Goal: Task Accomplishment & Management: Manage account settings

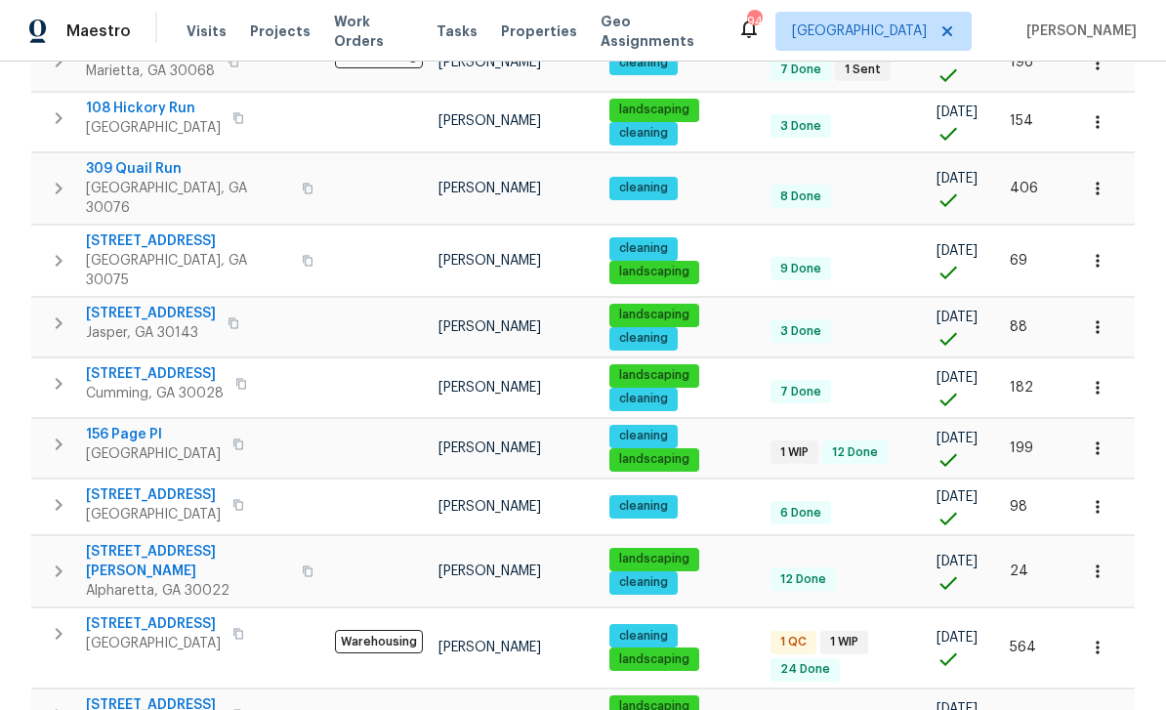
scroll to position [424, 0]
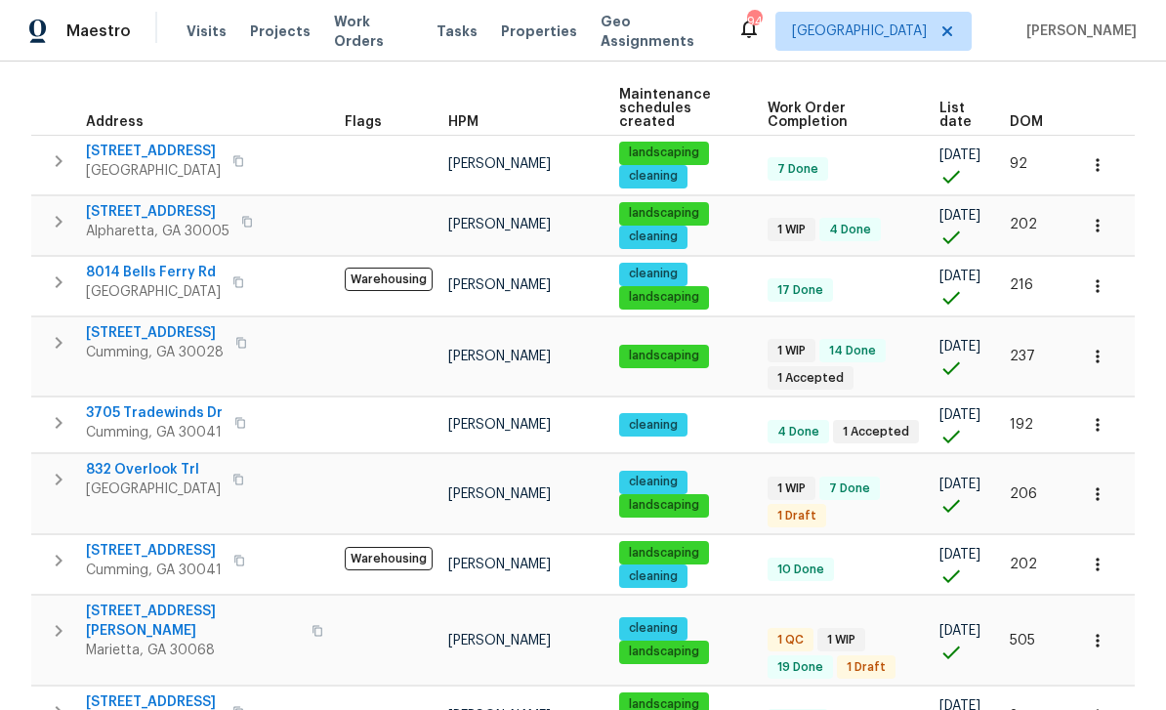
scroll to position [269, 0]
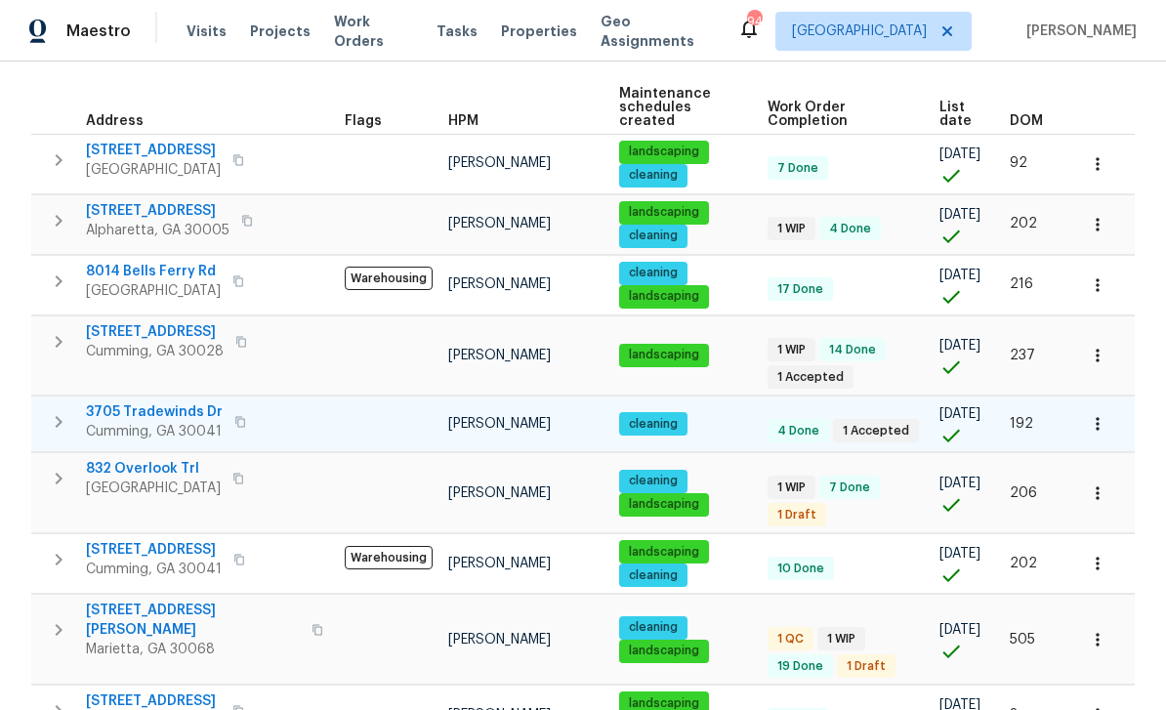
click at [131, 402] on span "3705 Tradewinds Dr" at bounding box center [154, 412] width 137 height 20
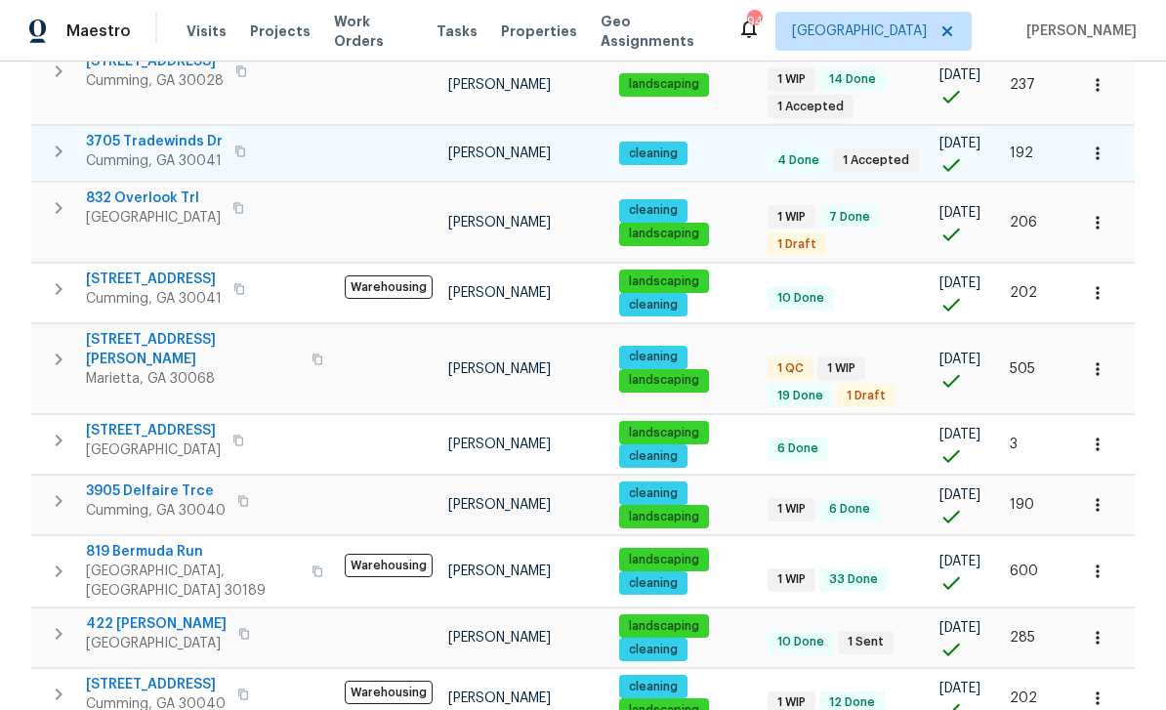
scroll to position [552, 0]
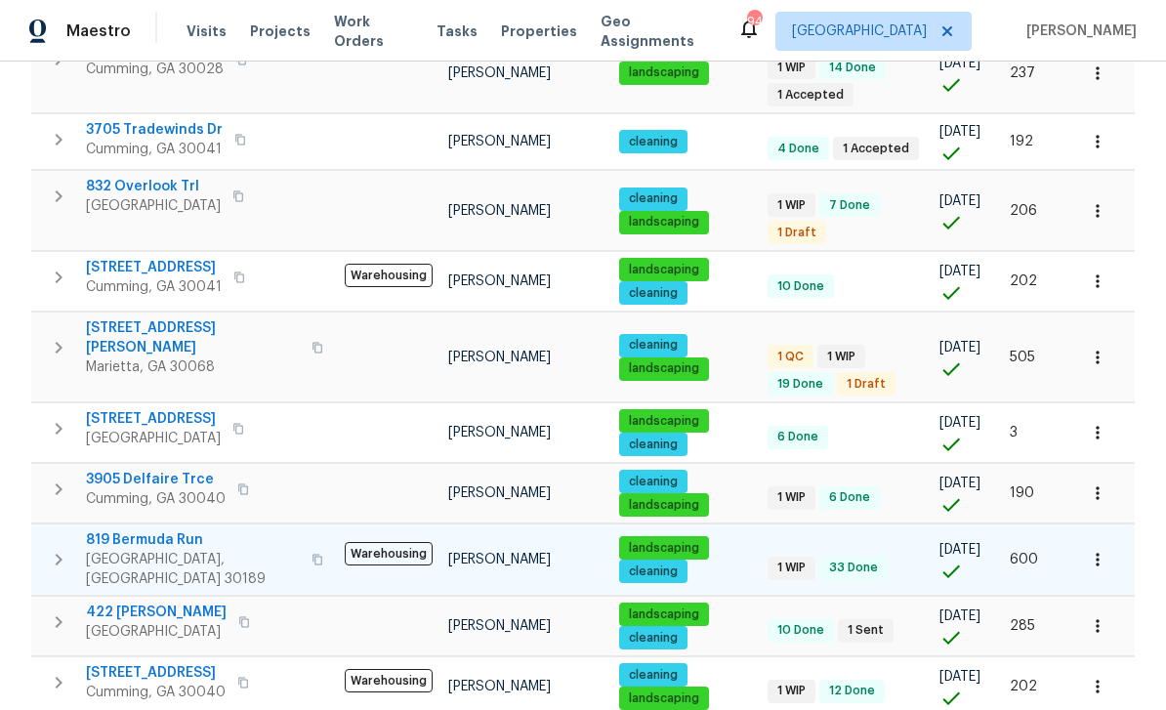
click at [130, 530] on span "819 Bermuda Run" at bounding box center [193, 540] width 214 height 20
click at [140, 663] on span "2985 Whittier Way" at bounding box center [156, 673] width 140 height 20
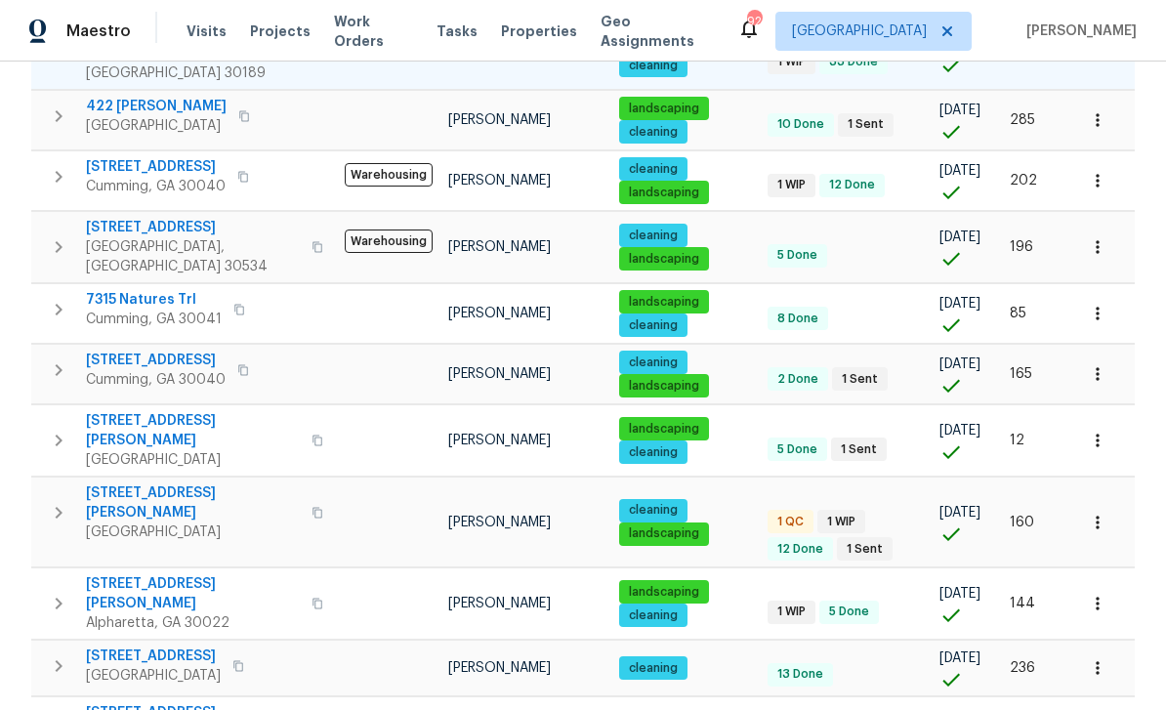
scroll to position [1148, 0]
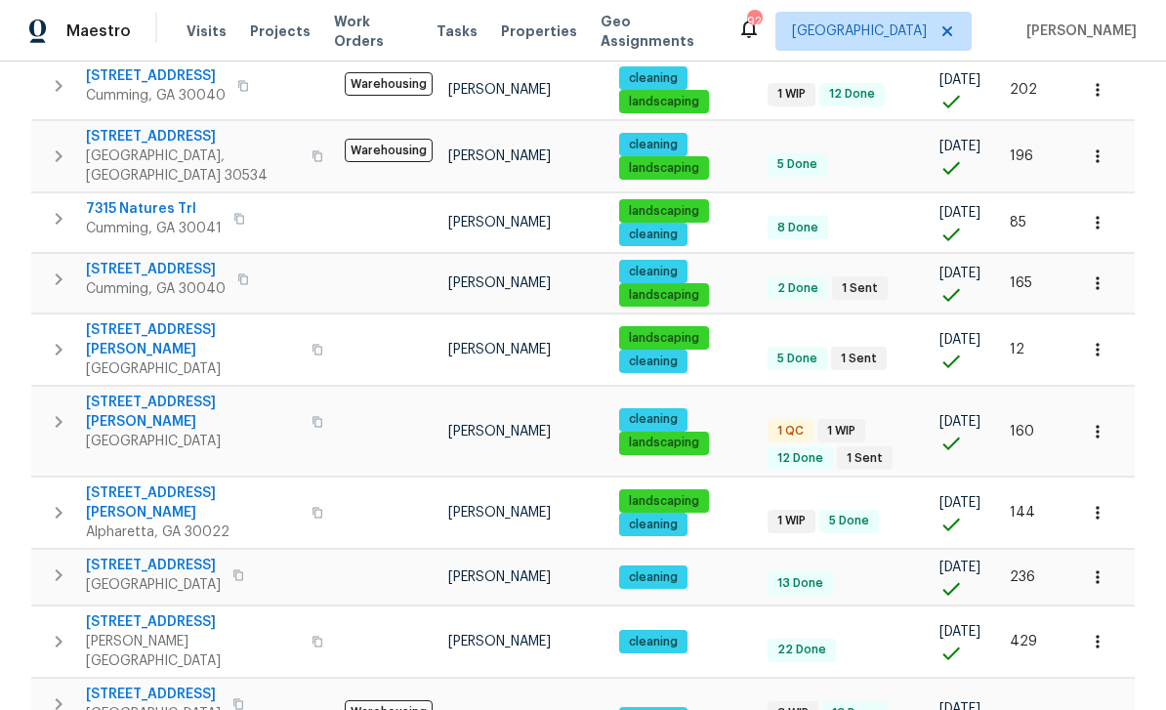
click at [136, 684] on span "212 Riverstone Commons Cir" at bounding box center [153, 694] width 135 height 20
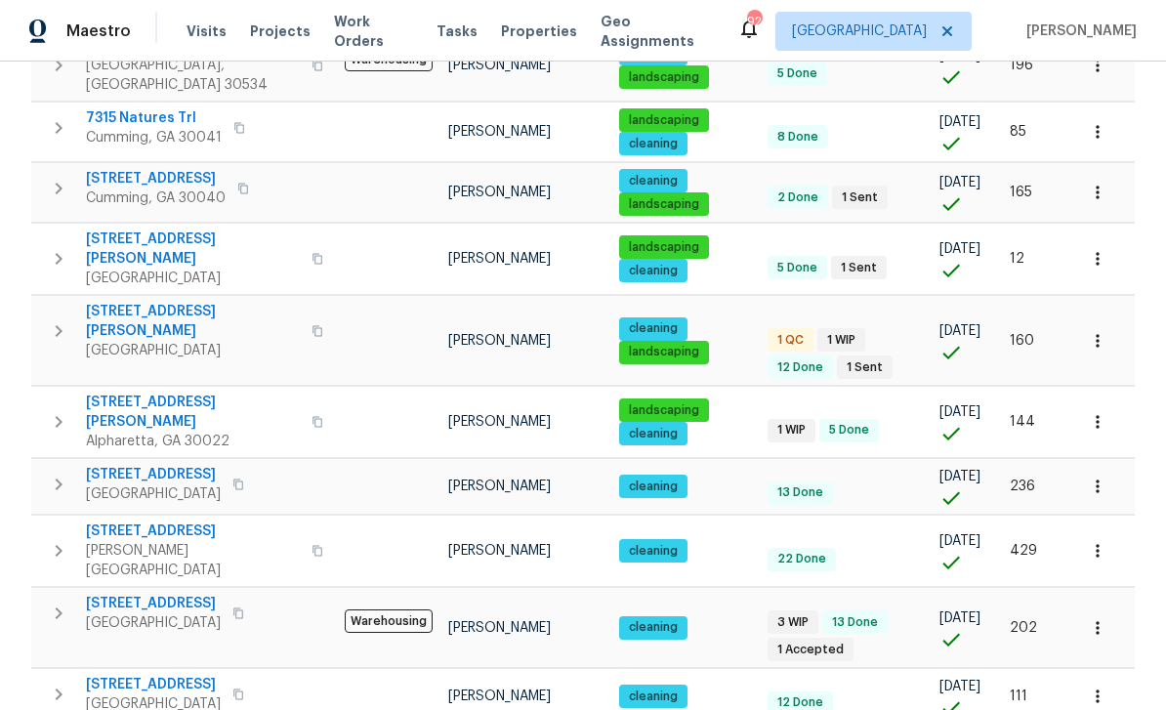
scroll to position [1238, 0]
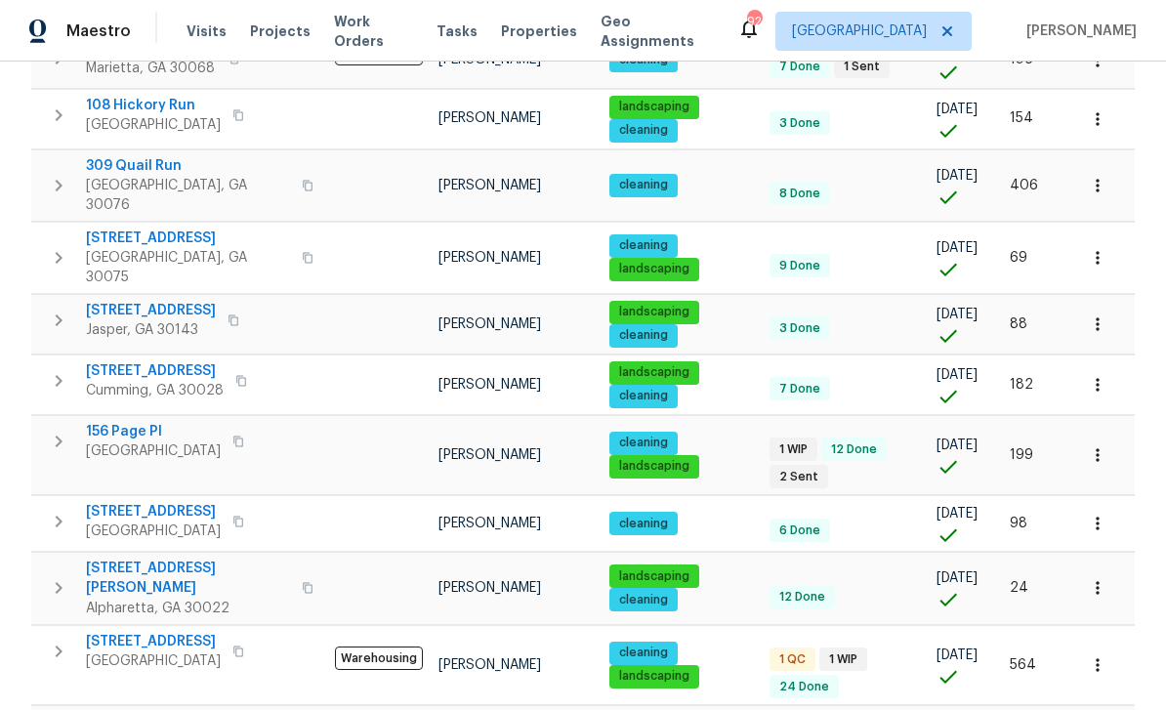
scroll to position [62, 0]
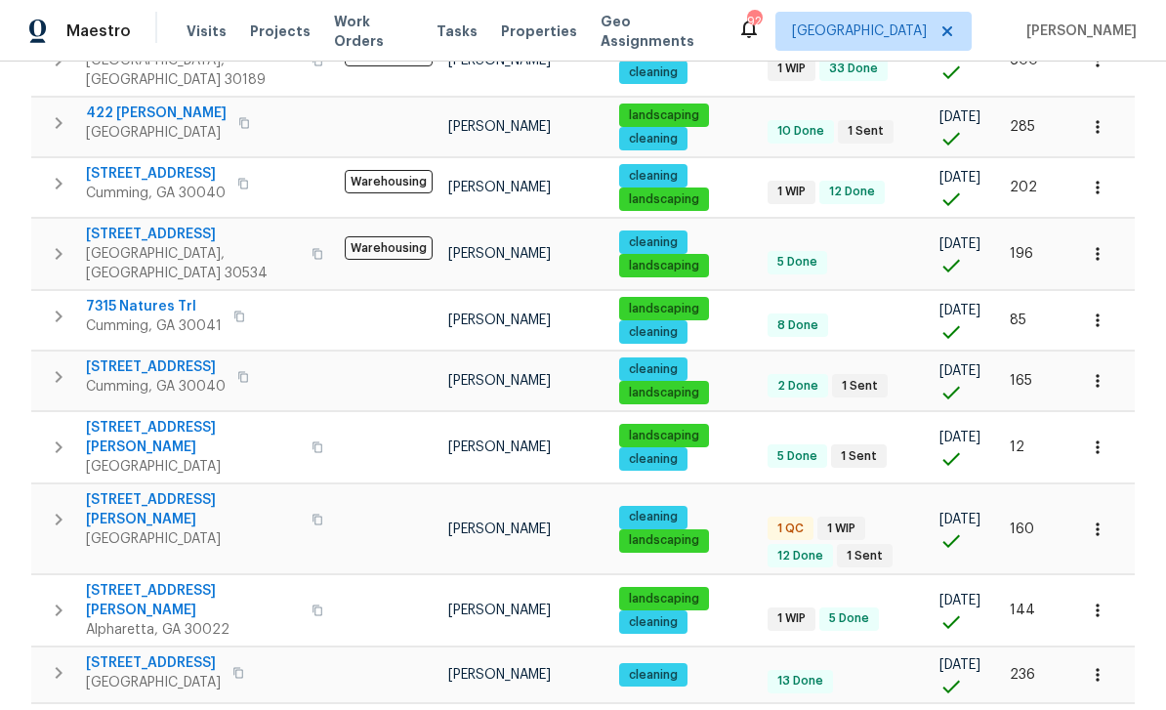
scroll to position [1025, 0]
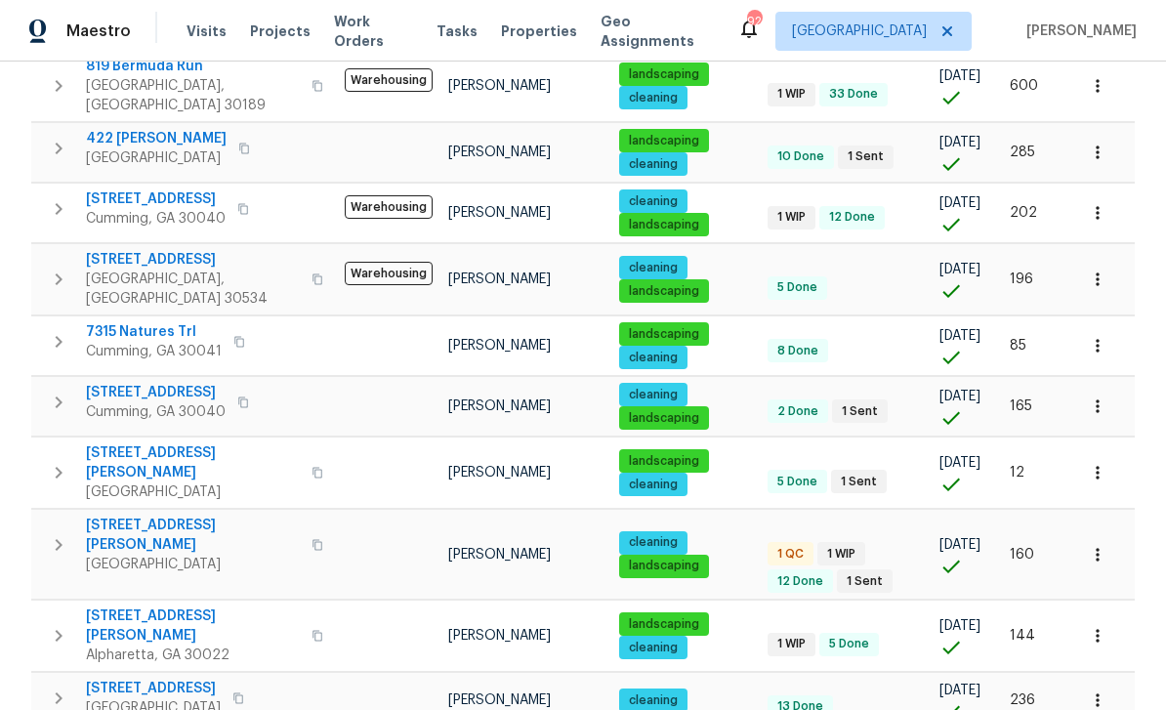
click at [139, 516] on span "294 Farm Ridge Dr NE" at bounding box center [193, 535] width 214 height 39
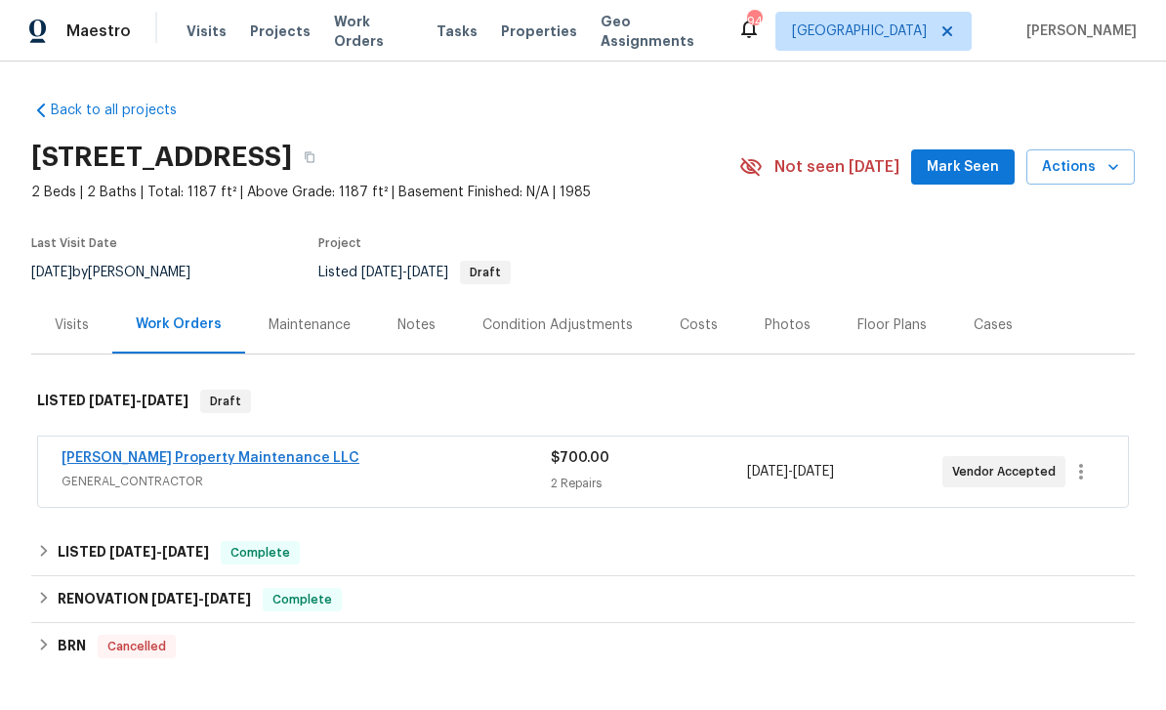
click at [147, 454] on link "[PERSON_NAME] Property Maintenance LLC" at bounding box center [211, 458] width 298 height 14
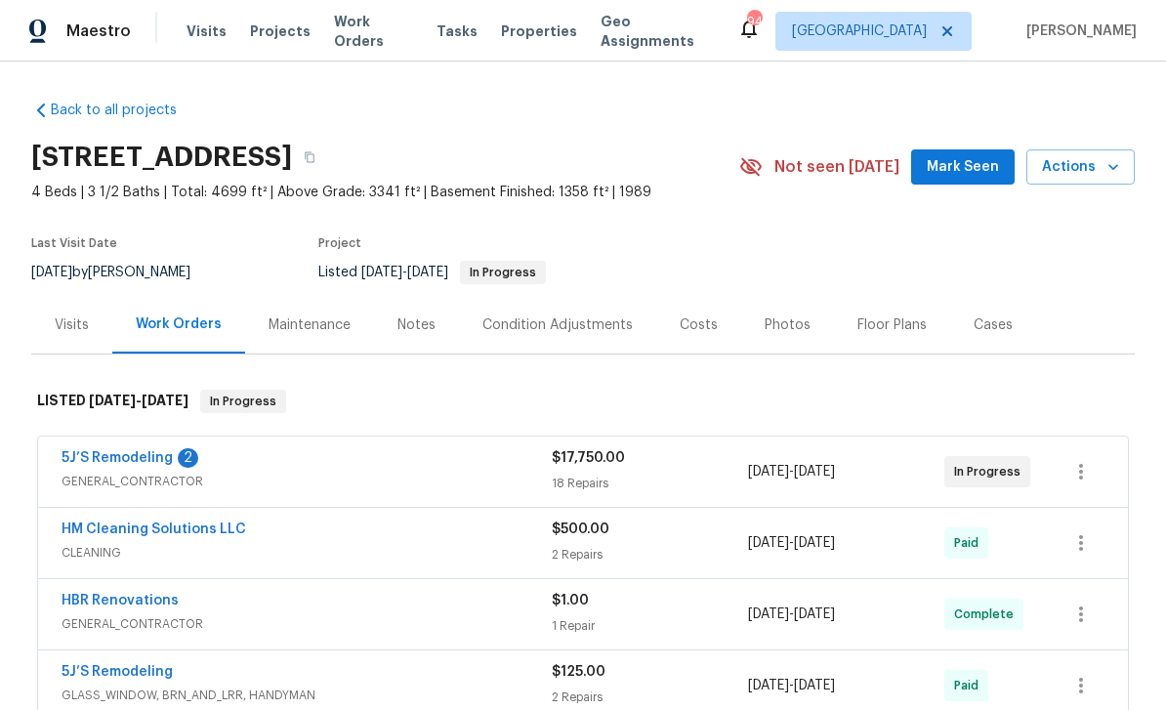
click at [970, 168] on span "Mark Seen" at bounding box center [963, 167] width 72 height 24
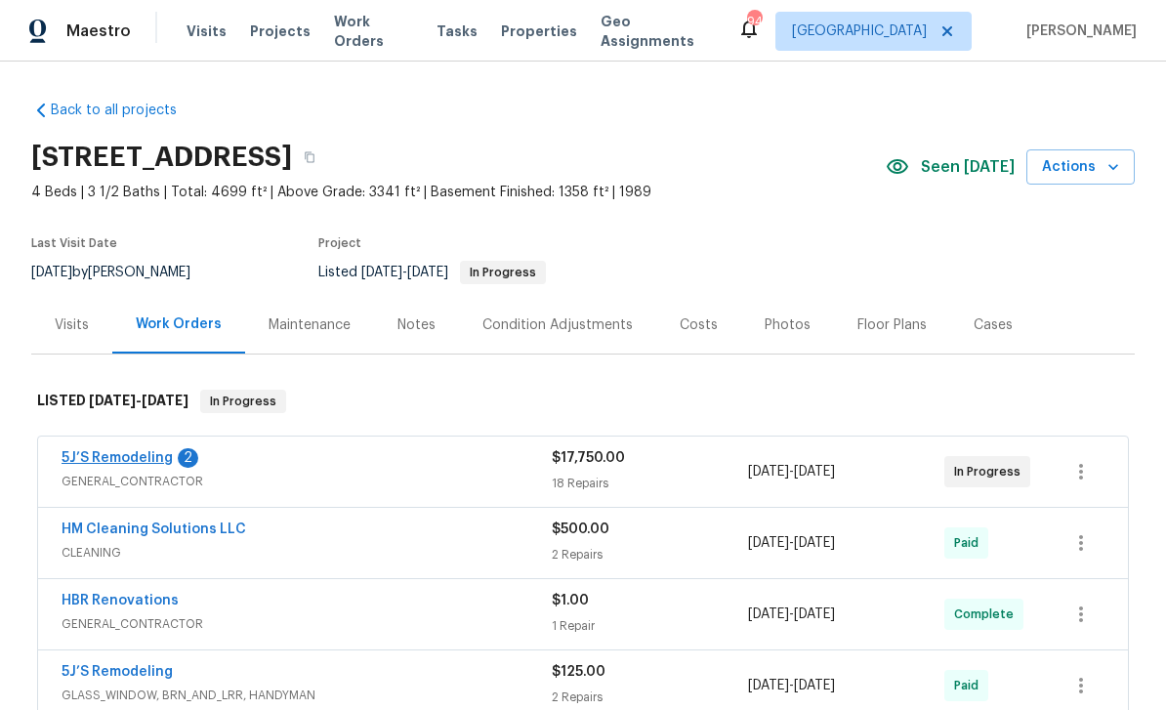
click at [114, 456] on link "5J’S Remodeling" at bounding box center [117, 458] width 111 height 14
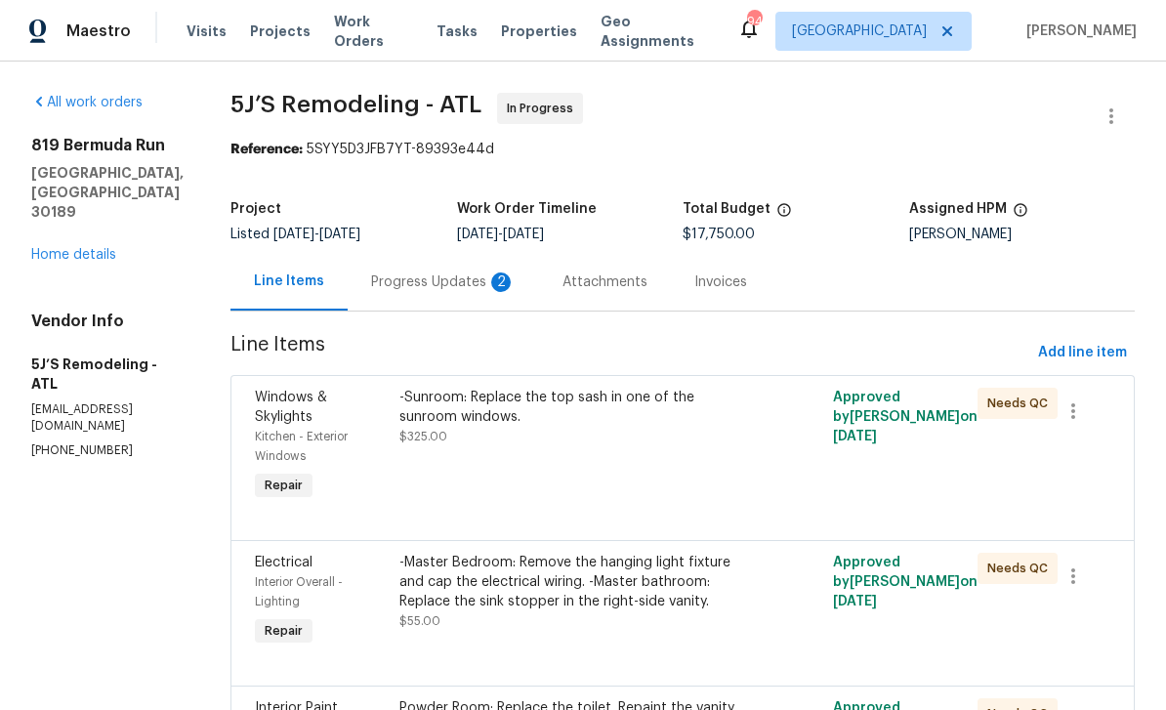
click at [419, 277] on div "Progress Updates 2" at bounding box center [443, 282] width 145 height 20
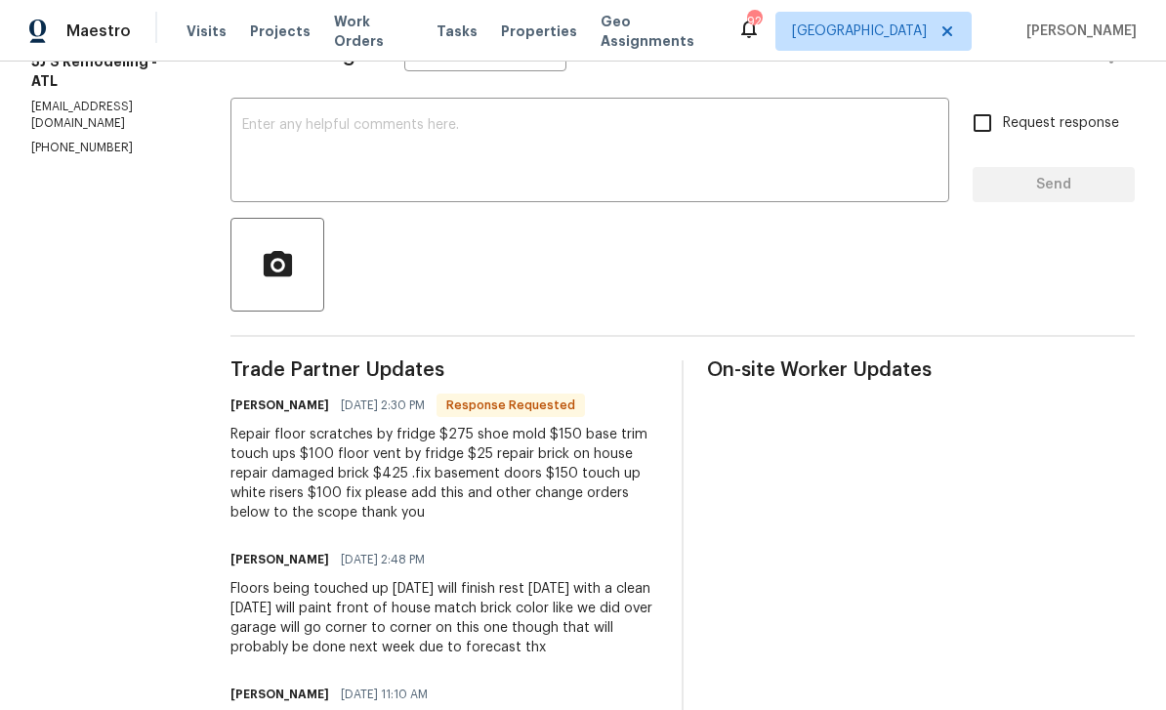
scroll to position [310, 0]
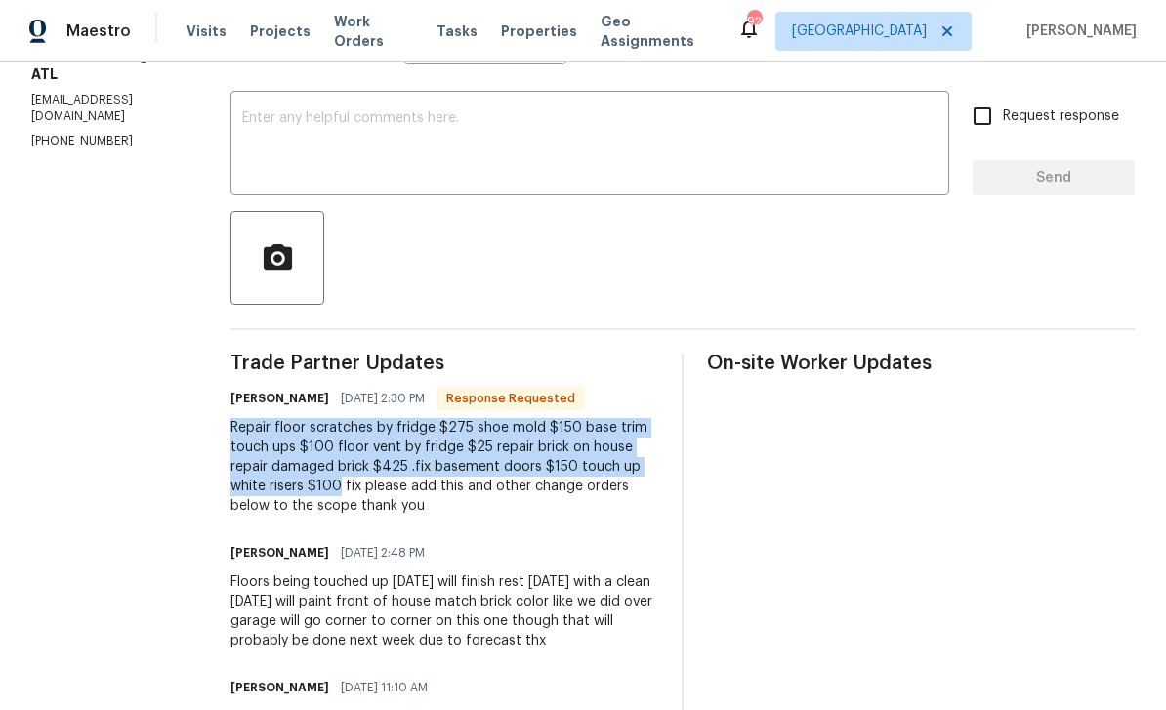
copy div "Repair floor scratches by fridge $275 shoe mold $150 base trim touch ups $100 f…"
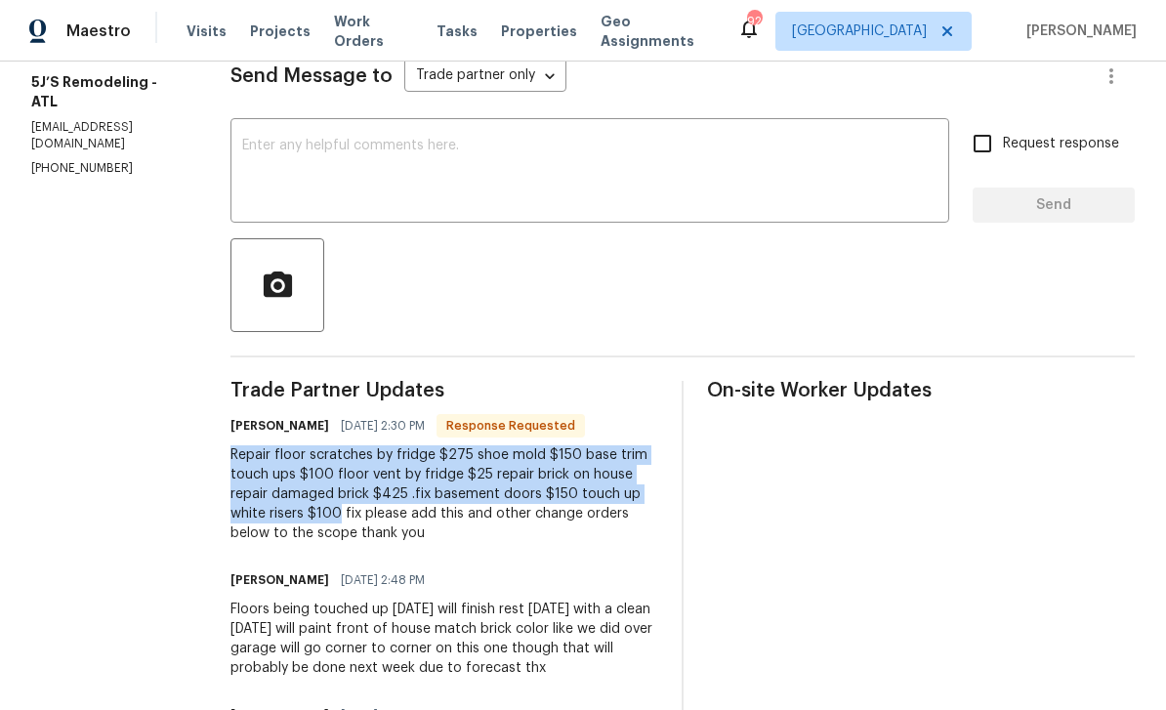
scroll to position [281, 0]
click at [569, 507] on div "Repair floor scratches by fridge $275 shoe mold $150 base trim touch ups $100 f…" at bounding box center [444, 495] width 428 height 98
copy div "Repair floor scratches by fridge $275 shoe mold $150 base trim touch ups $100 f…"
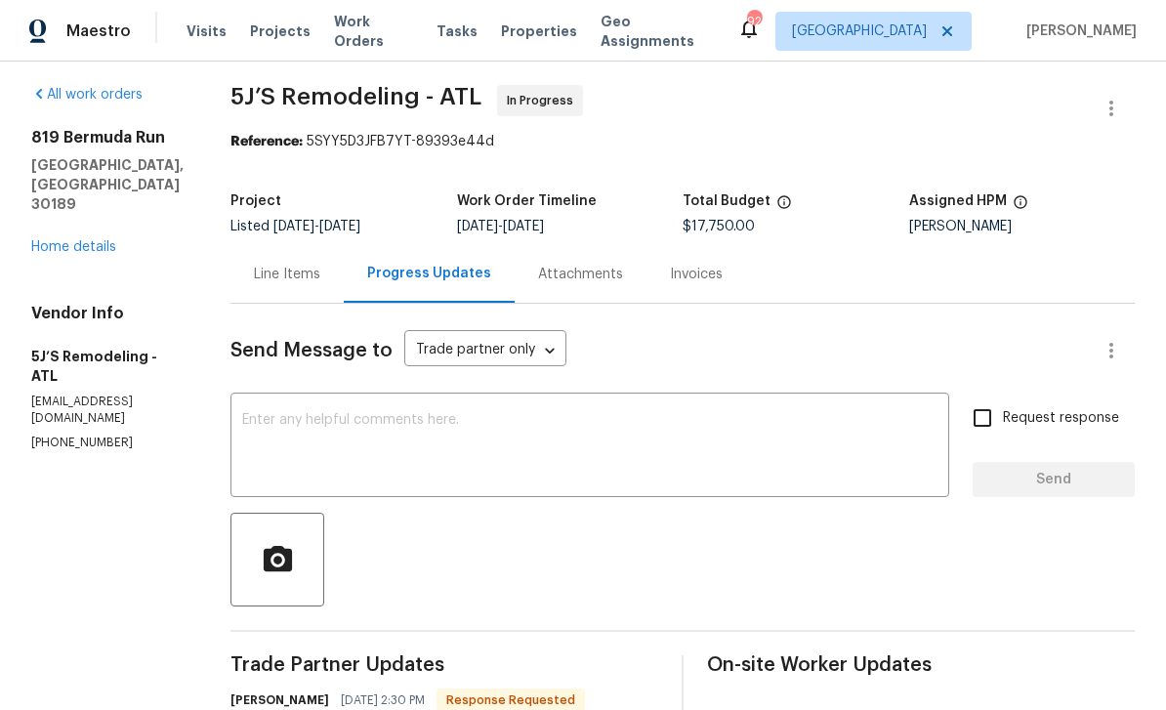
scroll to position [10, 0]
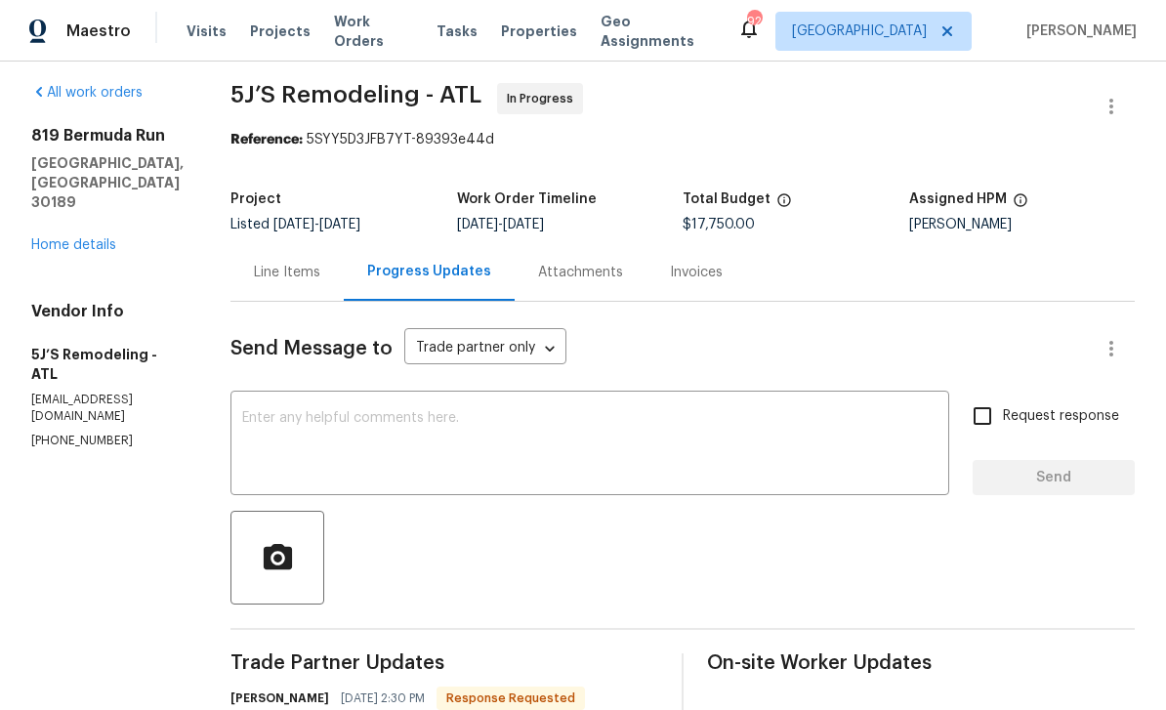
click at [280, 268] on div "Line Items" at bounding box center [287, 273] width 66 height 20
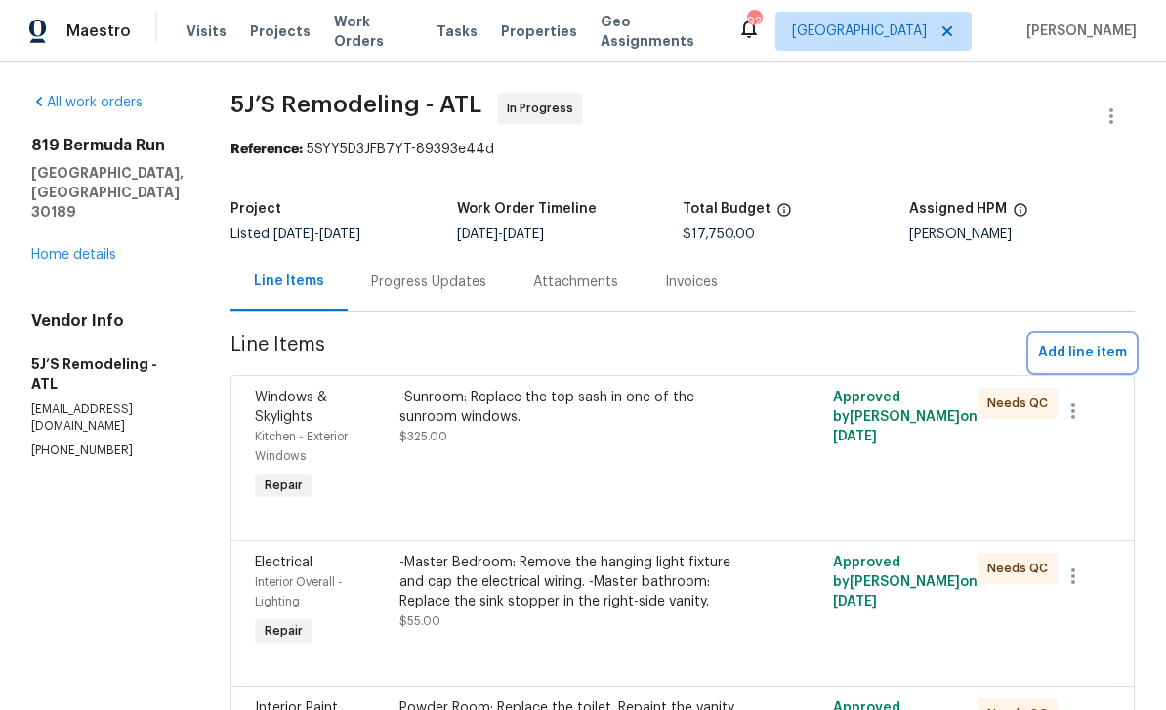
click at [1085, 341] on span "Add line item" at bounding box center [1082, 353] width 89 height 24
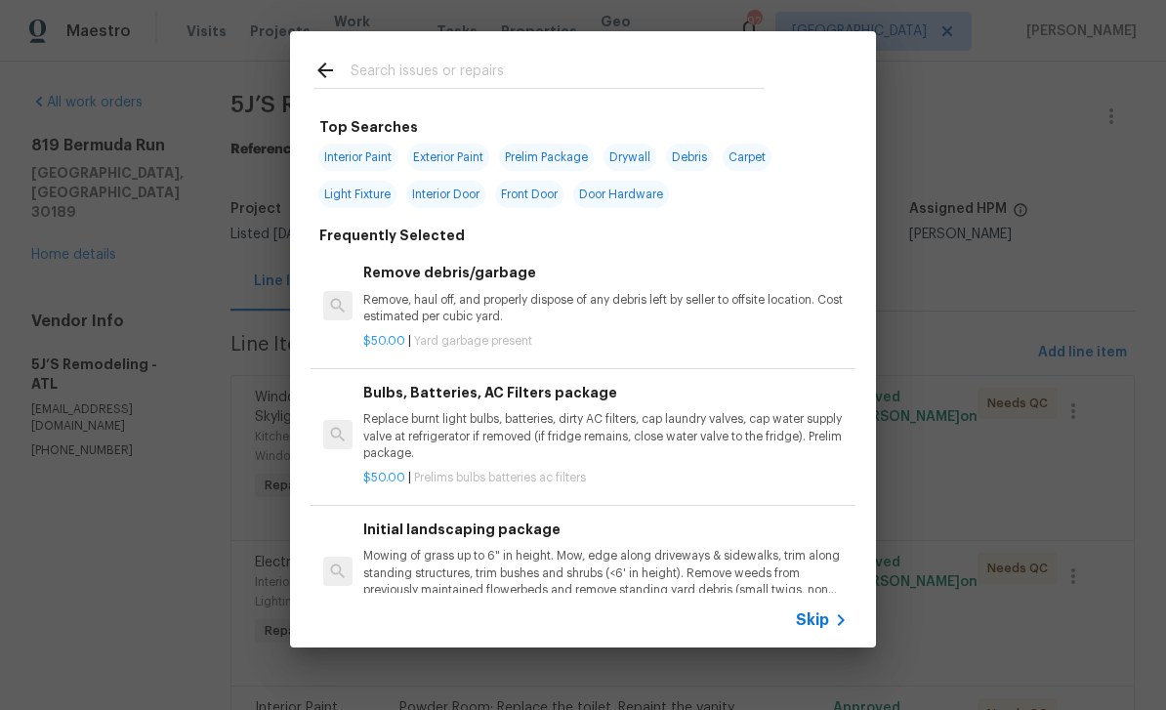
click at [379, 65] on input "text" at bounding box center [558, 73] width 414 height 29
type input "Inter"
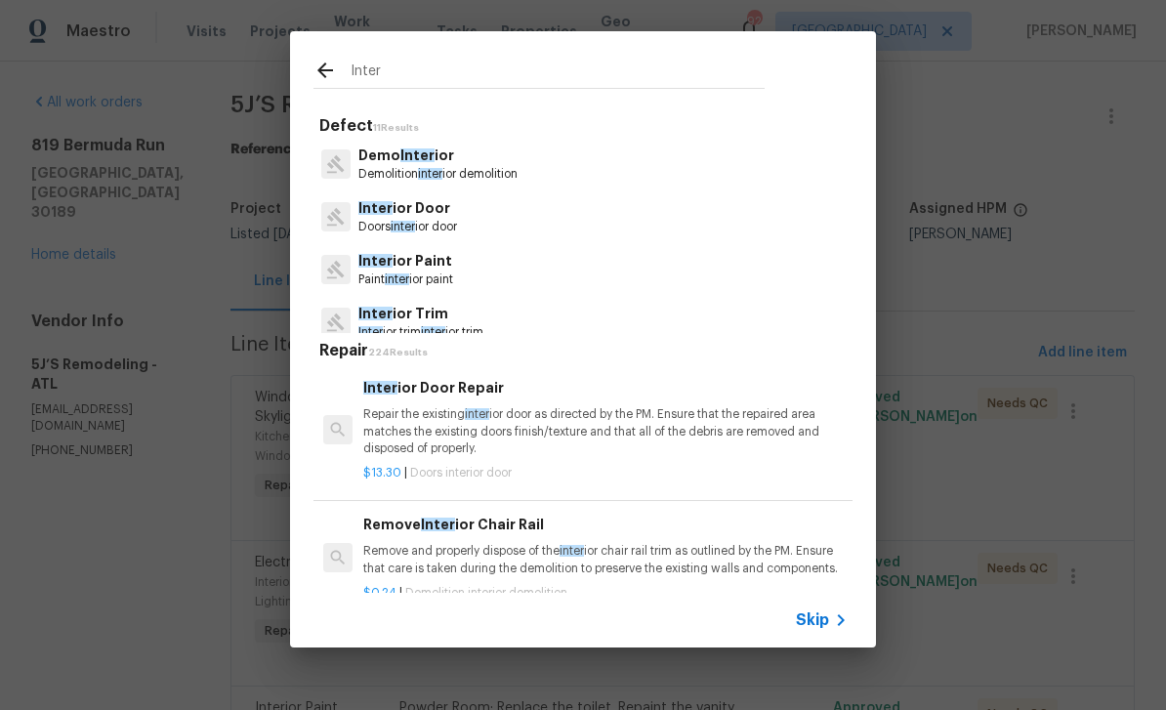
scroll to position [87, 0]
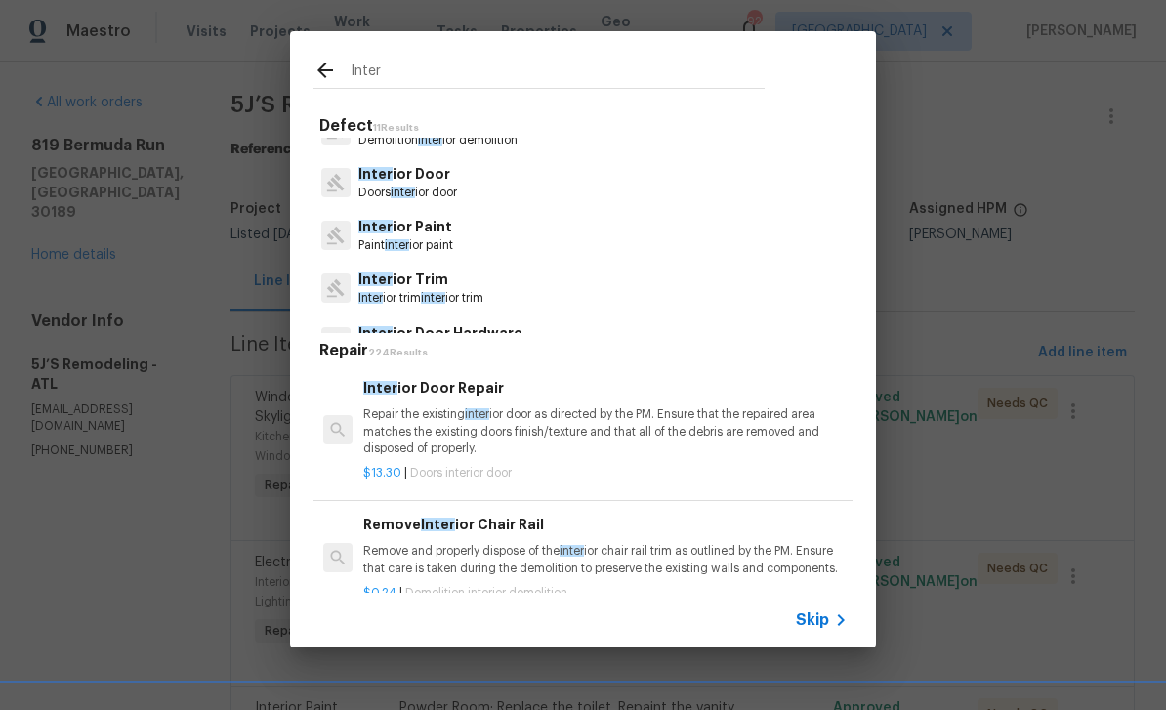
click at [402, 283] on p "Inter ior Trim" at bounding box center [420, 279] width 125 height 21
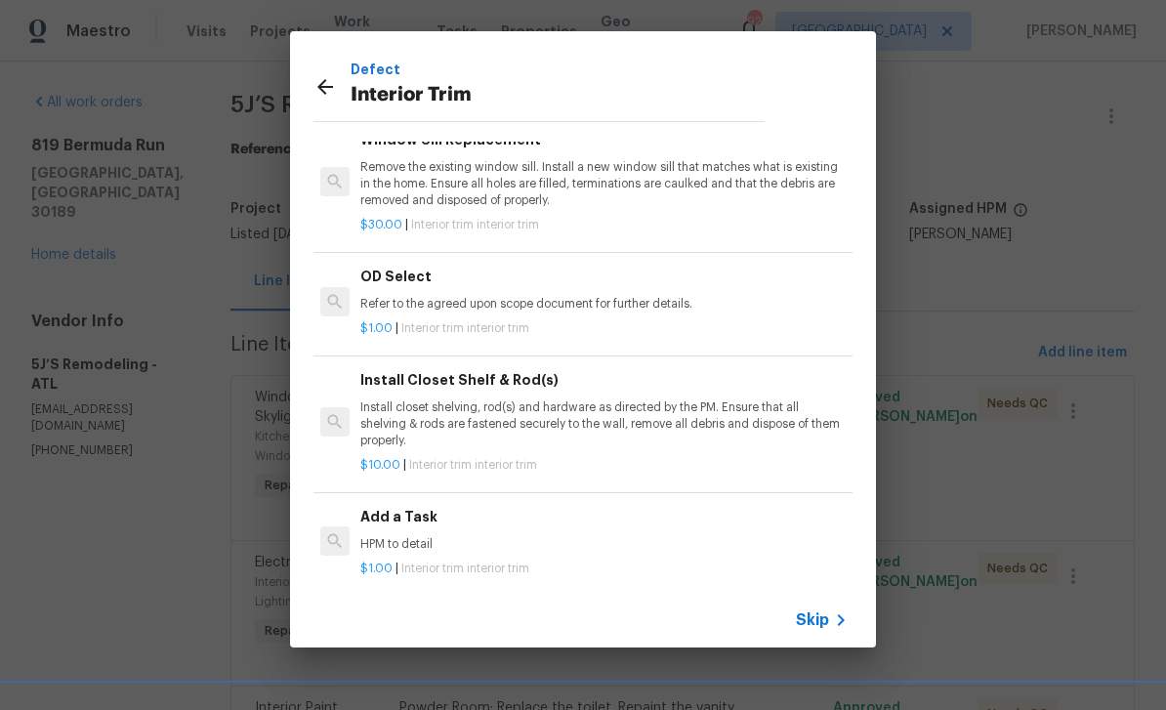
scroll to position [81, 0]
click at [401, 523] on div "Add a Task HPM to detail" at bounding box center [602, 529] width 484 height 47
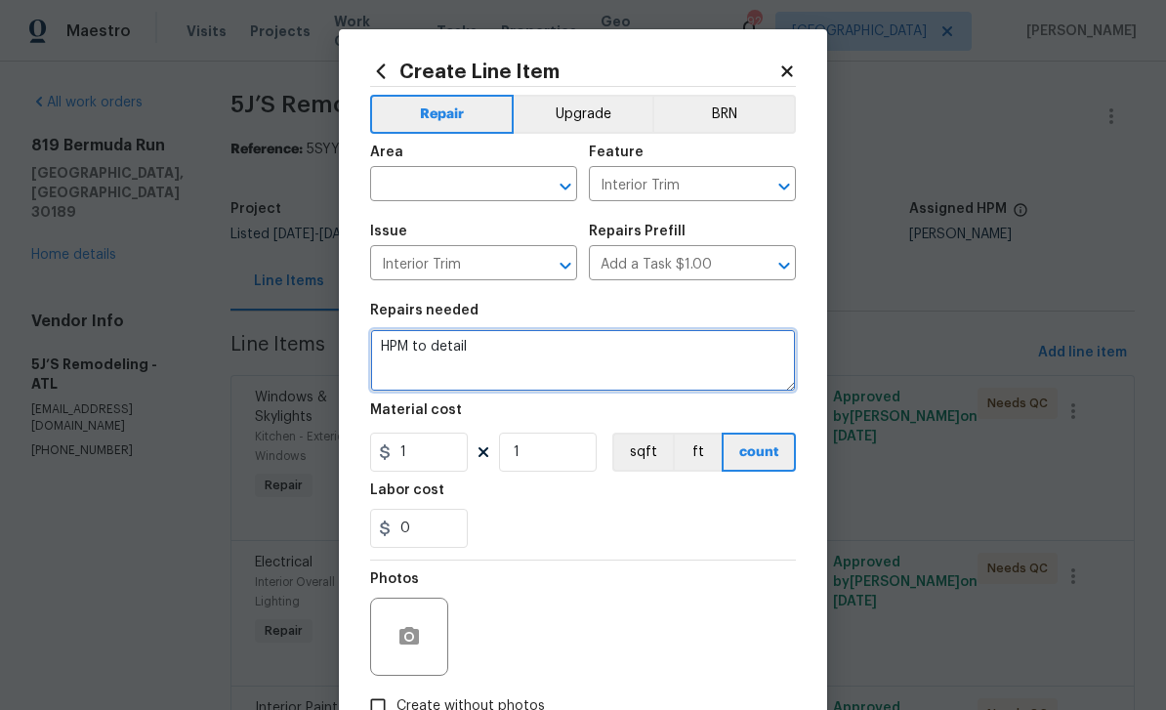
click at [476, 340] on textarea "HPM to detail" at bounding box center [583, 360] width 426 height 62
click at [475, 339] on textarea "HPM to detail" at bounding box center [583, 360] width 426 height 62
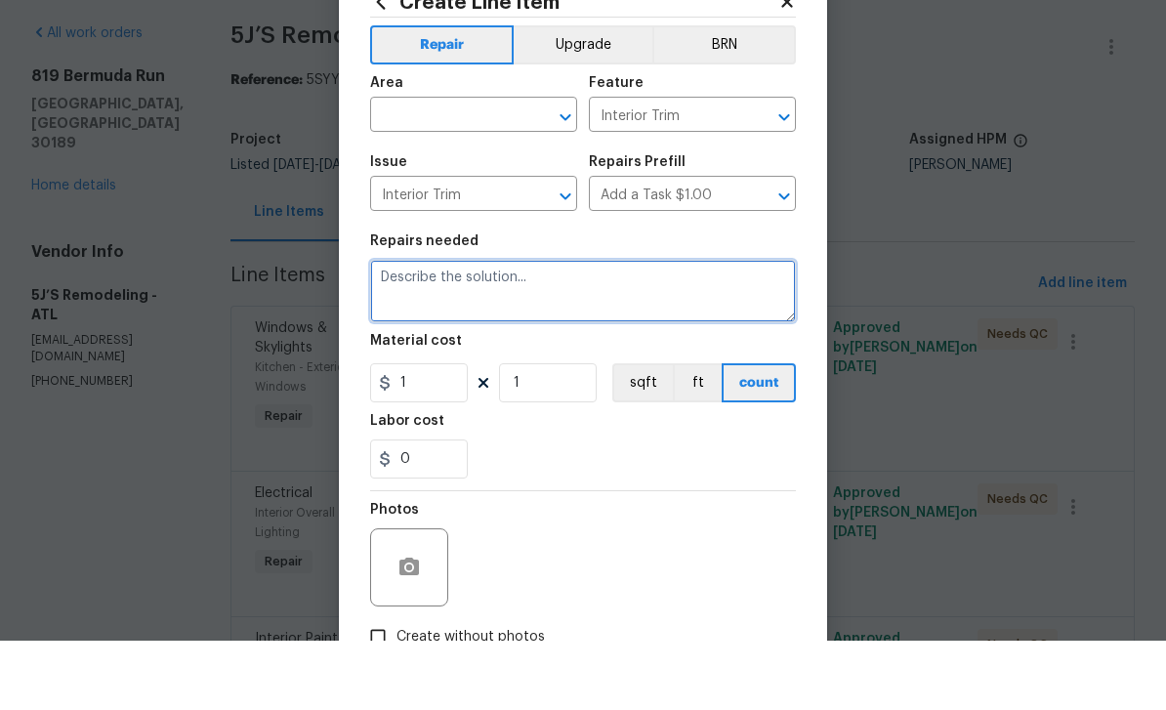
paste textarea "Repair floor scratches by fridge $275 shoe mold $150 base trim touch ups $100 f…"
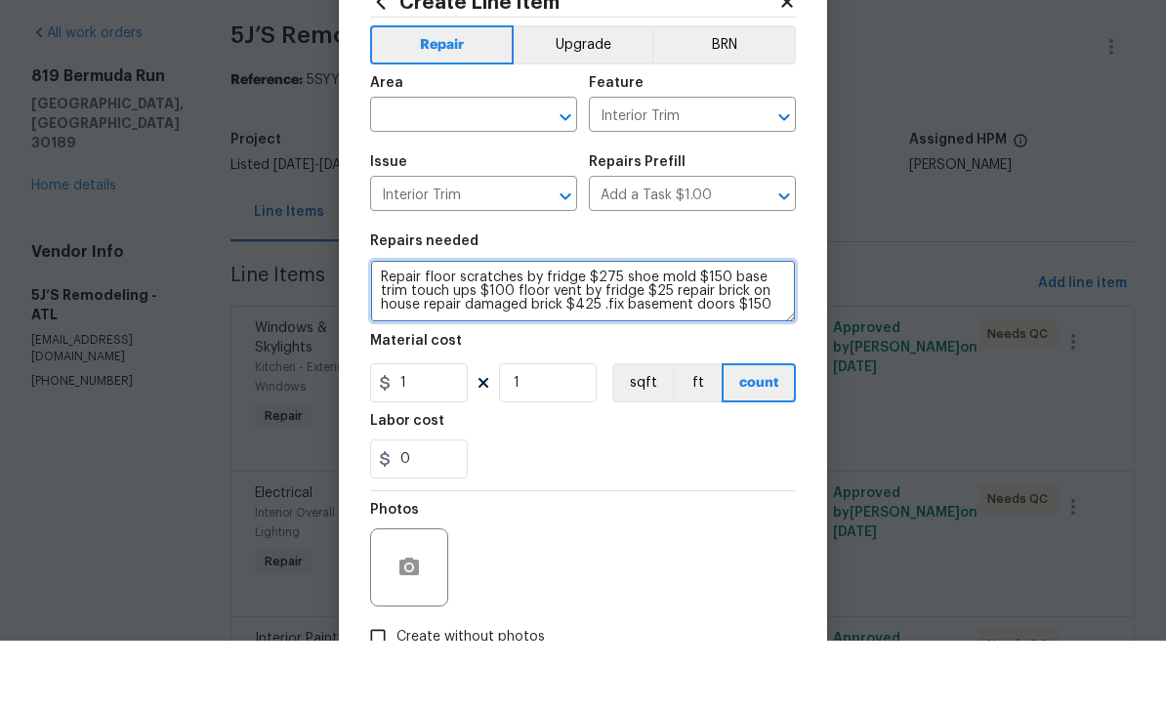
scroll to position [62, 0]
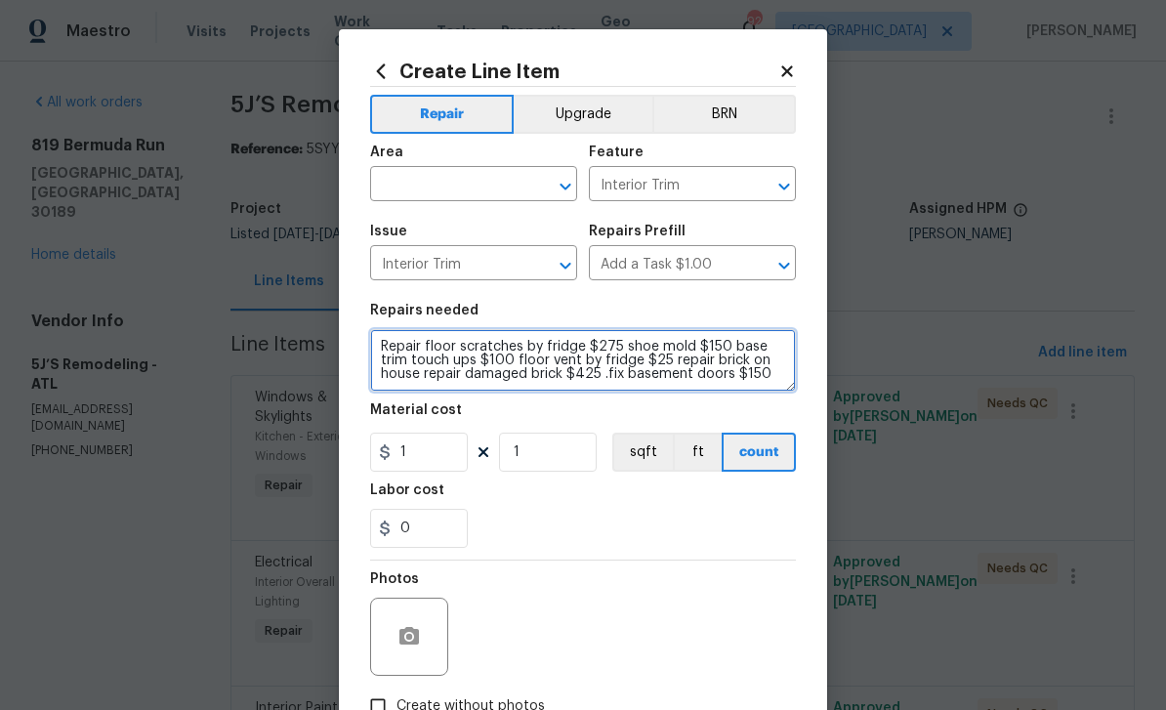
type textarea "Repair floor scratches by fridge $275 shoe mold $150 base trim touch ups $100 f…"
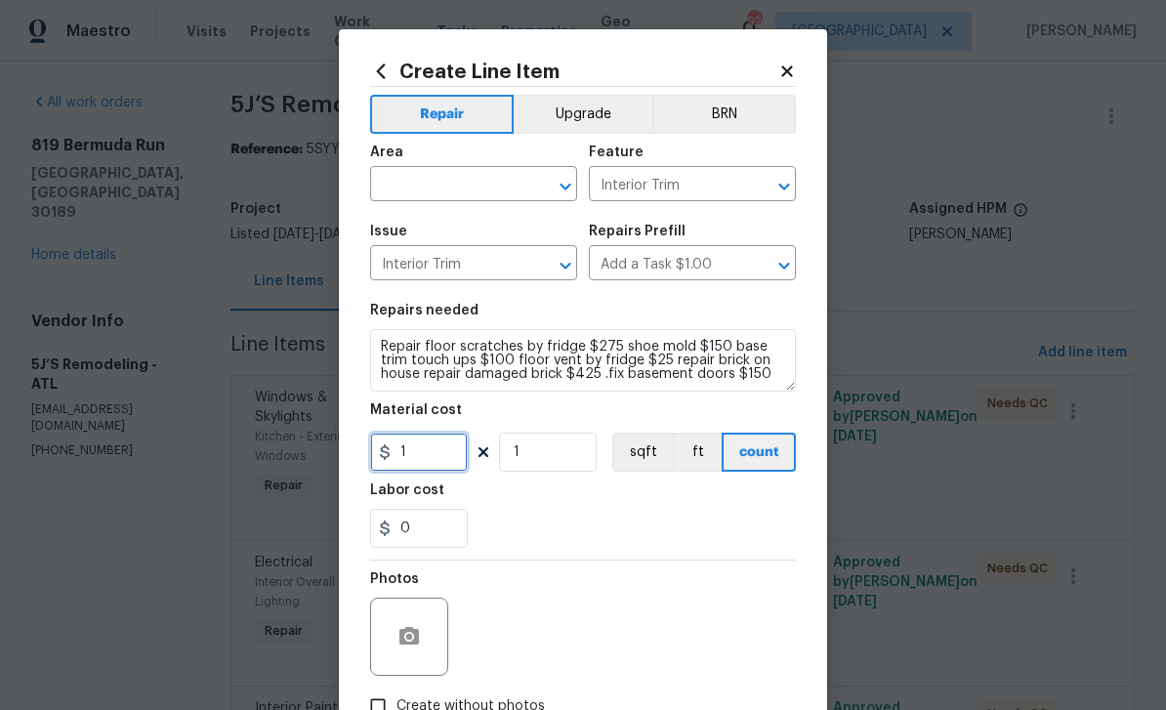
click at [438, 454] on input "1" at bounding box center [419, 452] width 98 height 39
type input "1225"
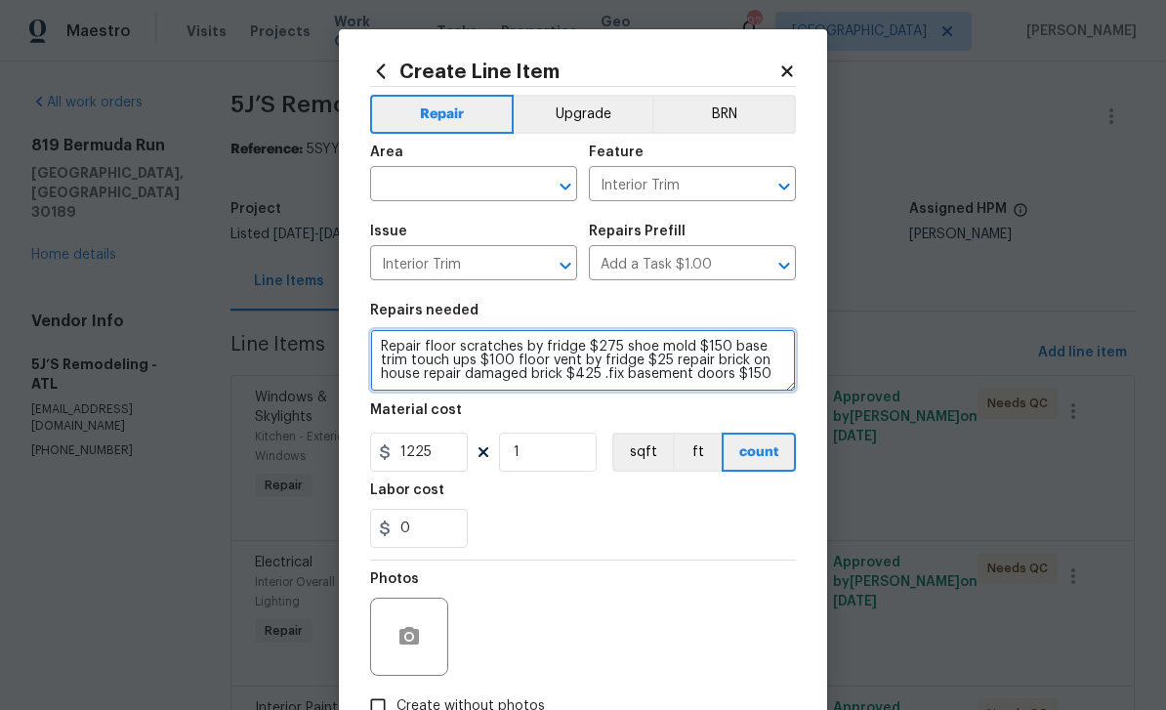
click at [614, 340] on textarea "Repair floor scratches by fridge $275 shoe mold $150 base trim touch ups $100 f…" at bounding box center [583, 360] width 426 height 62
click at [774, 368] on textarea "Repair floor scratches by fridge $275 shoe mold $150 base trim touch ups $100 f…" at bounding box center [583, 360] width 426 height 62
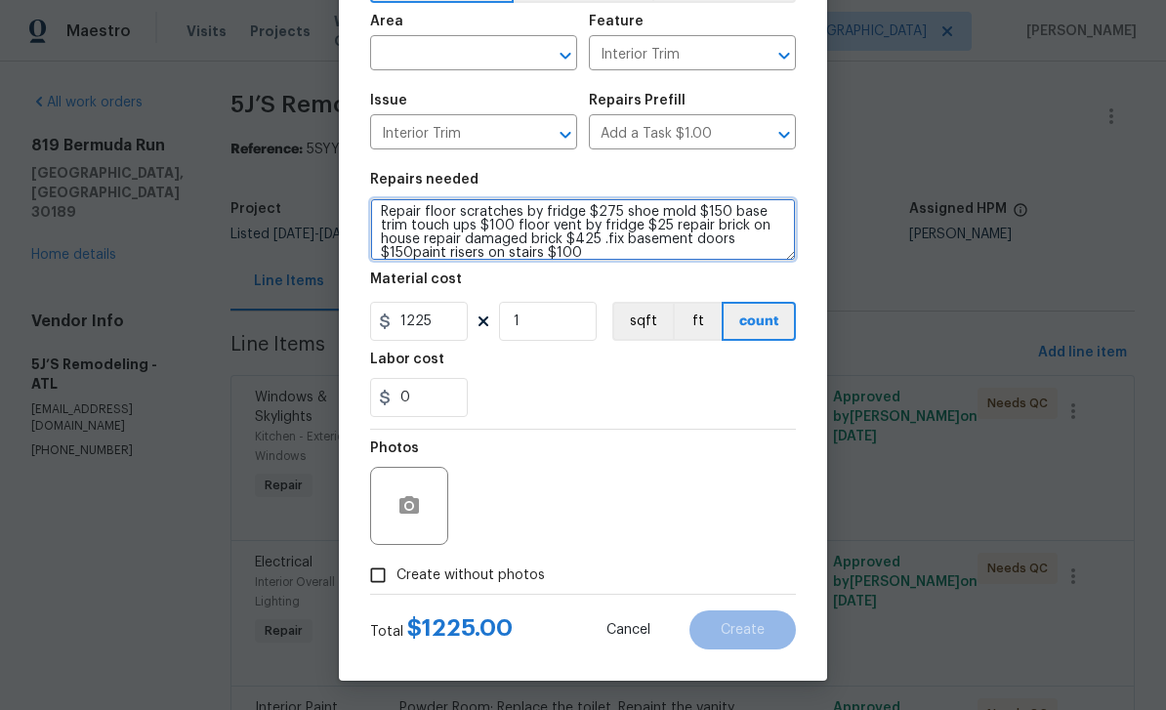
scroll to position [135, 0]
type textarea "Repair floor scratches by fridge $275 shoe mold $150 base trim touch ups $100 f…"
click at [384, 575] on input "Create without photos" at bounding box center [377, 575] width 37 height 37
checkbox input "true"
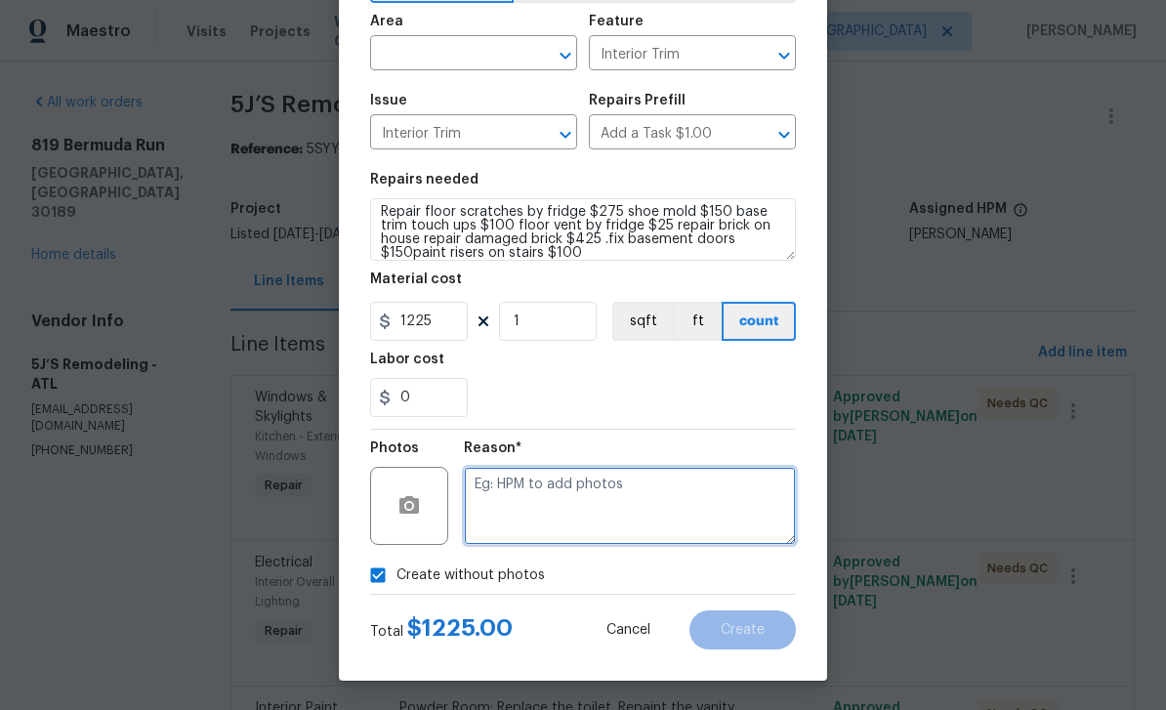
click at [755, 509] on textarea at bounding box center [630, 506] width 332 height 78
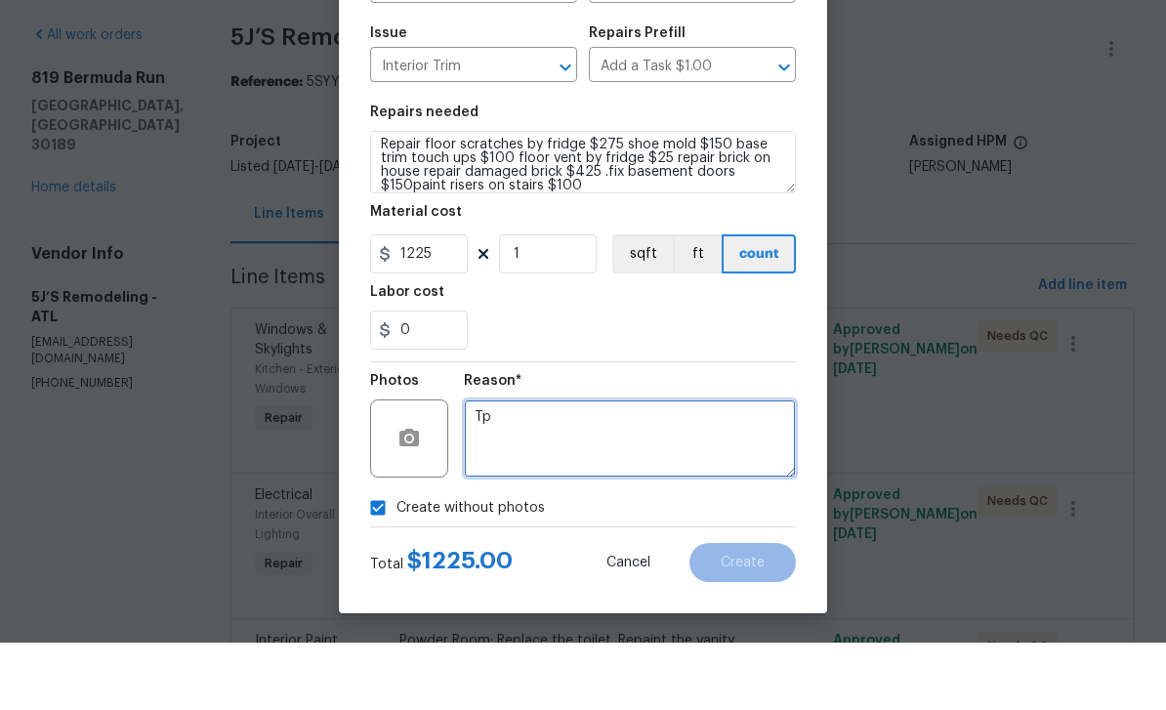
type textarea "Tp"
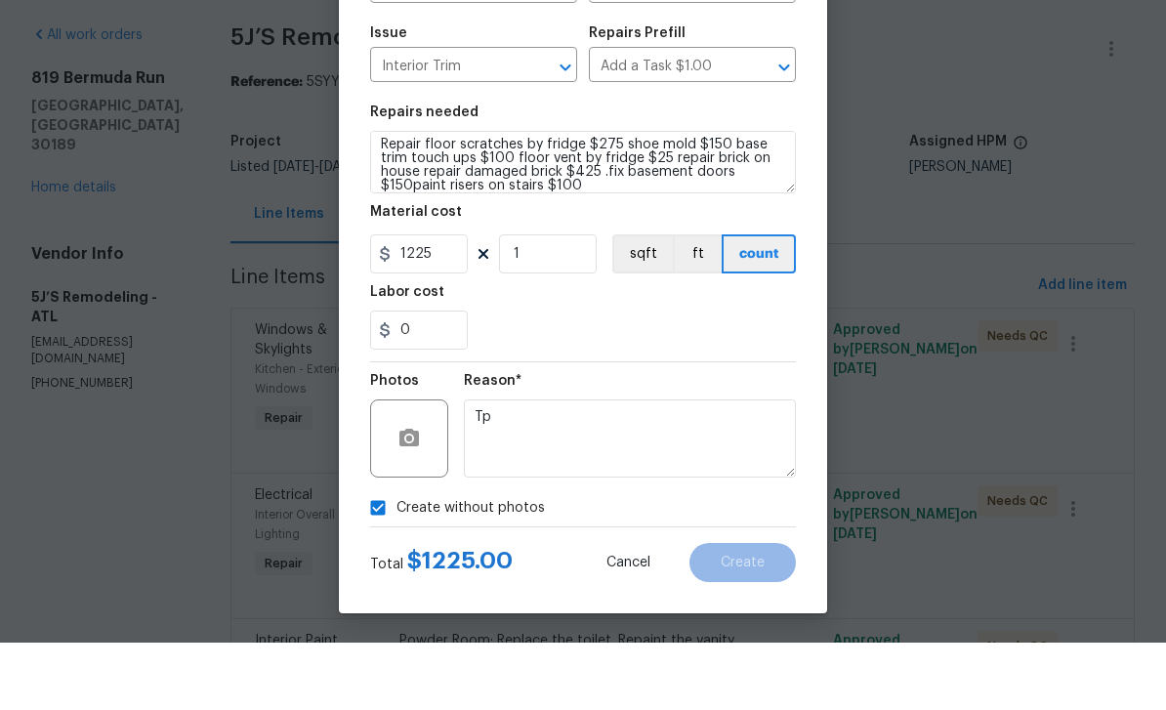
click at [765, 352] on section "Repairs needed Repair floor scratches by fridge $275 shoe mold $150 base trim t…" at bounding box center [583, 295] width 426 height 268
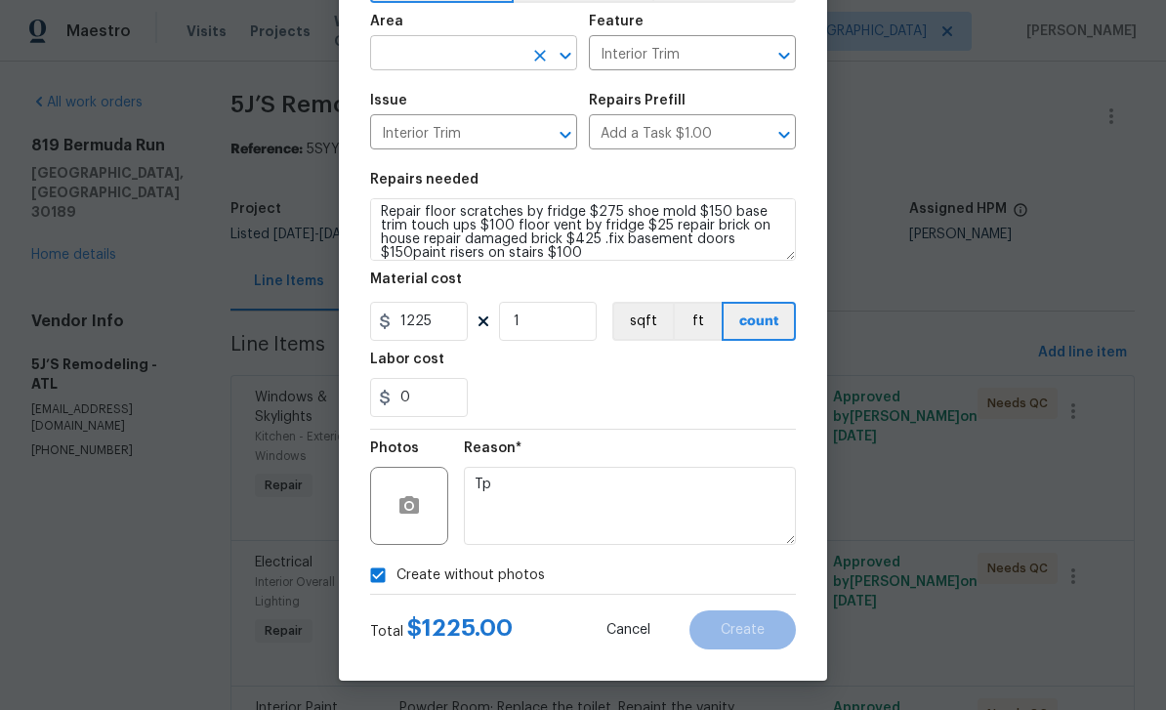
click at [415, 53] on input "text" at bounding box center [446, 55] width 152 height 30
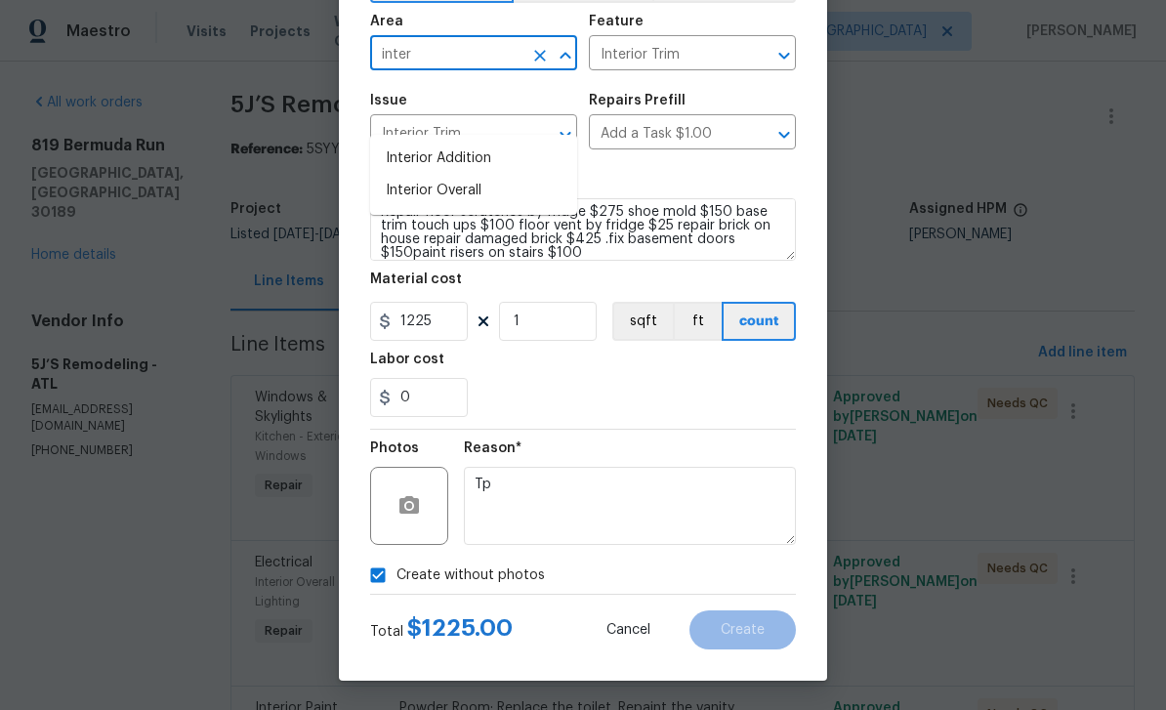
click at [418, 175] on li "Interior Overall" at bounding box center [473, 191] width 207 height 32
type input "Interior Overall"
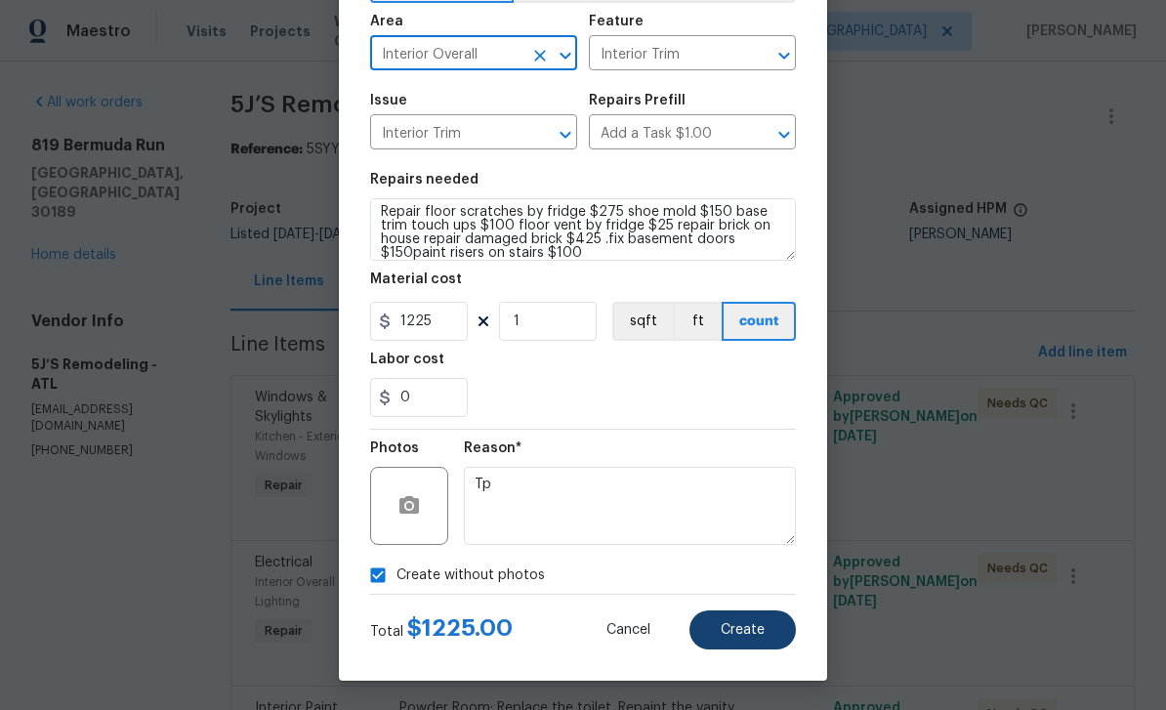
click at [750, 625] on span "Create" at bounding box center [743, 630] width 44 height 15
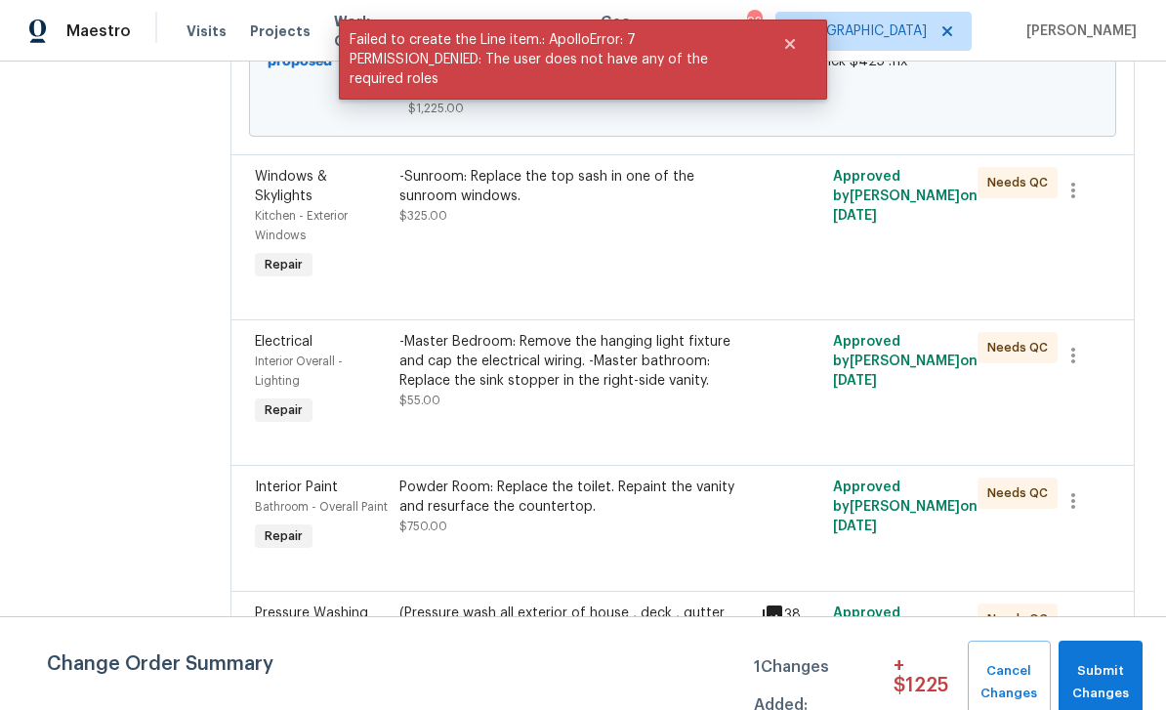
scroll to position [475, 0]
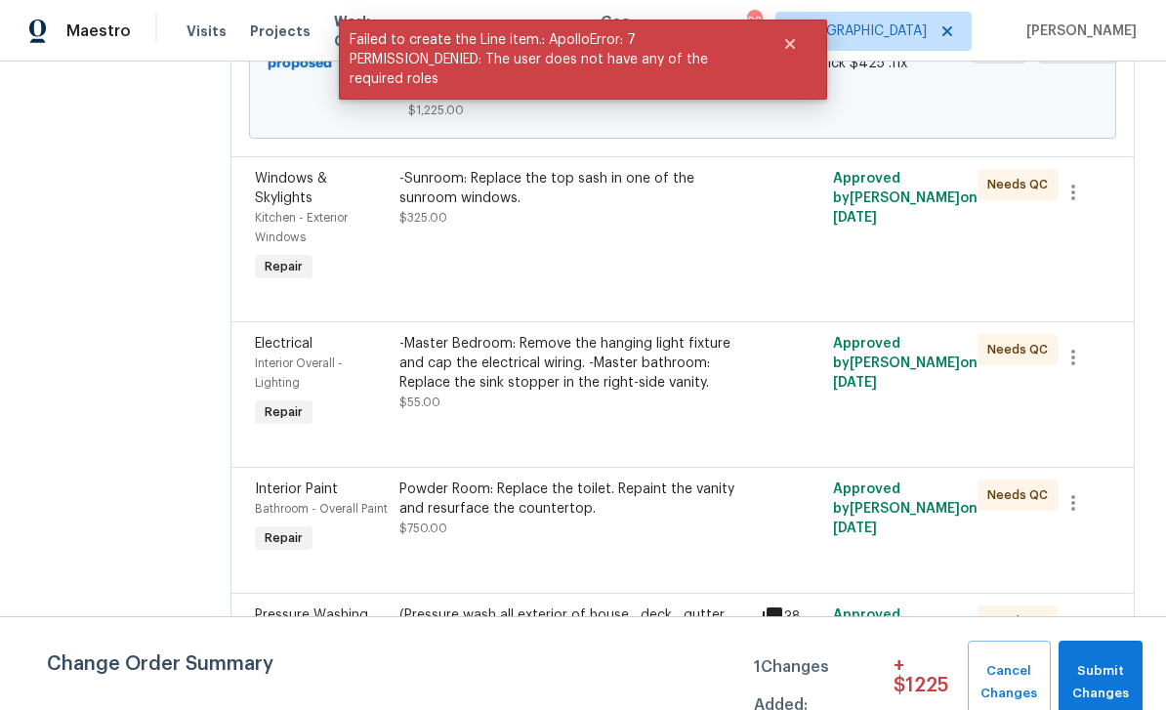
click at [304, 208] on div "Windows & Skylights" at bounding box center [321, 188] width 133 height 39
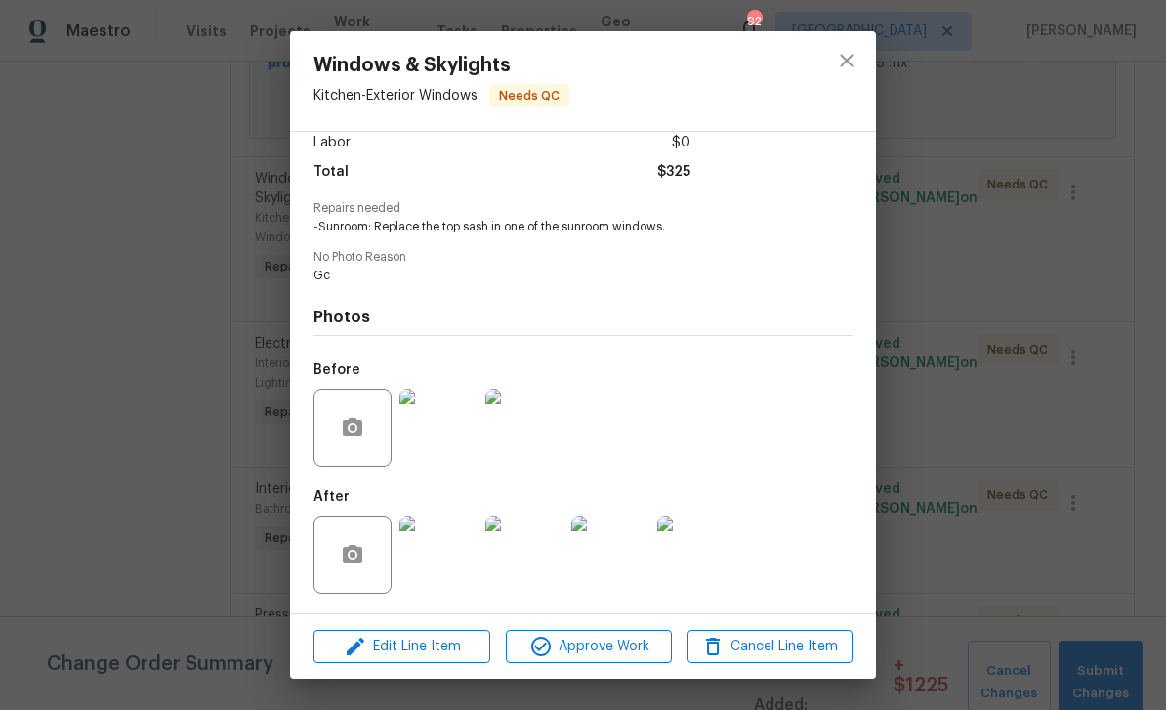
scroll to position [146, 0]
click at [617, 646] on span "Approve Work" at bounding box center [588, 647] width 153 height 24
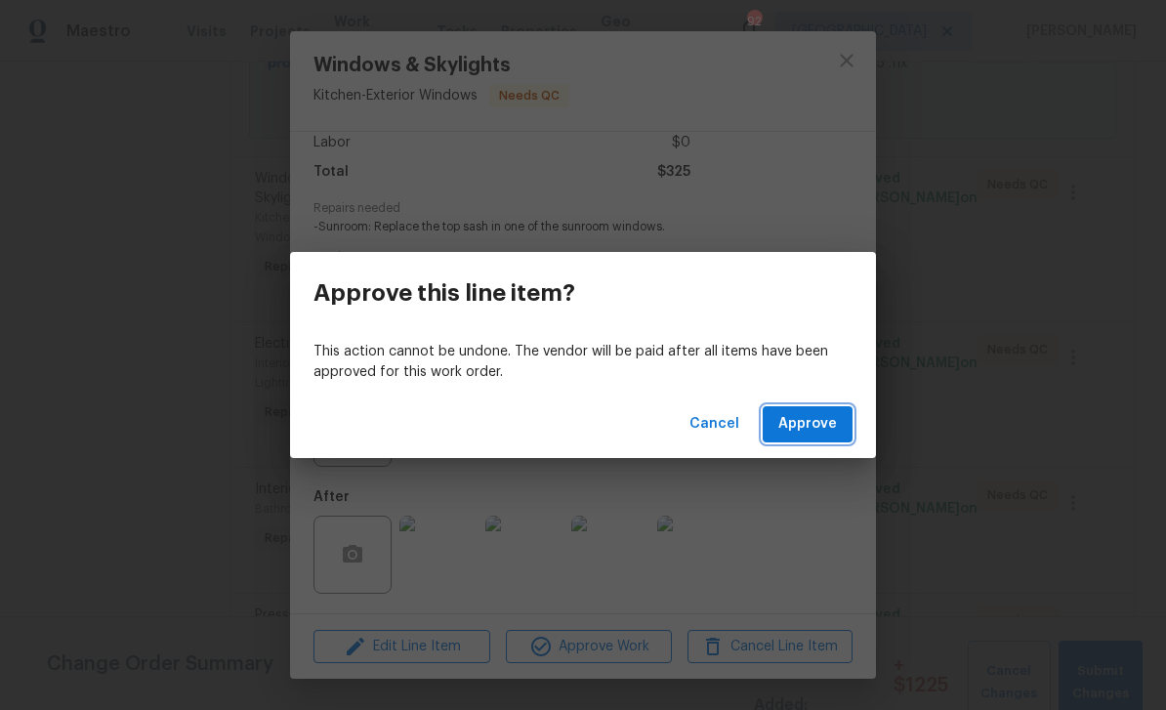
click at [822, 418] on span "Approve" at bounding box center [807, 424] width 59 height 24
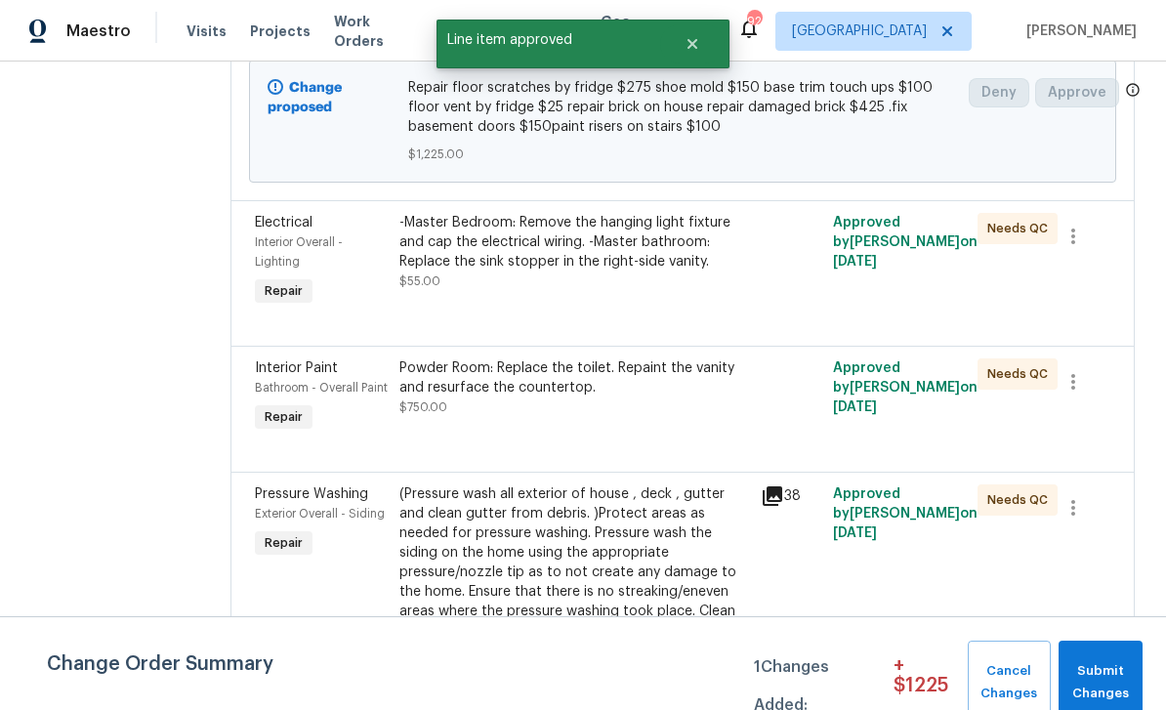
scroll to position [434, 0]
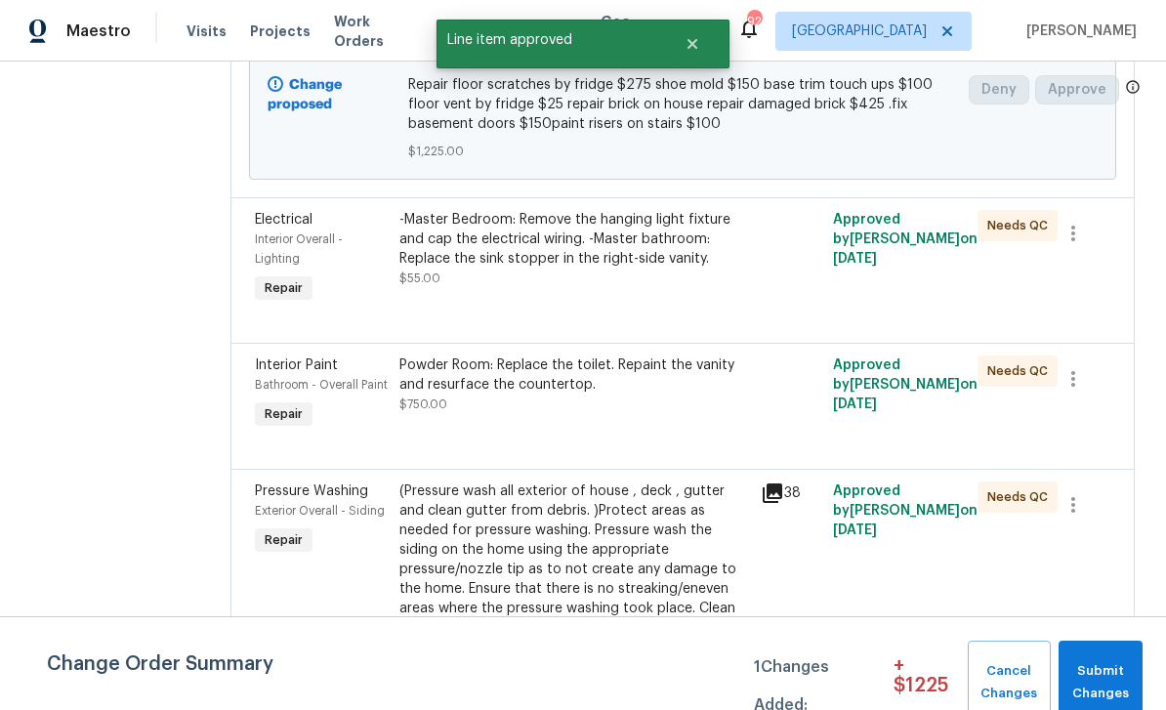
click at [311, 233] on div "Interior Overall - Lighting" at bounding box center [321, 248] width 133 height 39
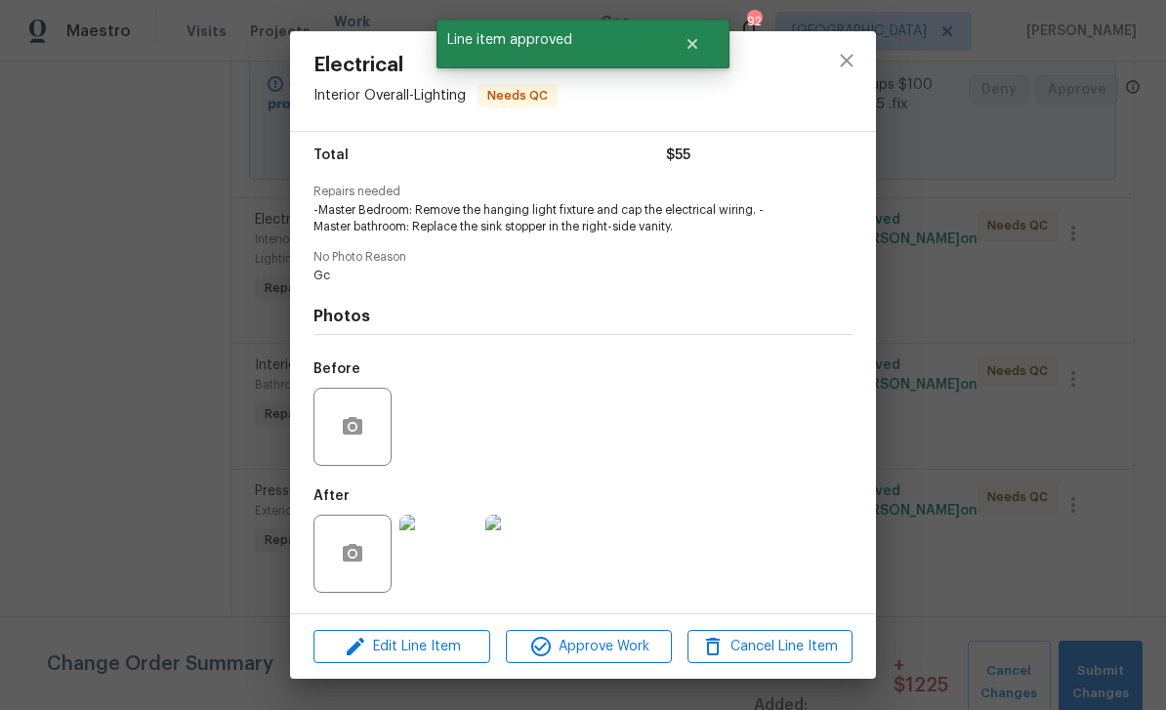
scroll to position [161, 0]
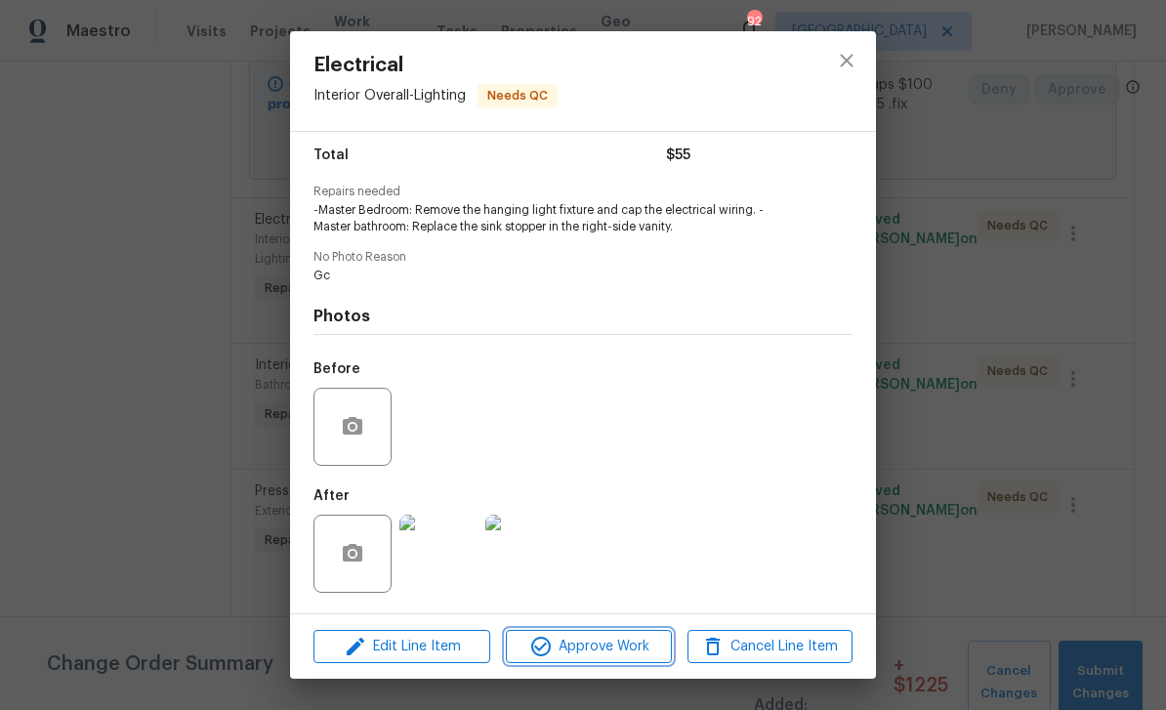
click at [624, 643] on span "Approve Work" at bounding box center [588, 647] width 153 height 24
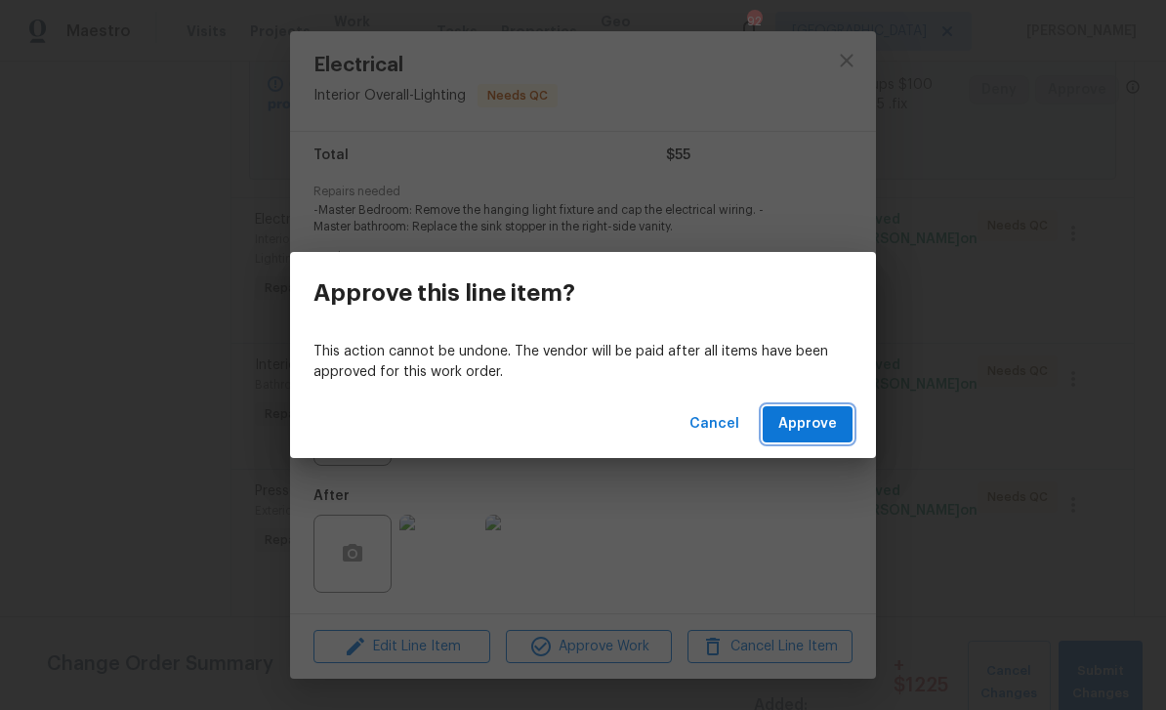
click at [825, 426] on span "Approve" at bounding box center [807, 424] width 59 height 24
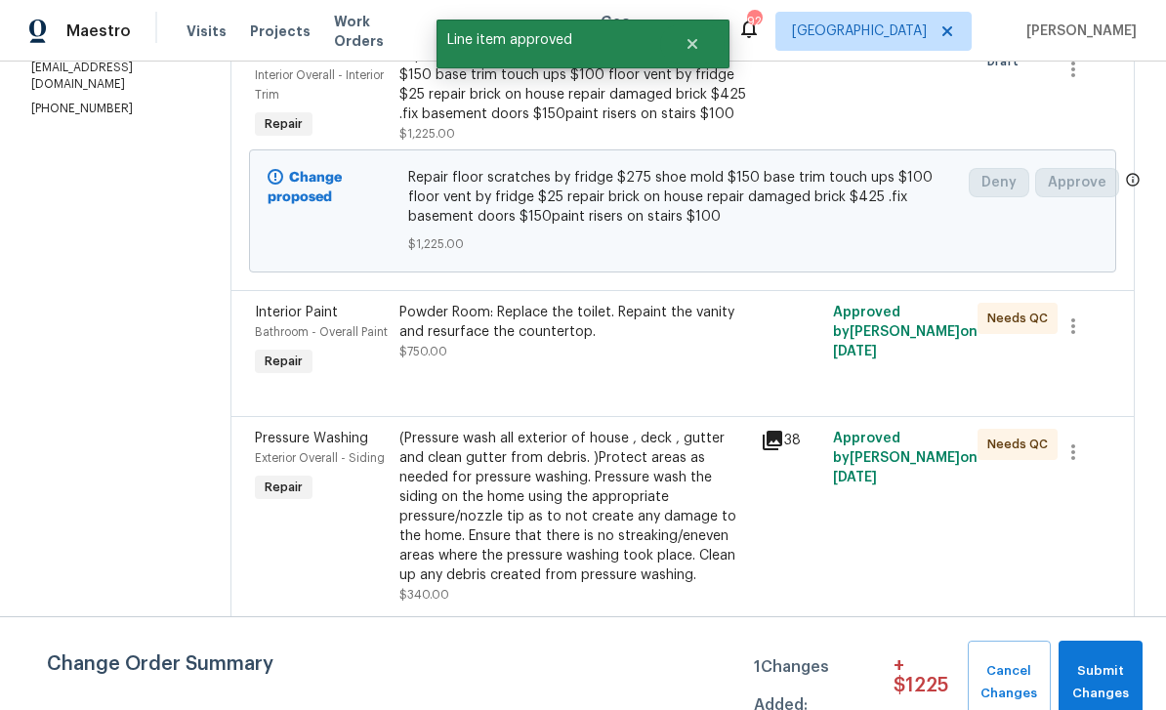
scroll to position [344, 0]
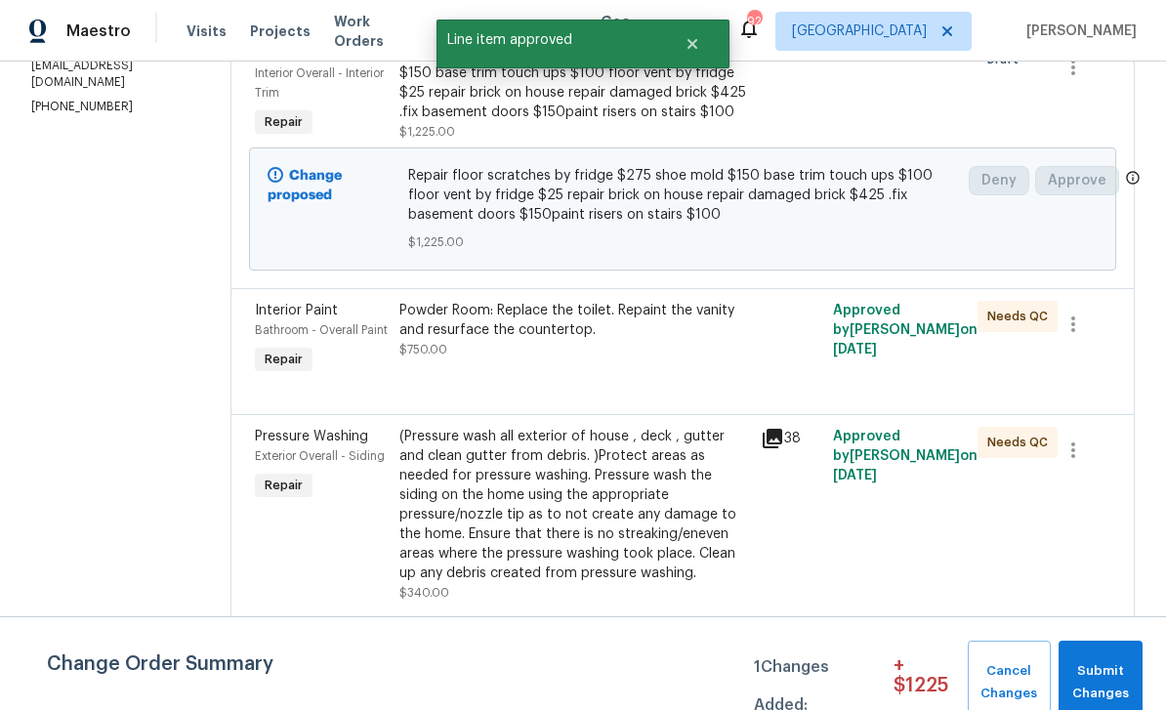
click at [313, 327] on span "Bathroom - Overall Paint" at bounding box center [321, 330] width 133 height 12
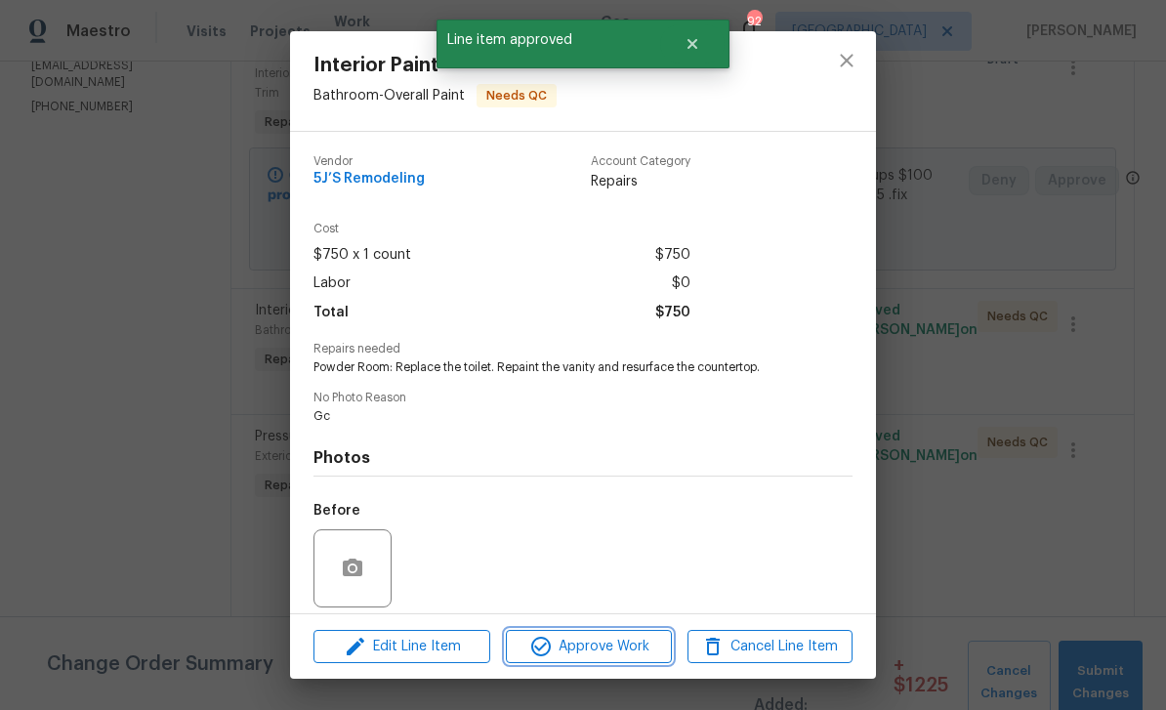
click at [639, 652] on span "Approve Work" at bounding box center [588, 647] width 153 height 24
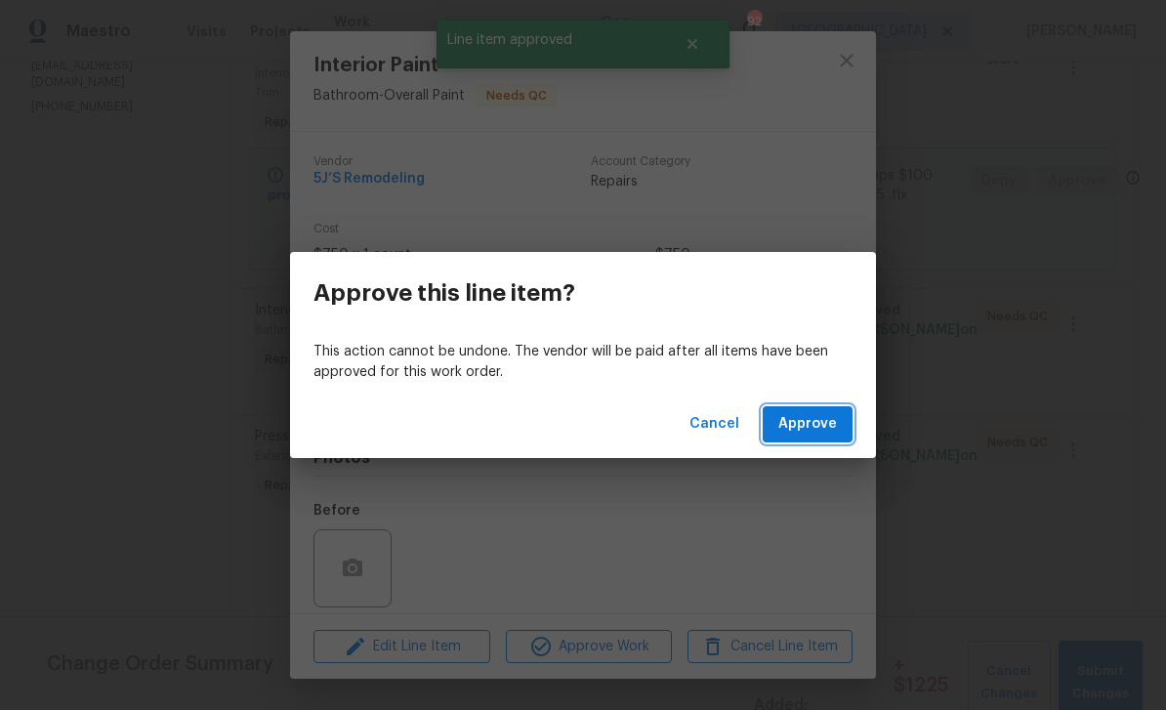
click at [827, 414] on span "Approve" at bounding box center [807, 424] width 59 height 24
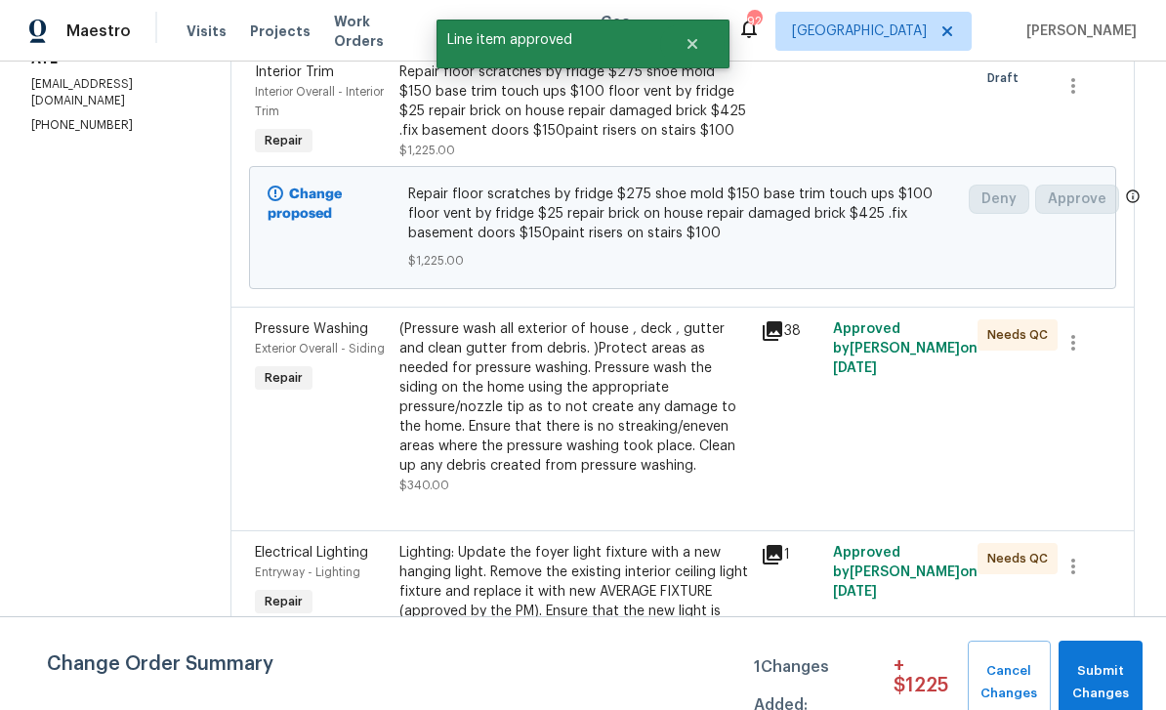
scroll to position [367, 0]
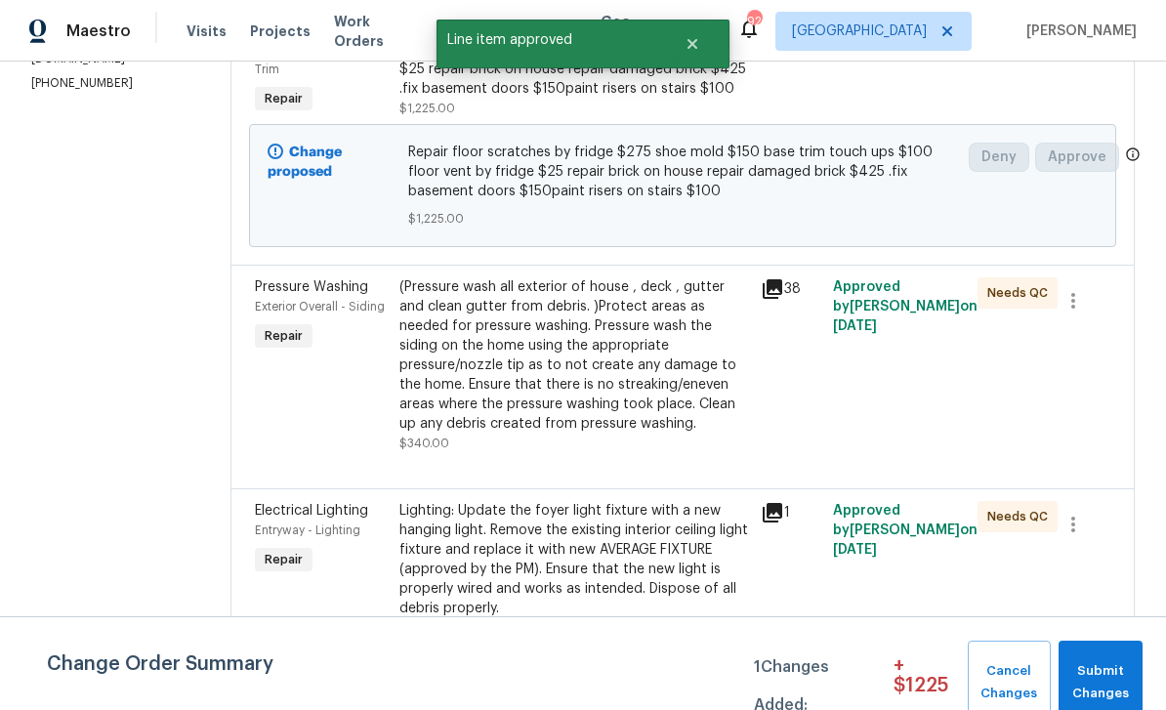
click at [339, 414] on div "Pressure Washing Exterior Overall - Siding Repair" at bounding box center [321, 364] width 145 height 187
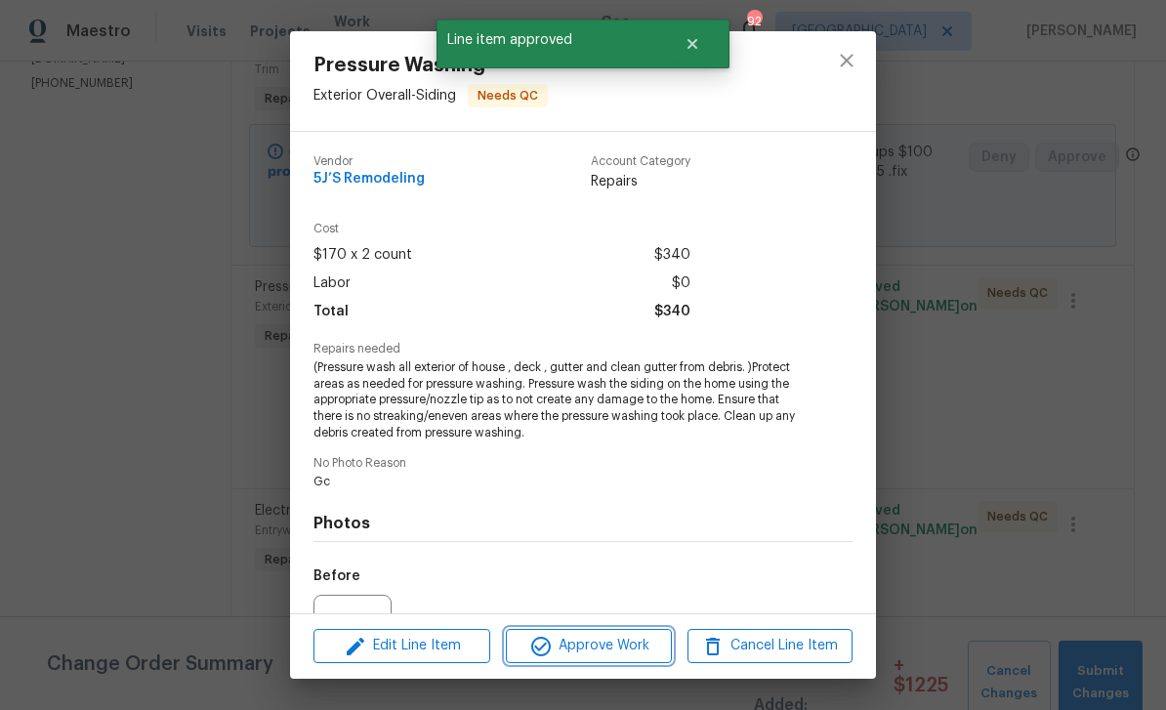
click at [634, 641] on span "Approve Work" at bounding box center [588, 646] width 153 height 24
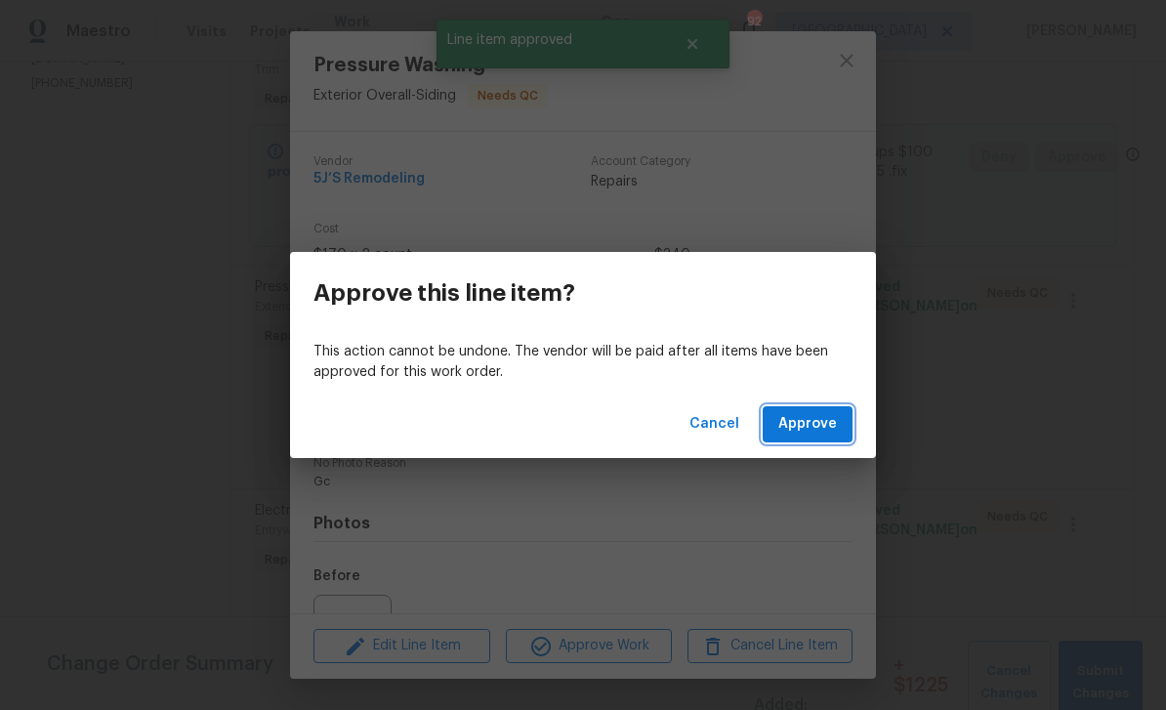
click at [815, 421] on span "Approve" at bounding box center [807, 424] width 59 height 24
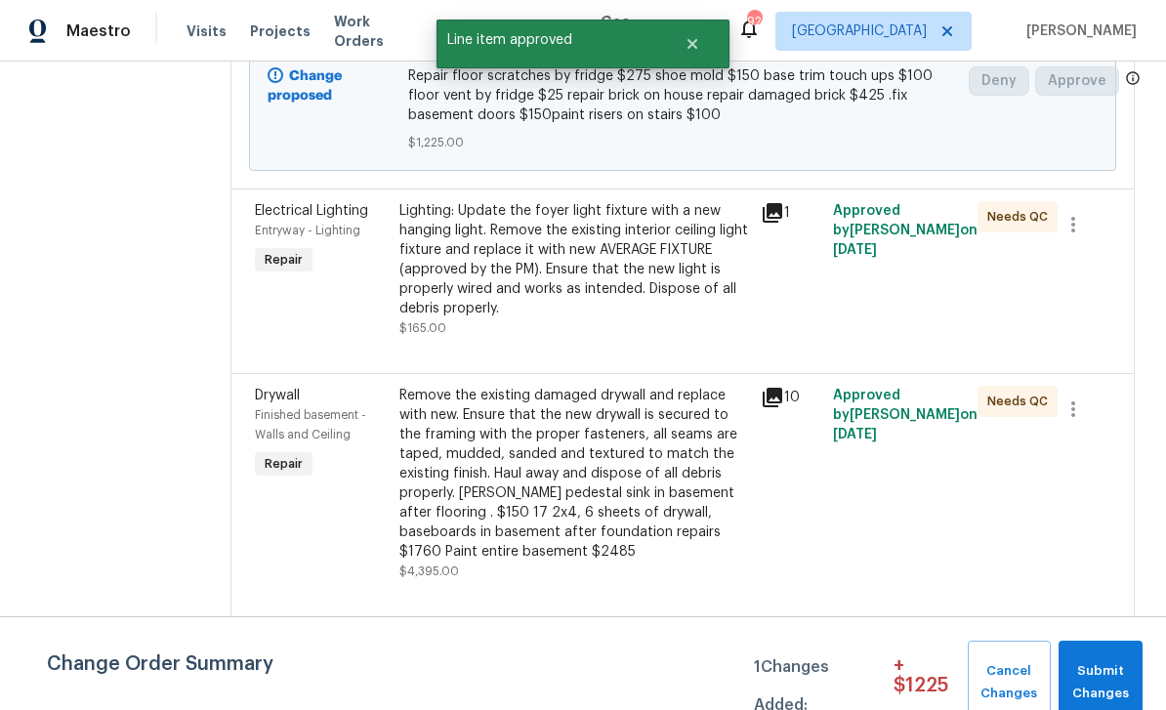
scroll to position [463, 0]
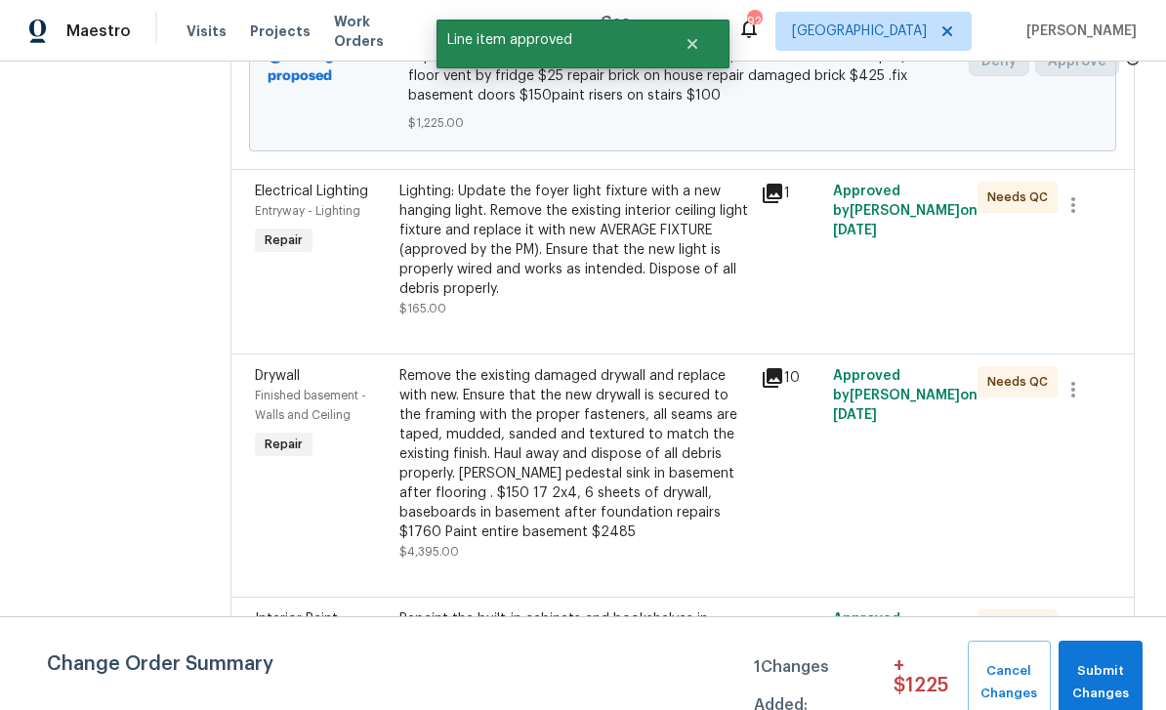
click at [310, 290] on div "Electrical Lighting Entryway - Lighting Repair" at bounding box center [321, 250] width 145 height 148
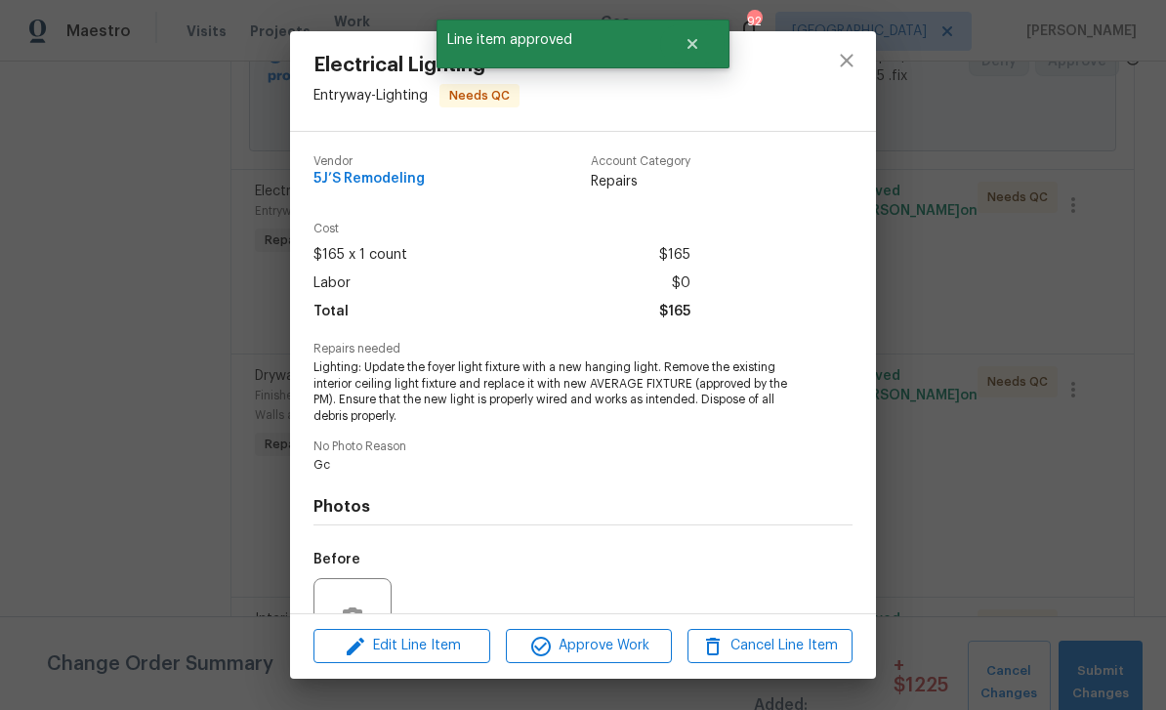
click at [637, 640] on span "Approve Work" at bounding box center [588, 646] width 153 height 24
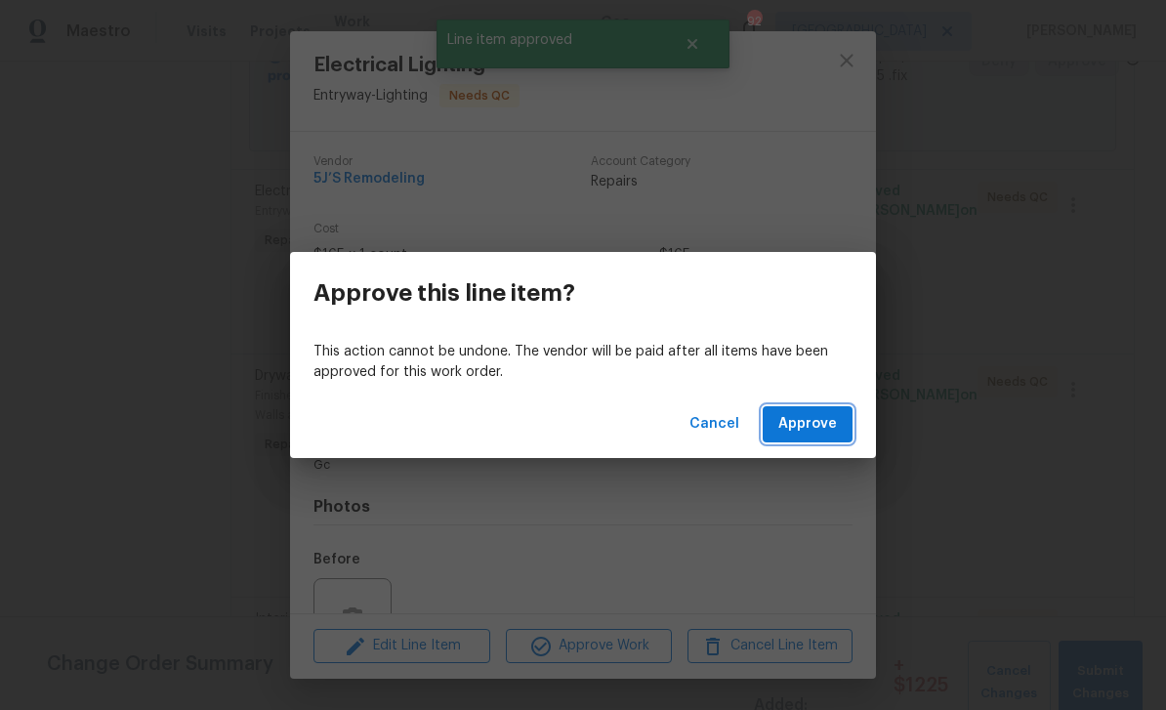
click at [824, 420] on span "Approve" at bounding box center [807, 424] width 59 height 24
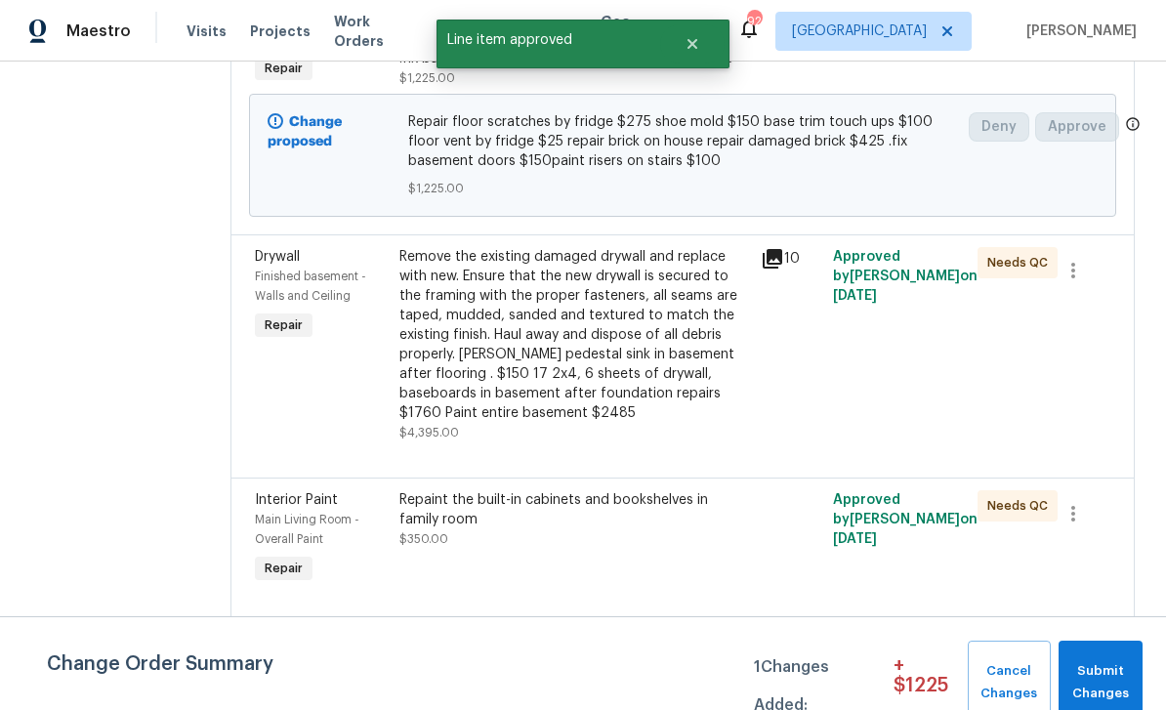
scroll to position [400, 0]
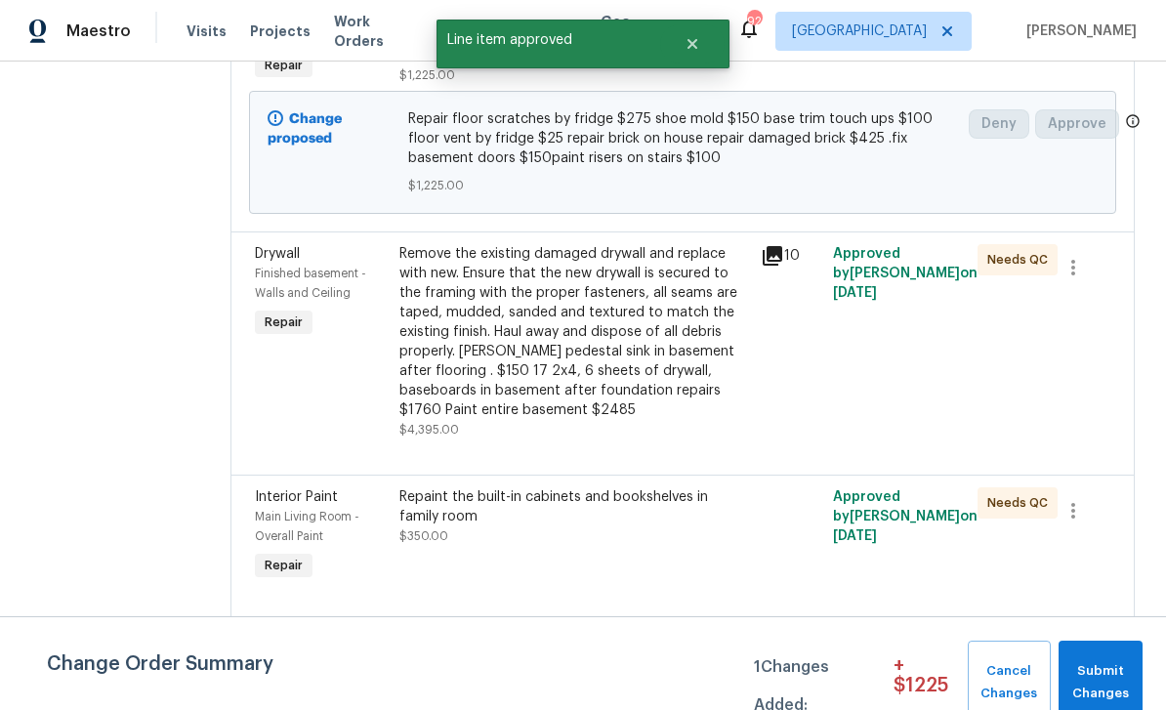
click at [311, 393] on div "Drywall Finished basement - Walls and Ceiling Repair" at bounding box center [321, 341] width 145 height 207
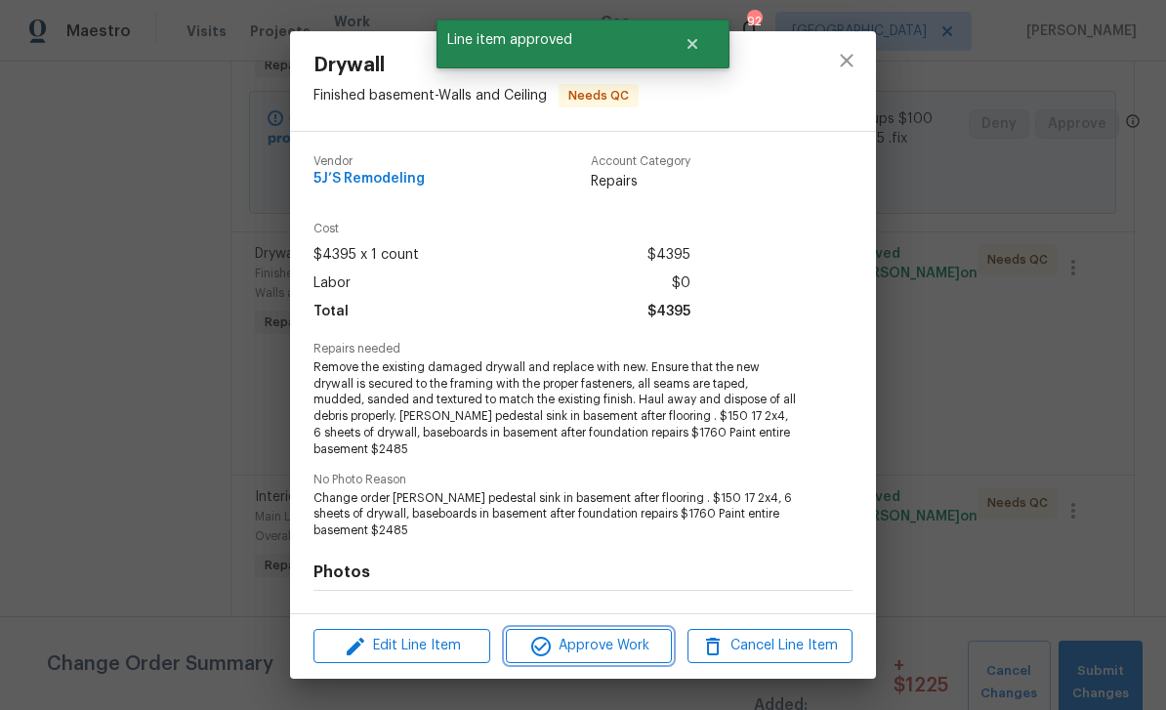
click at [631, 639] on span "Approve Work" at bounding box center [588, 646] width 153 height 24
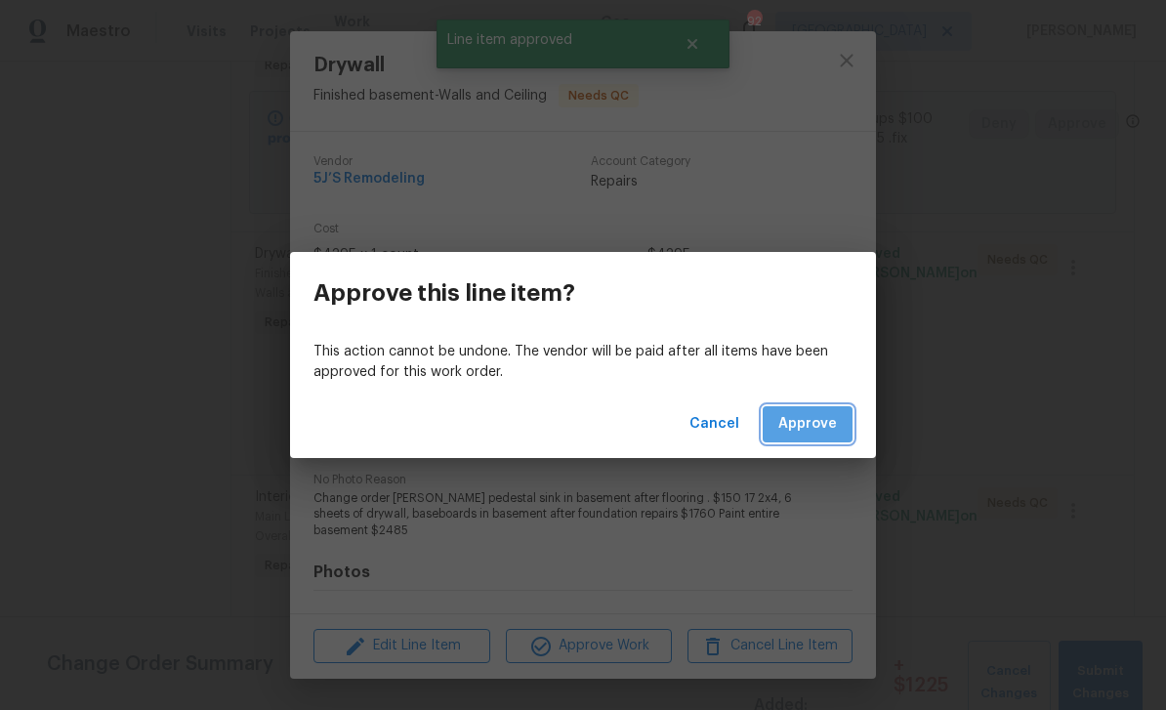
click at [822, 420] on span "Approve" at bounding box center [807, 424] width 59 height 24
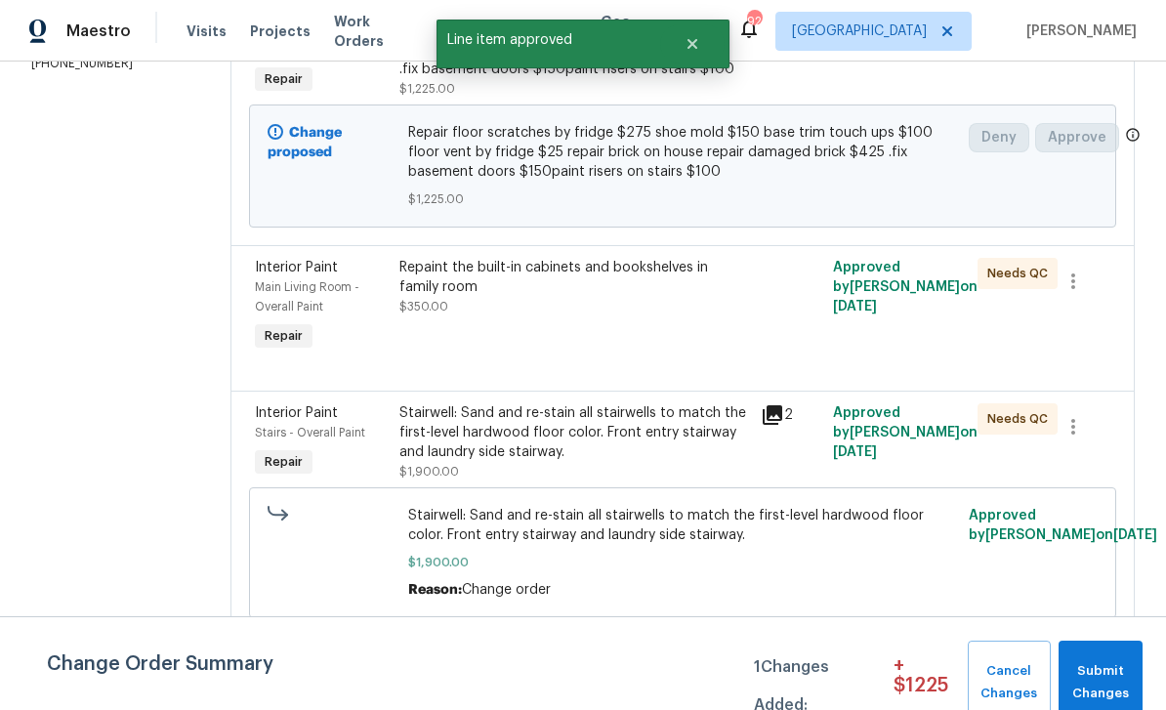
scroll to position [392, 0]
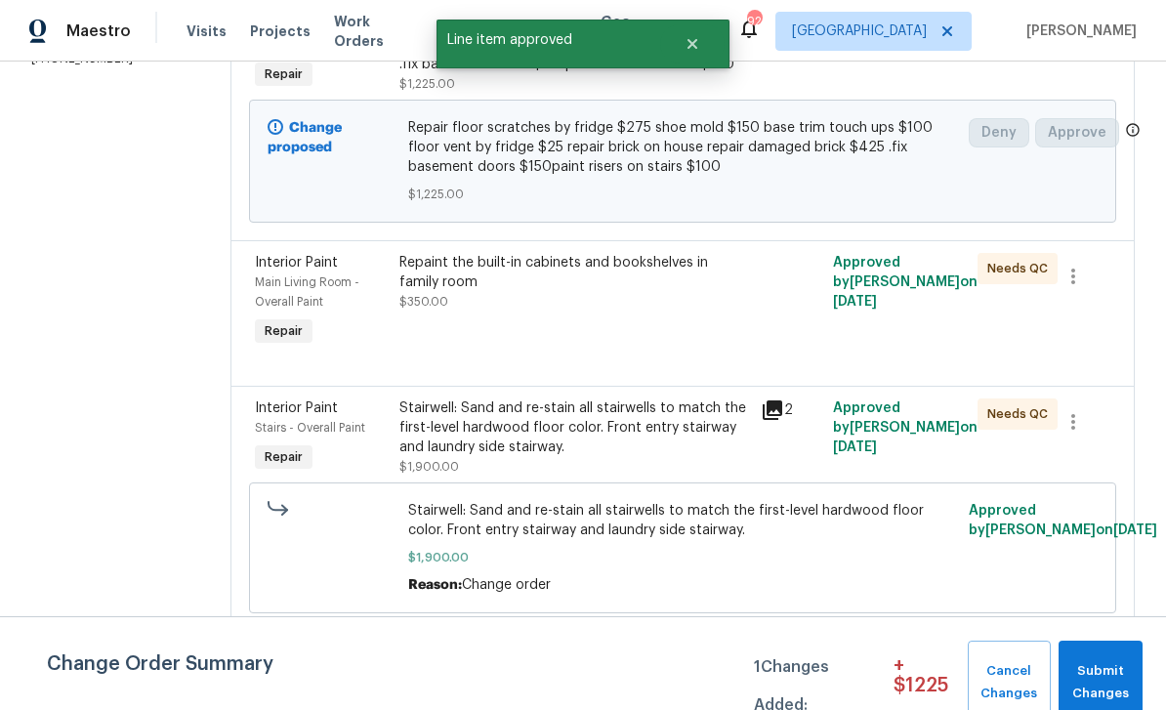
click at [329, 283] on span "Main Living Room - Overall Paint" at bounding box center [307, 291] width 104 height 31
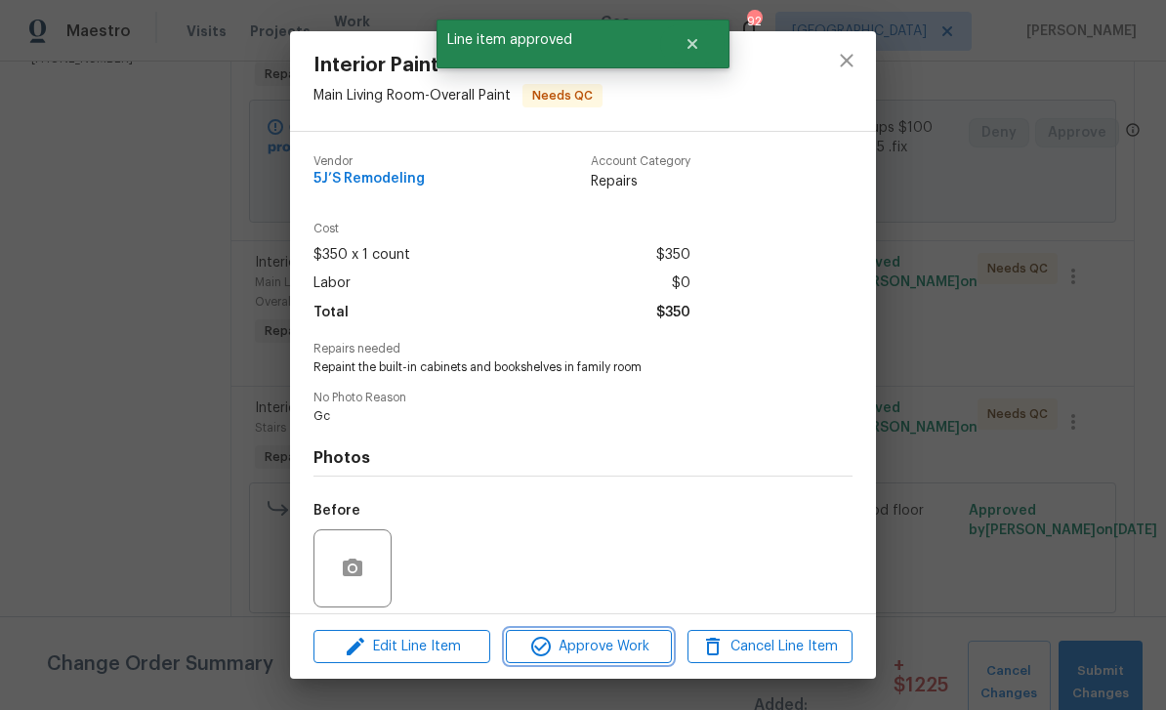
click at [631, 645] on span "Approve Work" at bounding box center [588, 647] width 153 height 24
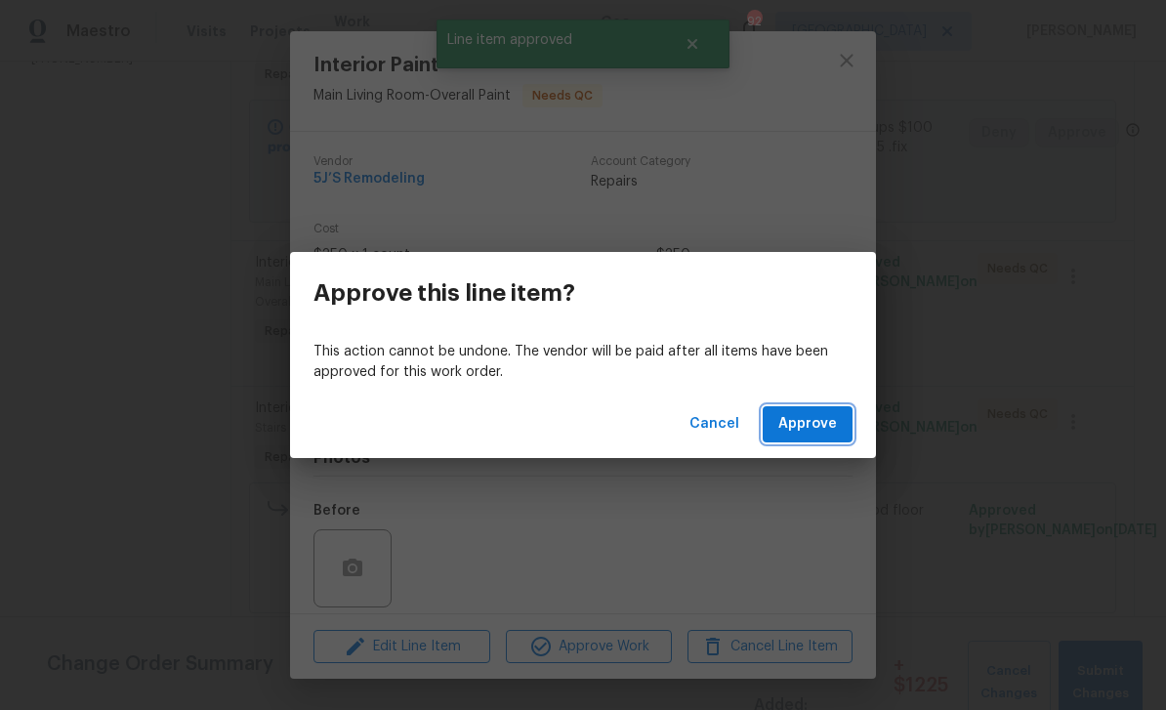
click at [811, 418] on span "Approve" at bounding box center [807, 424] width 59 height 24
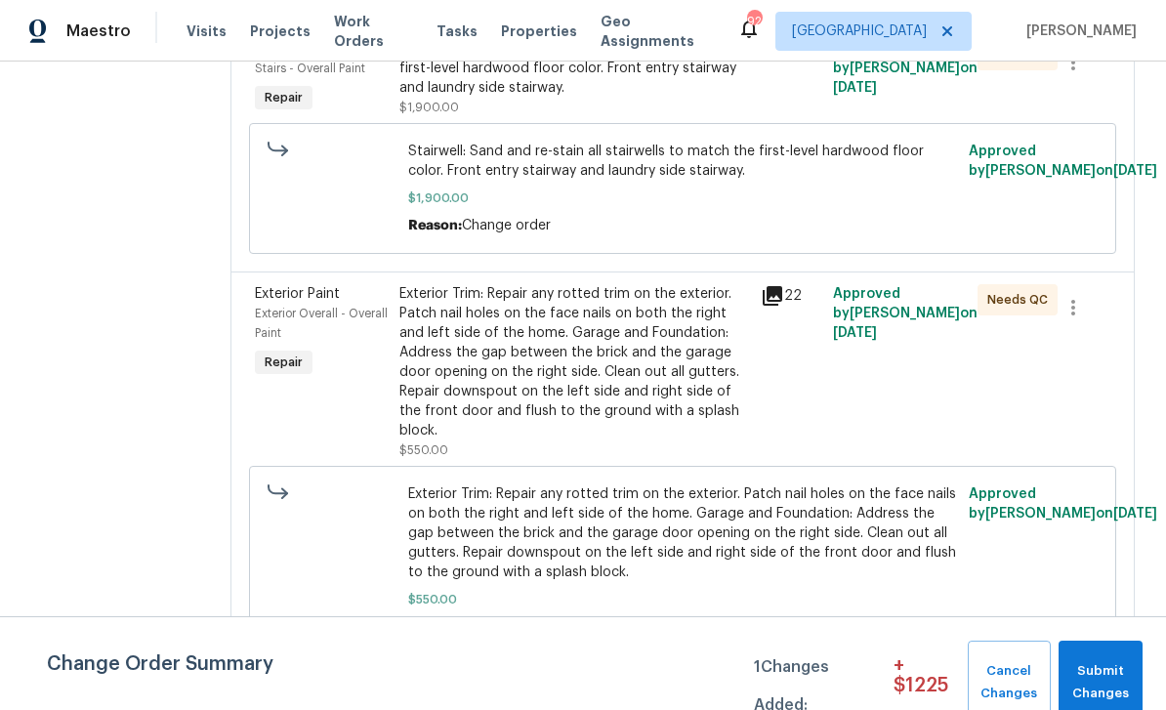
scroll to position [610, 0]
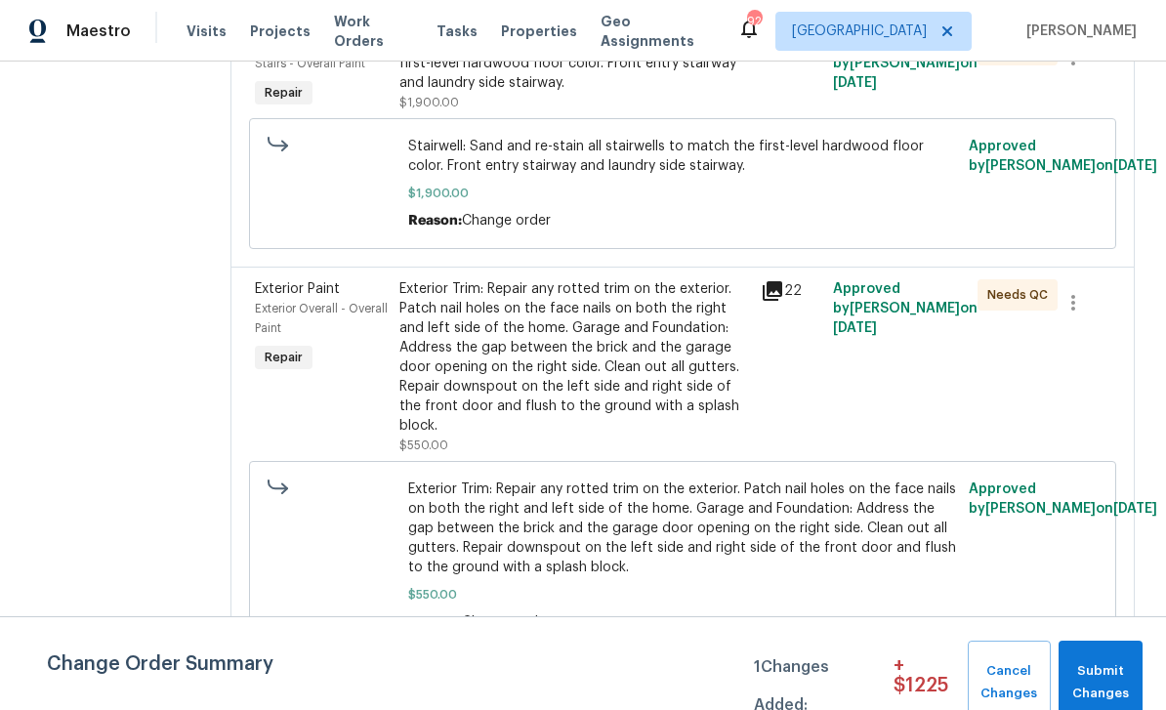
click at [310, 303] on span "Exterior Overall - Overall Paint" at bounding box center [321, 318] width 133 height 31
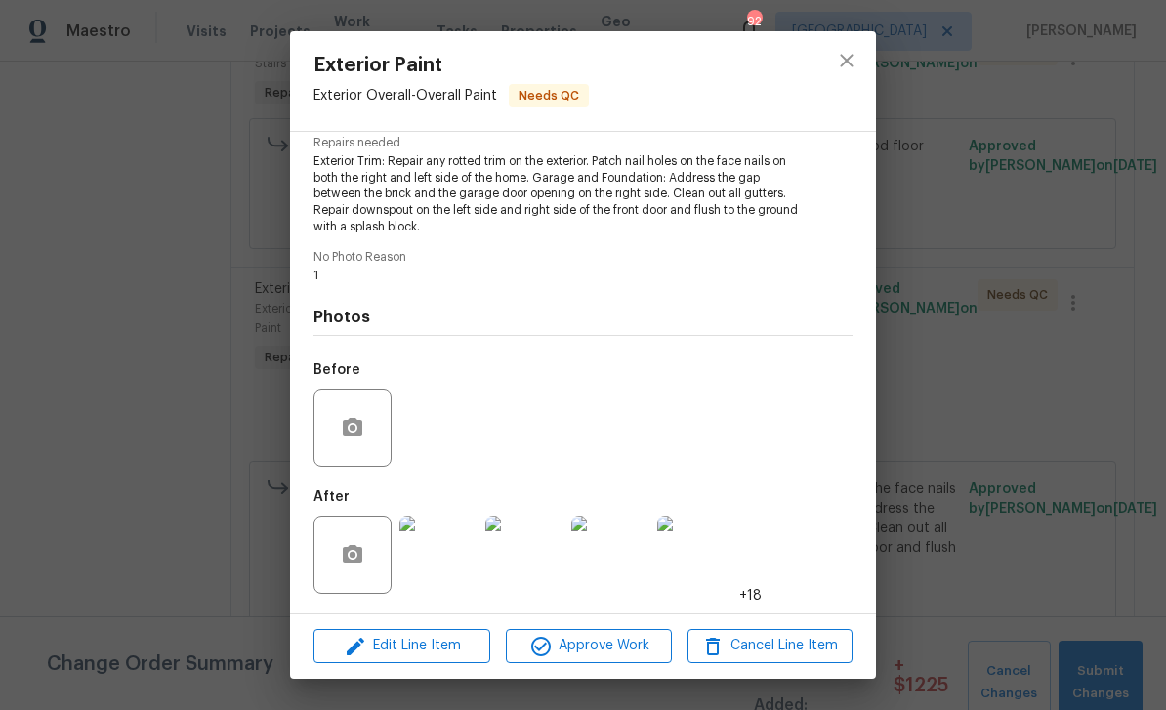
scroll to position [208, 0]
click at [604, 644] on span "Approve Work" at bounding box center [588, 646] width 153 height 24
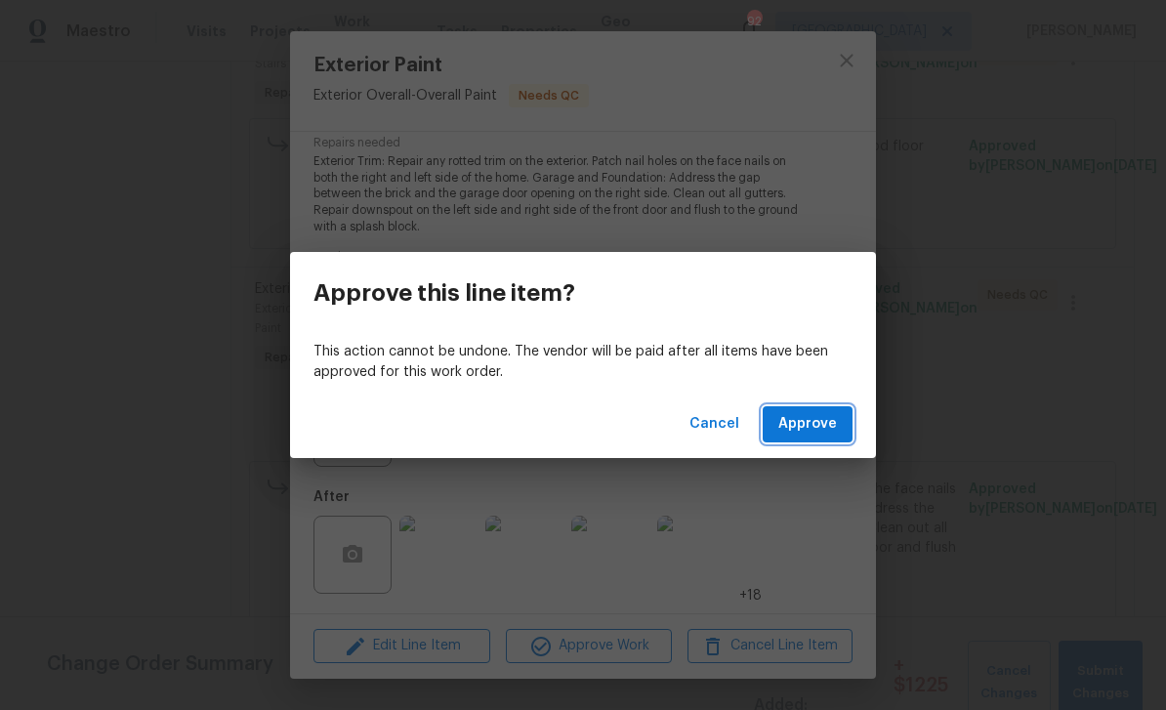
click at [814, 417] on span "Approve" at bounding box center [807, 424] width 59 height 24
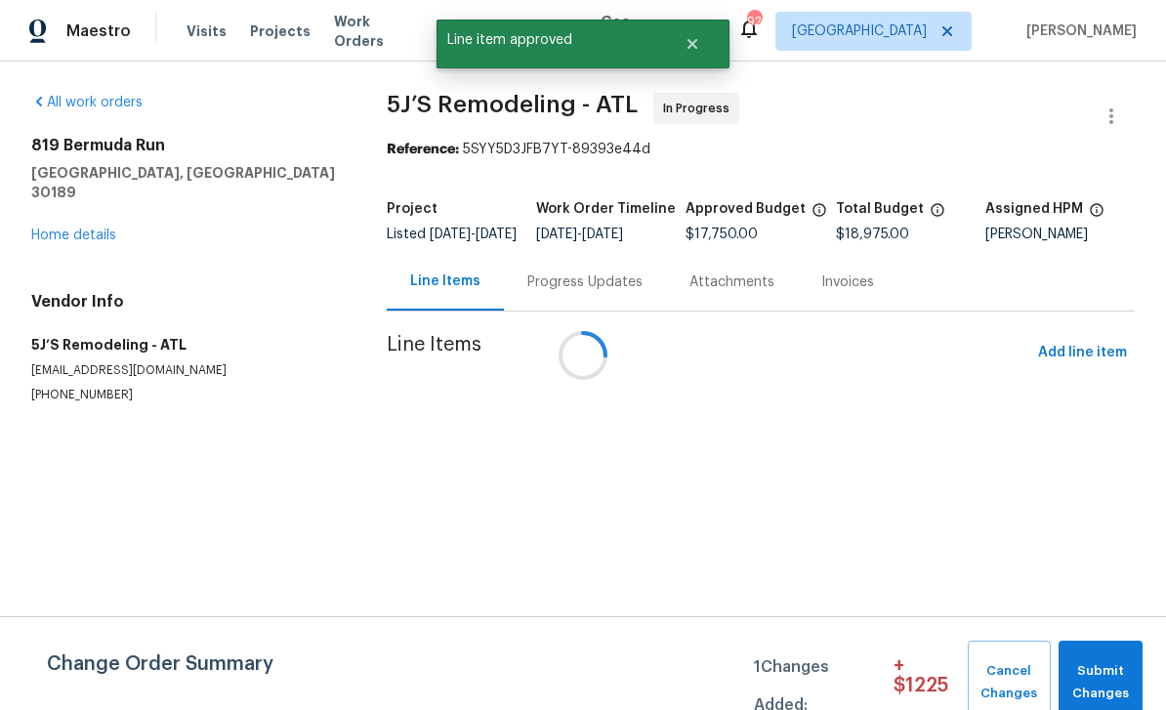
scroll to position [0, 0]
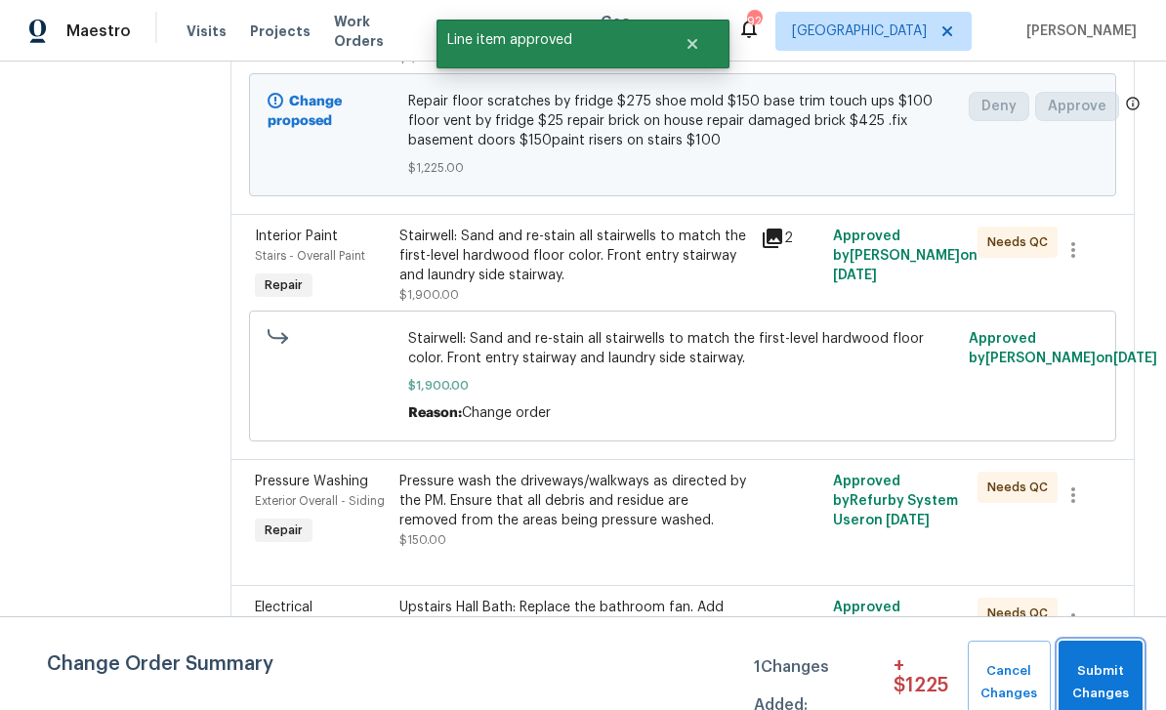
click at [1095, 670] on span "Submit Changes" at bounding box center [1100, 682] width 64 height 45
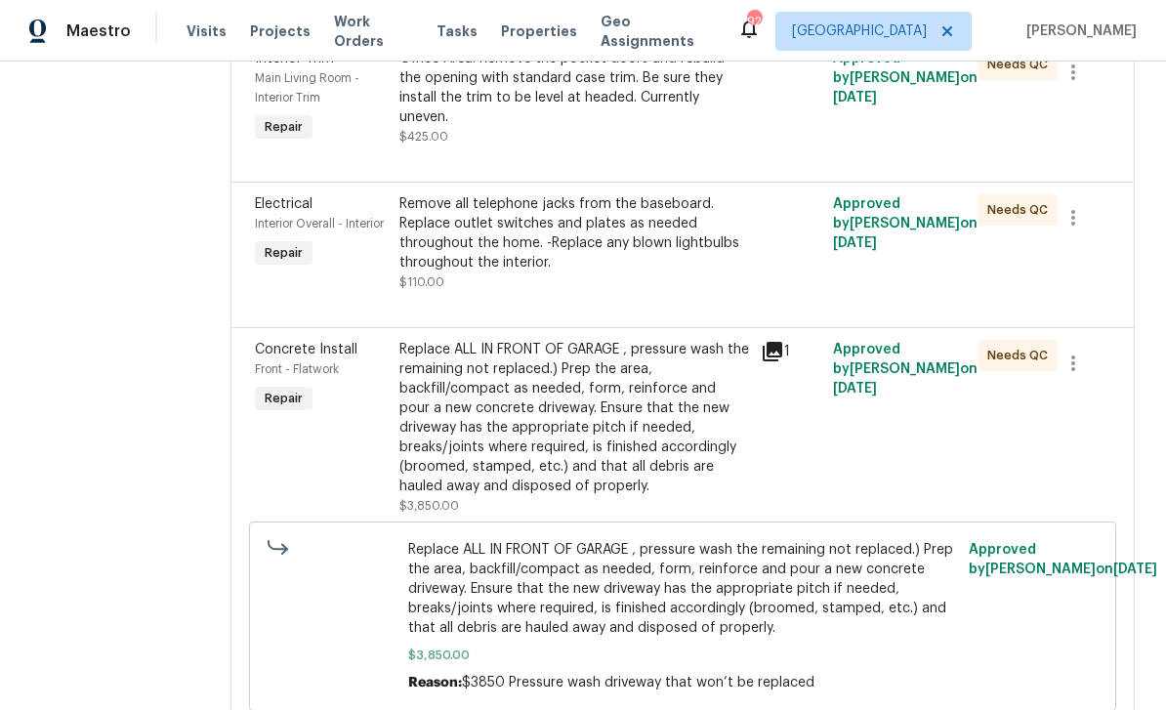
scroll to position [1504, 0]
click at [300, 355] on span "Concrete Install" at bounding box center [306, 349] width 103 height 14
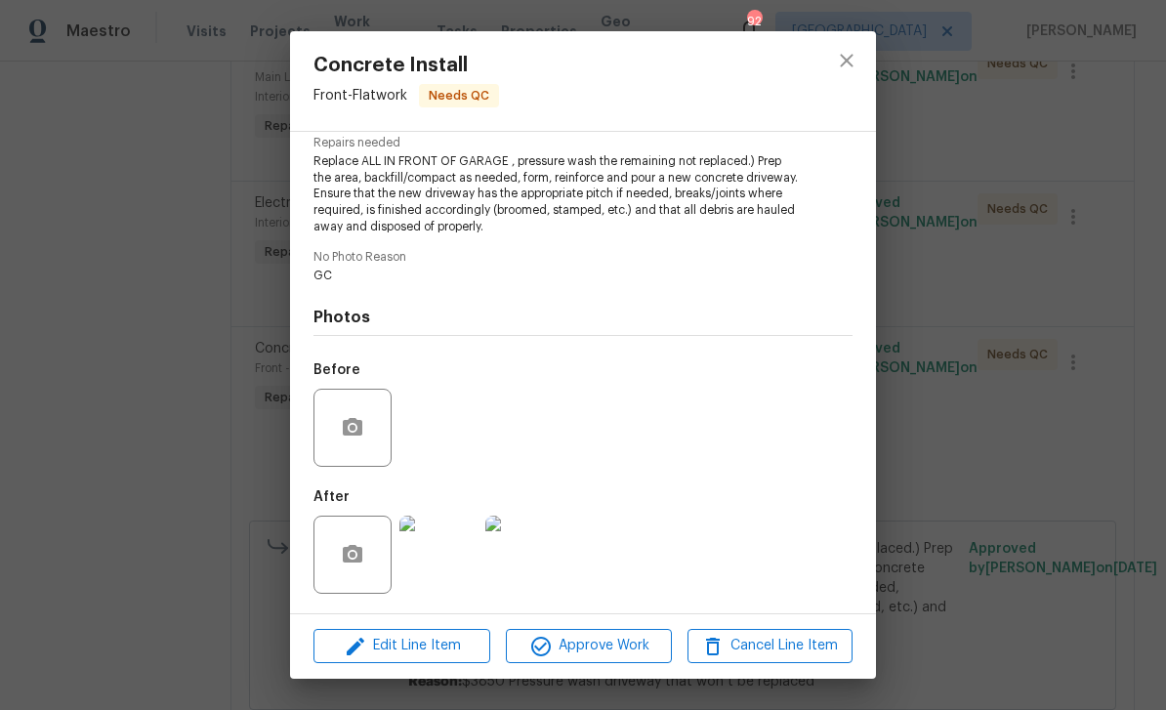
scroll to position [208, 0]
click at [445, 550] on img at bounding box center [438, 555] width 78 height 78
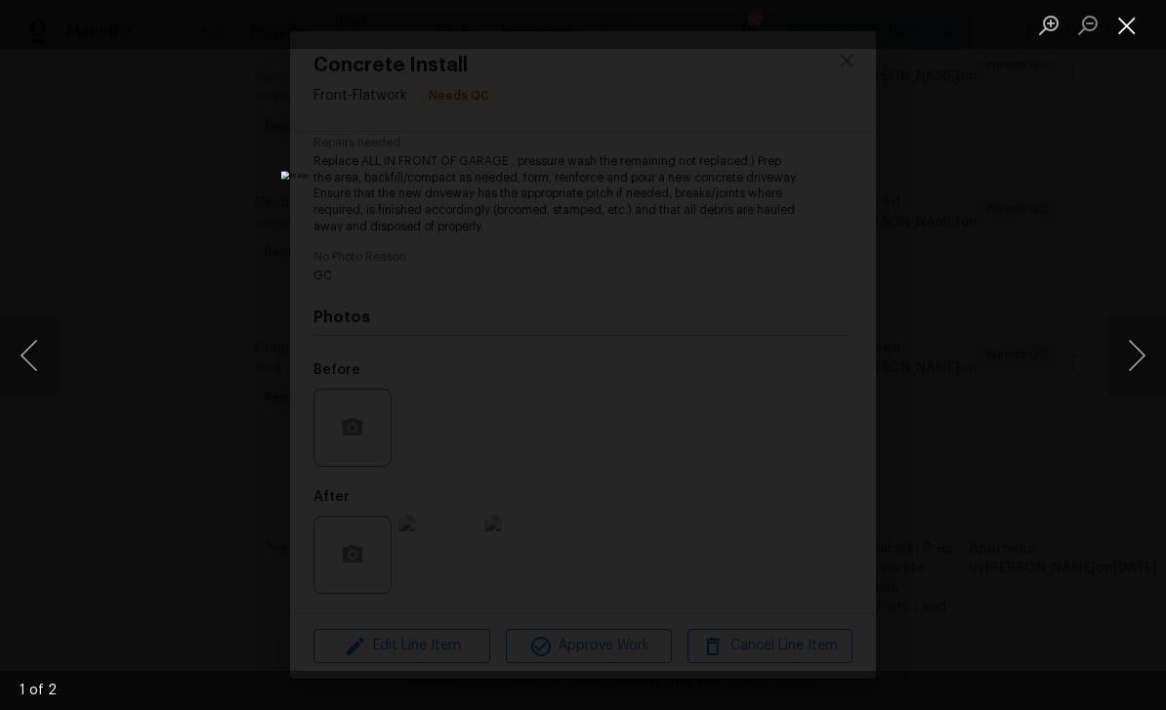
click at [1123, 25] on button "Close lightbox" at bounding box center [1126, 25] width 39 height 34
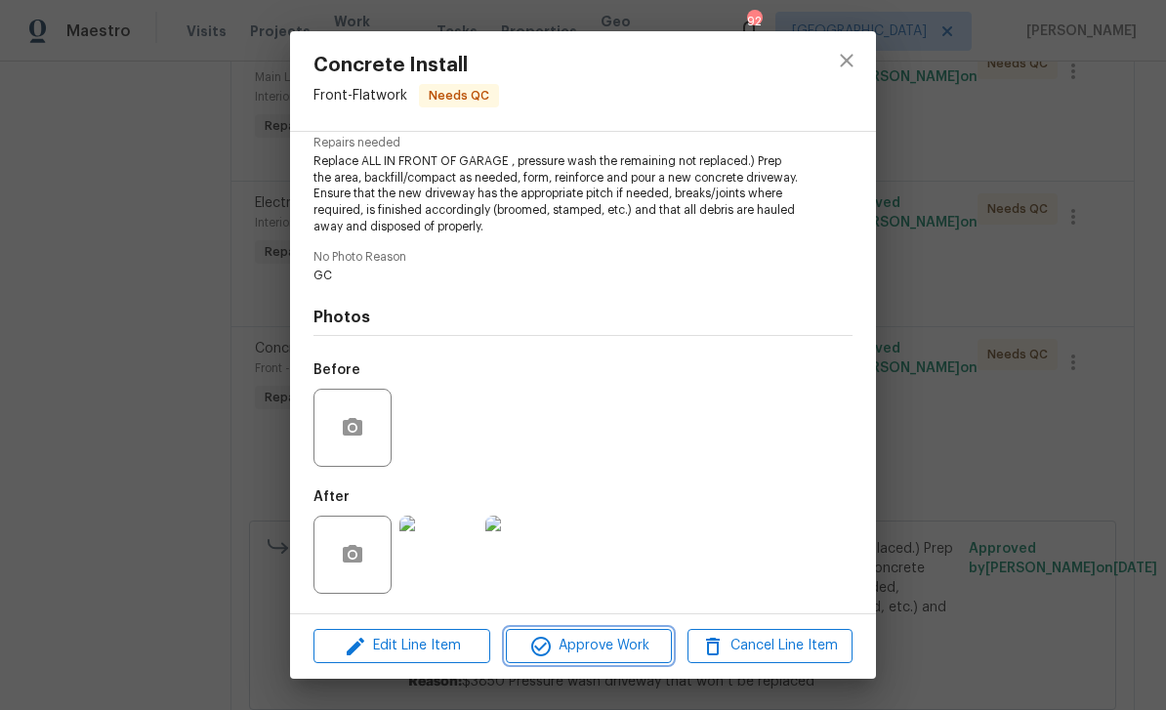
click at [625, 643] on span "Approve Work" at bounding box center [588, 646] width 153 height 24
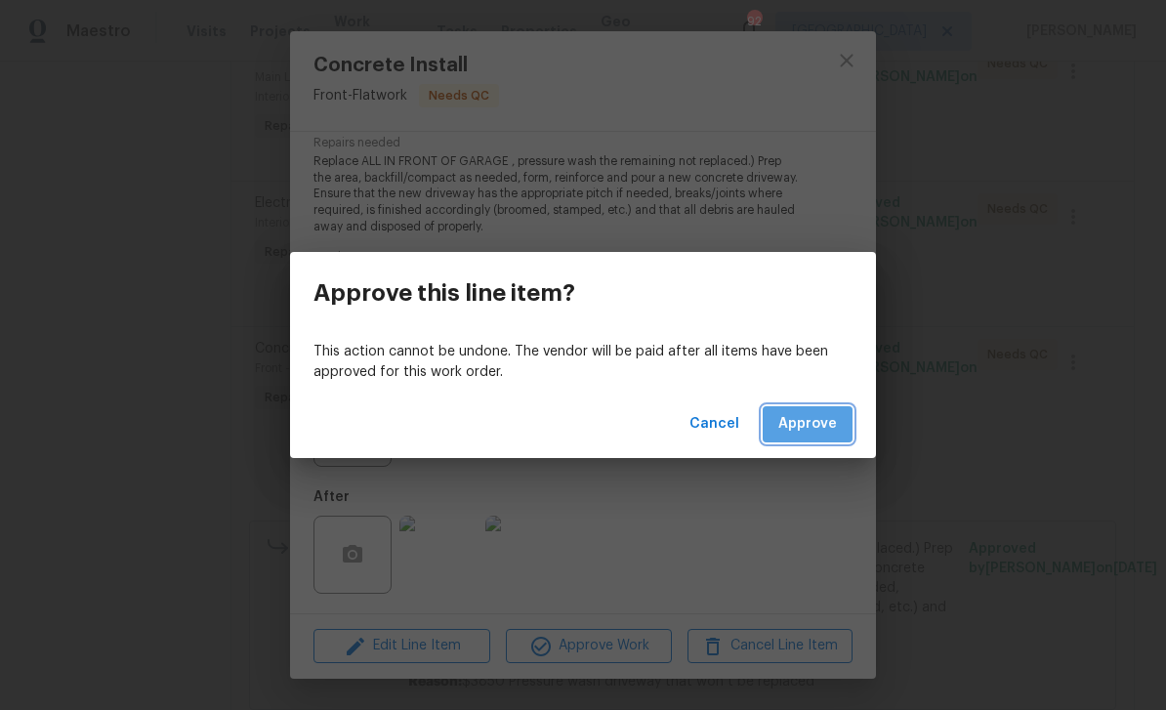
click at [825, 414] on span "Approve" at bounding box center [807, 424] width 59 height 24
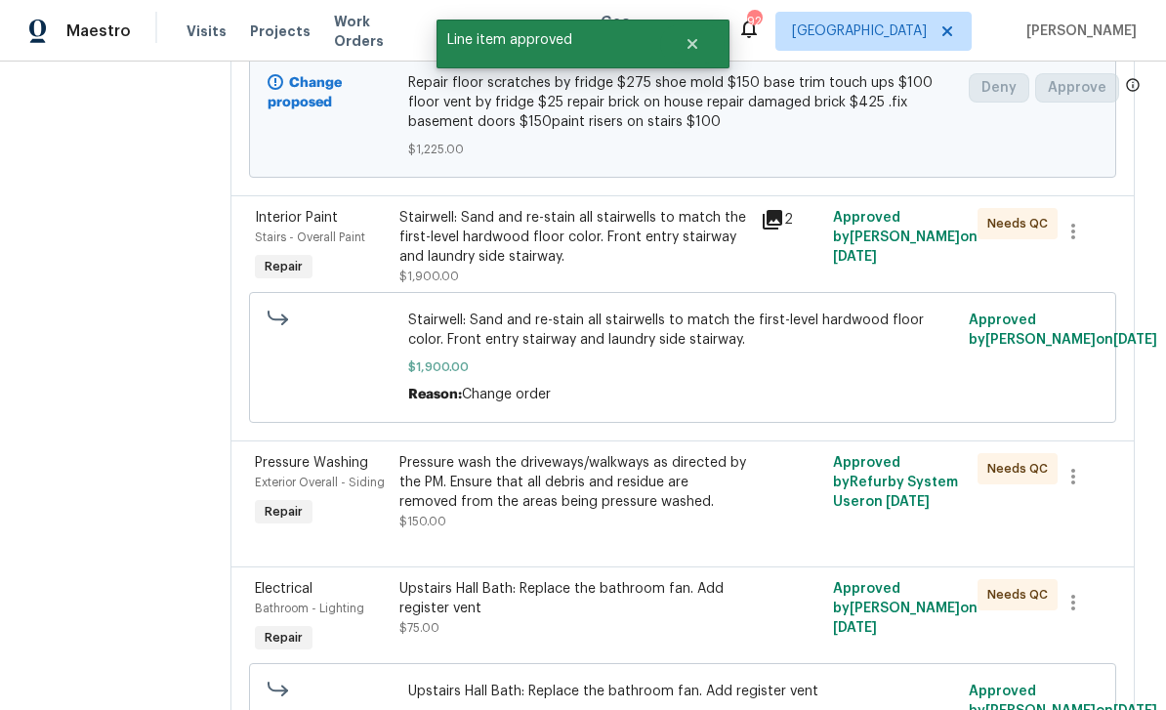
scroll to position [441, 0]
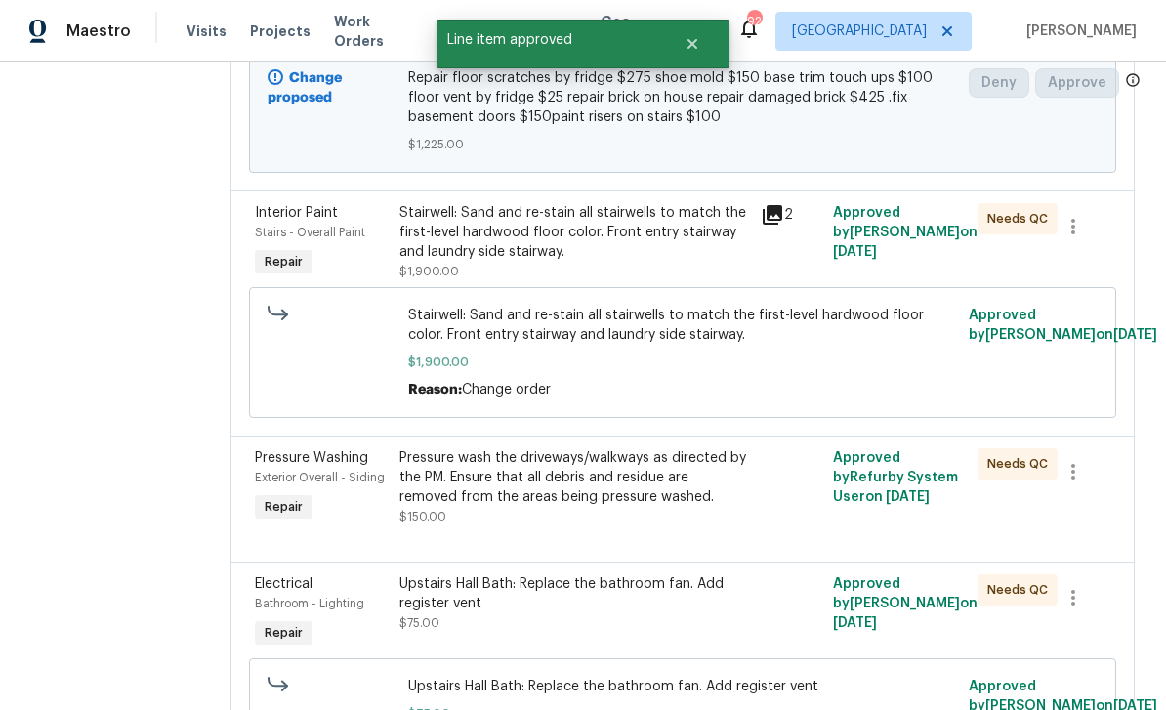
click at [344, 226] on div "Stairs - Overall Paint" at bounding box center [321, 233] width 133 height 20
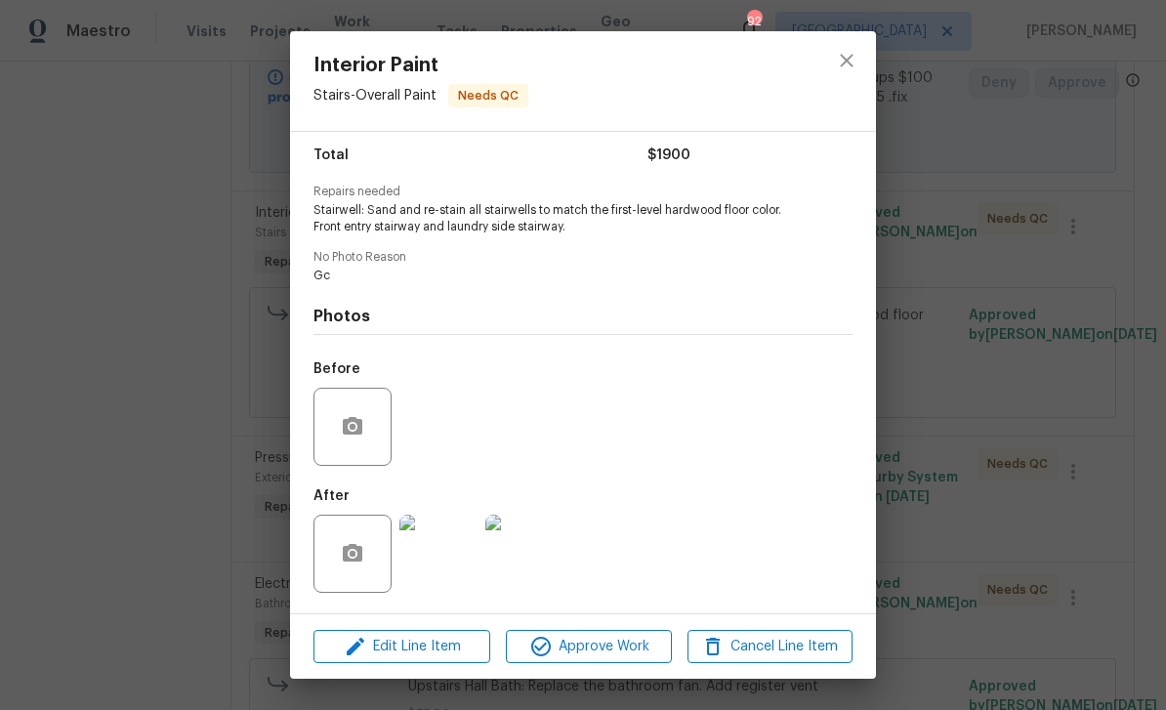
scroll to position [161, 0]
click at [519, 553] on img at bounding box center [524, 554] width 78 height 78
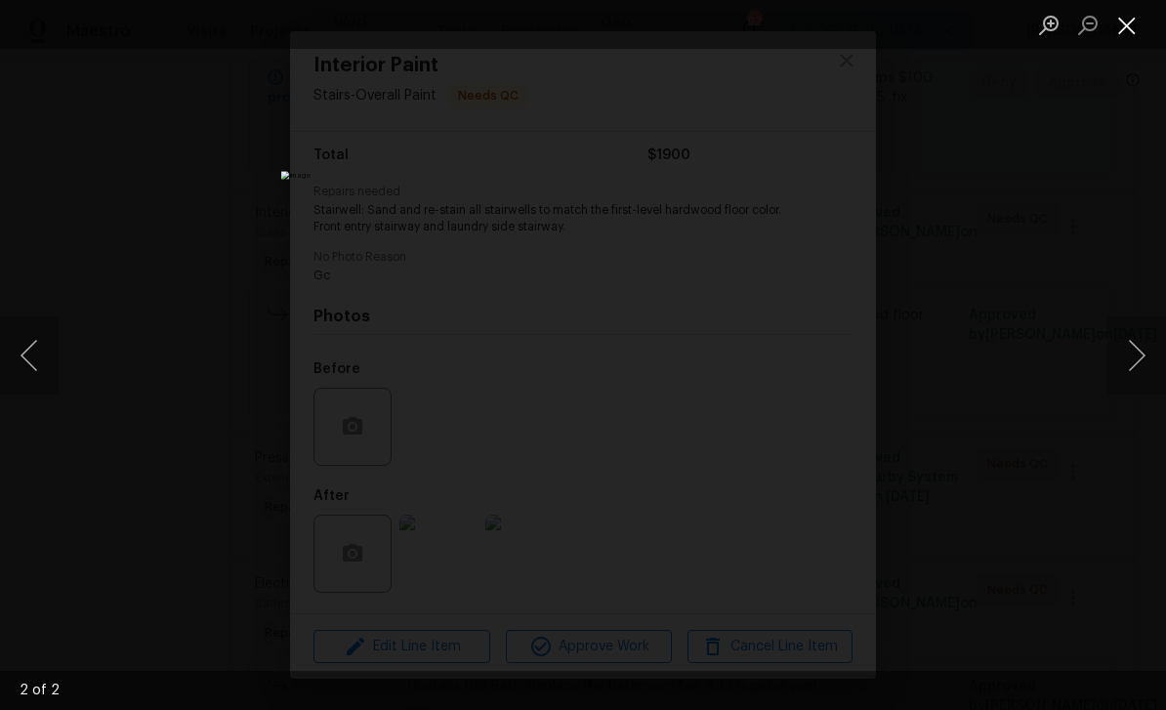
click at [1127, 26] on button "Close lightbox" at bounding box center [1126, 25] width 39 height 34
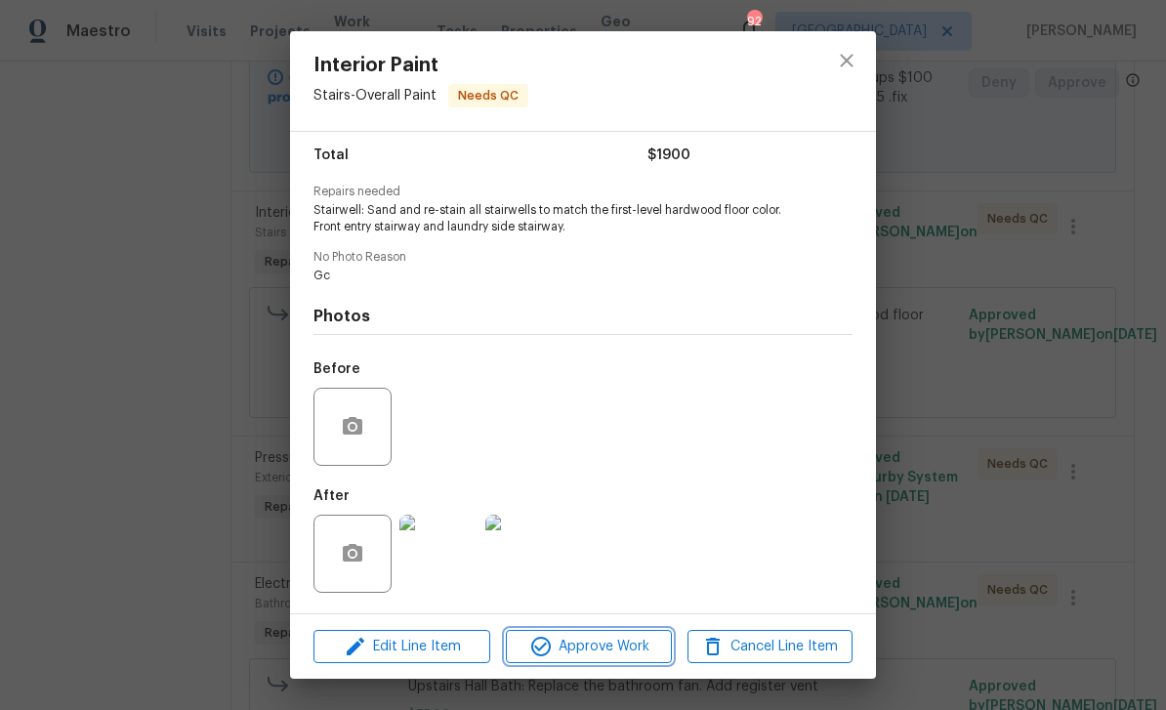
click at [623, 648] on span "Approve Work" at bounding box center [588, 647] width 153 height 24
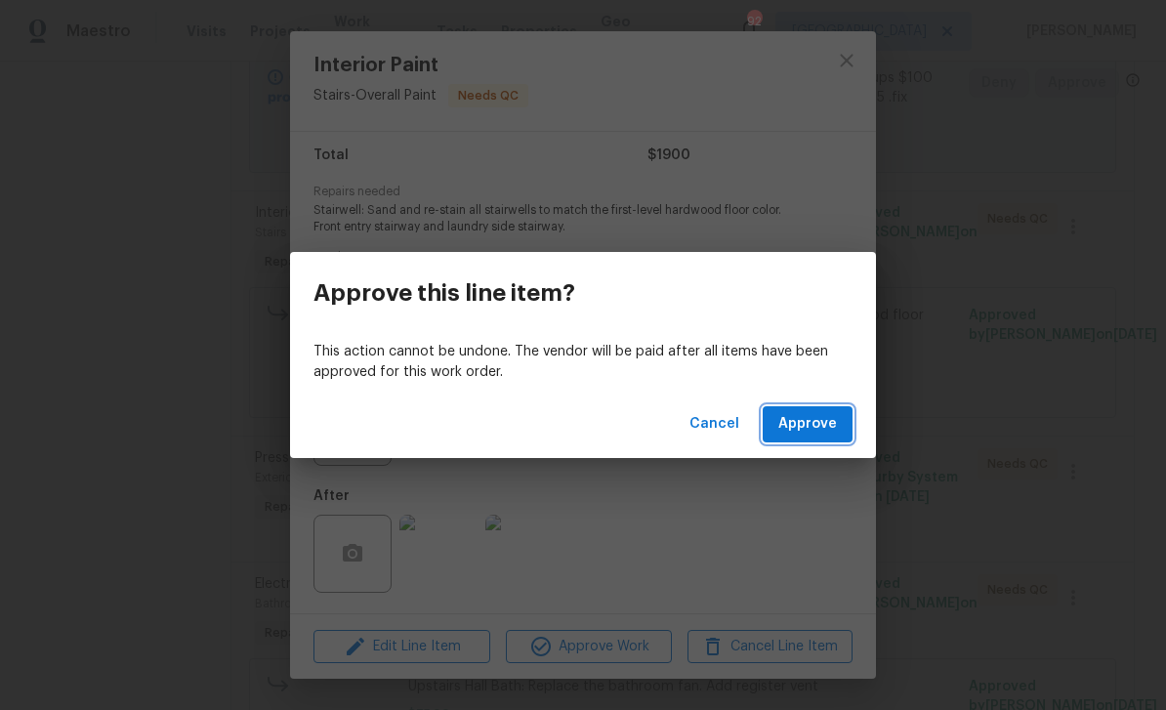
click at [820, 419] on span "Approve" at bounding box center [807, 424] width 59 height 24
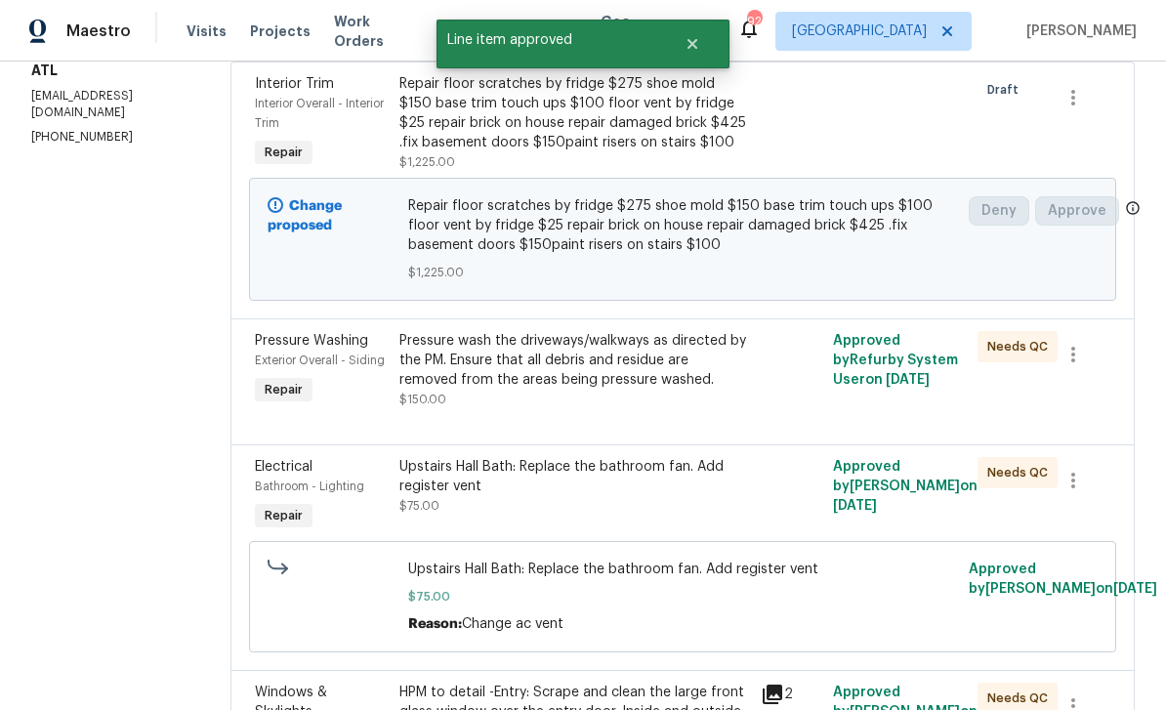
scroll to position [325, 0]
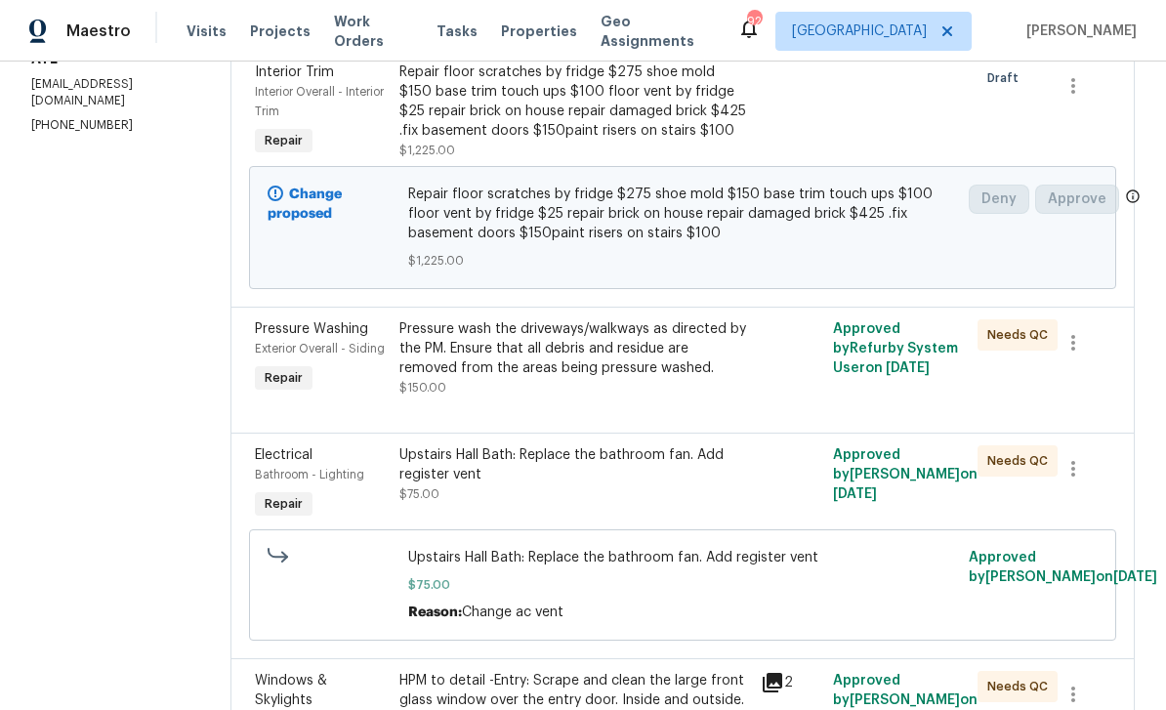
click at [318, 341] on div "Exterior Overall - Siding" at bounding box center [321, 349] width 133 height 20
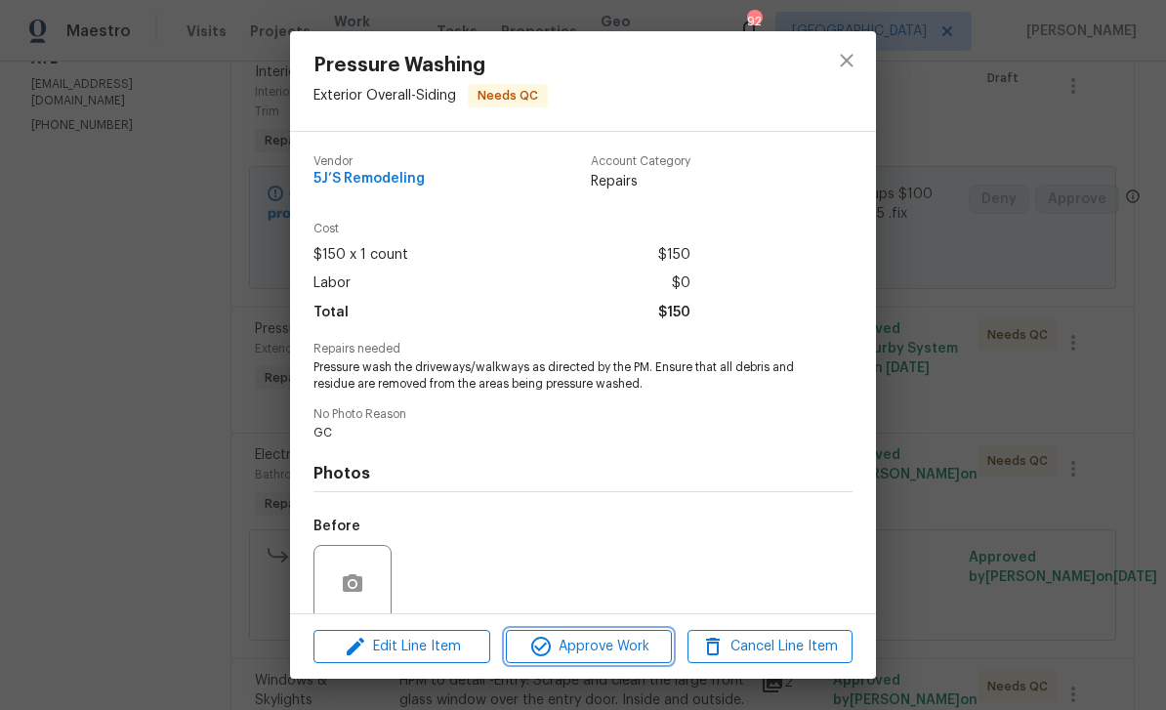
click at [611, 632] on button "Approve Work" at bounding box center [588, 647] width 165 height 34
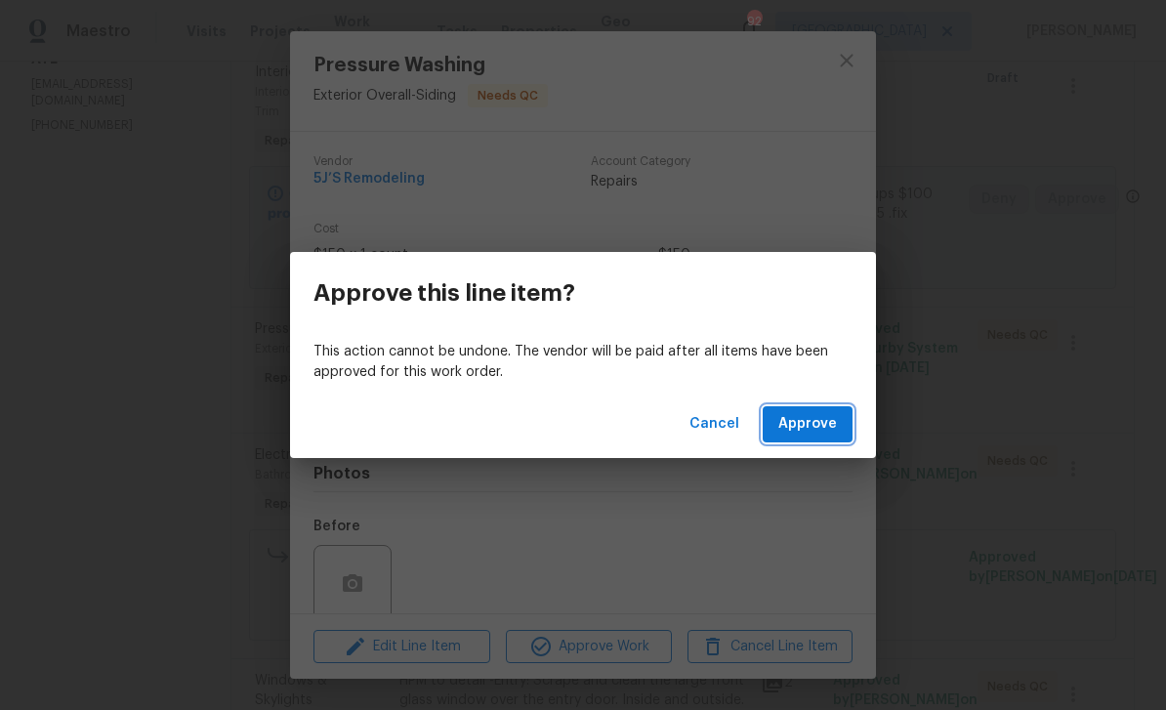
click at [810, 411] on button "Approve" at bounding box center [808, 424] width 90 height 36
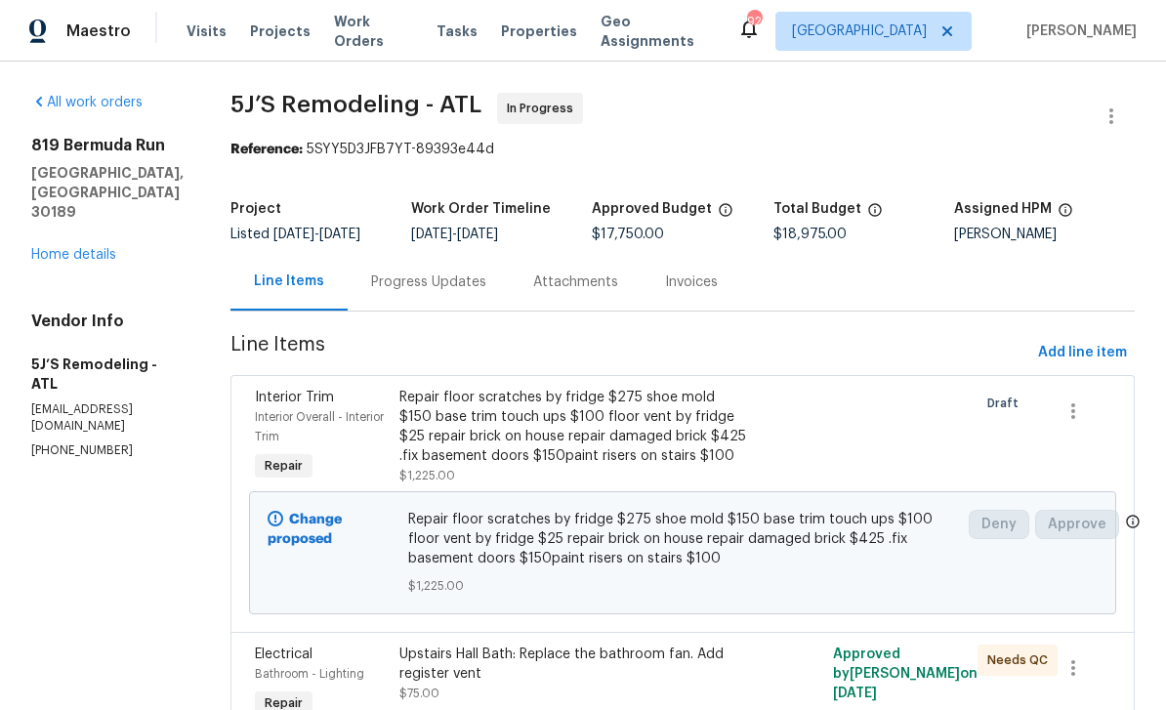
scroll to position [0, 0]
click at [79, 248] on link "Home details" at bounding box center [73, 255] width 85 height 14
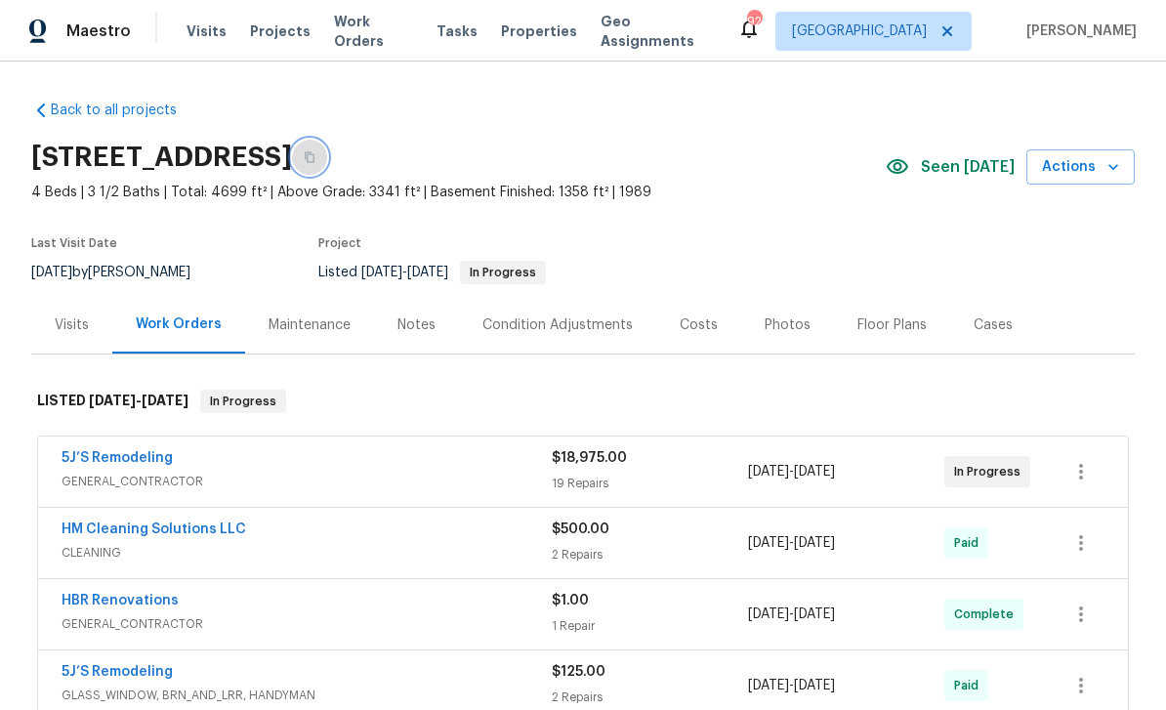
click at [315, 155] on icon "button" at bounding box center [310, 157] width 12 height 12
click at [315, 153] on icon "button" at bounding box center [310, 157] width 12 height 12
click at [98, 460] on link "5J’S Remodeling" at bounding box center [117, 458] width 111 height 14
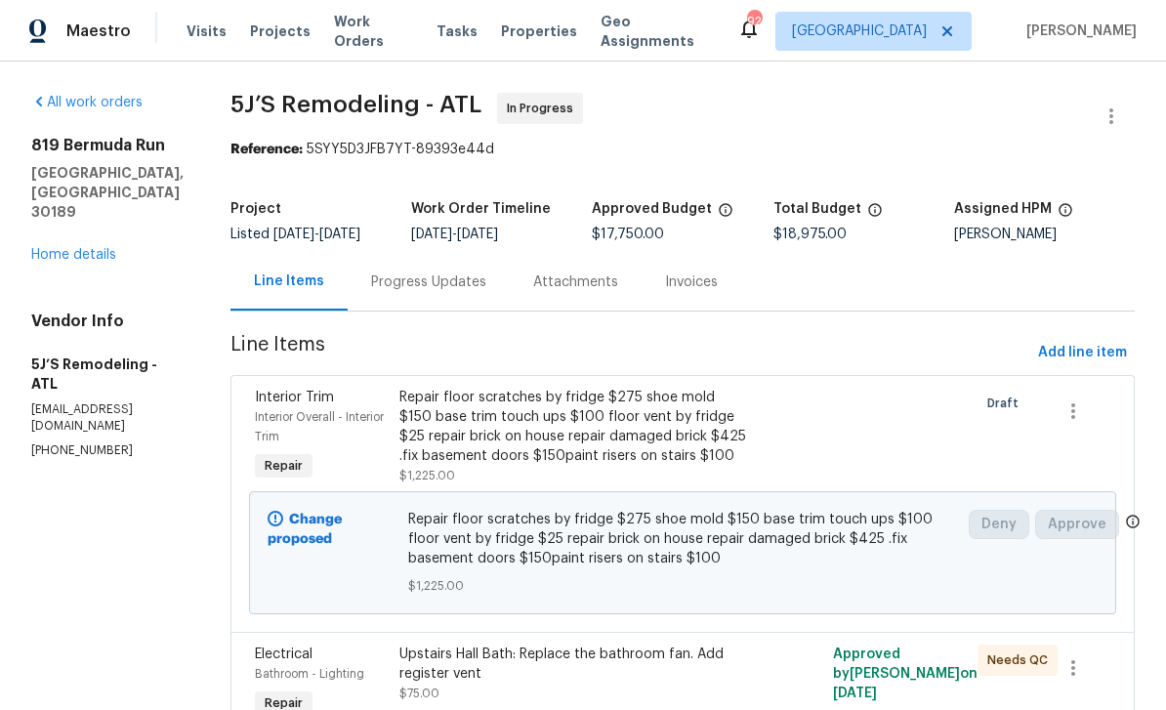
click at [92, 248] on link "Home details" at bounding box center [73, 255] width 85 height 14
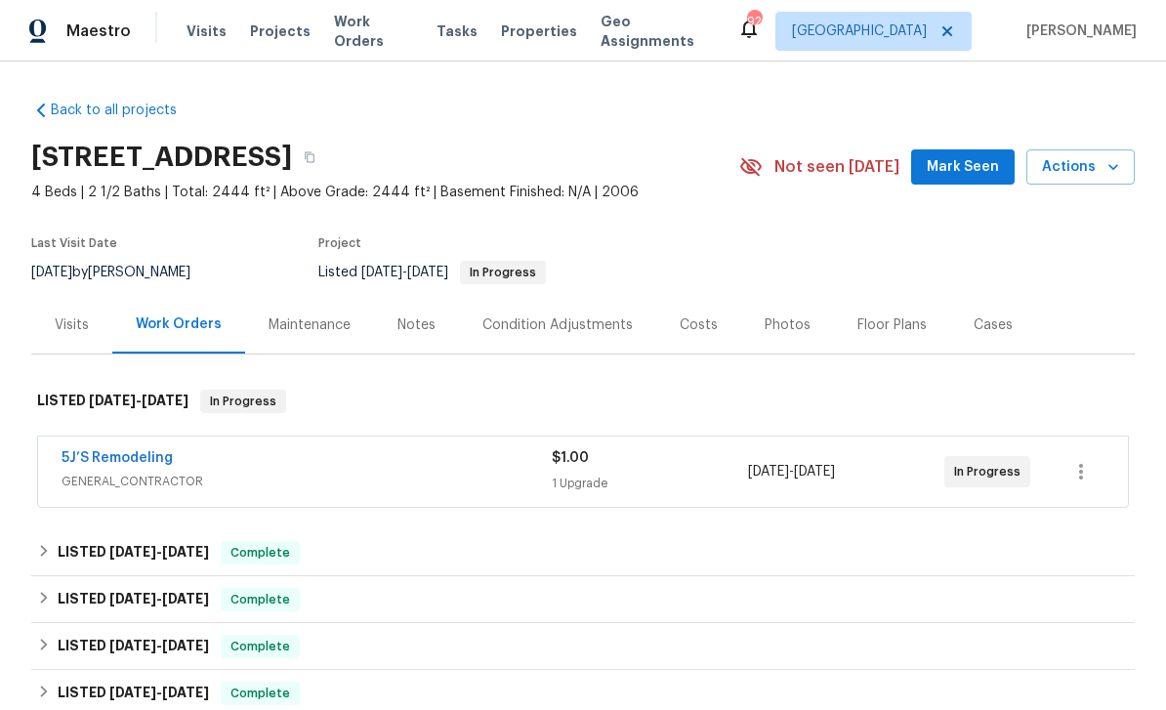
click at [105, 458] on link "5J’S Remodeling" at bounding box center [117, 458] width 111 height 14
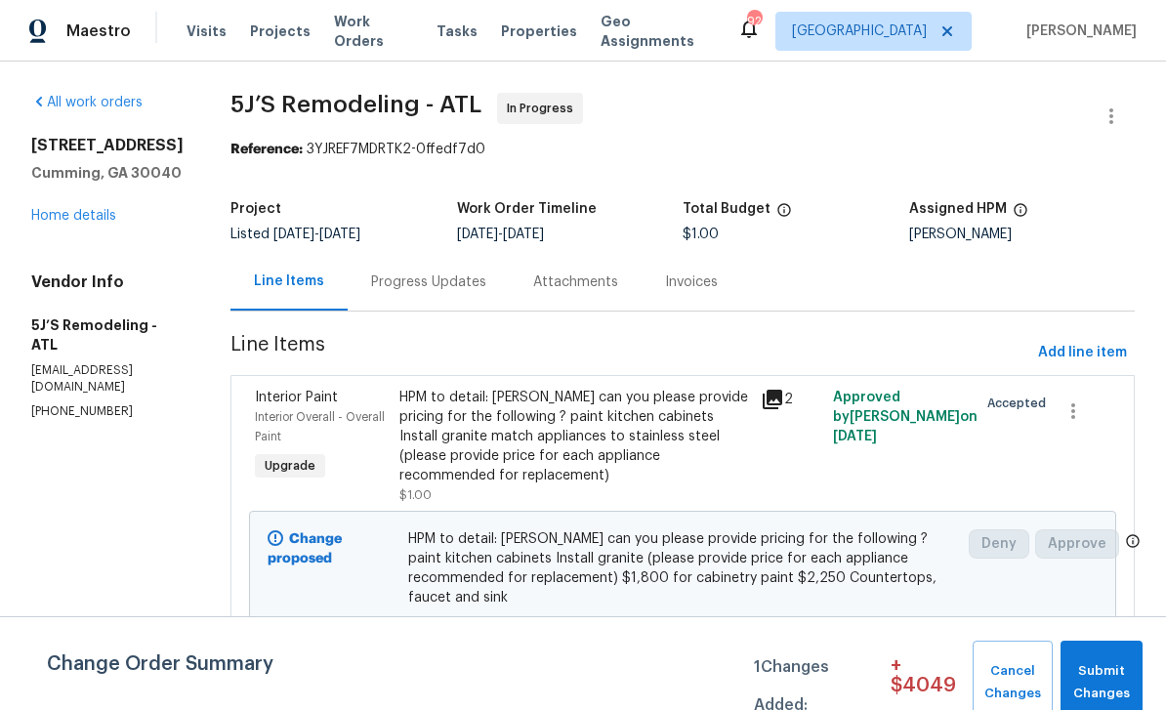
scroll to position [26, 0]
click at [1108, 676] on span "Submit Changes" at bounding box center [1101, 682] width 62 height 45
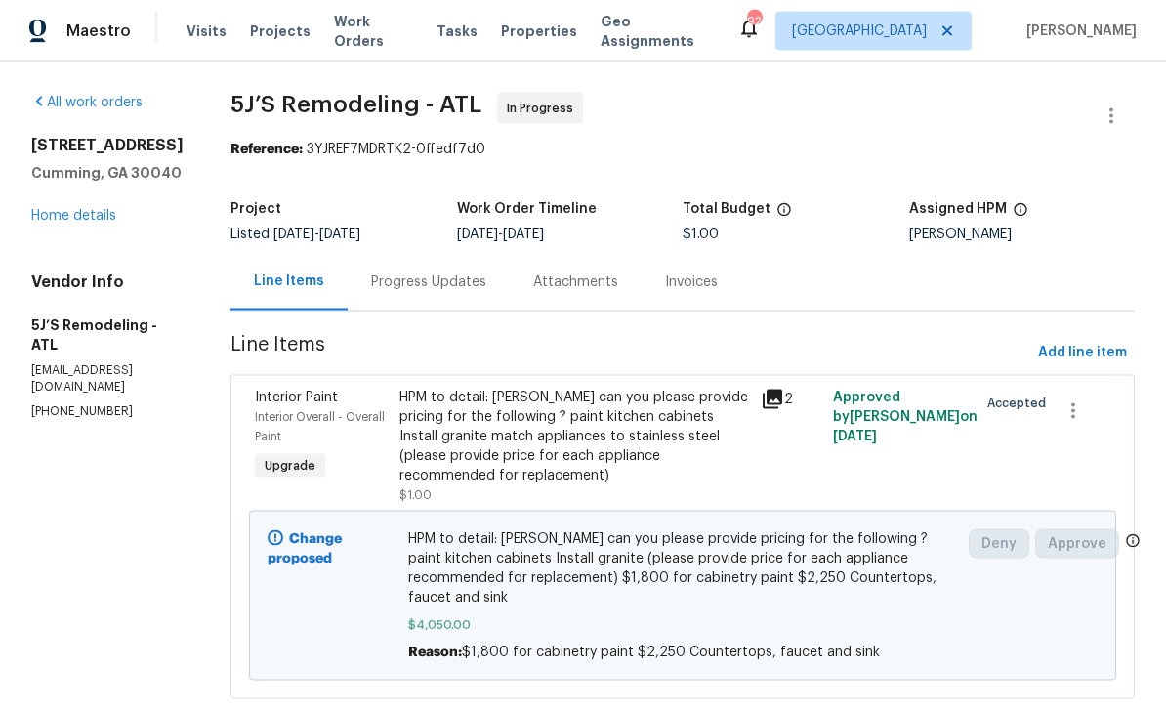
scroll to position [0, 0]
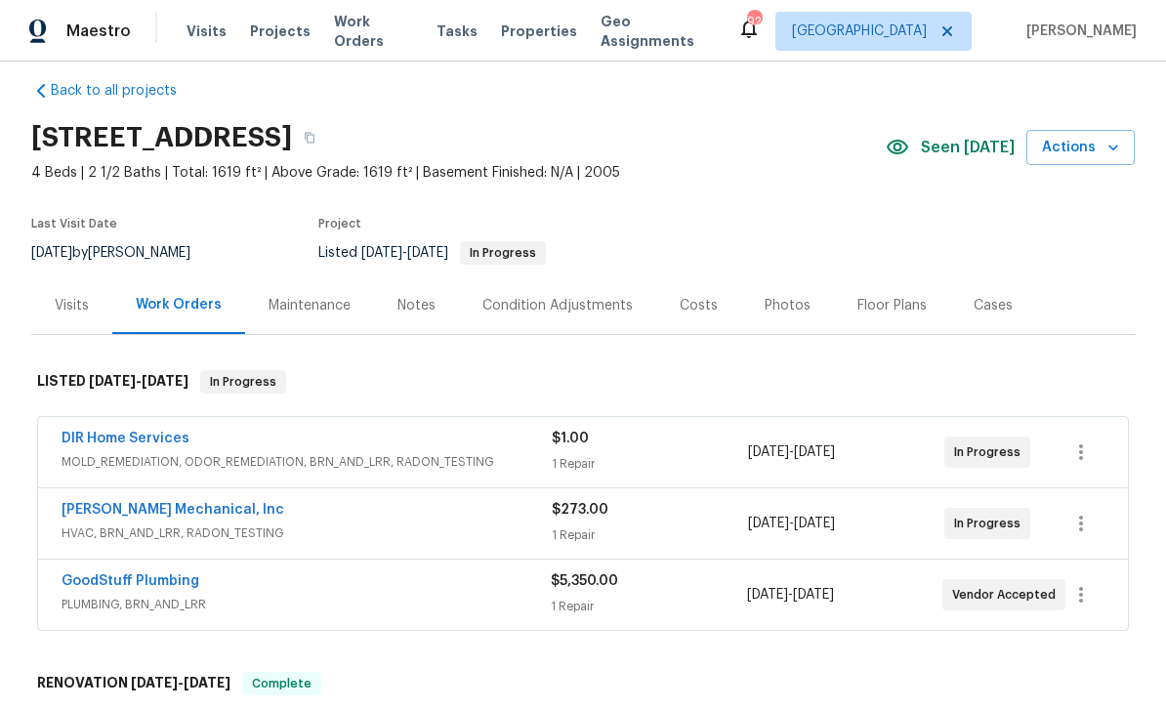
scroll to position [19, 0]
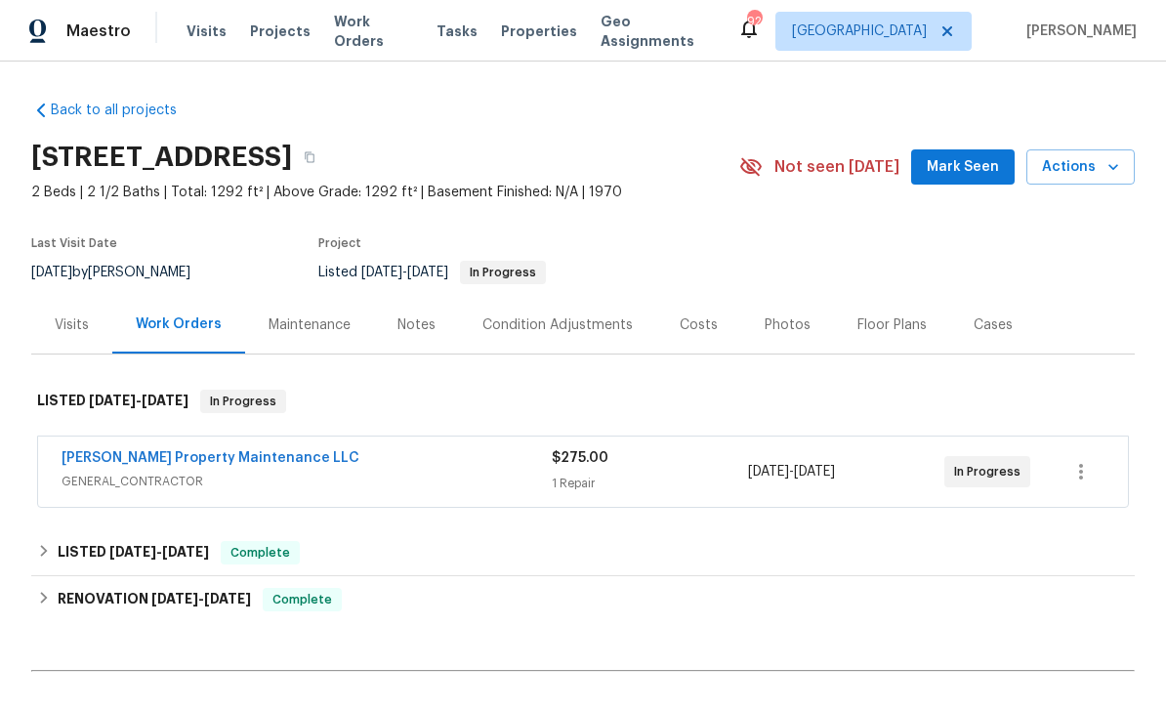
click at [957, 156] on span "Mark Seen" at bounding box center [963, 167] width 72 height 24
click at [112, 460] on link "[PERSON_NAME] Property Maintenance LLC" at bounding box center [211, 458] width 298 height 14
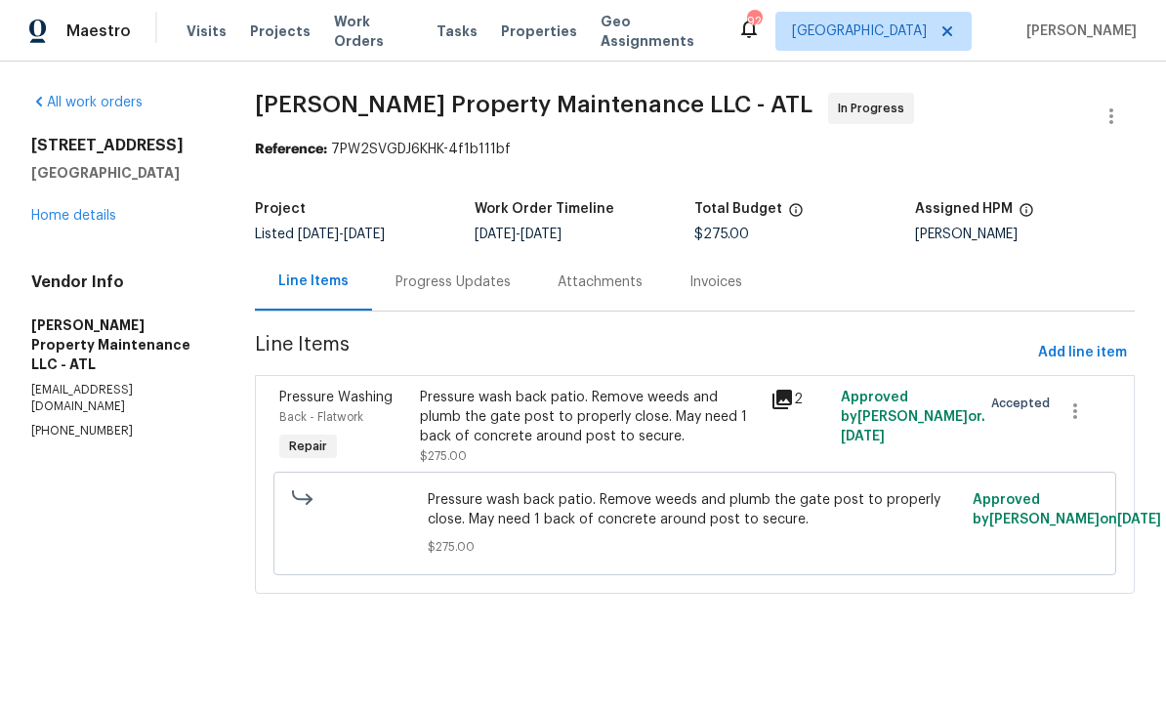
click at [73, 209] on link "Home details" at bounding box center [73, 216] width 85 height 14
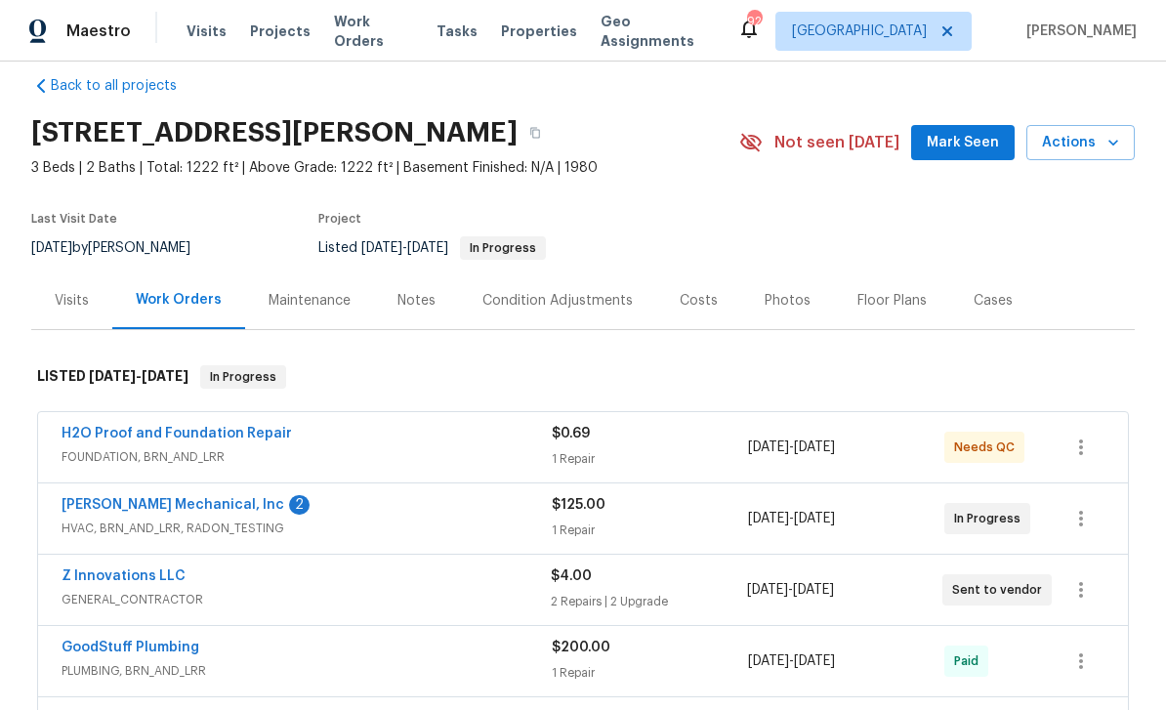
scroll to position [45, 0]
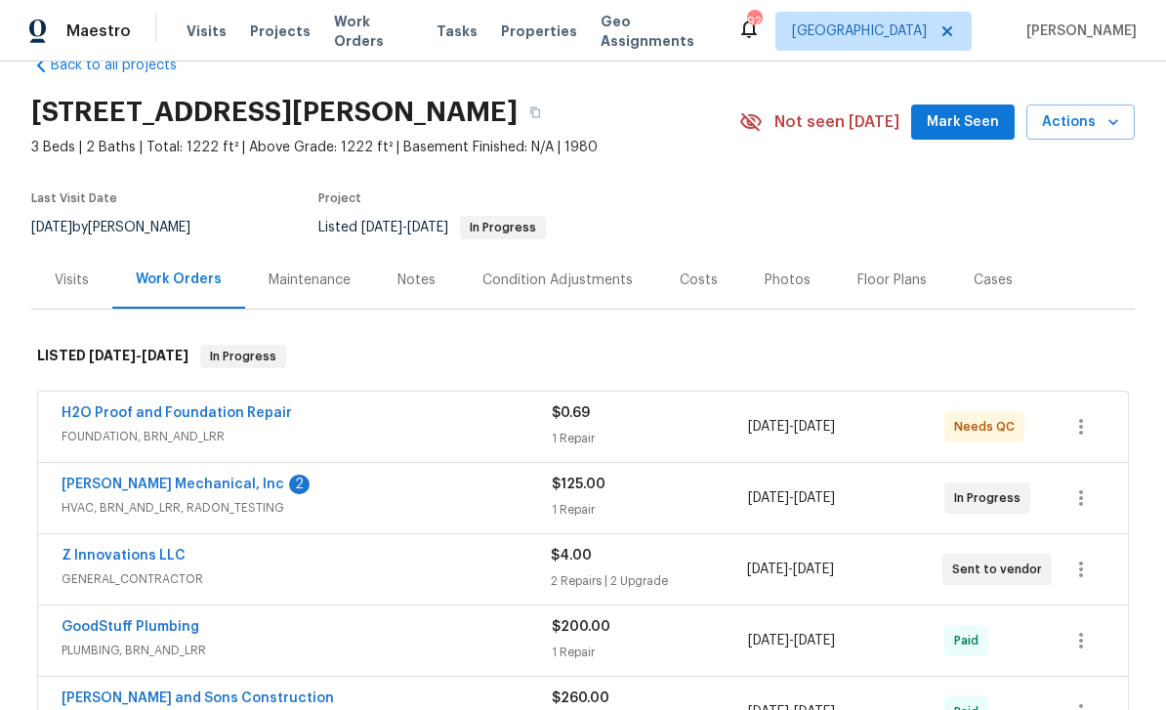
click at [975, 127] on span "Mark Seen" at bounding box center [963, 122] width 72 height 24
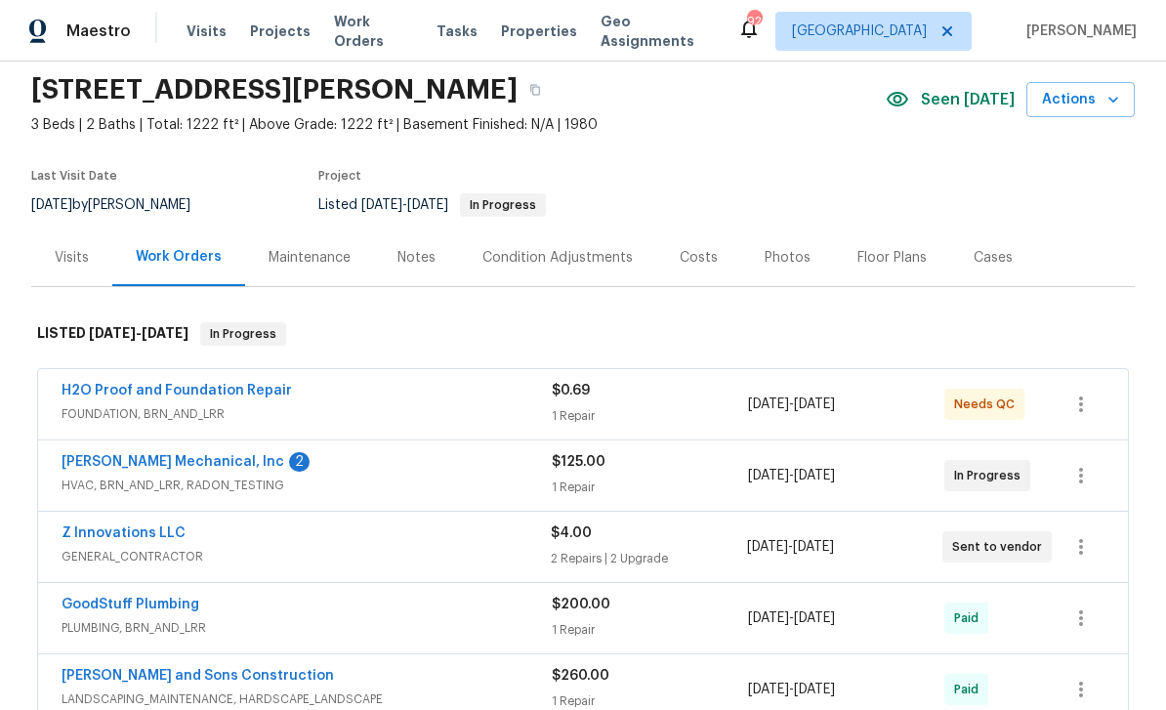
scroll to position [68, 0]
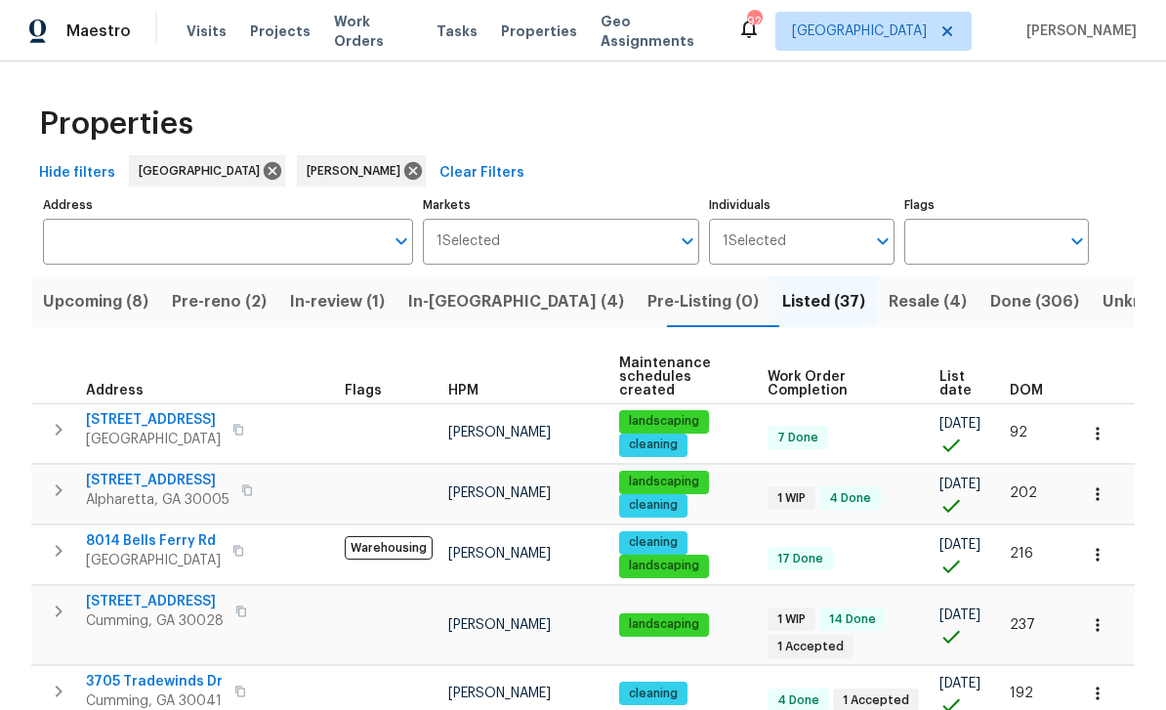
click at [465, 312] on span "In-reno (4)" at bounding box center [516, 301] width 216 height 27
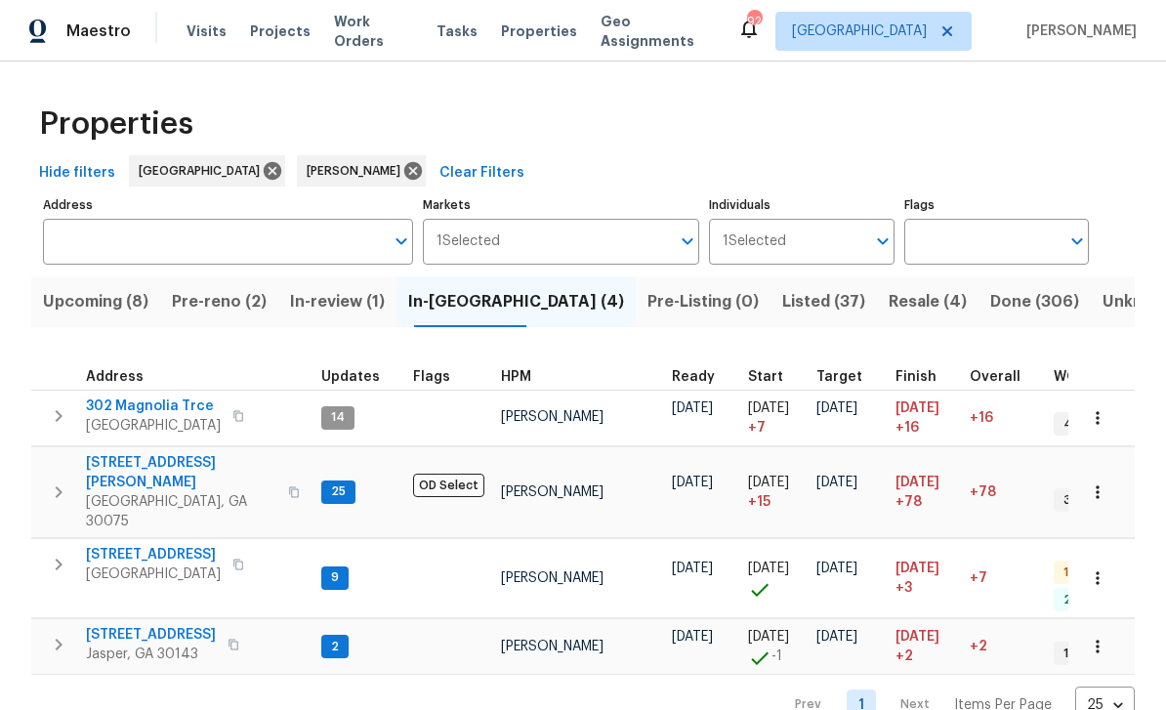
click at [128, 407] on span "302 Magnolia Trce" at bounding box center [153, 406] width 135 height 20
click at [238, 302] on span "Pre-reno (2)" at bounding box center [219, 301] width 95 height 27
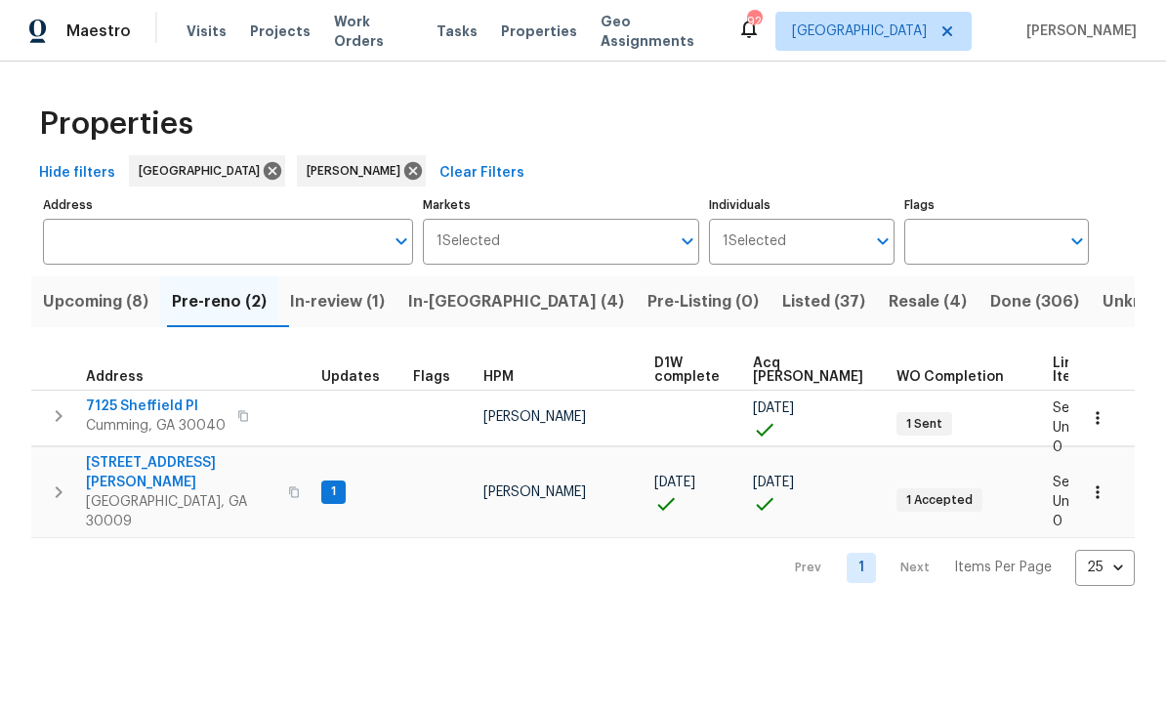
click at [130, 468] on span "545 Hanlon Way" at bounding box center [181, 472] width 190 height 39
click at [125, 416] on span "7125 Sheffield Pl" at bounding box center [156, 406] width 140 height 20
click at [57, 414] on icon "button" at bounding box center [58, 415] width 23 height 23
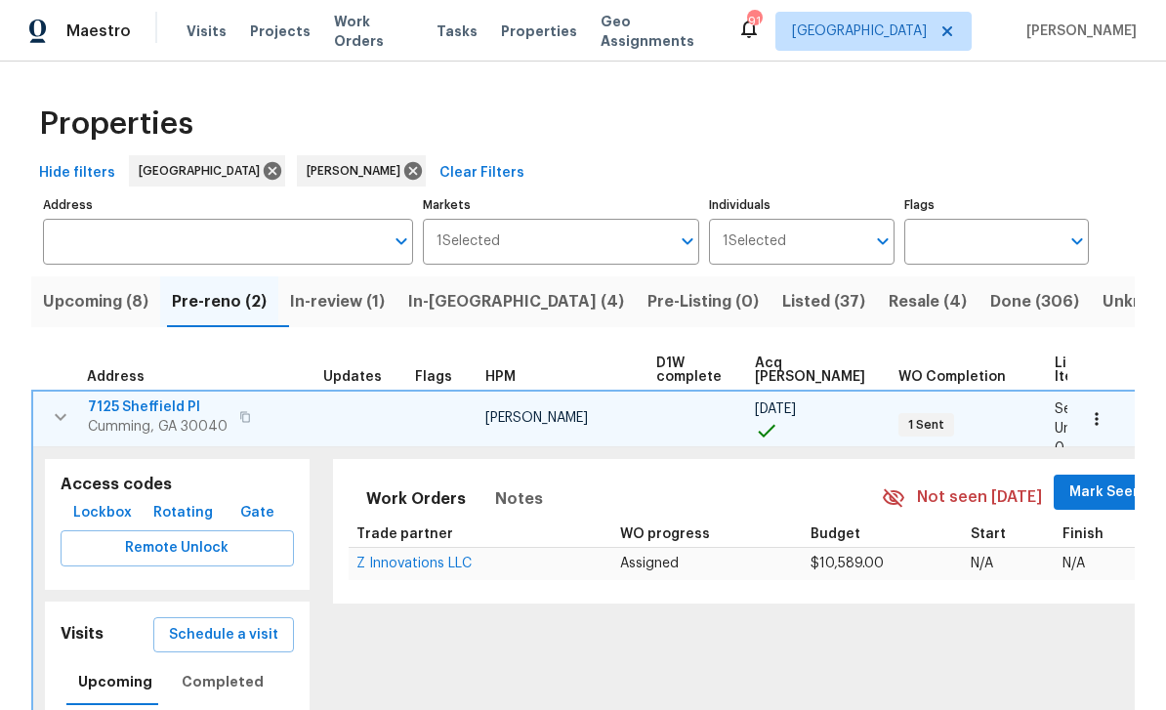
click at [246, 417] on icon "button" at bounding box center [245, 416] width 10 height 11
click at [86, 515] on span "Lockbox" at bounding box center [102, 513] width 59 height 24
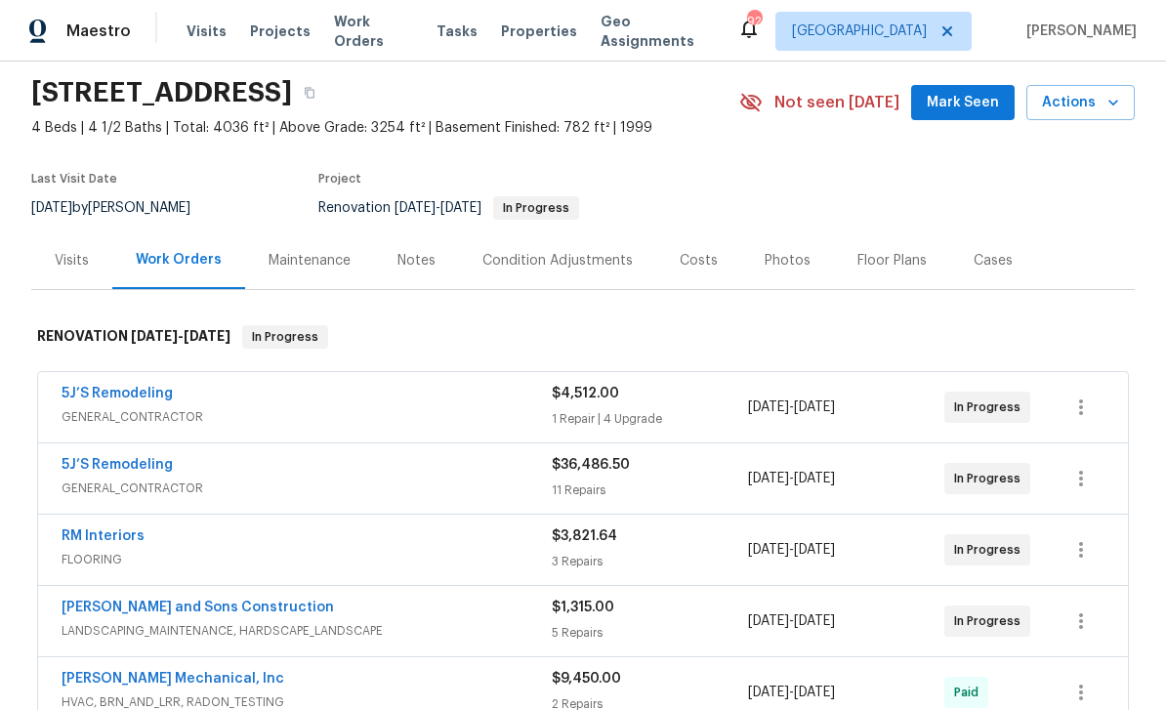
scroll to position [79, 0]
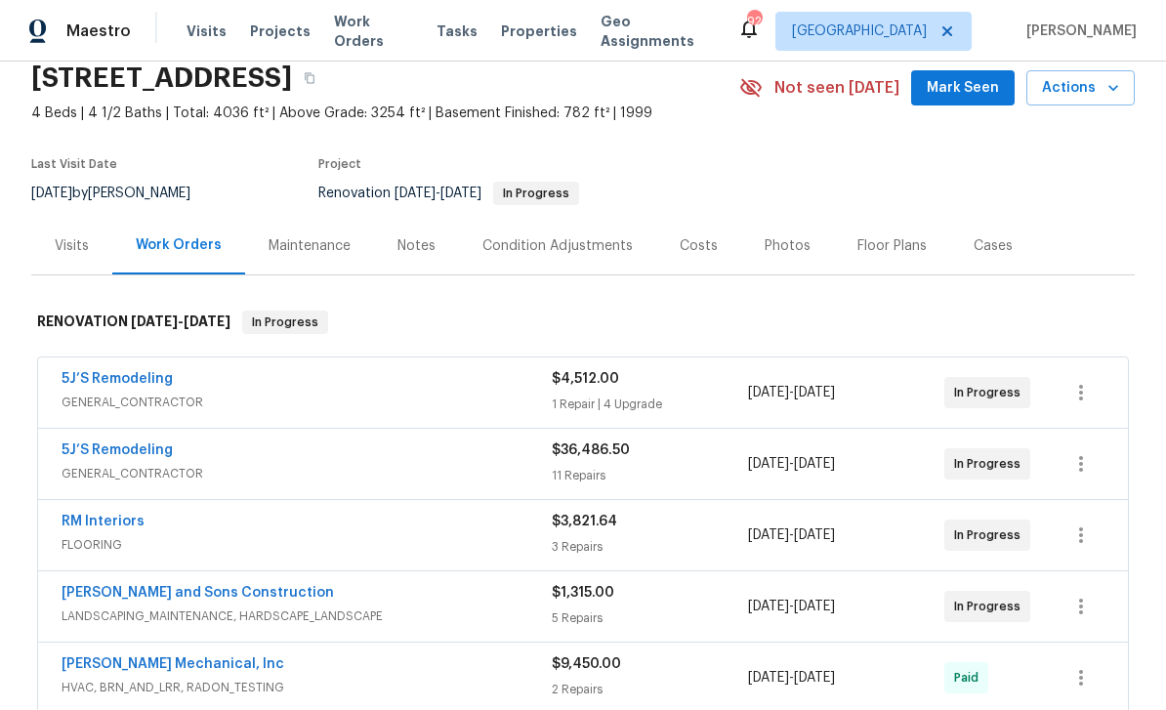
click at [114, 385] on link "5J’S Remodeling" at bounding box center [117, 379] width 111 height 14
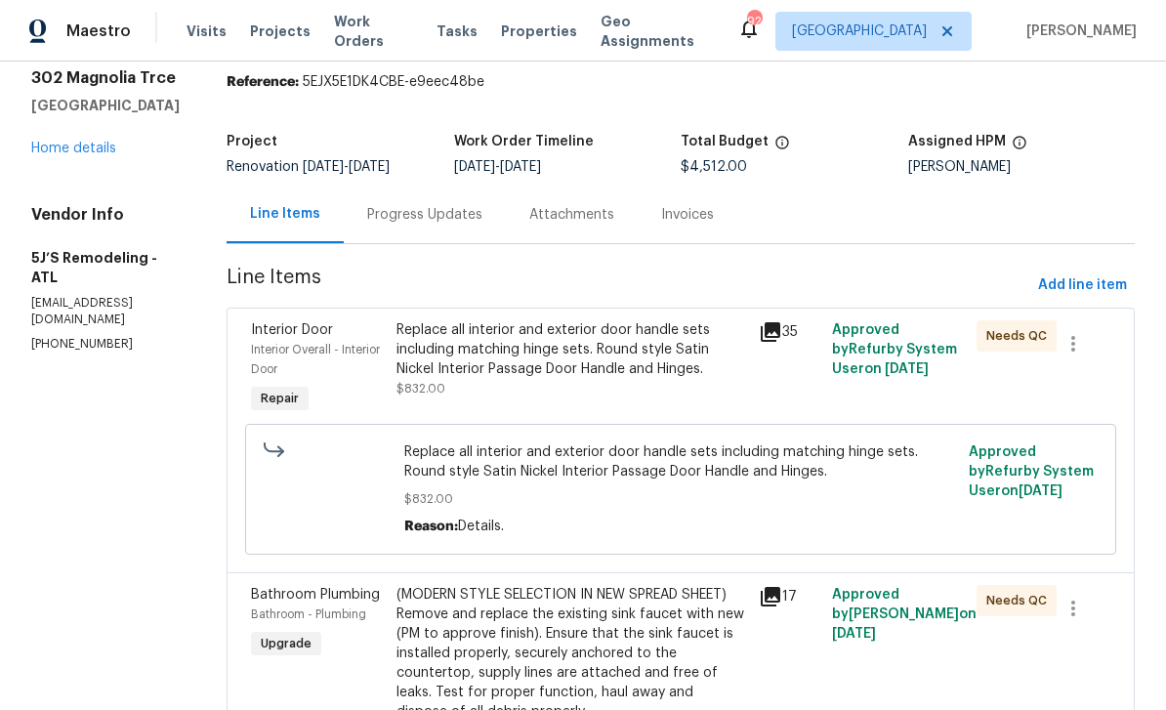
scroll to position [83, 0]
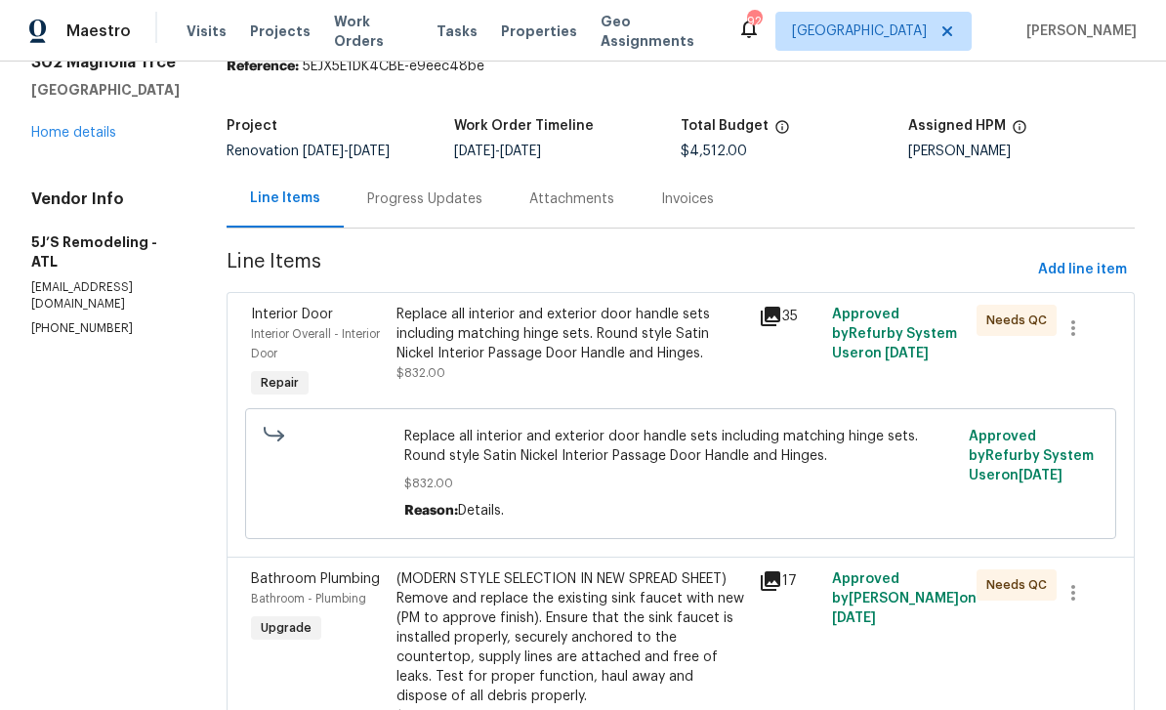
click at [413, 197] on div "Progress Updates" at bounding box center [424, 199] width 115 height 20
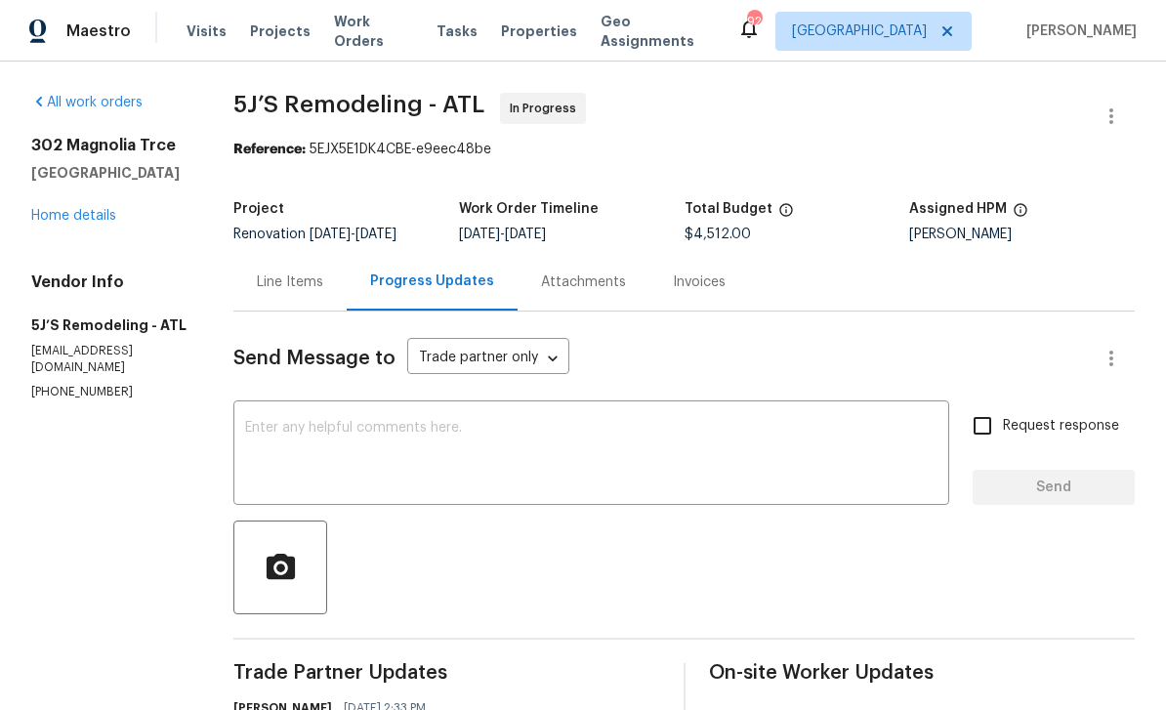
click at [70, 209] on link "Home details" at bounding box center [73, 216] width 85 height 14
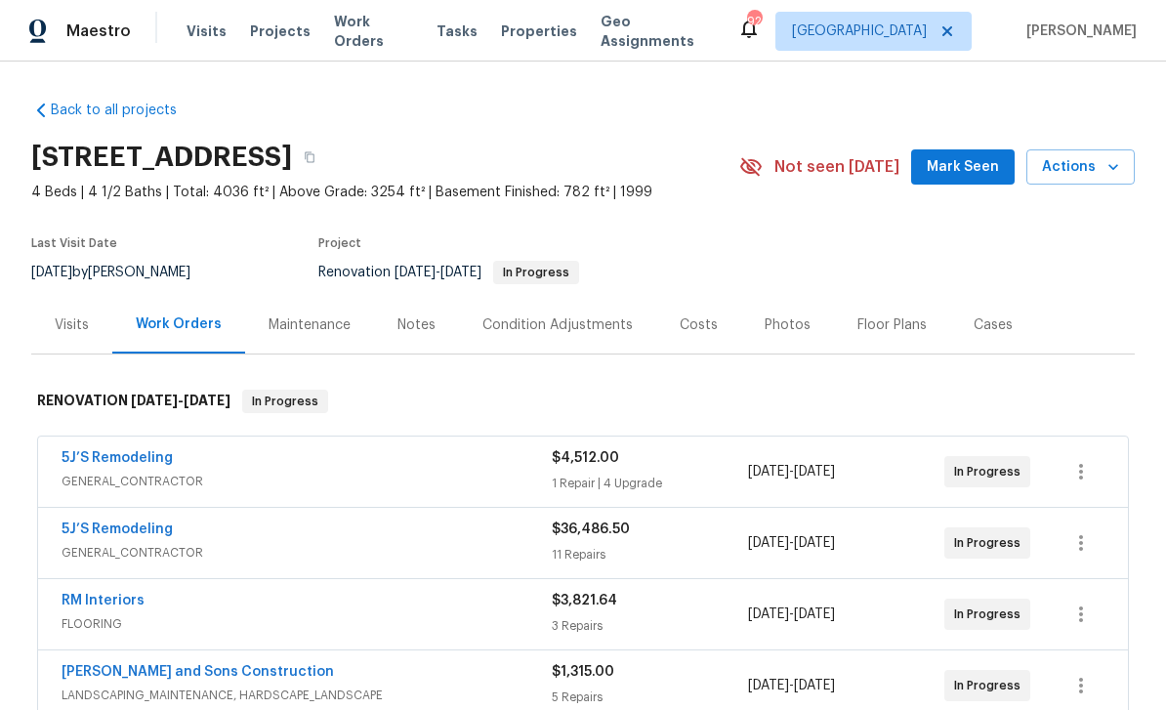
click at [96, 522] on link "5J’S Remodeling" at bounding box center [117, 529] width 111 height 14
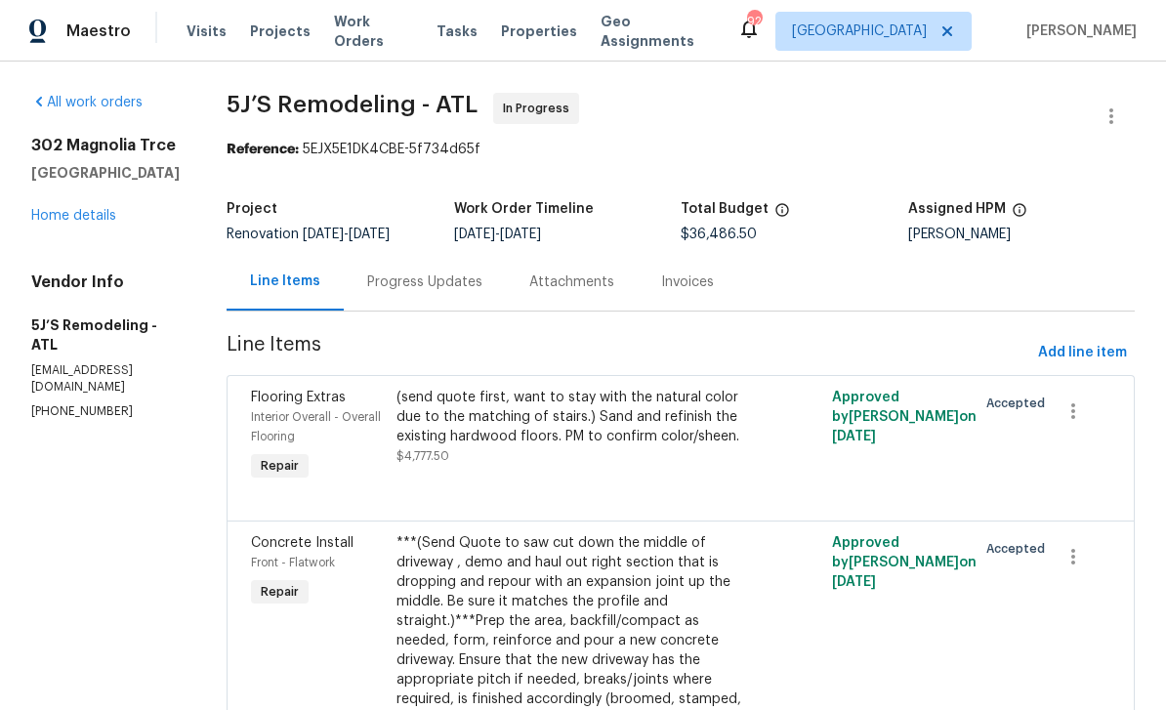
click at [414, 282] on div "Progress Updates" at bounding box center [424, 282] width 115 height 20
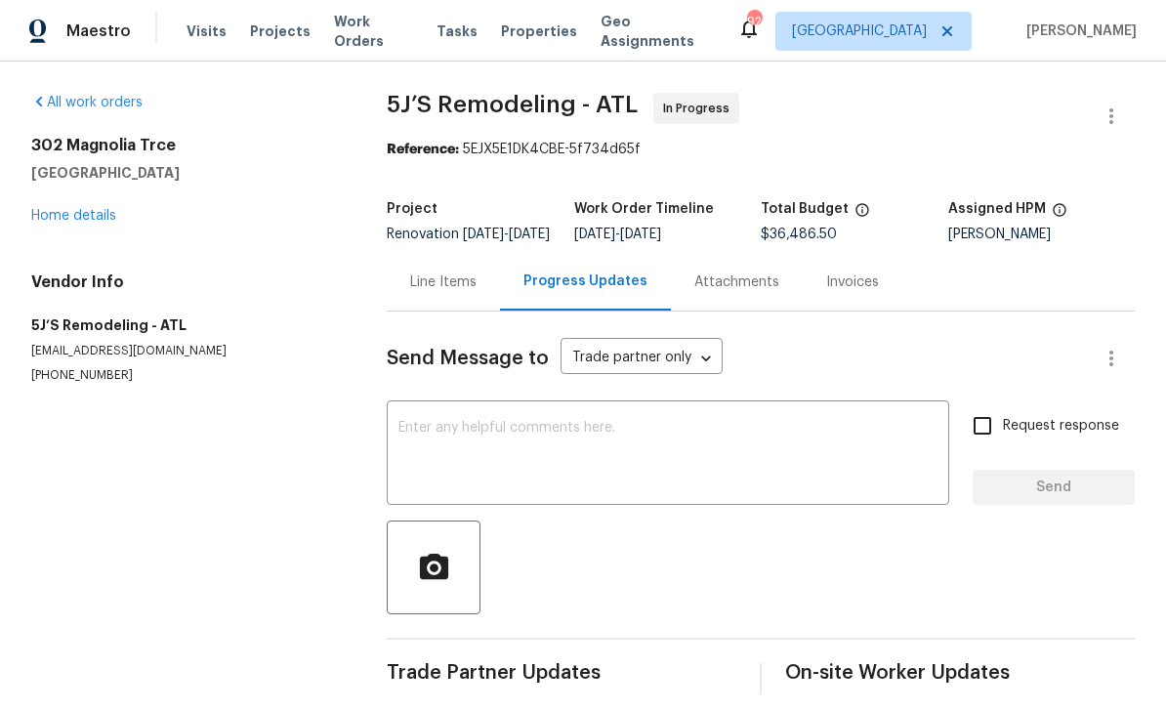
scroll to position [30, 0]
click at [75, 209] on link "Home details" at bounding box center [73, 216] width 85 height 14
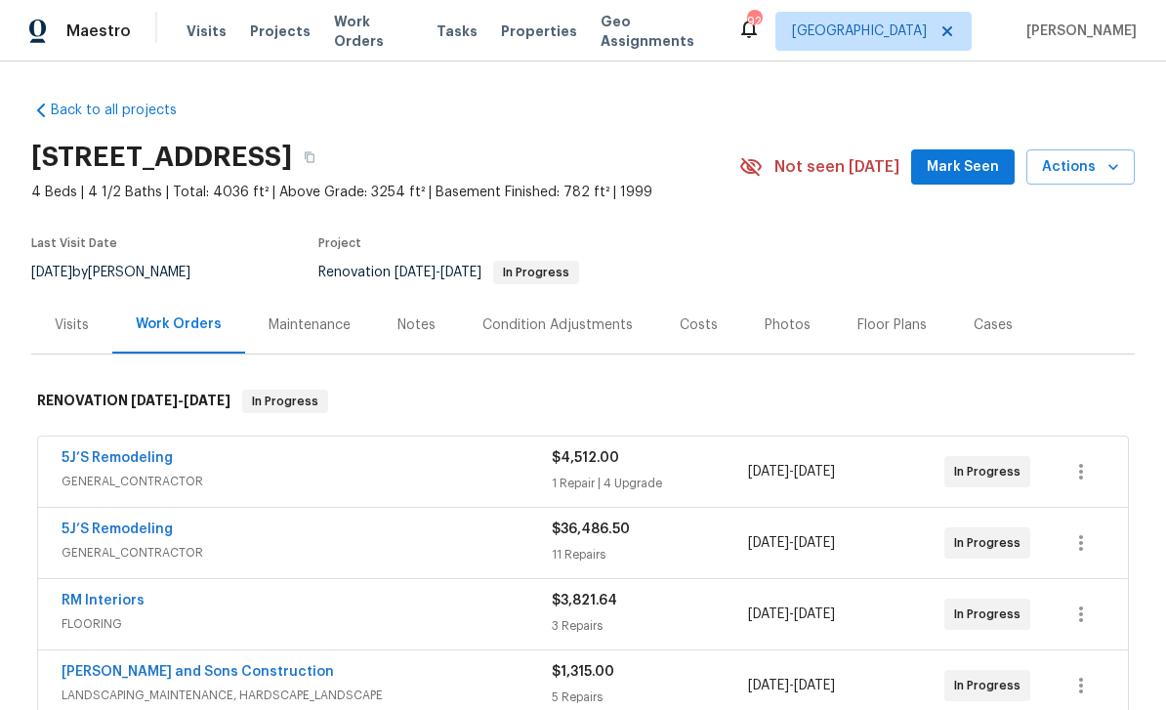
click at [108, 451] on link "5J’S Remodeling" at bounding box center [117, 458] width 111 height 14
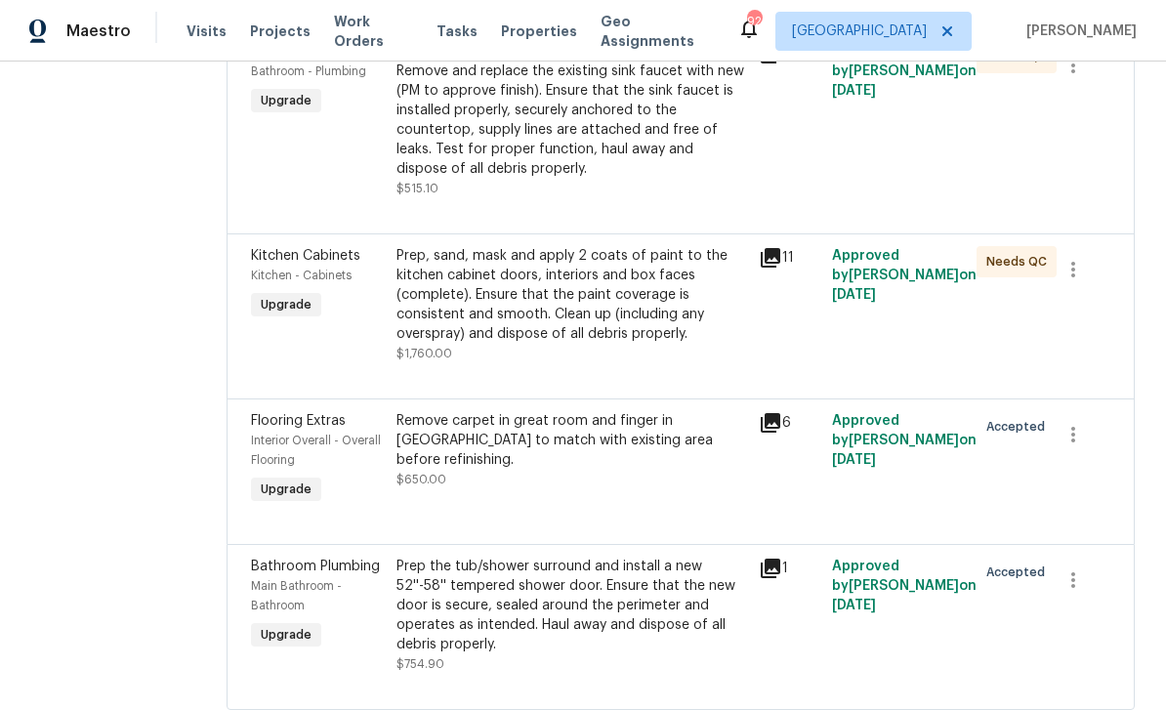
scroll to position [62, 0]
click at [304, 557] on div "Bathroom Plumbing" at bounding box center [318, 567] width 134 height 20
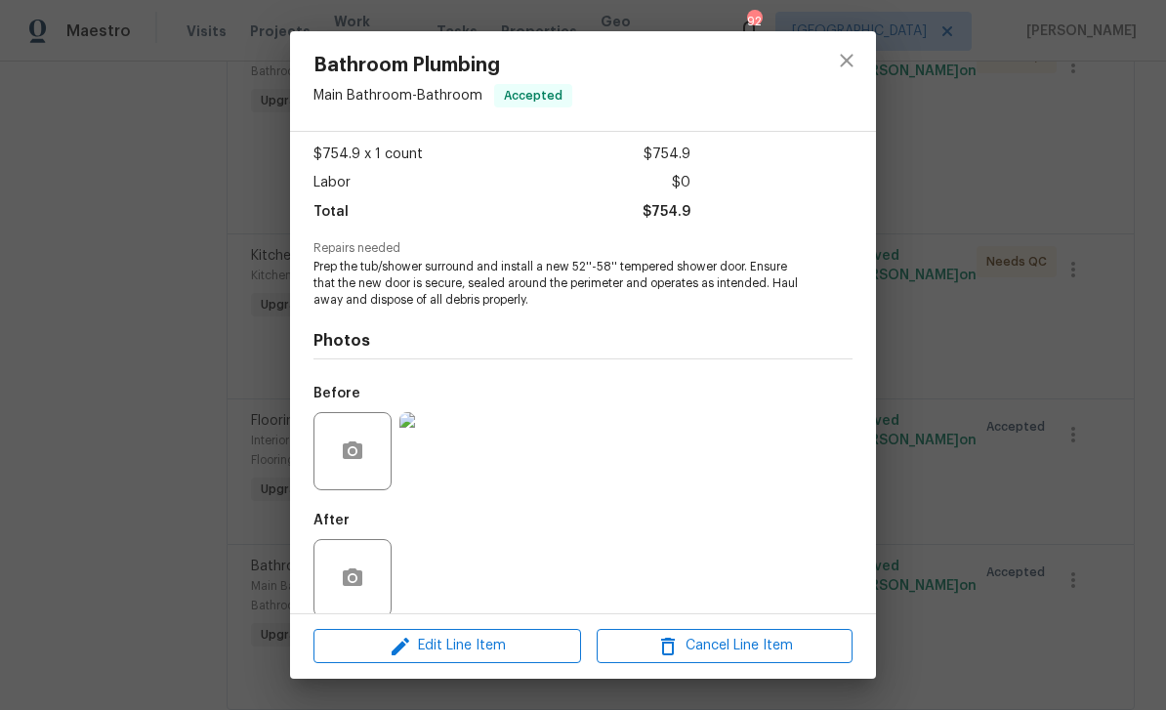
scroll to position [102, 0]
click at [398, 643] on icon "button" at bounding box center [400, 646] width 23 height 23
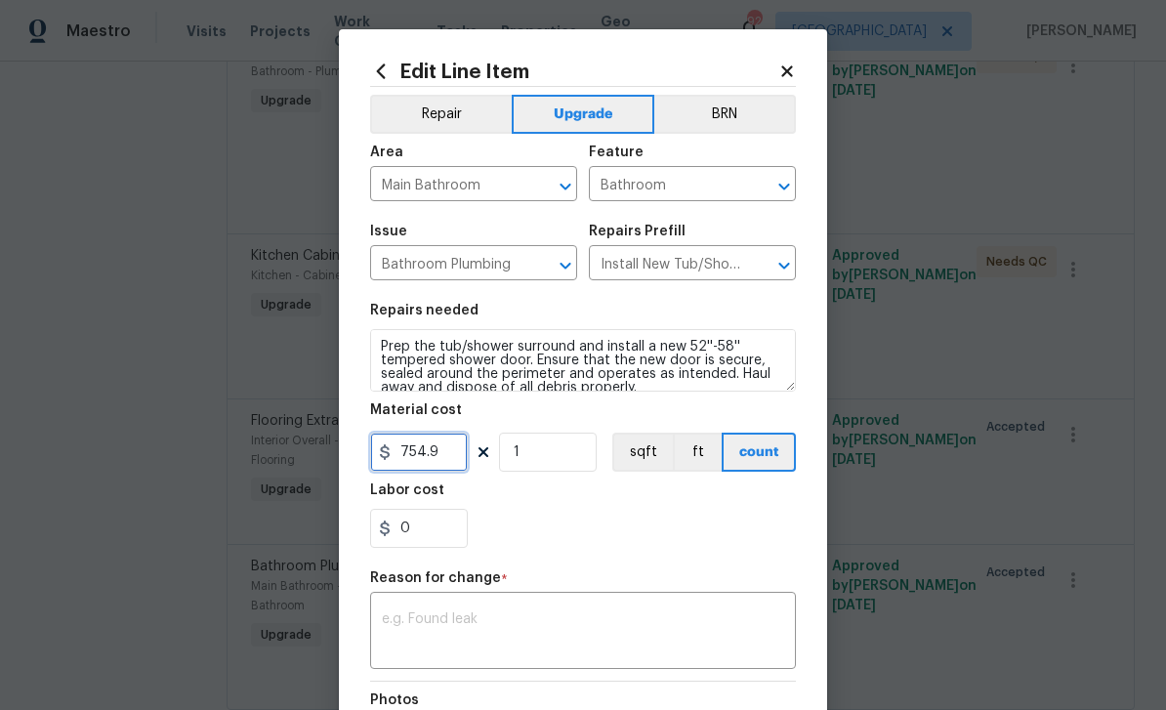
click at [435, 454] on input "754.9" at bounding box center [419, 452] width 98 height 39
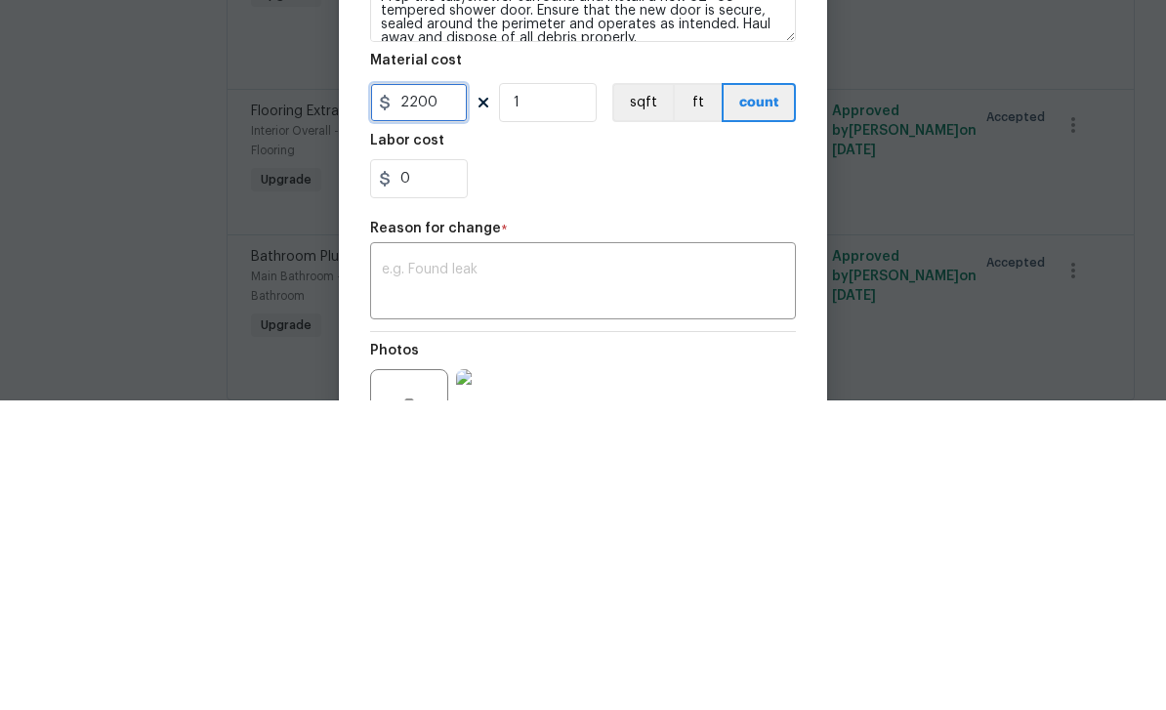
scroll to position [57, 0]
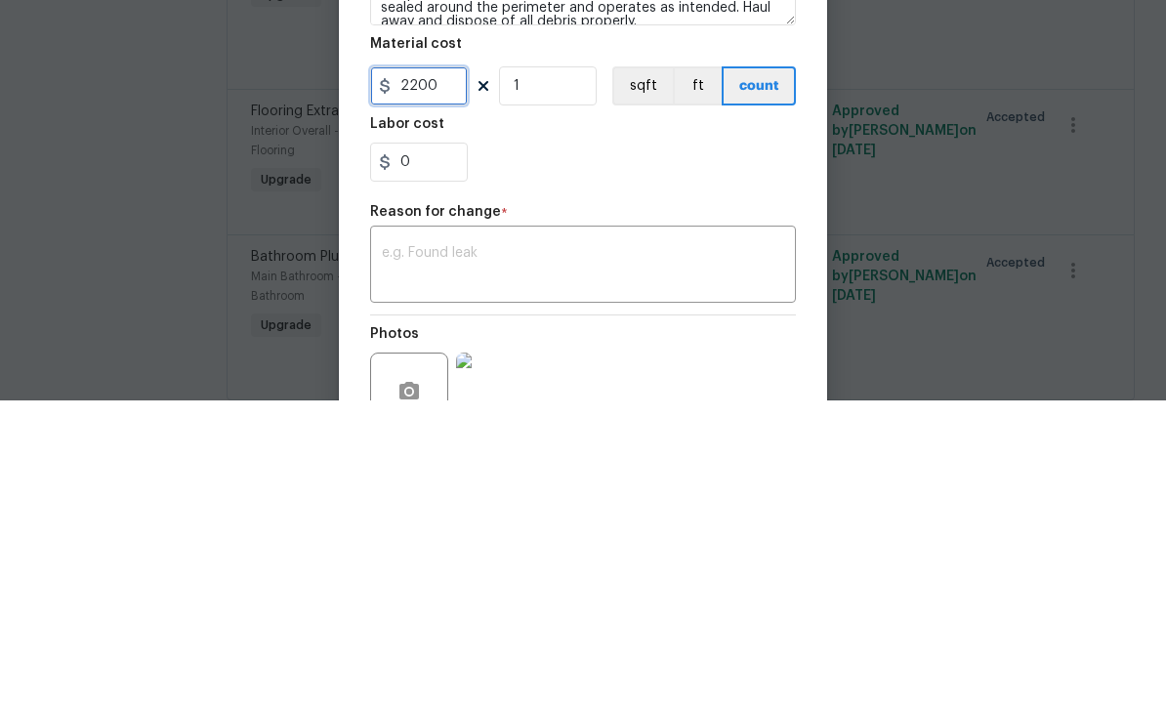
type input "2200"
click at [708, 556] on textarea at bounding box center [583, 576] width 402 height 41
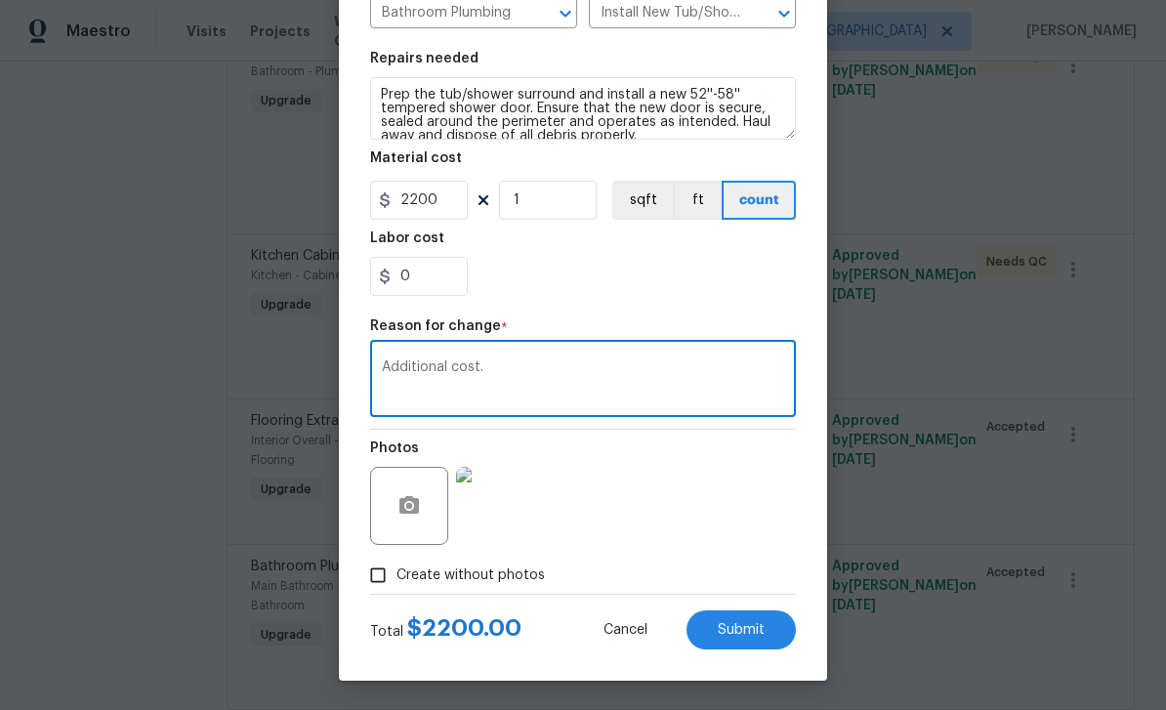
scroll to position [256, 0]
type textarea "Additional cost."
click at [759, 626] on span "Submit" at bounding box center [741, 630] width 47 height 15
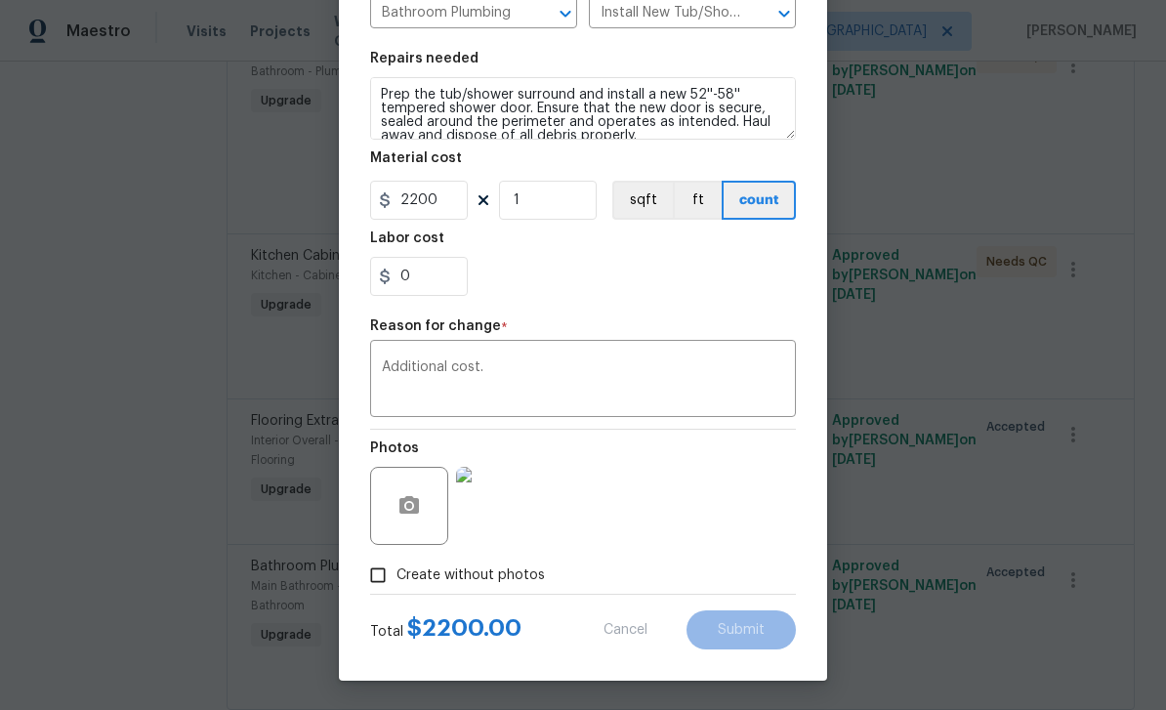
type input "754.9"
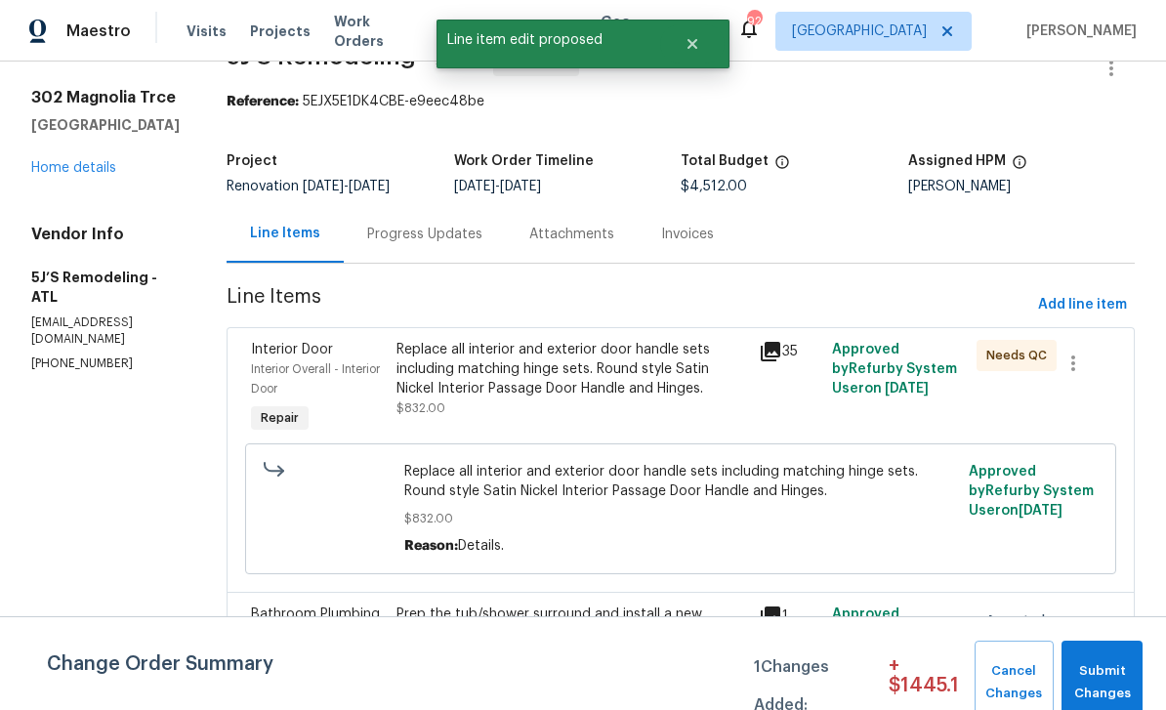
scroll to position [28, 0]
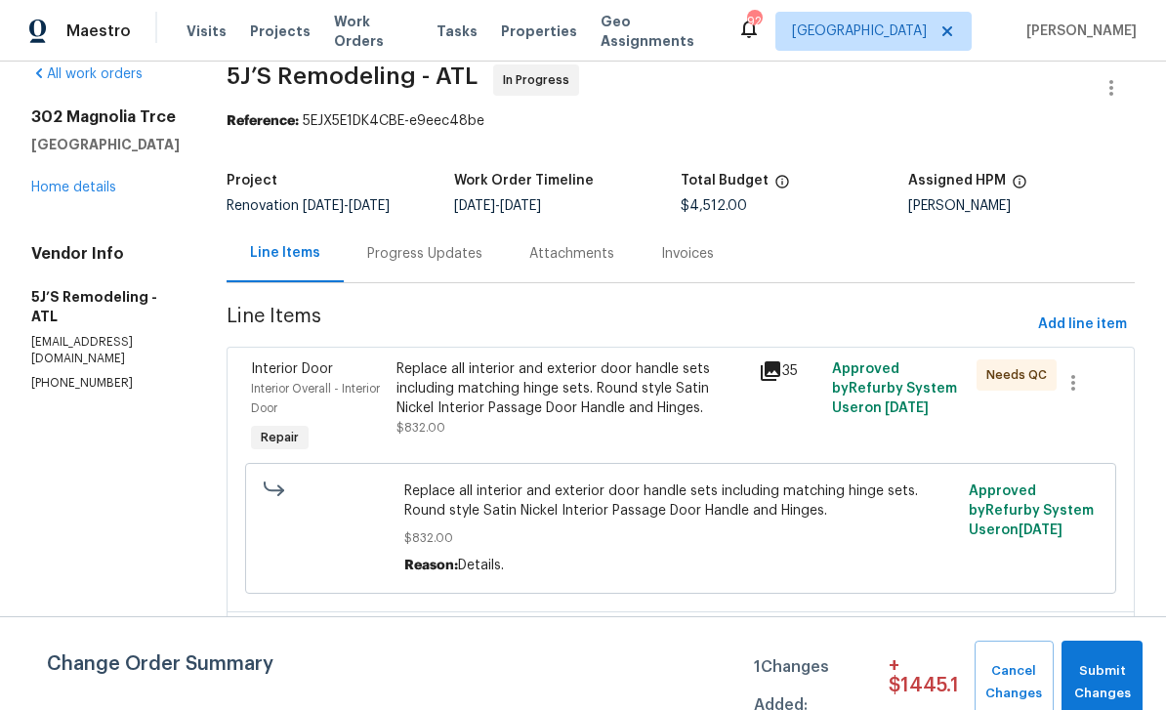
click at [422, 252] on div "Progress Updates" at bounding box center [424, 254] width 115 height 20
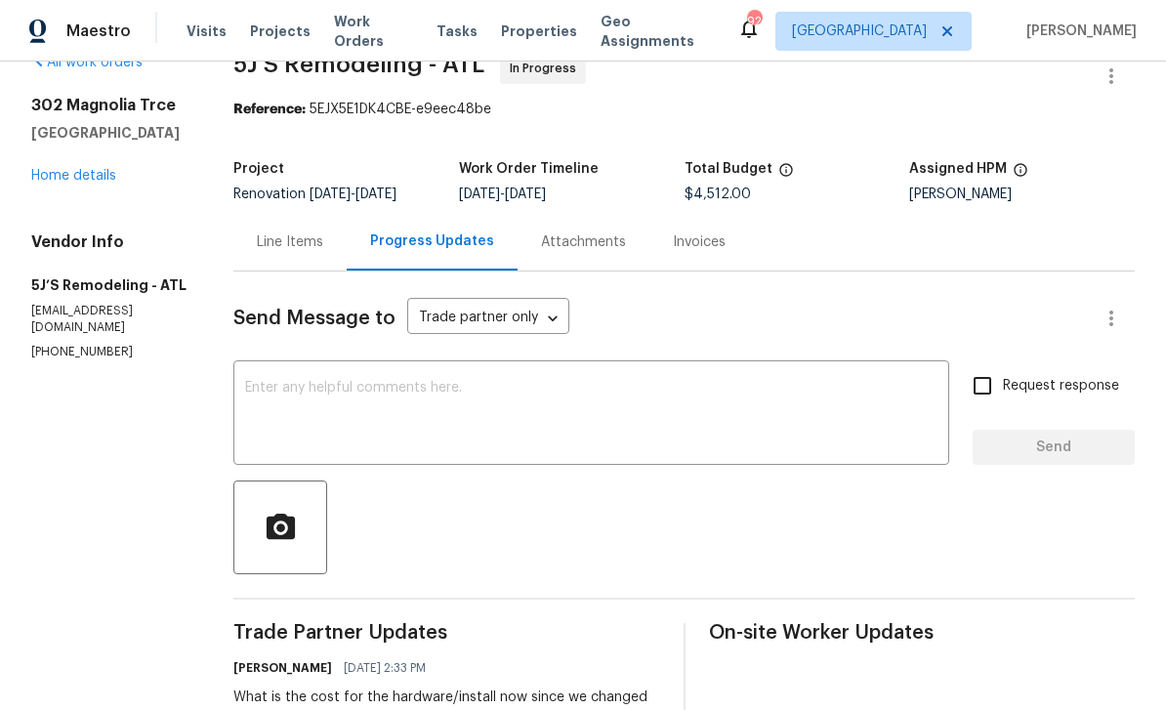
scroll to position [37, 0]
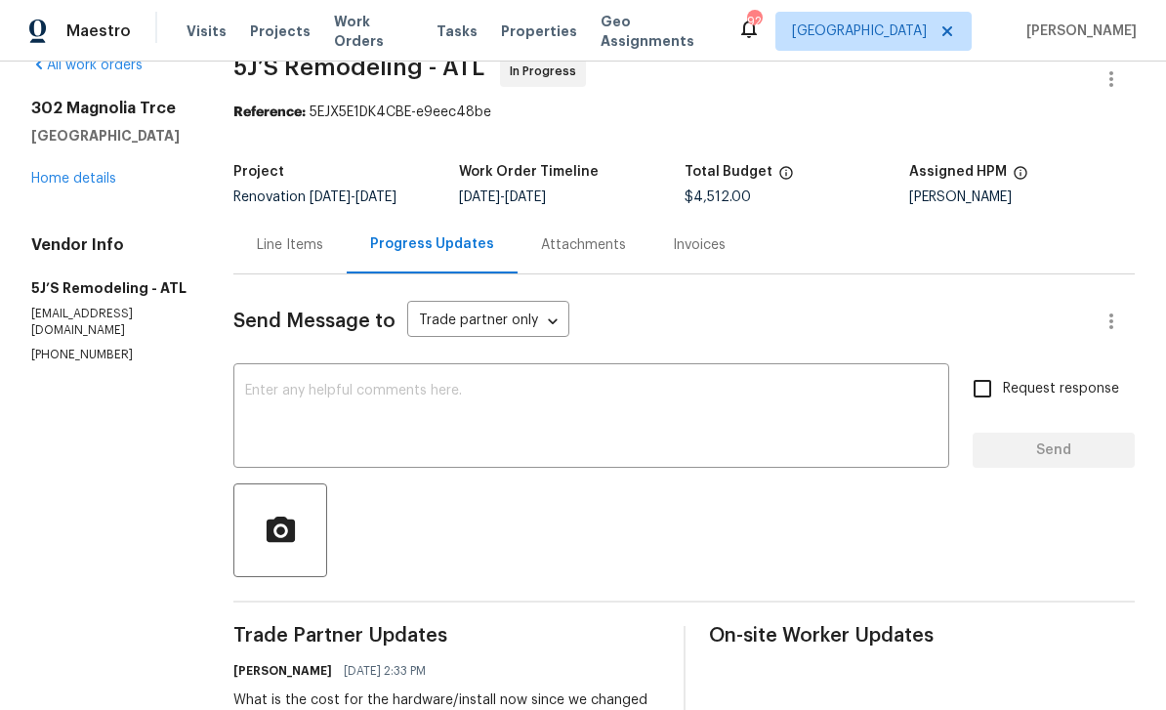
click at [299, 242] on div "Line Items" at bounding box center [290, 245] width 66 height 20
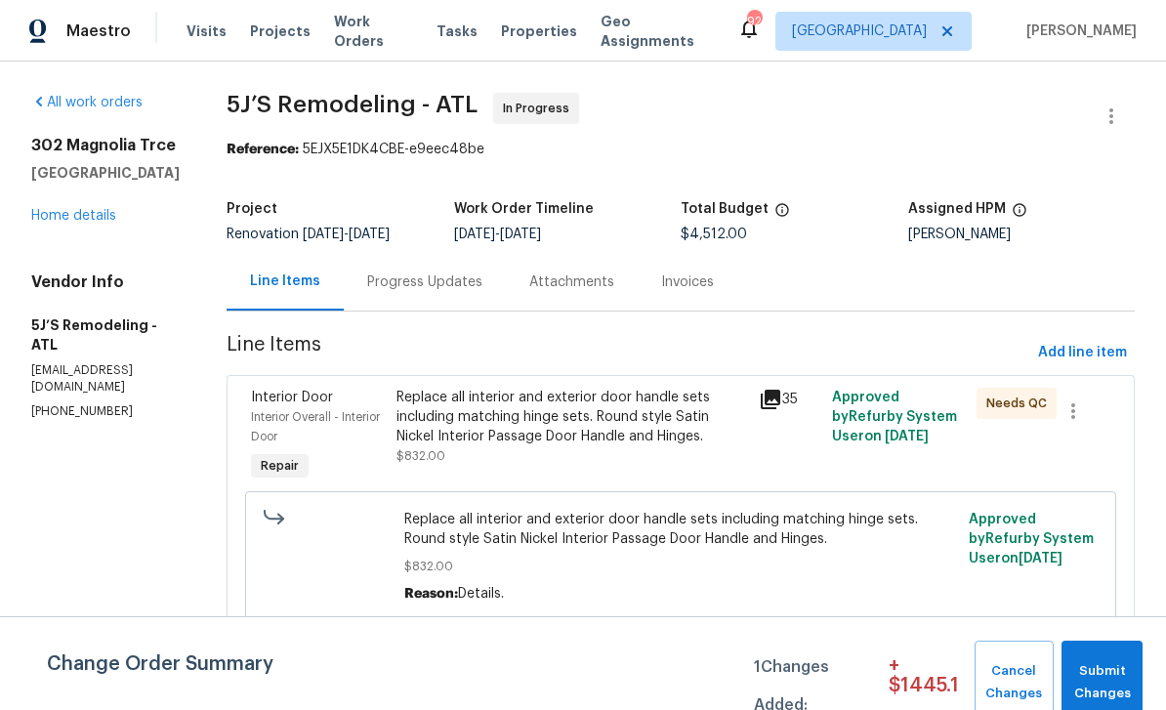
click at [418, 282] on div "Progress Updates" at bounding box center [424, 282] width 115 height 20
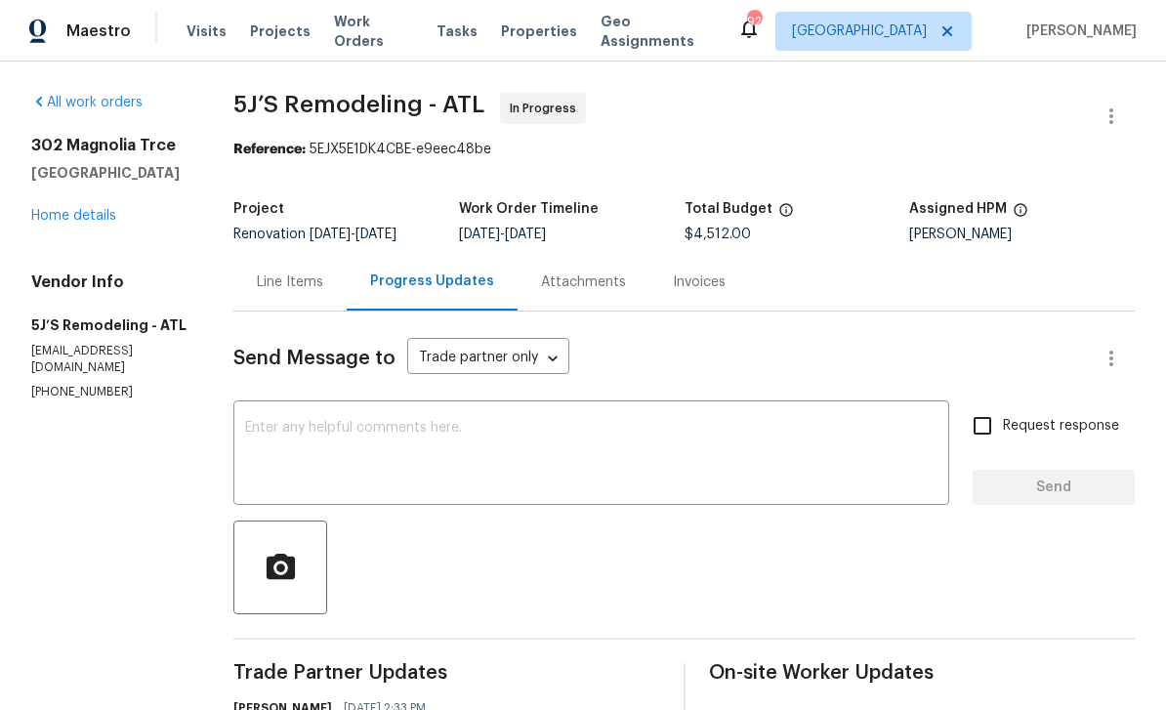
click at [296, 272] on div "Line Items" at bounding box center [290, 282] width 66 height 20
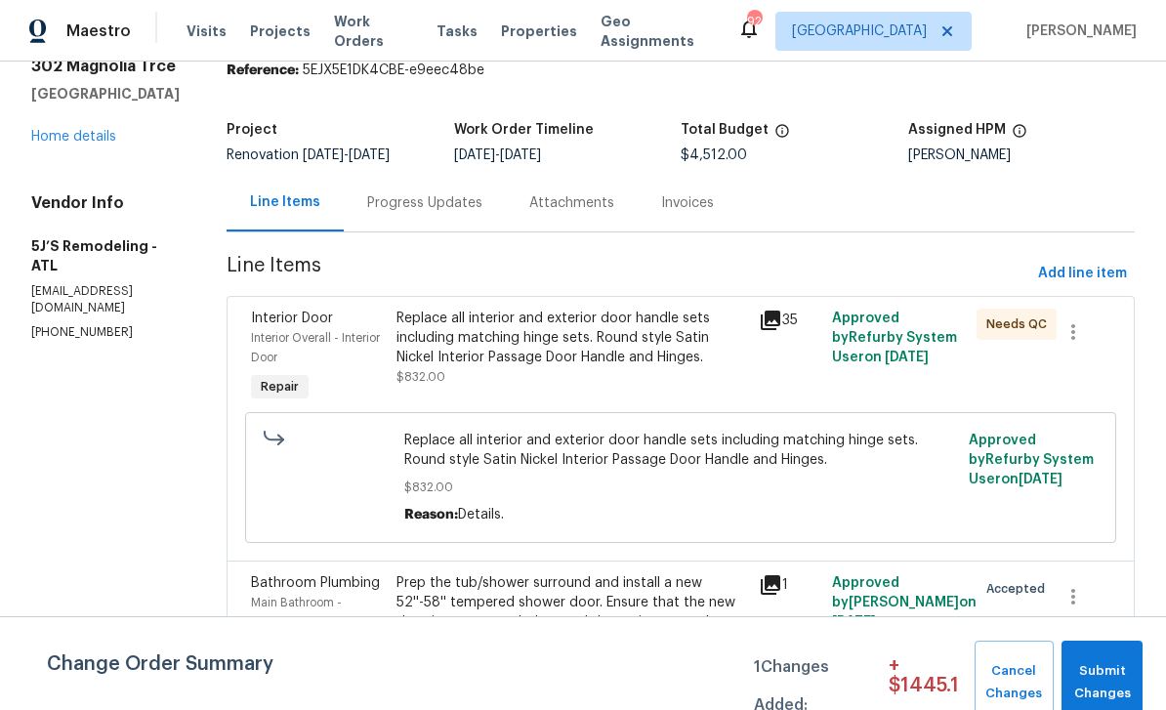
scroll to position [109, 0]
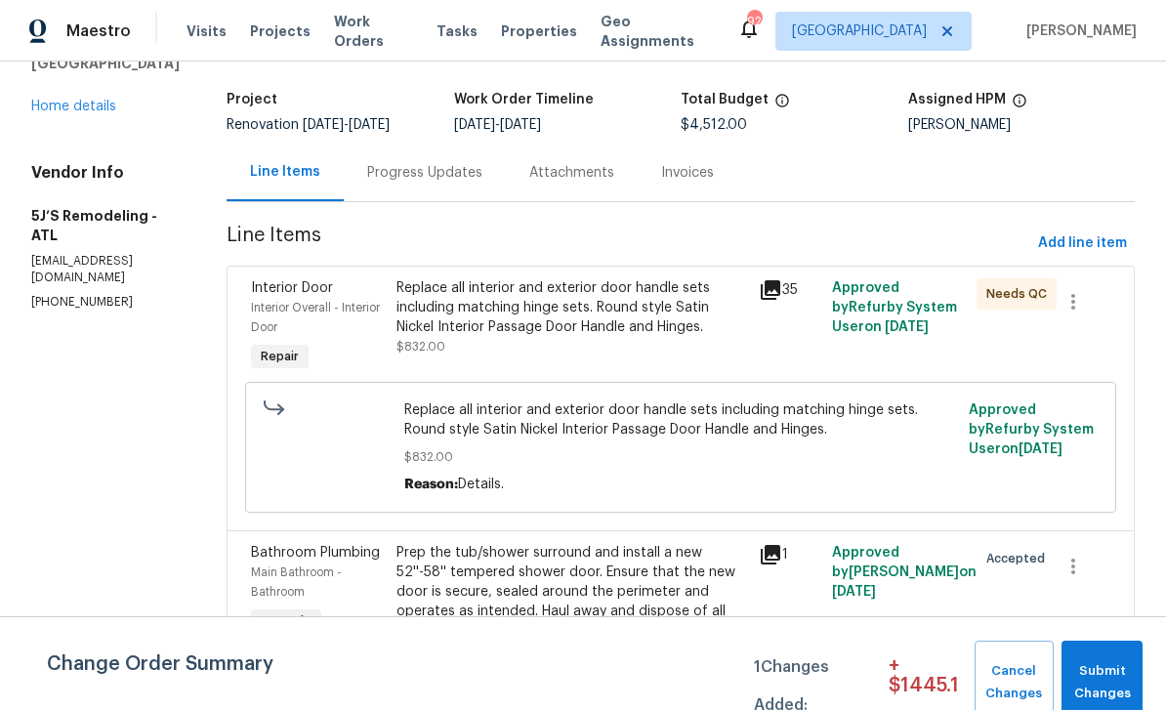
click at [780, 280] on icon at bounding box center [771, 290] width 20 height 20
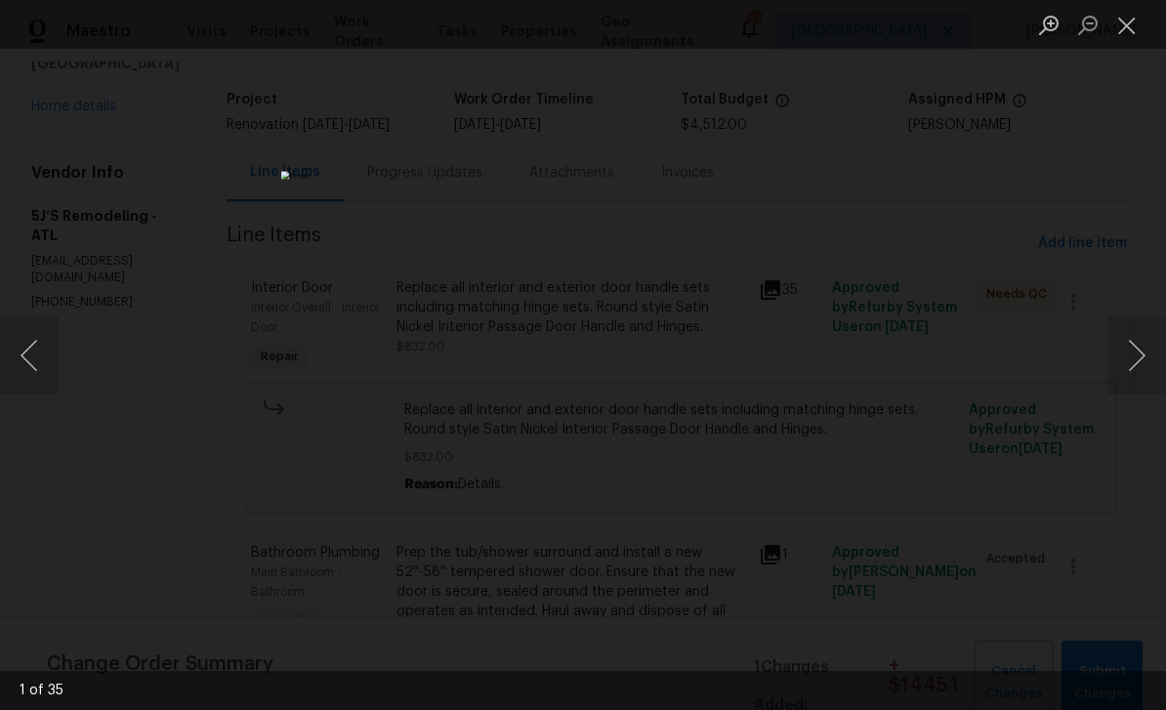
click at [1134, 351] on button "Next image" at bounding box center [1136, 355] width 59 height 78
click at [1131, 357] on button "Next image" at bounding box center [1136, 355] width 59 height 78
click at [1144, 346] on button "Next image" at bounding box center [1136, 355] width 59 height 78
click at [1138, 351] on button "Next image" at bounding box center [1136, 355] width 59 height 78
click at [1137, 351] on button "Next image" at bounding box center [1136, 355] width 59 height 78
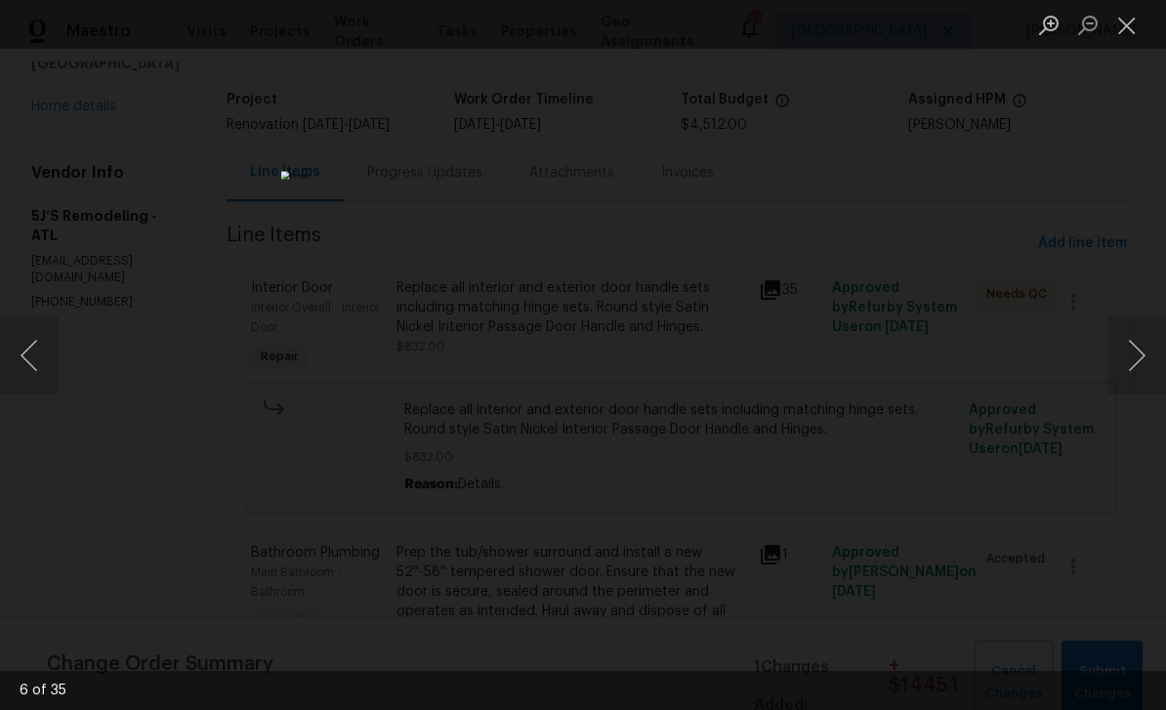
click at [1137, 350] on button "Next image" at bounding box center [1136, 355] width 59 height 78
click at [1138, 350] on button "Next image" at bounding box center [1136, 355] width 59 height 78
click at [1137, 351] on button "Next image" at bounding box center [1136, 355] width 59 height 78
click at [1137, 348] on button "Next image" at bounding box center [1136, 355] width 59 height 78
click at [1138, 349] on button "Next image" at bounding box center [1136, 355] width 59 height 78
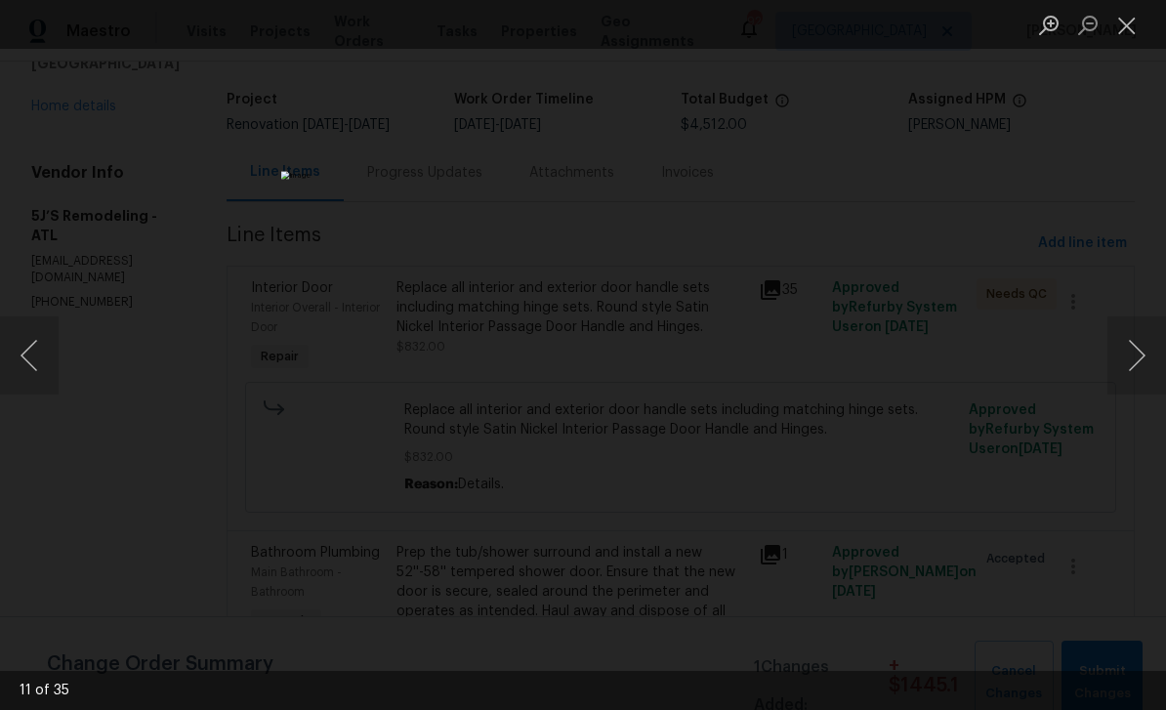
click at [1138, 348] on button "Next image" at bounding box center [1136, 355] width 59 height 78
click at [1138, 347] on button "Next image" at bounding box center [1136, 355] width 59 height 78
click at [1138, 344] on button "Next image" at bounding box center [1136, 355] width 59 height 78
click at [1137, 346] on button "Next image" at bounding box center [1136, 355] width 59 height 78
click at [1135, 31] on button "Close lightbox" at bounding box center [1126, 25] width 39 height 34
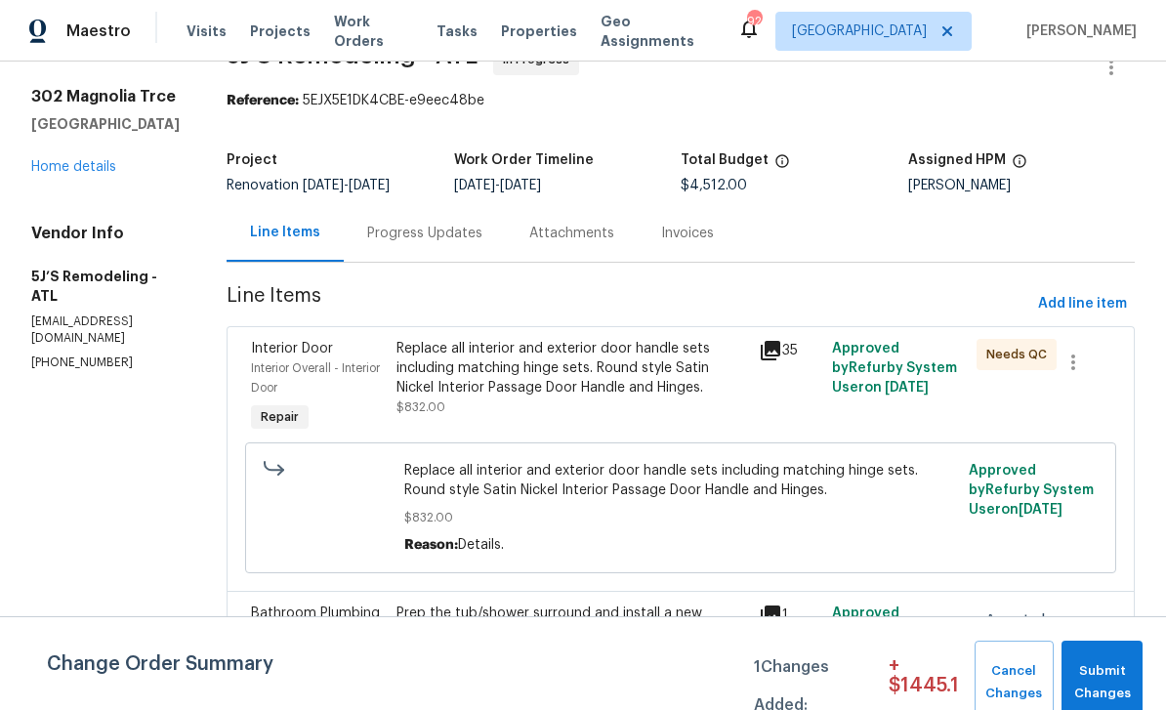
scroll to position [37, 0]
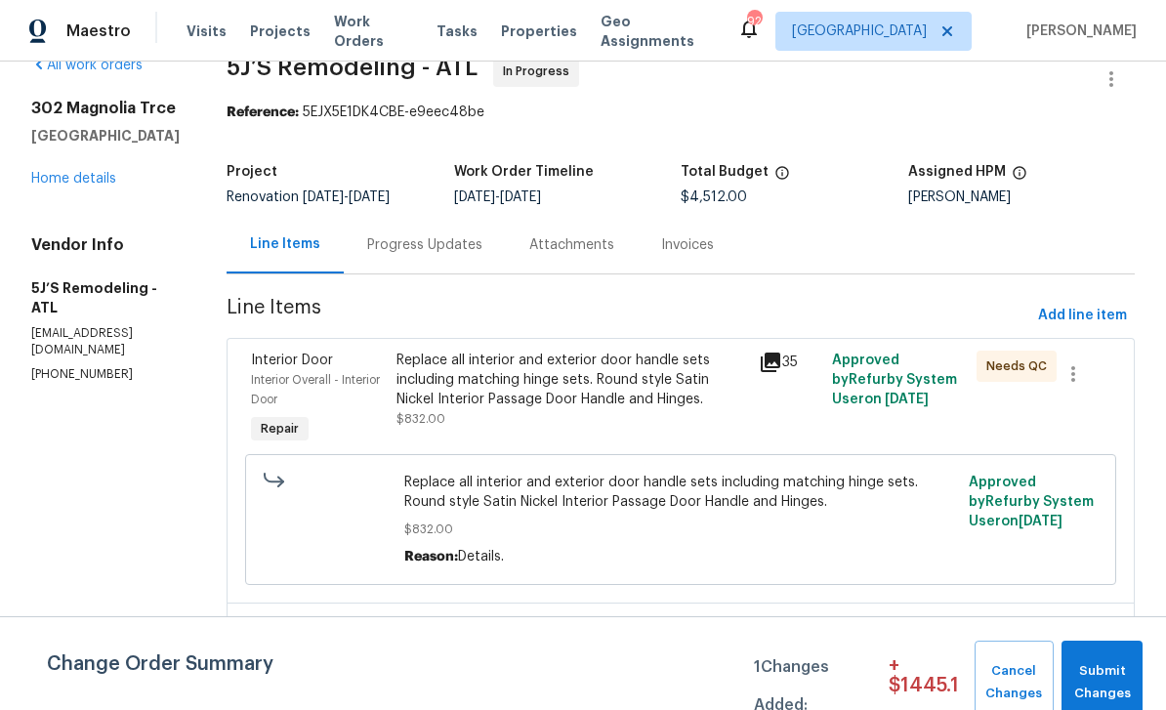
click at [419, 235] on div "Progress Updates" at bounding box center [424, 245] width 115 height 20
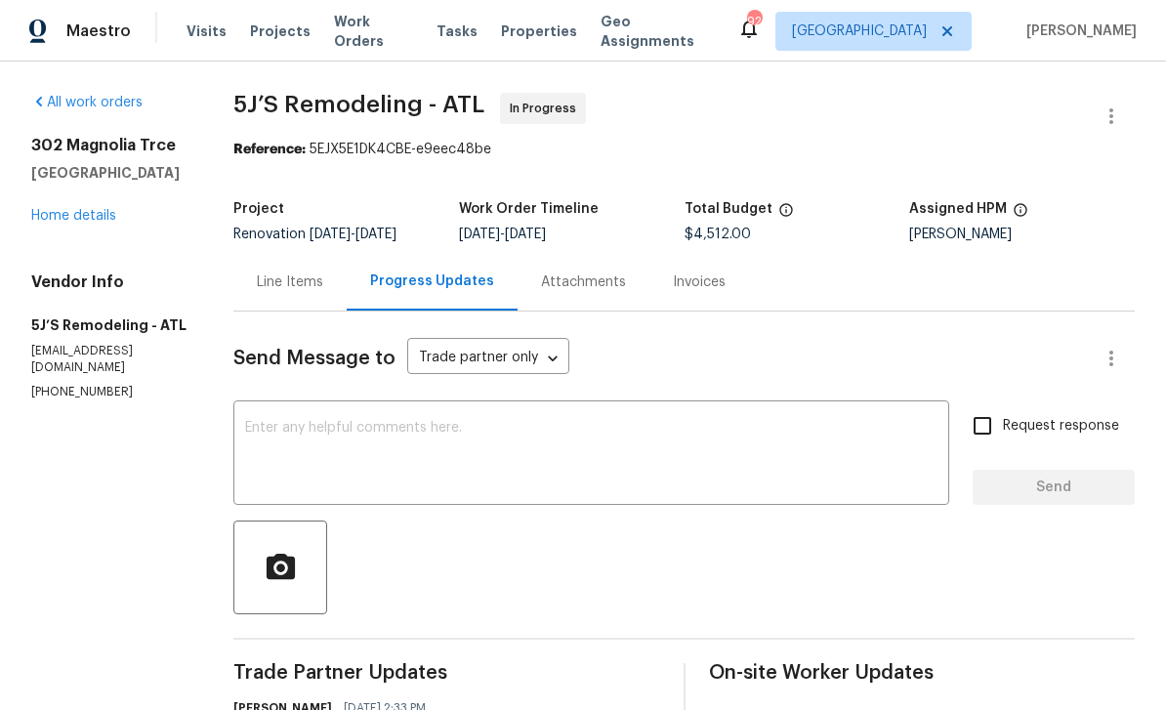
click at [298, 421] on textarea at bounding box center [591, 455] width 692 height 68
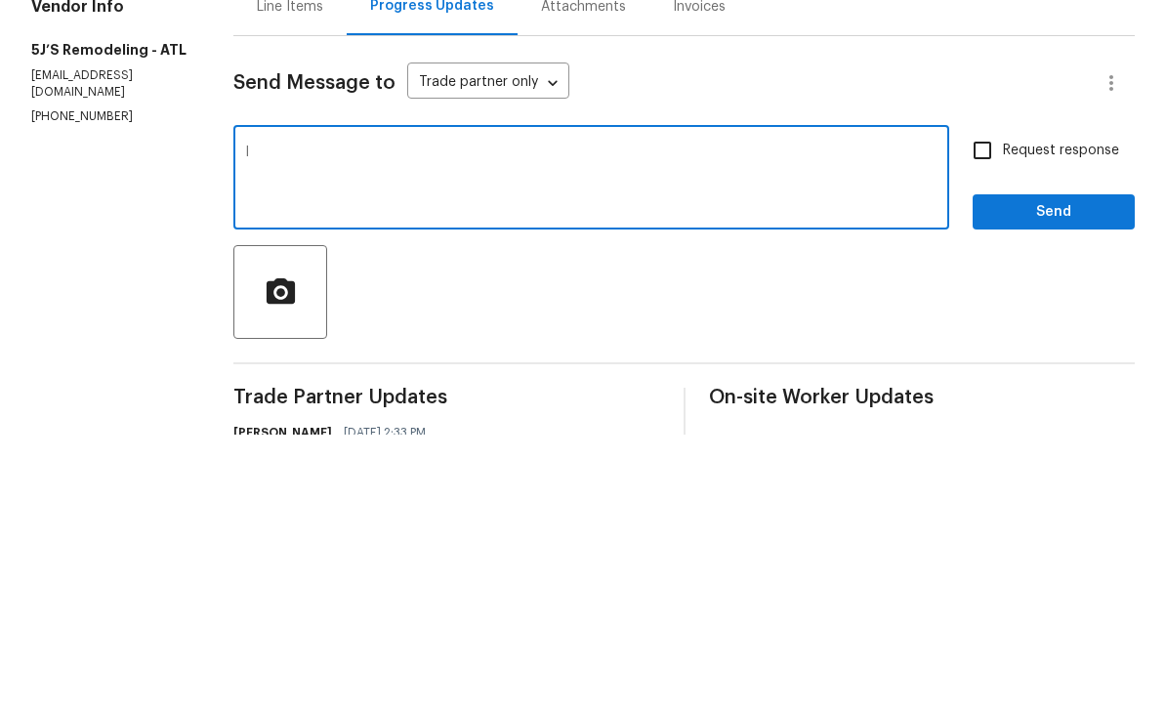
type textarea "I"
click at [253, 421] on textarea "2200 has been sent for shower door approval." at bounding box center [591, 455] width 692 height 68
type textarea "$2200 has been sent for shower door approval."
click at [986, 405] on input "Request response" at bounding box center [982, 425] width 41 height 41
checkbox input "true"
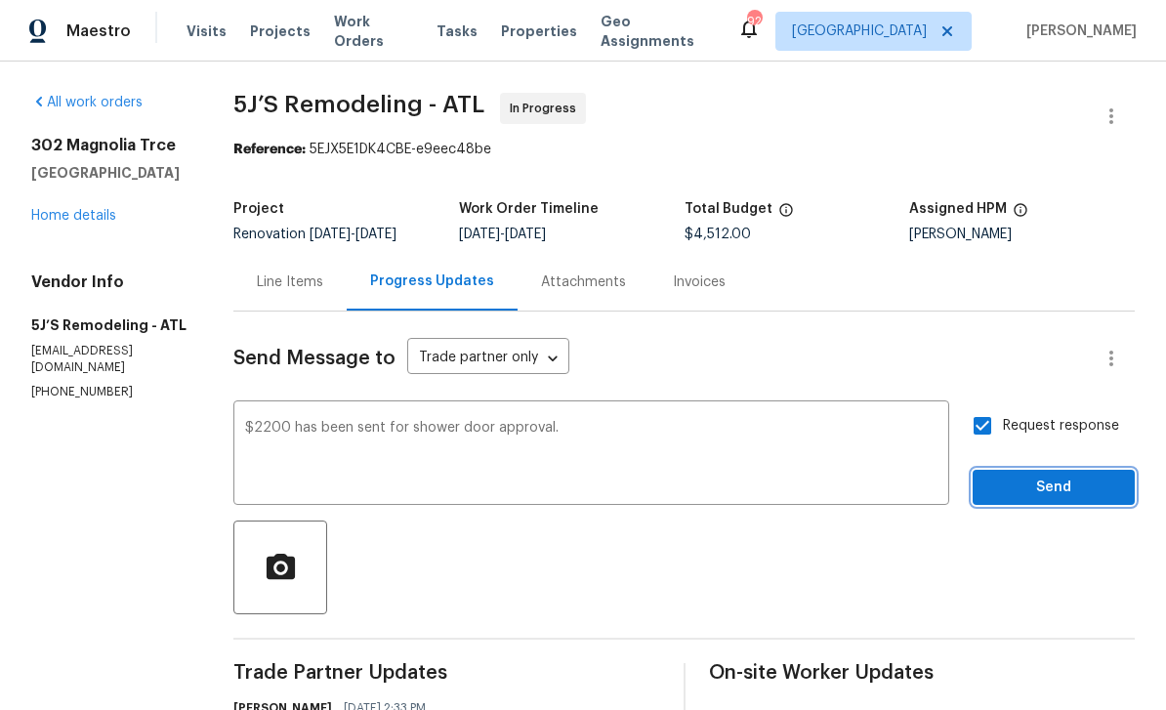
click at [1050, 475] on span "Send" at bounding box center [1053, 487] width 131 height 24
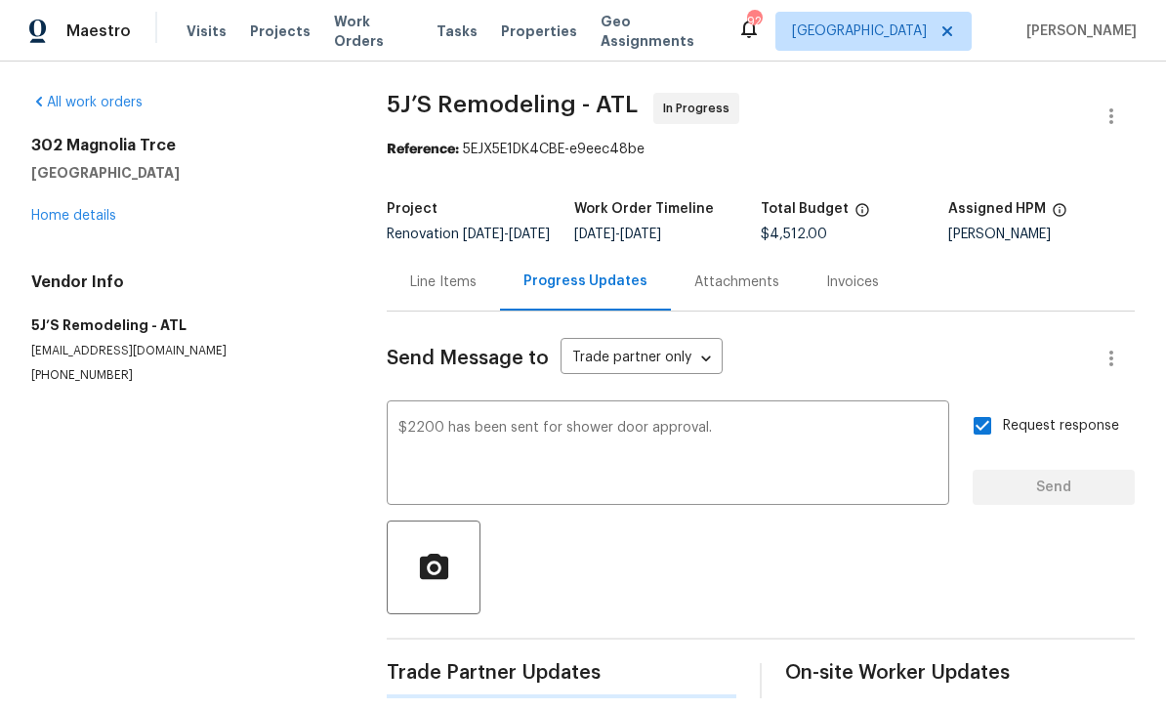
scroll to position [34, 0]
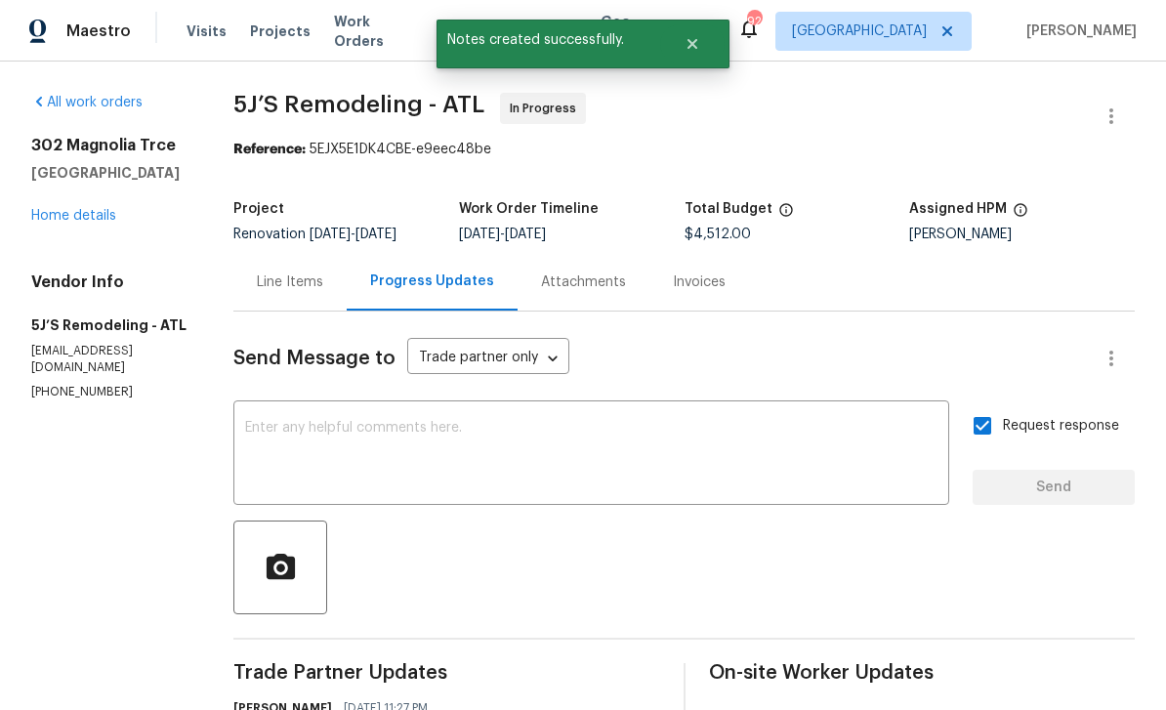
click at [262, 421] on textarea at bounding box center [591, 455] width 692 height 68
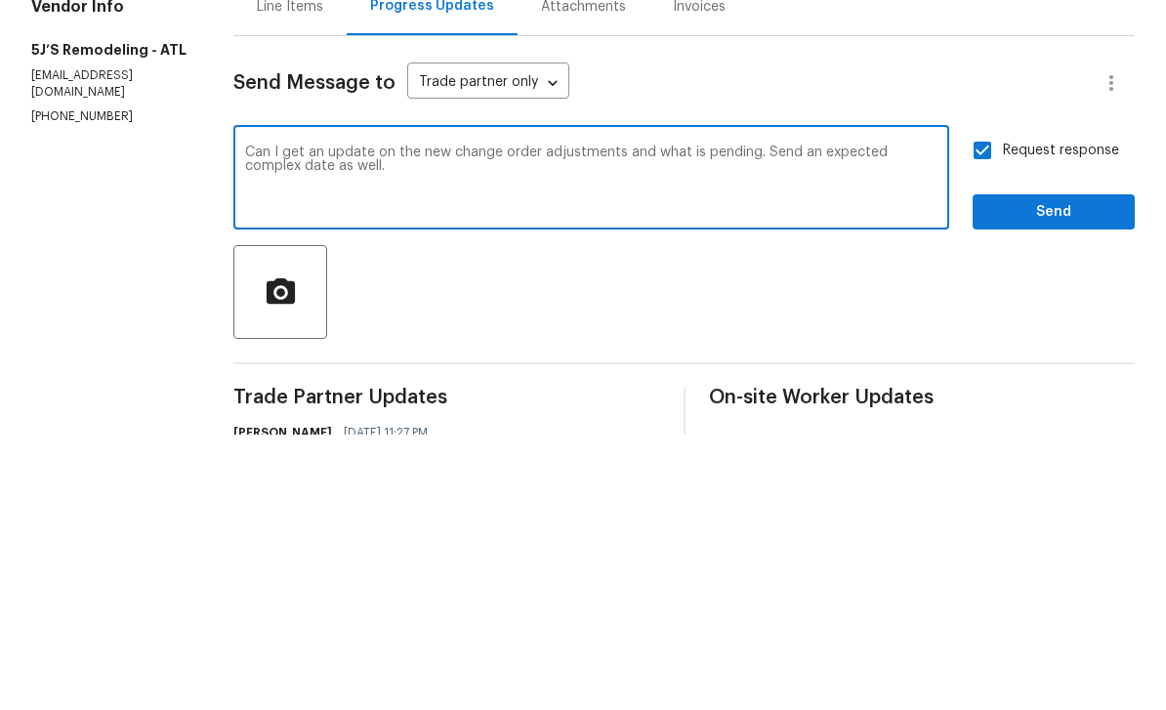
type textarea "Can I get an update on the new change order adjustments and what is pending. Se…"
click at [1053, 475] on span "Send" at bounding box center [1053, 487] width 131 height 24
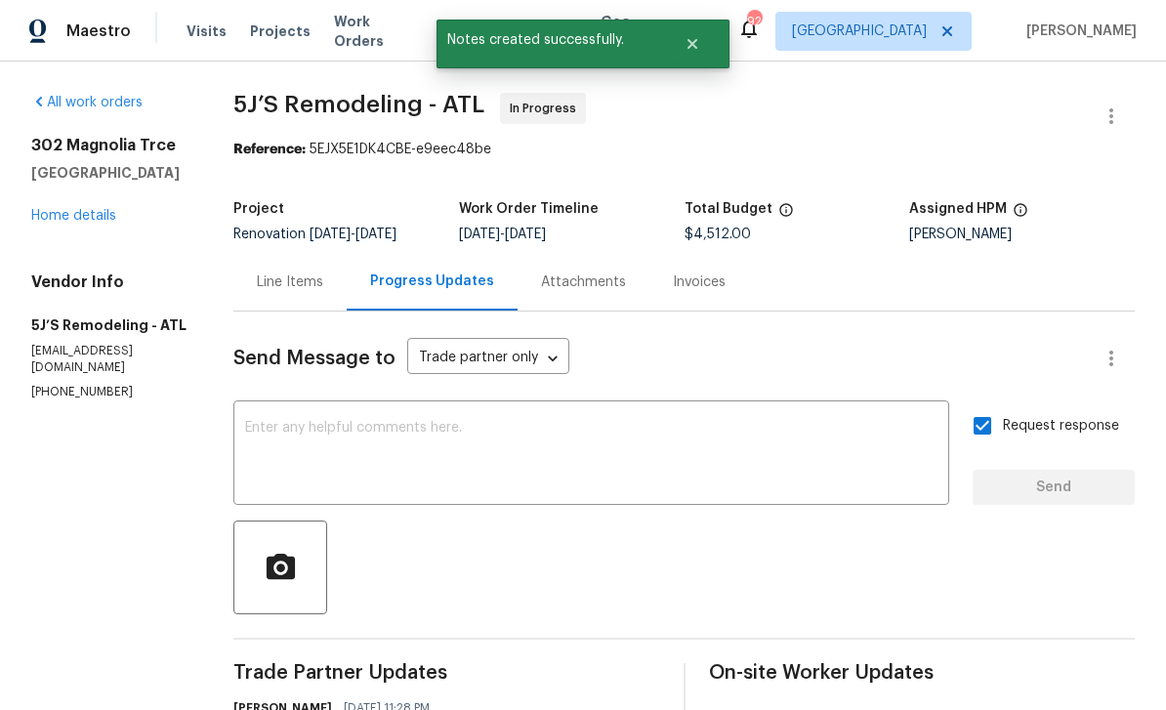
click at [79, 209] on link "Home details" at bounding box center [73, 216] width 85 height 14
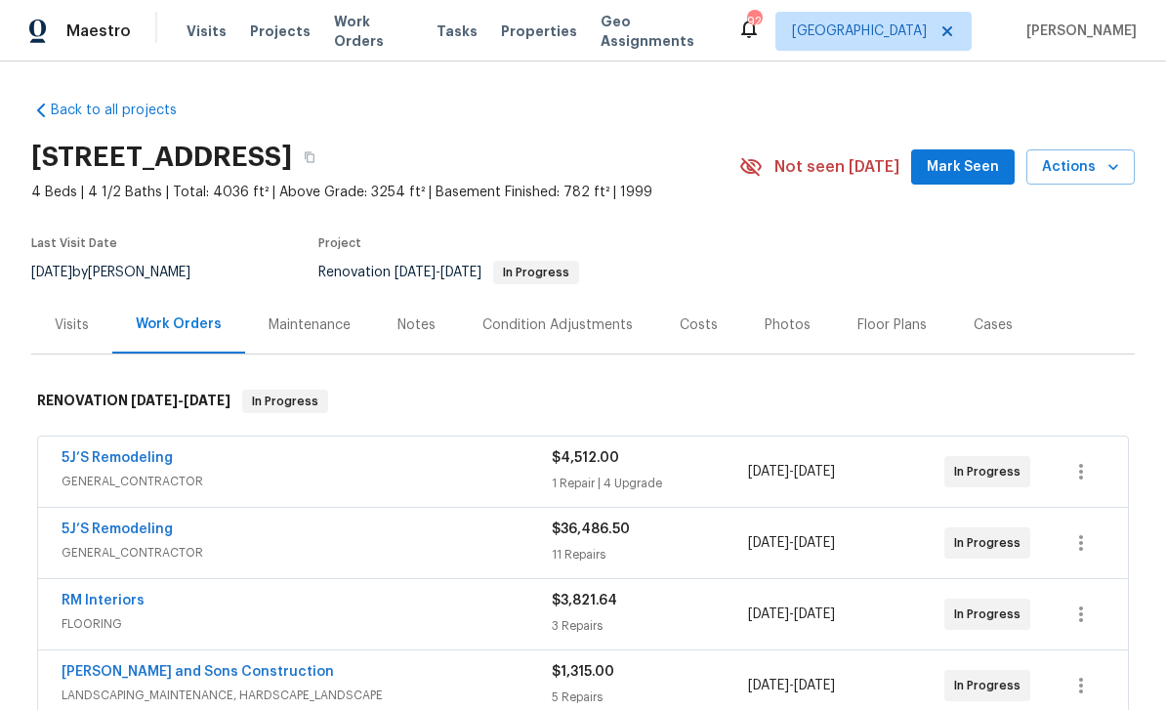
click at [971, 155] on span "Mark Seen" at bounding box center [963, 167] width 72 height 24
click at [107, 522] on link "5J’S Remodeling" at bounding box center [117, 529] width 111 height 14
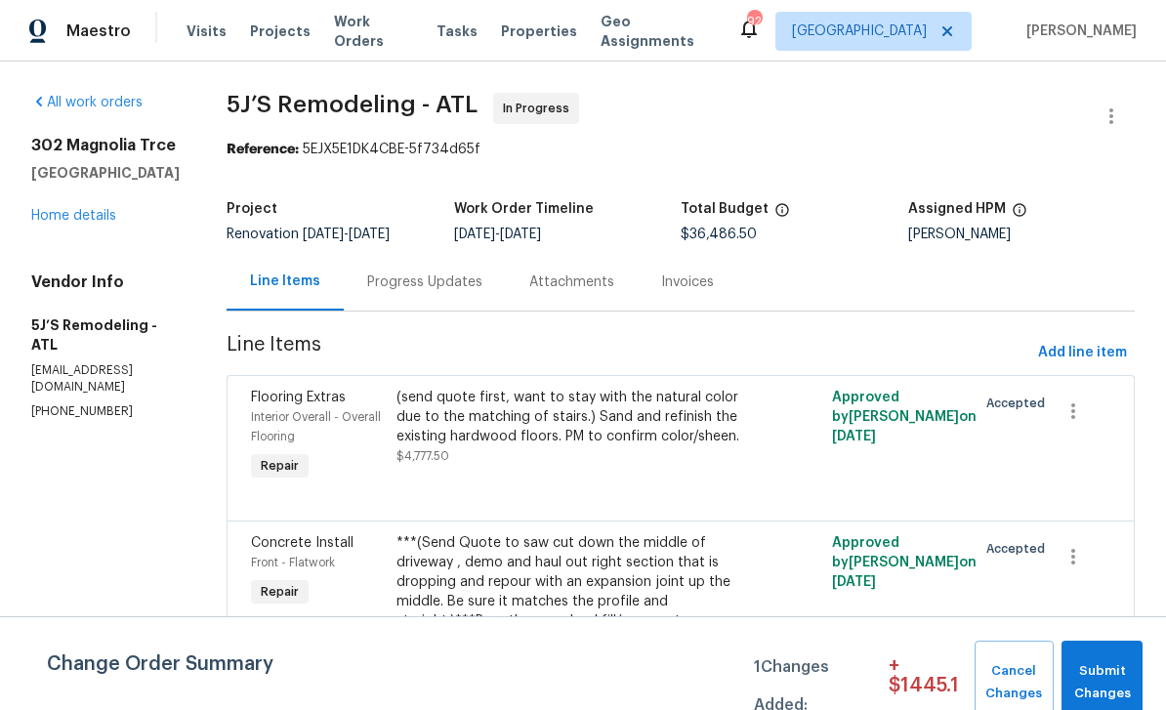
click at [81, 218] on link "Home details" at bounding box center [73, 216] width 85 height 14
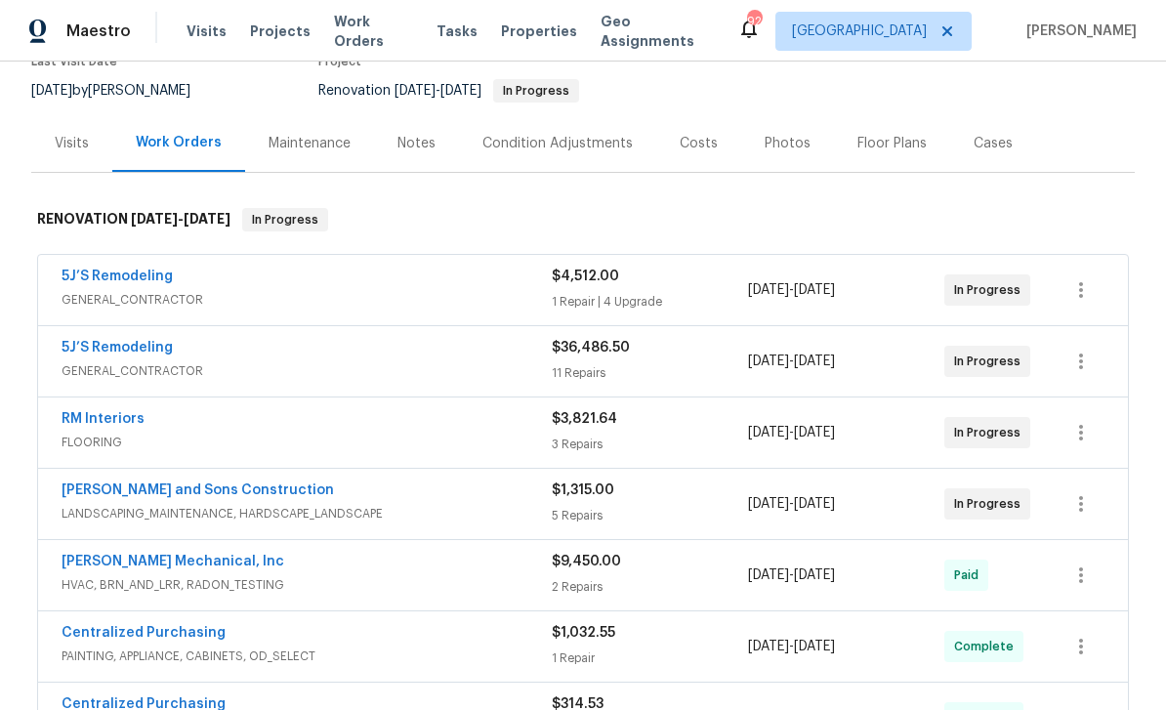
scroll to position [198, 0]
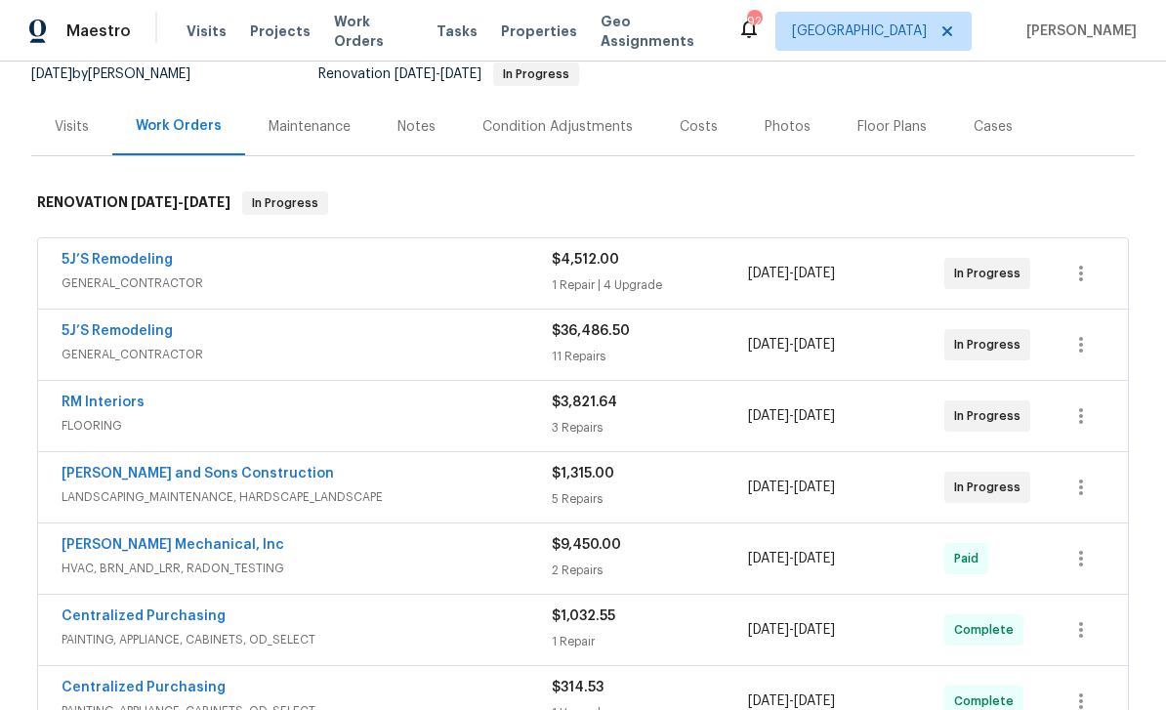
click at [132, 253] on link "5J’S Remodeling" at bounding box center [117, 260] width 111 height 14
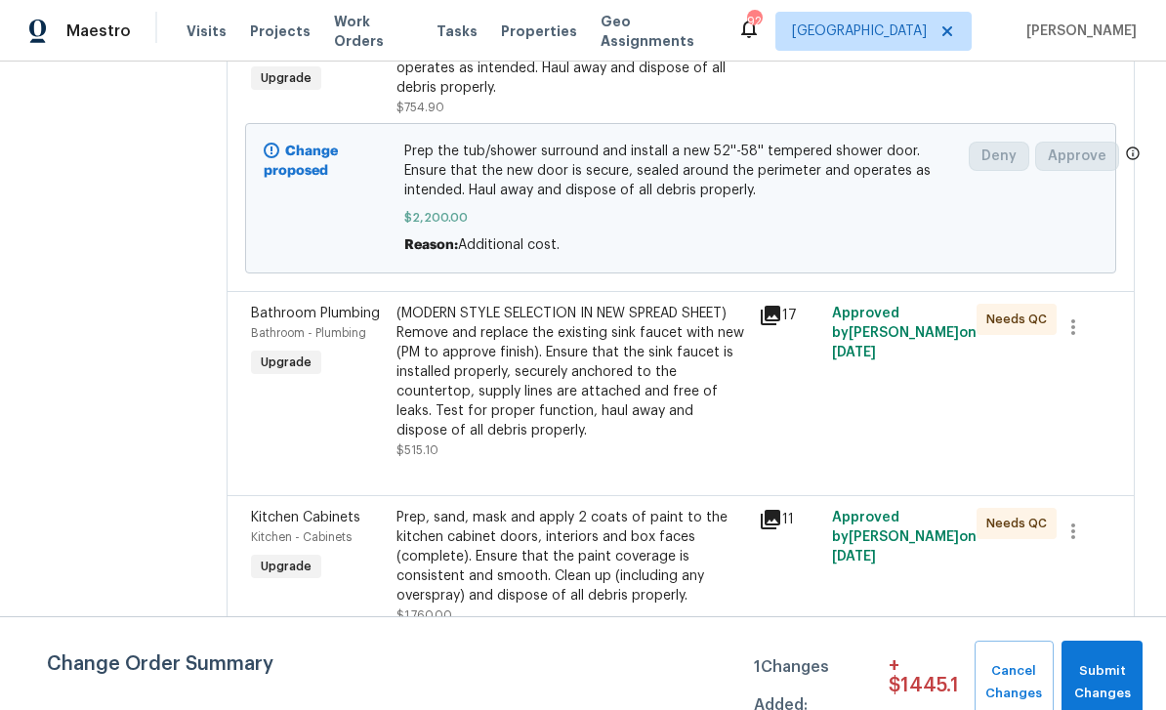
scroll to position [654, 0]
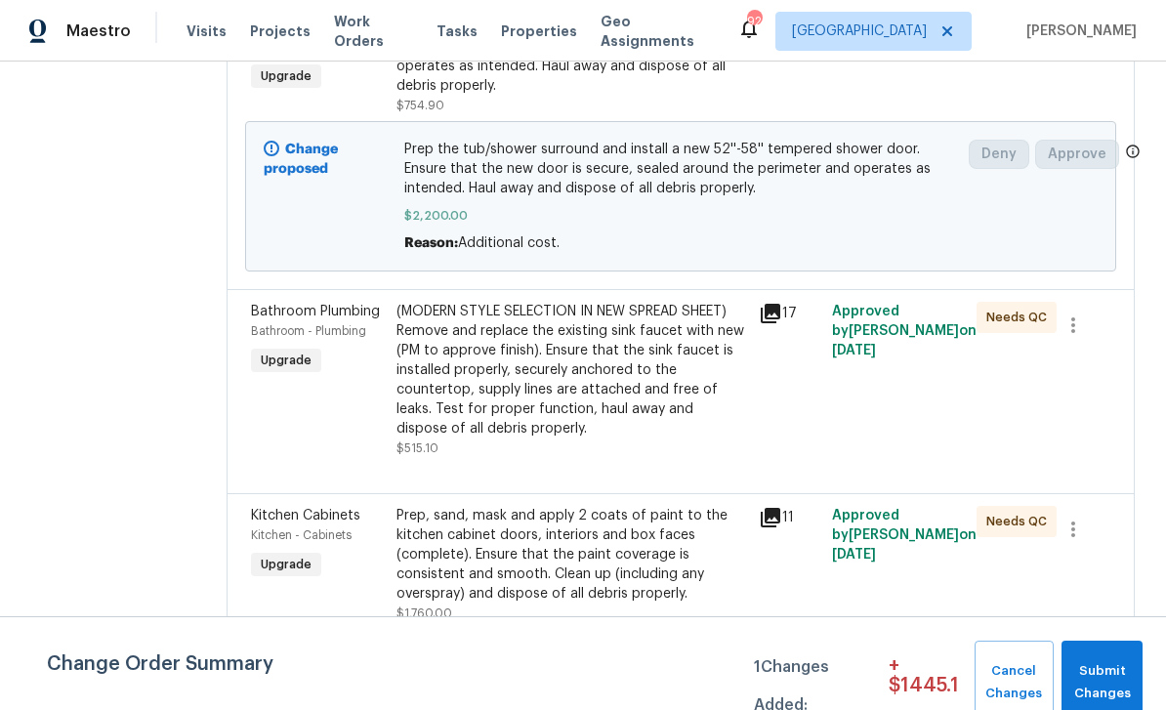
click at [297, 426] on div "Bathroom Plumbing Bathroom - Plumbing Upgrade" at bounding box center [317, 380] width 145 height 168
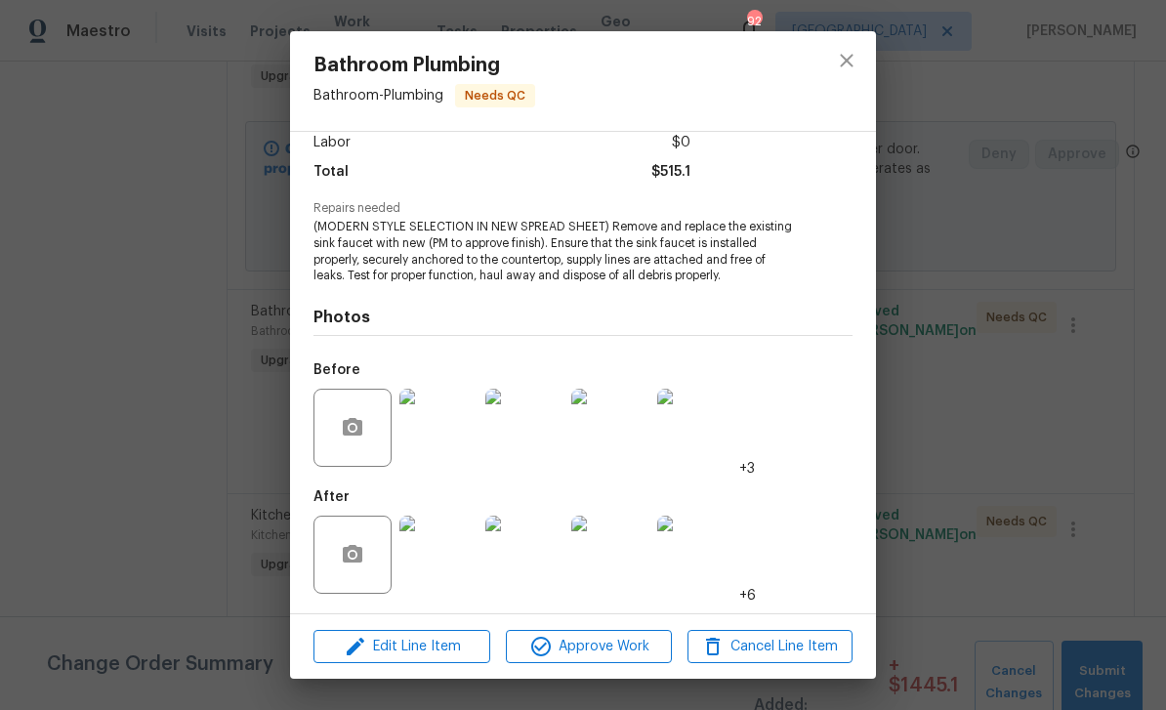
scroll to position [144, 0]
click at [440, 561] on img at bounding box center [438, 555] width 78 height 78
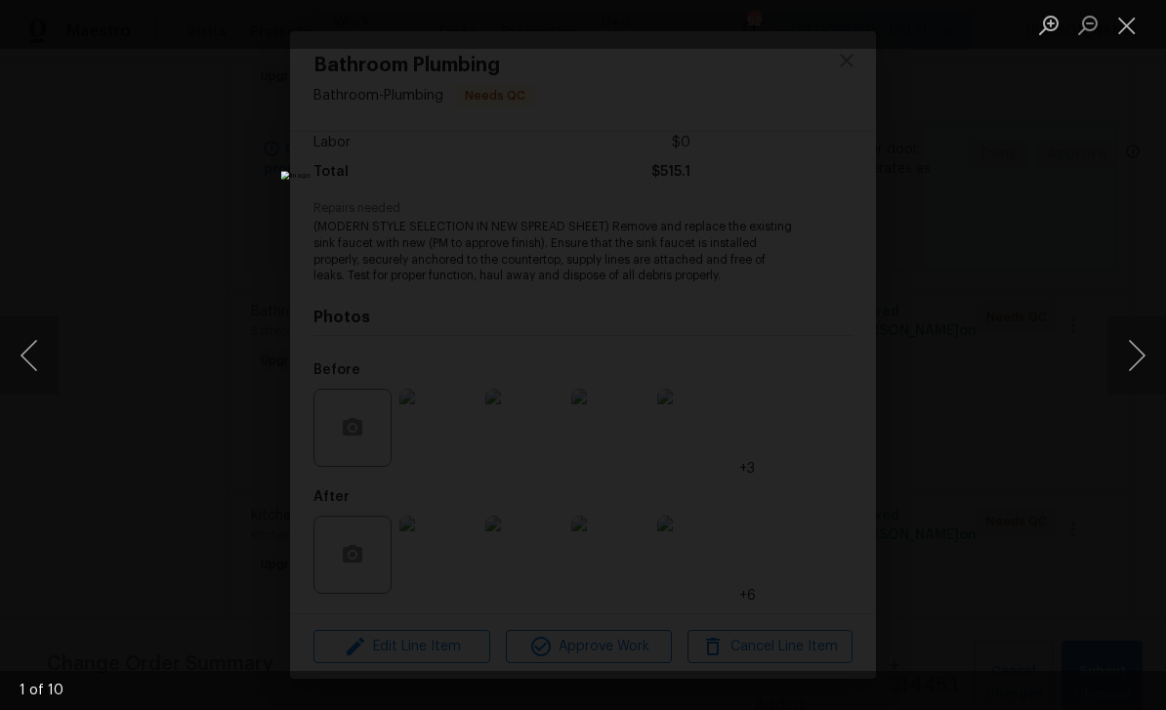
click at [1135, 357] on button "Next image" at bounding box center [1136, 355] width 59 height 78
click at [1134, 356] on button "Next image" at bounding box center [1136, 355] width 59 height 78
click at [1135, 361] on button "Next image" at bounding box center [1136, 355] width 59 height 78
click at [1136, 360] on button "Next image" at bounding box center [1136, 355] width 59 height 78
click at [1126, 27] on button "Close lightbox" at bounding box center [1126, 25] width 39 height 34
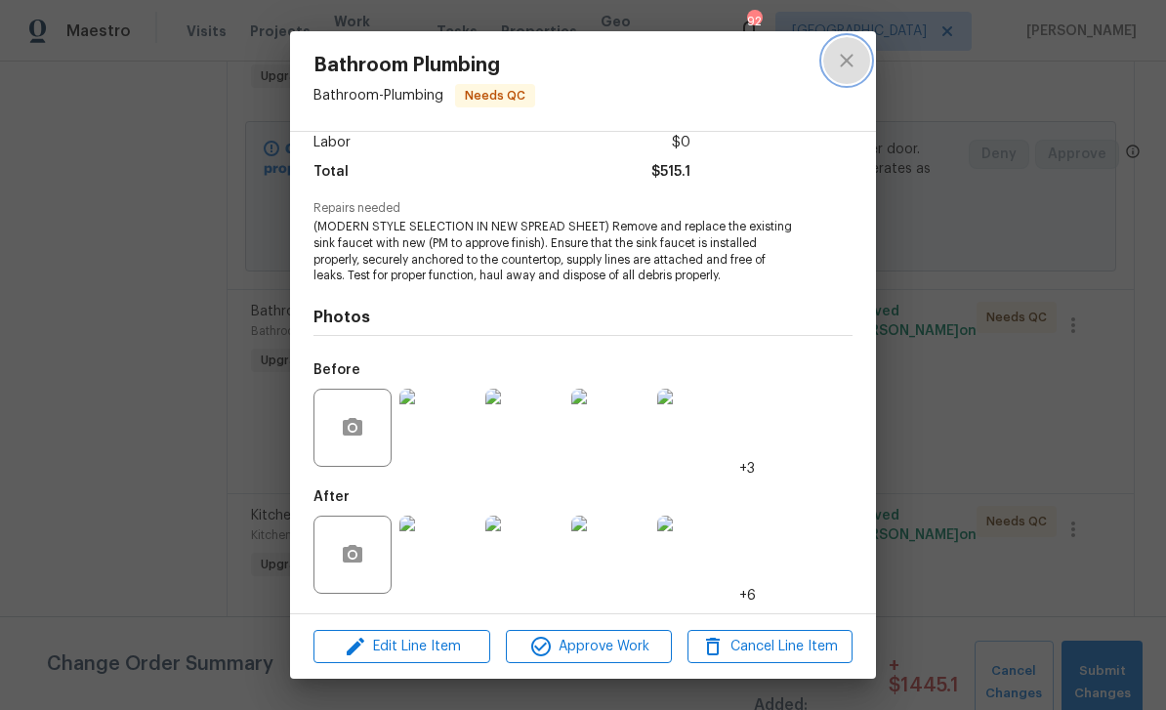
click at [848, 62] on icon "close" at bounding box center [846, 60] width 13 height 13
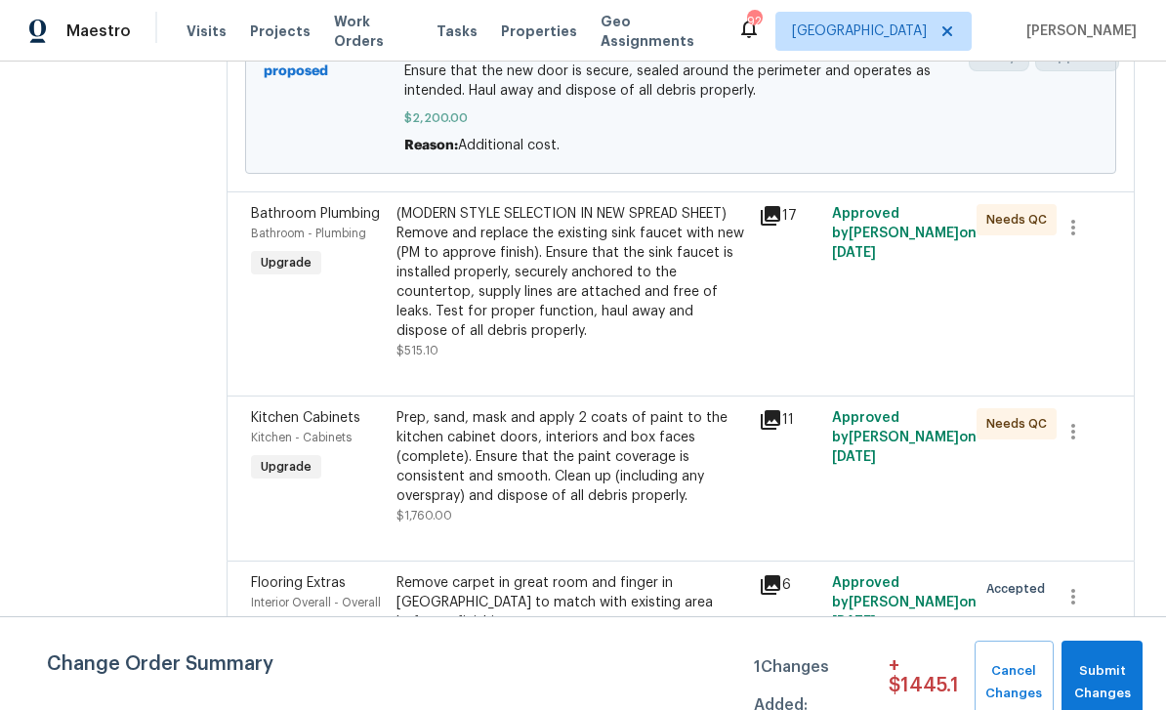
scroll to position [750, 0]
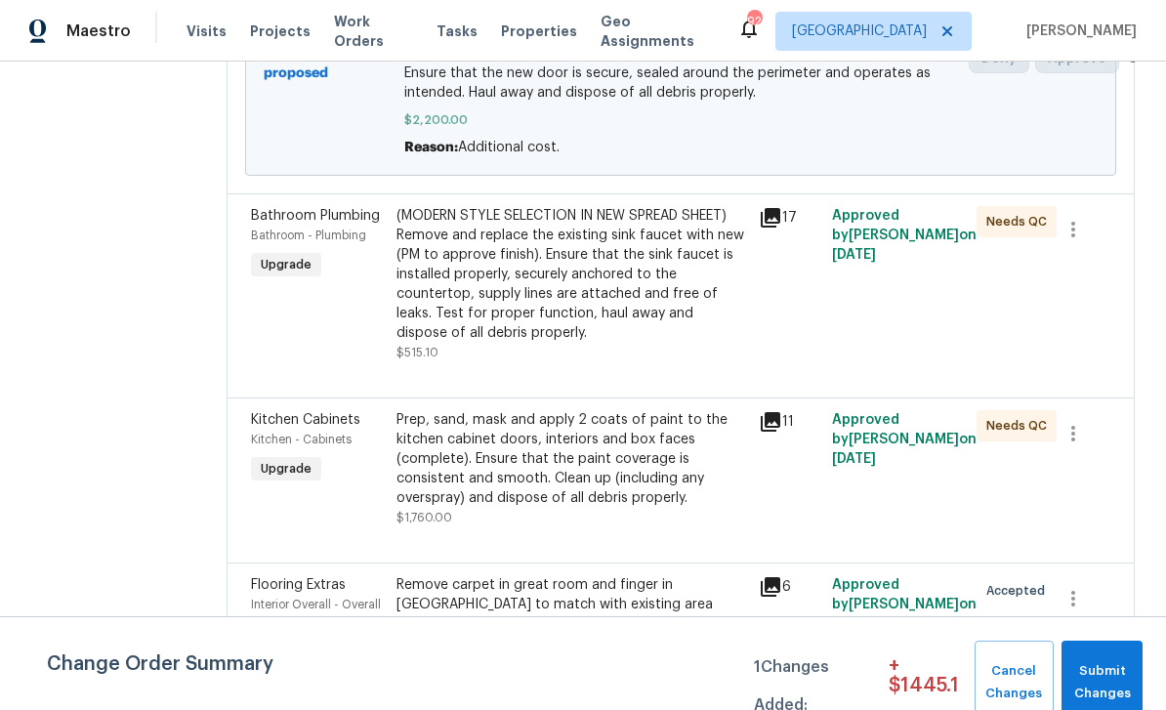
click at [309, 575] on div "Flooring Extras" at bounding box center [318, 585] width 134 height 20
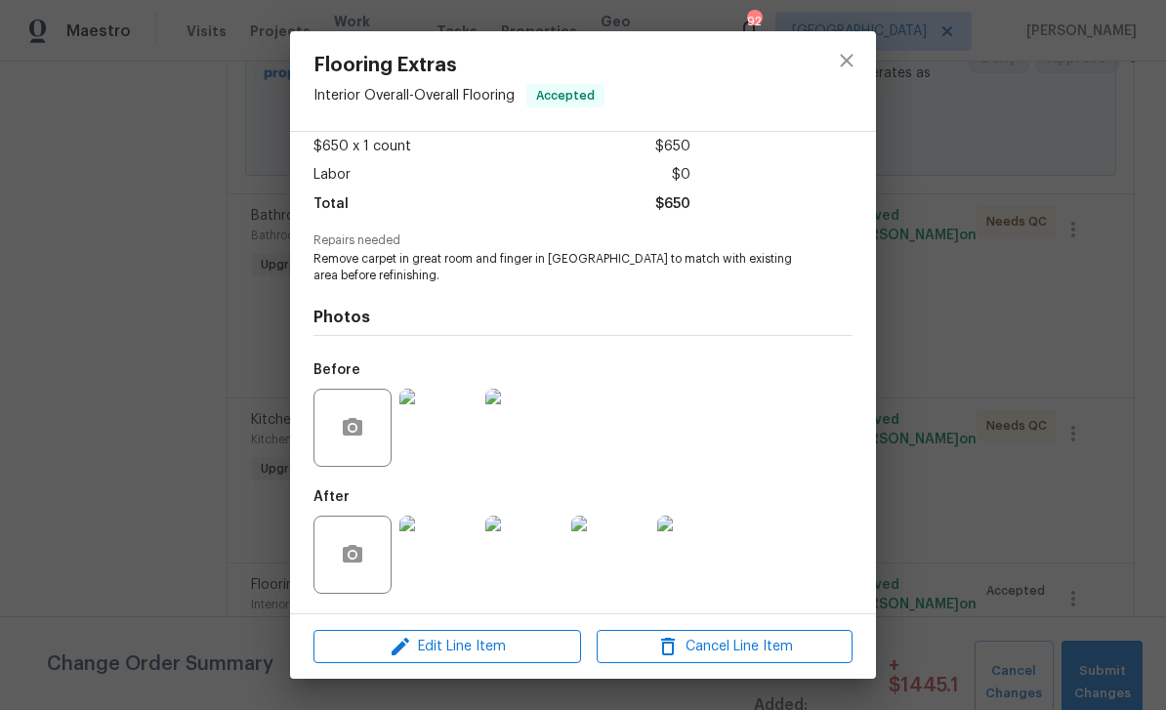
scroll to position [112, 0]
click at [443, 561] on img at bounding box center [438, 555] width 78 height 78
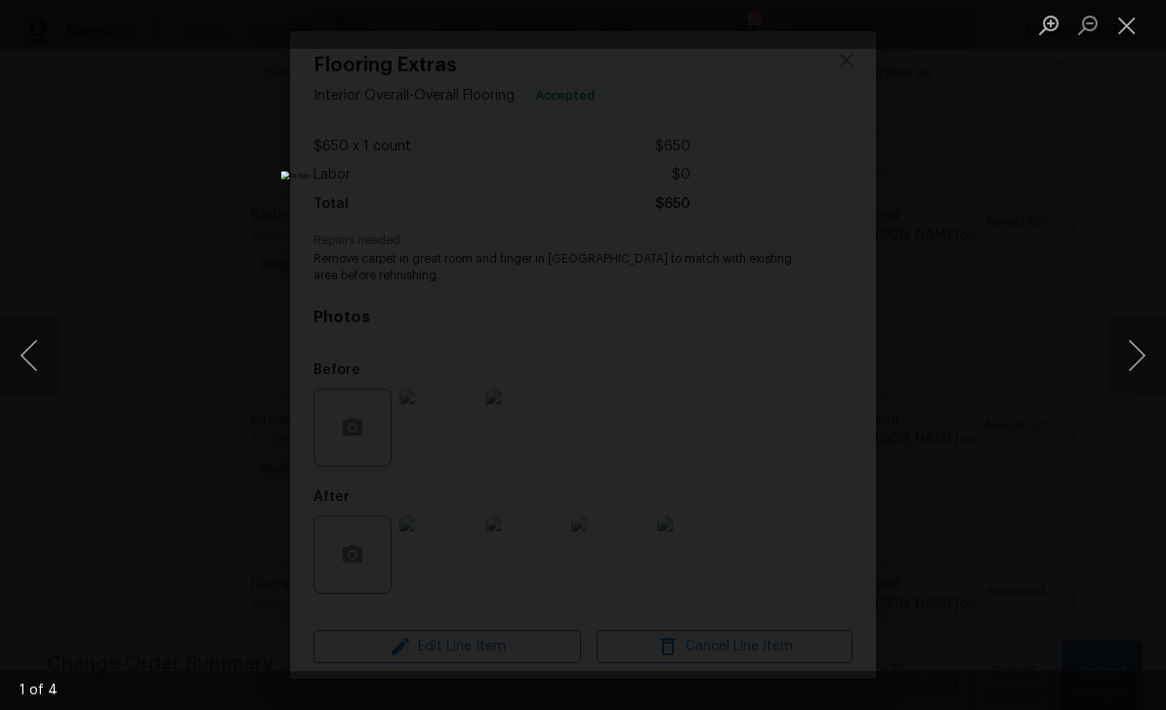
click at [1126, 356] on button "Next image" at bounding box center [1136, 355] width 59 height 78
click at [1132, 357] on button "Next image" at bounding box center [1136, 355] width 59 height 78
click at [1131, 355] on button "Next image" at bounding box center [1136, 355] width 59 height 78
click at [1117, 39] on button "Close lightbox" at bounding box center [1126, 25] width 39 height 34
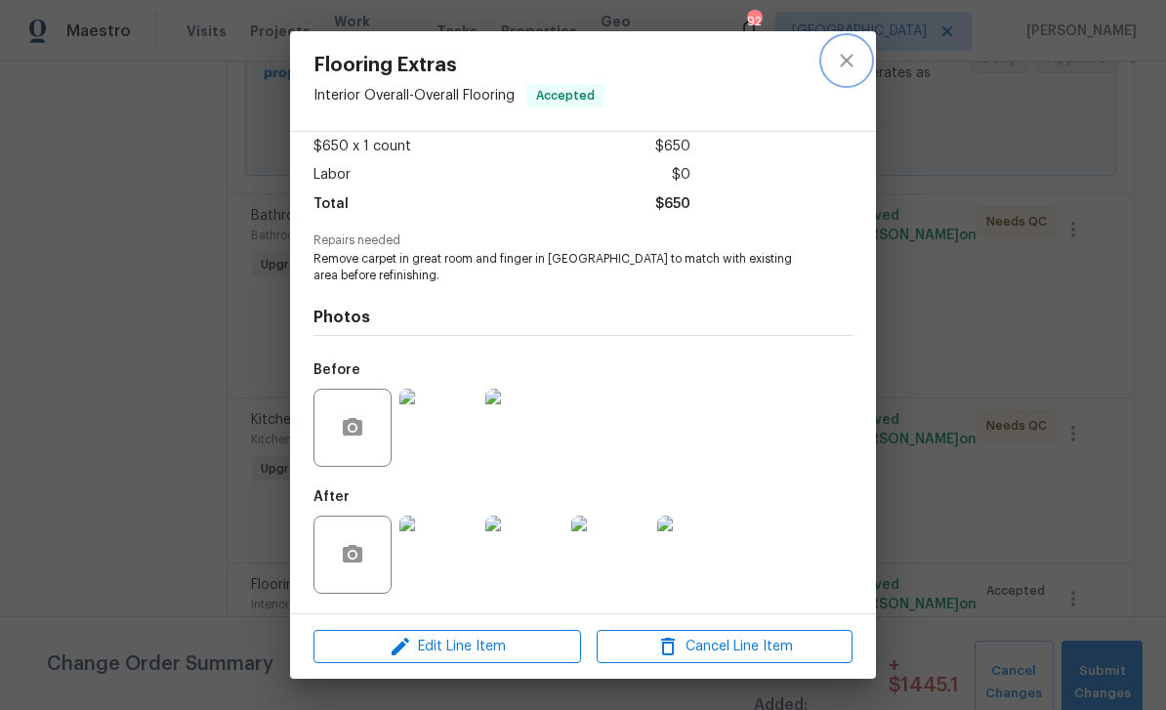
click at [850, 60] on icon "close" at bounding box center [846, 60] width 23 height 23
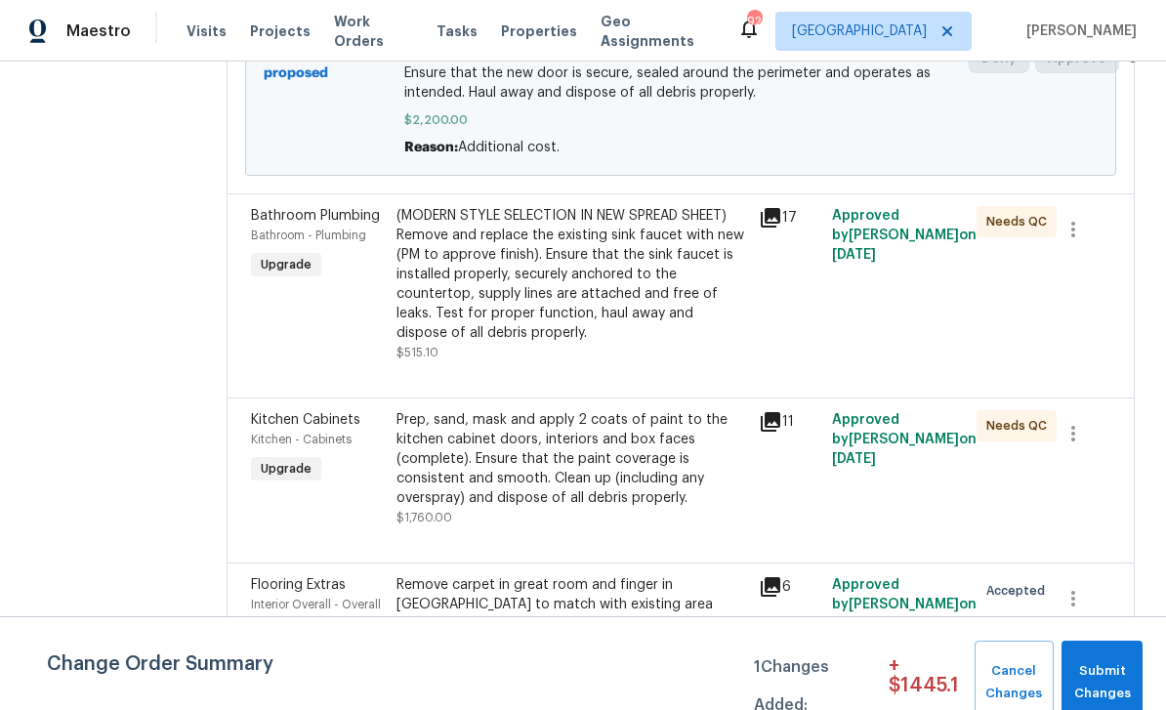
click at [306, 413] on span "Kitchen Cabinets" at bounding box center [305, 420] width 109 height 14
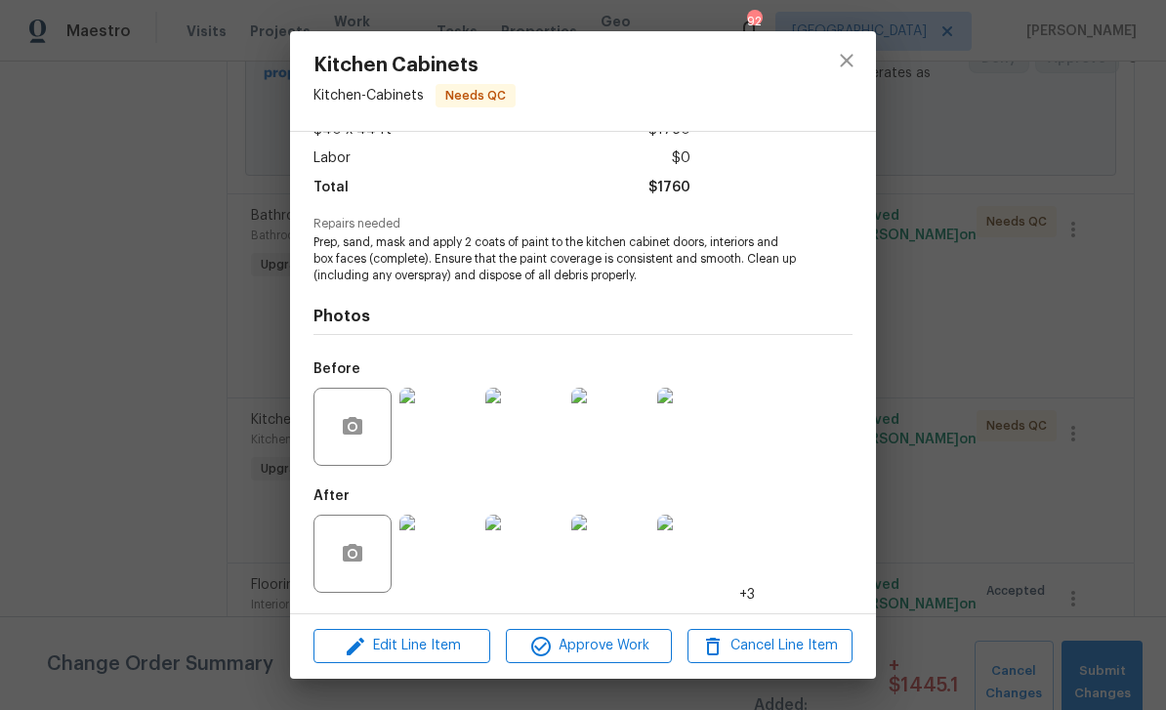
scroll to position [128, 0]
click at [442, 556] on img at bounding box center [438, 554] width 78 height 78
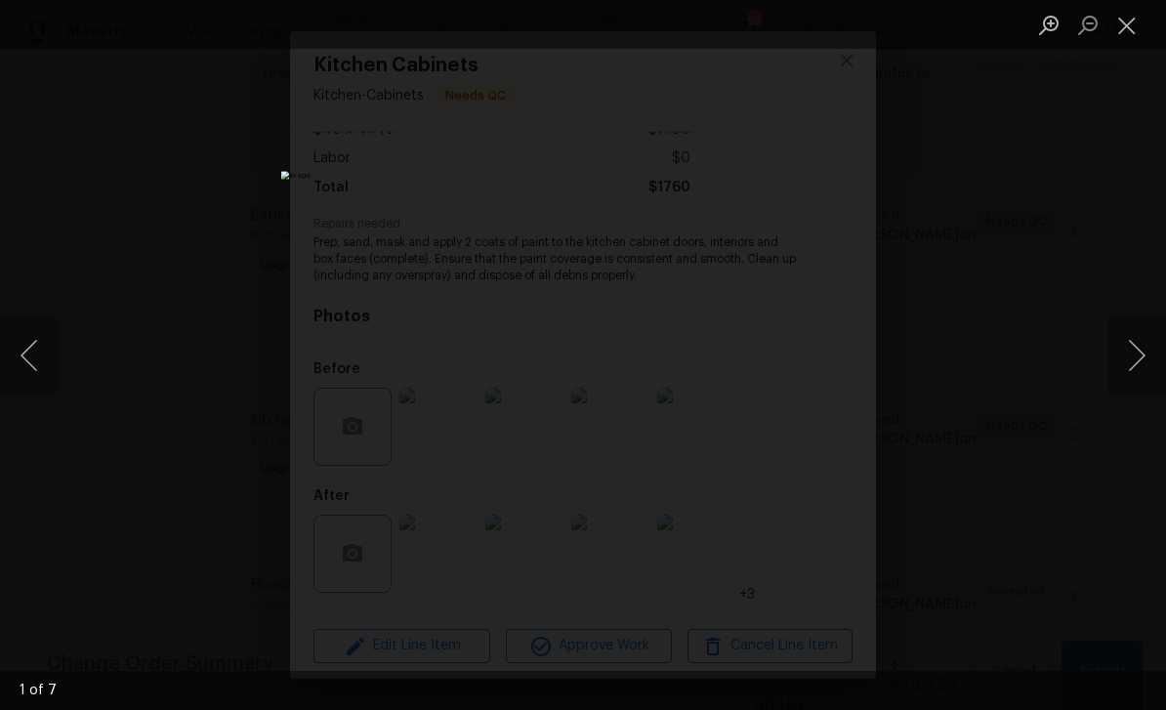
click at [1127, 355] on button "Next image" at bounding box center [1136, 355] width 59 height 78
click at [1130, 352] on button "Next image" at bounding box center [1136, 355] width 59 height 78
click at [1132, 353] on button "Next image" at bounding box center [1136, 355] width 59 height 78
click at [1135, 350] on button "Next image" at bounding box center [1136, 355] width 59 height 78
click at [1137, 348] on button "Next image" at bounding box center [1136, 355] width 59 height 78
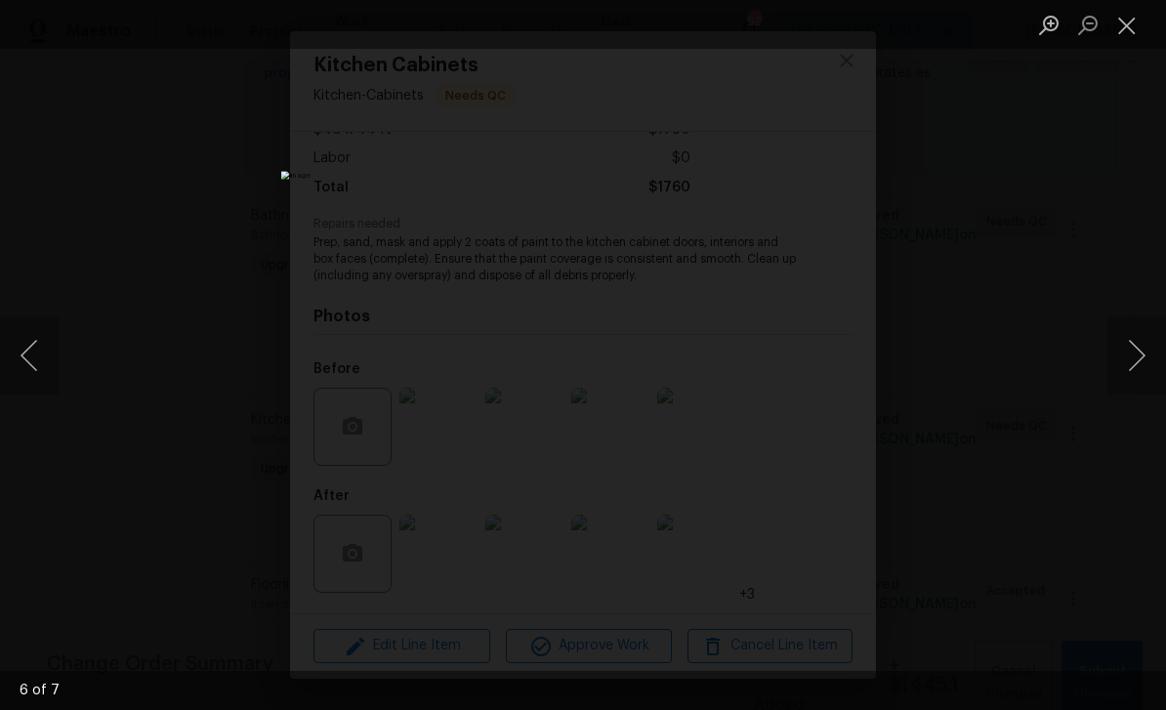
click at [1138, 347] on button "Next image" at bounding box center [1136, 355] width 59 height 78
click at [1123, 38] on button "Close lightbox" at bounding box center [1126, 25] width 39 height 34
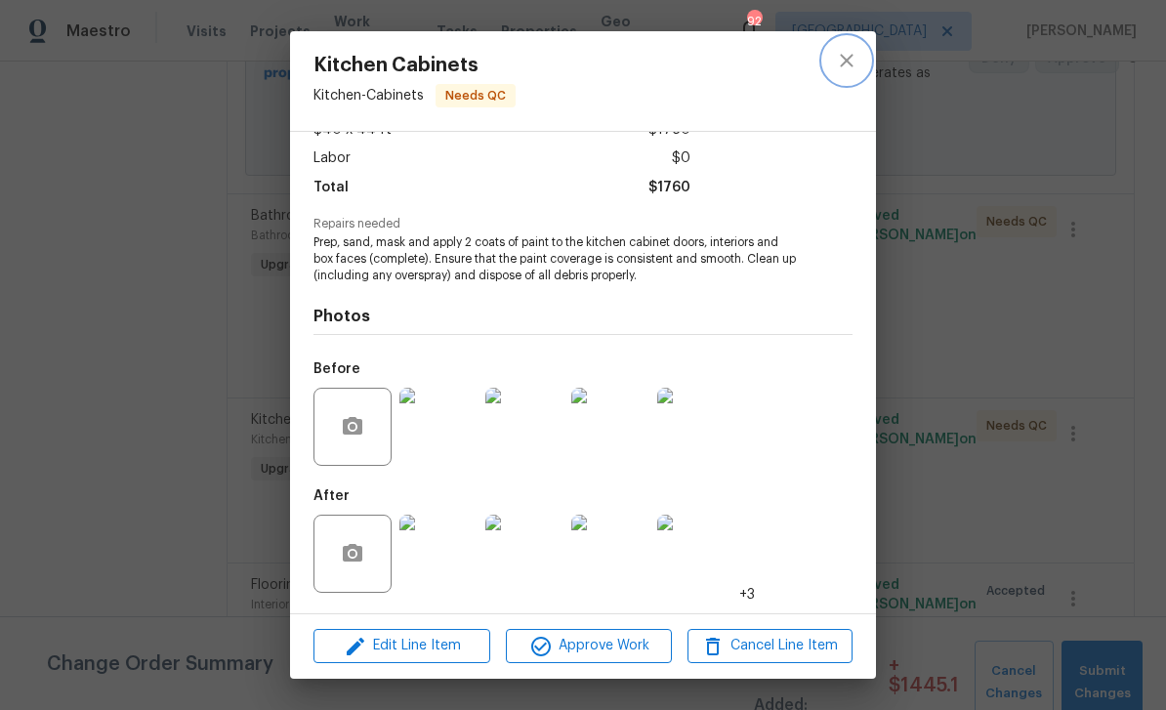
click at [847, 61] on icon "close" at bounding box center [846, 60] width 13 height 13
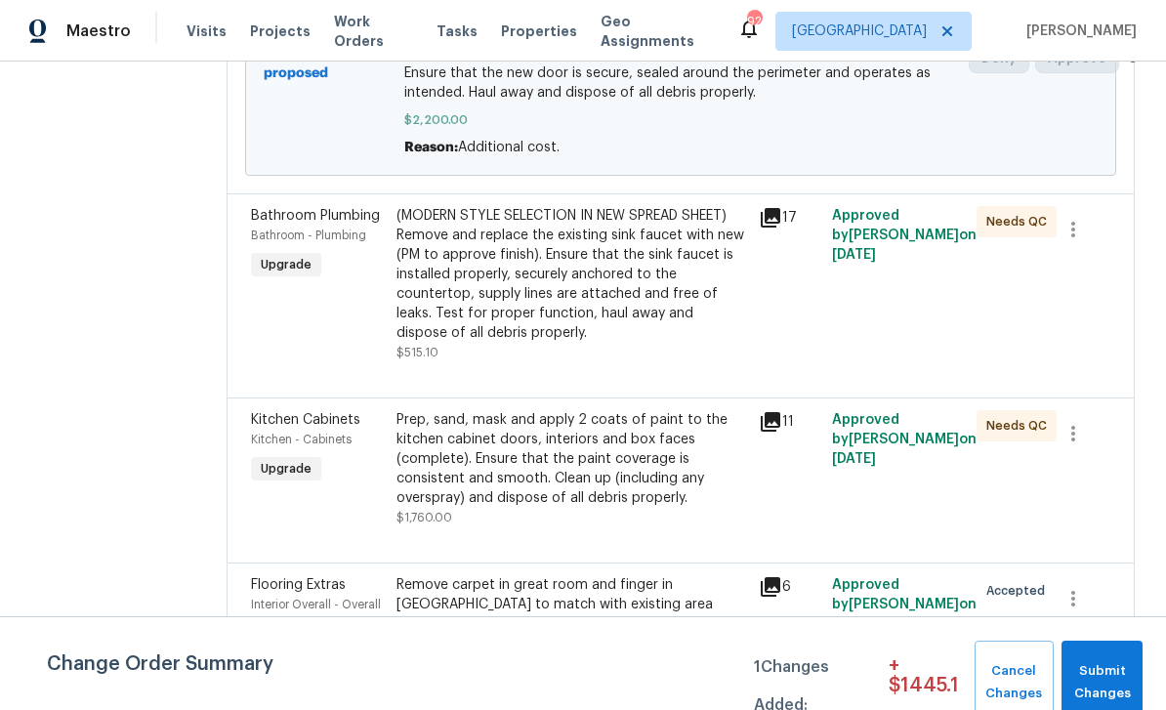
click at [311, 430] on div "Kitchen - Cabinets" at bounding box center [318, 440] width 134 height 20
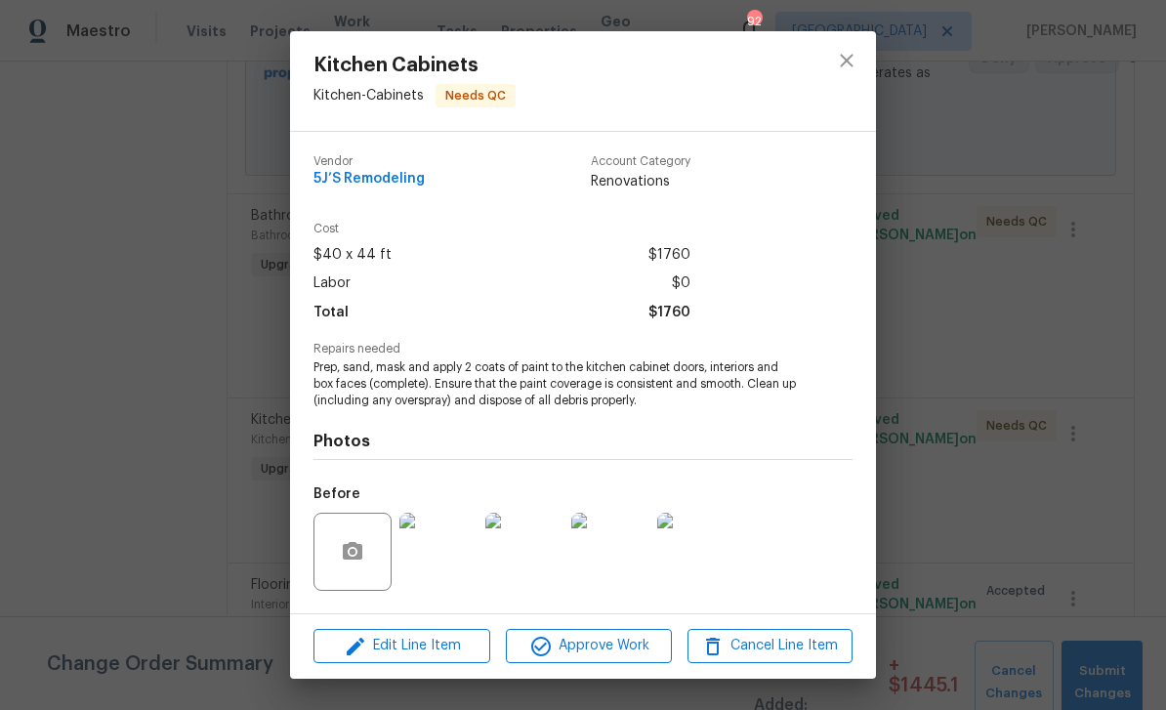
click at [626, 641] on span "Approve Work" at bounding box center [588, 646] width 153 height 24
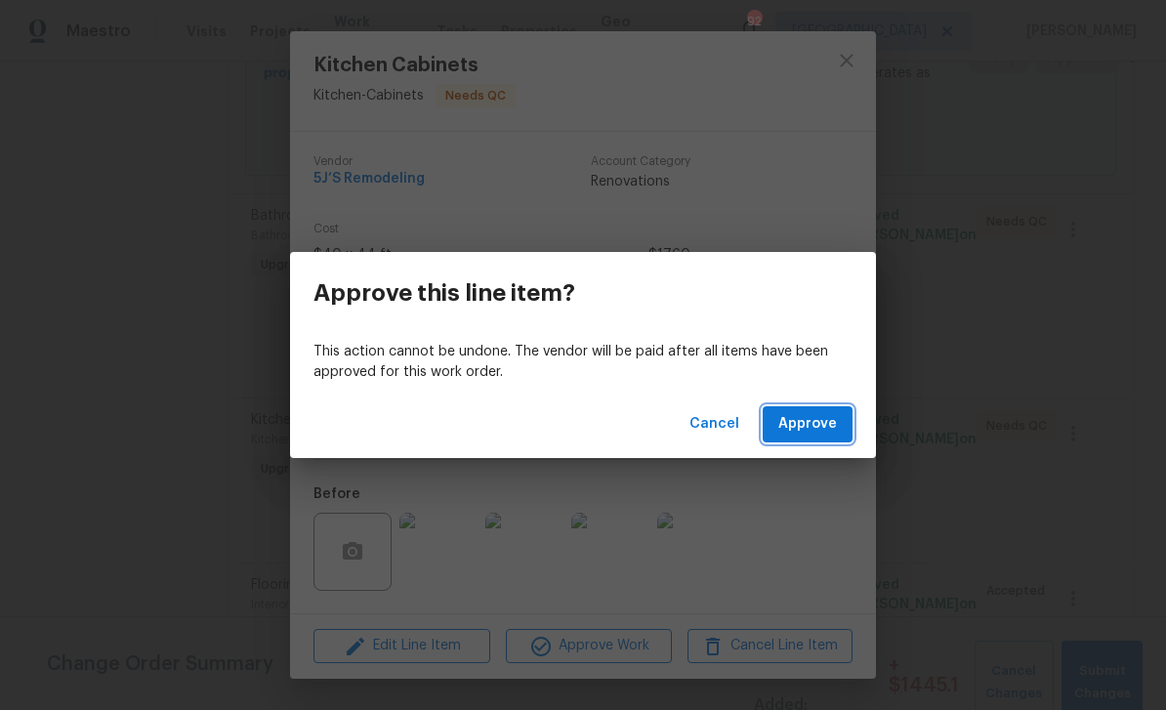
click at [811, 420] on span "Approve" at bounding box center [807, 424] width 59 height 24
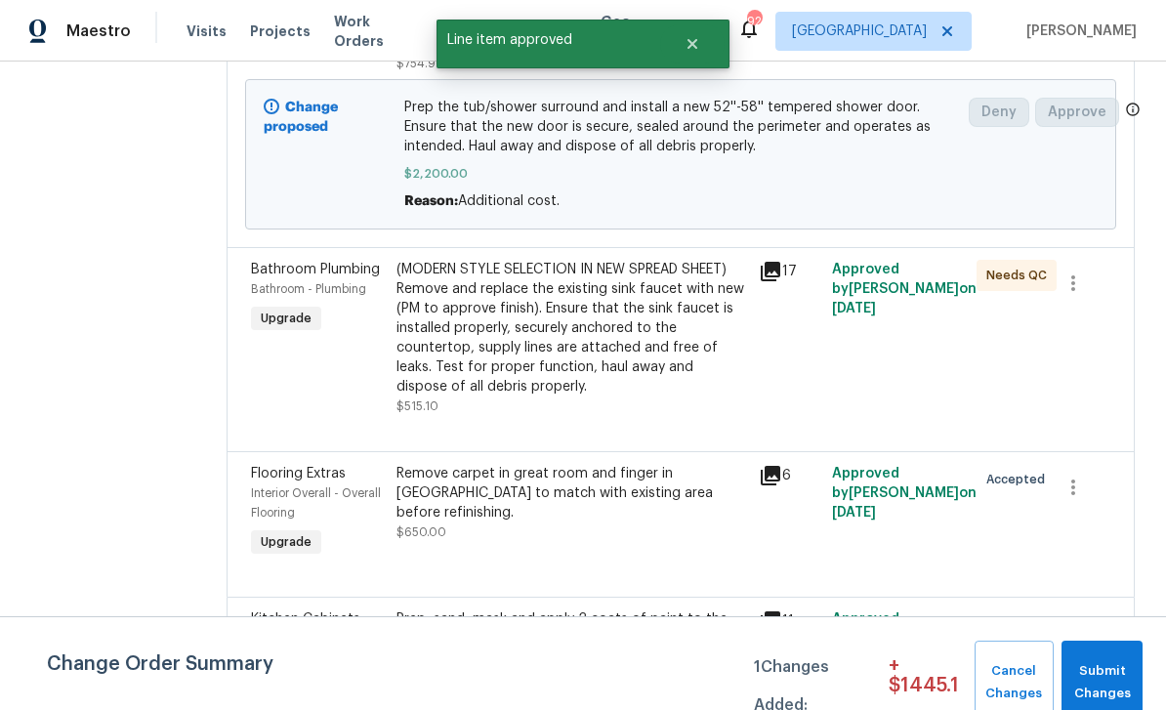
scroll to position [694, 0]
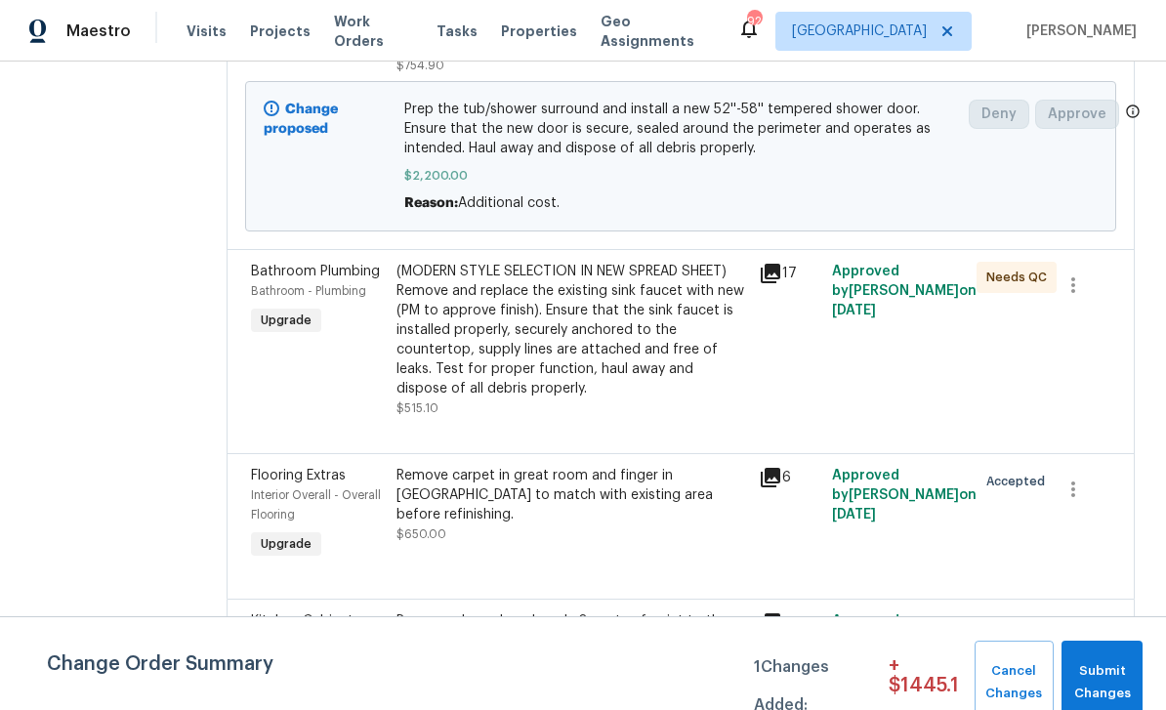
click at [291, 387] on div "Bathroom Plumbing Bathroom - Plumbing Upgrade" at bounding box center [317, 340] width 145 height 168
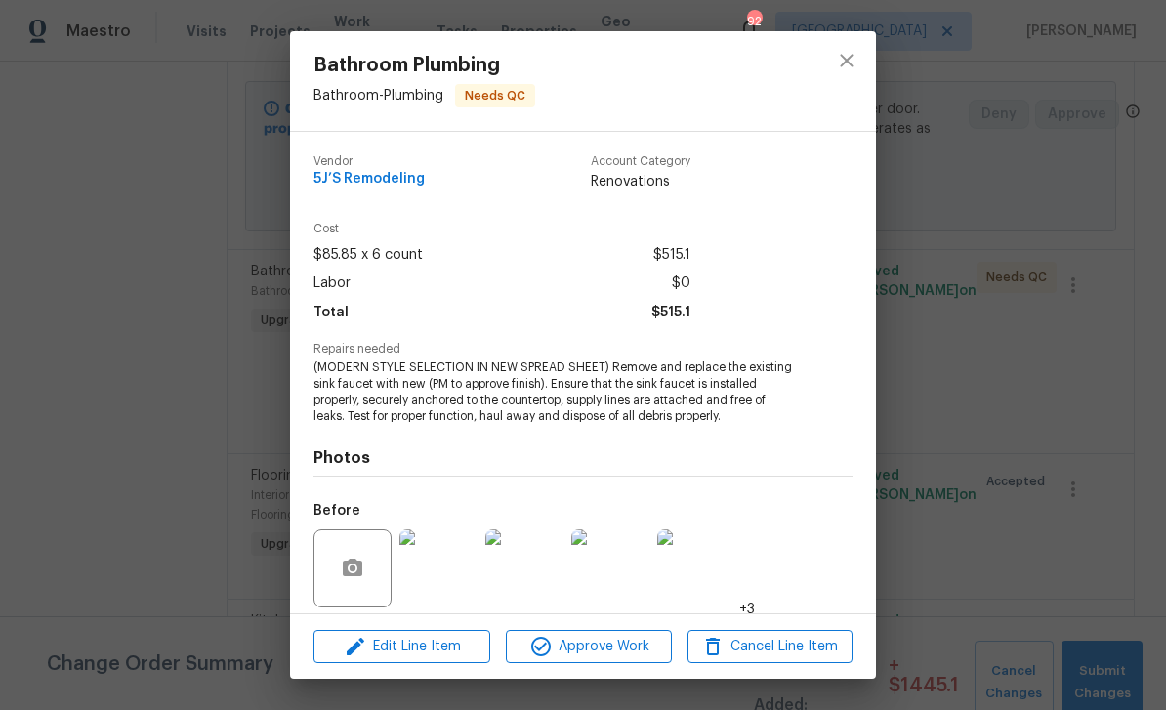
scroll to position [-2, 0]
click at [850, 61] on icon "close" at bounding box center [846, 60] width 23 height 23
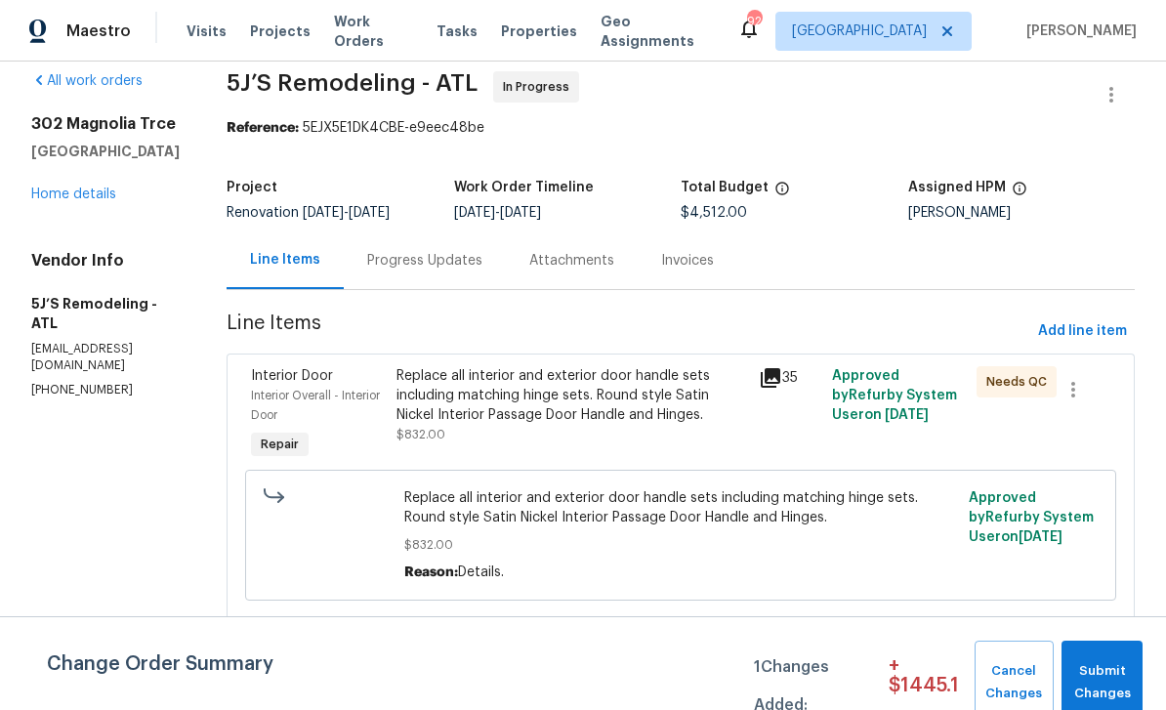
scroll to position [22, 0]
click at [75, 188] on link "Home details" at bounding box center [73, 193] width 85 height 14
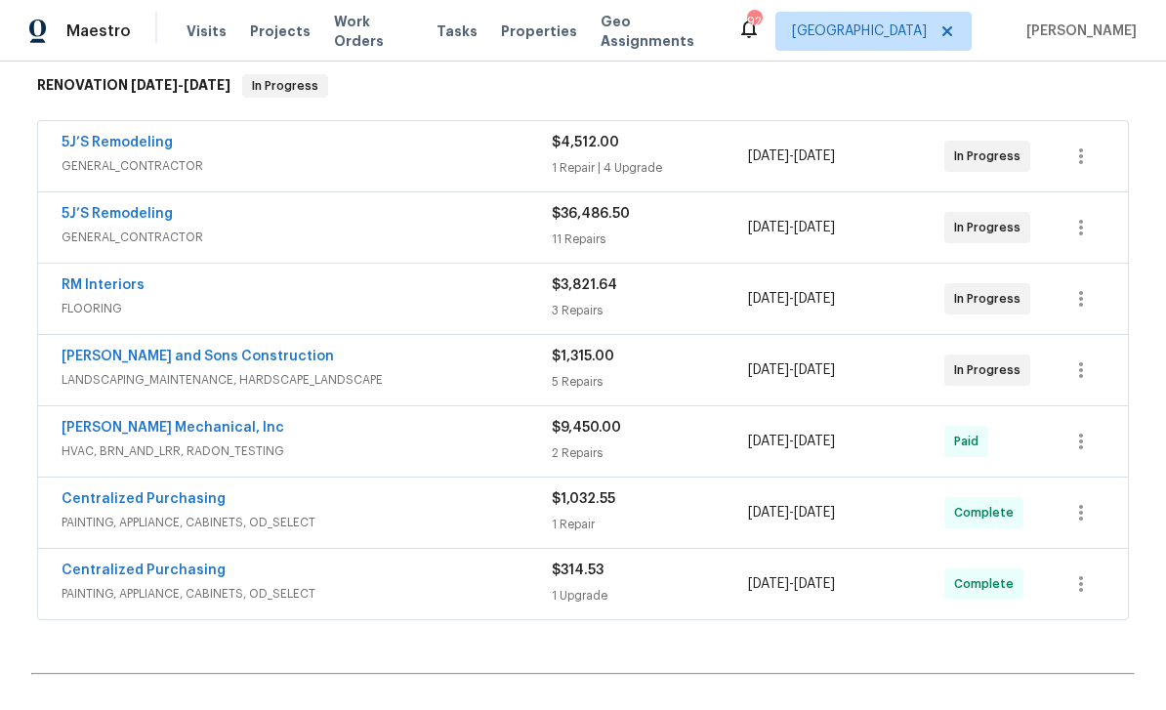
scroll to position [310, 0]
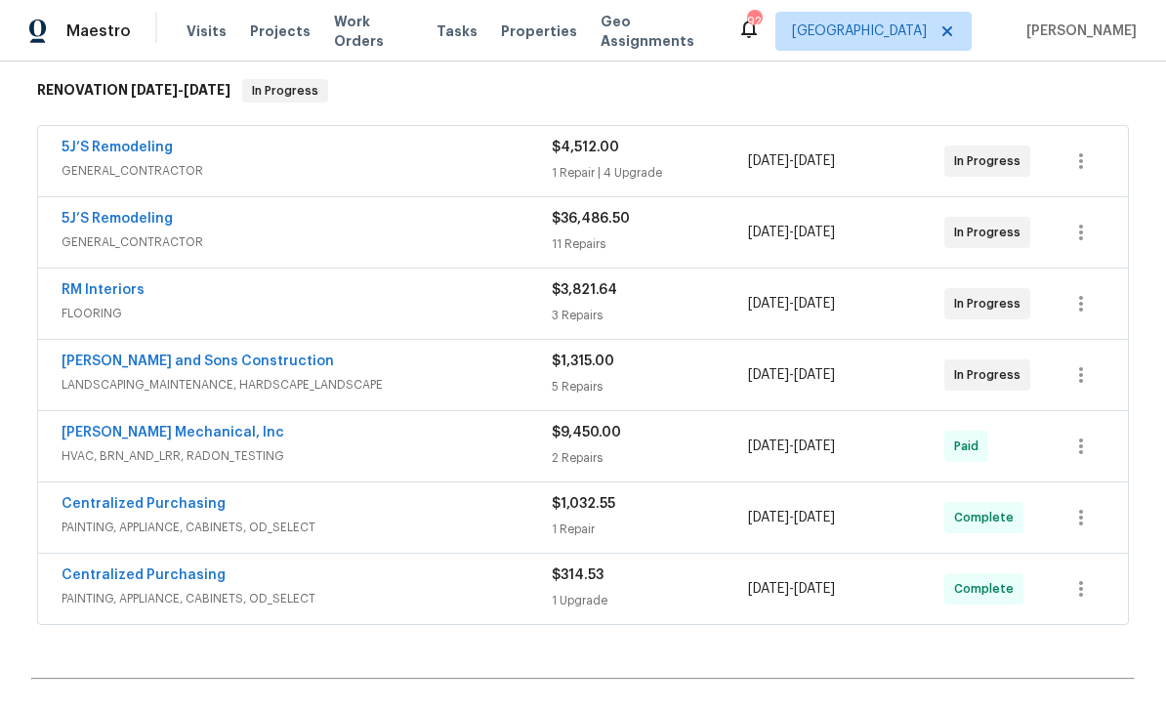
click at [101, 287] on link "RM Interiors" at bounding box center [103, 290] width 83 height 14
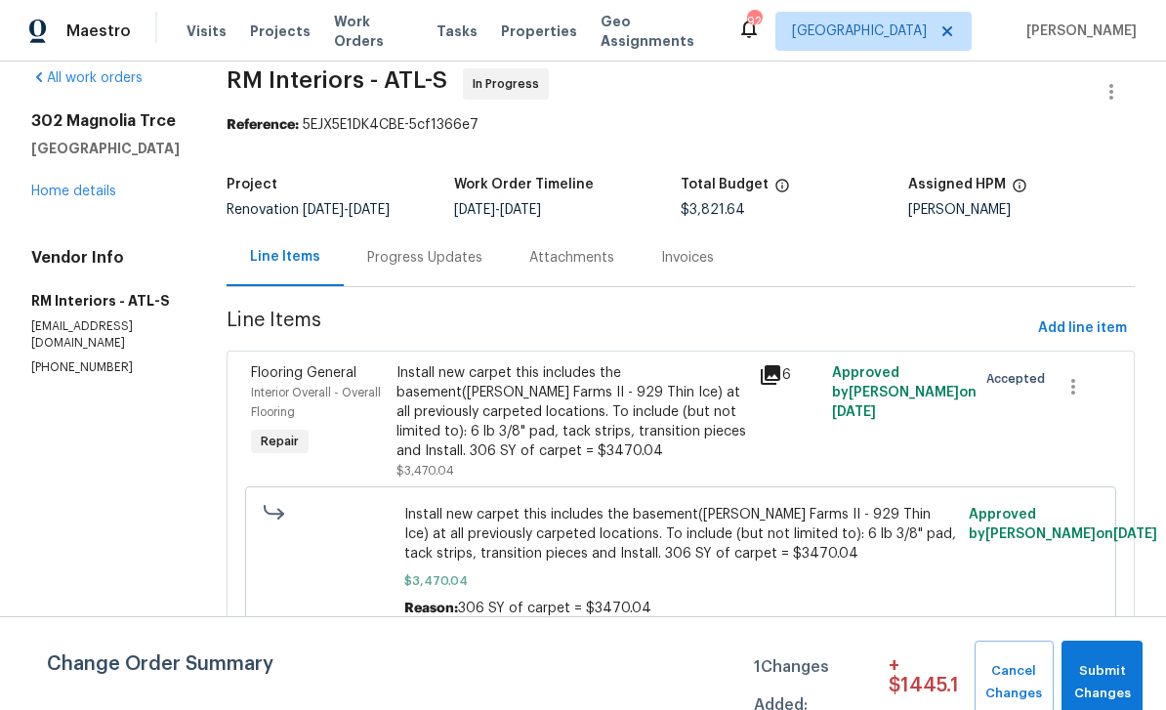
scroll to position [20, 0]
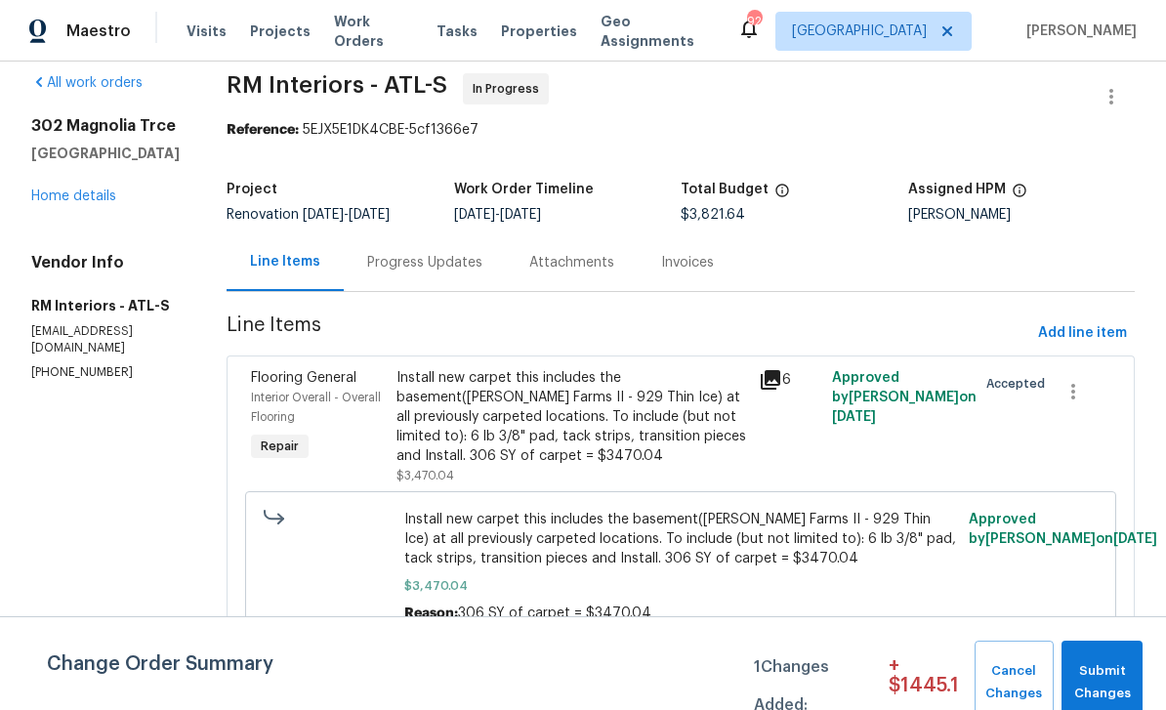
click at [394, 264] on div "Progress Updates" at bounding box center [424, 263] width 115 height 20
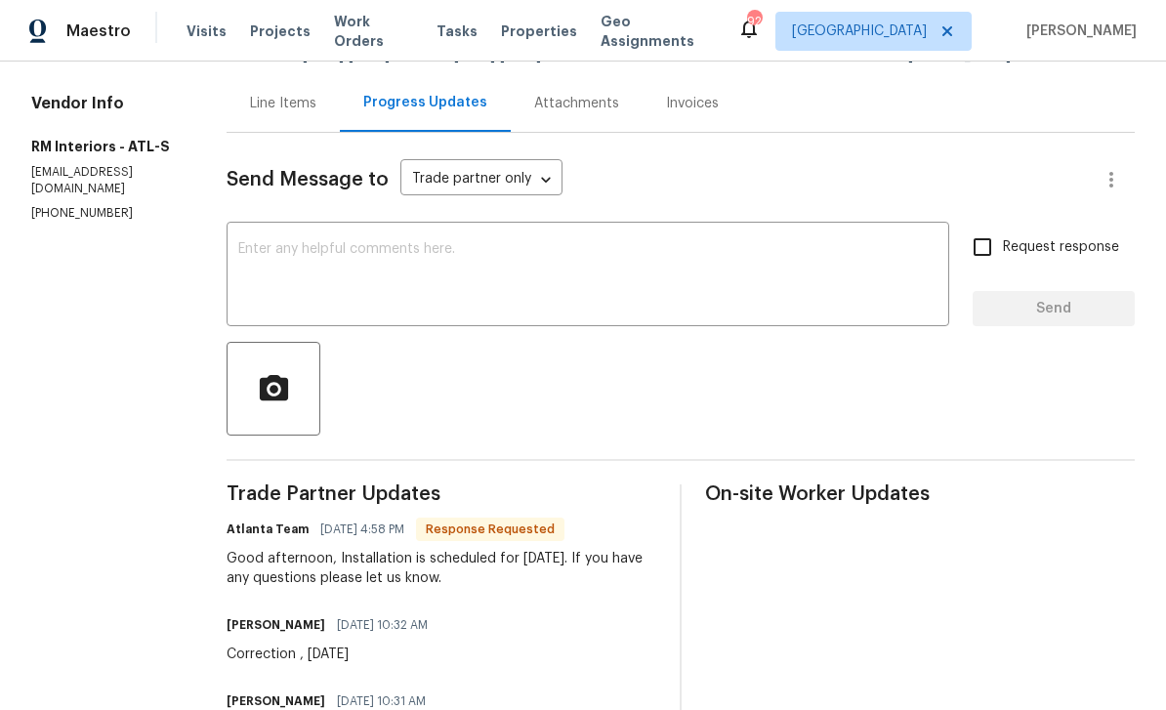
scroll to position [163, 0]
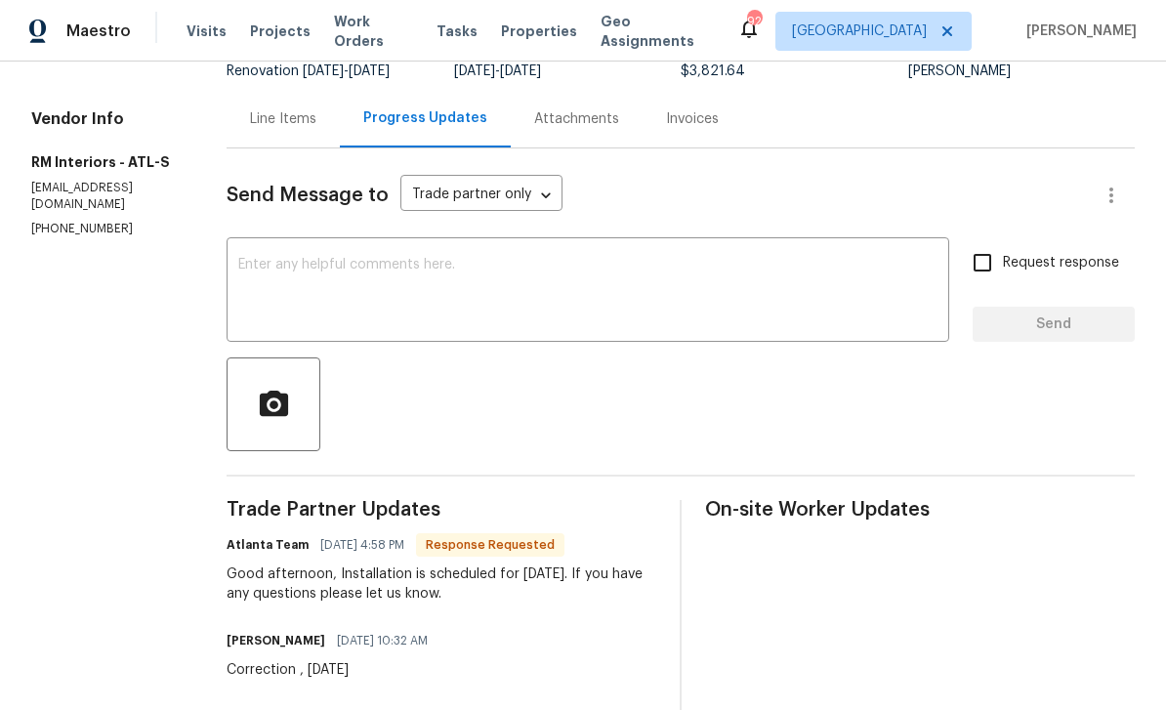
click at [253, 260] on textarea at bounding box center [587, 292] width 699 height 68
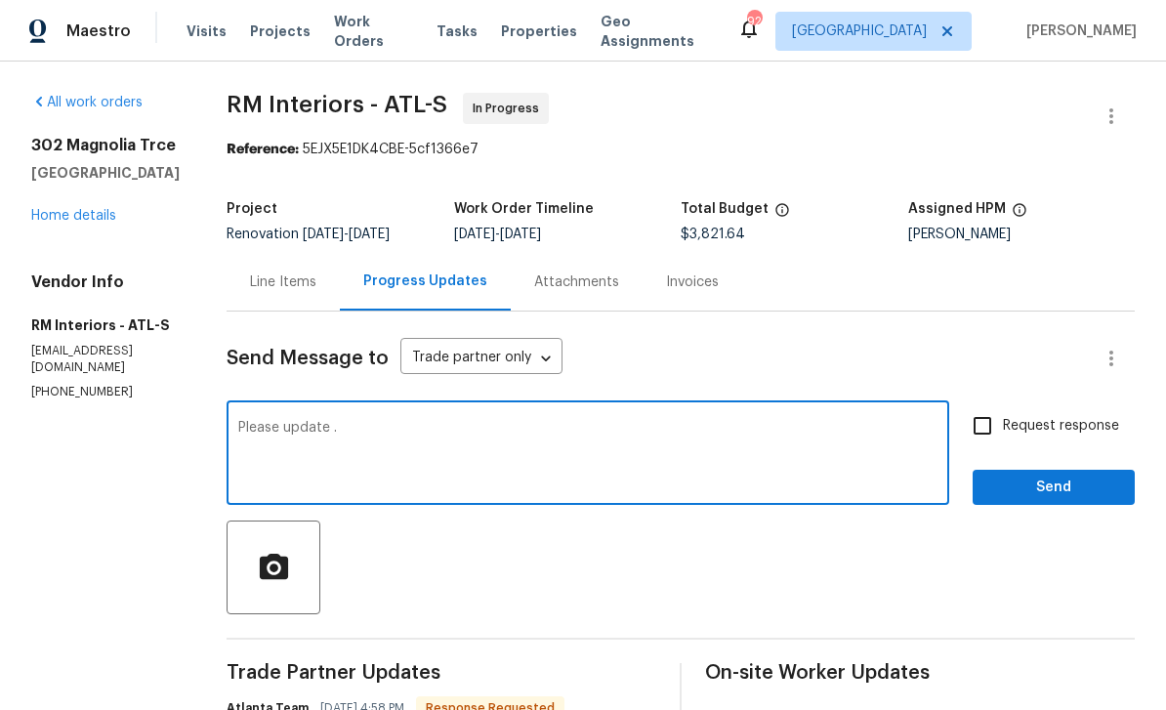
scroll to position [0, 0]
type textarea "Please update ."
click at [982, 405] on input "Request response" at bounding box center [982, 425] width 41 height 41
checkbox input "true"
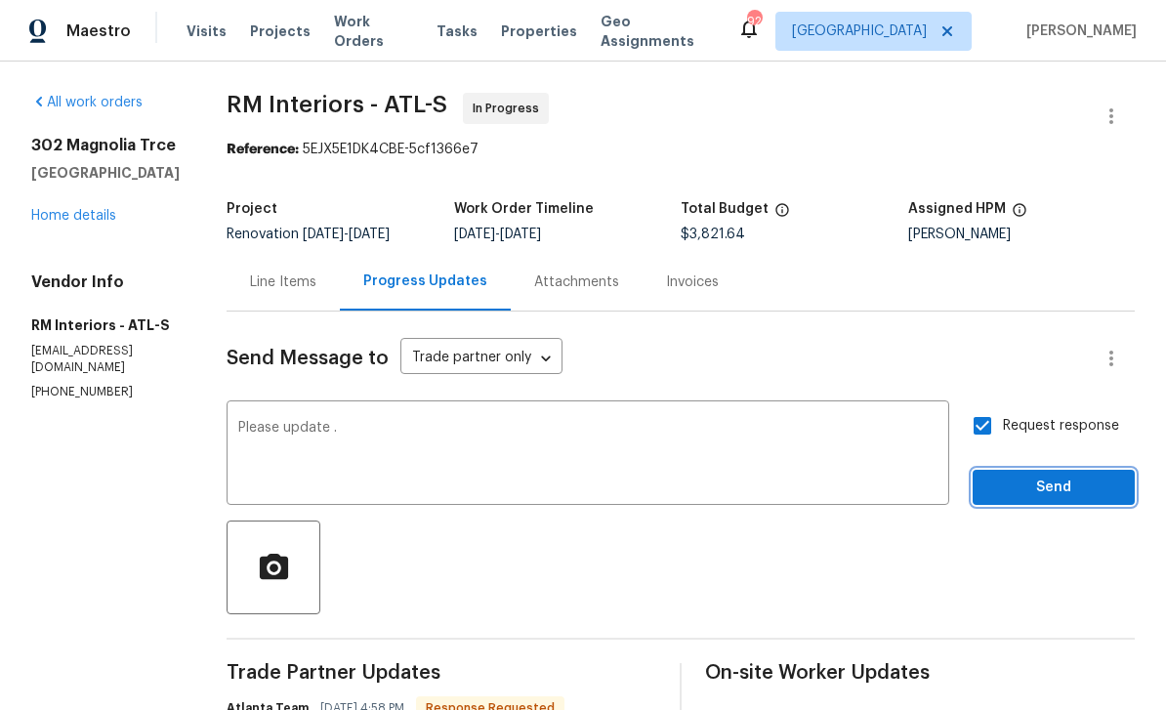
click at [1038, 475] on span "Send" at bounding box center [1053, 487] width 131 height 24
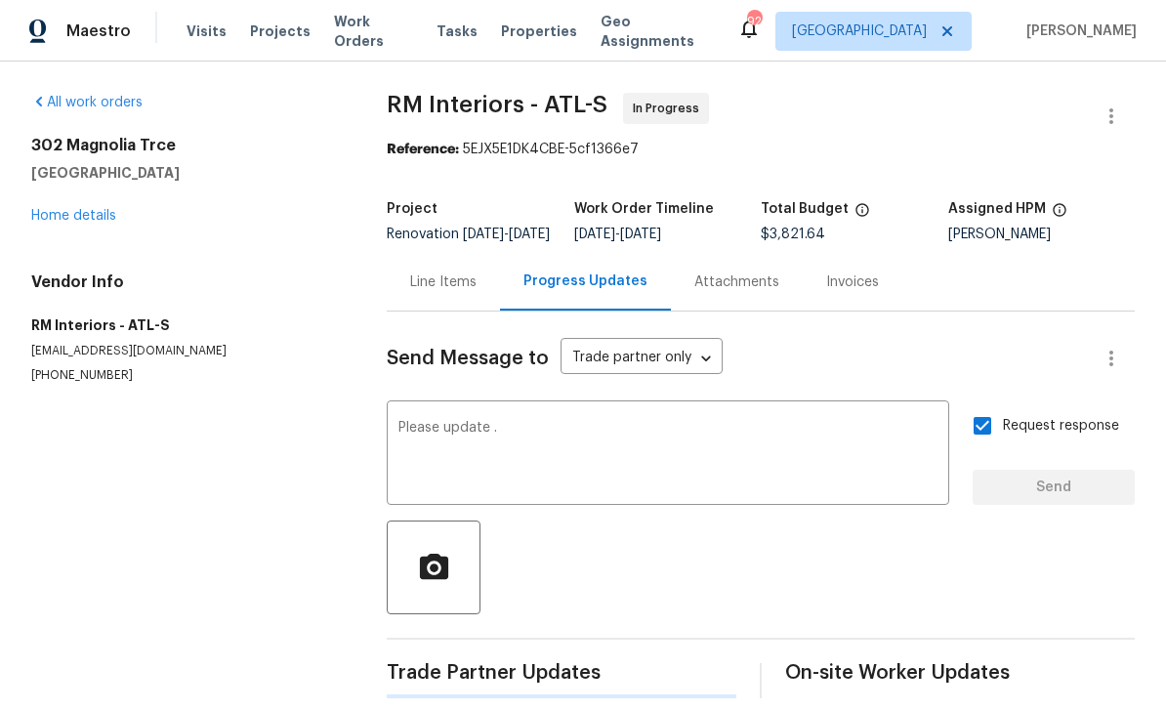
scroll to position [34, 0]
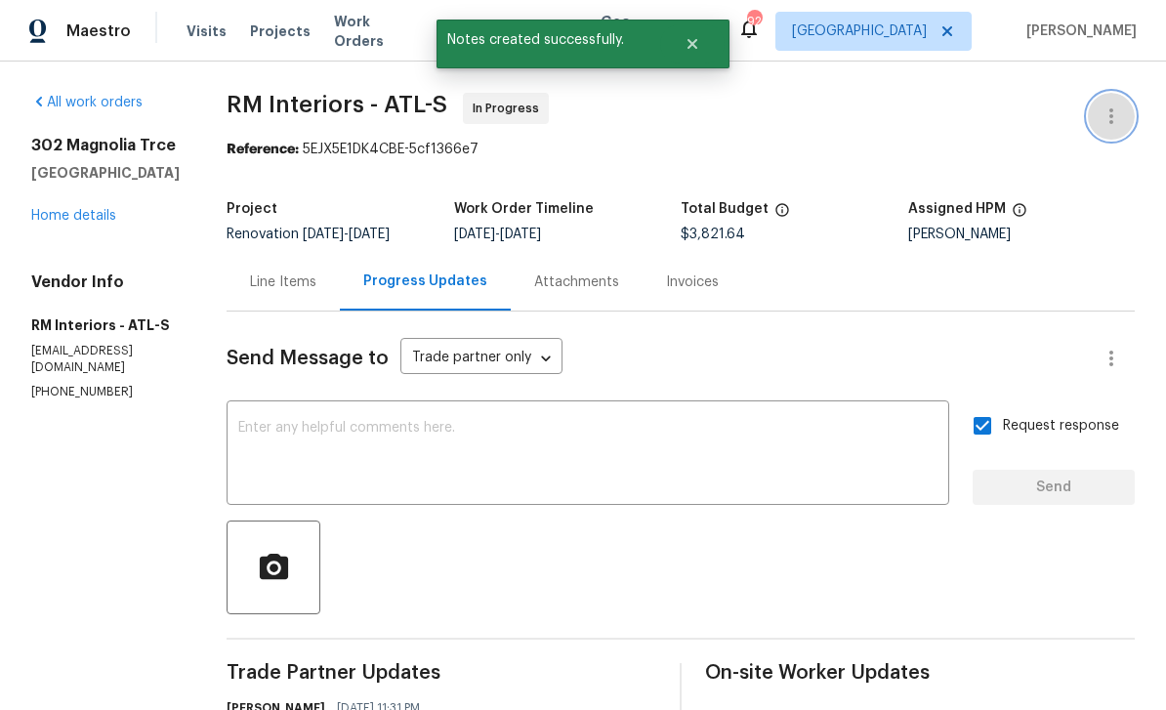
click at [1110, 108] on icon "button" at bounding box center [1111, 116] width 4 height 16
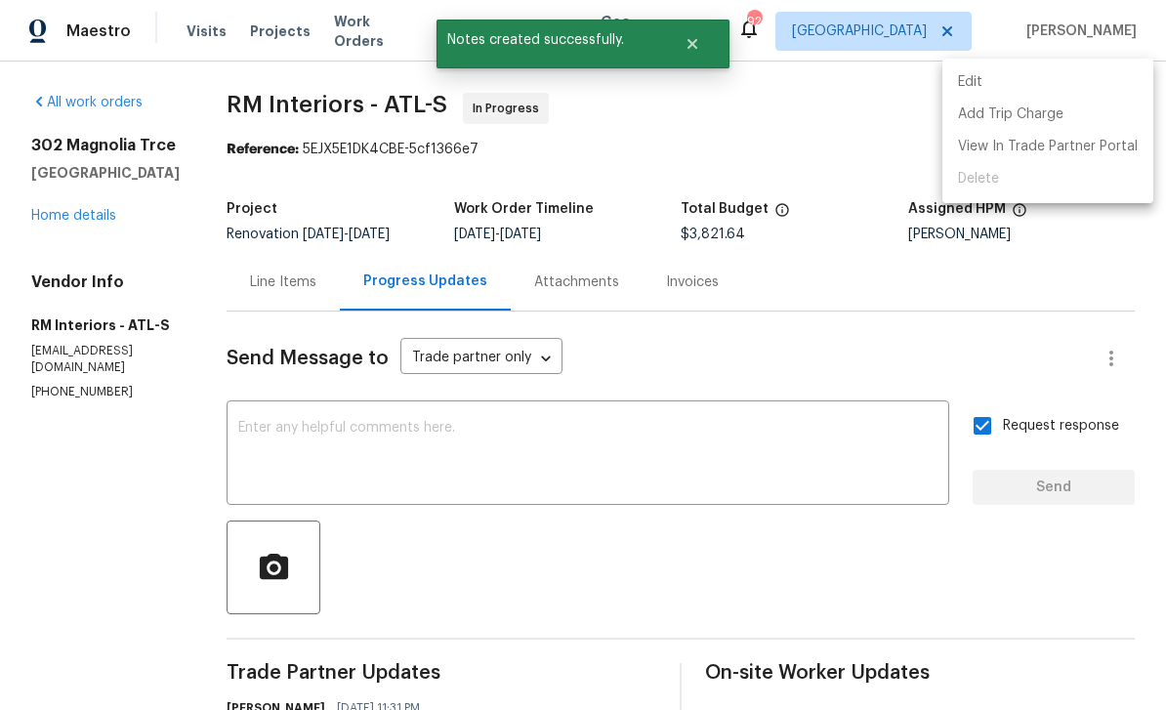
click at [1041, 85] on li "Edit" at bounding box center [1047, 82] width 211 height 32
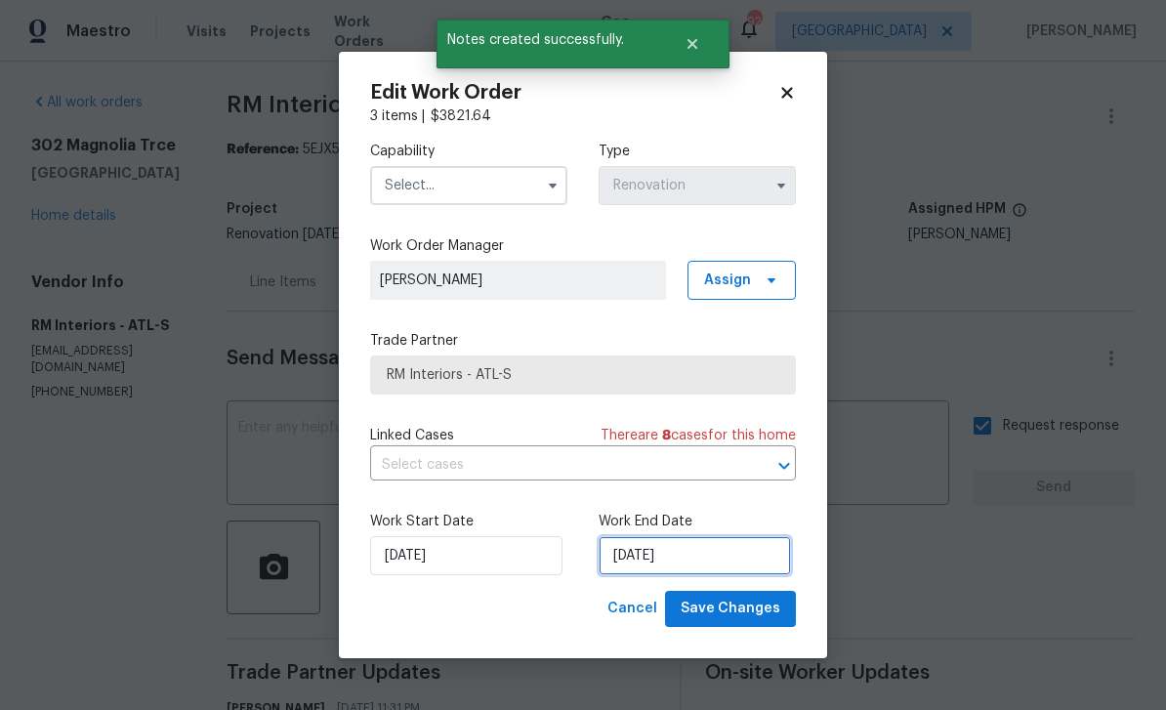
click at [732, 552] on input "9/12/2025" at bounding box center [695, 555] width 192 height 39
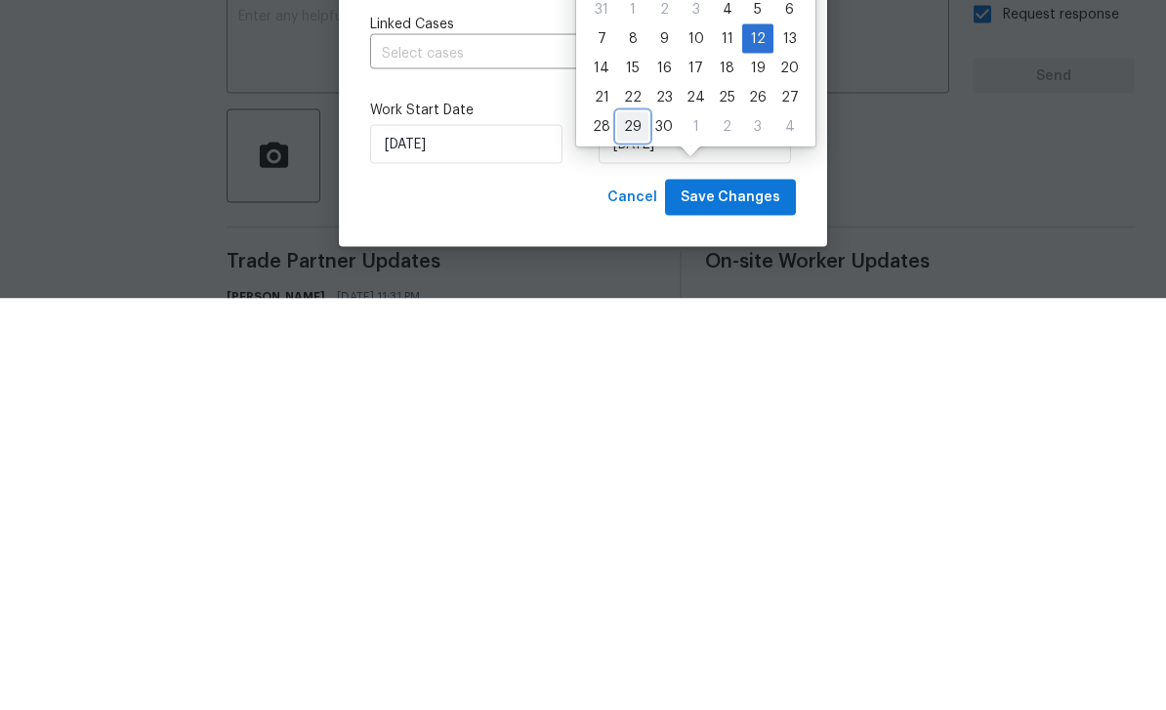
click at [635, 524] on div "29" at bounding box center [632, 537] width 31 height 27
type input "[DATE]"
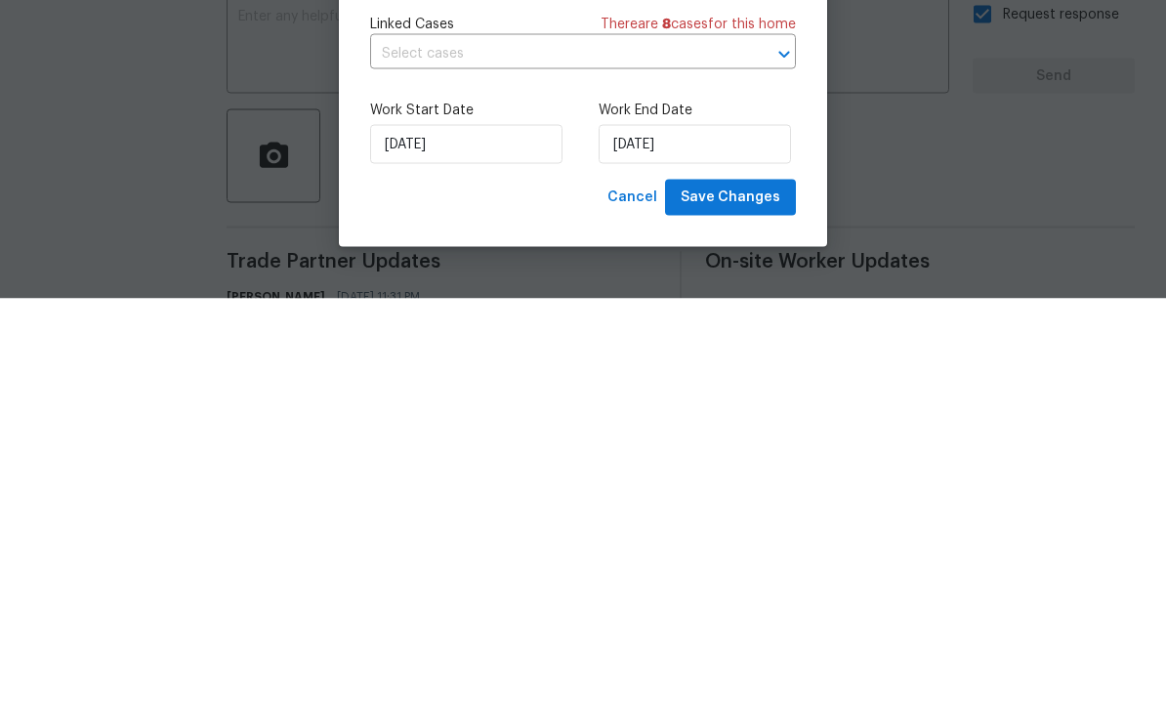
scroll to position [62, 0]
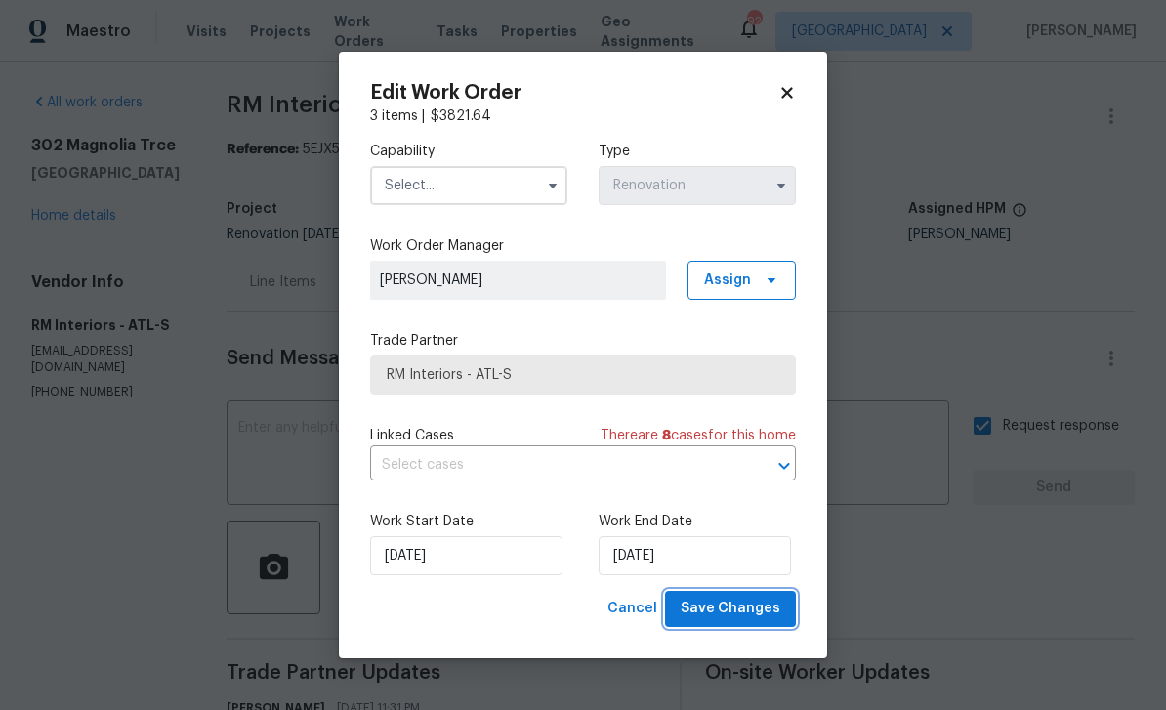
click at [763, 611] on span "Save Changes" at bounding box center [731, 609] width 100 height 24
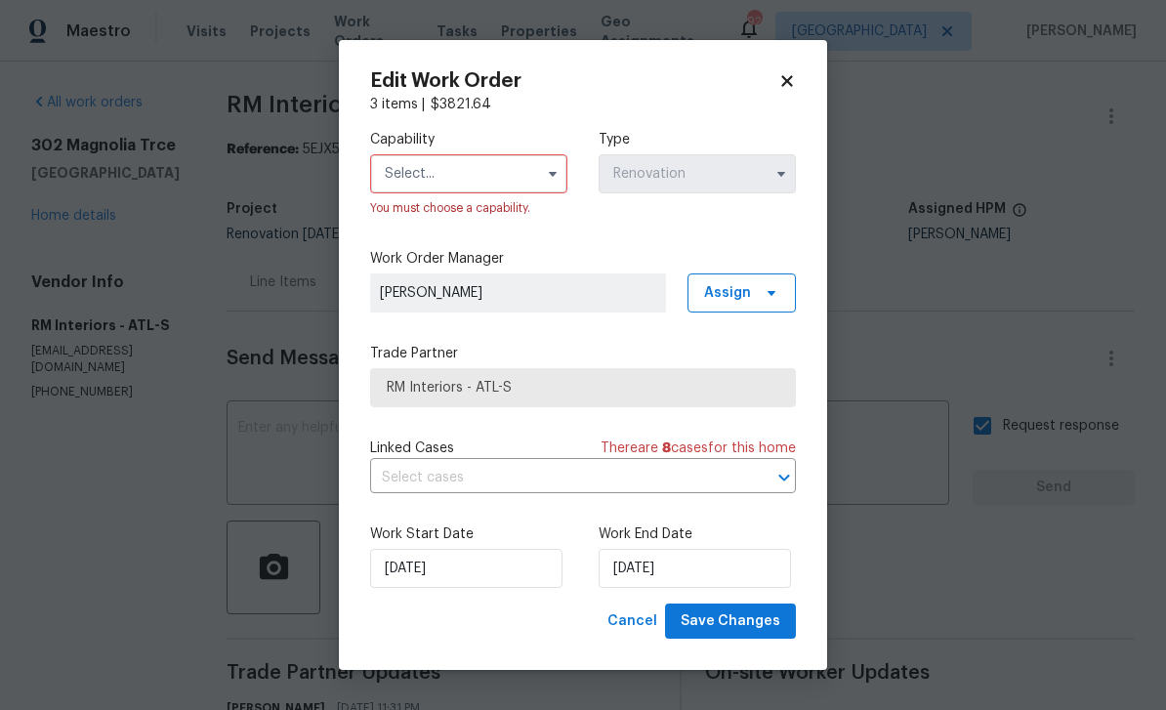
click at [516, 180] on input "text" at bounding box center [468, 173] width 197 height 39
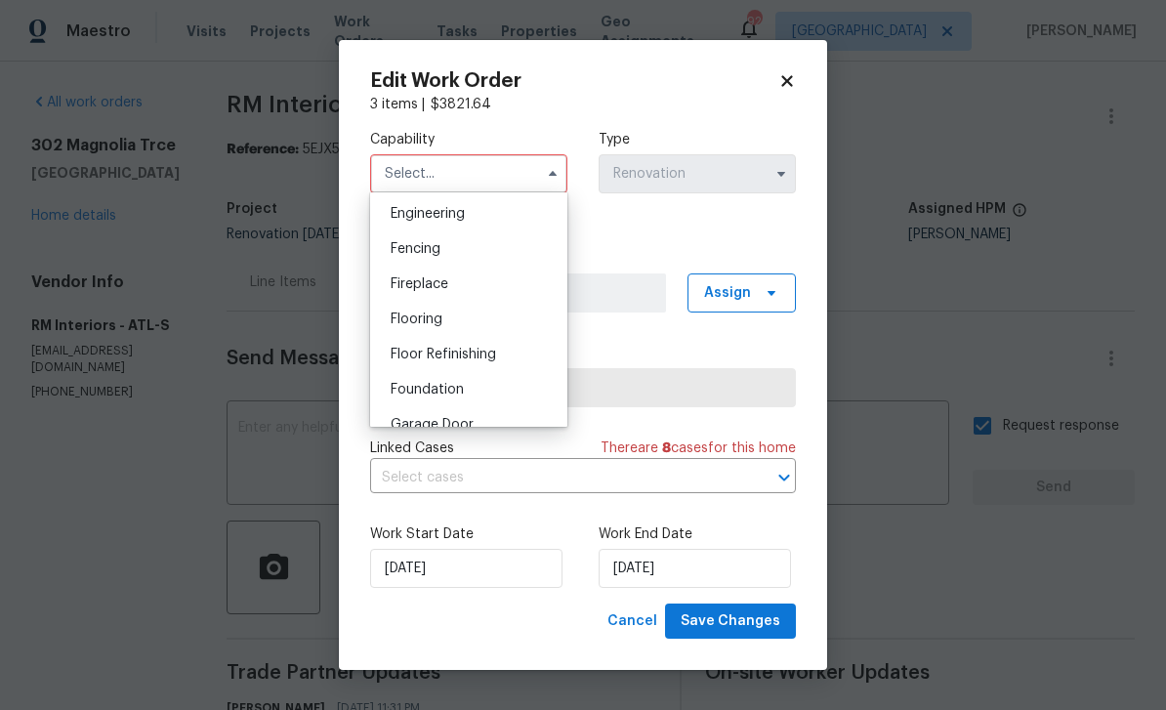
scroll to position [717, 0]
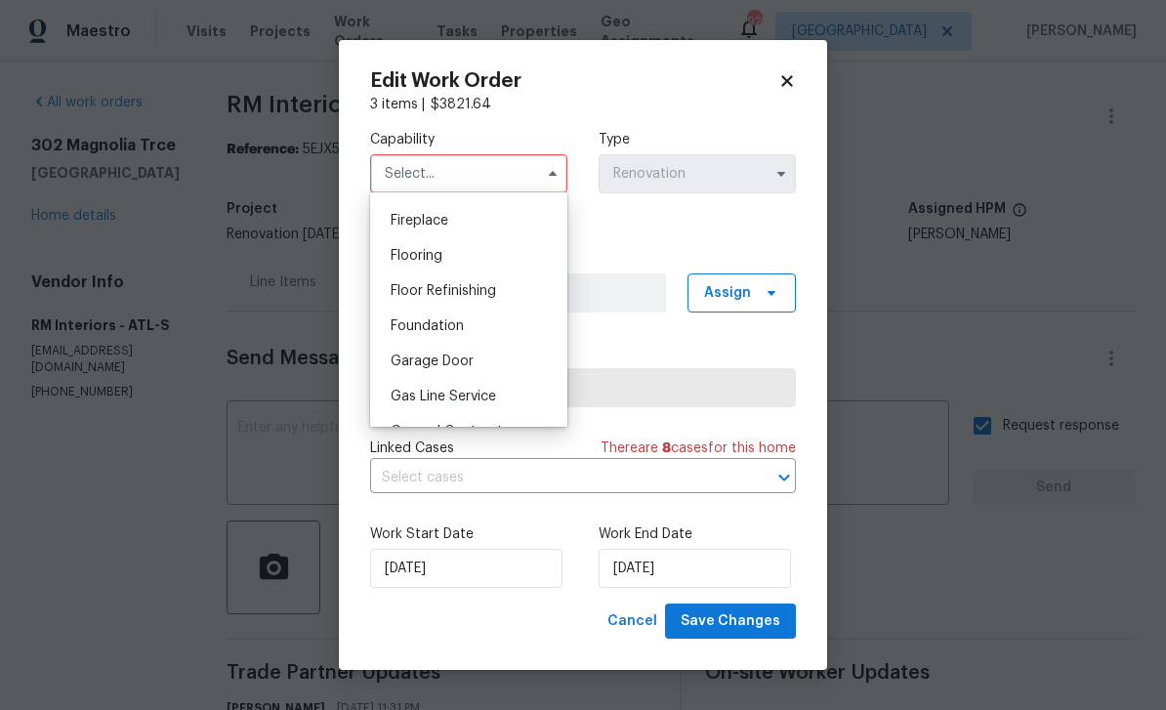
click at [504, 259] on div "Flooring" at bounding box center [468, 255] width 187 height 35
type input "Flooring"
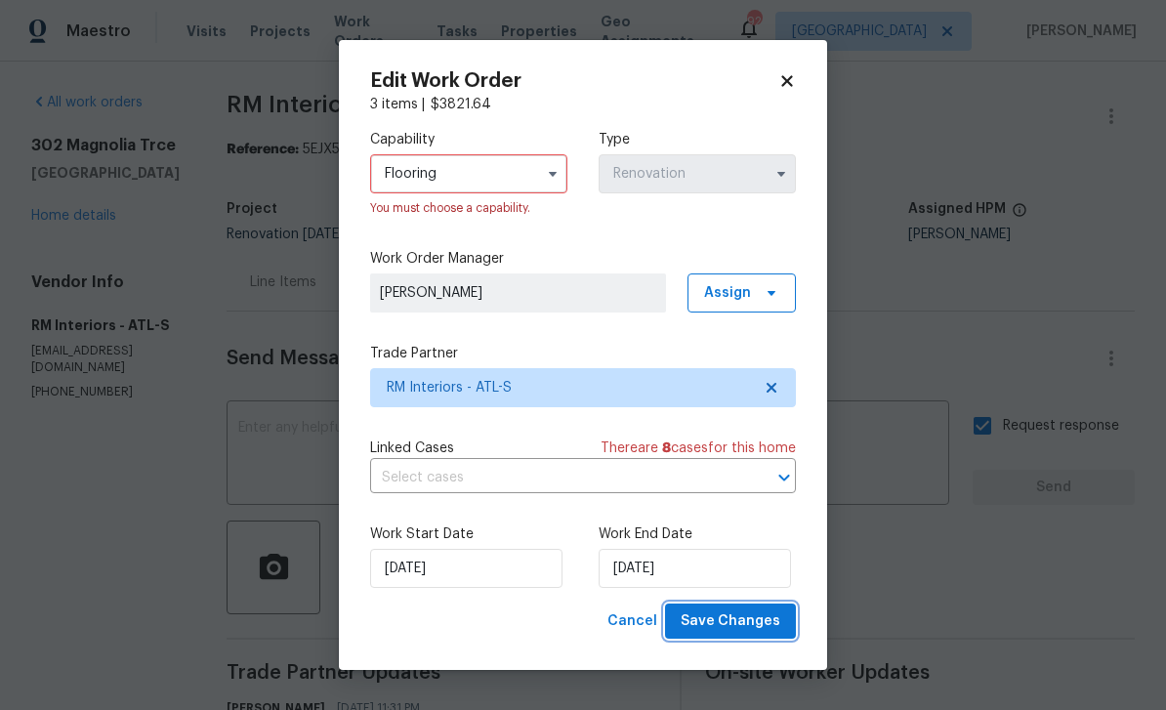
click at [763, 622] on span "Save Changes" at bounding box center [731, 621] width 100 height 24
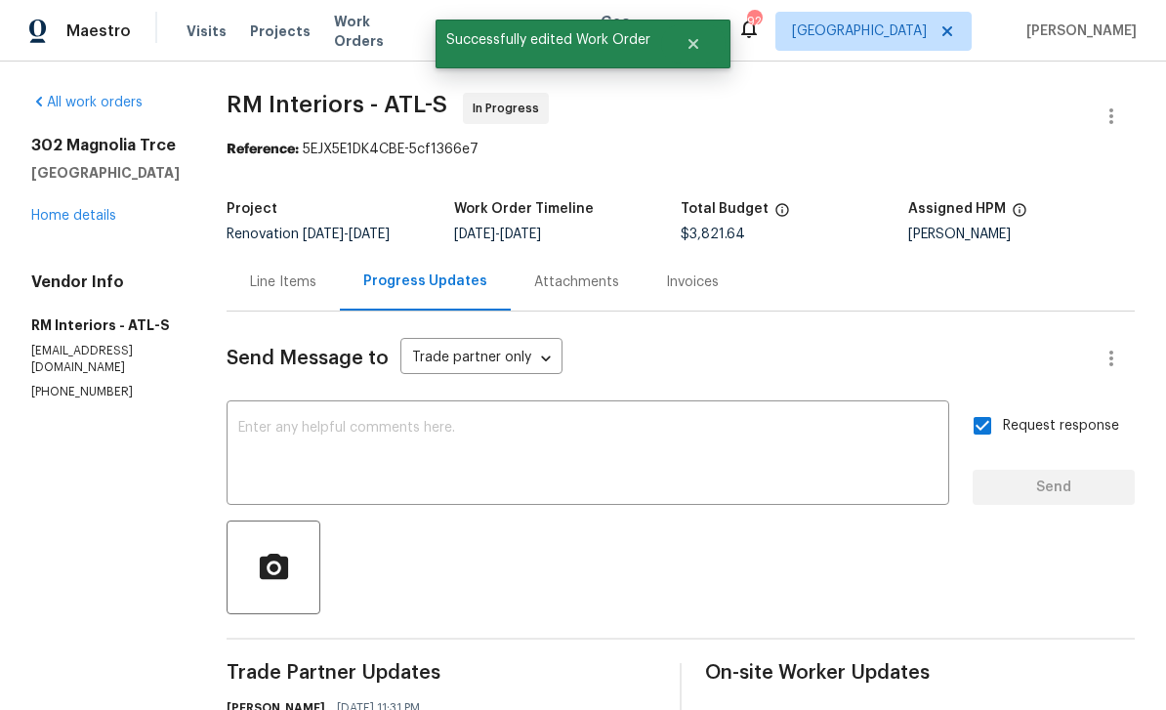
click at [79, 209] on link "Home details" at bounding box center [73, 216] width 85 height 14
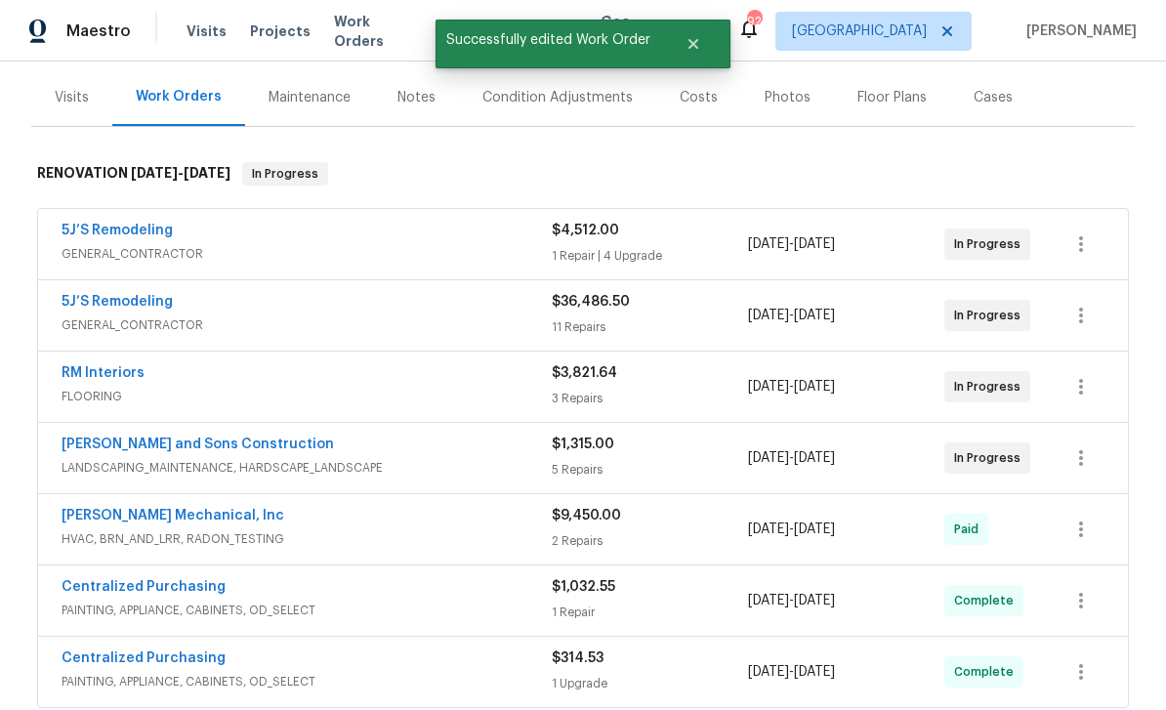
scroll to position [229, 0]
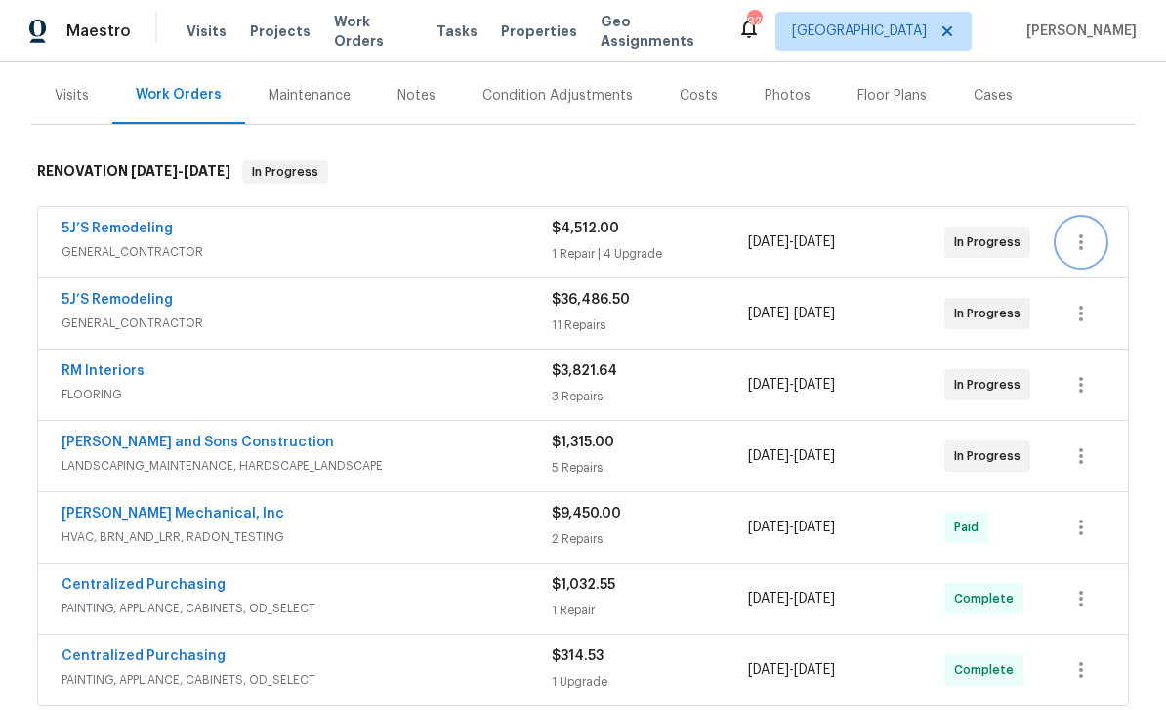
click at [1078, 230] on icon "button" at bounding box center [1080, 241] width 23 height 23
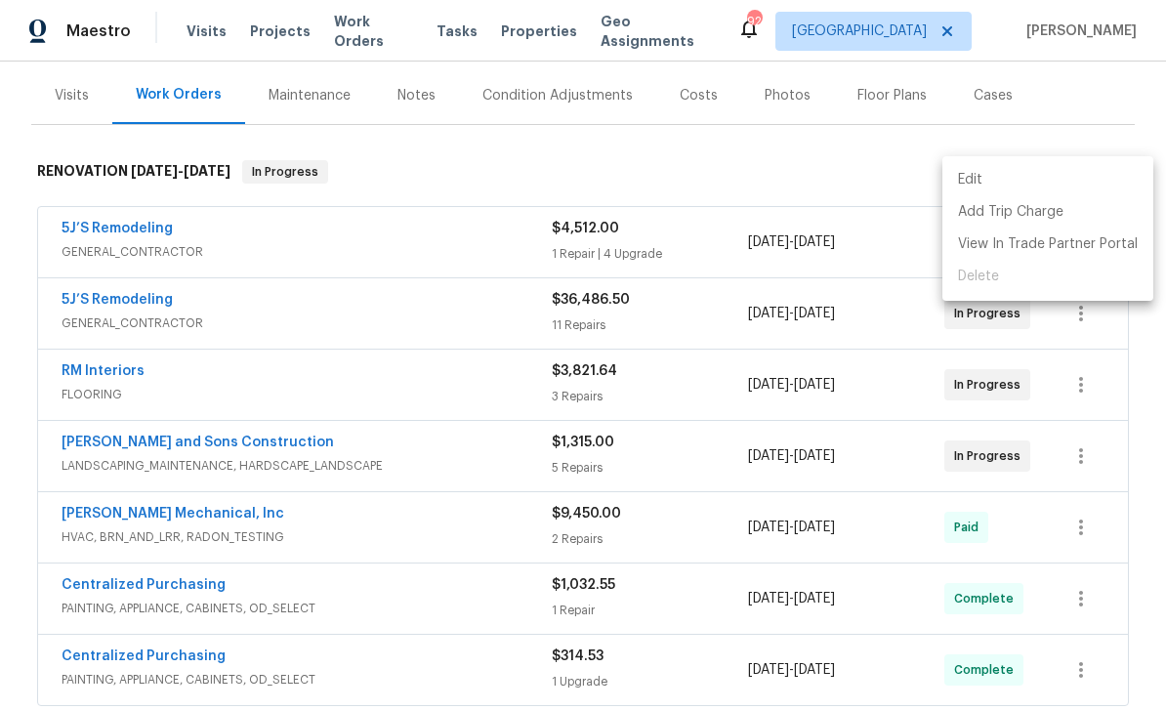
click at [1046, 183] on li "Edit" at bounding box center [1047, 180] width 211 height 32
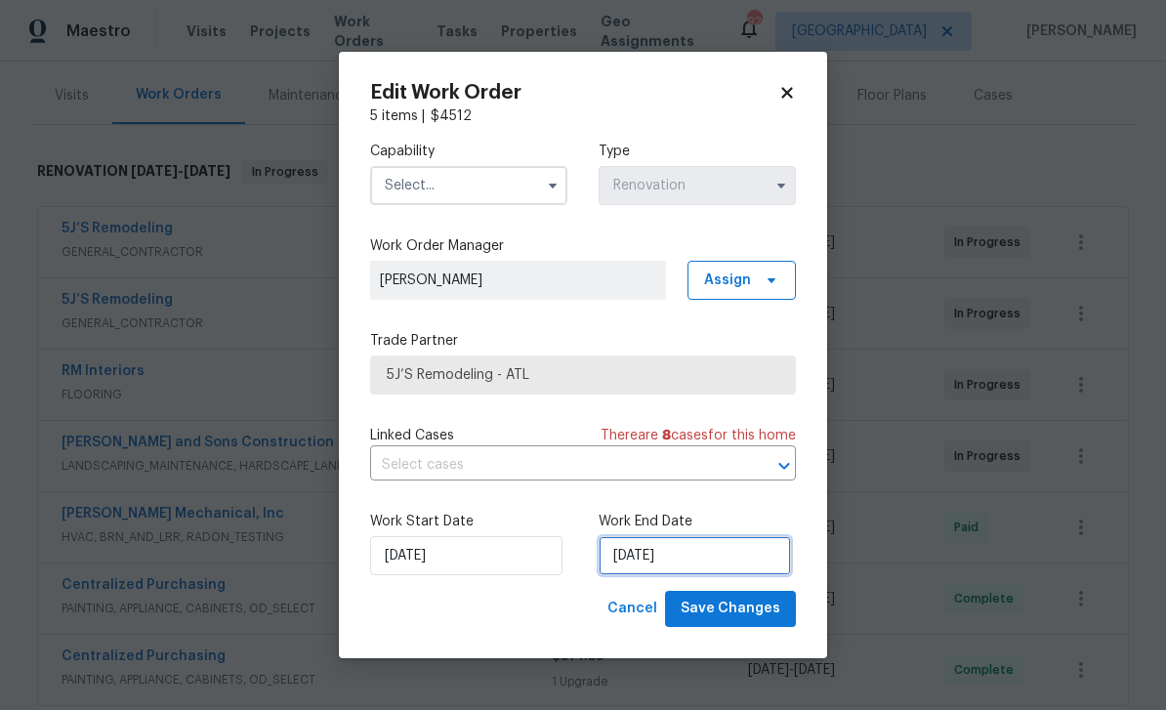
click at [726, 557] on input "9/18/2025" at bounding box center [695, 555] width 192 height 39
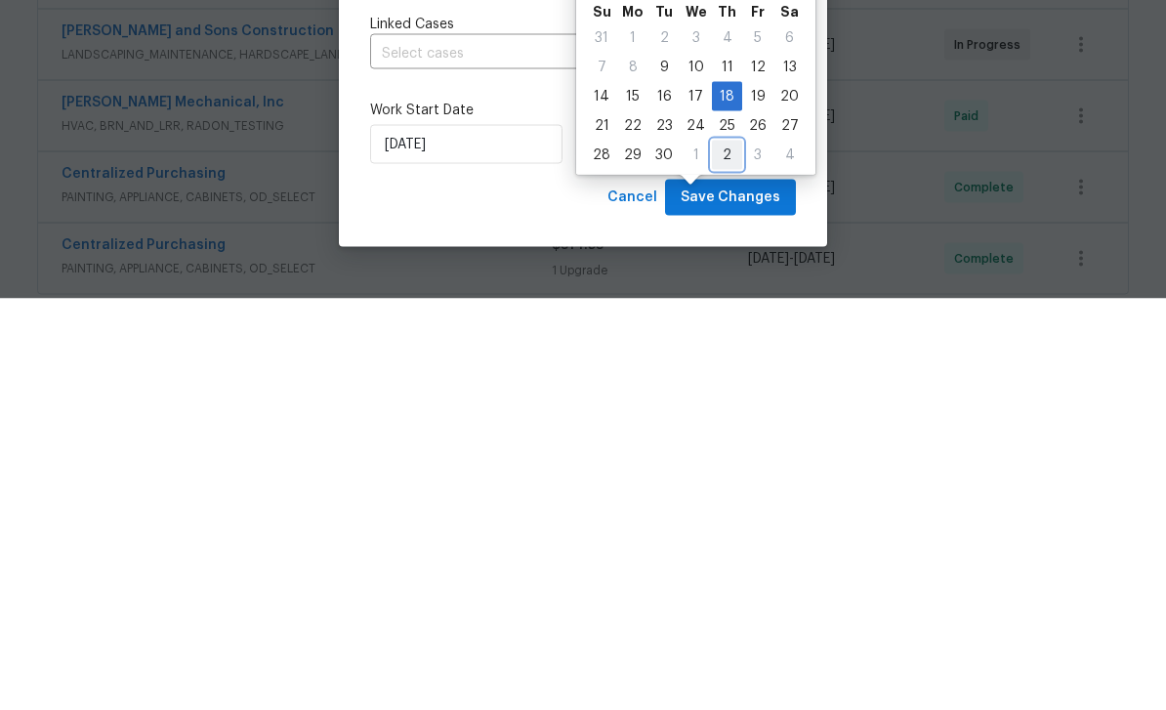
click at [723, 553] on div "2" at bounding box center [727, 566] width 30 height 27
type input "10/2/2025"
select select "9"
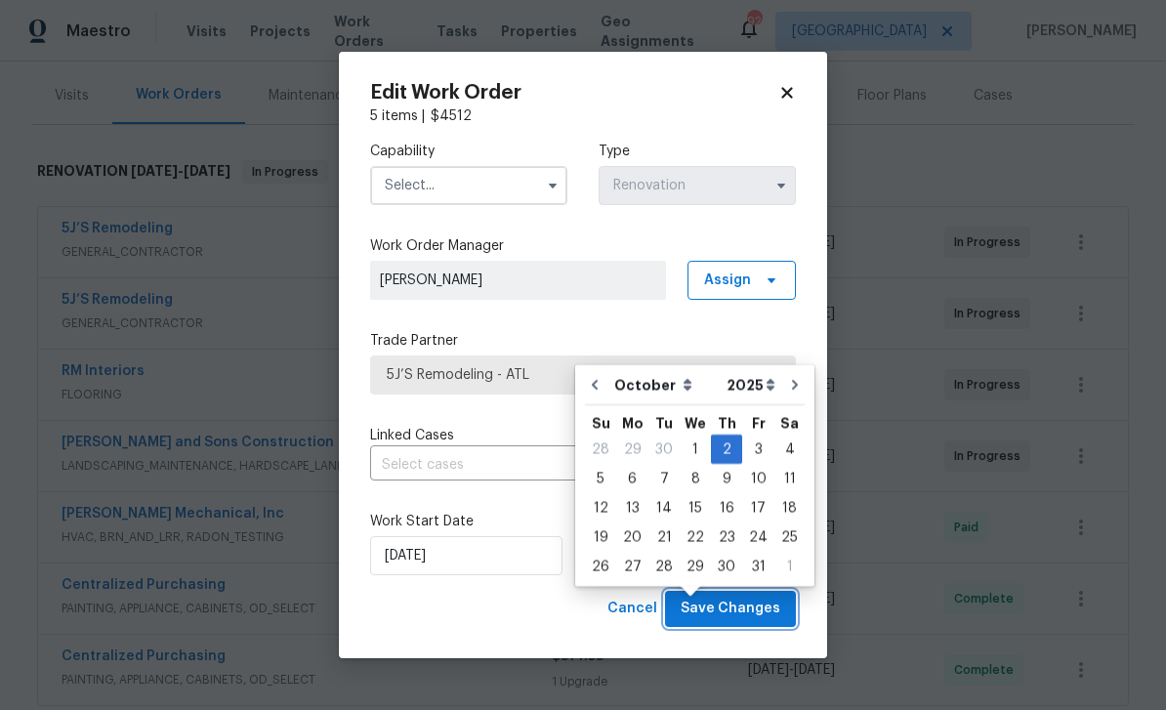
click at [766, 614] on span "Save Changes" at bounding box center [731, 609] width 100 height 24
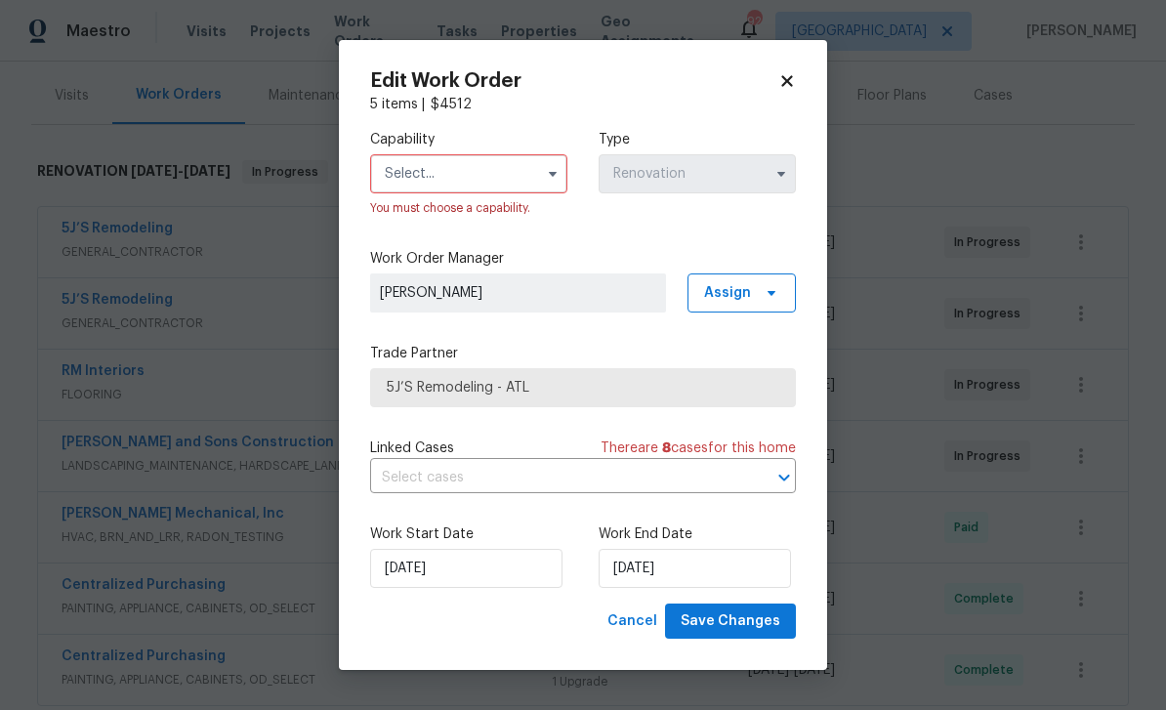
click at [516, 163] on input "text" at bounding box center [468, 173] width 197 height 39
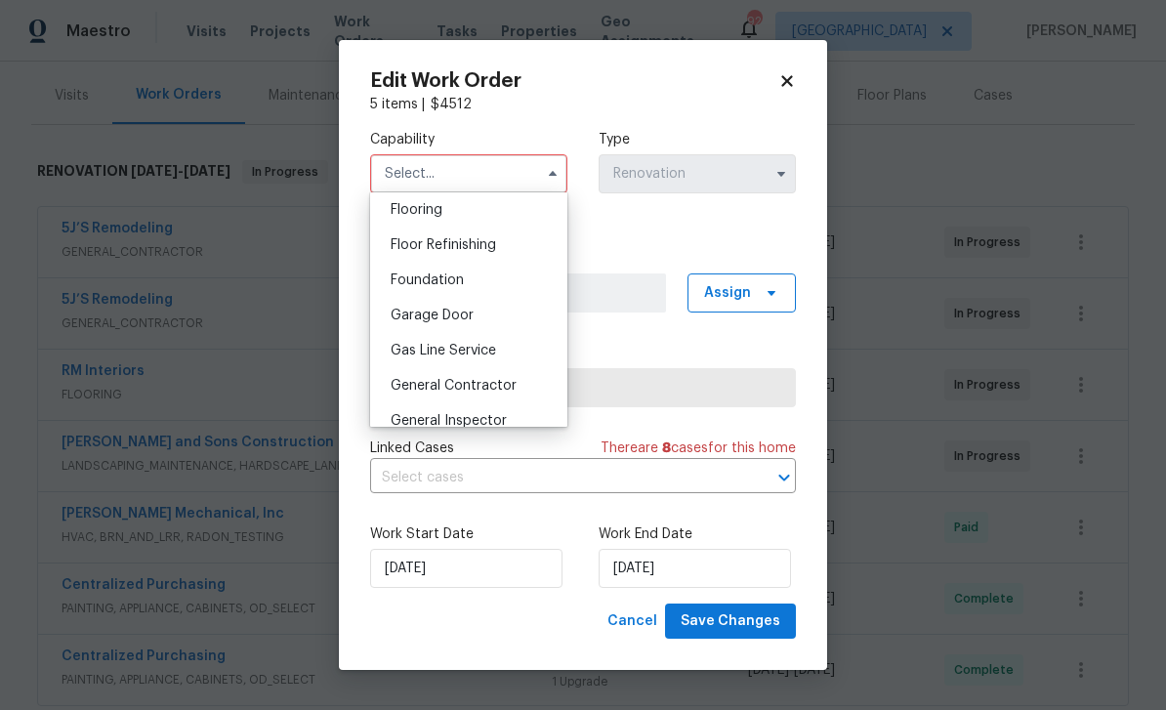
scroll to position [768, 0]
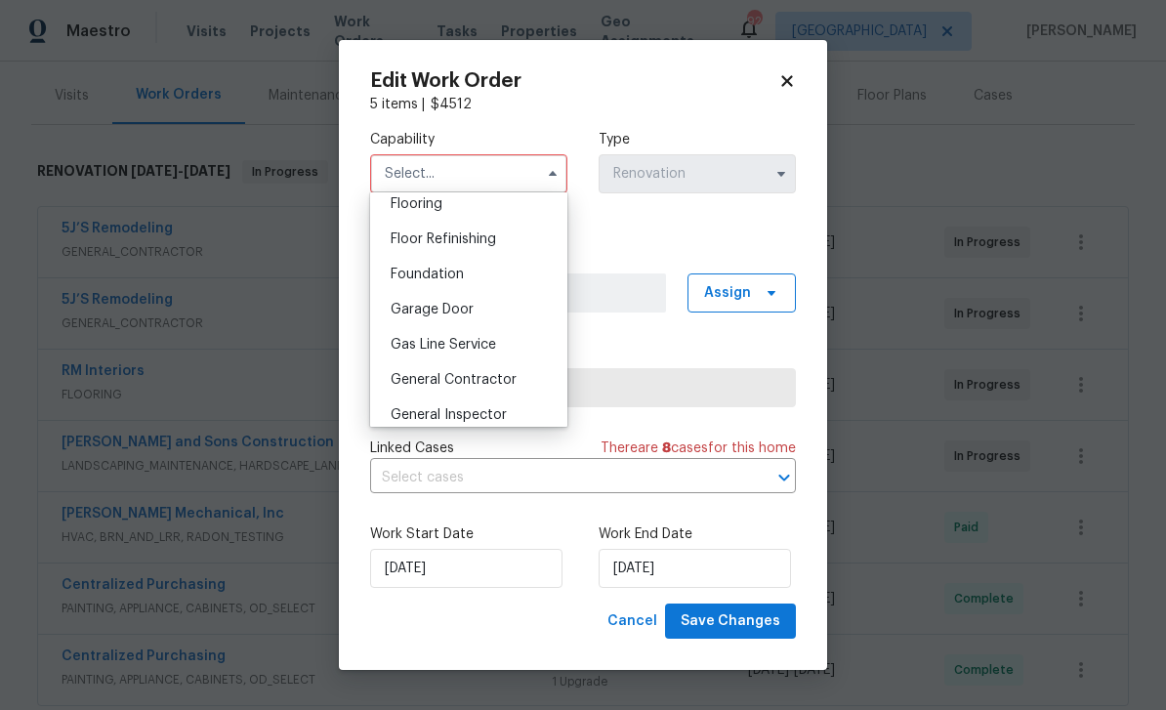
click at [518, 373] on div "General Contractor" at bounding box center [468, 379] width 187 height 35
type input "General Contractor"
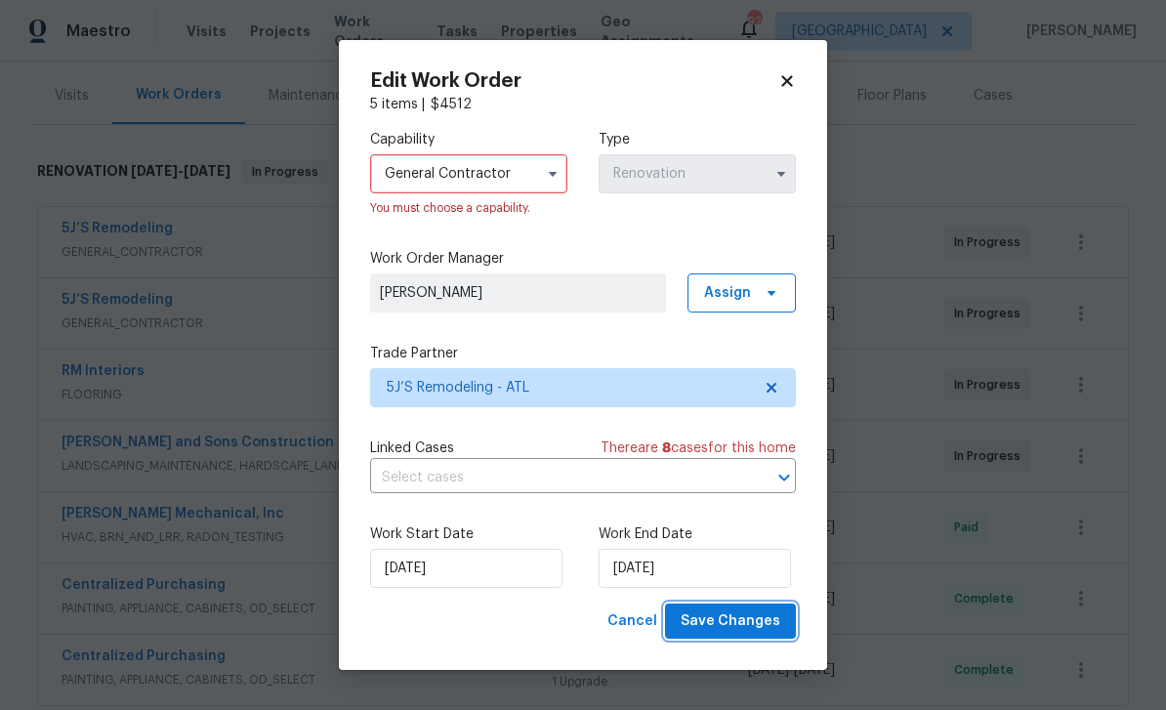
click at [762, 633] on span "Save Changes" at bounding box center [731, 621] width 100 height 24
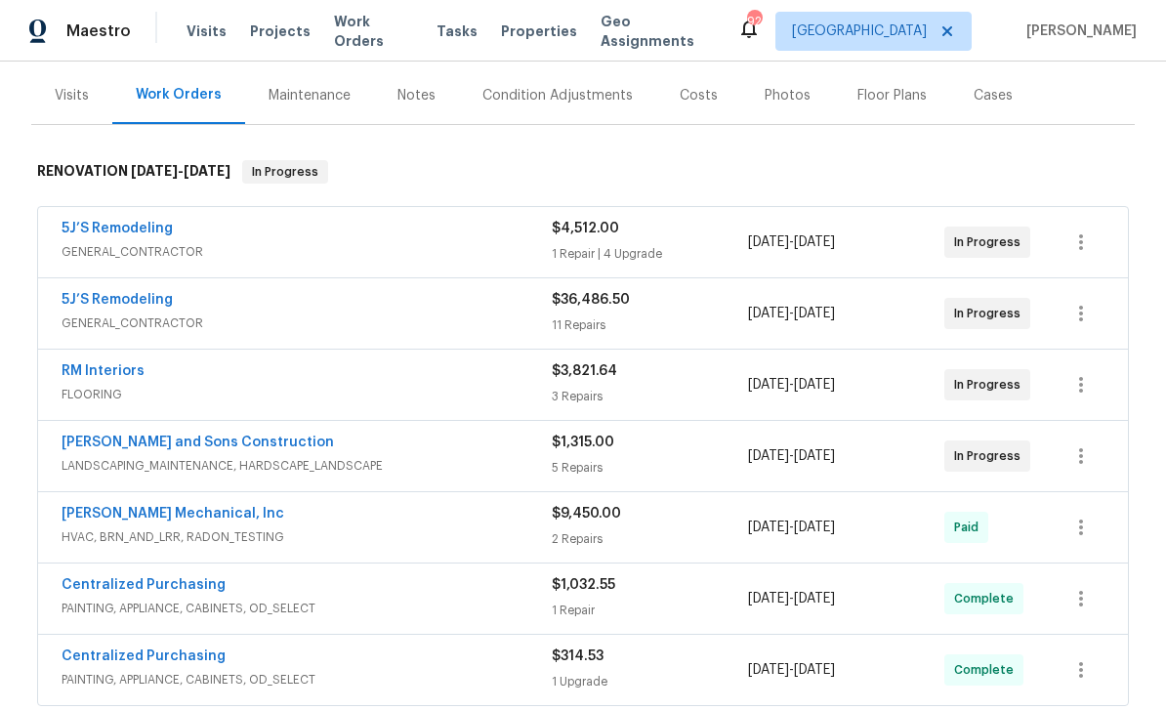
click at [136, 435] on link "[PERSON_NAME] and Sons Construction" at bounding box center [198, 442] width 272 height 14
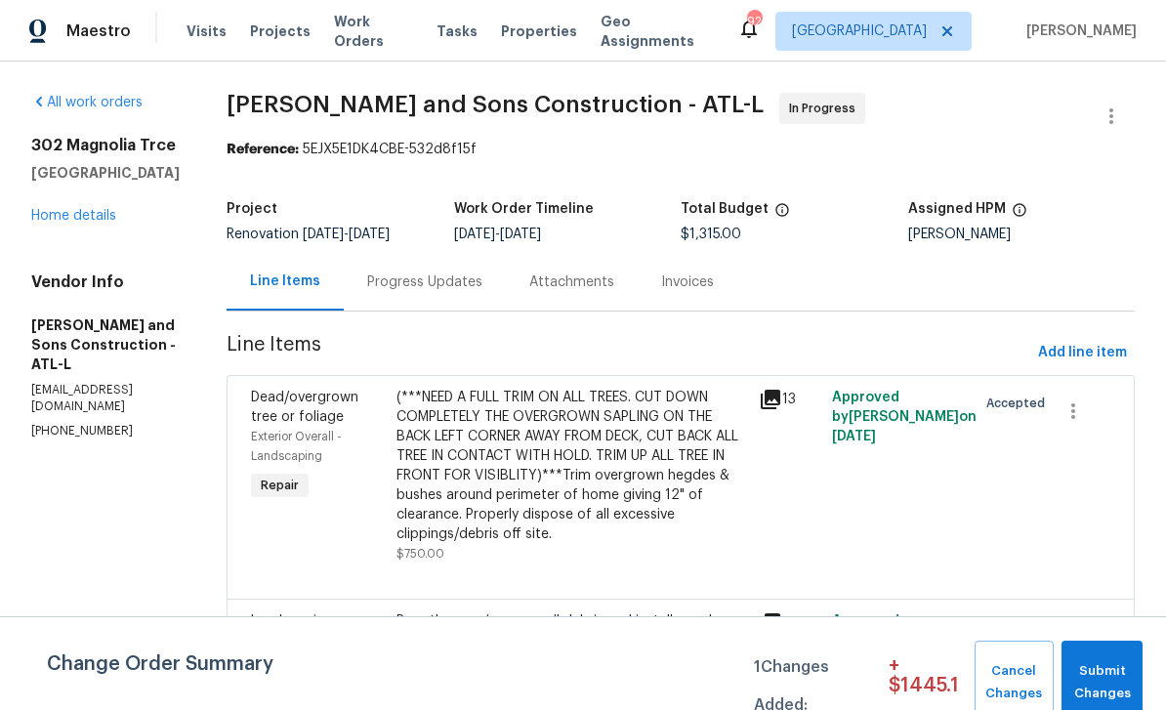
click at [379, 289] on div "Progress Updates" at bounding box center [424, 282] width 115 height 20
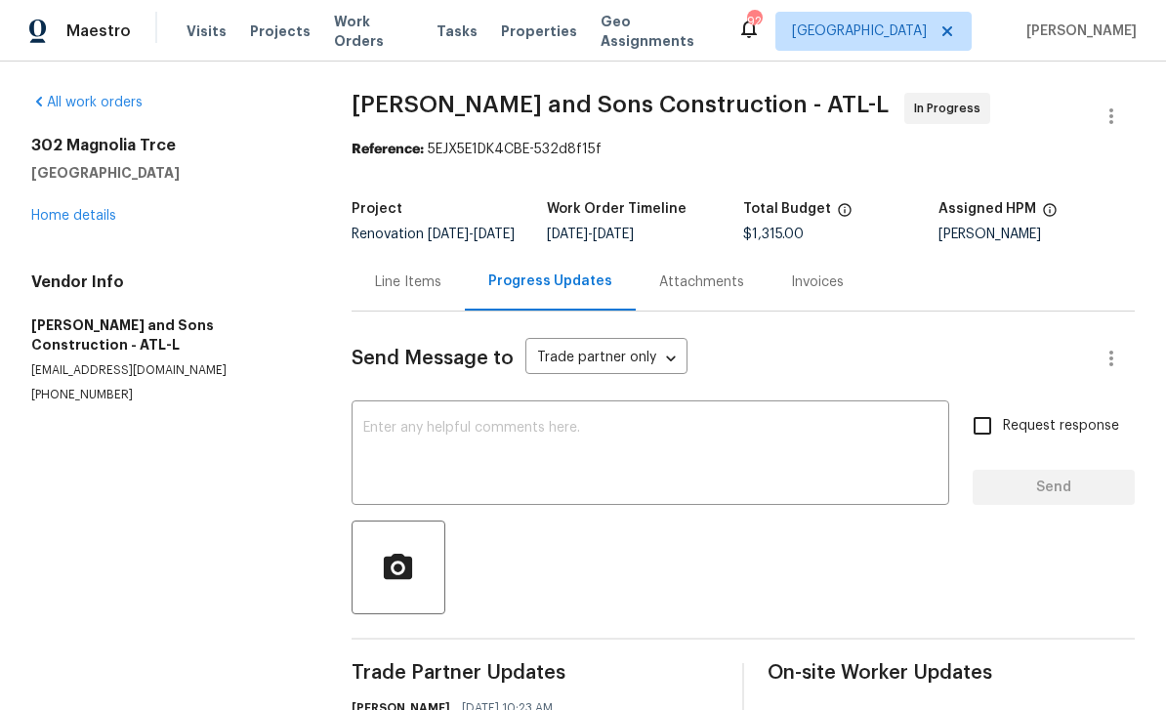
click at [396, 446] on textarea at bounding box center [650, 455] width 574 height 68
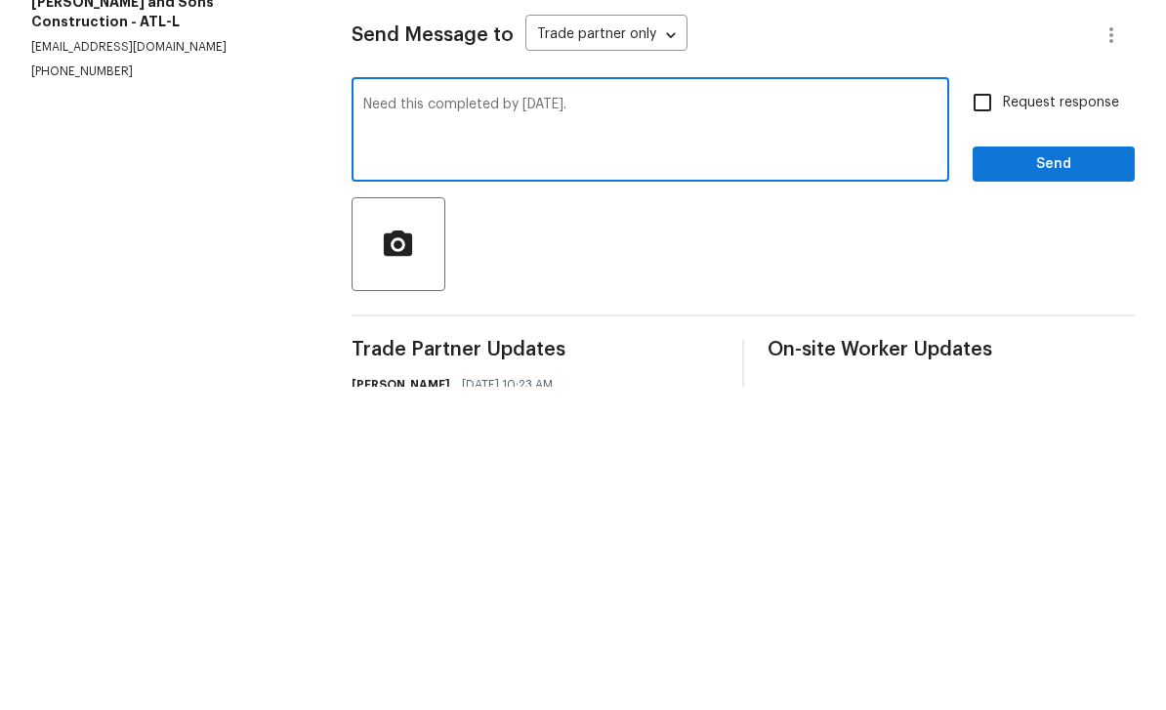
click at [497, 421] on textarea "Need this completed by Thursday." at bounding box center [650, 455] width 574 height 68
type textarea "Need this complete by Thursday."
click at [994, 405] on input "Request response" at bounding box center [982, 425] width 41 height 41
checkbox input "true"
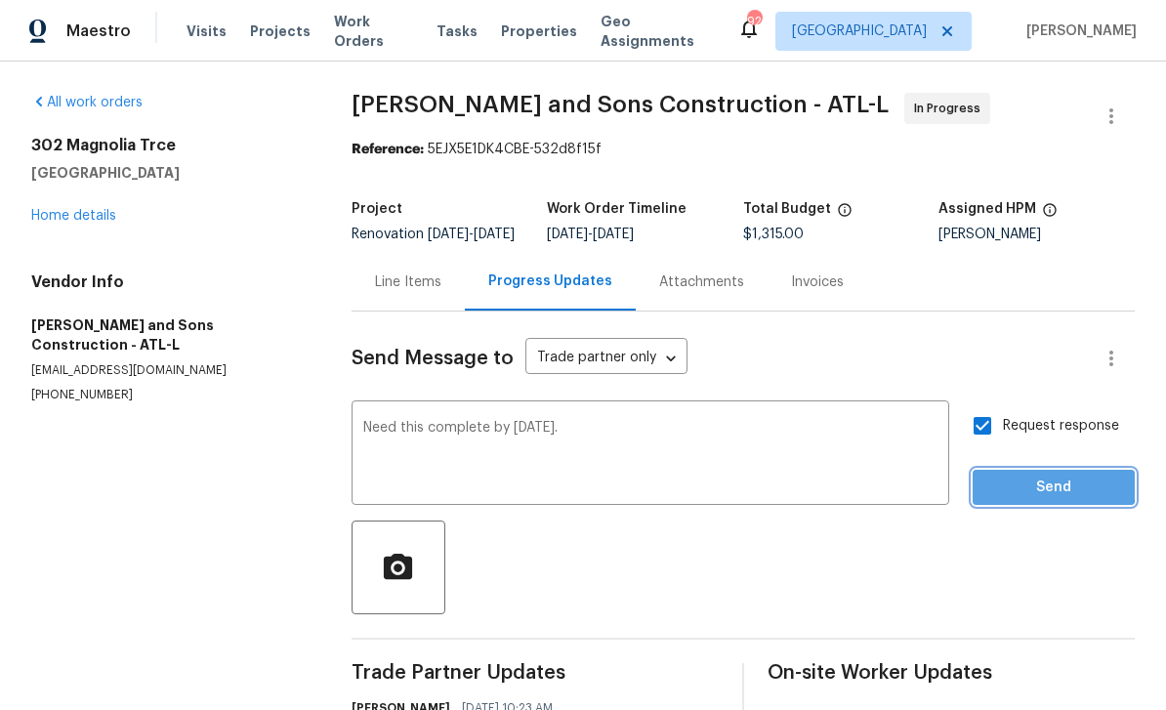
click at [1046, 475] on span "Send" at bounding box center [1053, 487] width 131 height 24
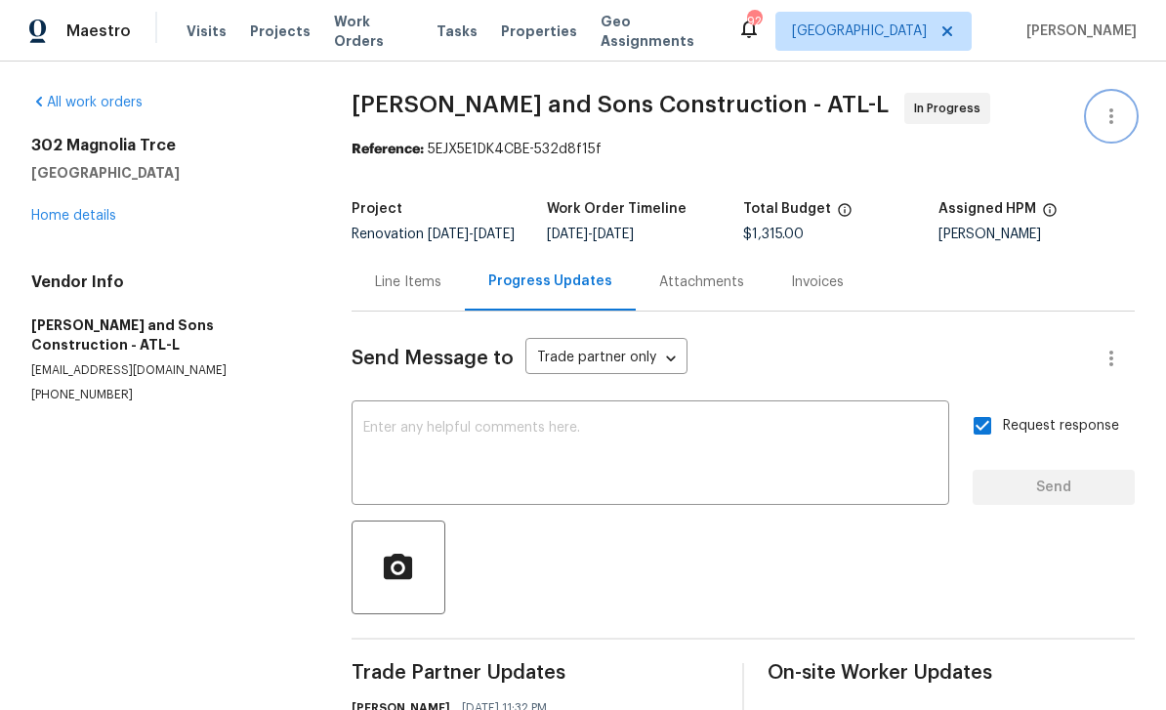
click at [1116, 104] on icon "button" at bounding box center [1110, 115] width 23 height 23
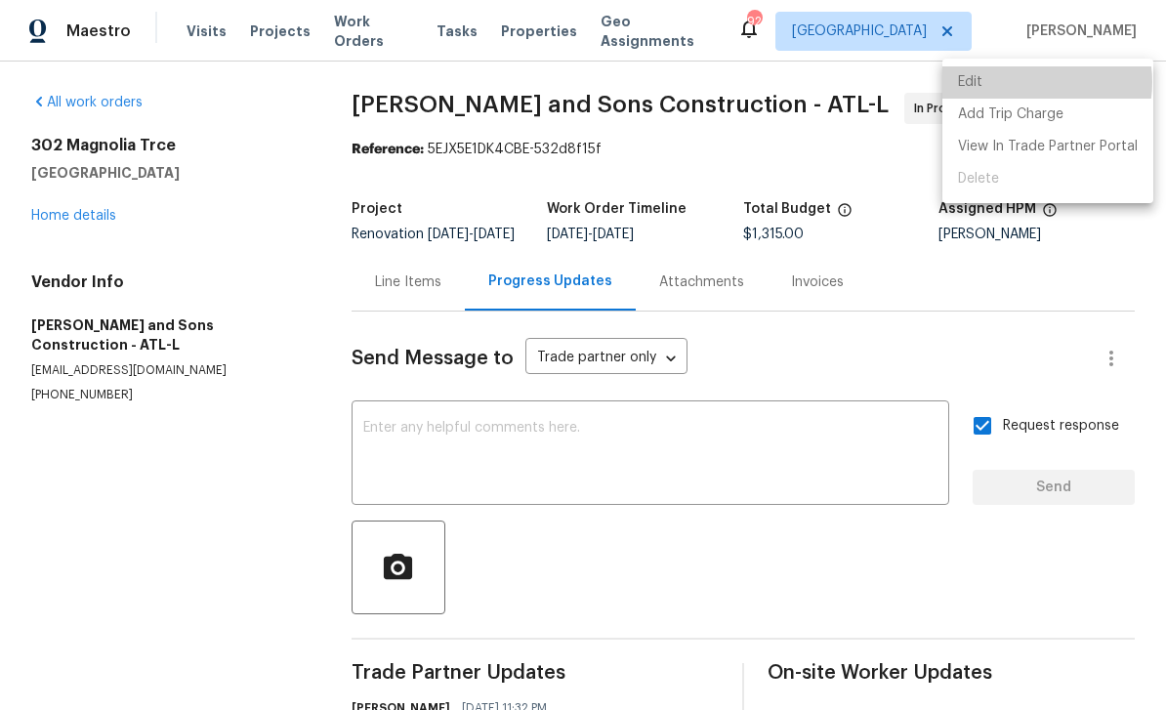
click at [1034, 82] on li "Edit" at bounding box center [1047, 82] width 211 height 32
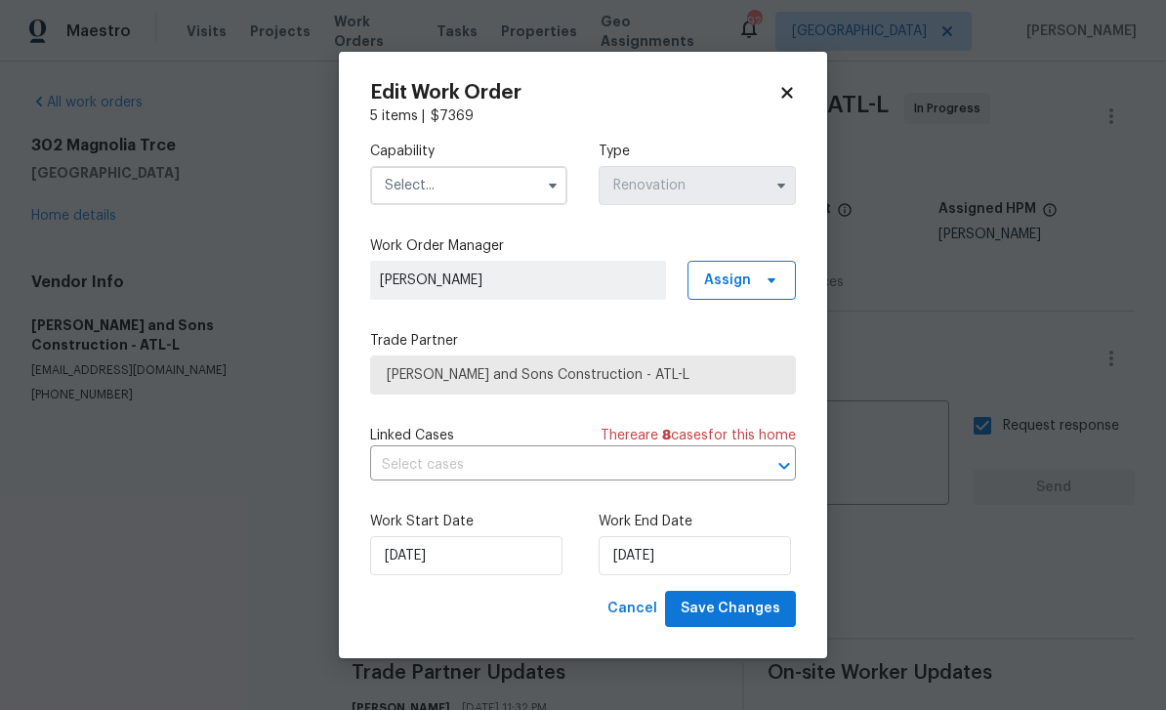
click at [508, 182] on input "text" at bounding box center [468, 185] width 197 height 39
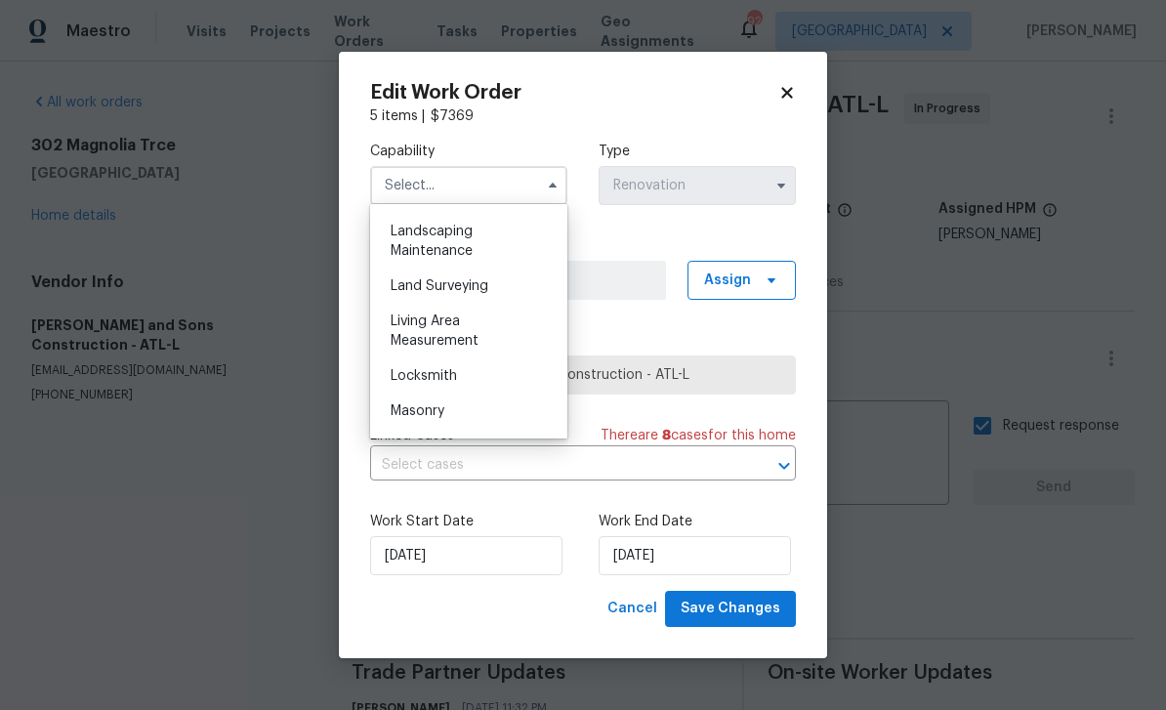
scroll to position [1282, 0]
click at [516, 233] on div "Landscaping Maintenance" at bounding box center [468, 239] width 187 height 55
type input "Landscaping Maintenance"
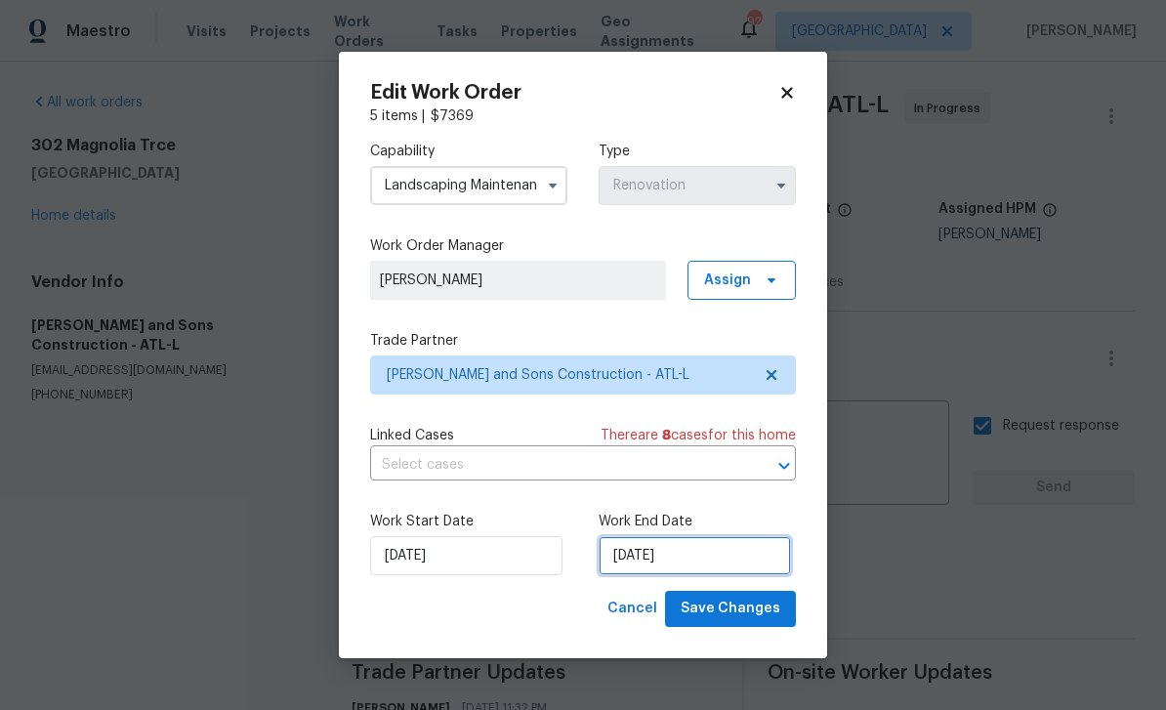
click at [745, 556] on input "9/15/2025" at bounding box center [695, 555] width 192 height 39
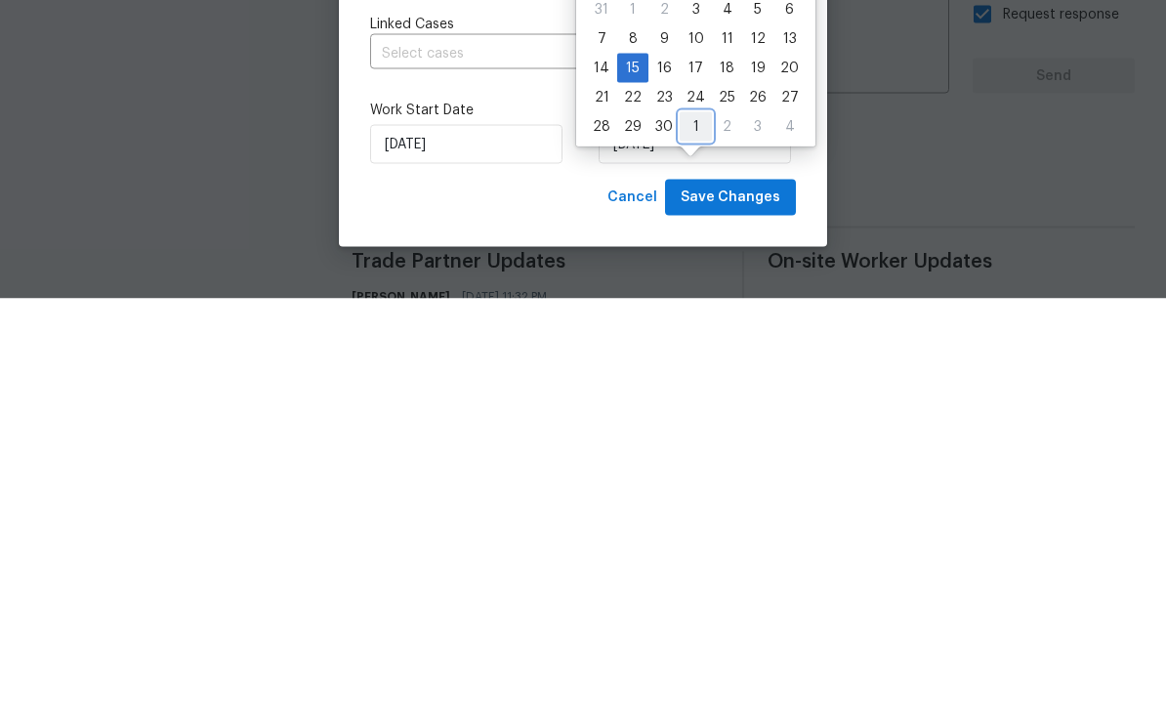
click at [696, 524] on div "1" at bounding box center [696, 537] width 32 height 27
type input "[DATE]"
select select "9"
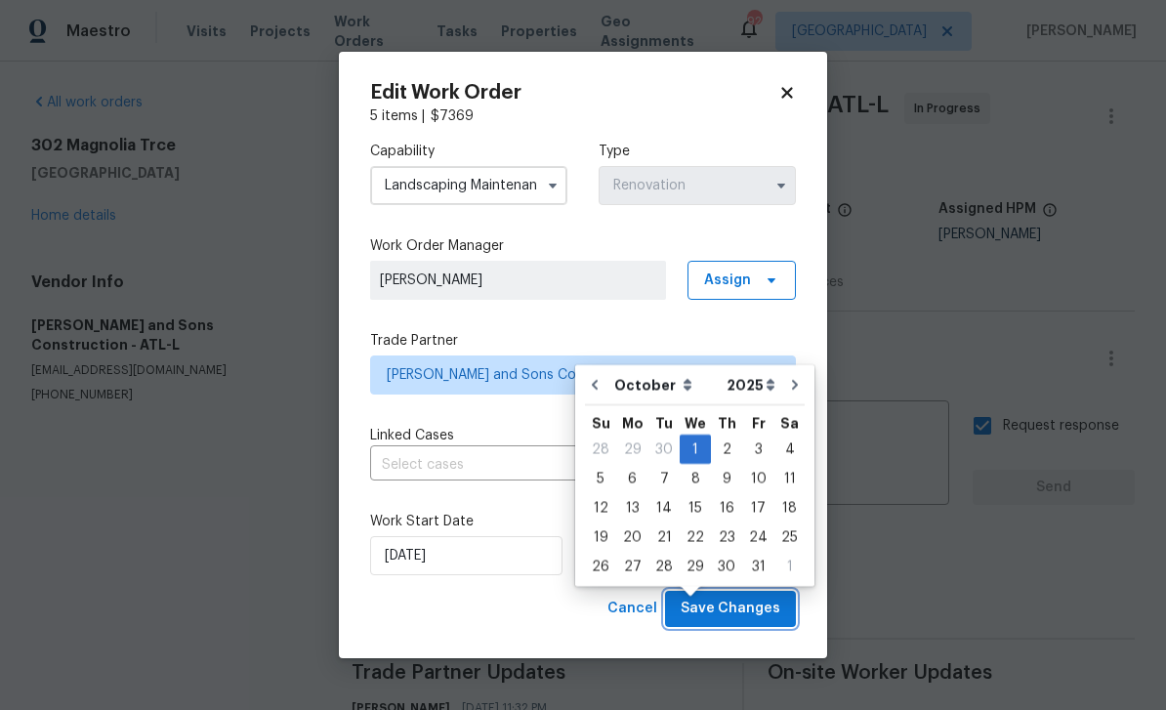
click at [754, 605] on span "Save Changes" at bounding box center [731, 609] width 100 height 24
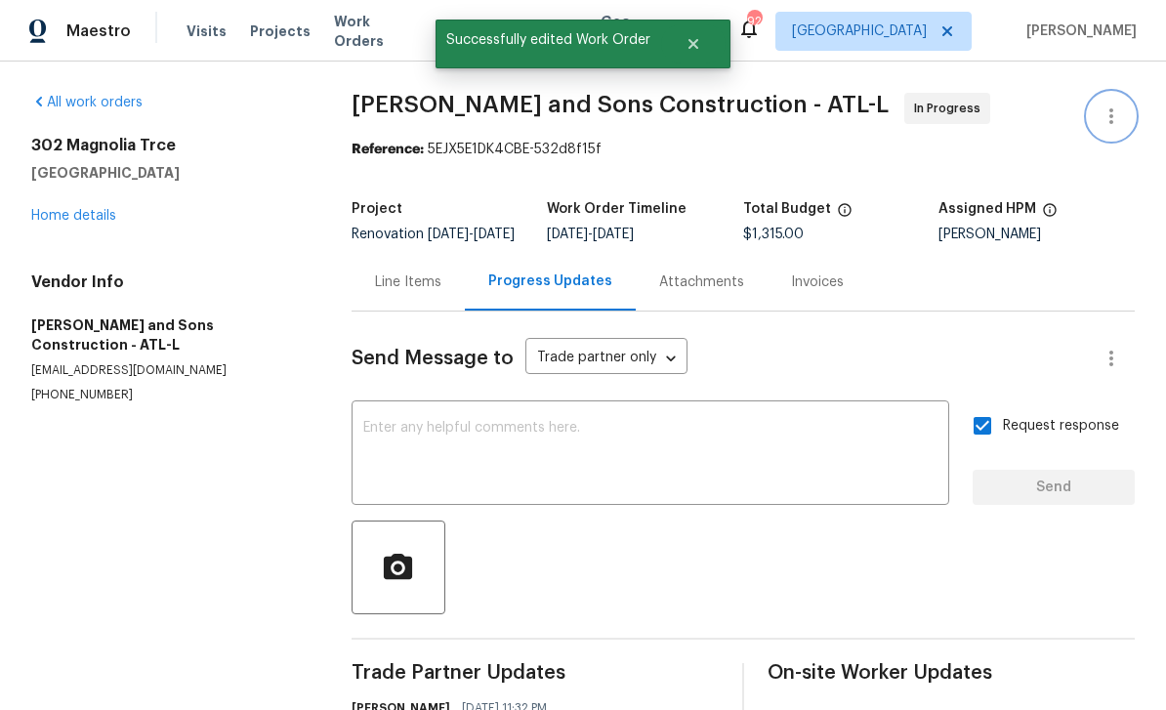
click at [1116, 104] on icon "button" at bounding box center [1110, 115] width 23 height 23
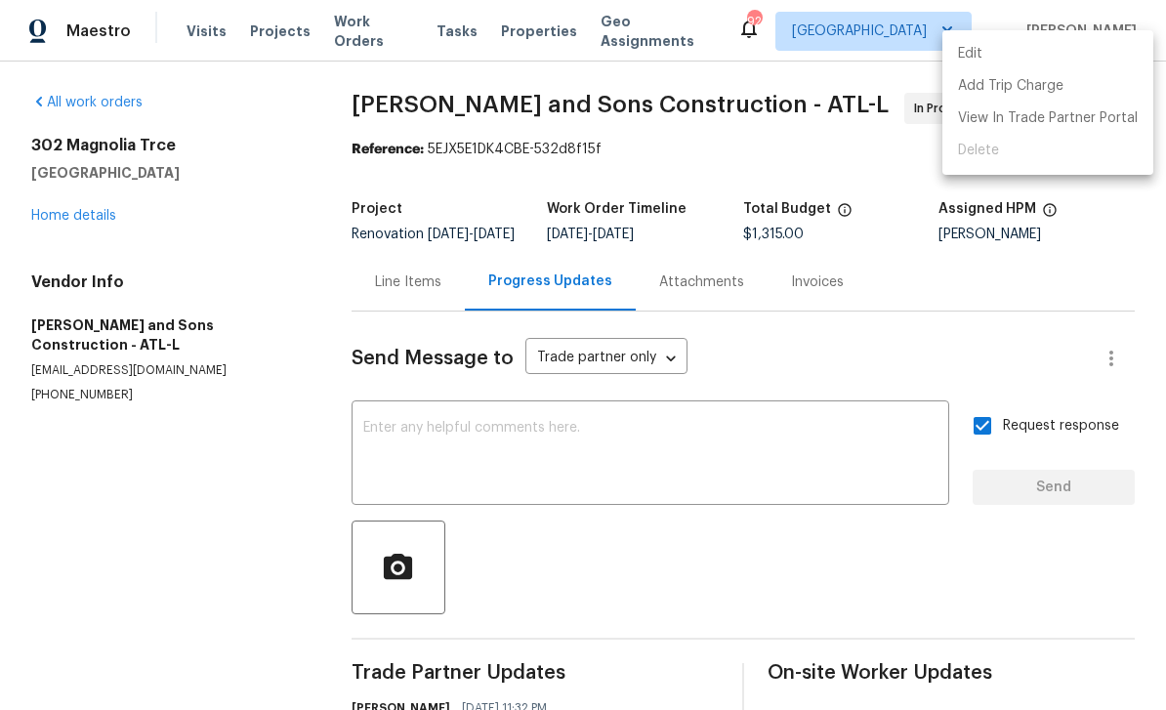
click at [1059, 52] on li "Edit" at bounding box center [1047, 54] width 211 height 32
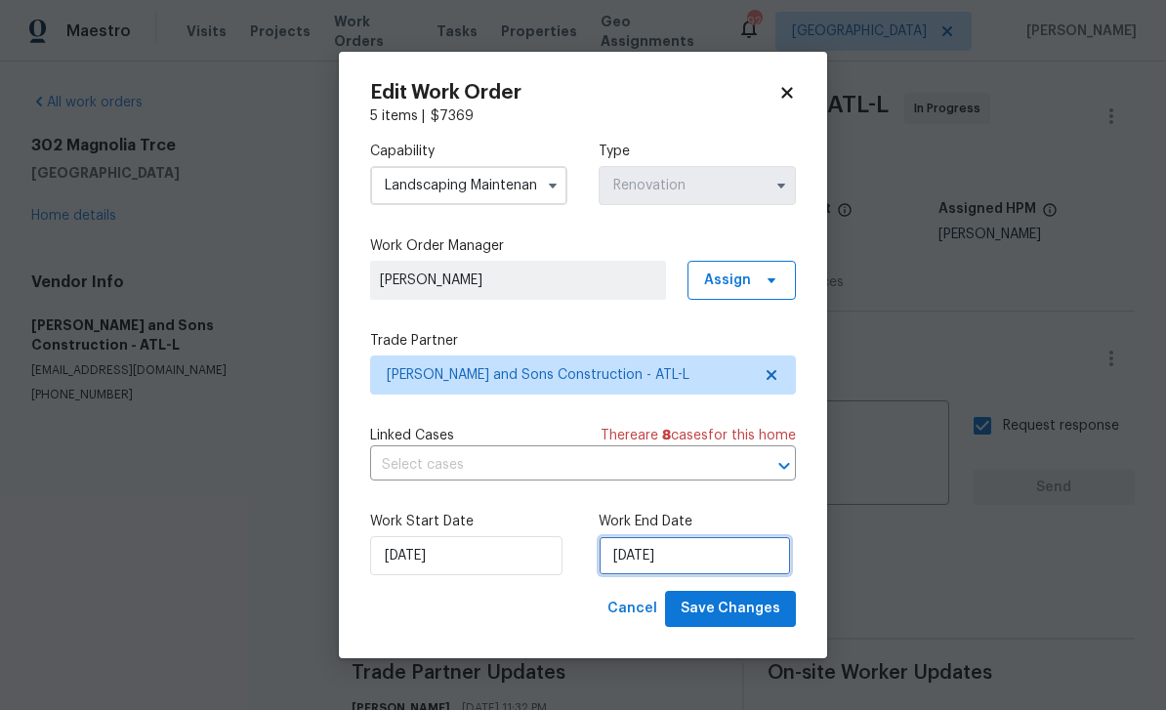
click at [737, 552] on input "[DATE]" at bounding box center [695, 555] width 192 height 39
select select "9"
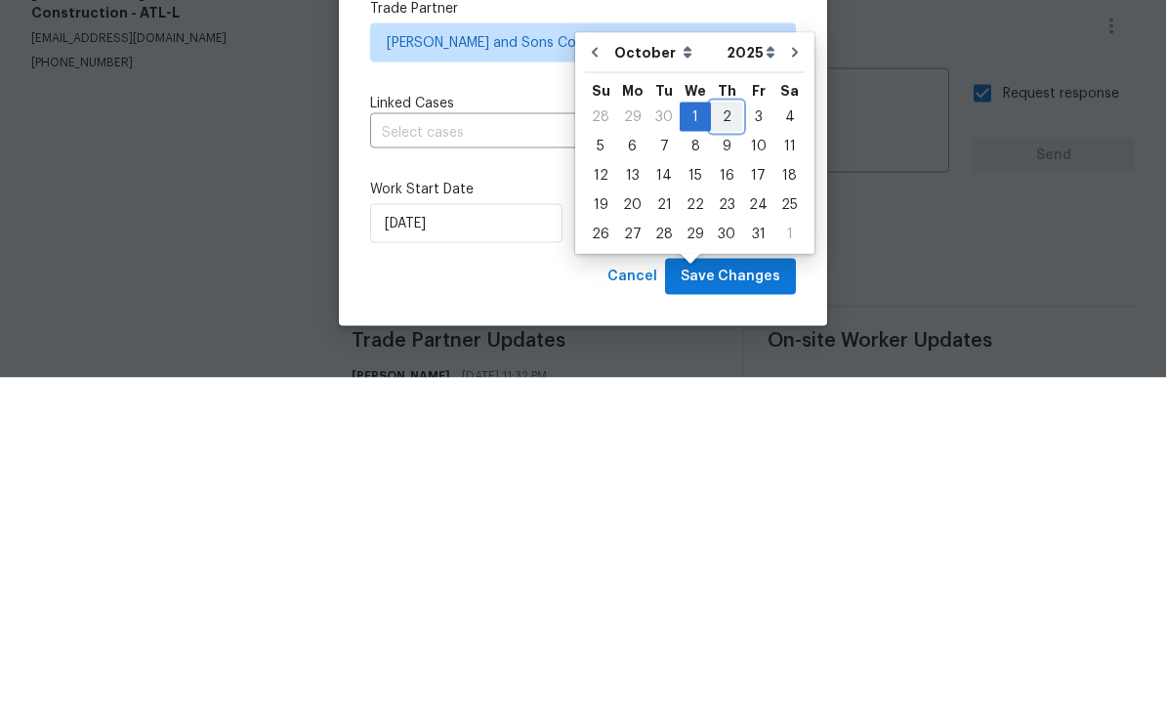
click at [727, 435] on div "2" at bounding box center [726, 448] width 31 height 27
type input "10/2/2025"
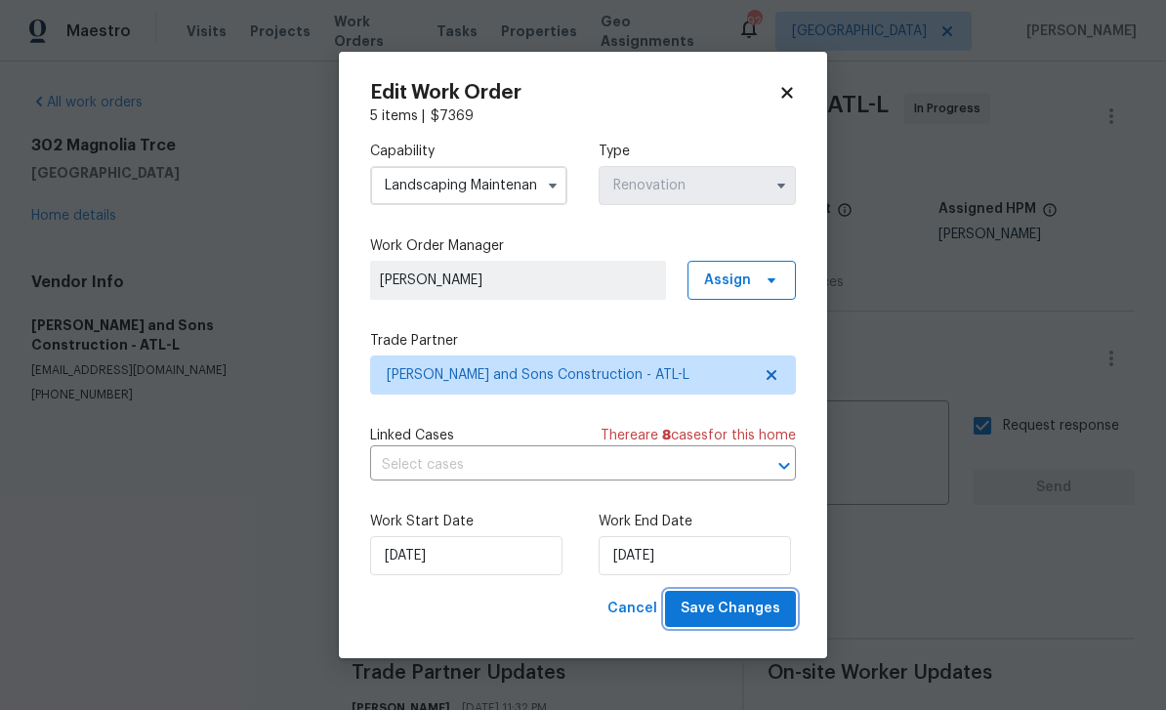
click at [759, 605] on span "Save Changes" at bounding box center [731, 609] width 100 height 24
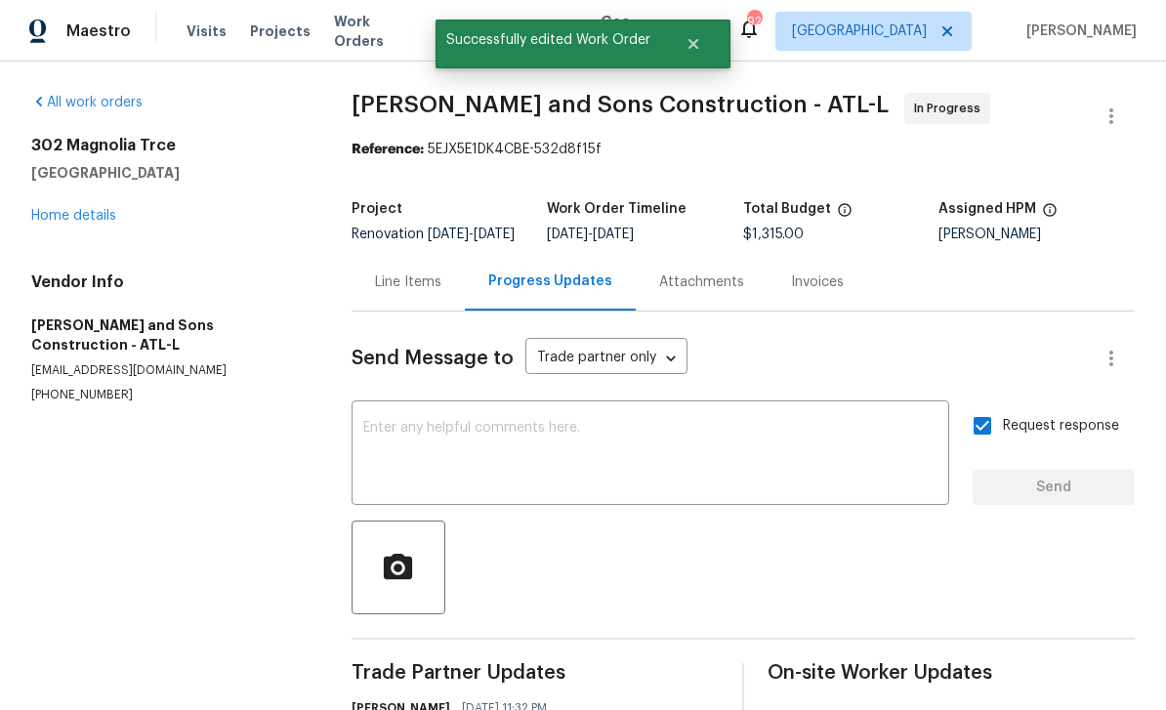
click at [74, 209] on link "Home details" at bounding box center [73, 216] width 85 height 14
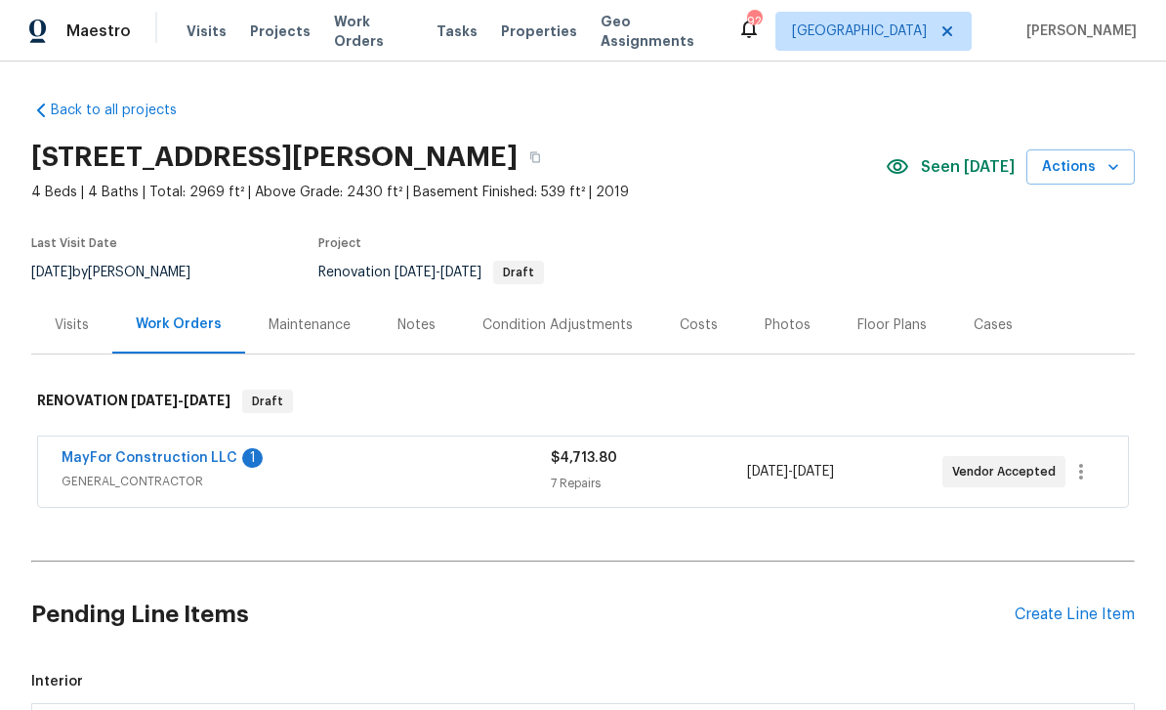
click at [109, 462] on link "MayFor Construction LLC" at bounding box center [150, 458] width 176 height 14
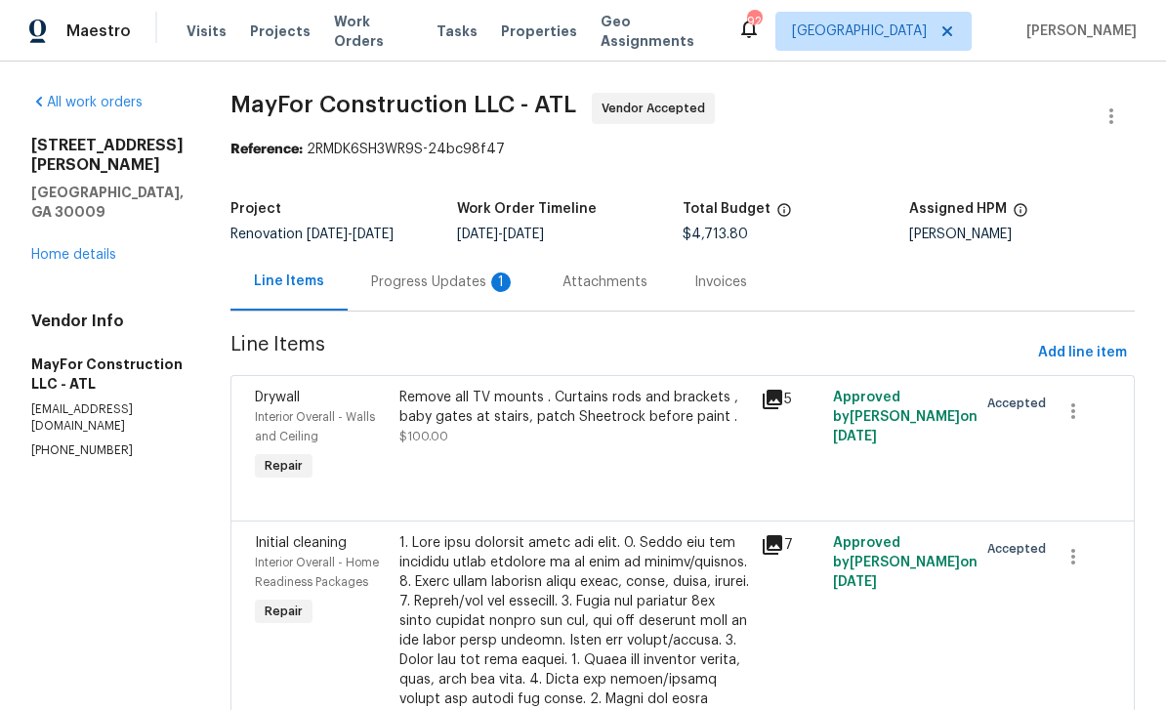
click at [441, 280] on div "Progress Updates 1" at bounding box center [443, 282] width 145 height 20
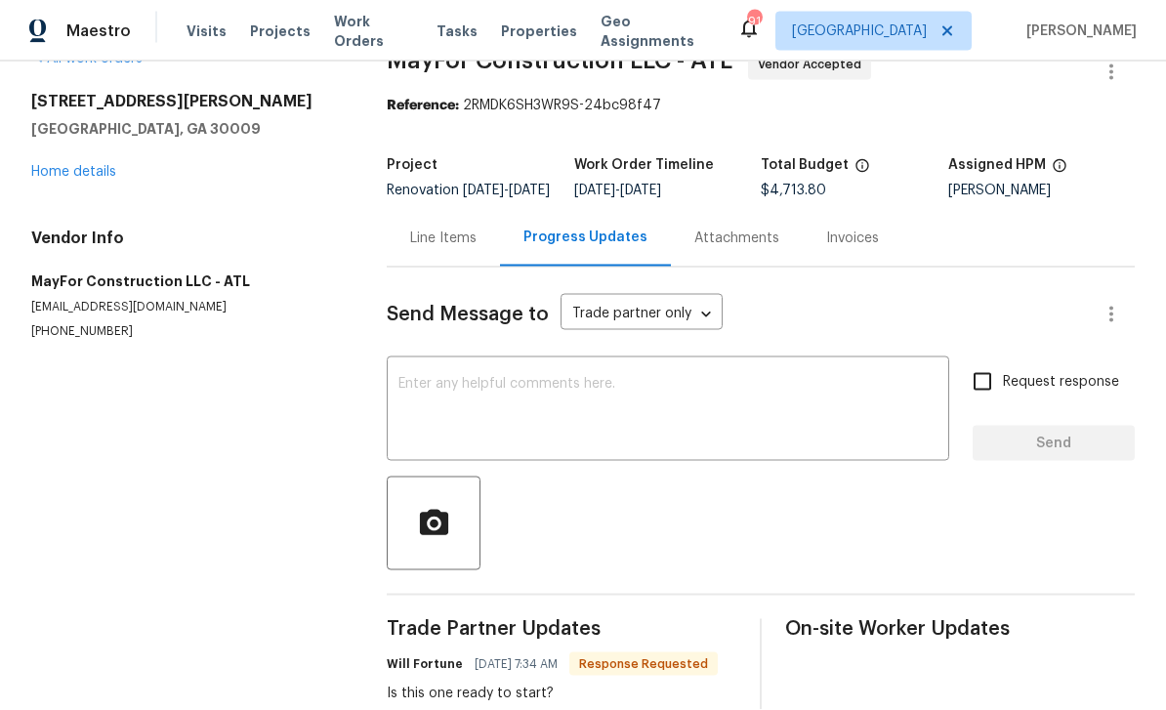
scroll to position [62, 0]
click at [426, 377] on textarea at bounding box center [667, 411] width 539 height 68
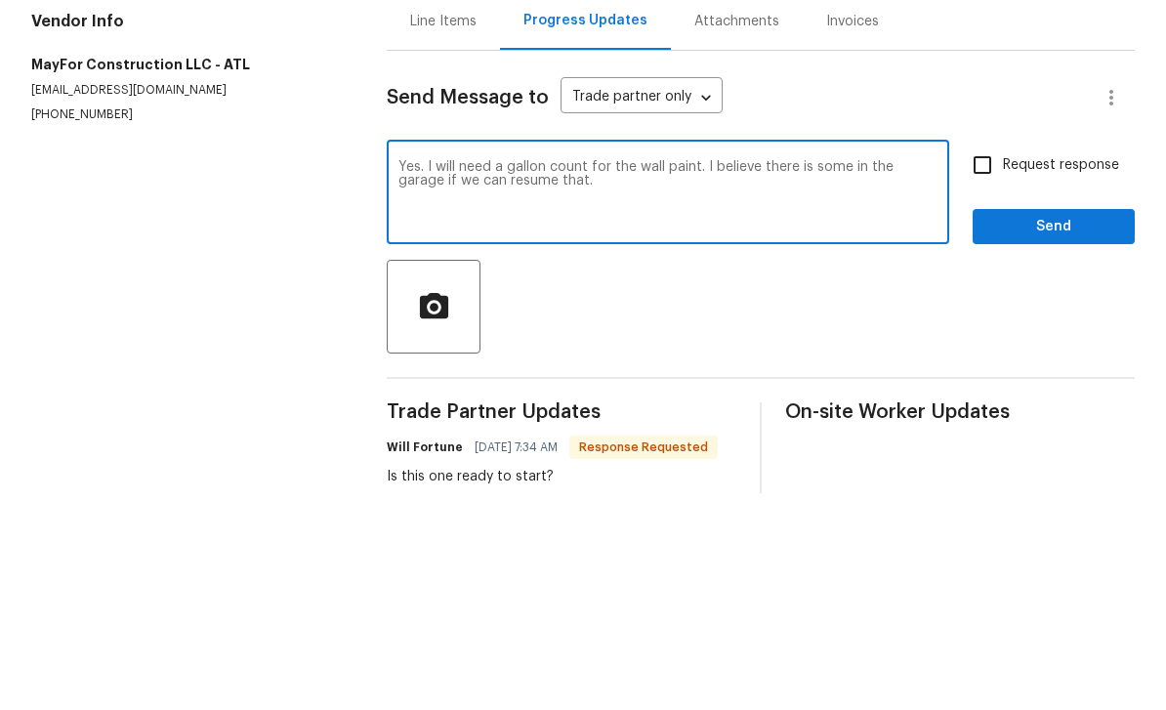
click at [927, 377] on textarea "Yes. I will need a gallon count for the wall paint. I believe there is some in …" at bounding box center [667, 411] width 539 height 68
click at [639, 377] on textarea "Yes. I will need a gallon count for the wall paint. I believe there is some in …" at bounding box center [667, 411] width 539 height 68
click at [677, 377] on textarea "Yes. I will need a gallon count for the wall paint. I believe there is some in …" at bounding box center [667, 411] width 539 height 68
type textarea "Yes. I will need a gallon count for the wall paint. I believe there is some in …"
click at [988, 361] on input "Request response" at bounding box center [982, 381] width 41 height 41
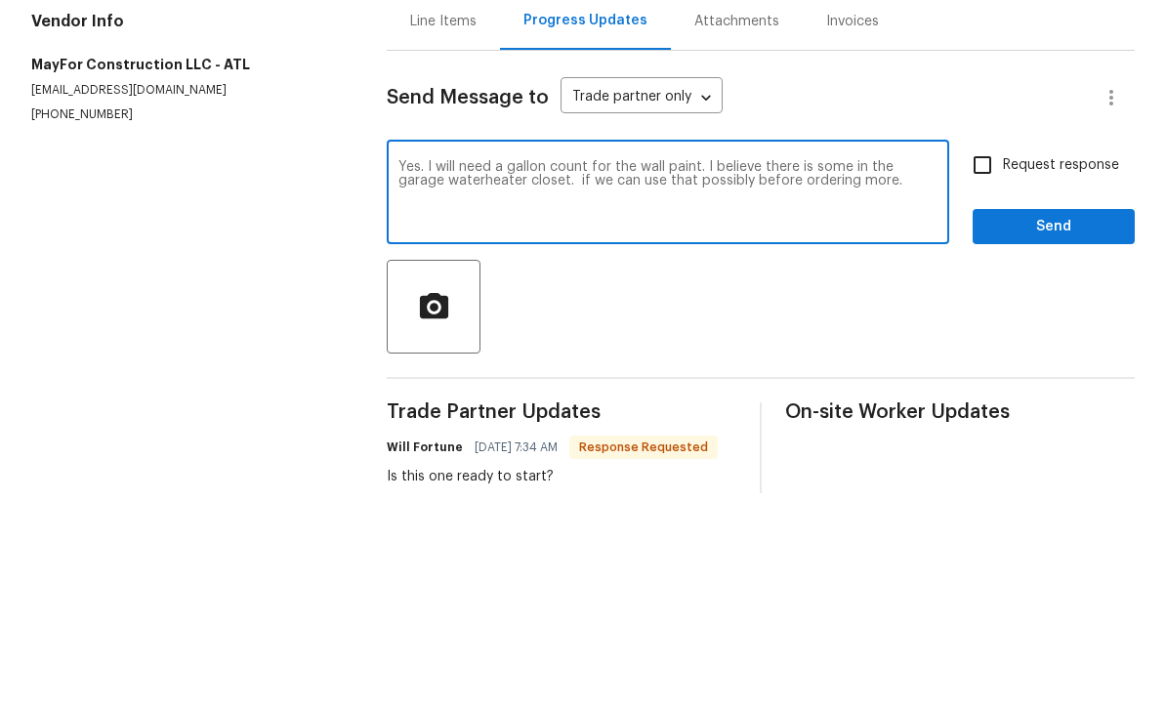
checkbox input "true"
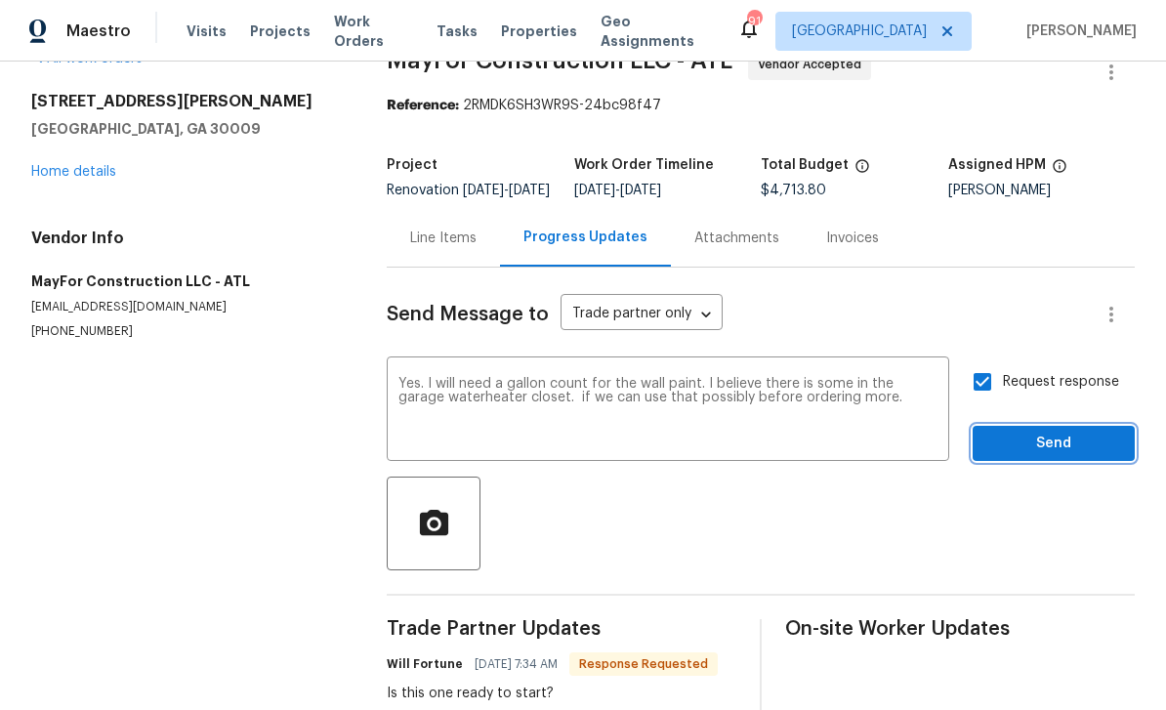
click at [1051, 432] on span "Send" at bounding box center [1053, 444] width 131 height 24
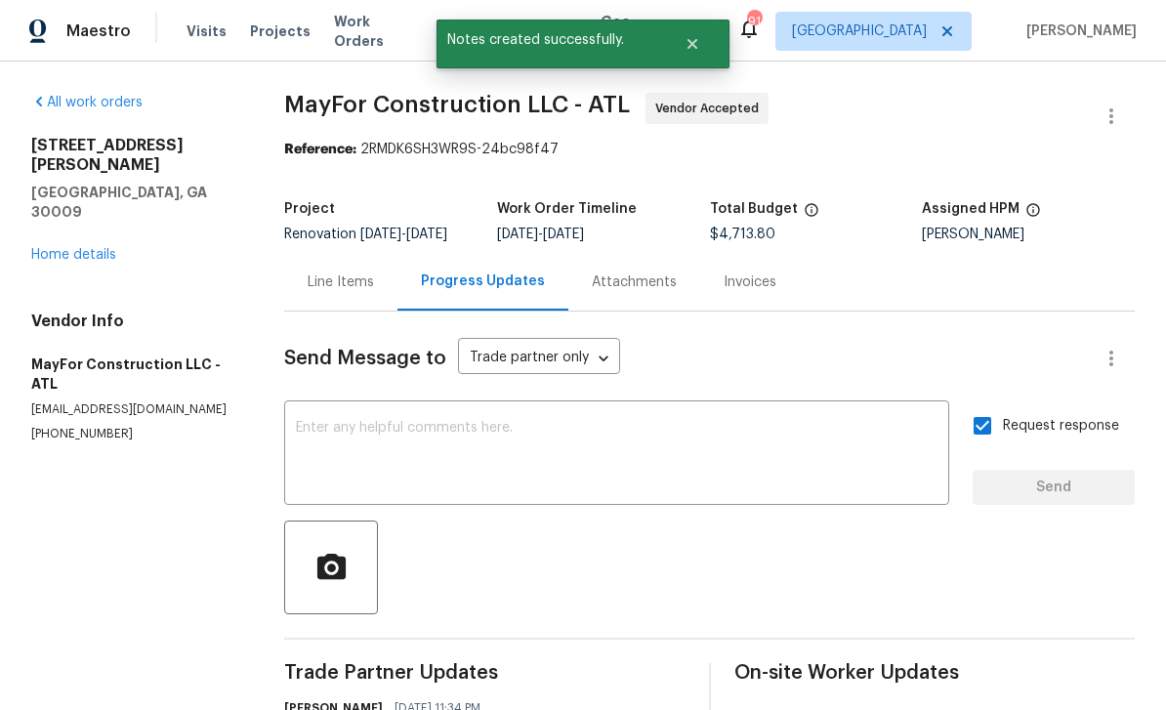
click at [67, 248] on link "Home details" at bounding box center [73, 255] width 85 height 14
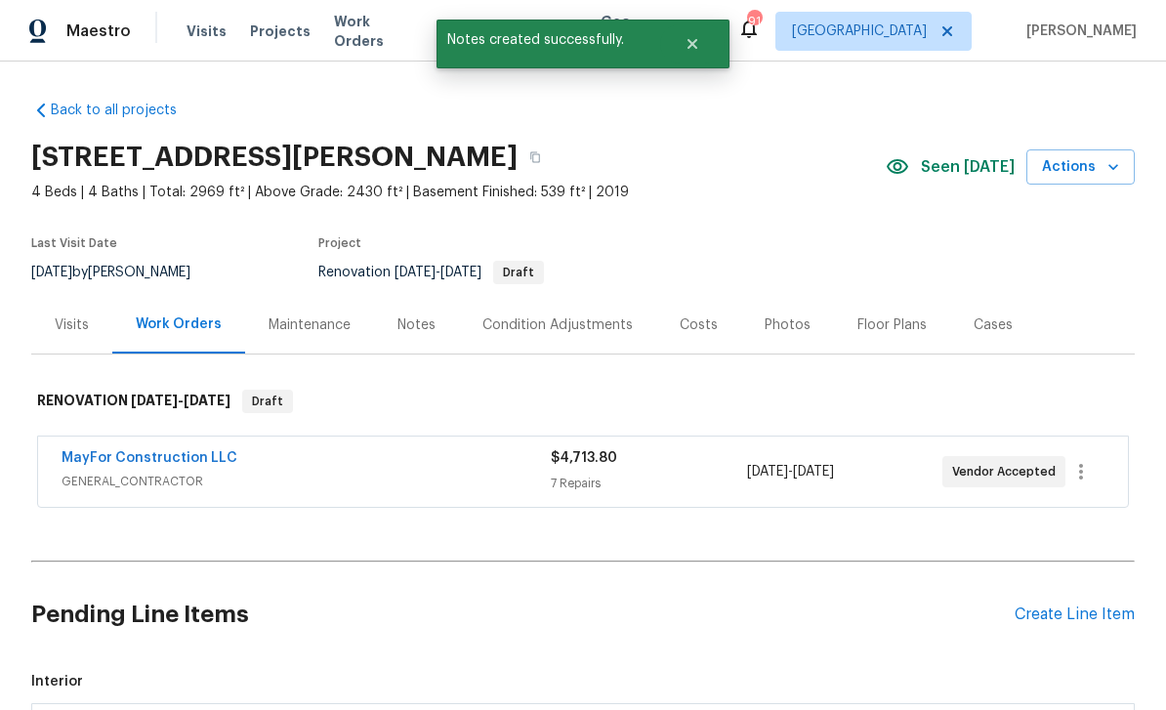
click at [103, 459] on link "MayFor Construction LLC" at bounding box center [150, 458] width 176 height 14
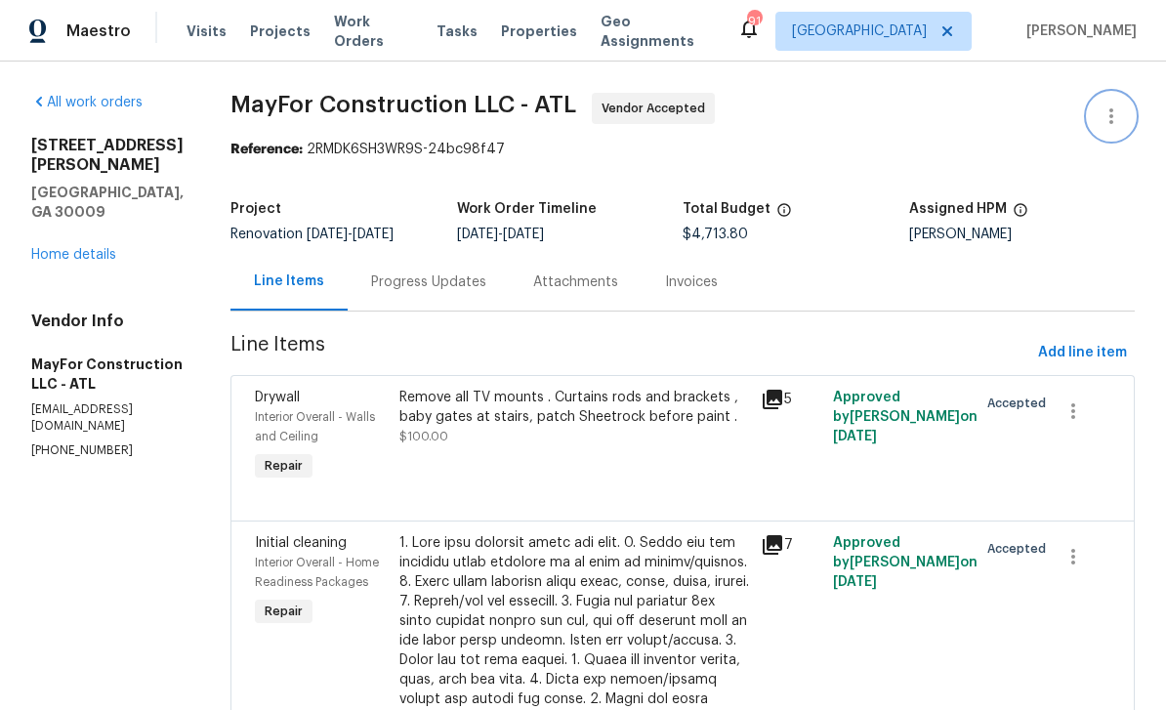
click at [1111, 118] on icon "button" at bounding box center [1111, 116] width 4 height 16
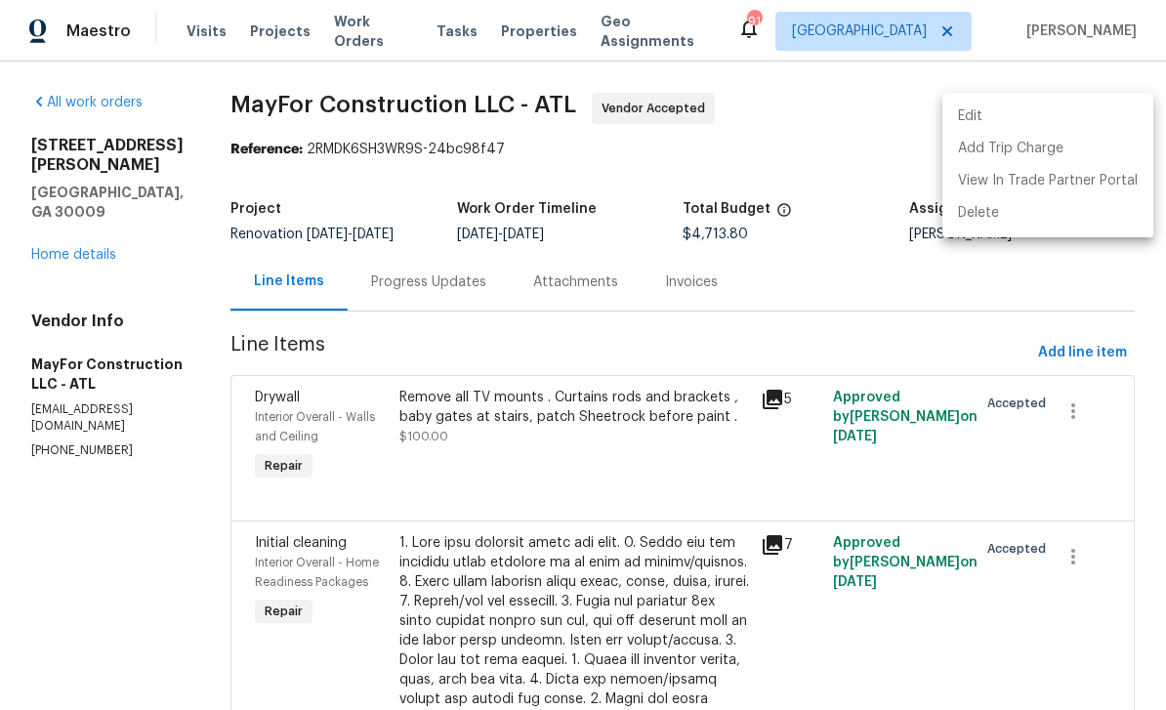
click at [1020, 118] on li "Edit" at bounding box center [1047, 117] width 211 height 32
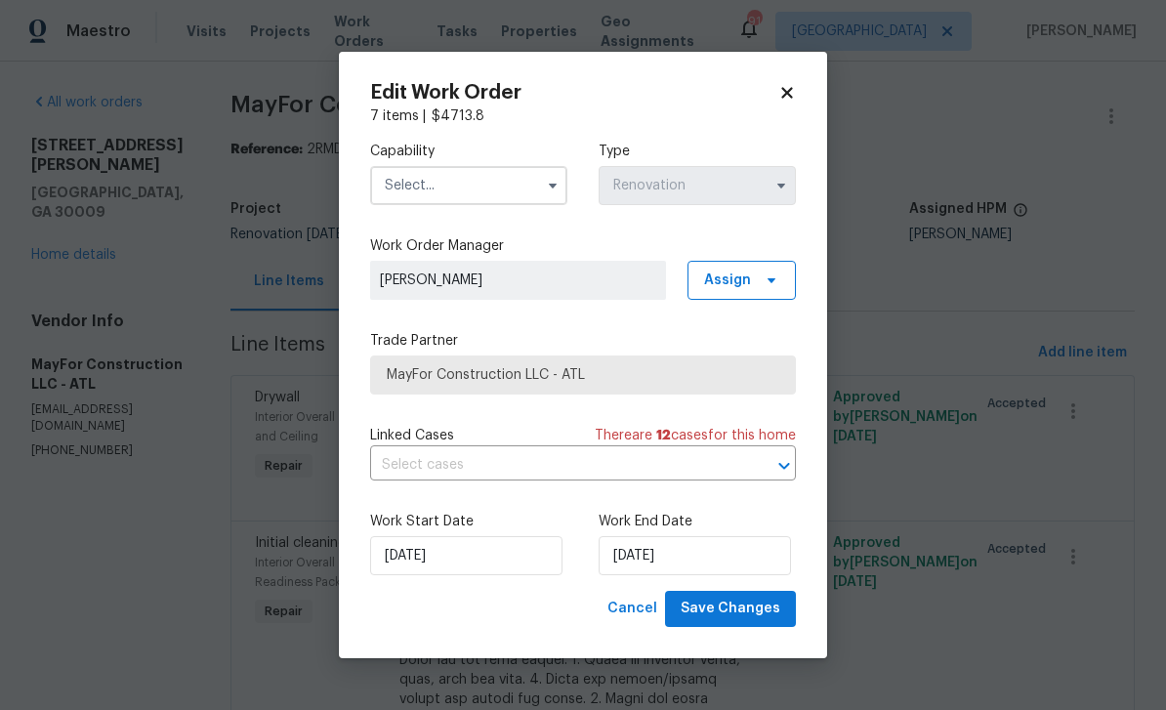
click at [795, 83] on div "Edit Work Order" at bounding box center [583, 93] width 426 height 20
click at [795, 91] on icon at bounding box center [787, 93] width 18 height 18
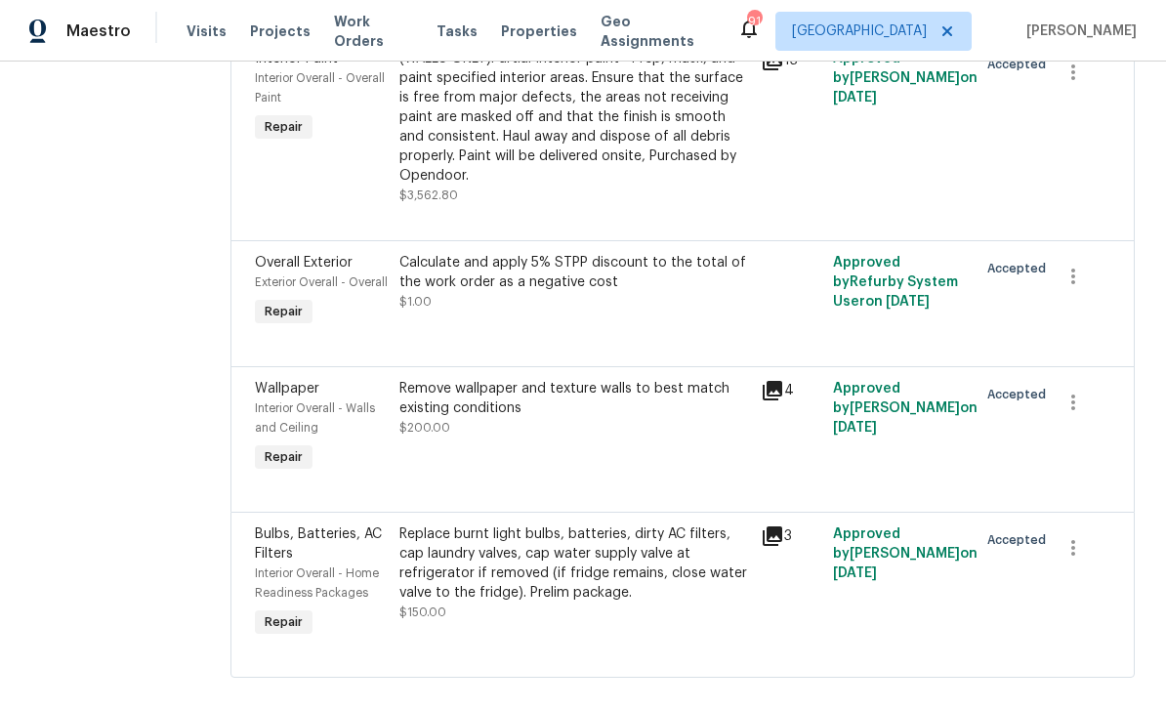
scroll to position [1230, 0]
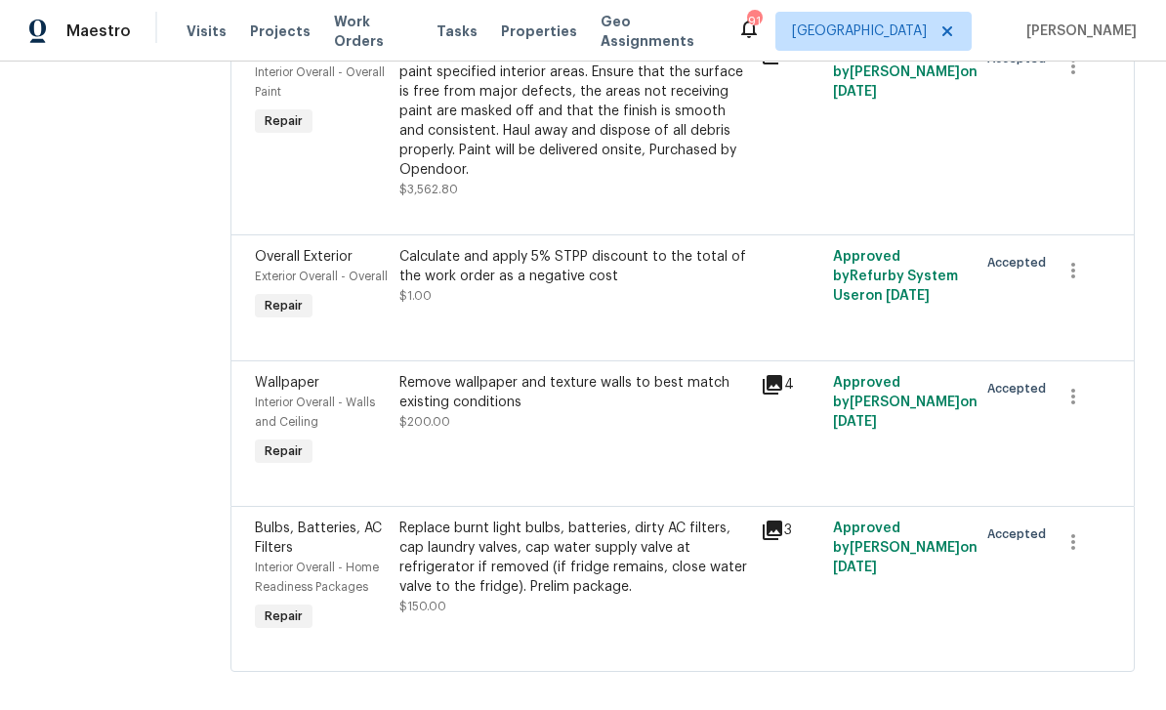
click at [333, 286] on div "Exterior Overall - Overall" at bounding box center [321, 277] width 133 height 20
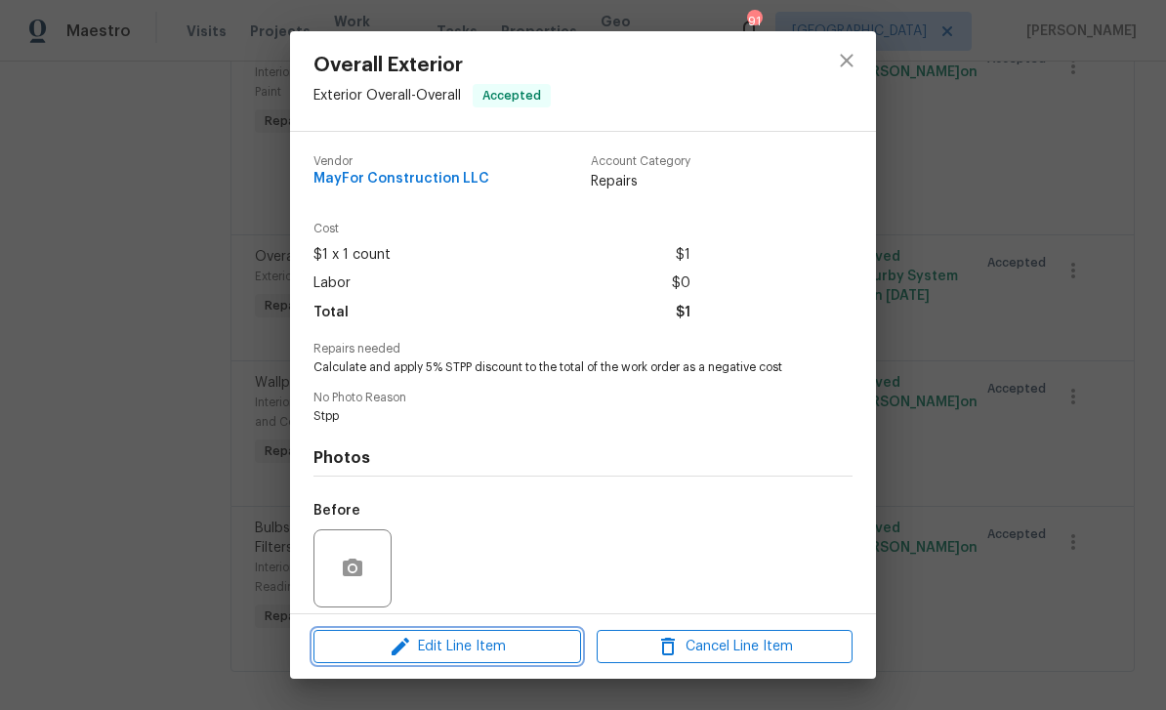
click at [394, 645] on icon "button" at bounding box center [400, 646] width 23 height 23
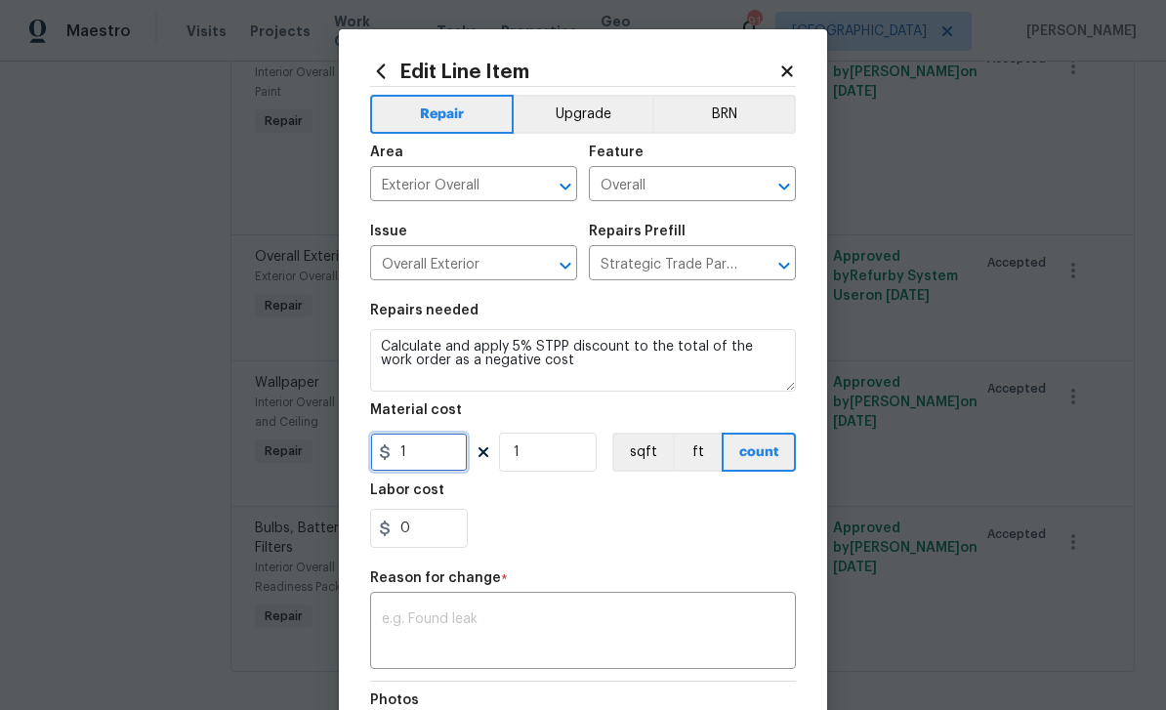
click at [422, 448] on input "1" at bounding box center [419, 452] width 98 height 39
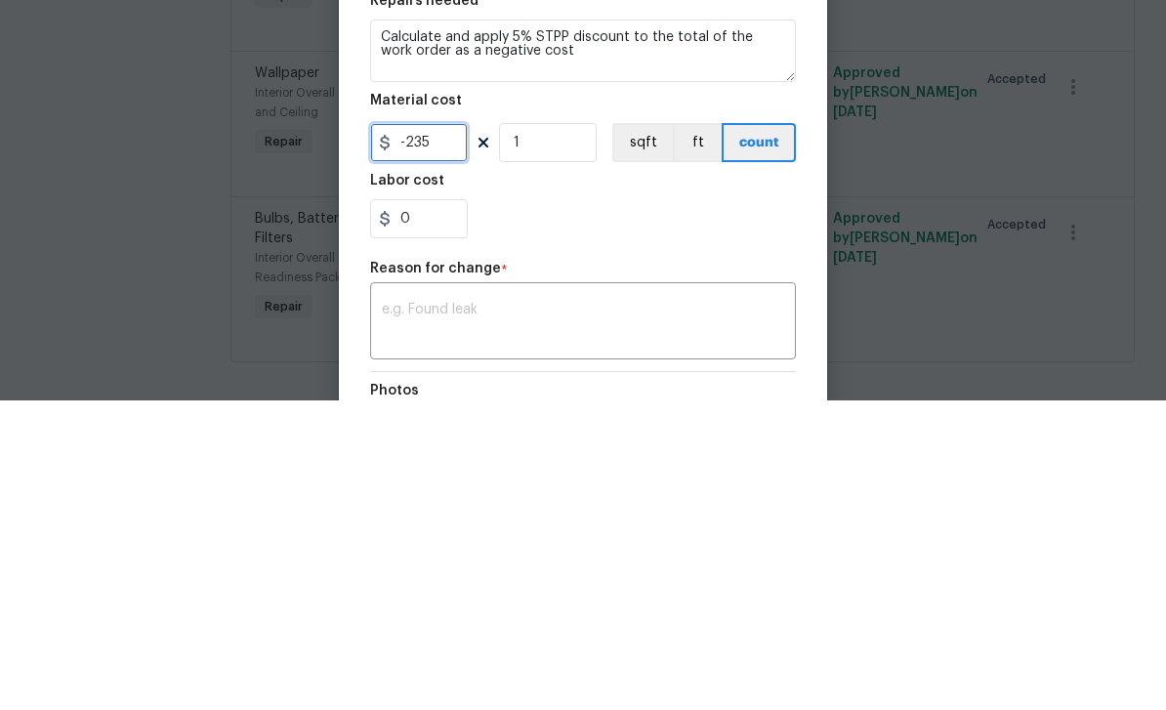
type input "-235"
click at [752, 509] on div "0" at bounding box center [583, 528] width 426 height 39
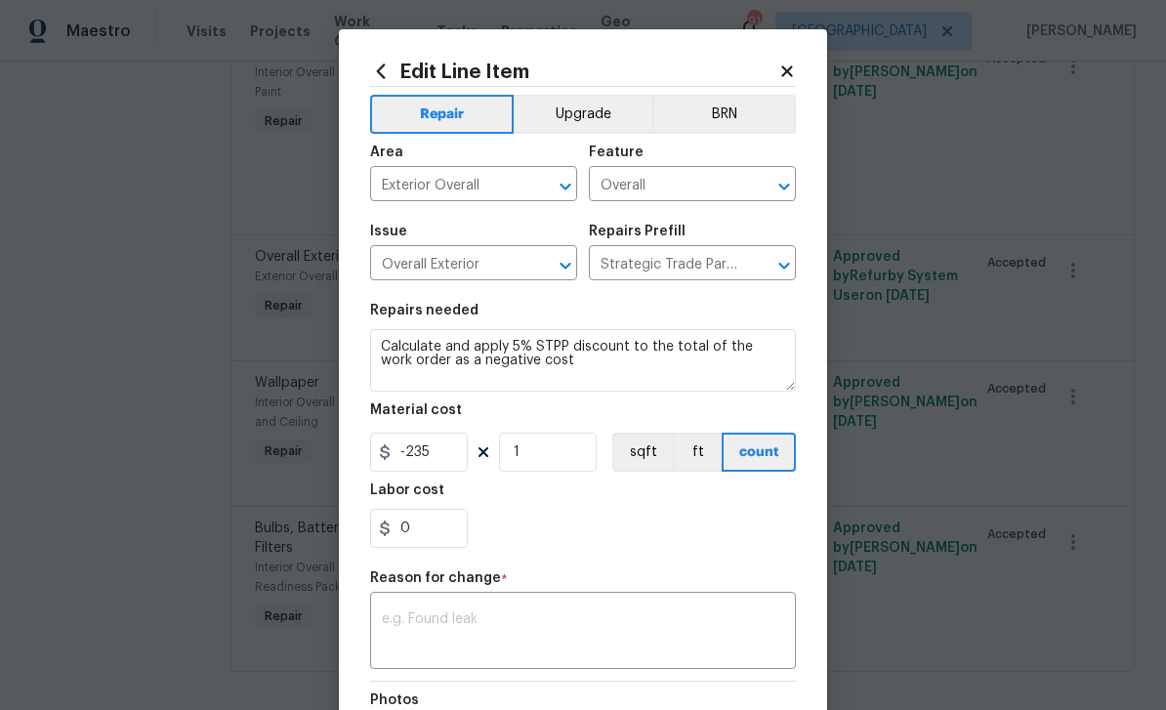
click at [673, 610] on div "x ​" at bounding box center [583, 633] width 426 height 72
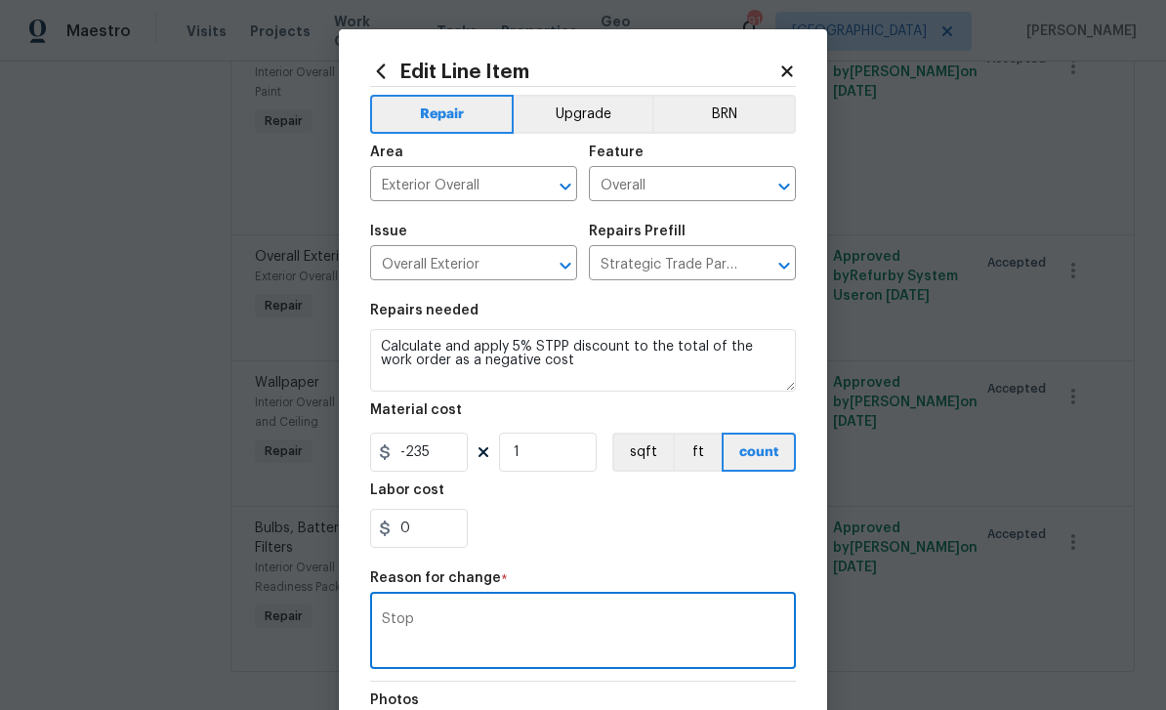
scroll to position [6, 0]
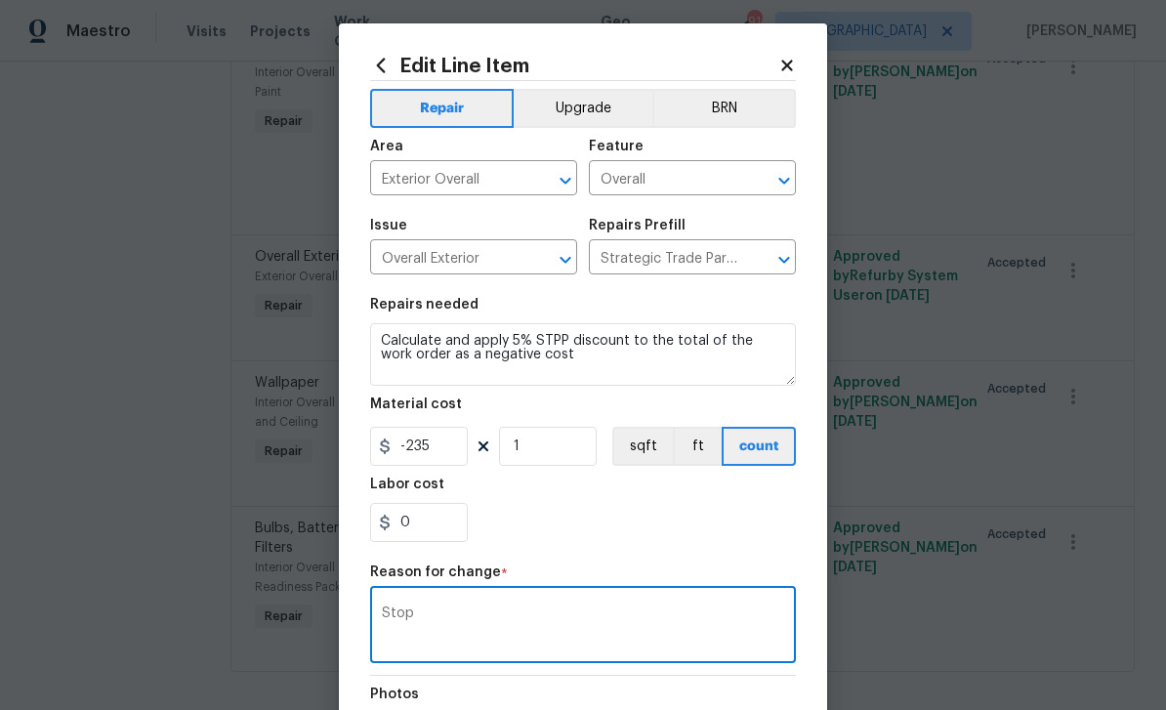
click at [717, 620] on textarea "Stop" at bounding box center [583, 626] width 402 height 41
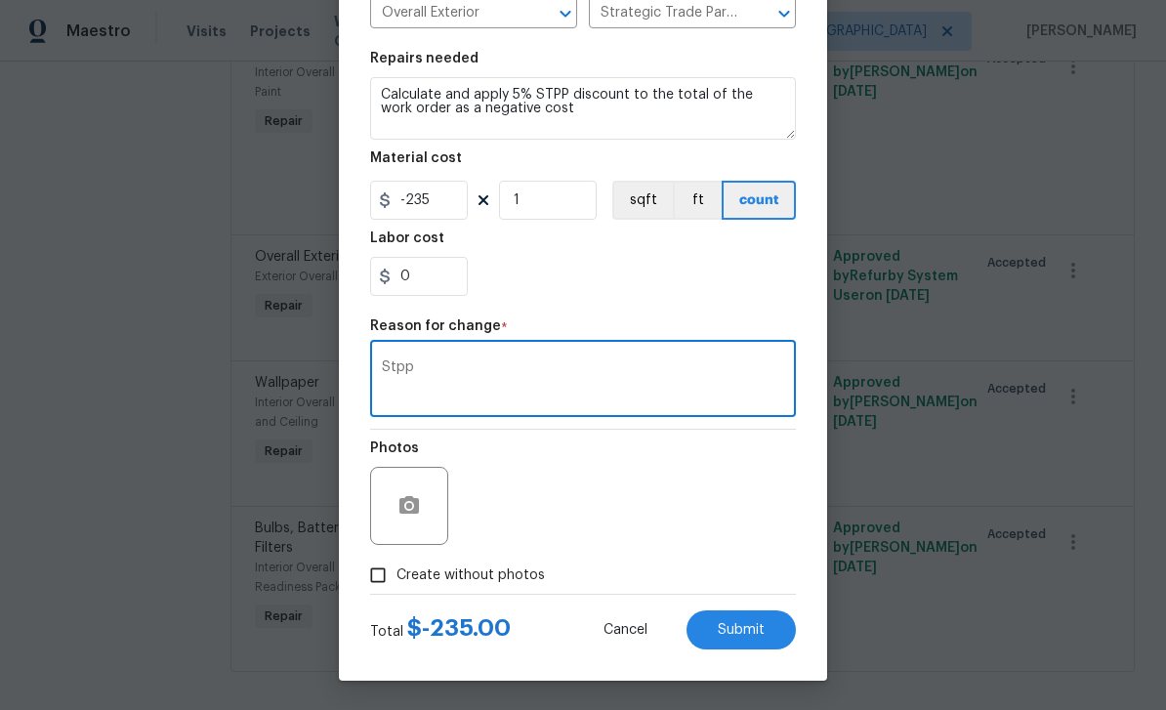
scroll to position [256, 0]
type textarea "Stpp"
click at [762, 624] on span "Submit" at bounding box center [741, 630] width 47 height 15
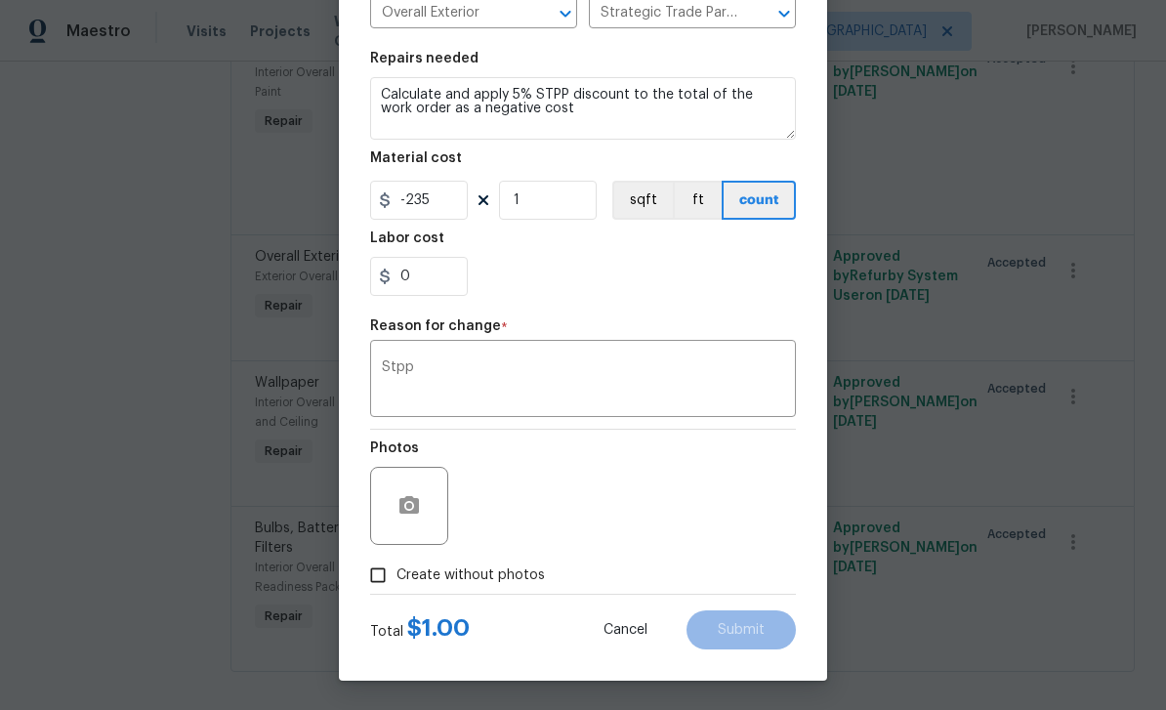
type input "1"
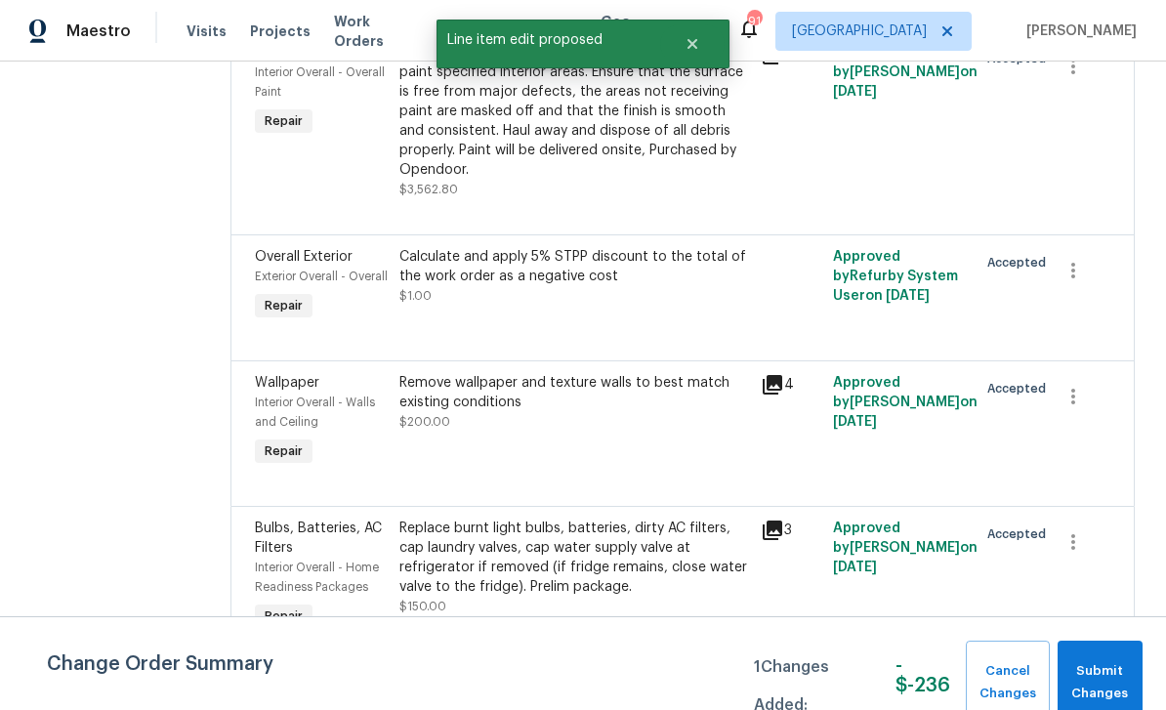
scroll to position [0, 0]
click at [1104, 674] on span "Submit Changes" at bounding box center [1099, 682] width 65 height 45
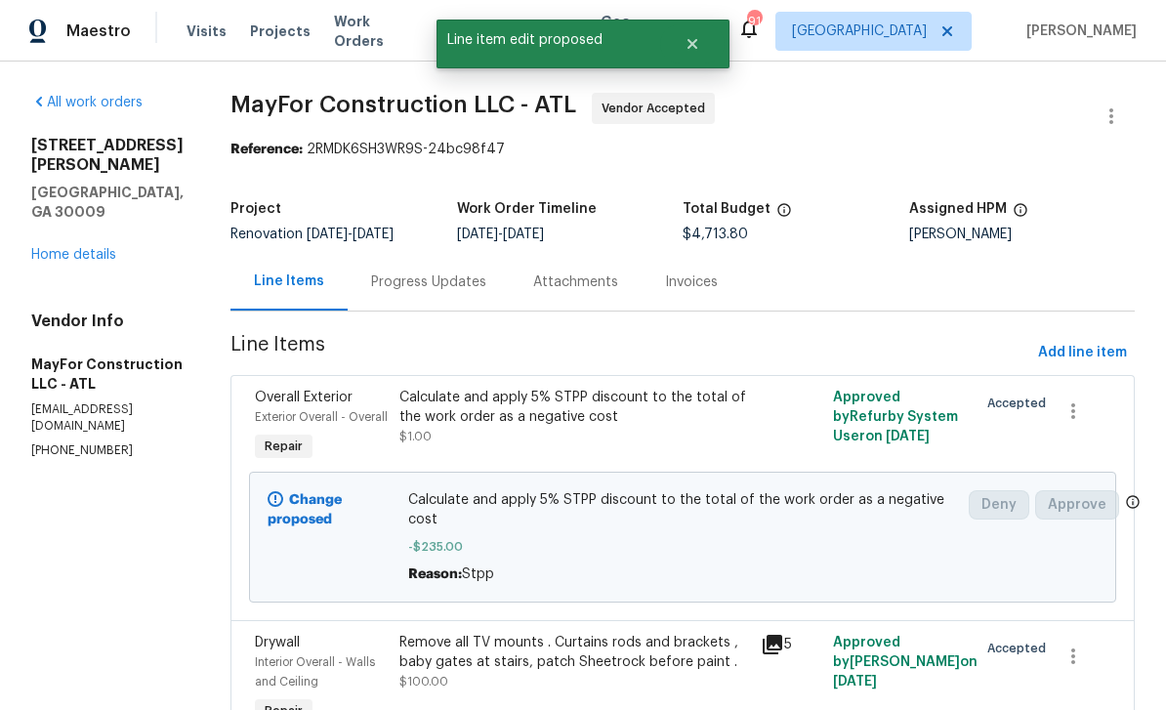
scroll to position [17, 0]
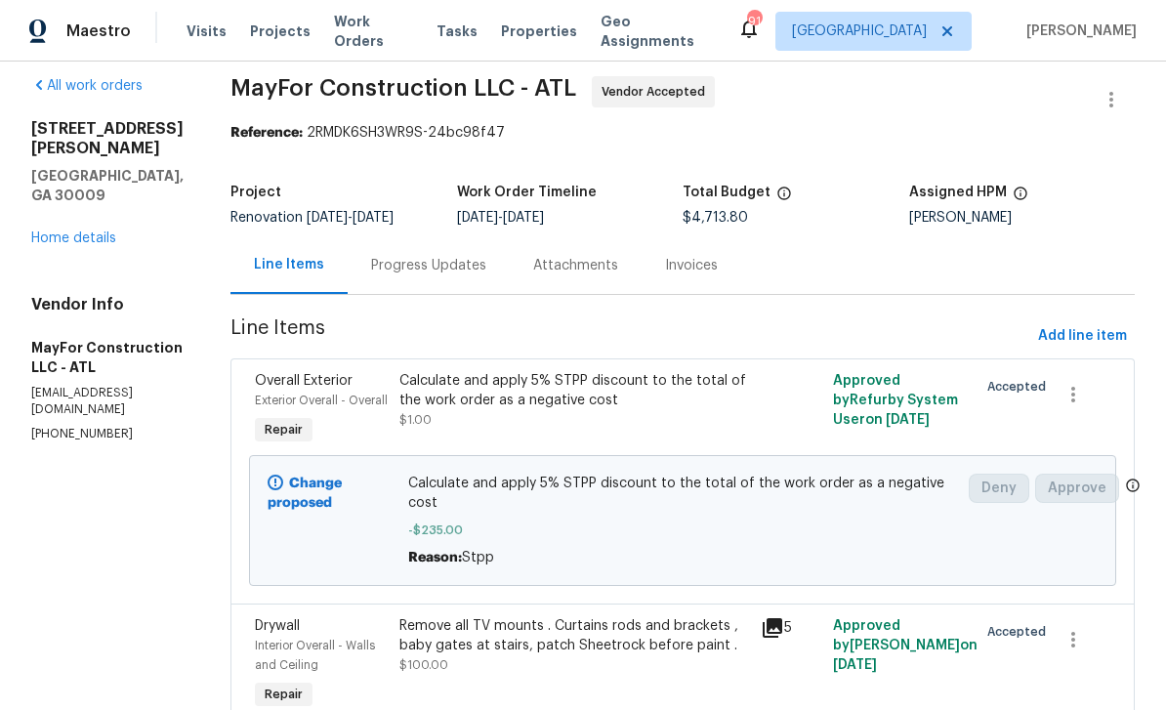
click at [80, 231] on link "Home details" at bounding box center [73, 238] width 85 height 14
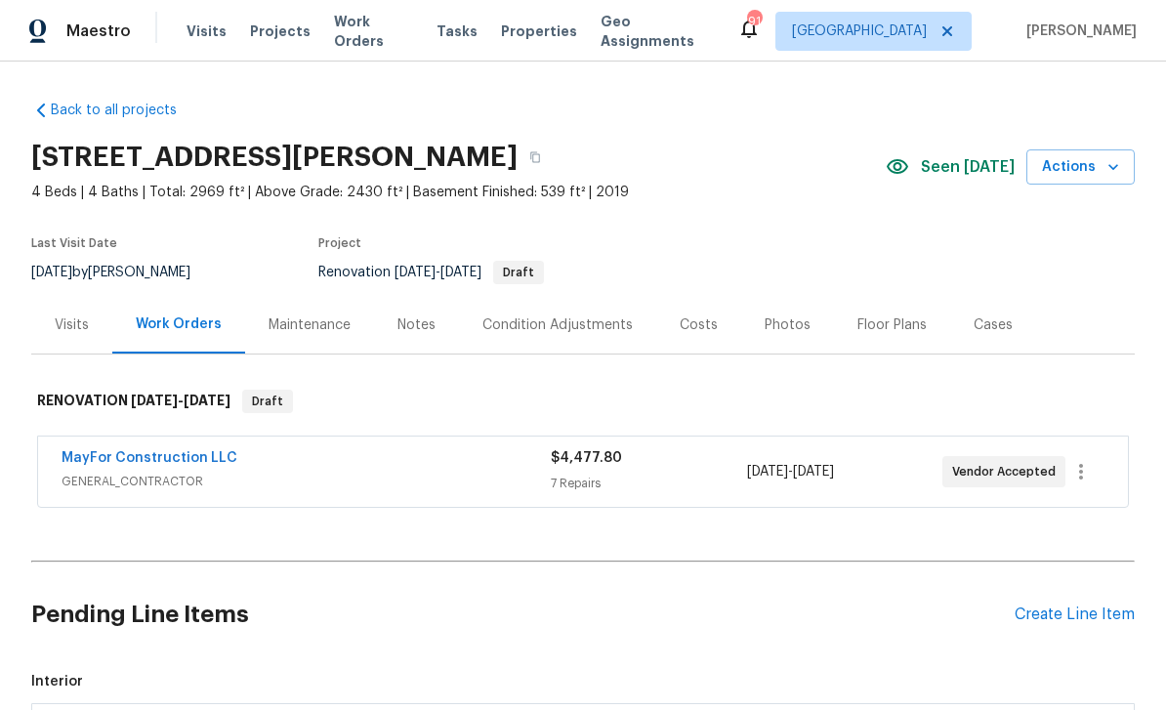
click at [705, 319] on div "Costs" at bounding box center [699, 325] width 38 height 20
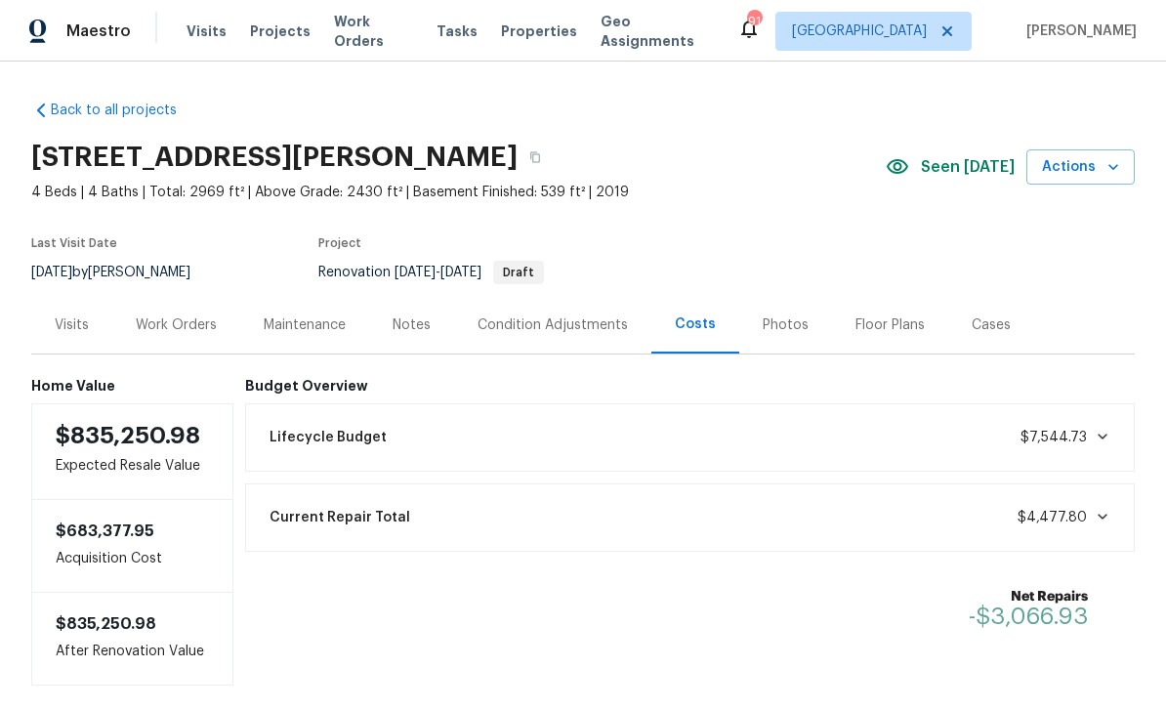
click at [427, 322] on div "Notes" at bounding box center [412, 325] width 38 height 20
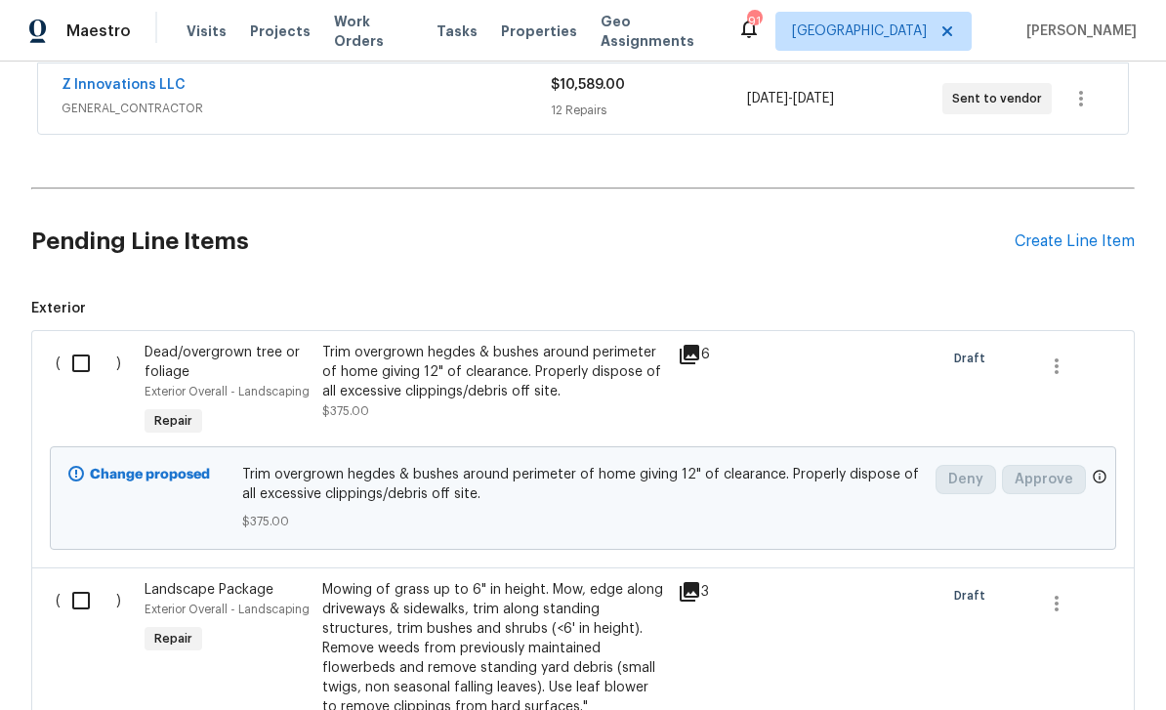
scroll to position [378, 0]
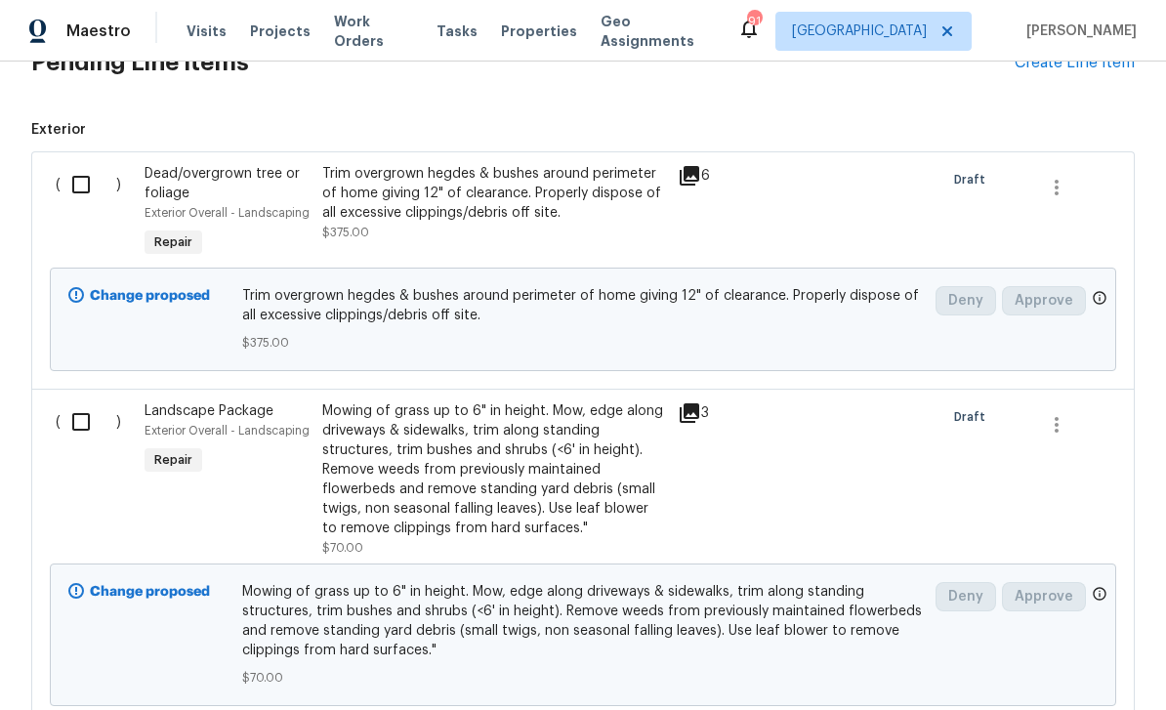
click at [83, 186] on input "checkbox" at bounding box center [89, 184] width 56 height 41
checkbox input "true"
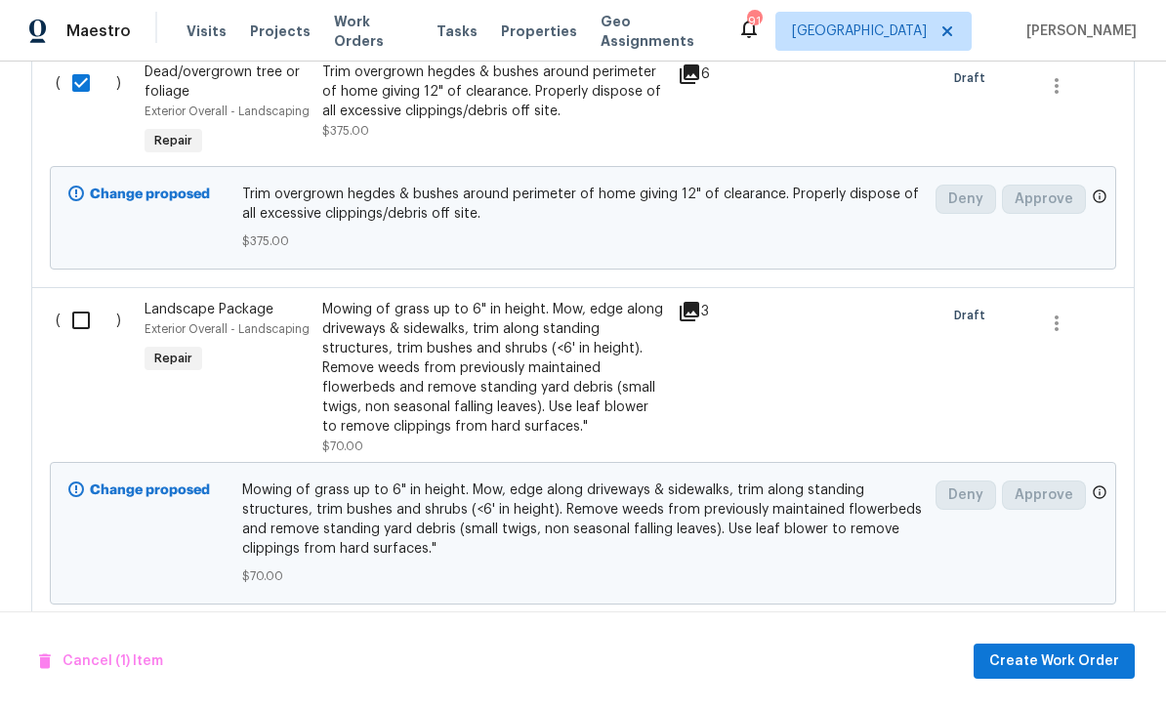
click at [83, 324] on input "checkbox" at bounding box center [89, 320] width 56 height 41
checkbox input "true"
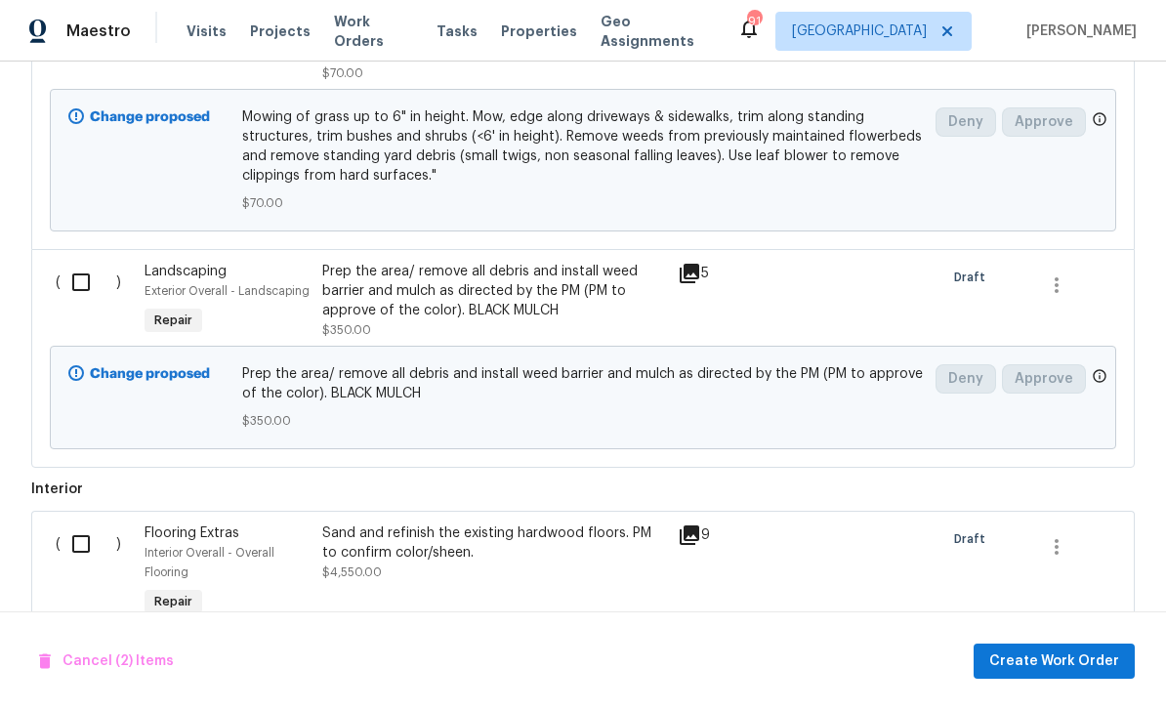
scroll to position [1031, 0]
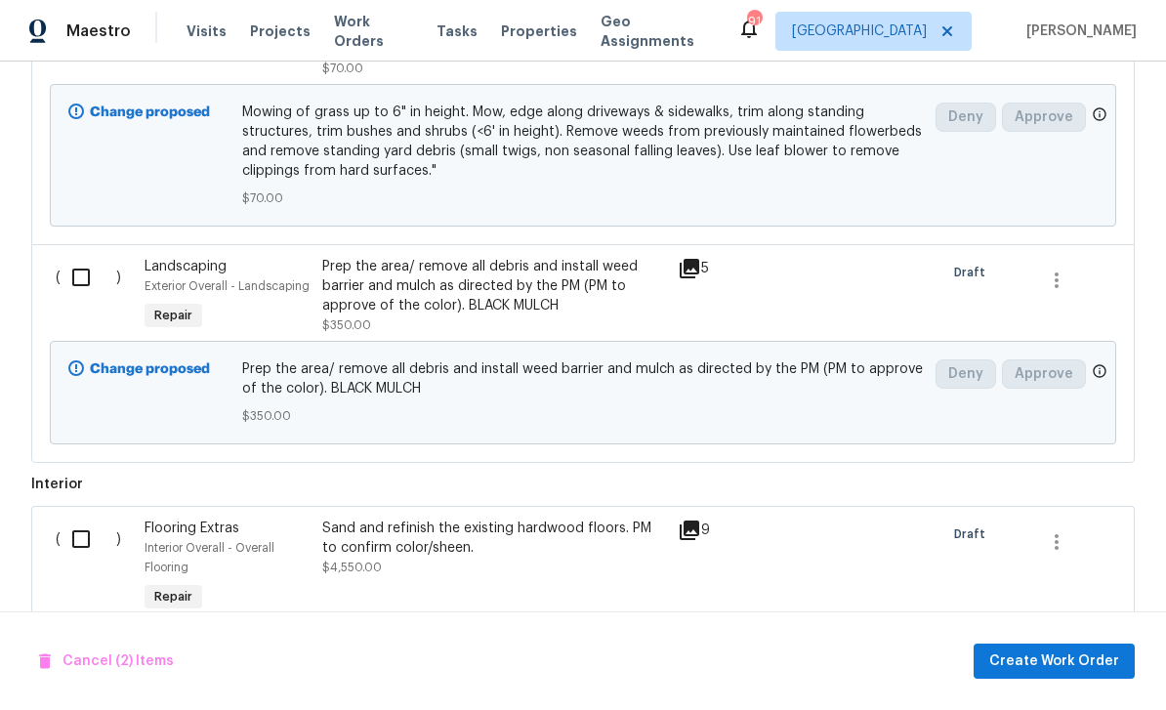
click at [88, 279] on input "checkbox" at bounding box center [89, 277] width 56 height 41
checkbox input "true"
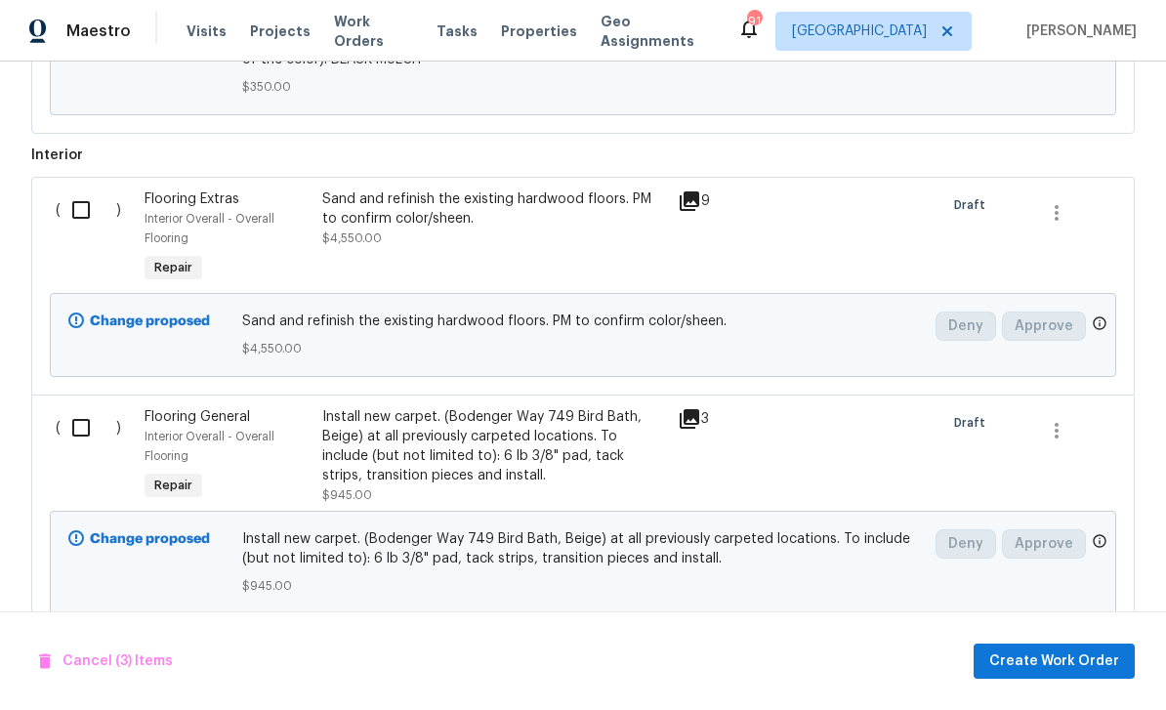
scroll to position [1359, 0]
click at [1068, 670] on span "Create Work Order" at bounding box center [1054, 661] width 130 height 24
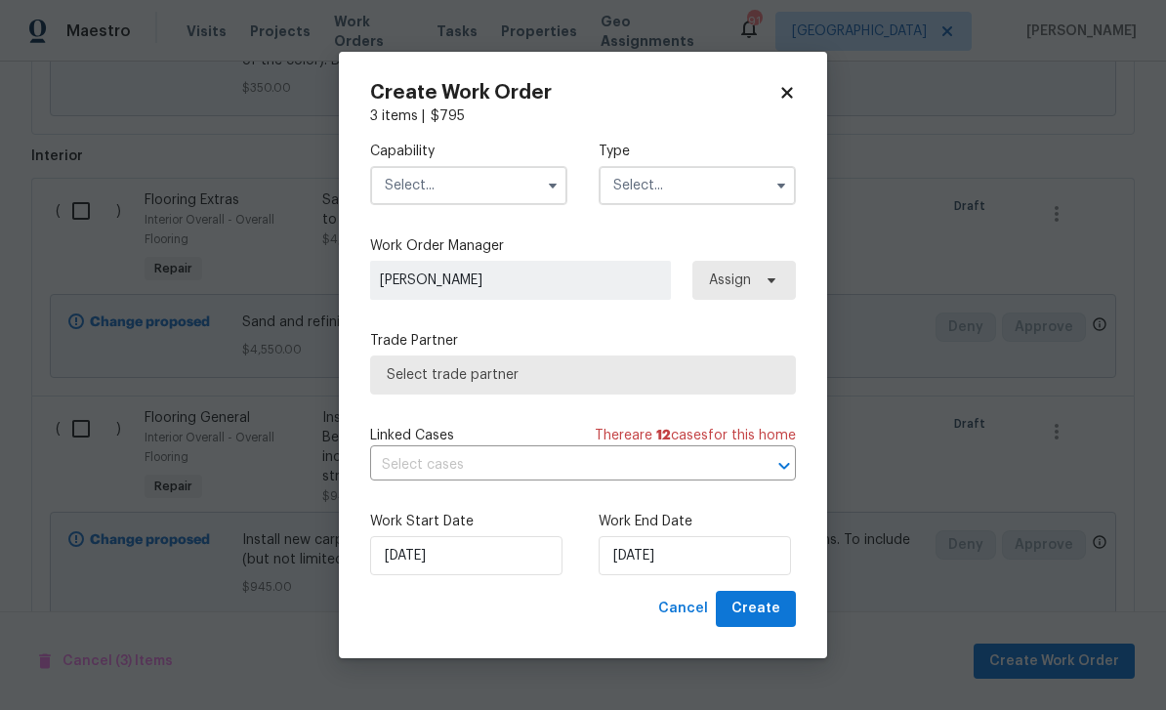
click at [417, 185] on input "text" at bounding box center [468, 185] width 197 height 39
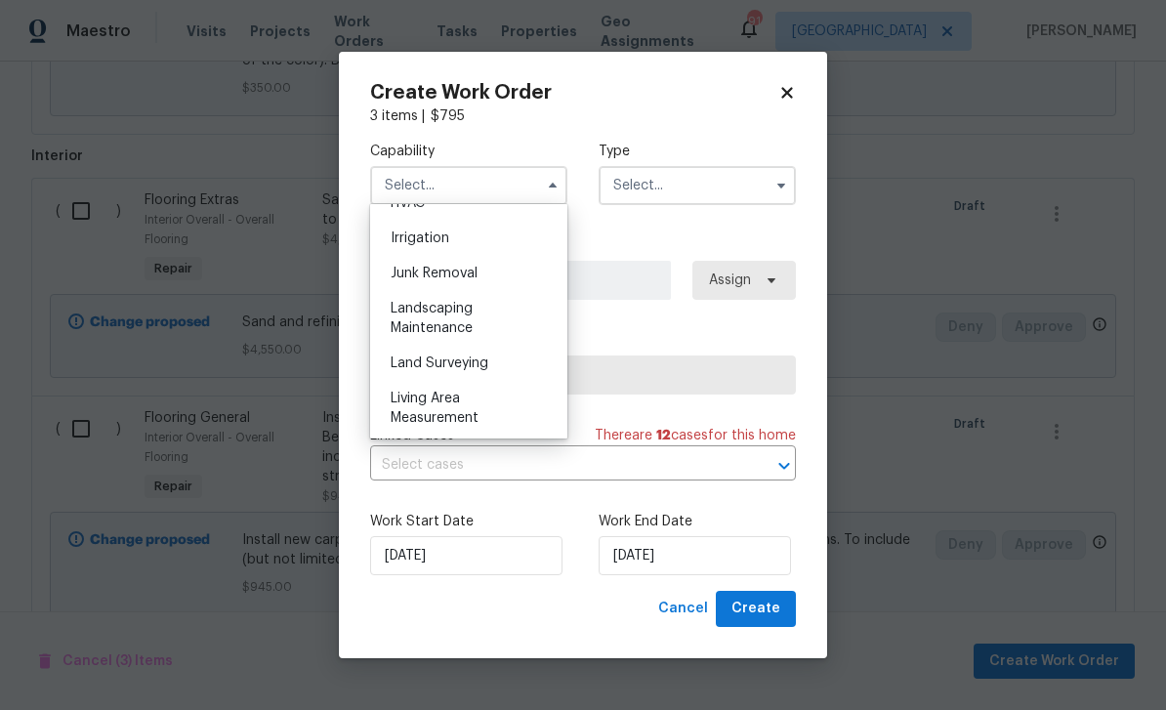
scroll to position [1200, 0]
click at [410, 322] on div "Landscaping Maintenance" at bounding box center [468, 321] width 187 height 55
type input "Landscaping Maintenance"
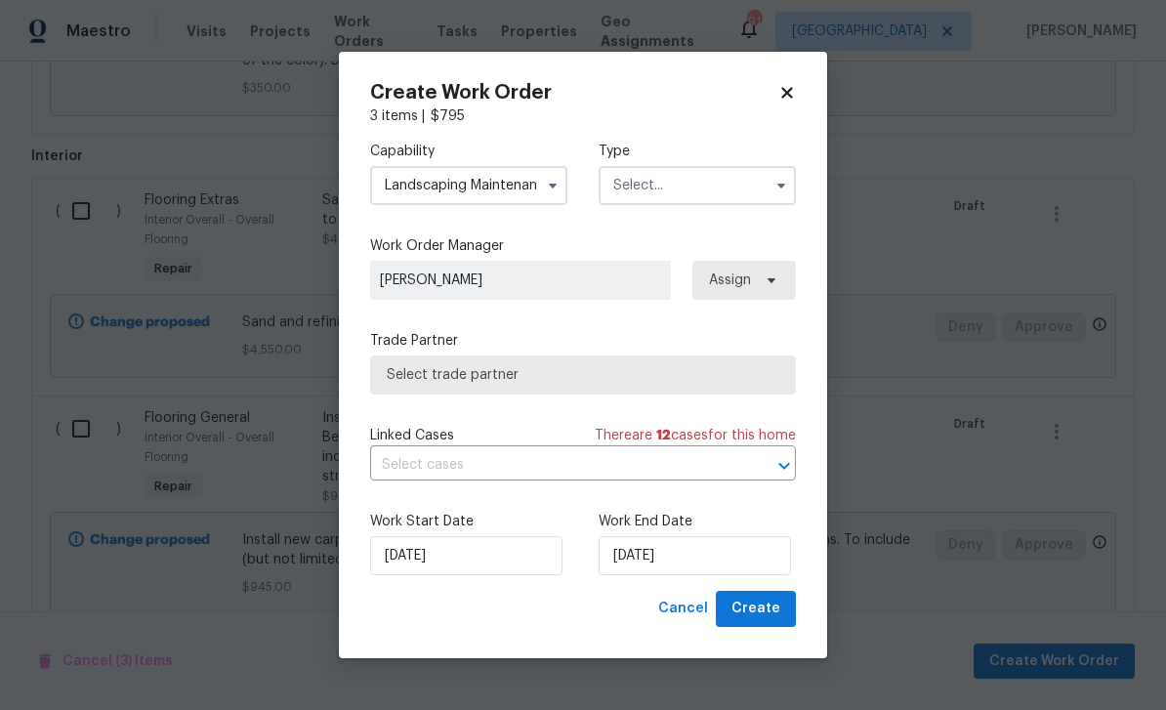
click at [738, 184] on input "text" at bounding box center [697, 185] width 197 height 39
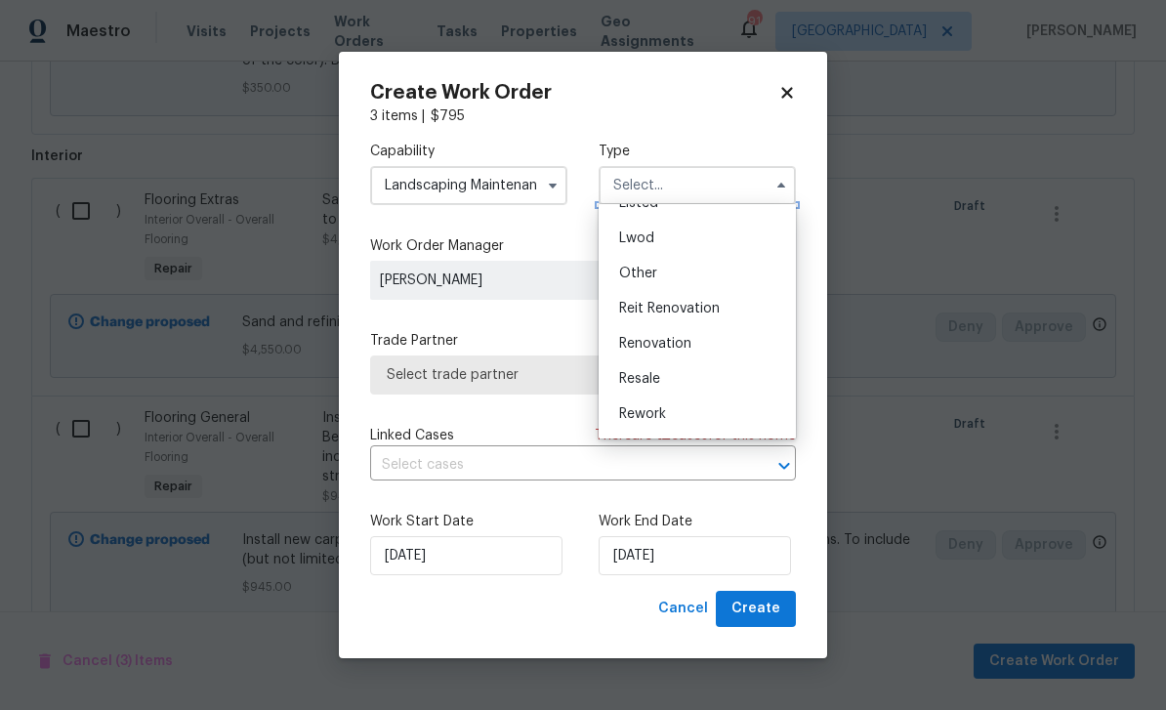
scroll to position [142, 0]
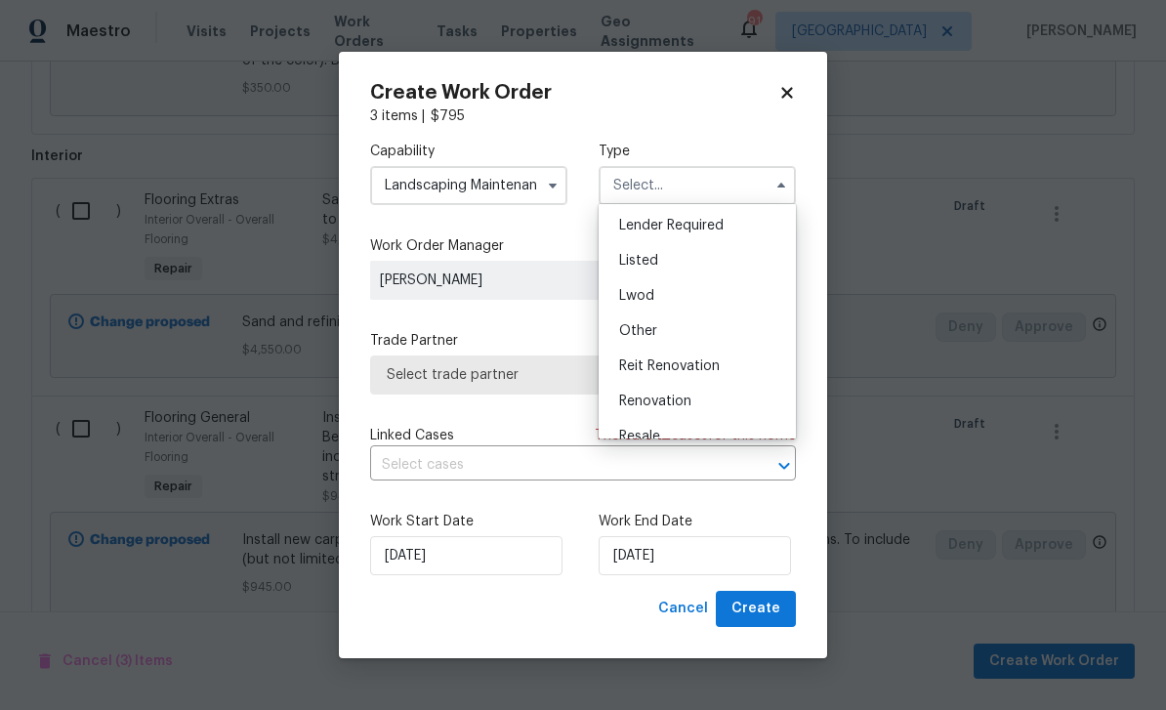
click at [685, 257] on div "Listed" at bounding box center [696, 260] width 187 height 35
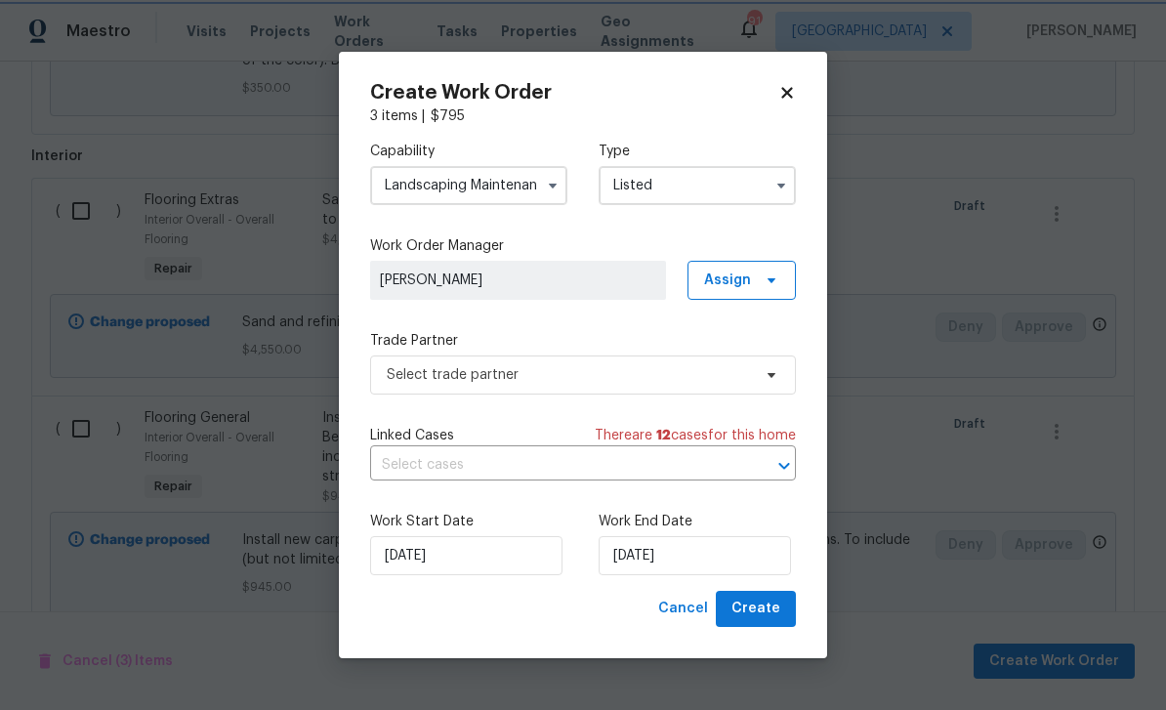
scroll to position [0, 0]
click at [750, 185] on input "Listed" at bounding box center [697, 185] width 197 height 39
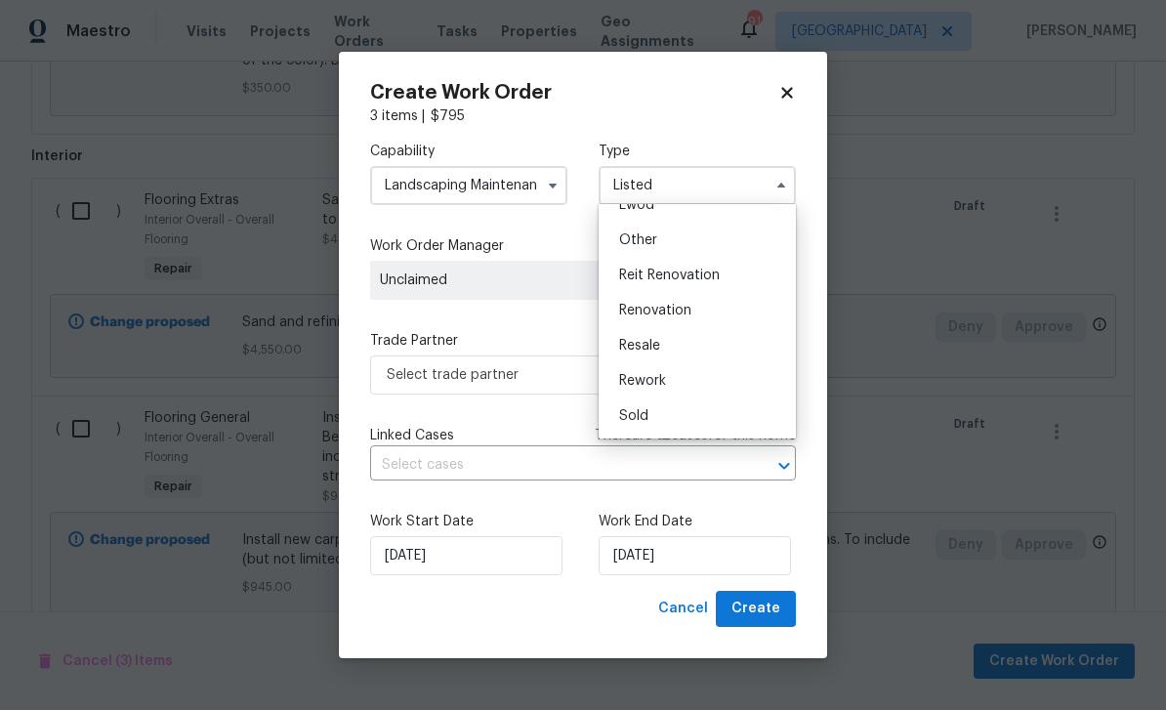
scroll to position [232, 0]
click at [720, 310] on div "Renovation" at bounding box center [696, 310] width 187 height 35
type input "Renovation"
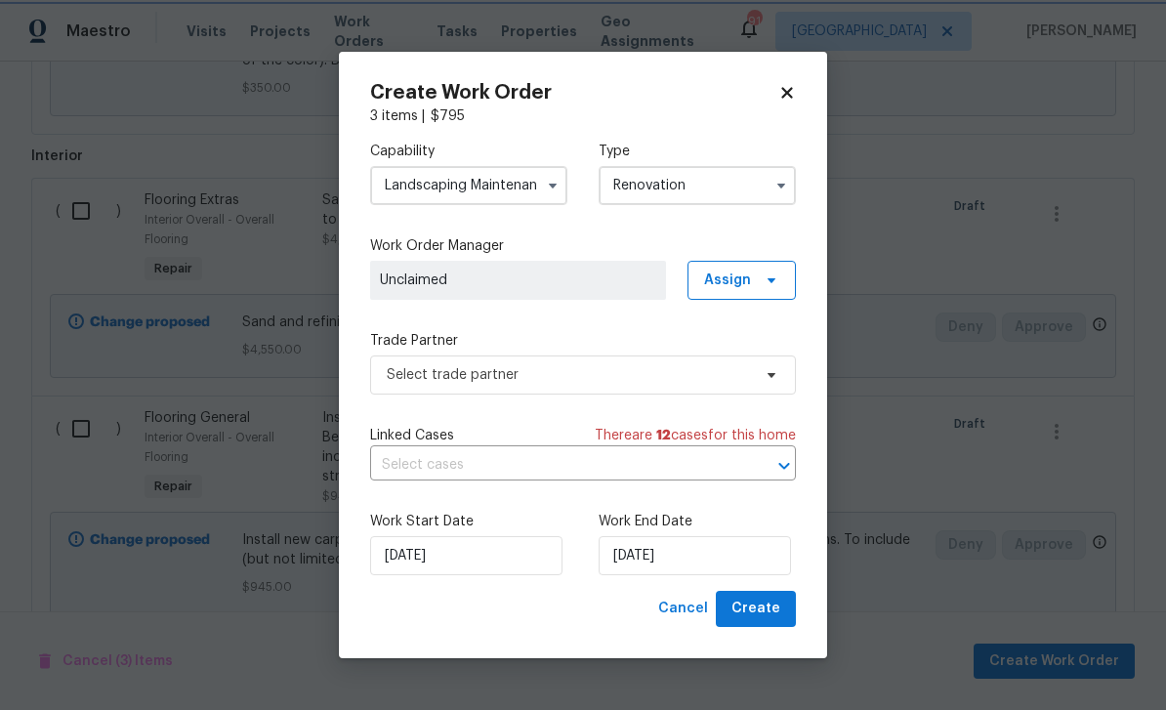
scroll to position [0, 0]
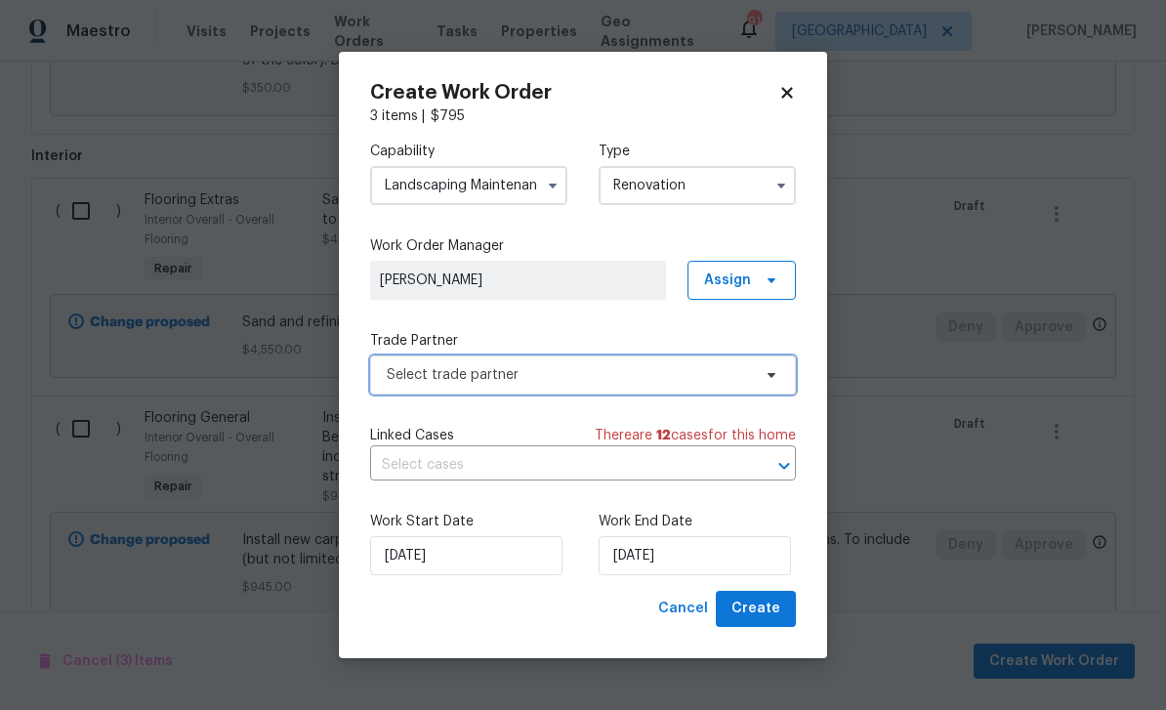
click at [743, 376] on span "Select trade partner" at bounding box center [569, 375] width 364 height 20
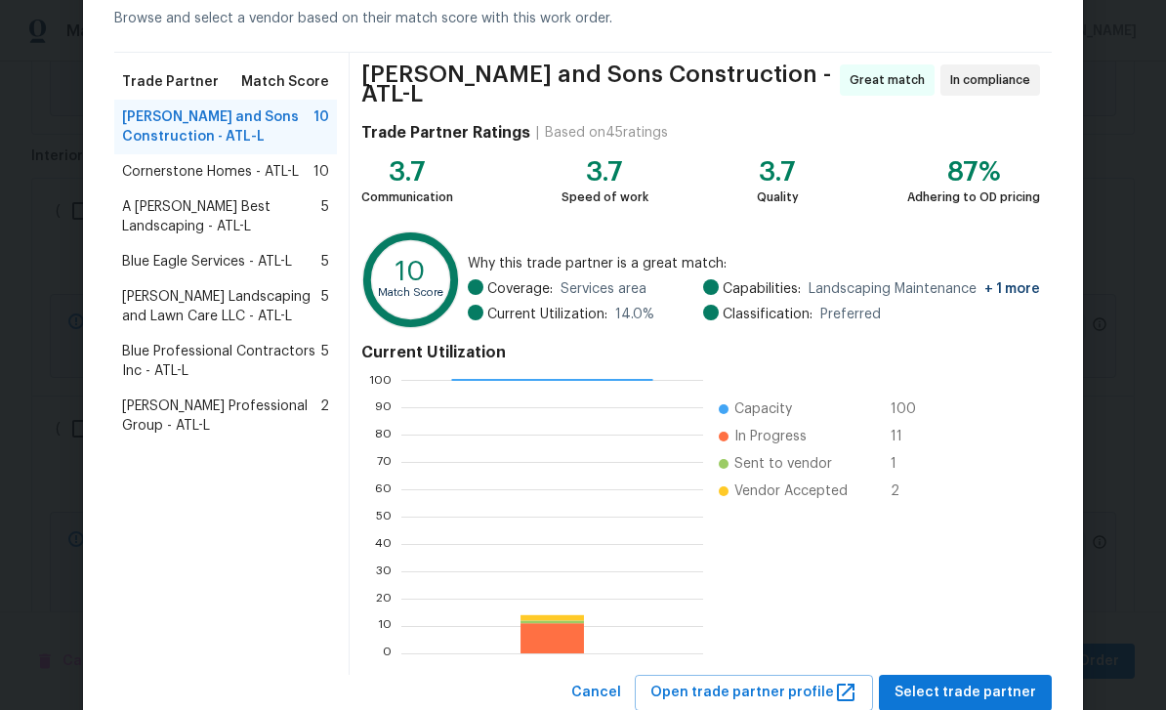
scroll to position [112, 0]
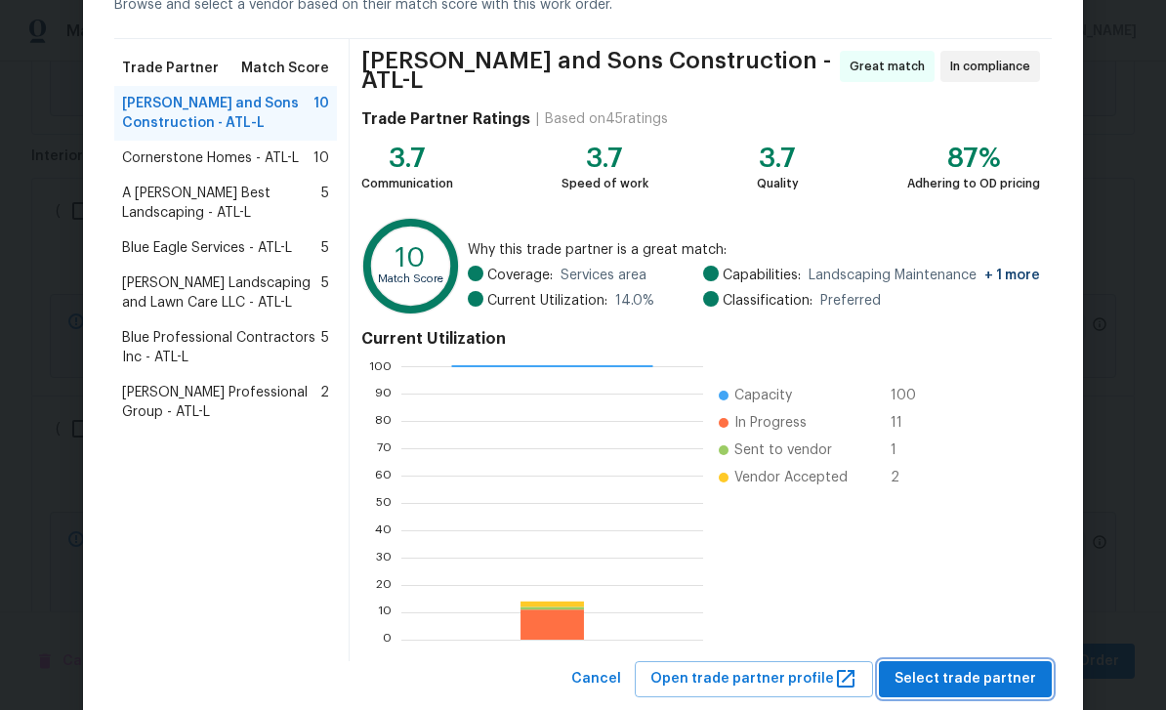
click at [990, 671] on span "Select trade partner" at bounding box center [965, 679] width 142 height 24
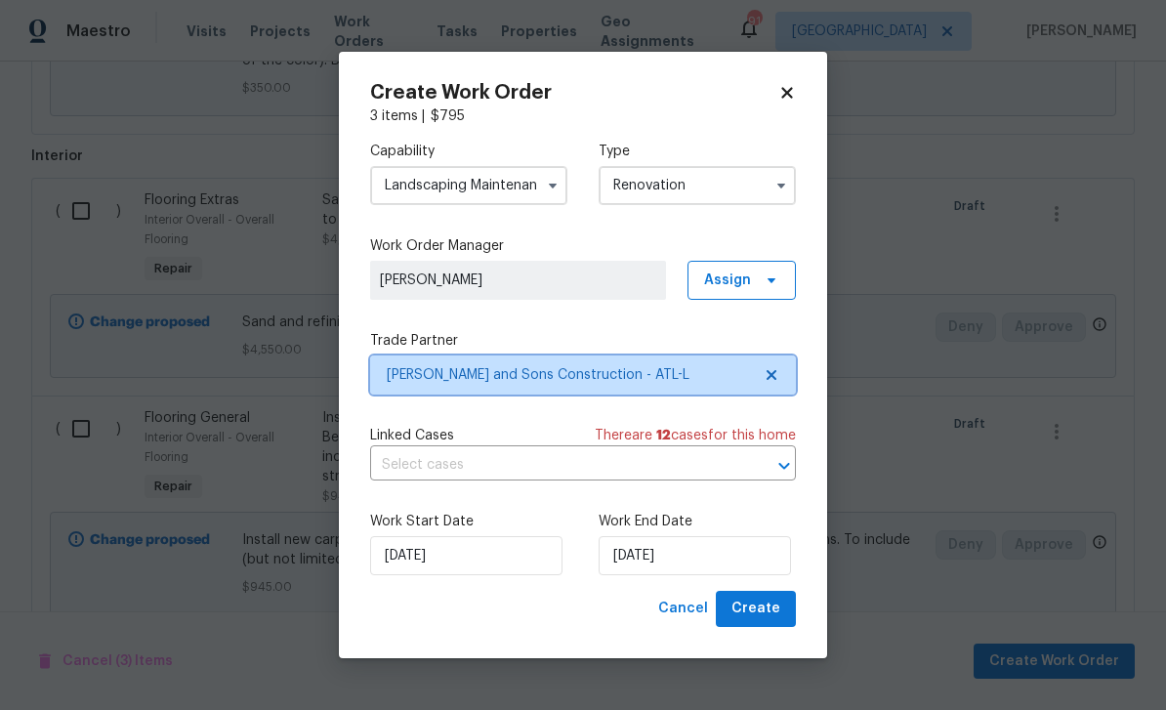
scroll to position [0, 0]
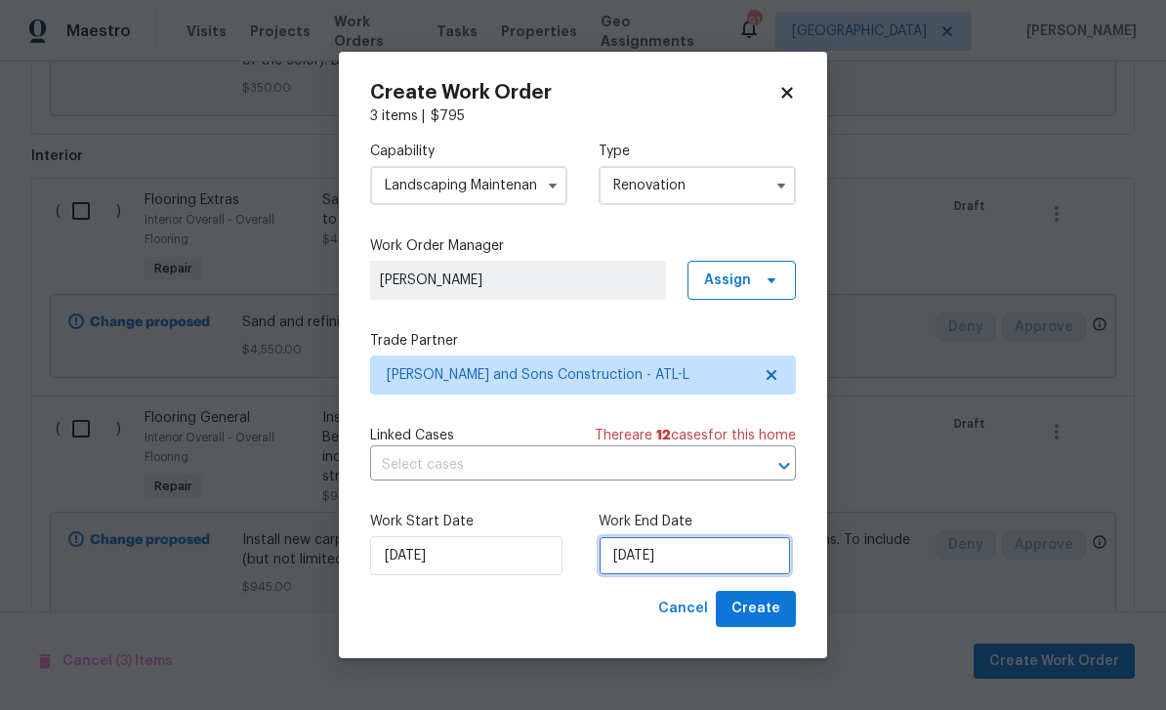
click at [765, 549] on input "[DATE]" at bounding box center [695, 555] width 192 height 39
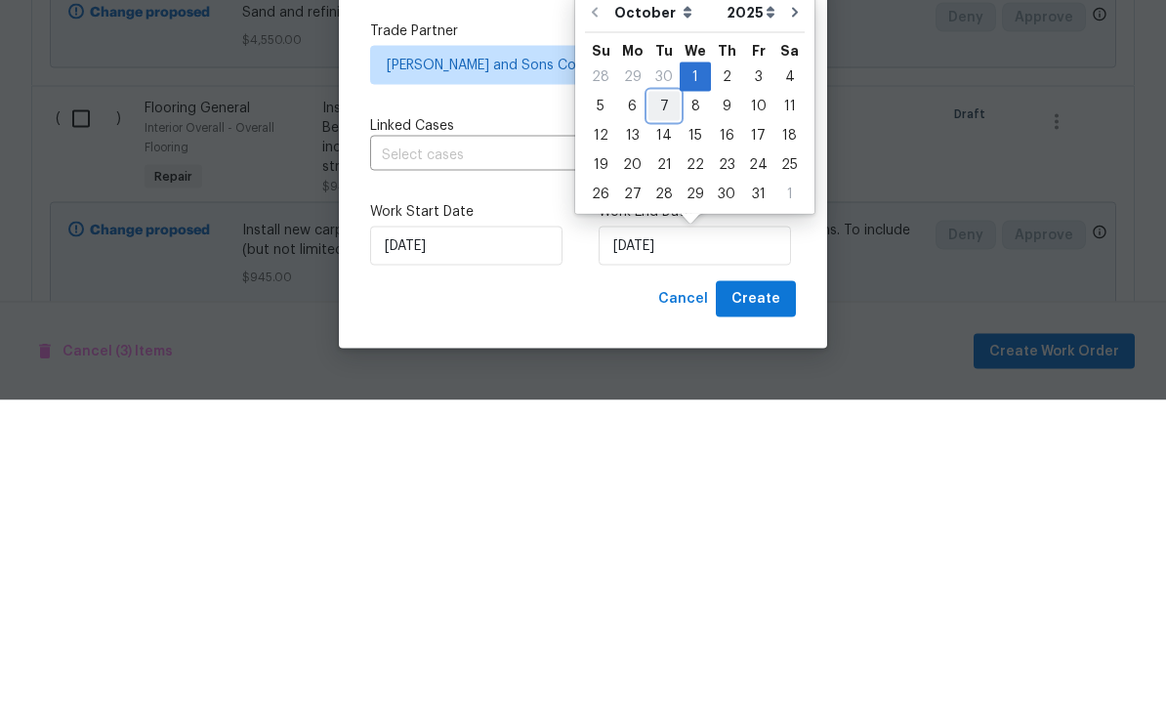
click at [669, 402] on div "7" at bounding box center [663, 415] width 31 height 27
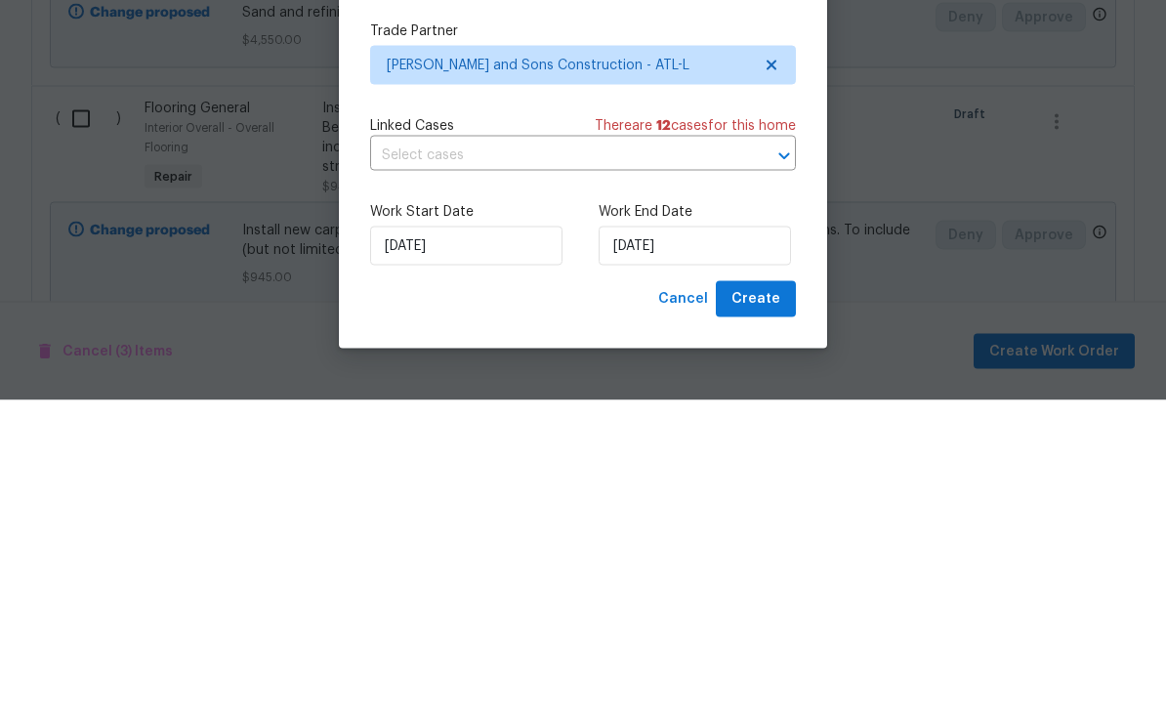
scroll to position [62, 0]
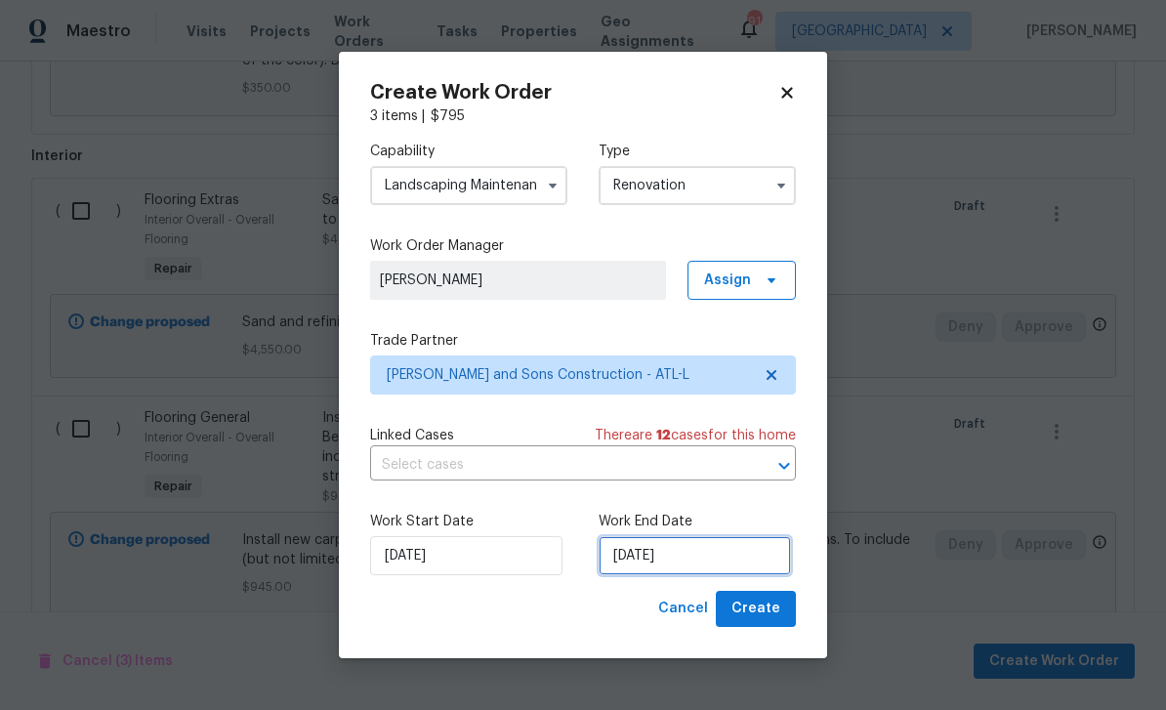
click at [758, 555] on input "[DATE]" at bounding box center [695, 555] width 192 height 39
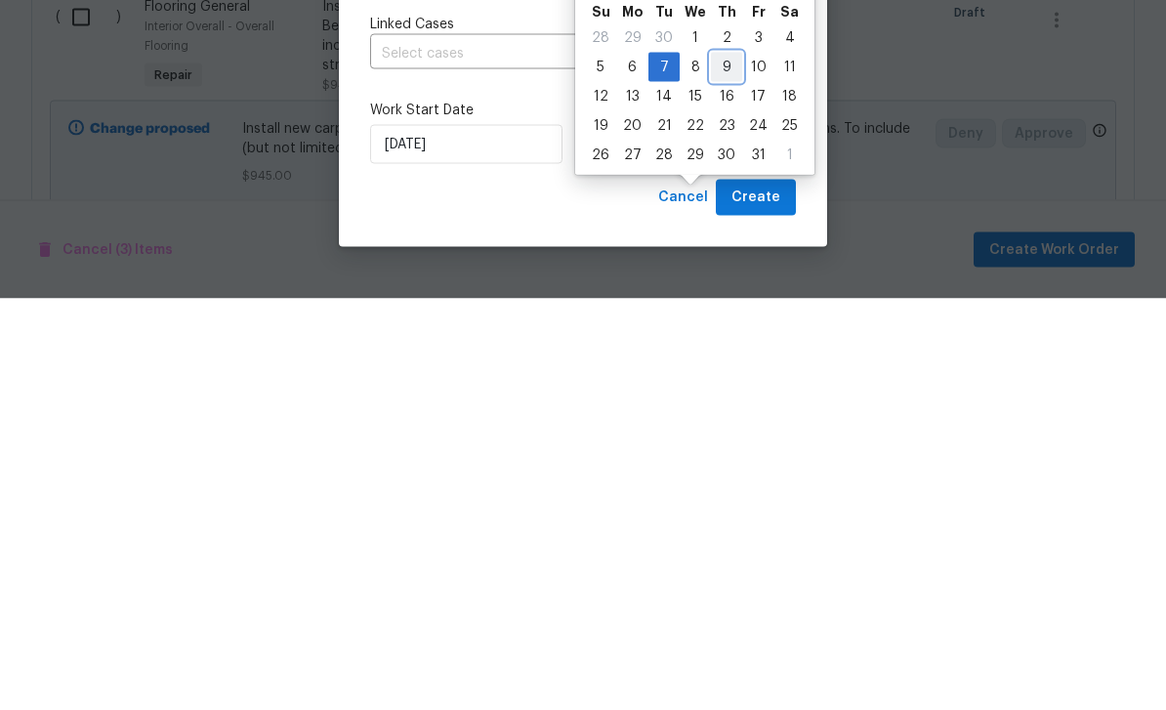
click at [729, 465] on div "9" at bounding box center [726, 478] width 31 height 27
type input "[DATE]"
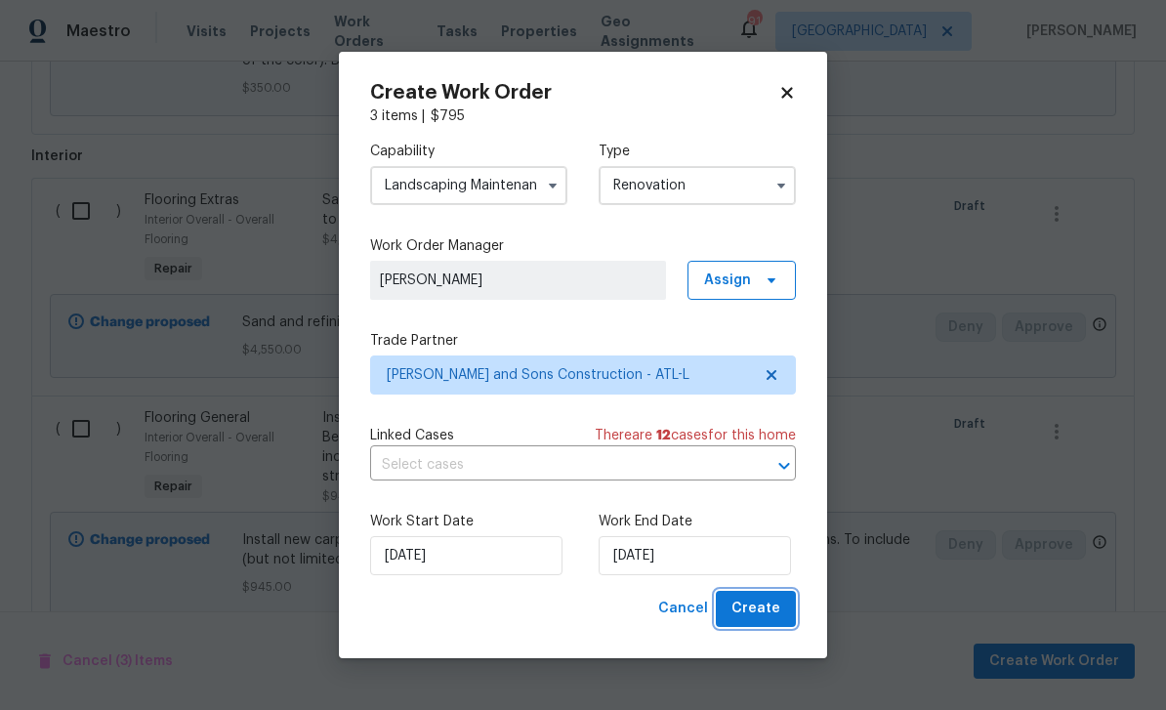
click at [765, 602] on span "Create" at bounding box center [755, 609] width 49 height 24
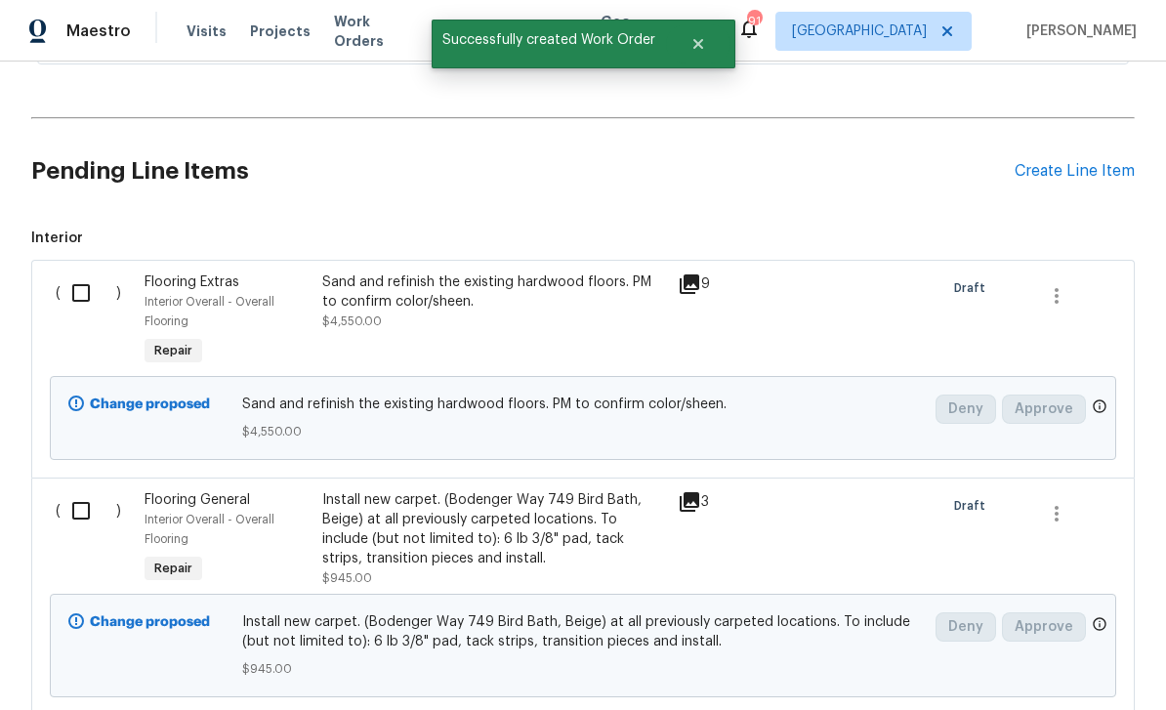
scroll to position [513, 0]
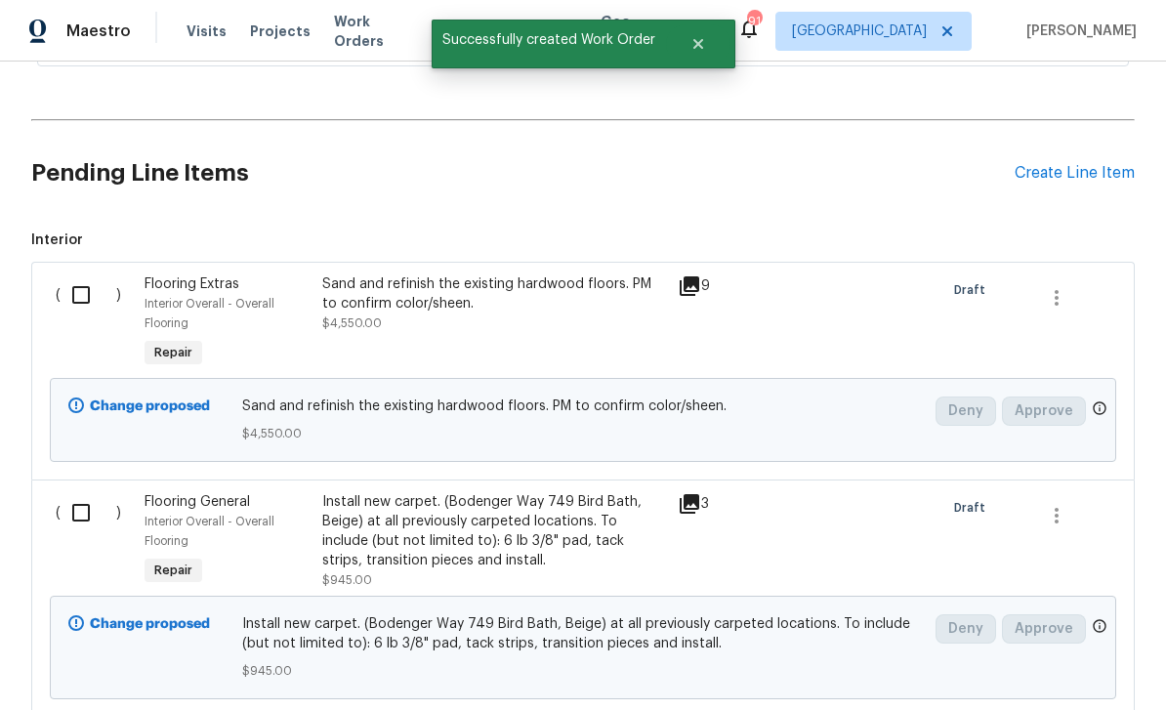
click at [91, 274] on input "checkbox" at bounding box center [89, 294] width 56 height 41
checkbox input "true"
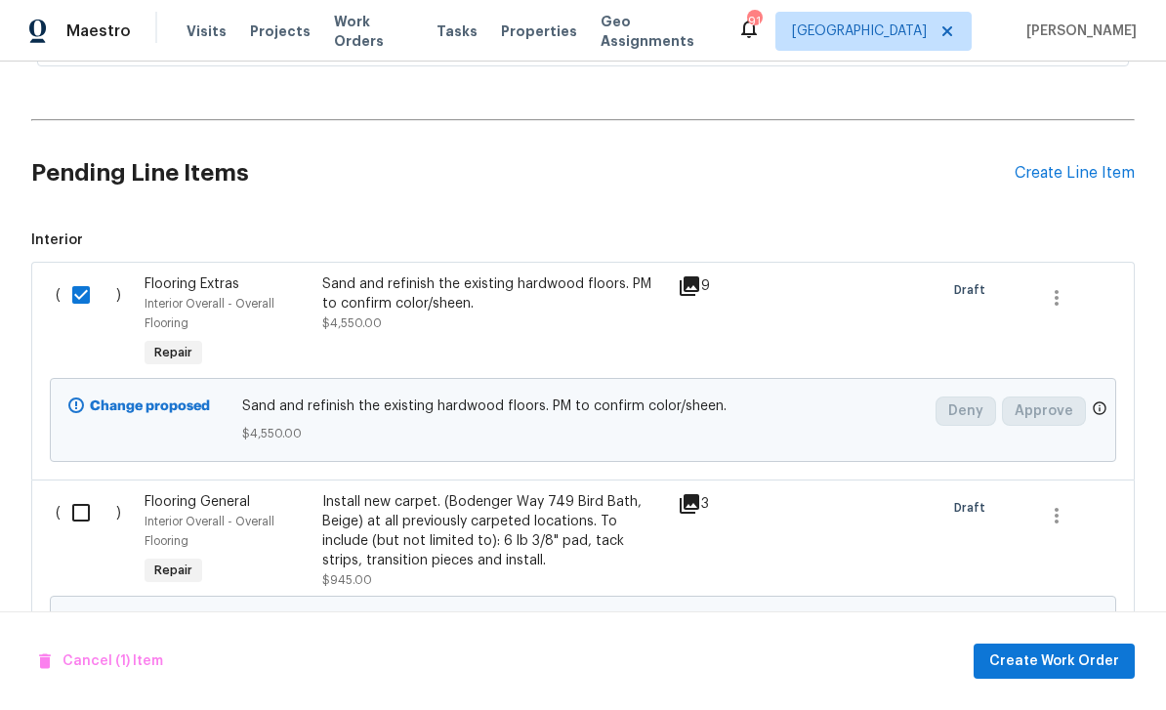
click at [91, 492] on input "checkbox" at bounding box center [89, 512] width 56 height 41
checkbox input "true"
click at [1064, 661] on span "Create Work Order" at bounding box center [1054, 661] width 130 height 24
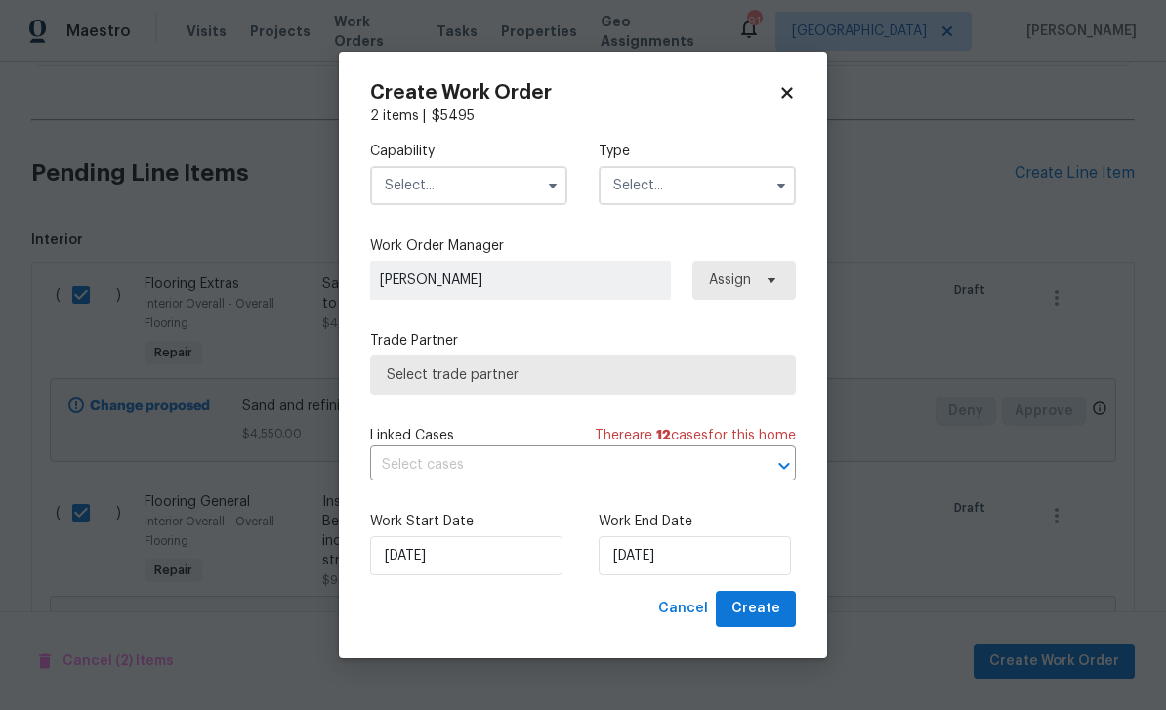
click at [518, 182] on input "text" at bounding box center [468, 185] width 197 height 39
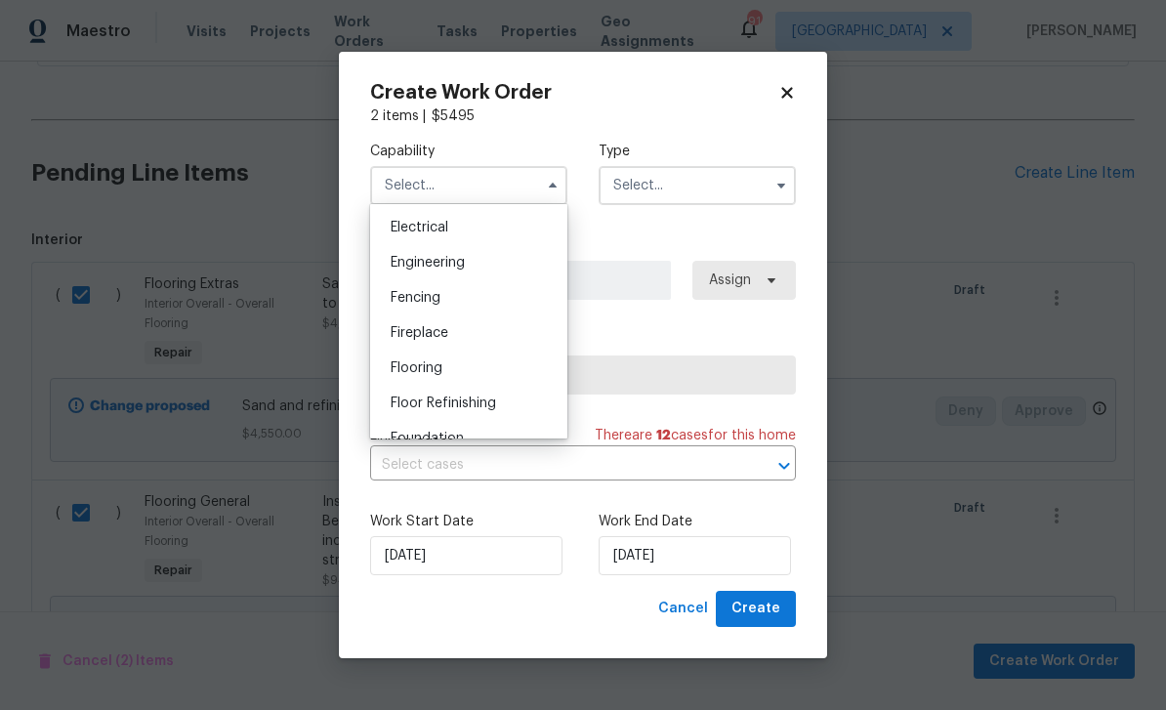
scroll to position [617, 0]
click at [483, 359] on div "Flooring" at bounding box center [468, 367] width 187 height 35
type input "Flooring"
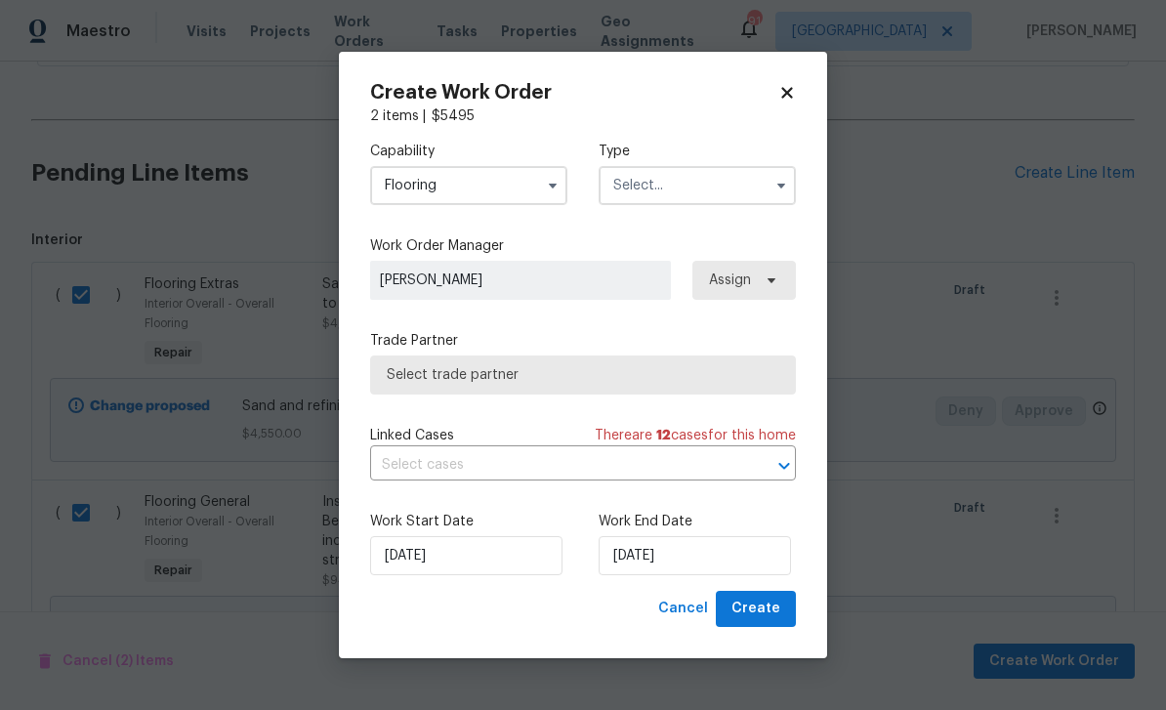
click at [650, 176] on input "text" at bounding box center [697, 185] width 197 height 39
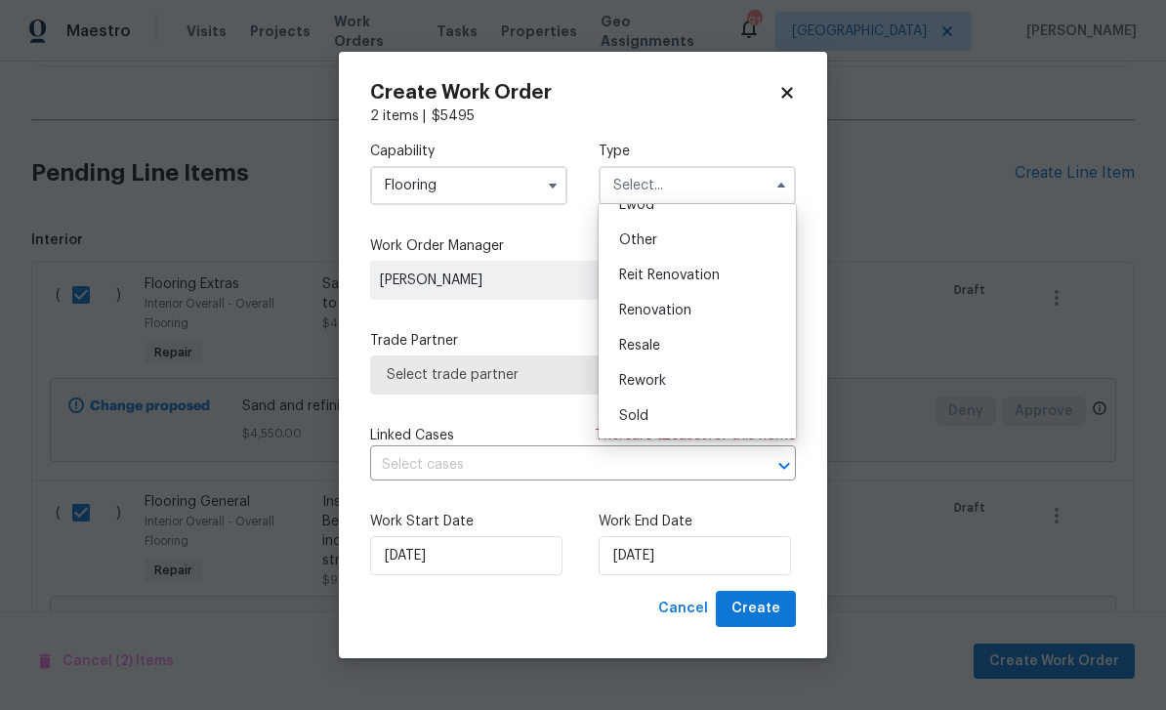
scroll to position [232, 0]
click at [696, 312] on div "Renovation" at bounding box center [696, 310] width 187 height 35
type input "Renovation"
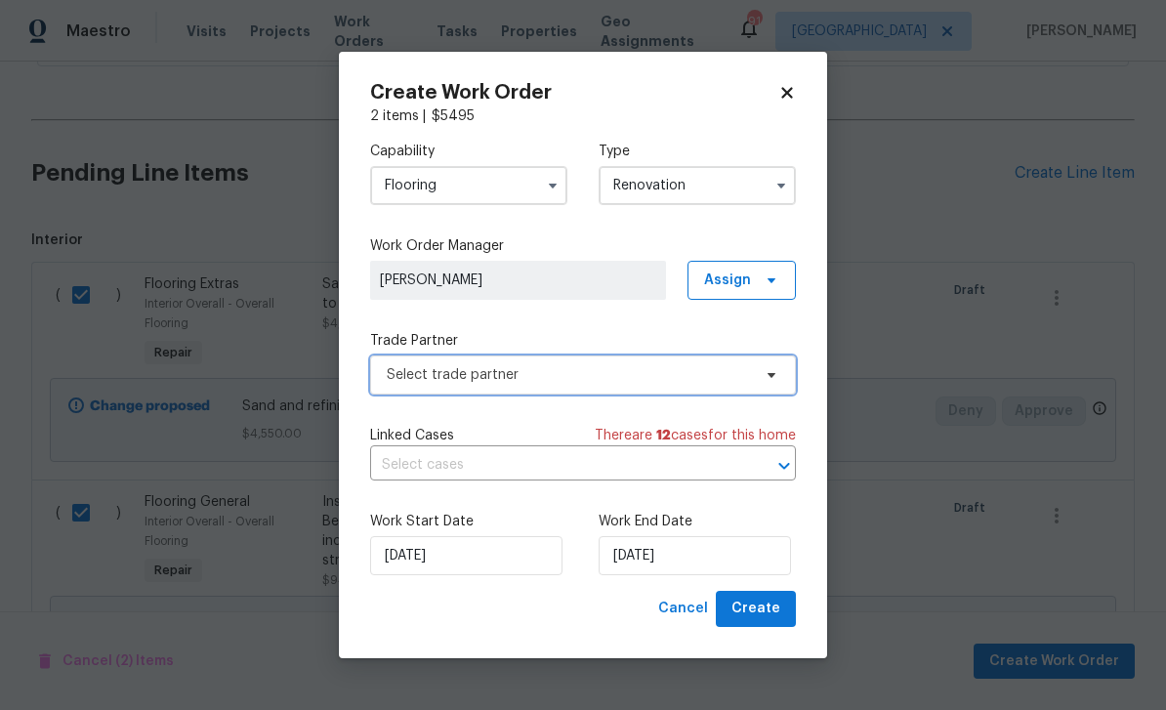
click at [735, 365] on span "Select trade partner" at bounding box center [569, 375] width 364 height 20
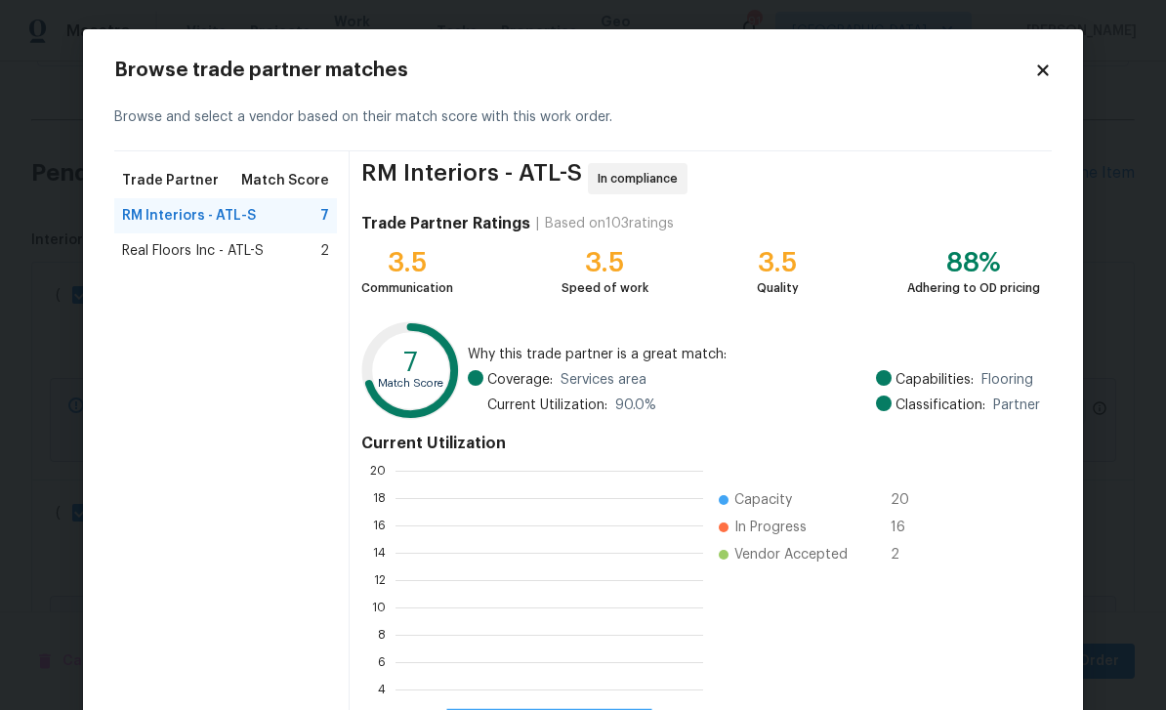
scroll to position [273, 308]
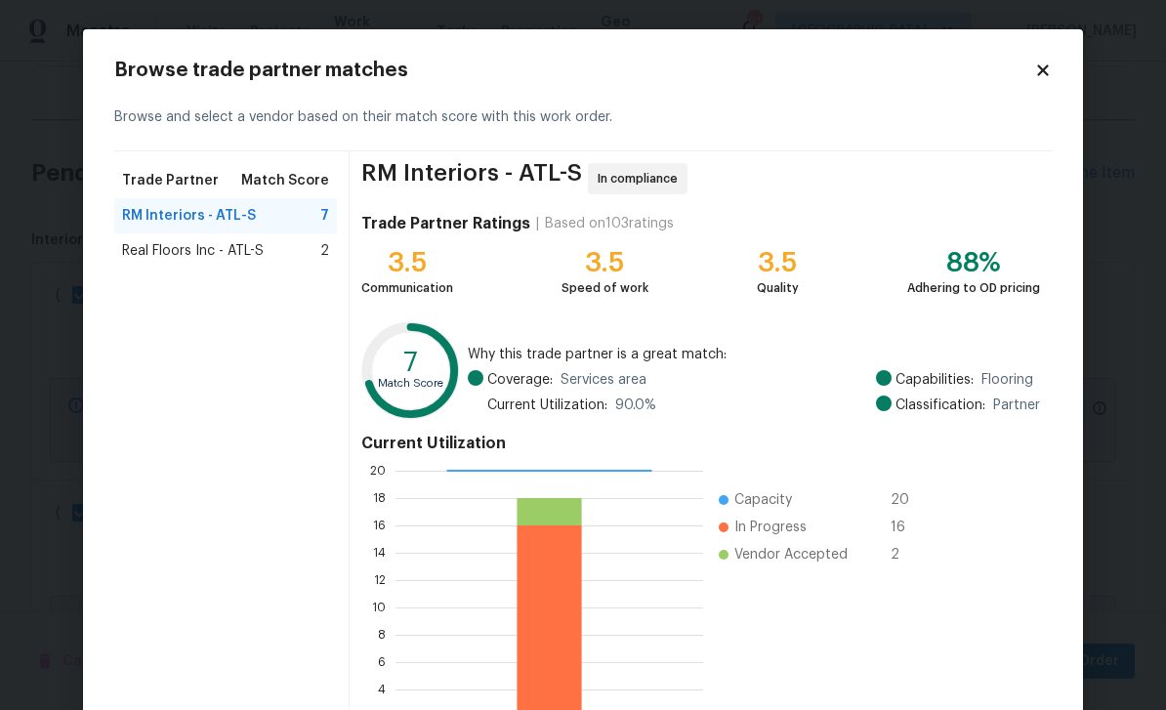
click at [145, 253] on span "Real Floors Inc - ATL-S" at bounding box center [193, 251] width 142 height 20
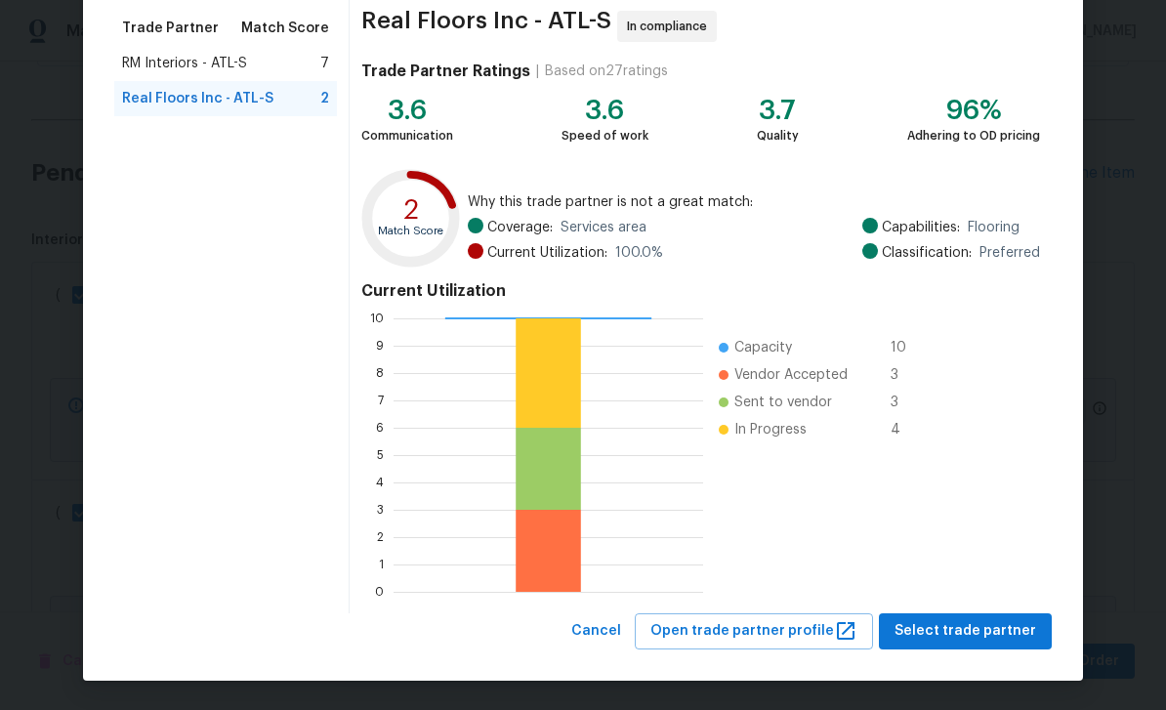
scroll to position [151, 0]
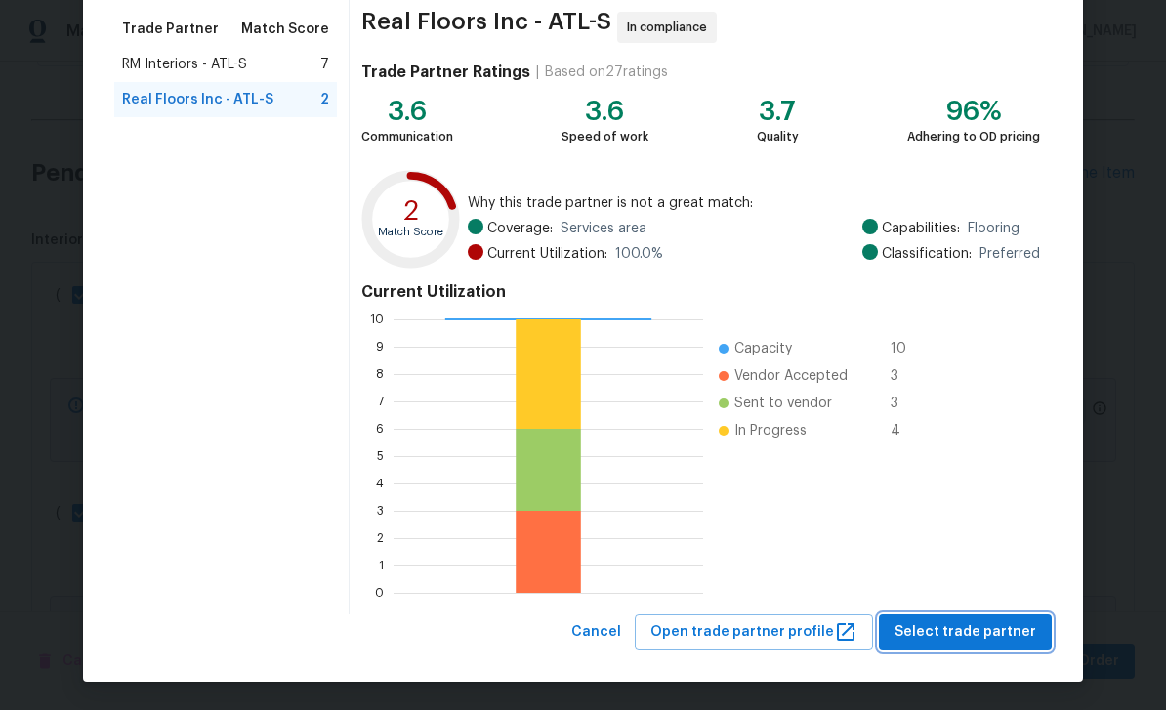
click at [976, 632] on span "Select trade partner" at bounding box center [965, 632] width 142 height 24
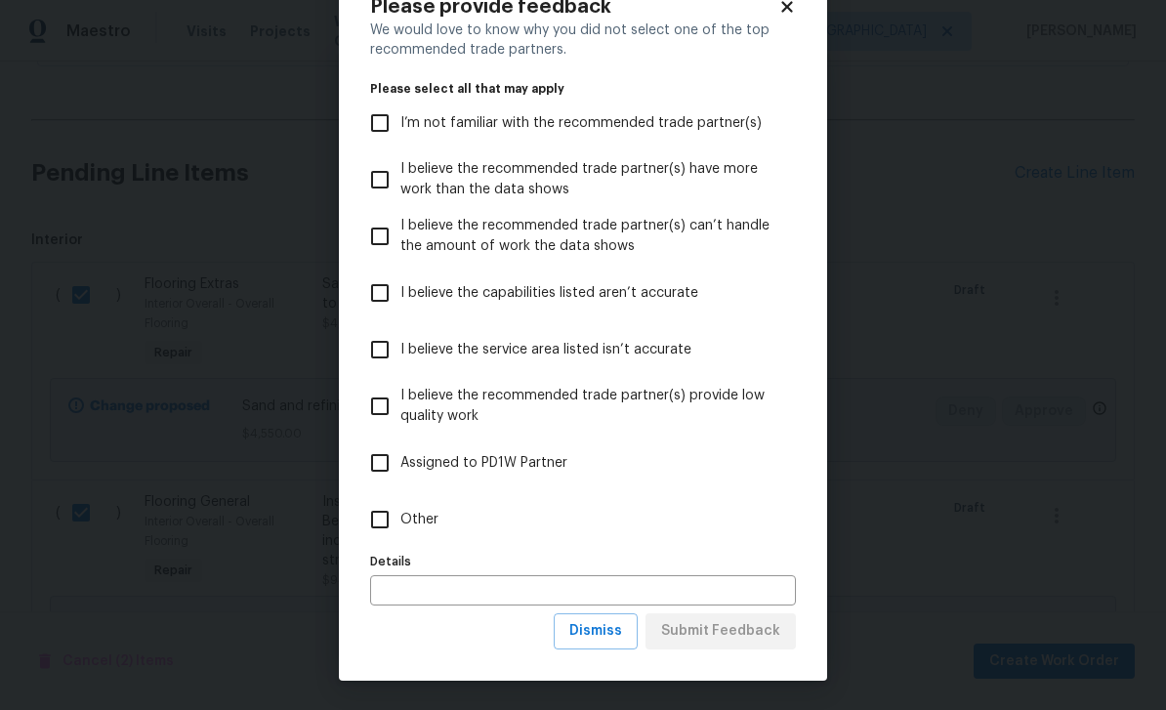
scroll to position [64, 0]
click at [384, 527] on input "Other" at bounding box center [379, 519] width 41 height 41
checkbox input "true"
click at [764, 634] on span "Submit Feedback" at bounding box center [720, 631] width 119 height 24
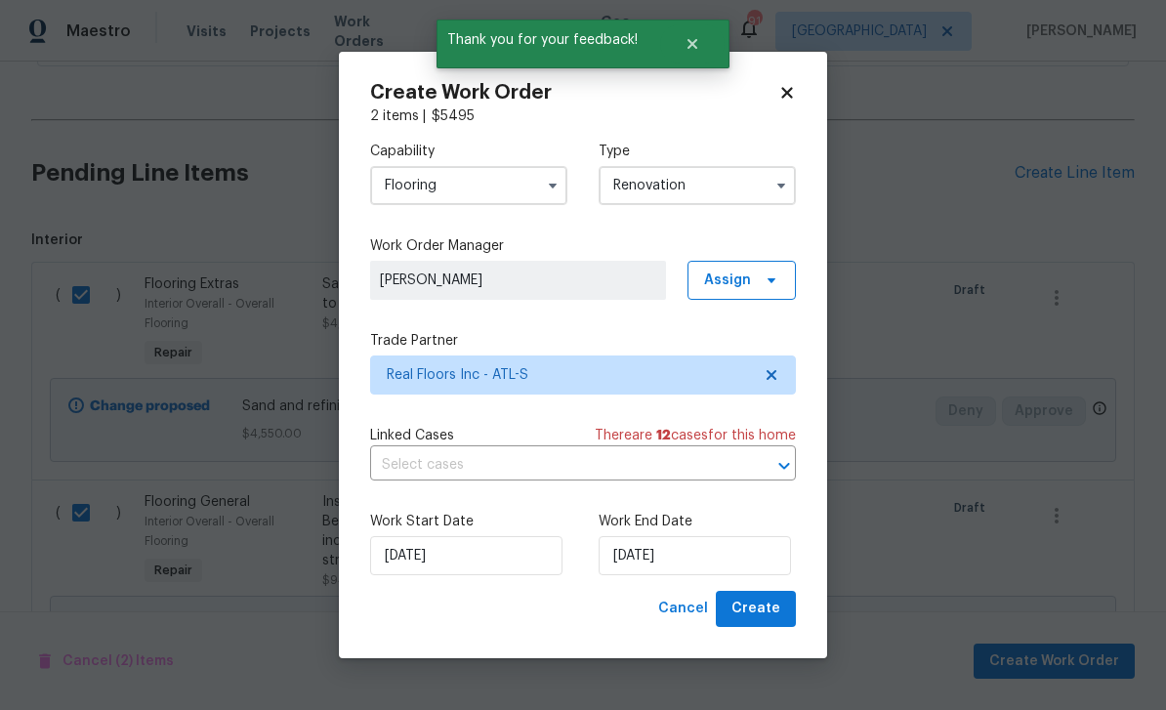
scroll to position [0, 0]
click at [763, 559] on input "[DATE]" at bounding box center [695, 555] width 192 height 39
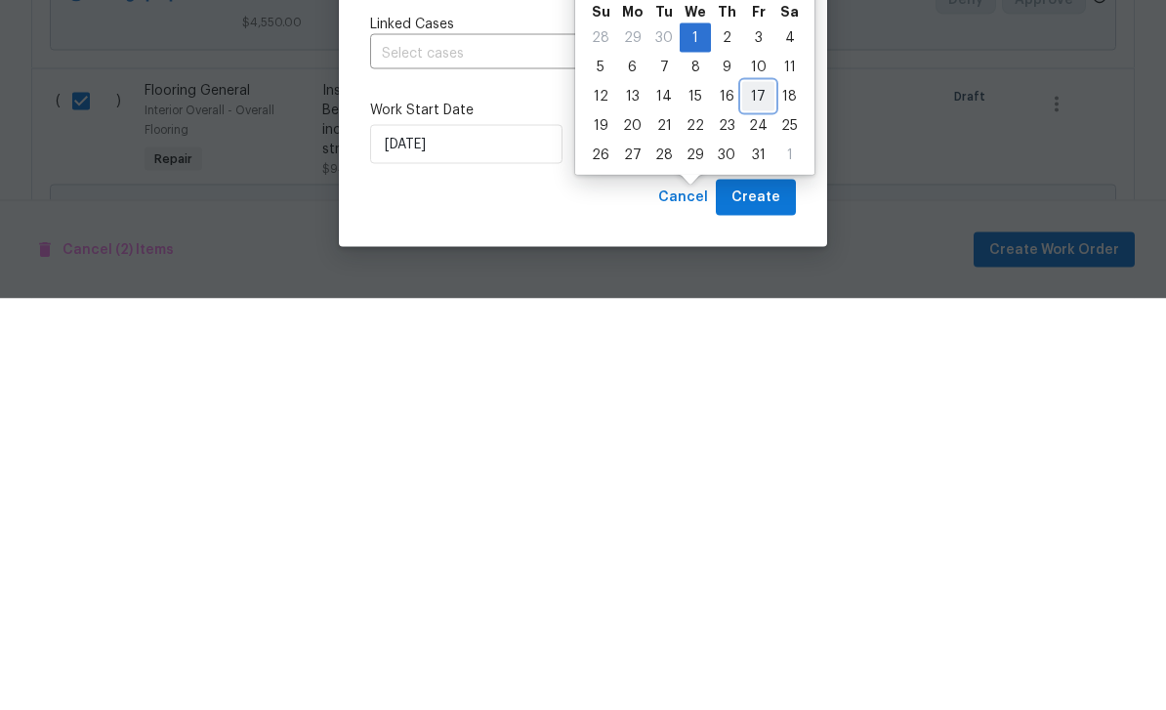
click at [761, 494] on div "17" at bounding box center [758, 507] width 32 height 27
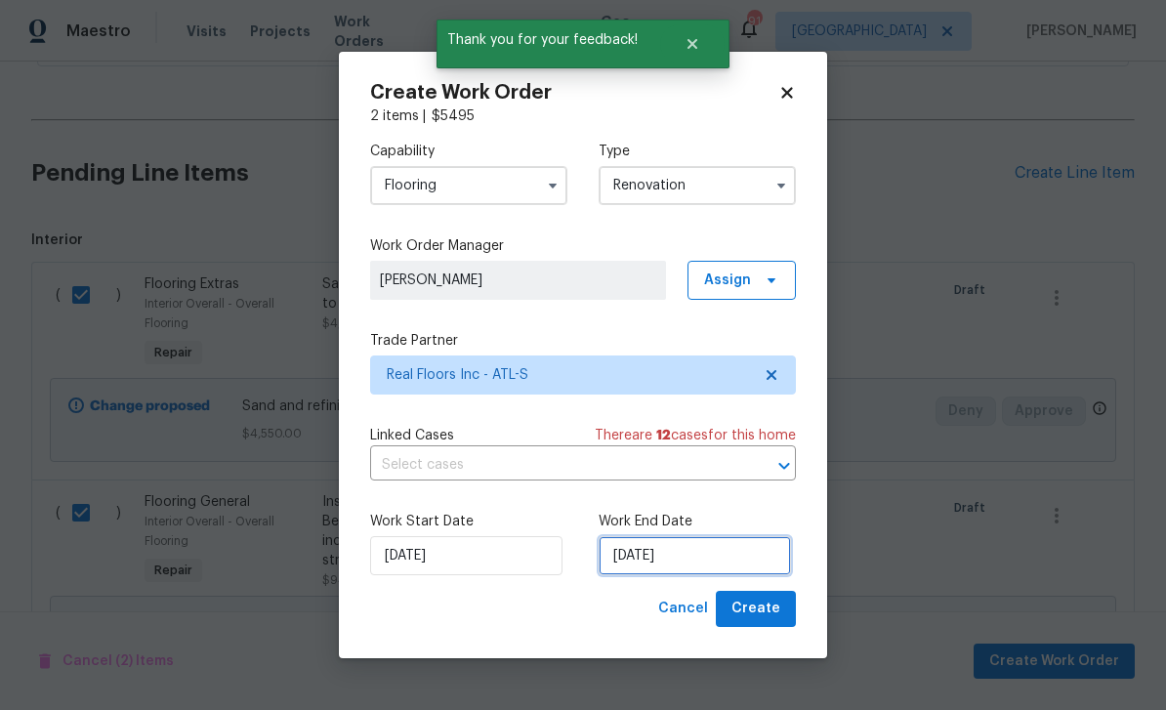
click at [750, 556] on input "10/17/2025" at bounding box center [695, 555] width 192 height 39
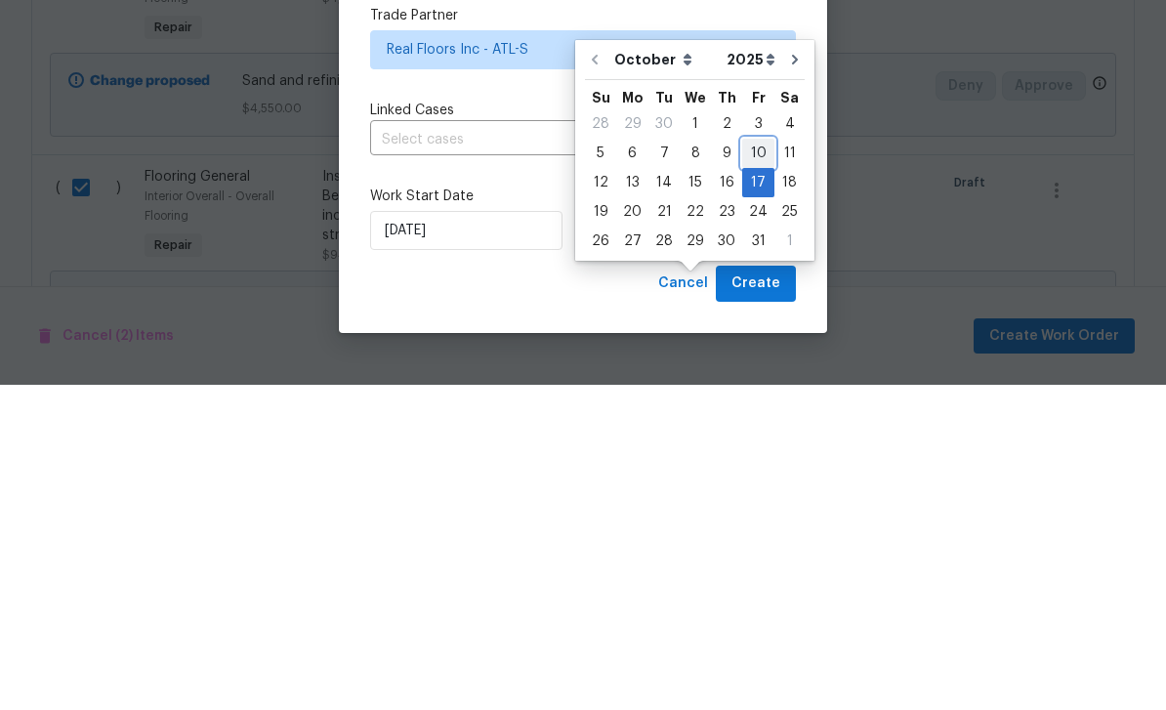
click at [755, 465] on div "10" at bounding box center [758, 478] width 32 height 27
type input "[DATE]"
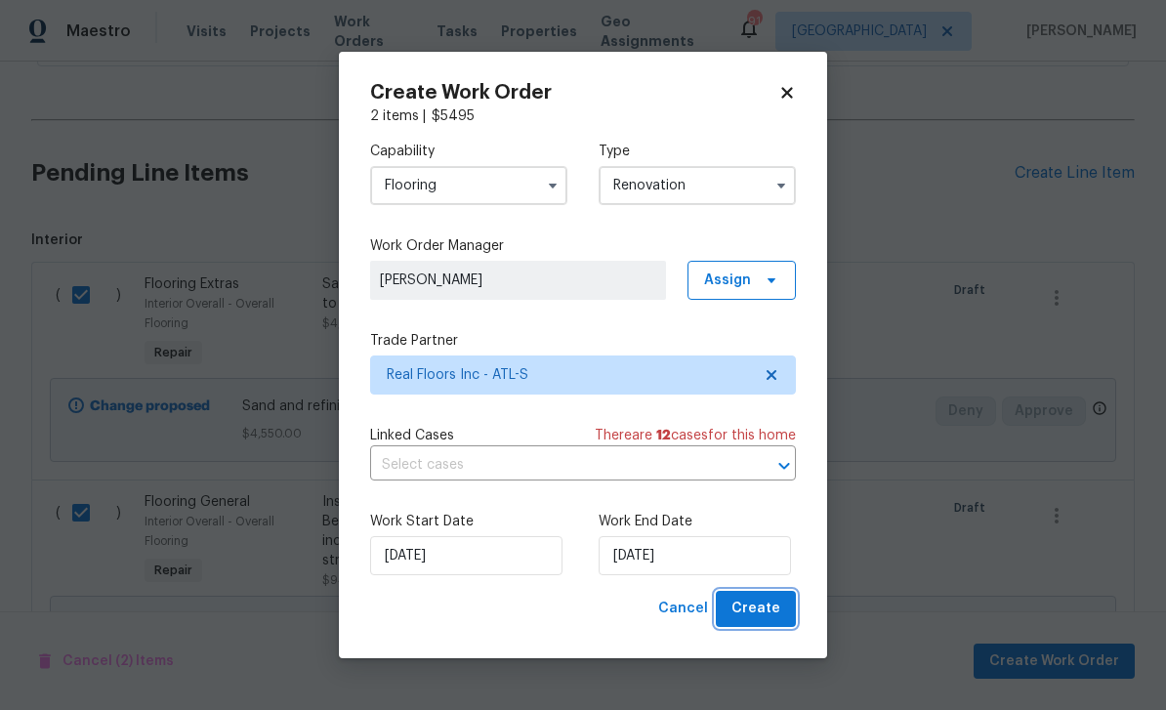
click at [765, 600] on span "Create" at bounding box center [755, 609] width 49 height 24
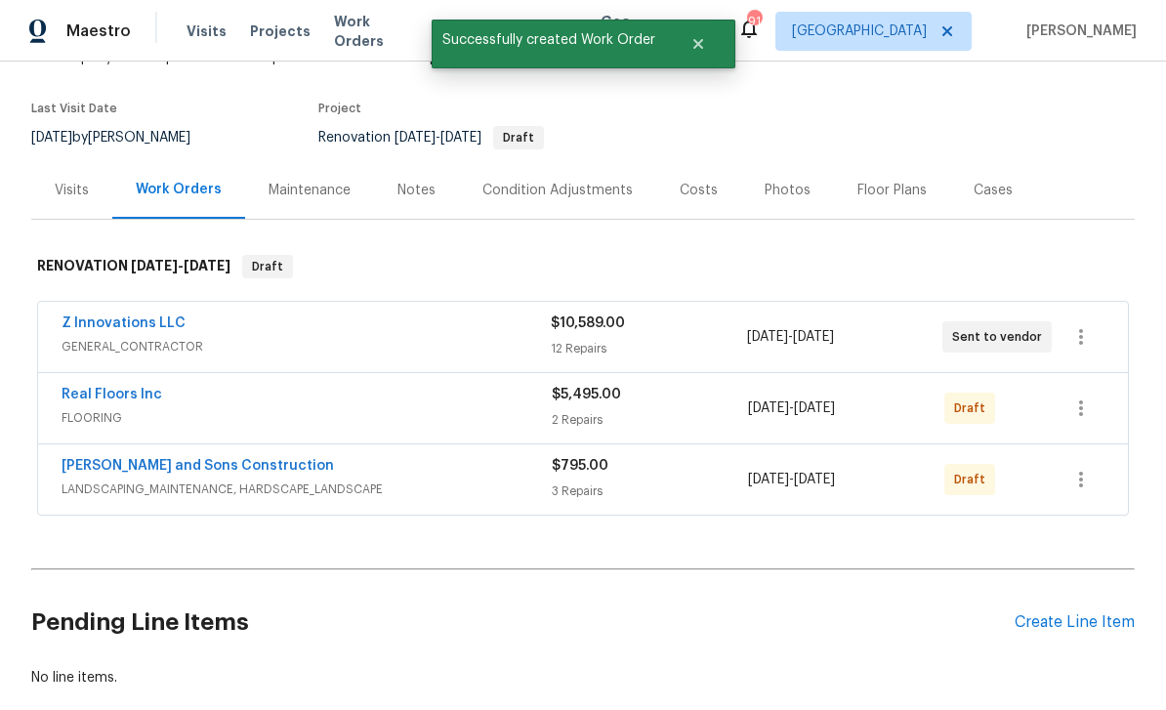
scroll to position [123, 0]
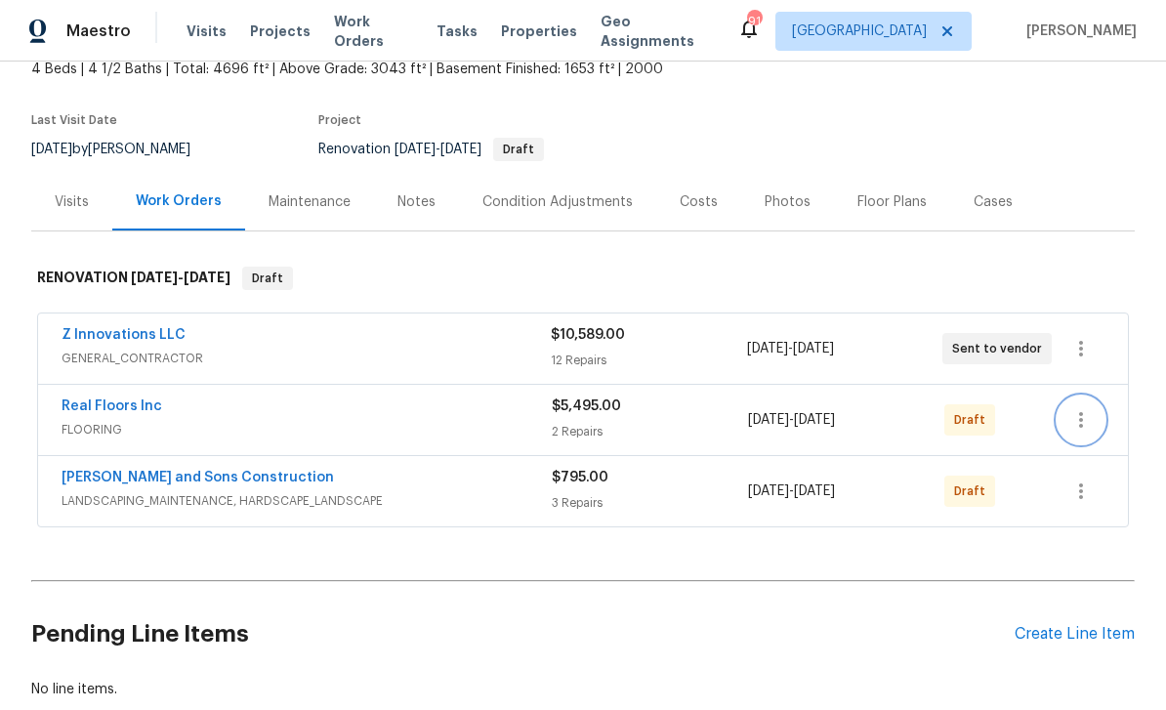
click at [1083, 408] on icon "button" at bounding box center [1080, 419] width 23 height 23
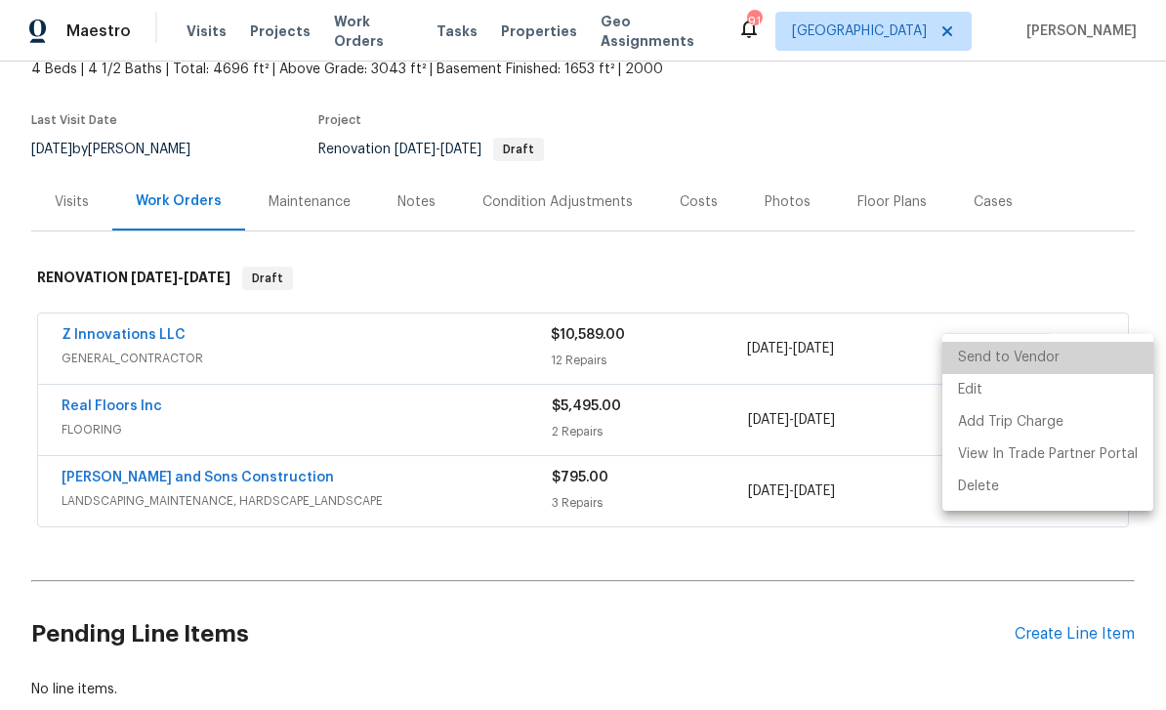
click at [1065, 352] on li "Send to Vendor" at bounding box center [1047, 358] width 211 height 32
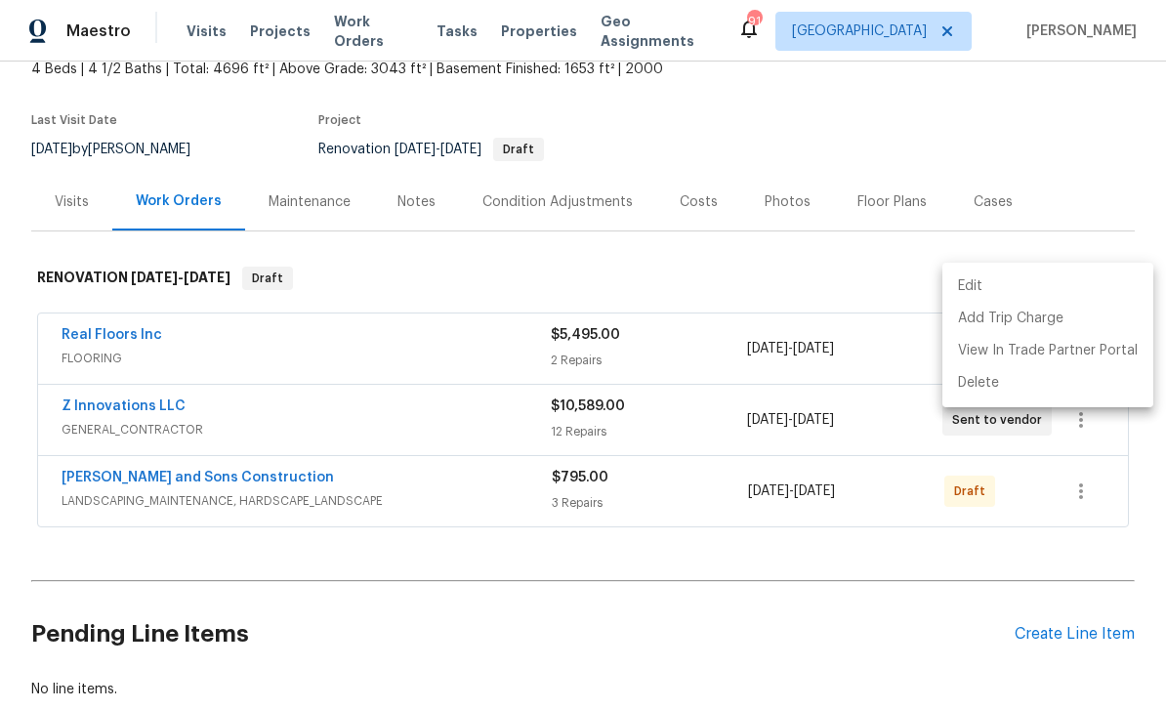
click at [1089, 427] on div at bounding box center [583, 355] width 1166 height 710
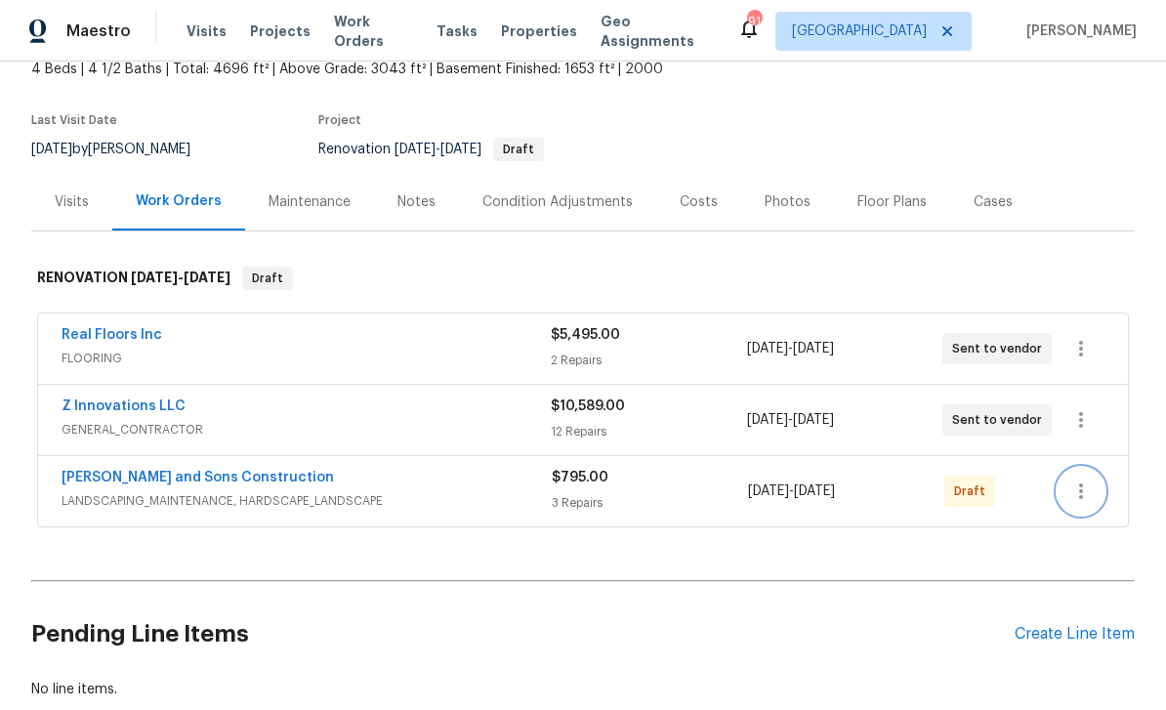
click at [1087, 479] on icon "button" at bounding box center [1080, 490] width 23 height 23
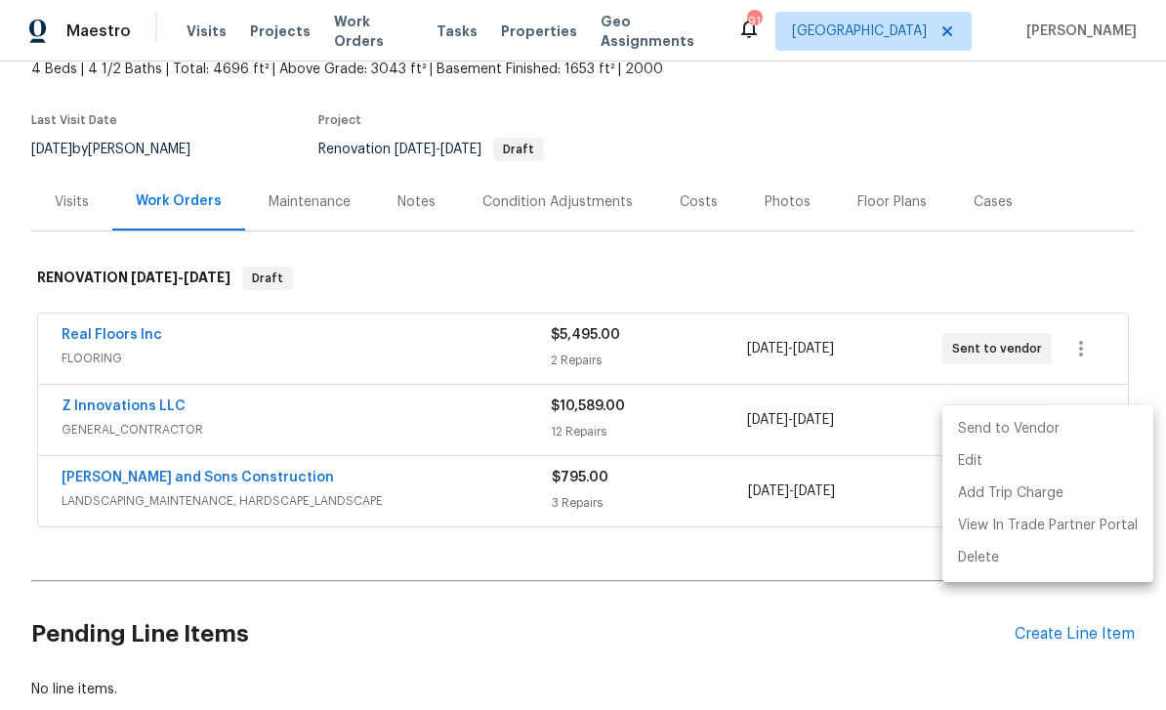
click at [1050, 434] on li "Send to Vendor" at bounding box center [1047, 429] width 211 height 32
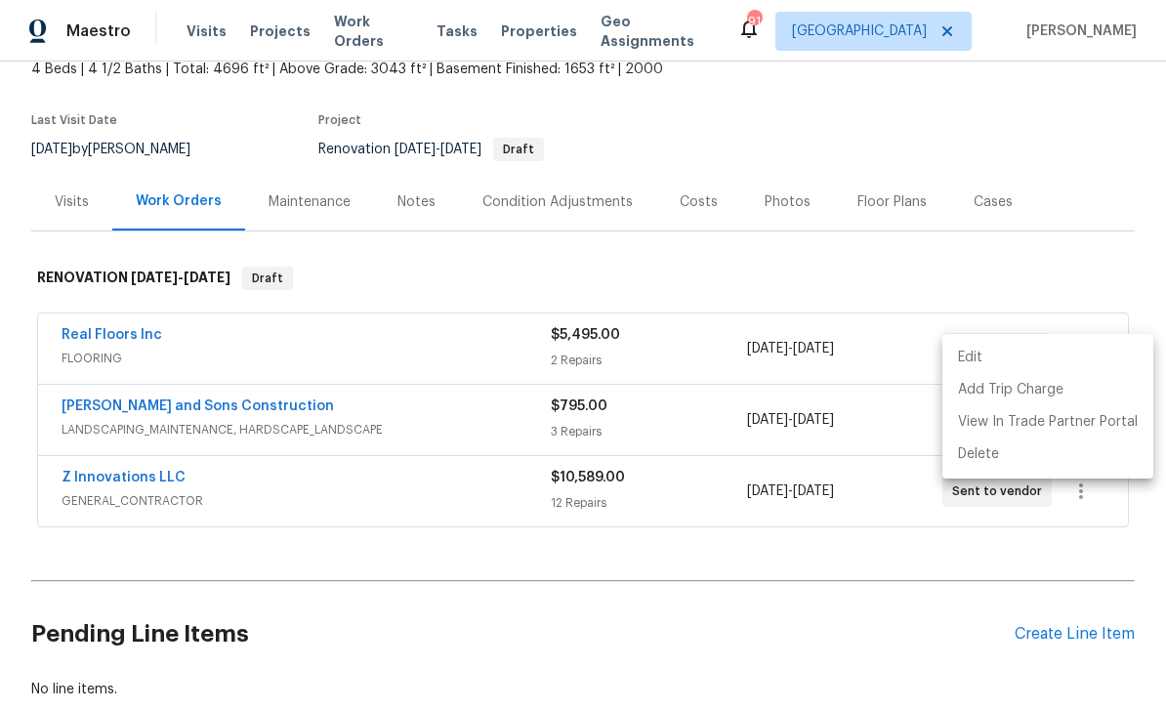
click at [106, 268] on div at bounding box center [583, 355] width 1166 height 710
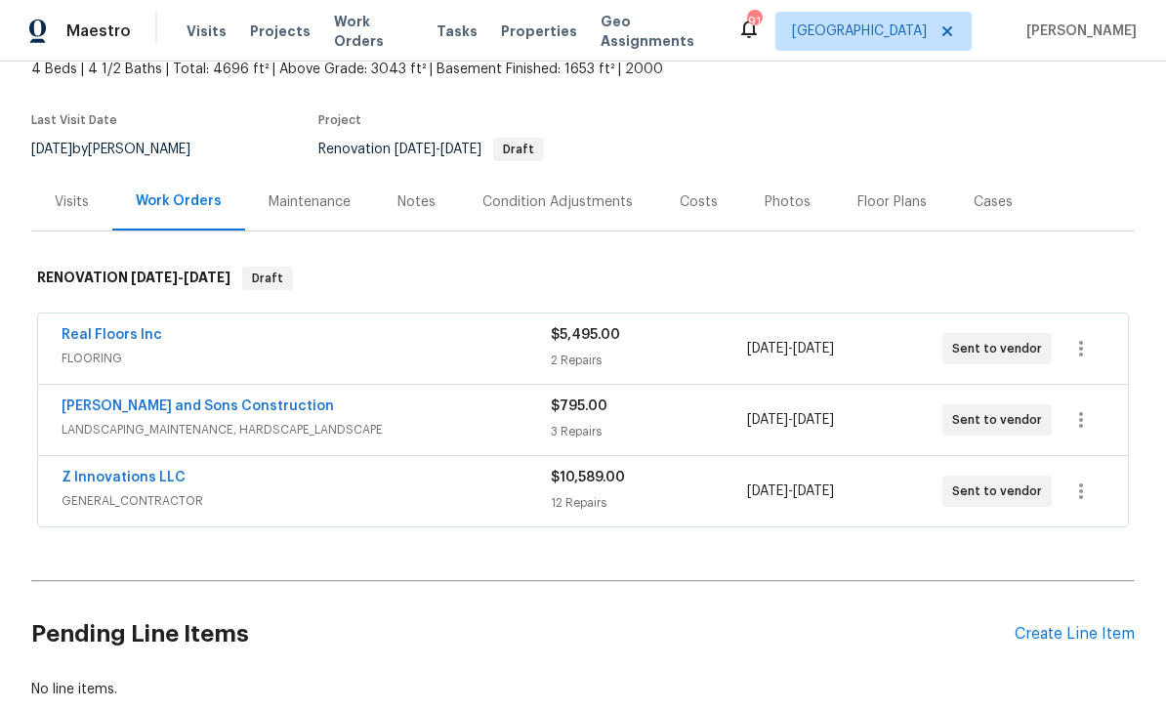
click at [107, 471] on link "Z Innovations LLC" at bounding box center [124, 478] width 124 height 14
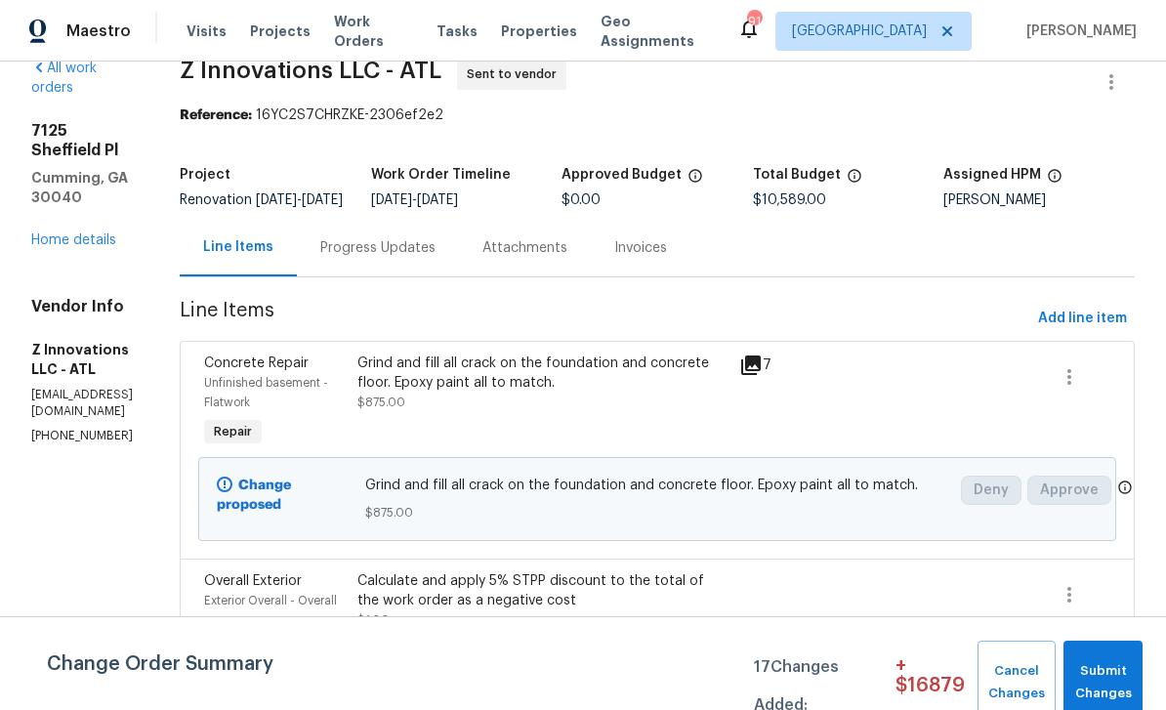
scroll to position [29, 0]
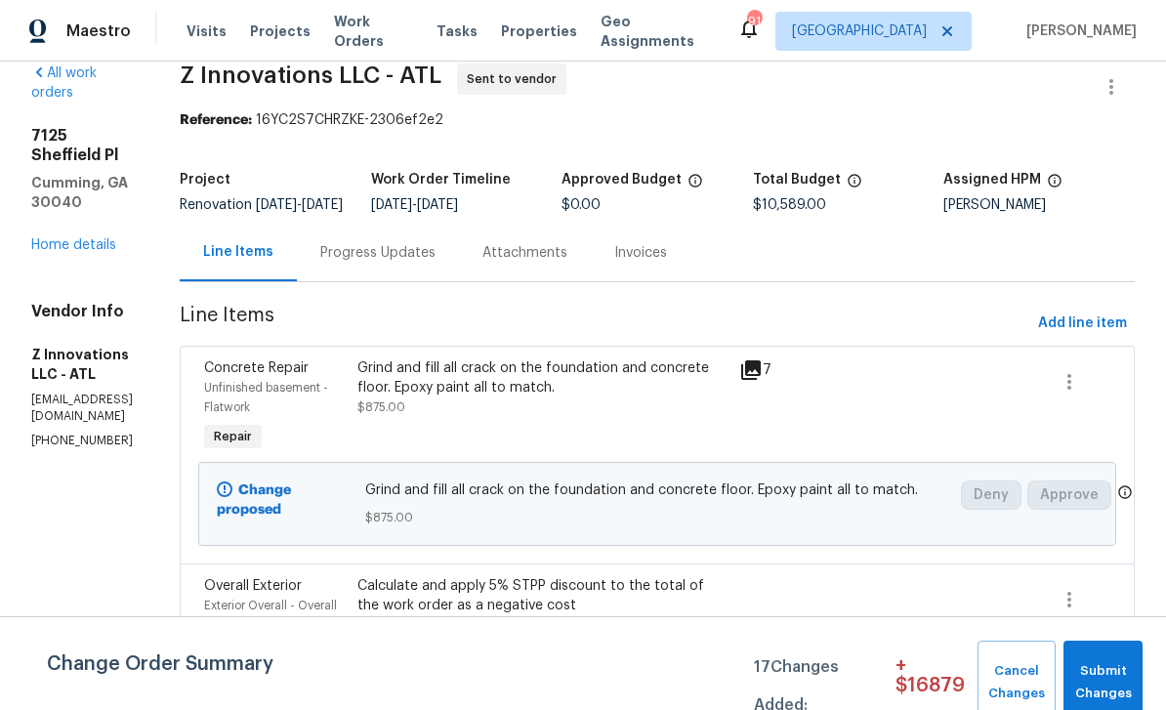
click at [410, 243] on div "Progress Updates" at bounding box center [377, 253] width 115 height 20
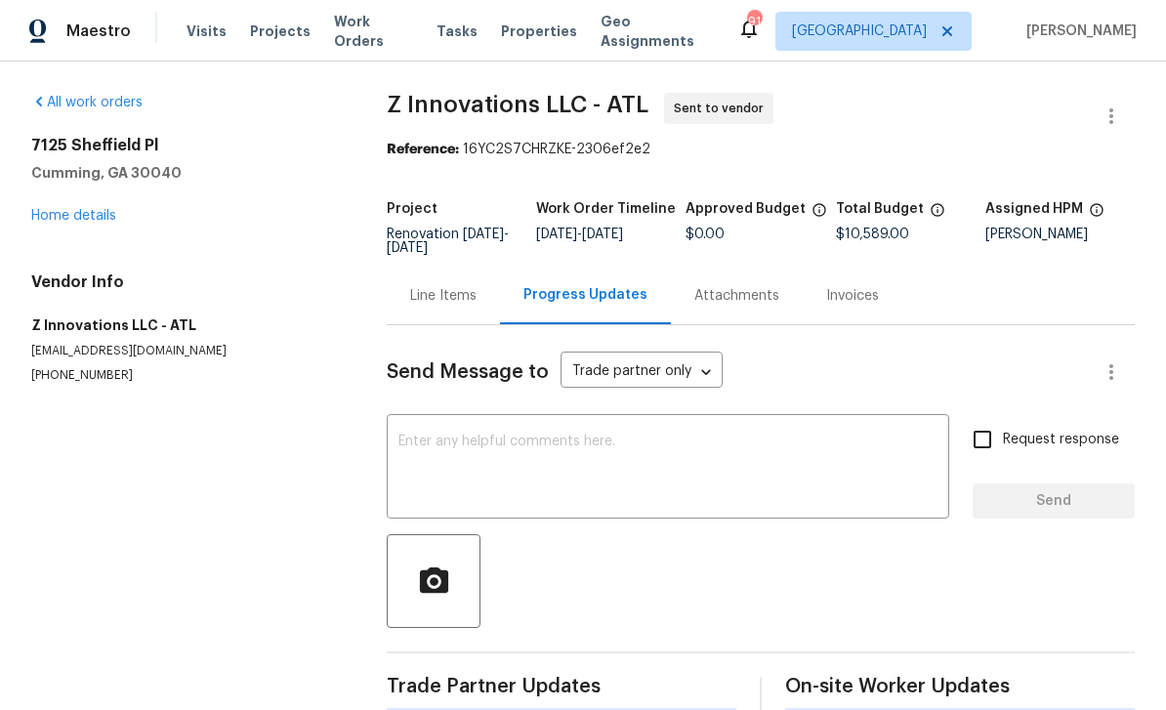
scroll to position [30, 0]
click at [433, 434] on textarea at bounding box center [667, 468] width 539 height 68
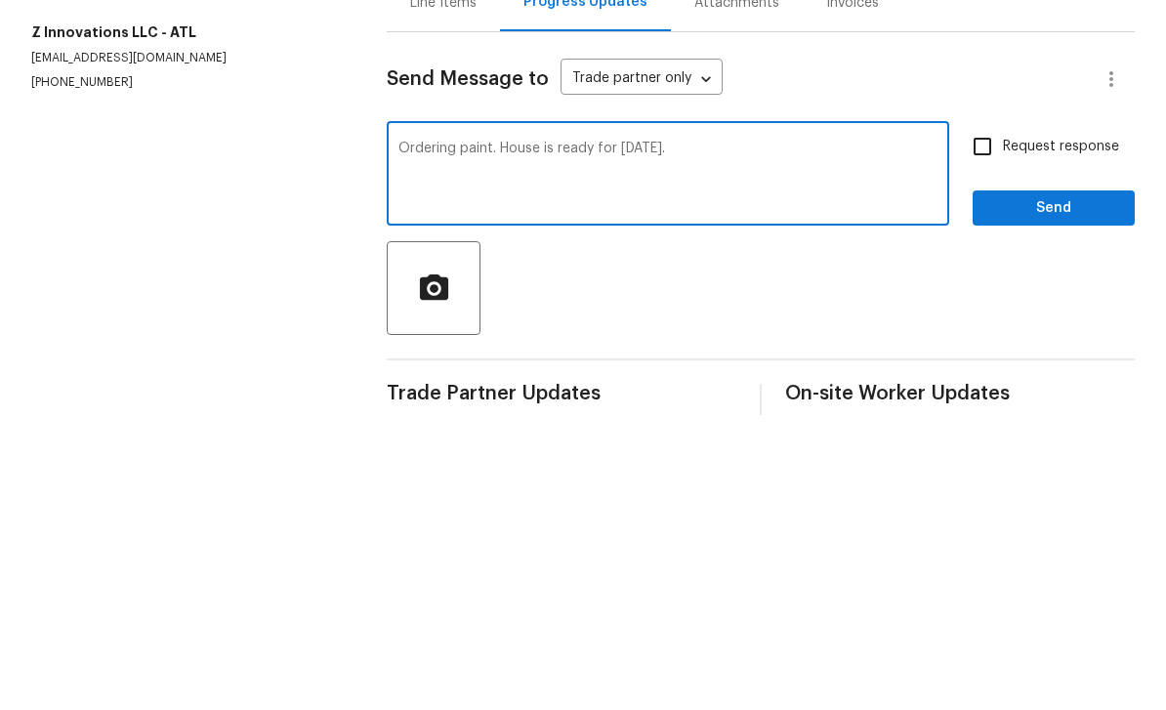
type textarea "Ordering paint. House is ready for tomorrow."
click at [994, 419] on input "Request response" at bounding box center [982, 439] width 41 height 41
checkbox input "true"
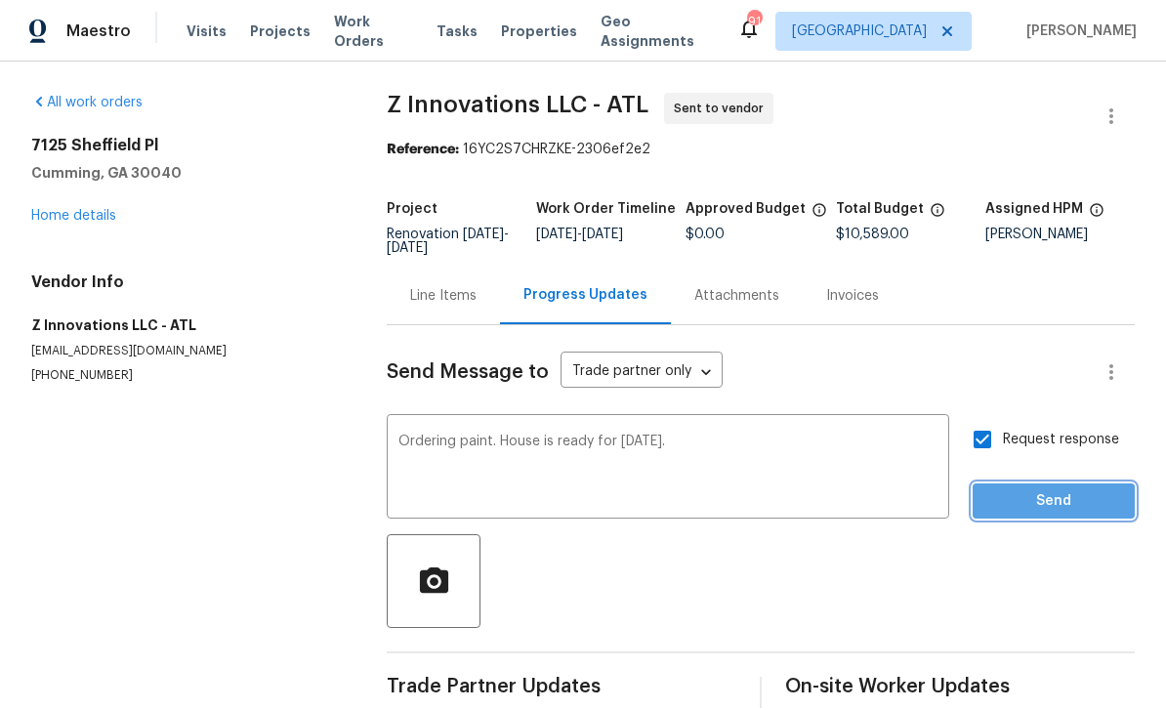
click at [1054, 489] on span "Send" at bounding box center [1053, 501] width 131 height 24
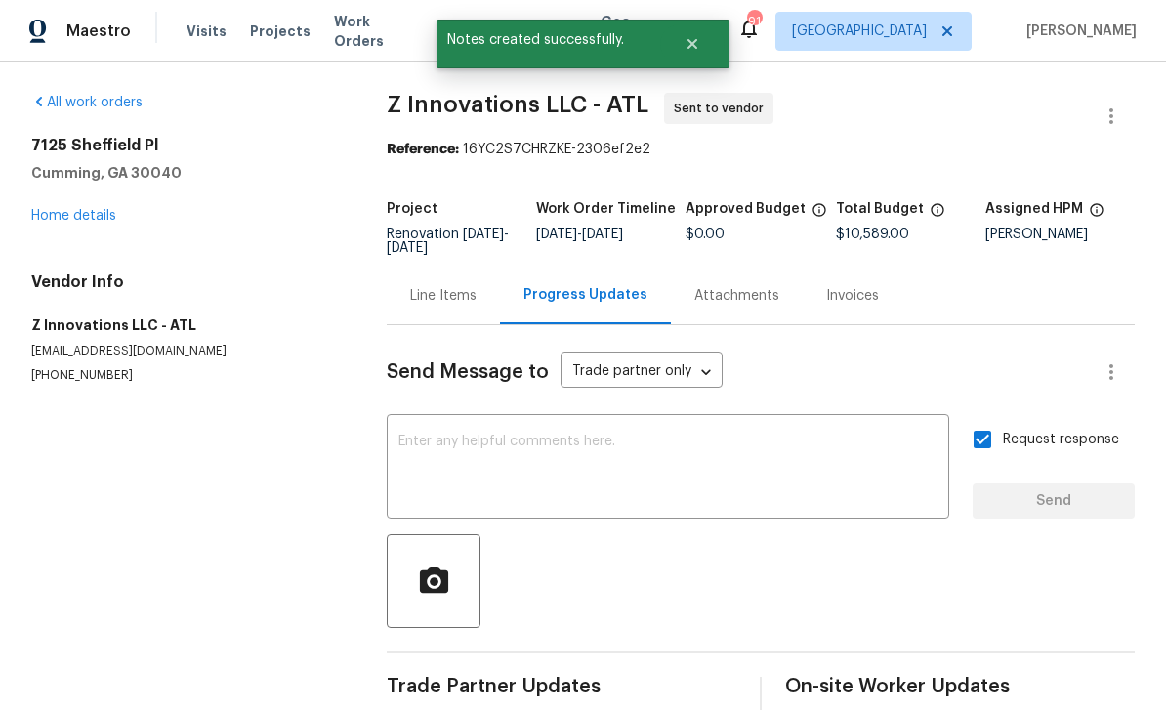
click at [64, 209] on link "Home details" at bounding box center [73, 216] width 85 height 14
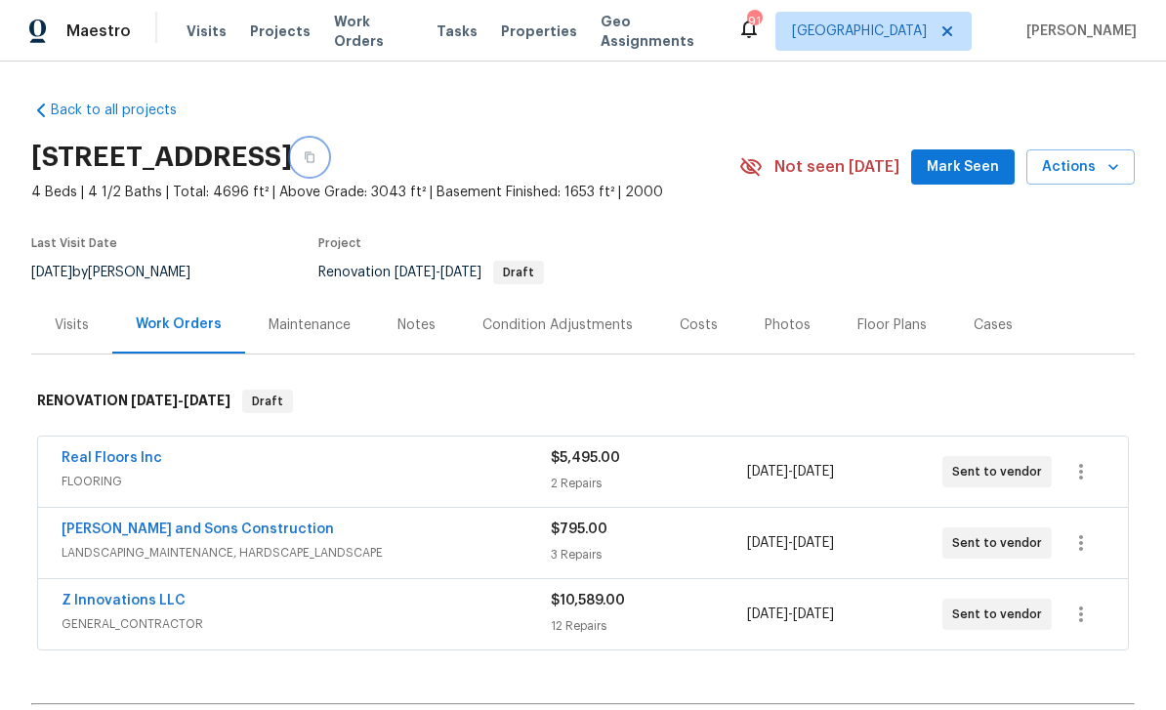
click at [327, 140] on button "button" at bounding box center [309, 157] width 35 height 35
click at [975, 155] on span "Mark Seen" at bounding box center [963, 167] width 72 height 24
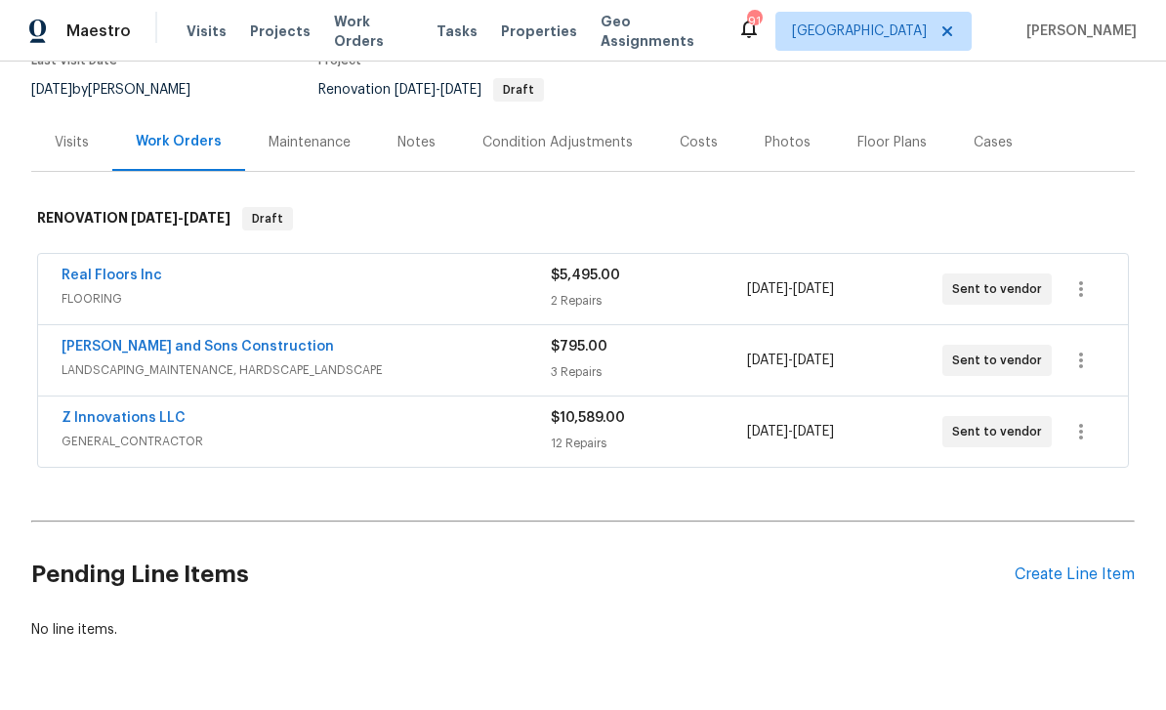
scroll to position [182, 0]
click at [426, 134] on div "Notes" at bounding box center [416, 144] width 38 height 20
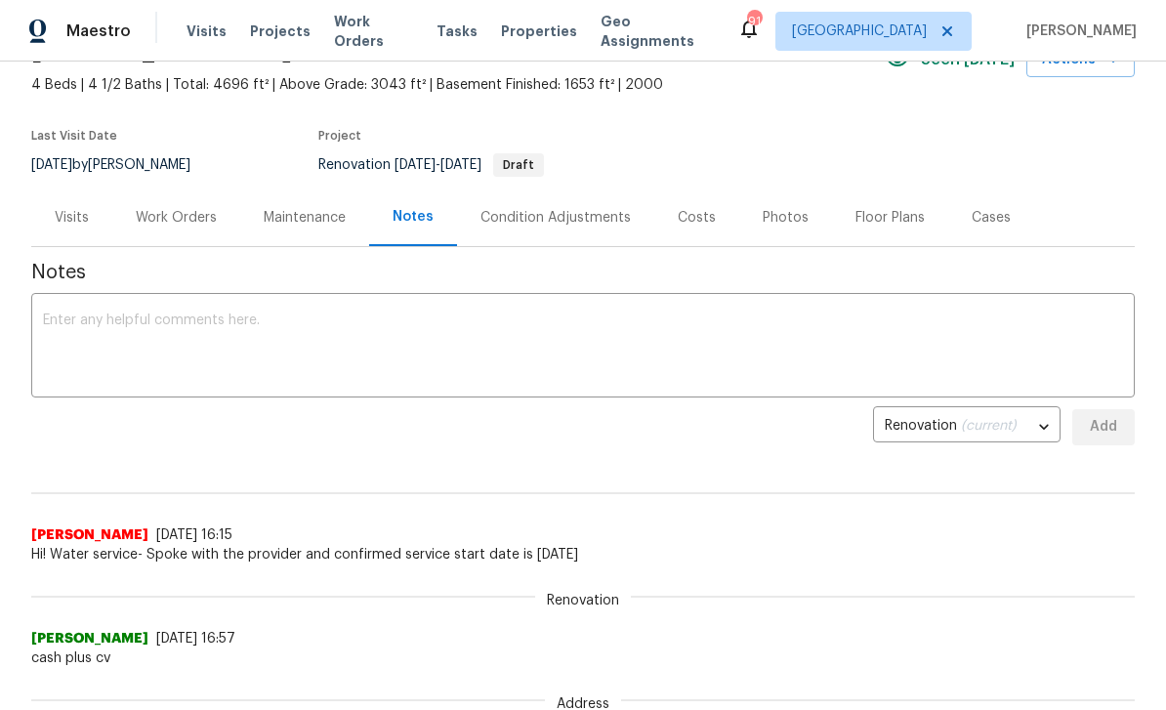
scroll to position [35, 0]
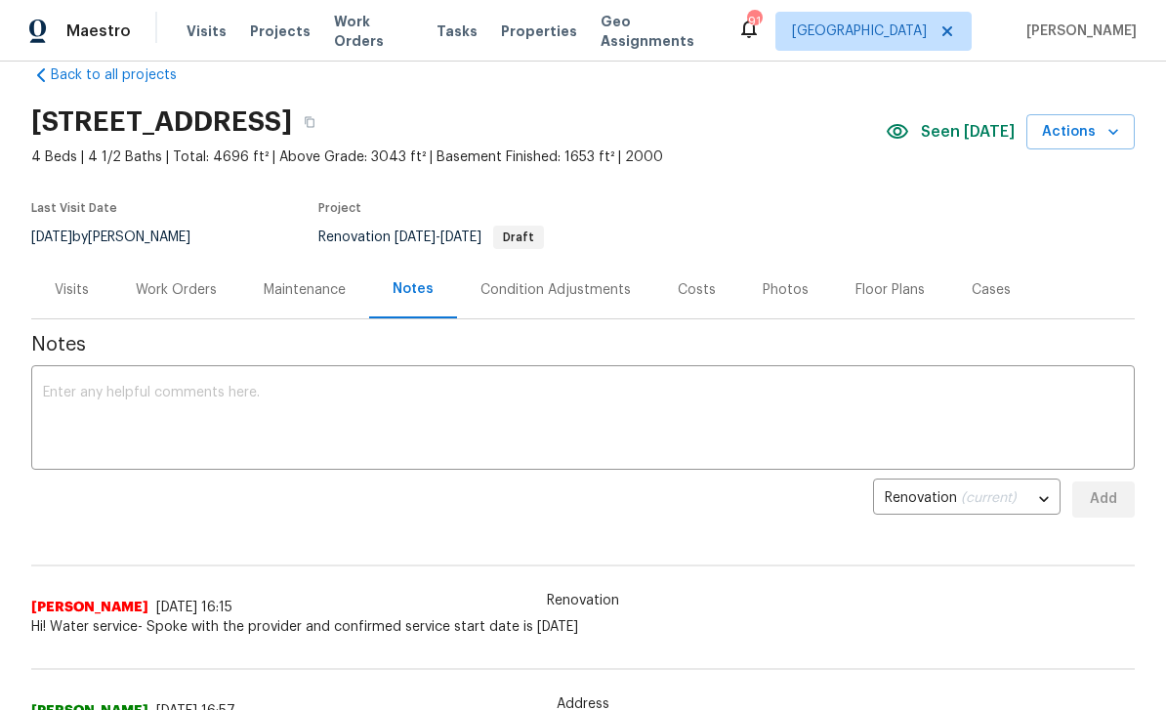
click at [588, 285] on div "Condition Adjustments" at bounding box center [555, 290] width 150 height 20
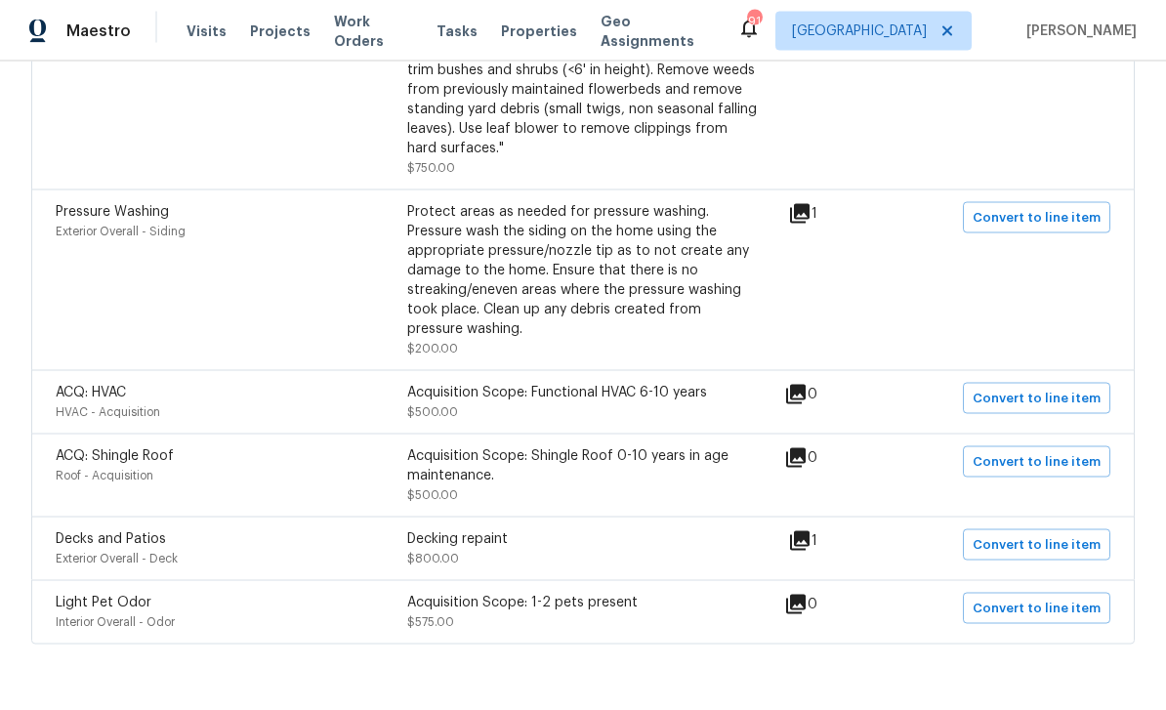
scroll to position [52, 0]
click at [1046, 534] on span "Convert to line item" at bounding box center [1036, 545] width 128 height 22
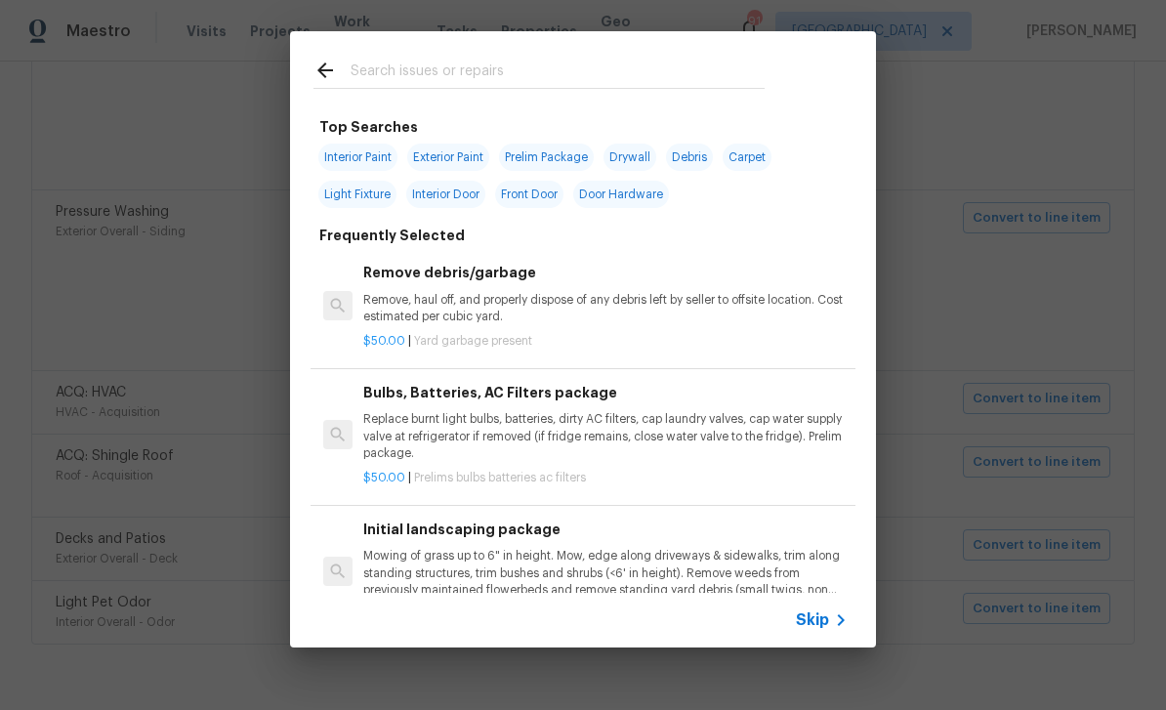
click at [399, 68] on input "text" at bounding box center [558, 73] width 414 height 29
type input "Deck"
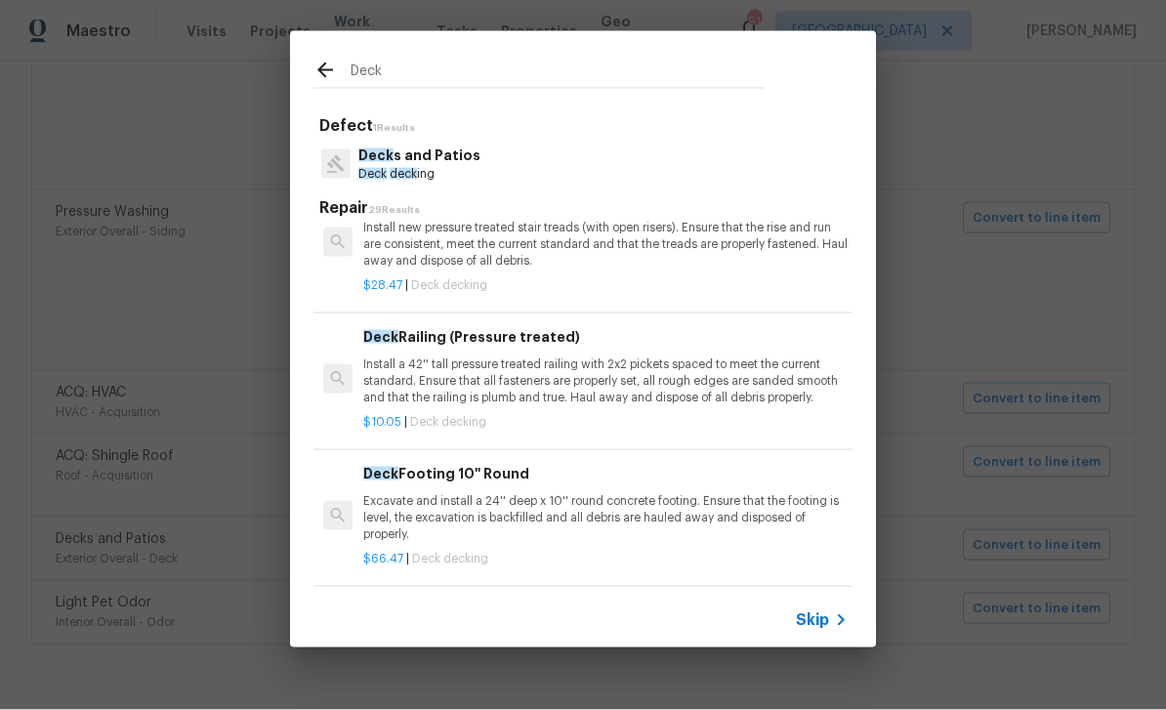
scroll to position [1152, 0]
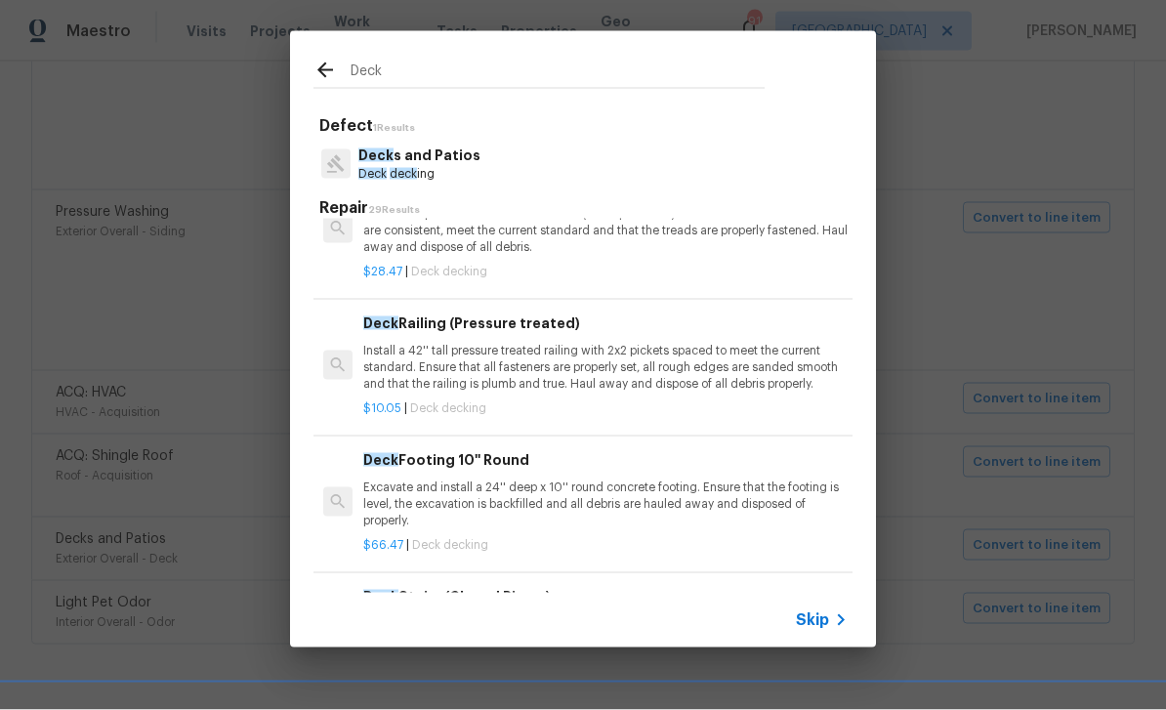
click at [815, 619] on span "Skip" at bounding box center [812, 620] width 33 height 20
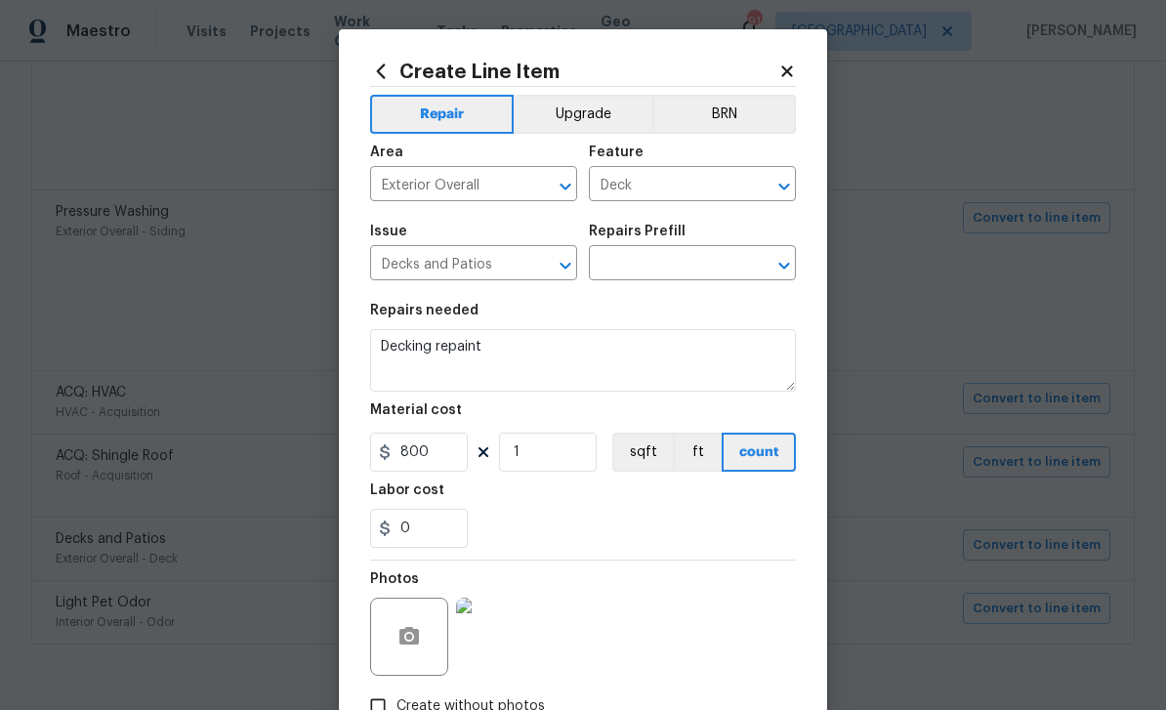
click at [494, 638] on img at bounding box center [495, 637] width 78 height 78
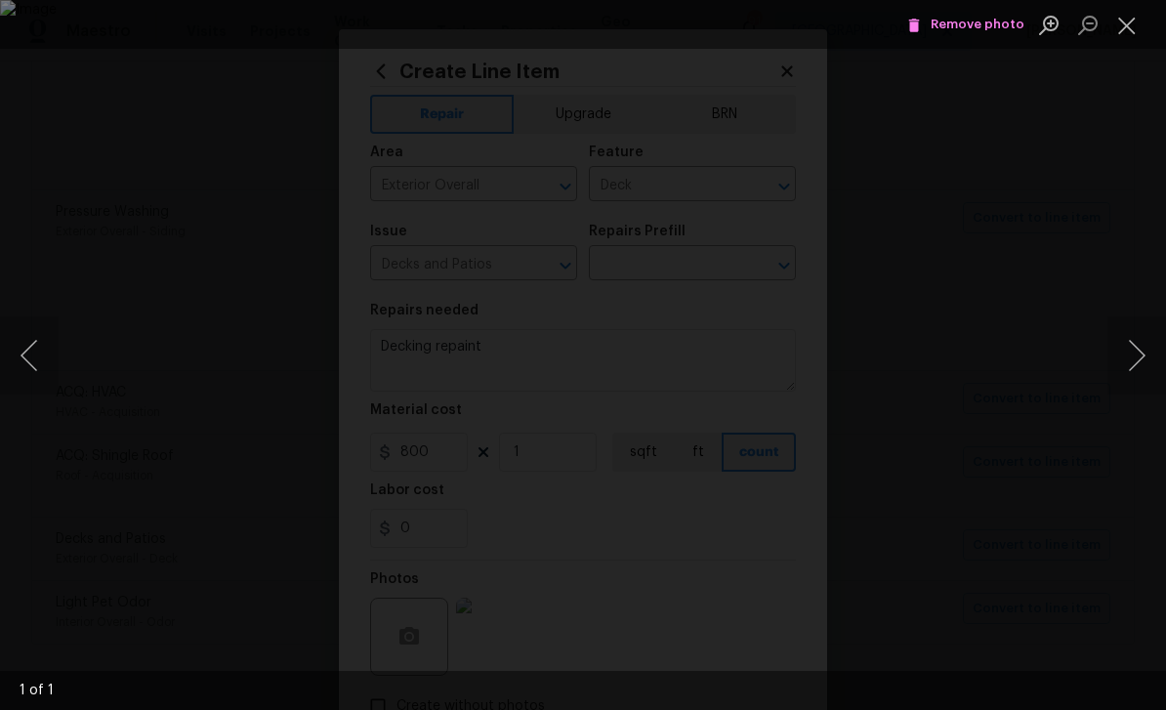
click at [1128, 25] on button "Close lightbox" at bounding box center [1126, 25] width 39 height 34
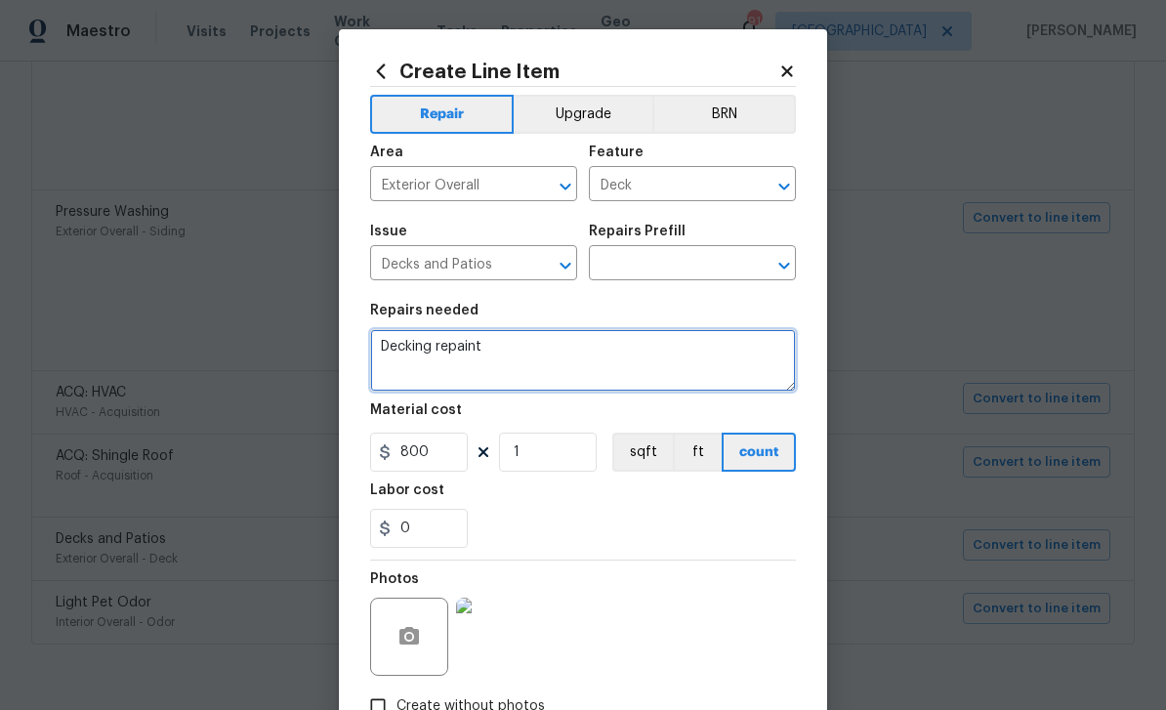
click at [519, 351] on textarea "Decking repaint" at bounding box center [583, 360] width 426 height 62
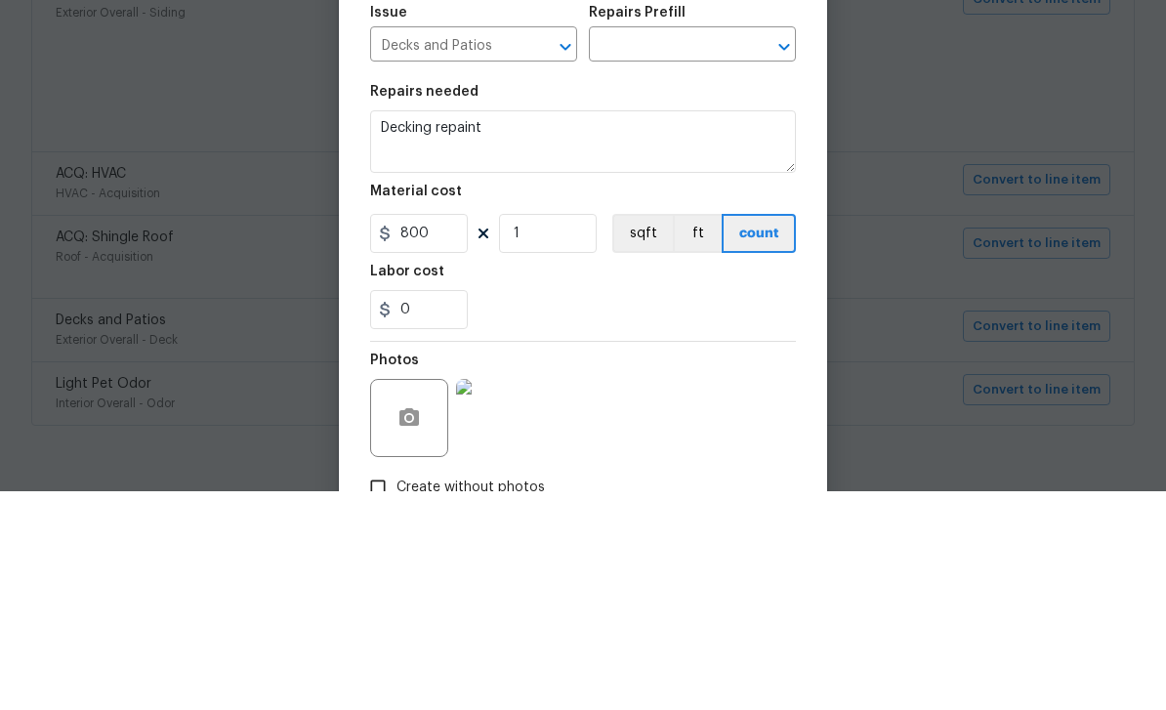
scroll to position [62, 0]
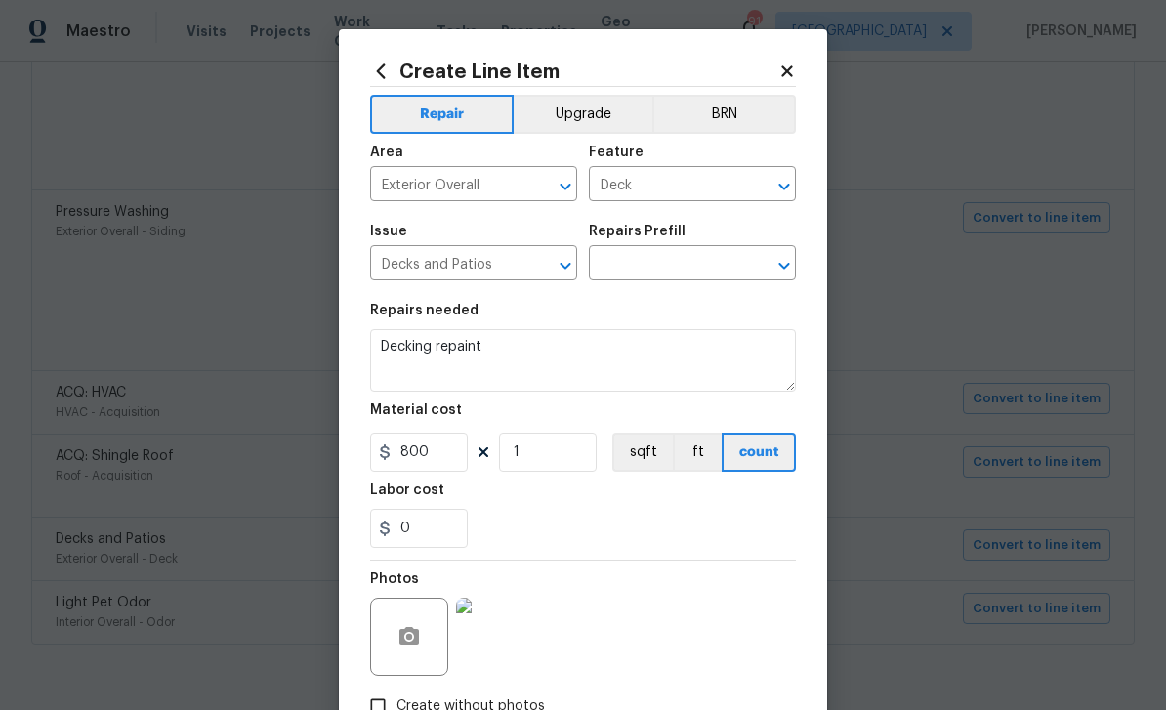
click at [715, 257] on input "text" at bounding box center [665, 265] width 152 height 30
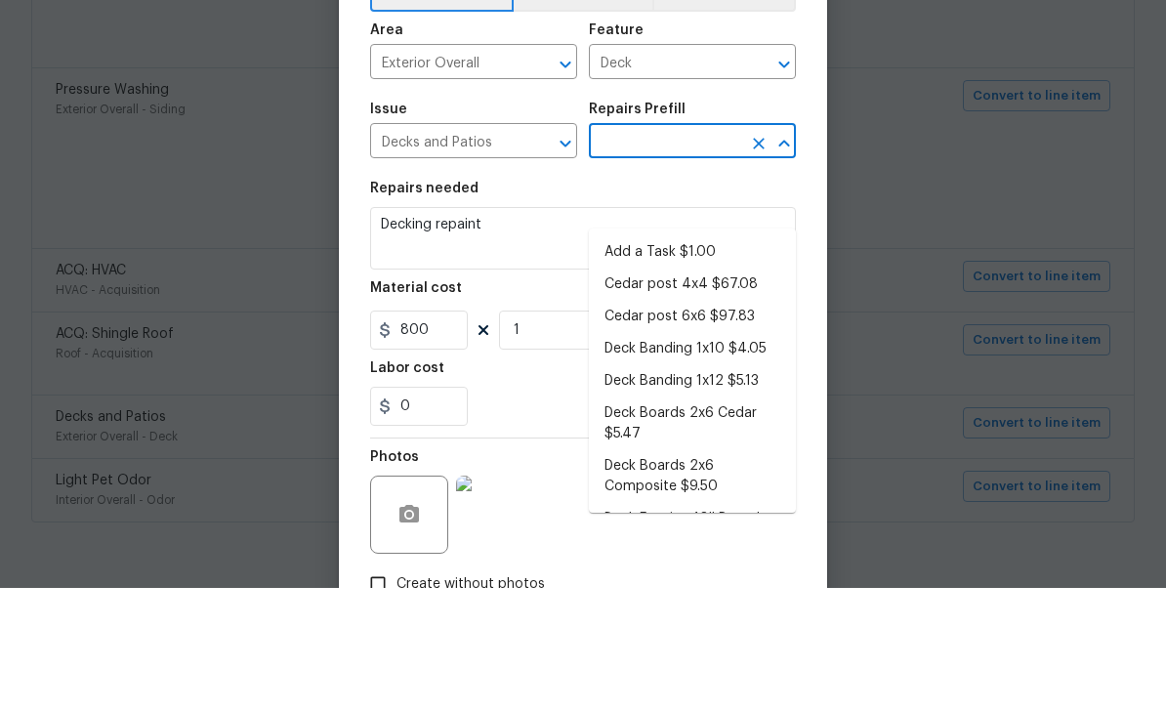
click at [681, 358] on li "Add a Task $1.00" at bounding box center [692, 374] width 207 height 32
type input "Add a Task $1.00"
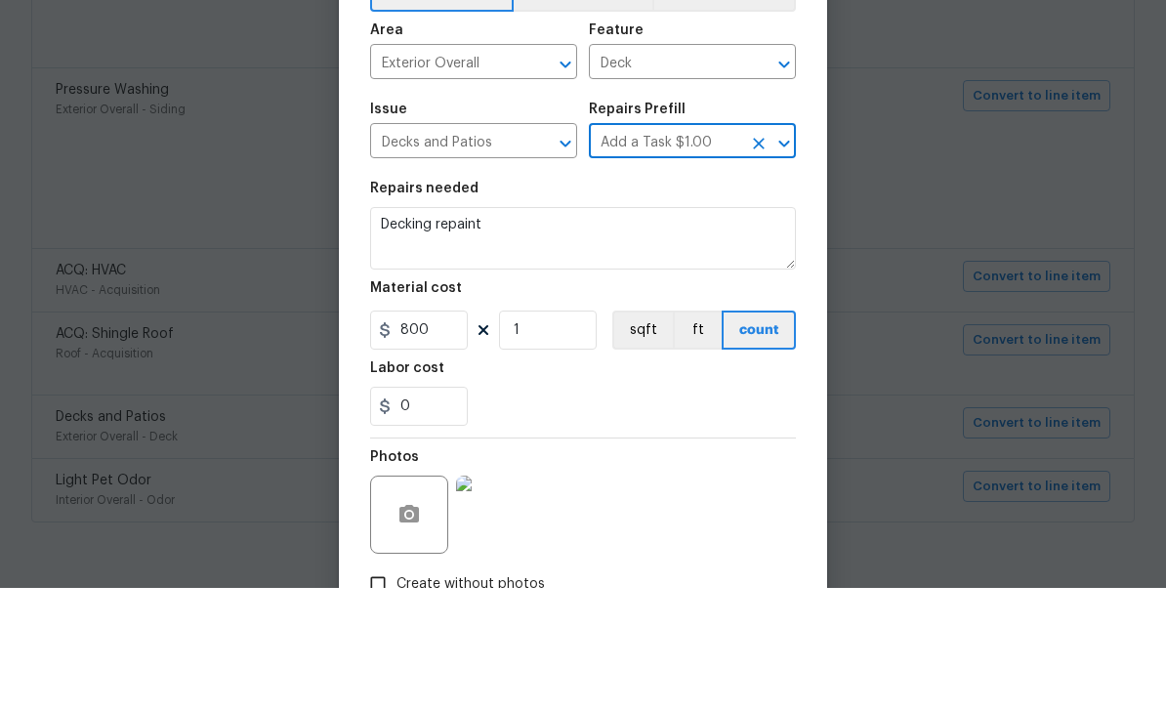
type textarea "HPM to detail"
type input "Add a Task $1.00"
type input "1"
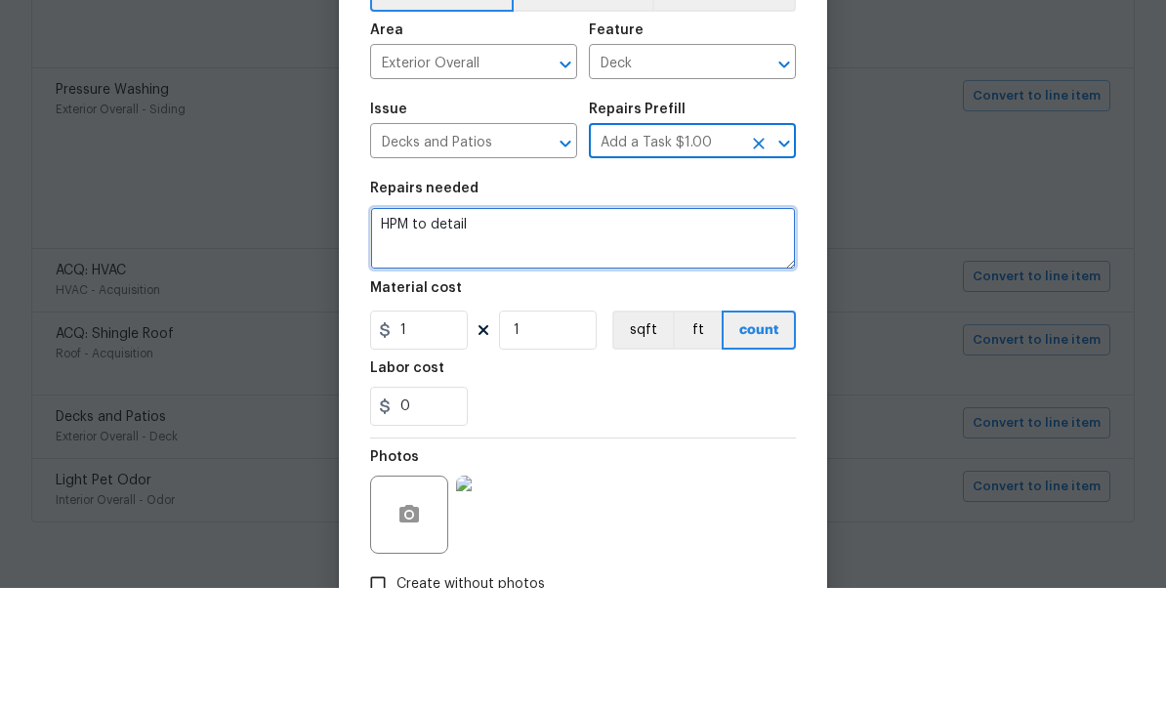
click at [558, 329] on textarea "HPM to detail" at bounding box center [583, 360] width 426 height 62
type textarea "H"
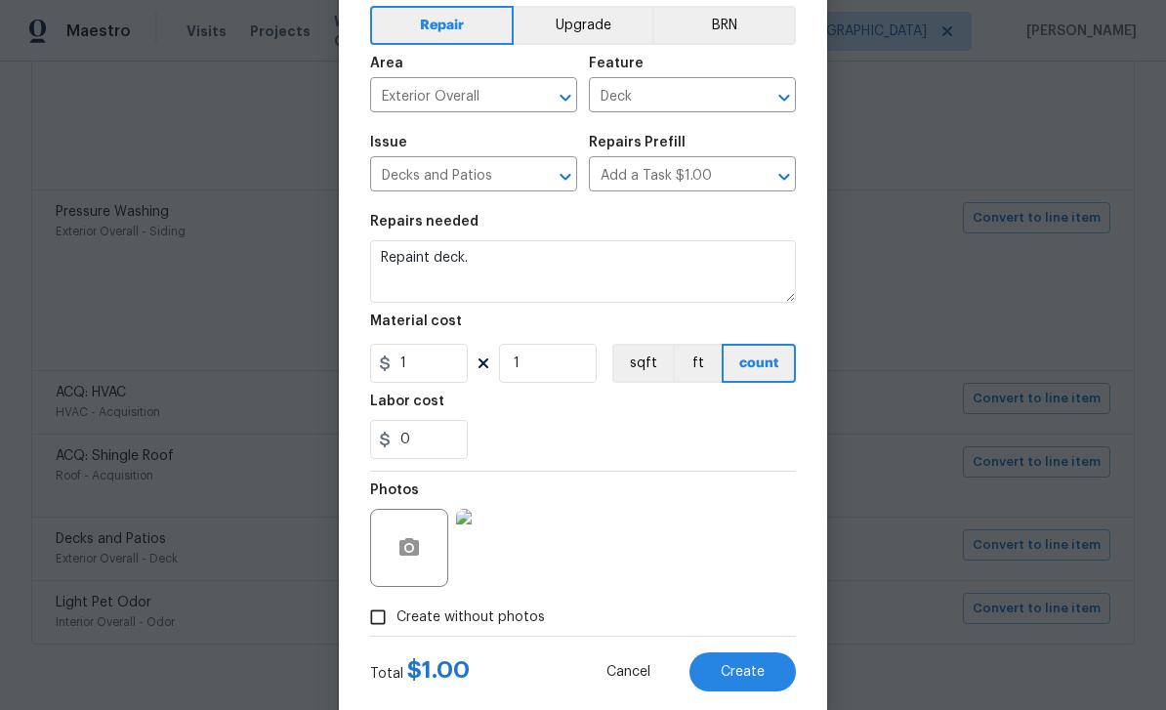
scroll to position [92, 0]
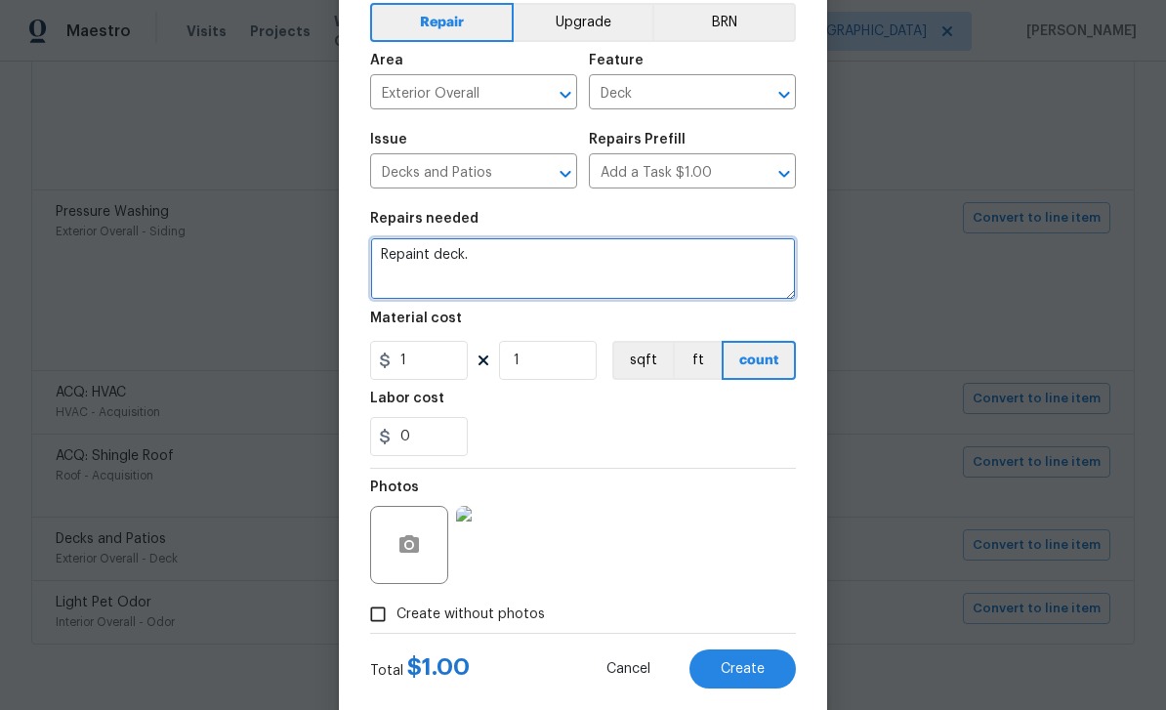
type textarea "Repaint deck."
click at [762, 671] on span "Create" at bounding box center [743, 669] width 44 height 15
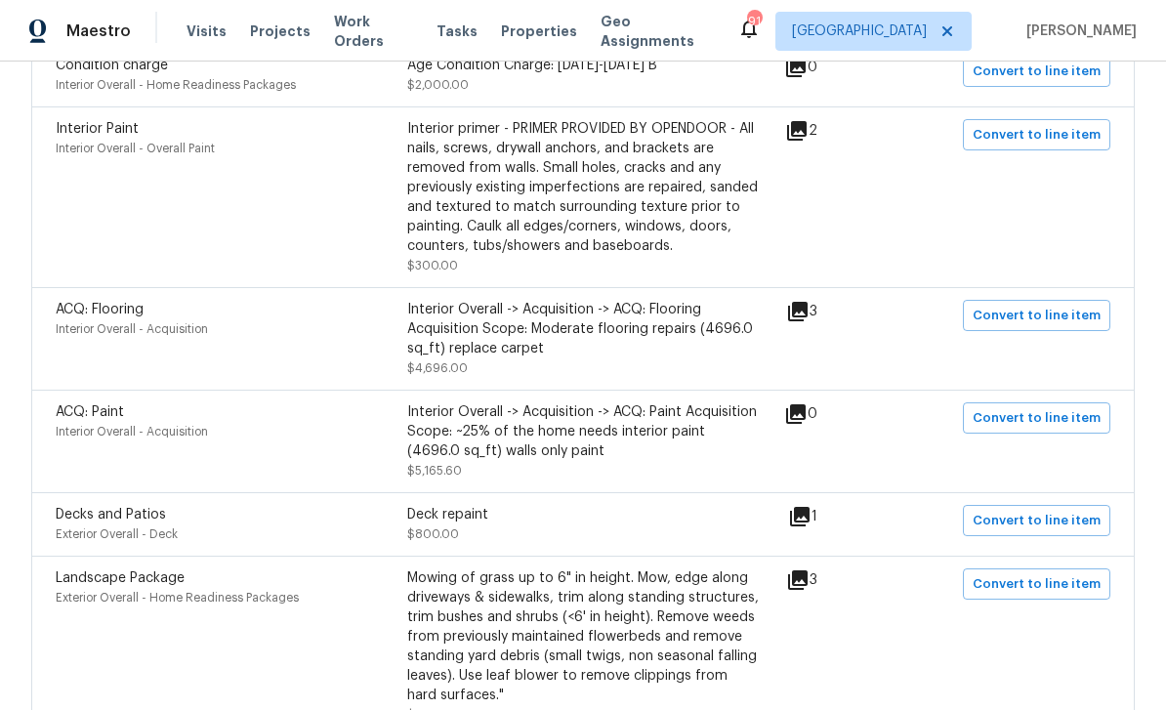
scroll to position [459, 0]
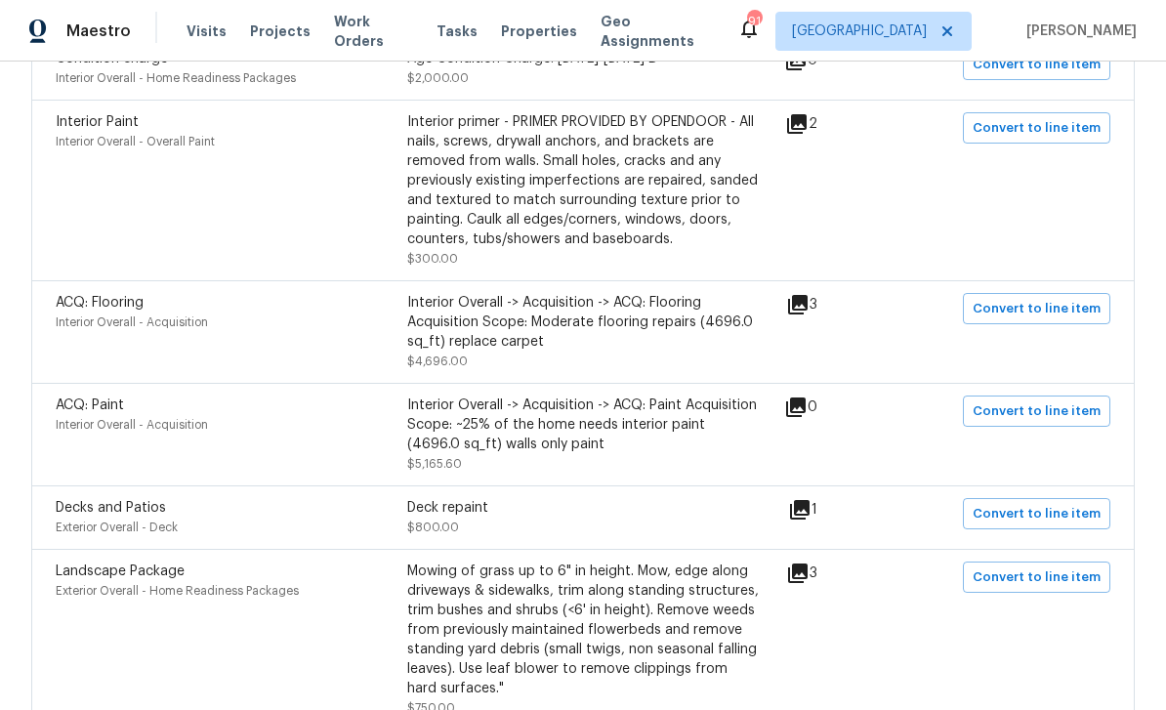
click at [809, 500] on icon at bounding box center [800, 510] width 20 height 20
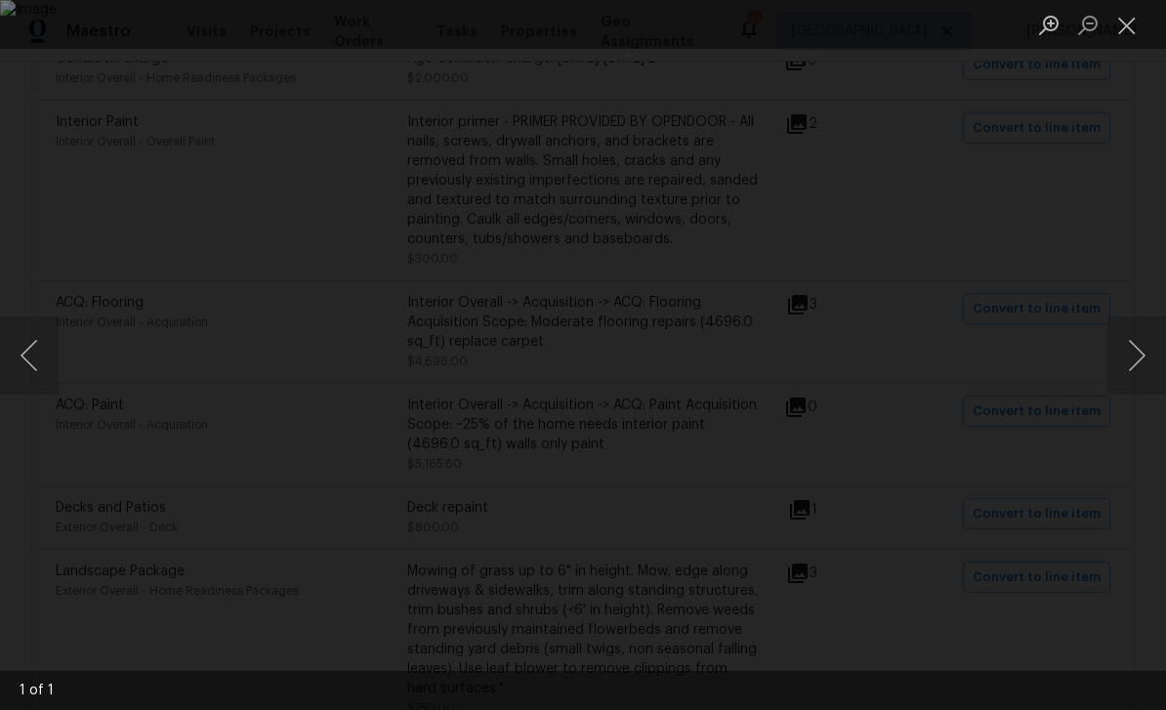
click at [1119, 23] on button "Close lightbox" at bounding box center [1126, 25] width 39 height 34
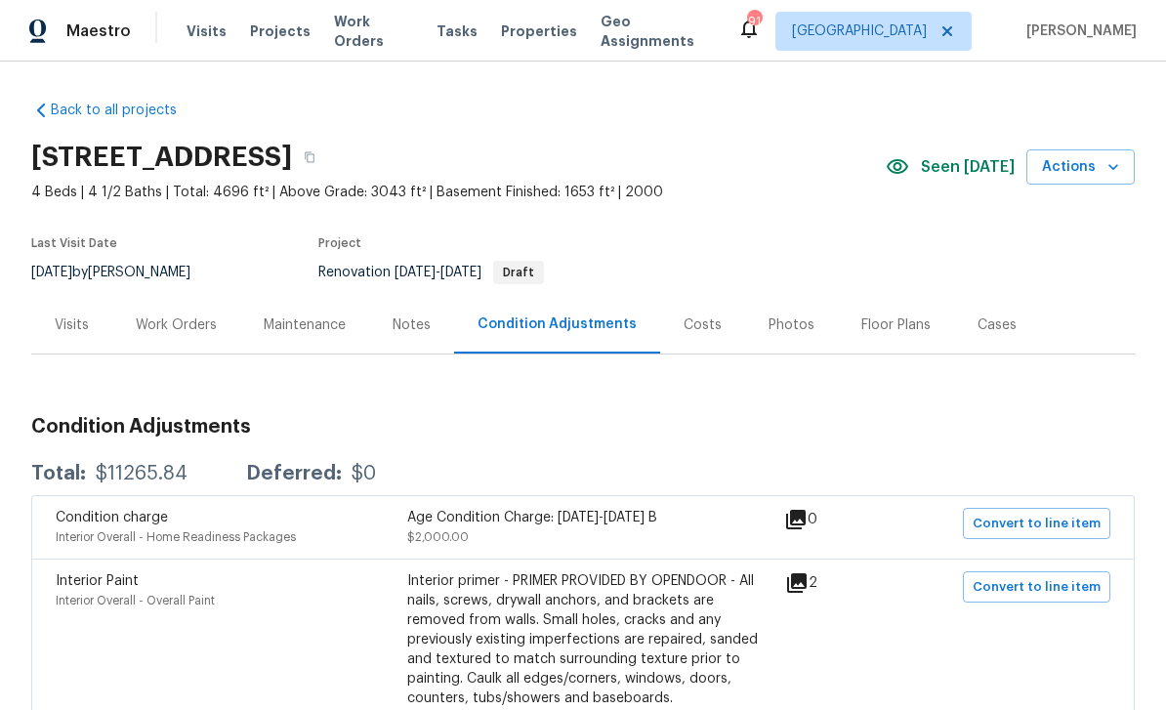
scroll to position [0, 0]
click at [172, 329] on div "Work Orders" at bounding box center [176, 325] width 81 height 20
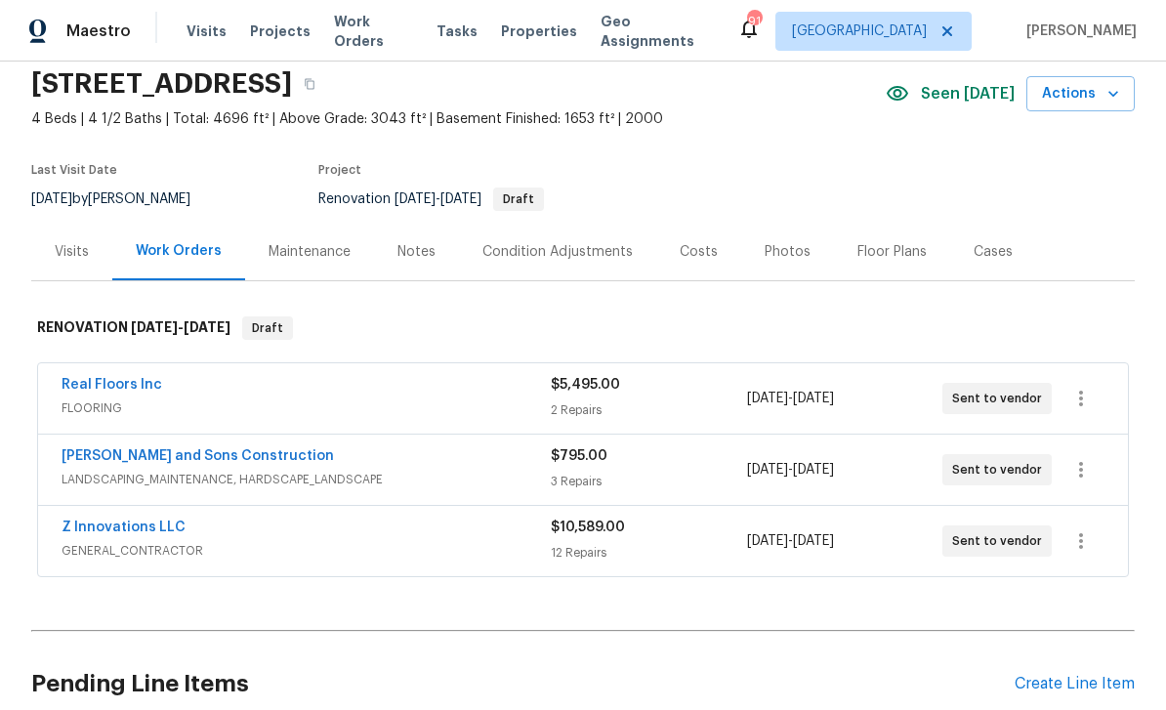
scroll to position [90, 0]
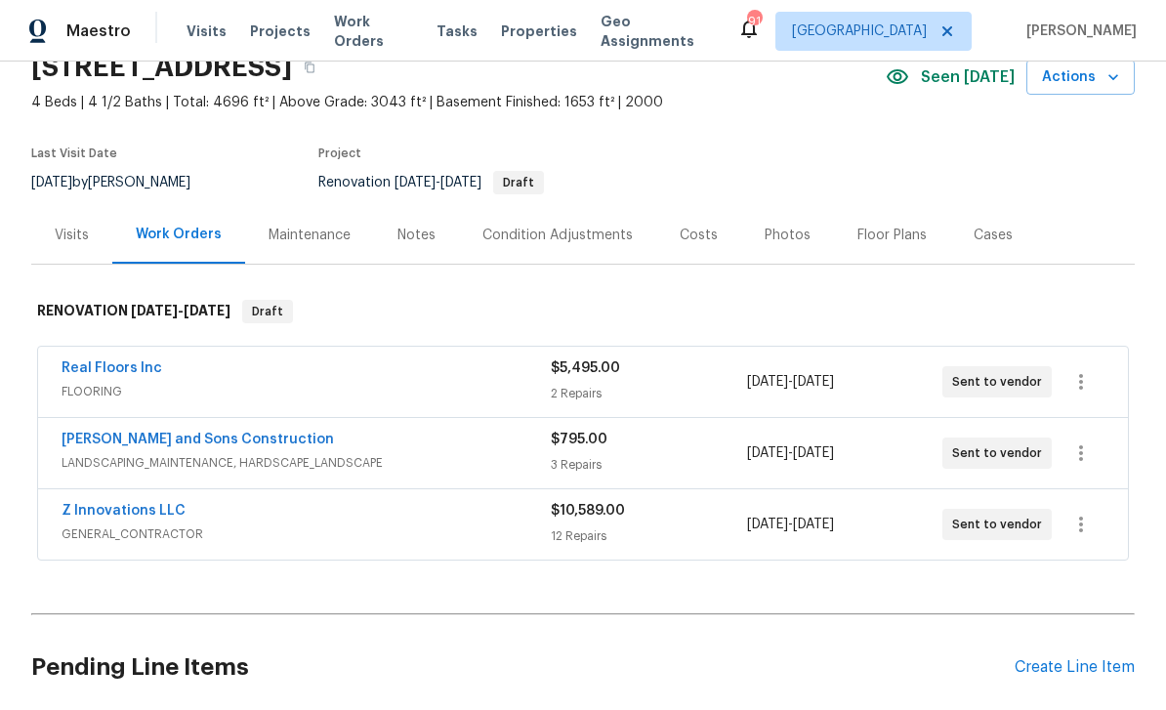
click at [100, 510] on link "Z Innovations LLC" at bounding box center [124, 511] width 124 height 14
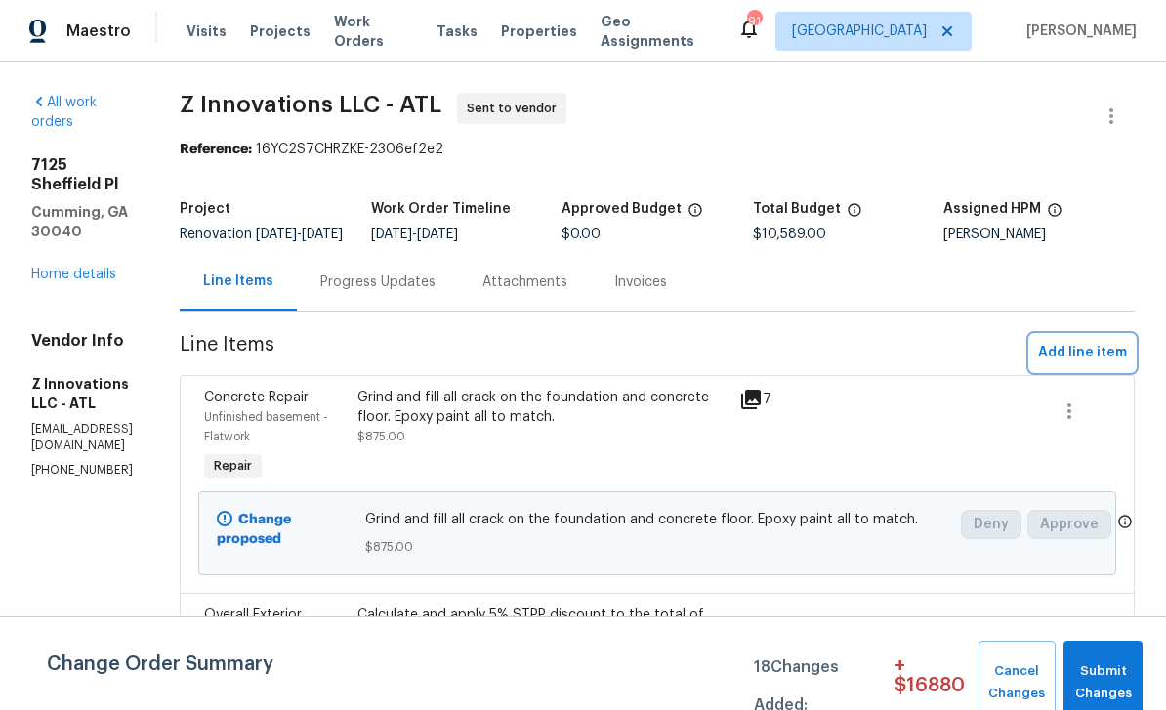
click at [1074, 364] on span "Add line item" at bounding box center [1082, 353] width 89 height 24
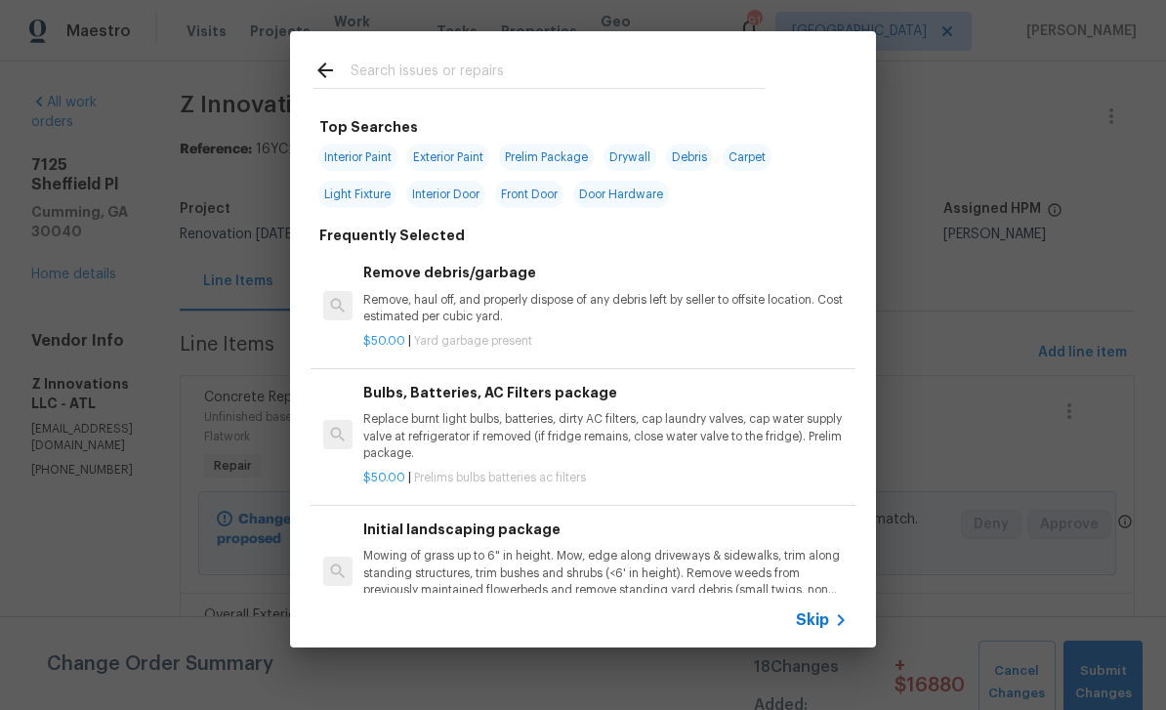
click at [393, 69] on input "text" at bounding box center [558, 73] width 414 height 29
type input "Deck"
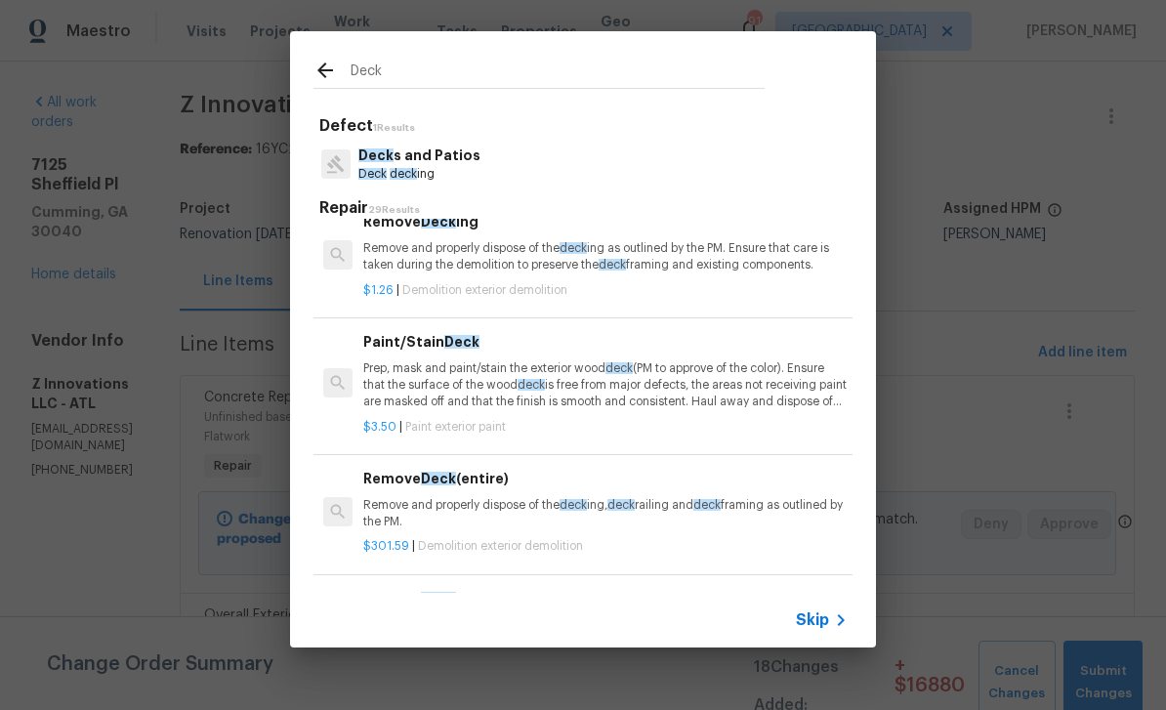
scroll to position [2418, 0]
click at [760, 361] on p "Prep, mask and paint/stain the exterior wood deck (PM to approve of the color).…" at bounding box center [605, 385] width 484 height 50
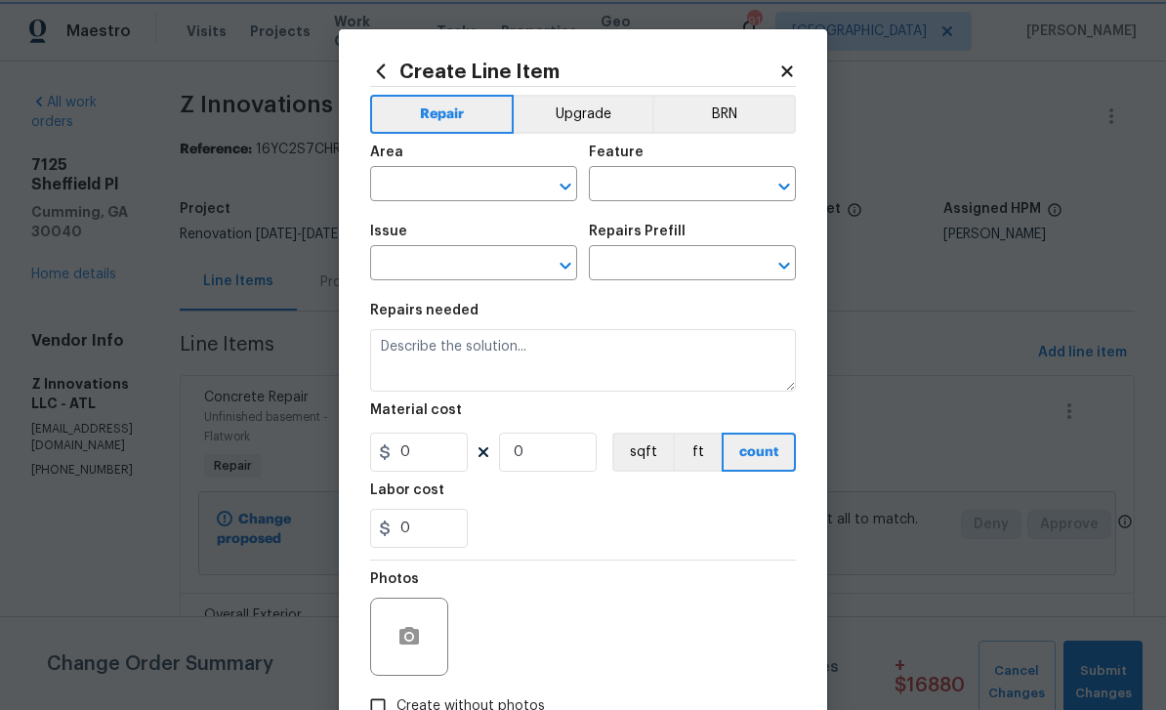
type input "Overall Paint"
type input "Exterior Paint"
type input "Paint/Stain Deck $3.50"
type textarea "Prep, mask and paint/stain the exterior wood deck (PM to approve of the color).…"
type input "3.5"
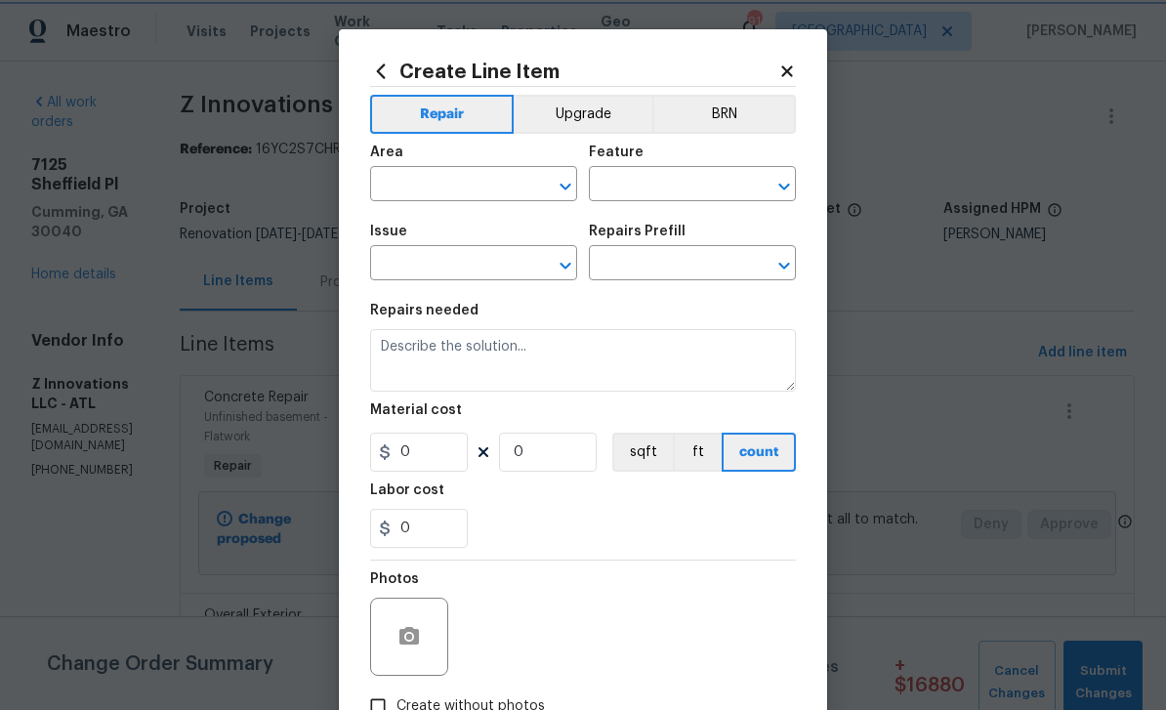
type input "1"
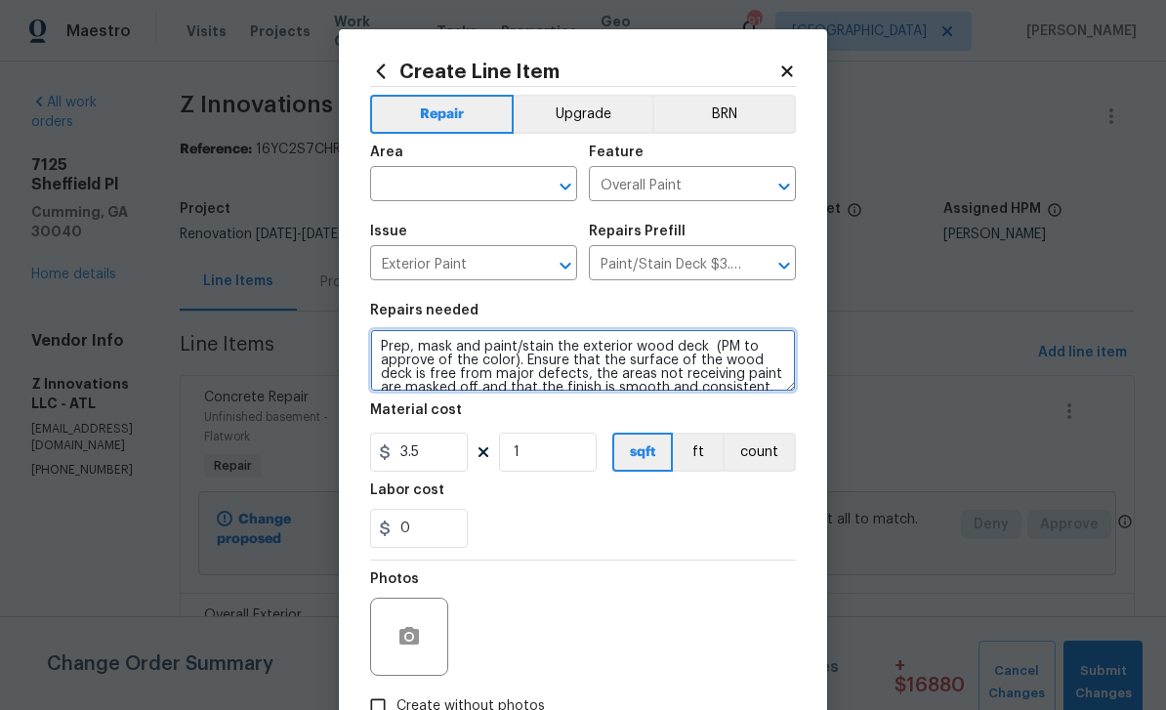
click at [760, 368] on textarea "Prep, mask and paint/stain the exterior wood deck (PM to approve of the color).…" at bounding box center [583, 360] width 426 height 62
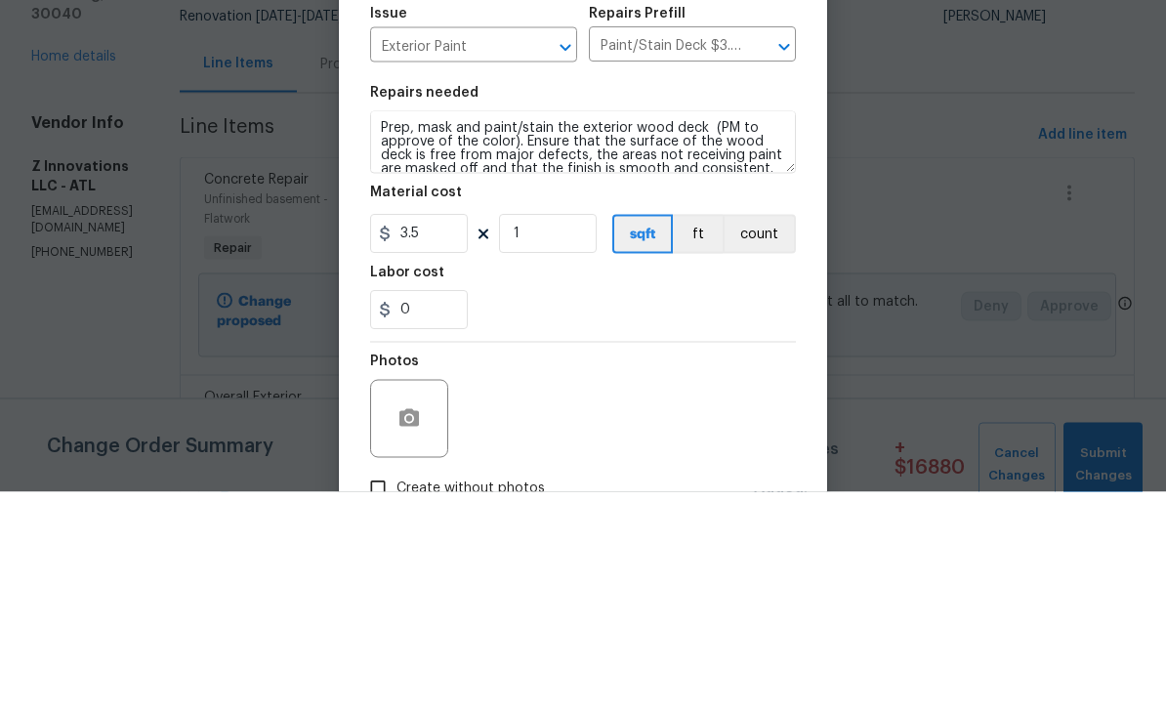
scroll to position [62, 0]
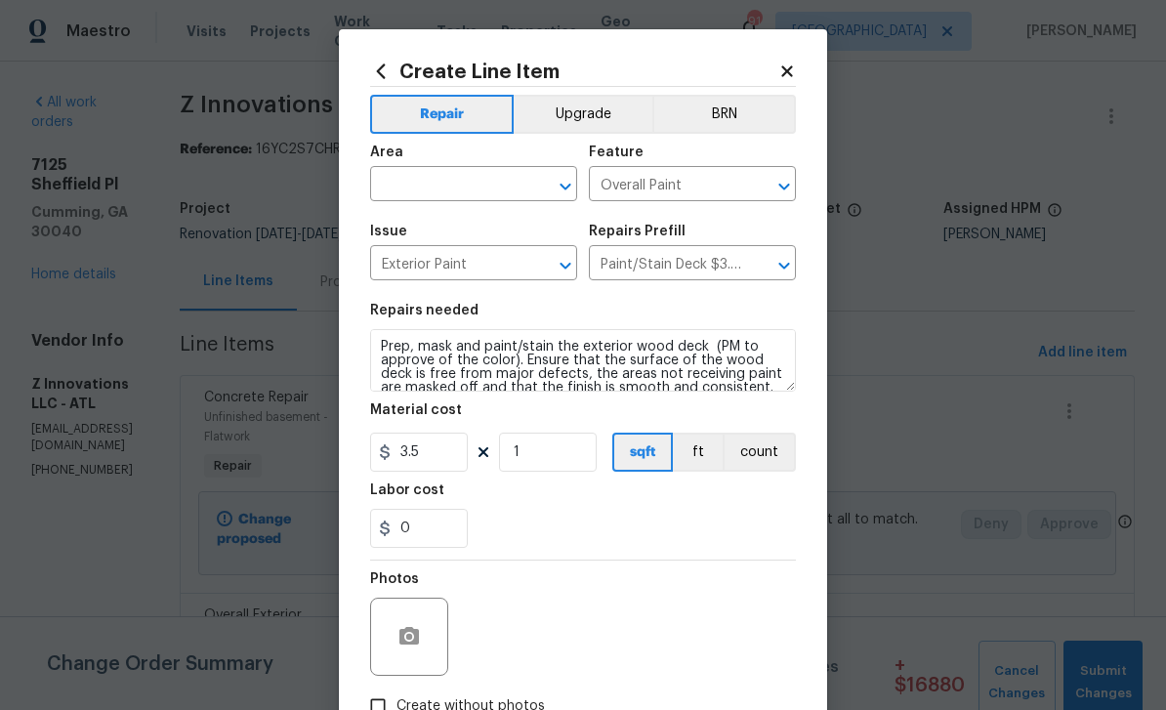
click at [400, 184] on input "text" at bounding box center [446, 186] width 152 height 30
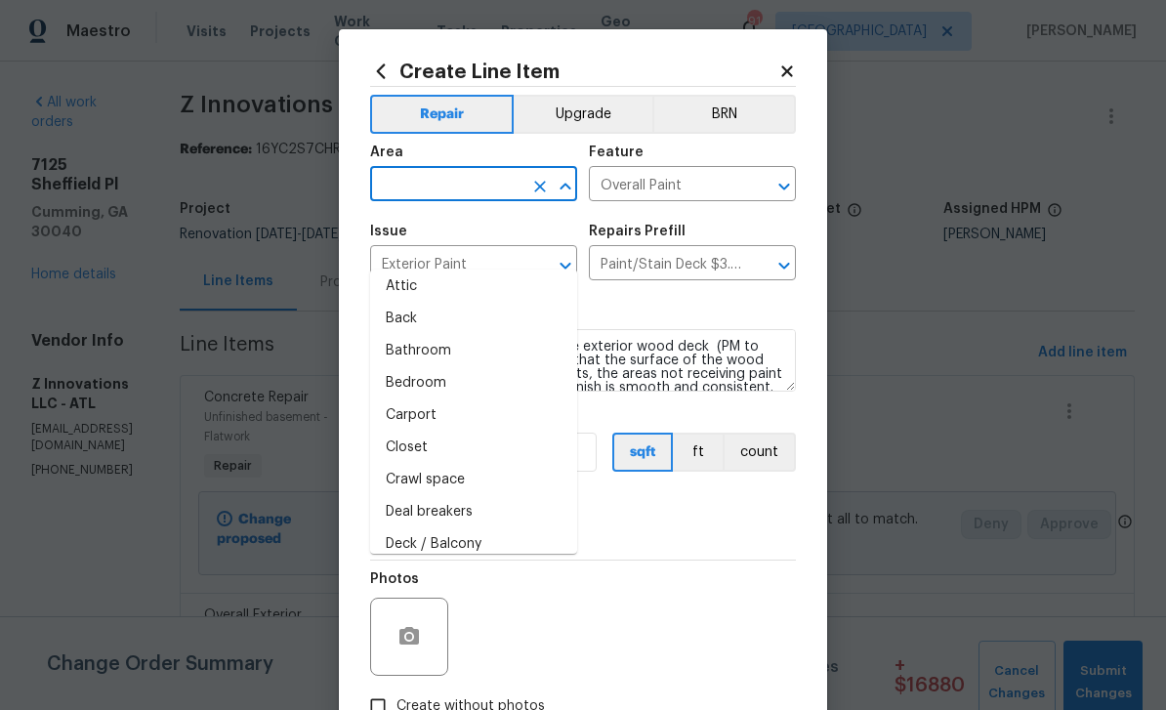
scroll to position [45, 0]
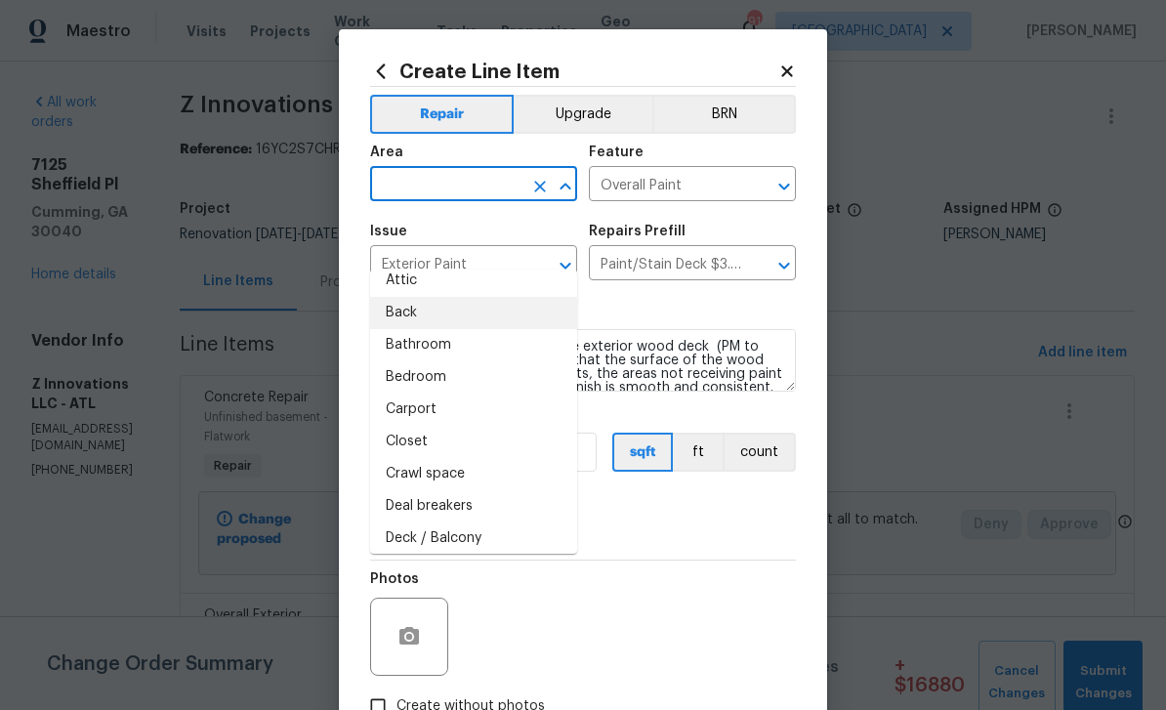
click at [398, 297] on li "Back" at bounding box center [473, 313] width 207 height 32
type input "Back"
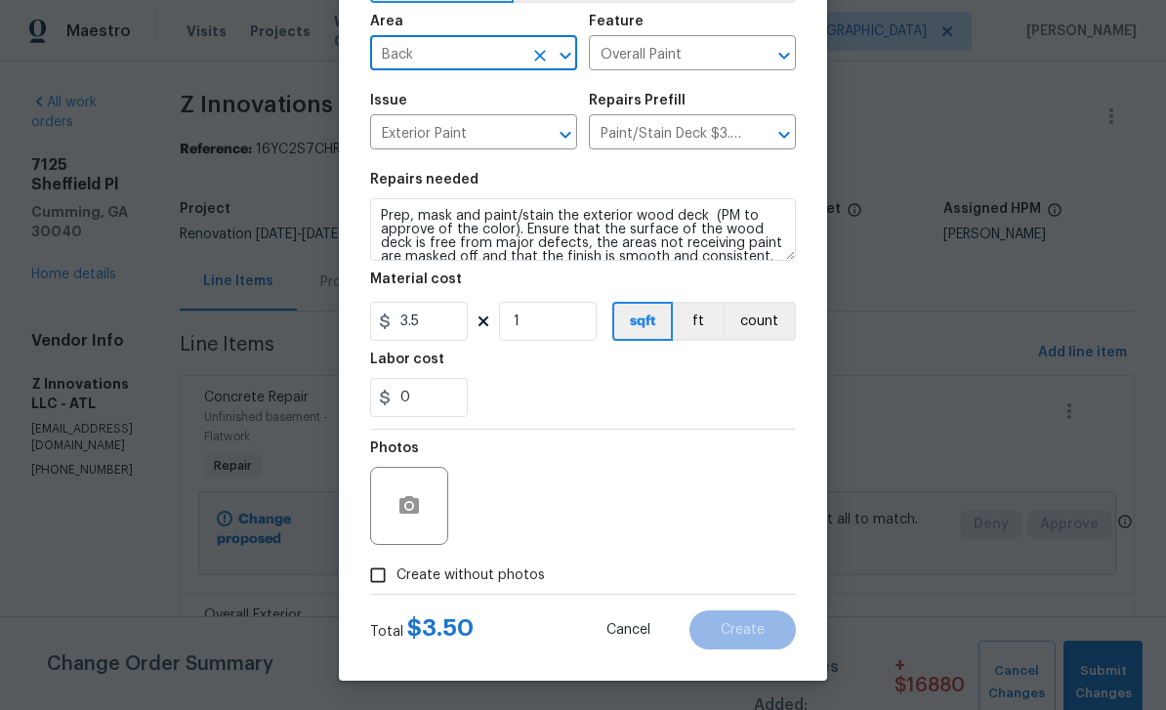
scroll to position [135, 0]
click at [387, 576] on input "Create without photos" at bounding box center [377, 575] width 37 height 37
checkbox input "true"
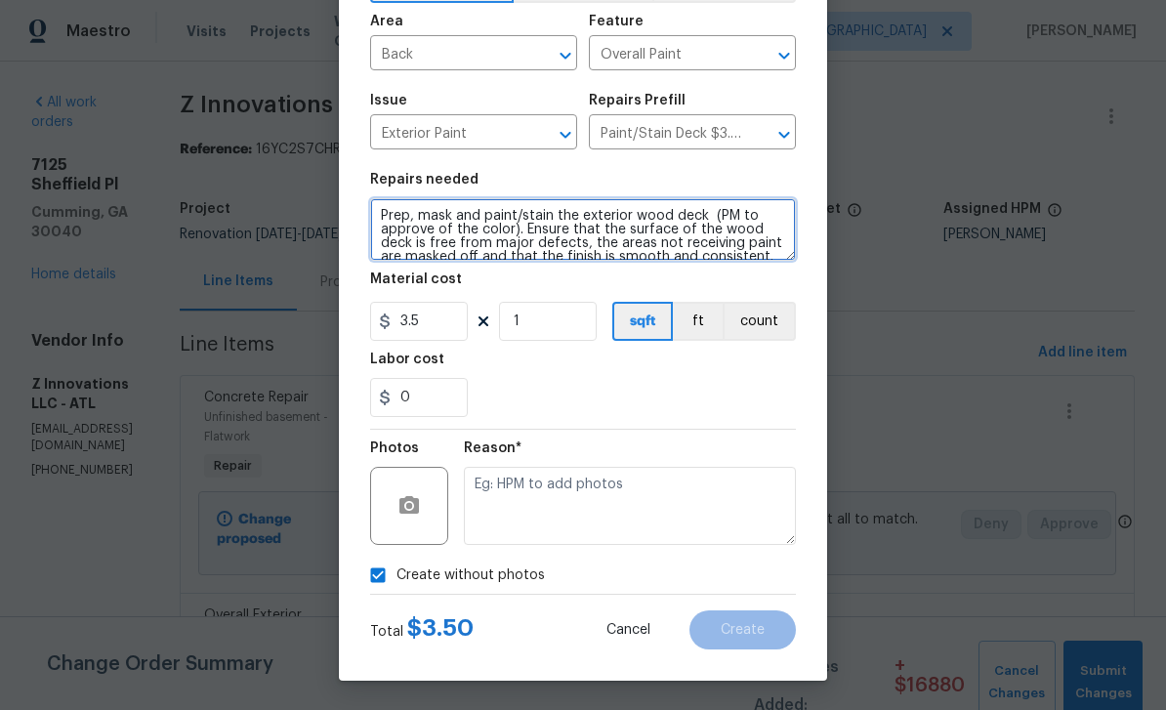
click at [717, 210] on textarea "Prep, mask and paint/stain the exterior wood deck (PM to approve of the color).…" at bounding box center [583, 229] width 426 height 62
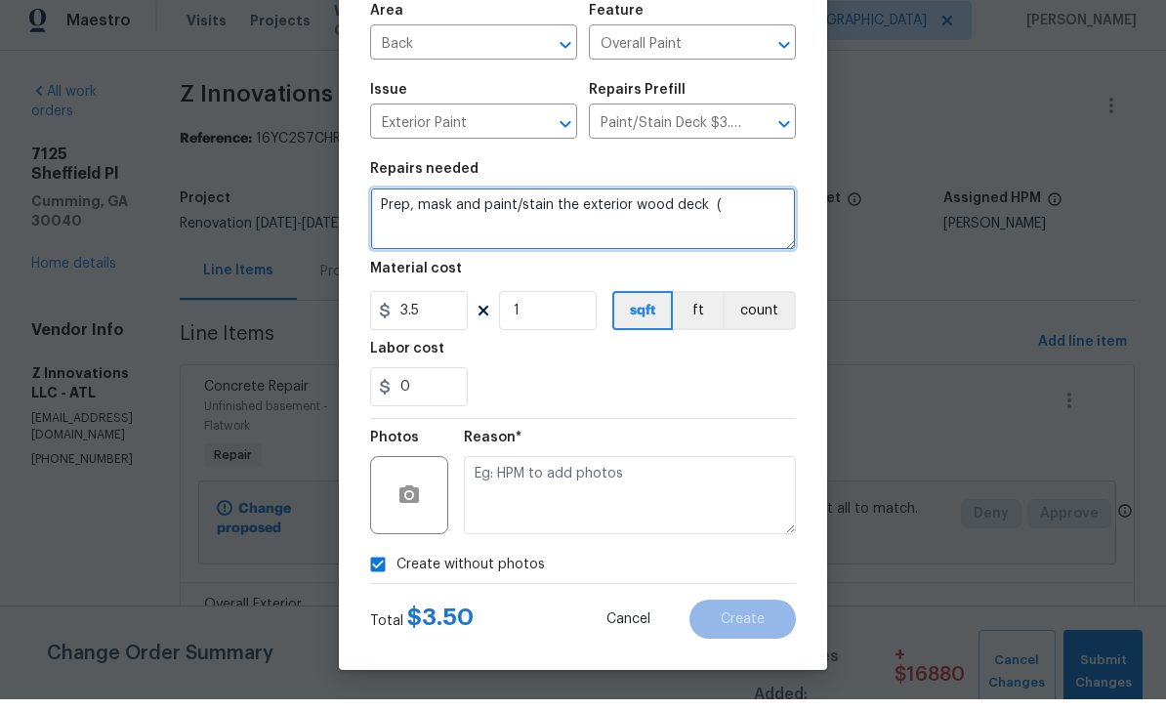
scroll to position [0, 0]
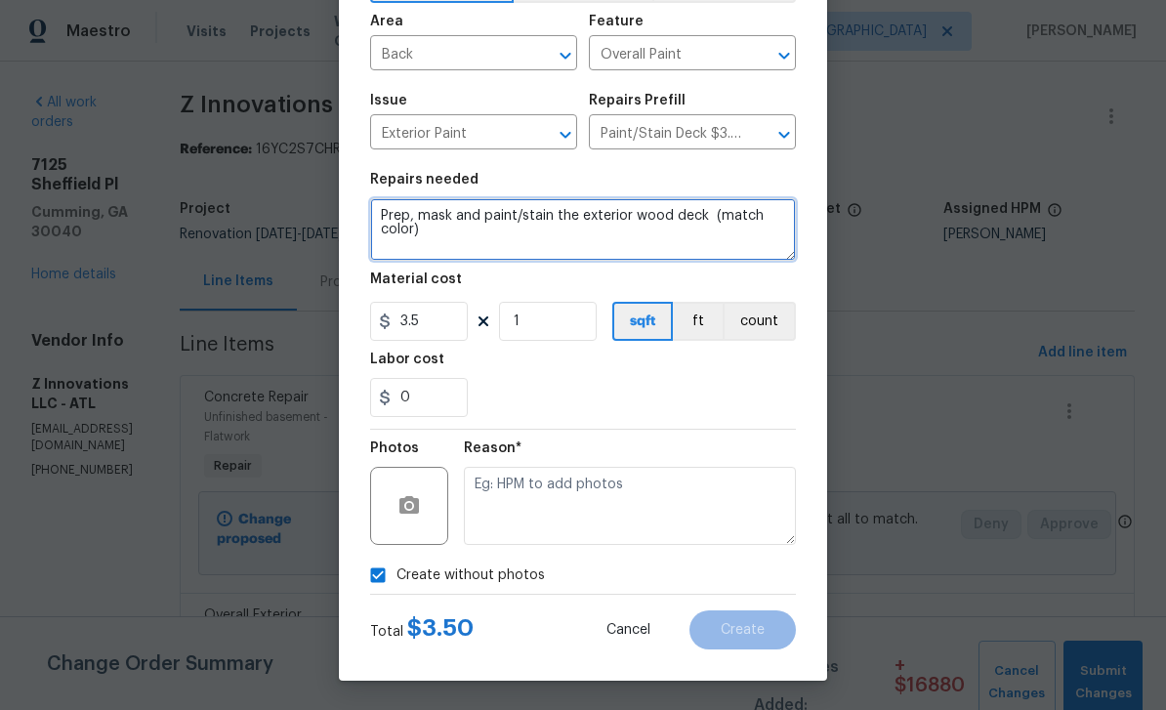
type textarea "Prep, mask and paint/stain the exterior wood deck (match color)"
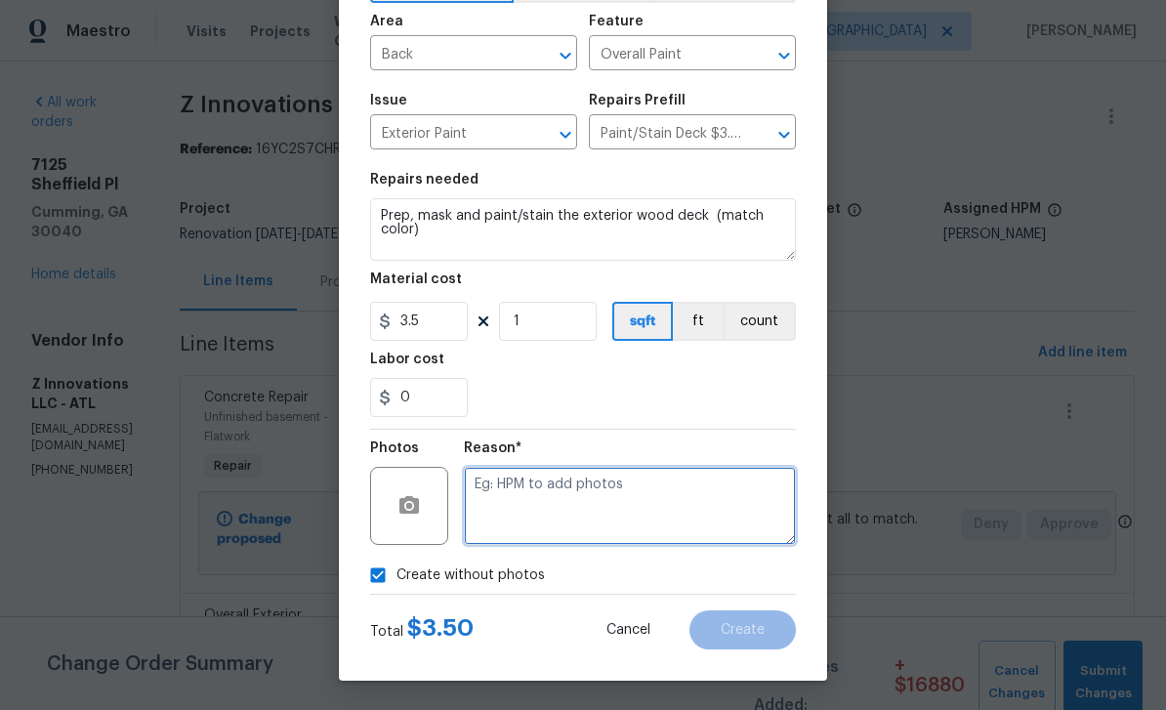
click at [705, 486] on textarea at bounding box center [630, 506] width 332 height 78
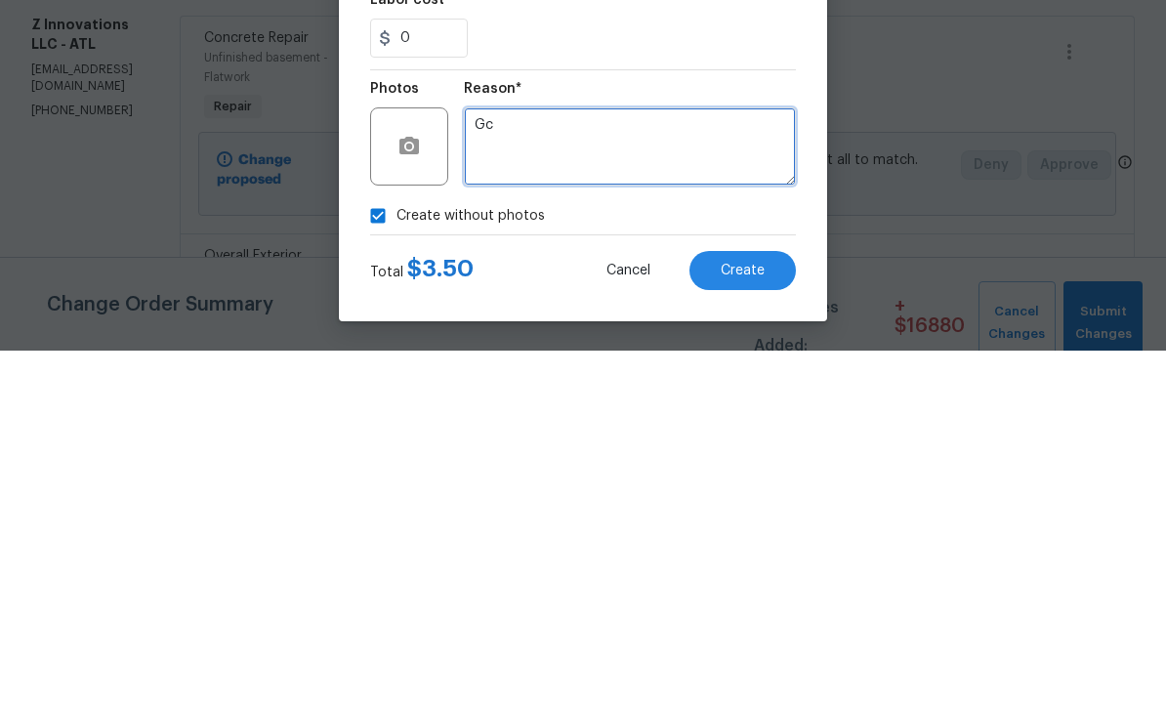
type textarea "Gc"
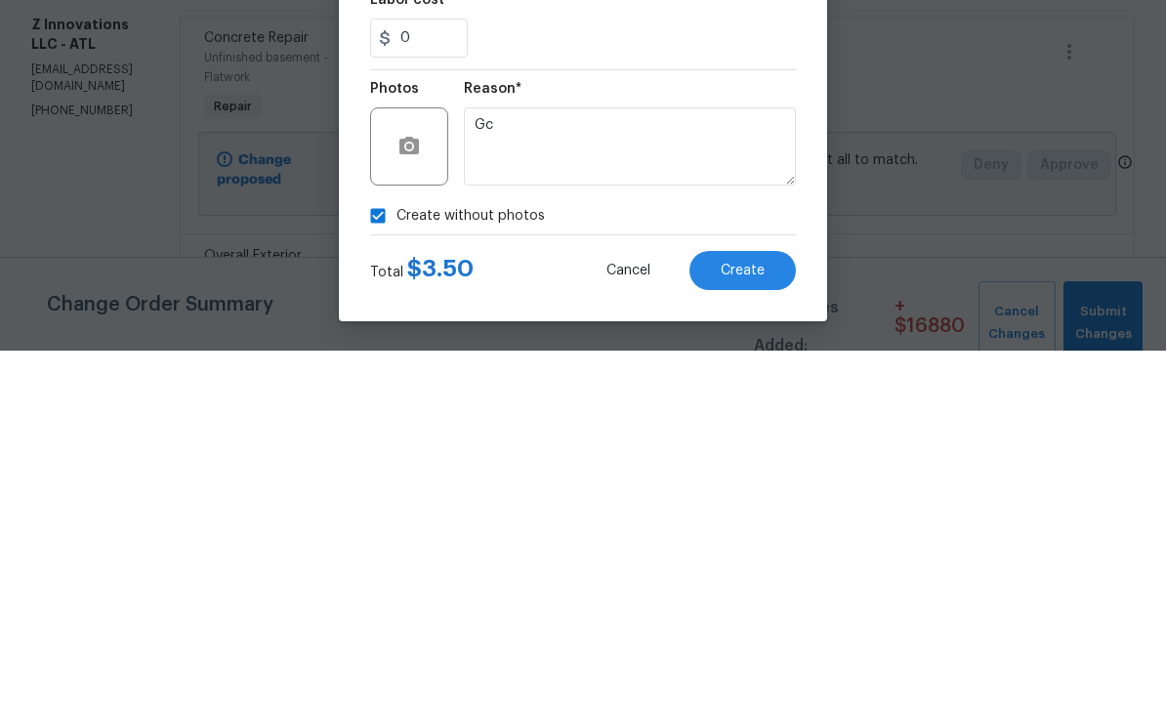
click at [754, 623] on span "Create" at bounding box center [743, 630] width 44 height 15
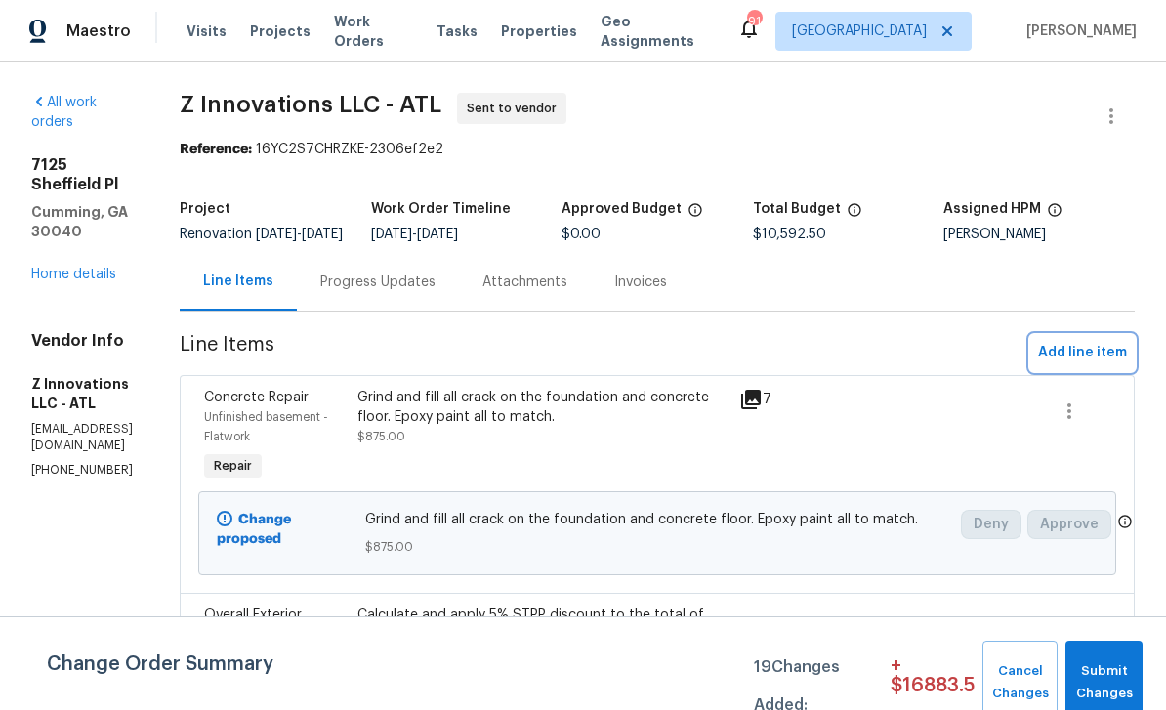
click at [1089, 363] on span "Add line item" at bounding box center [1082, 353] width 89 height 24
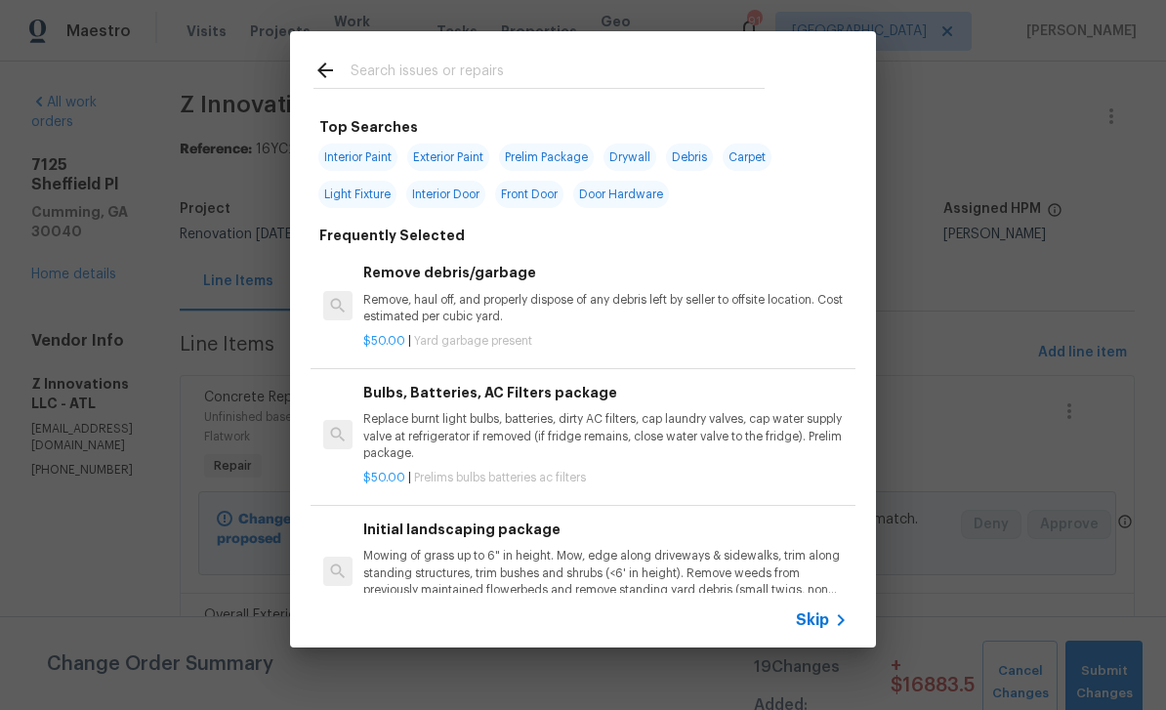
click at [677, 66] on input "text" at bounding box center [558, 73] width 414 height 29
click at [382, 159] on span "Interior Paint" at bounding box center [357, 157] width 79 height 27
type input "Interior Paint"
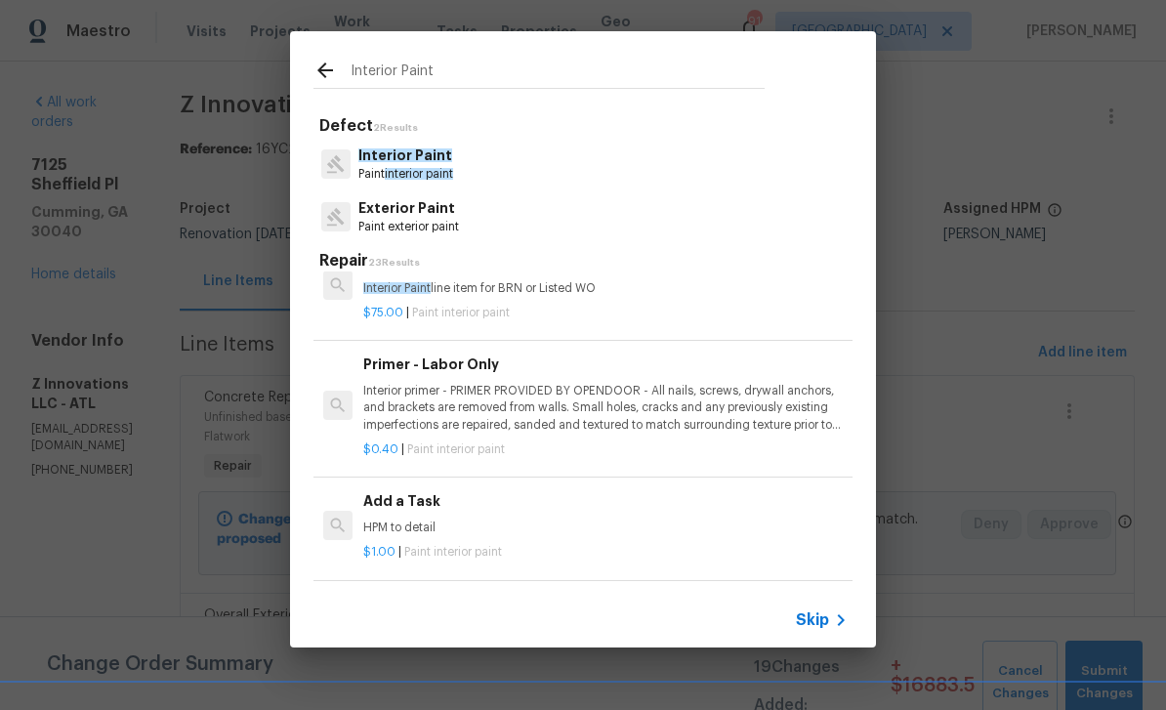
scroll to position [415, 0]
click at [761, 393] on p "Interior primer - PRIMER PROVIDED BY OPENDOOR - All nails, screws, drywall anch…" at bounding box center [605, 407] width 484 height 50
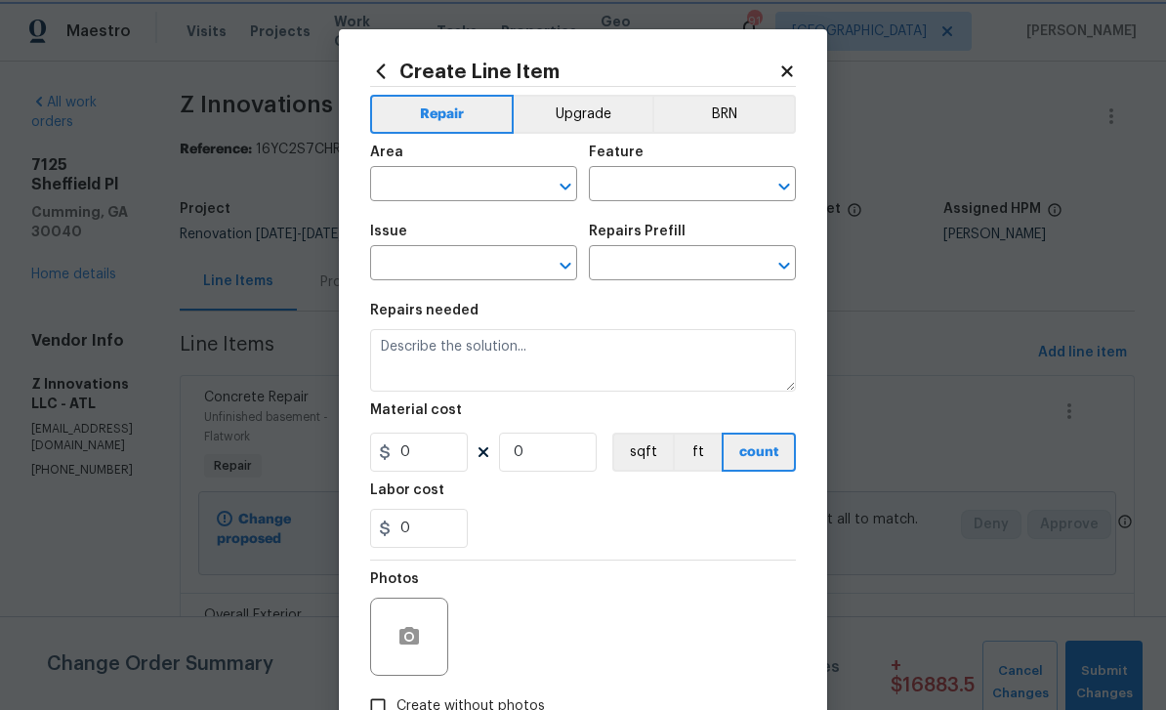
type input "Overall Paint"
type input "Interior Paint"
type input "Primer - Labor Only $0.40"
type textarea "Interior primer - PRIMER PROVIDED BY OPENDOOR - All nails, screws, drywall anch…"
type input "0.4"
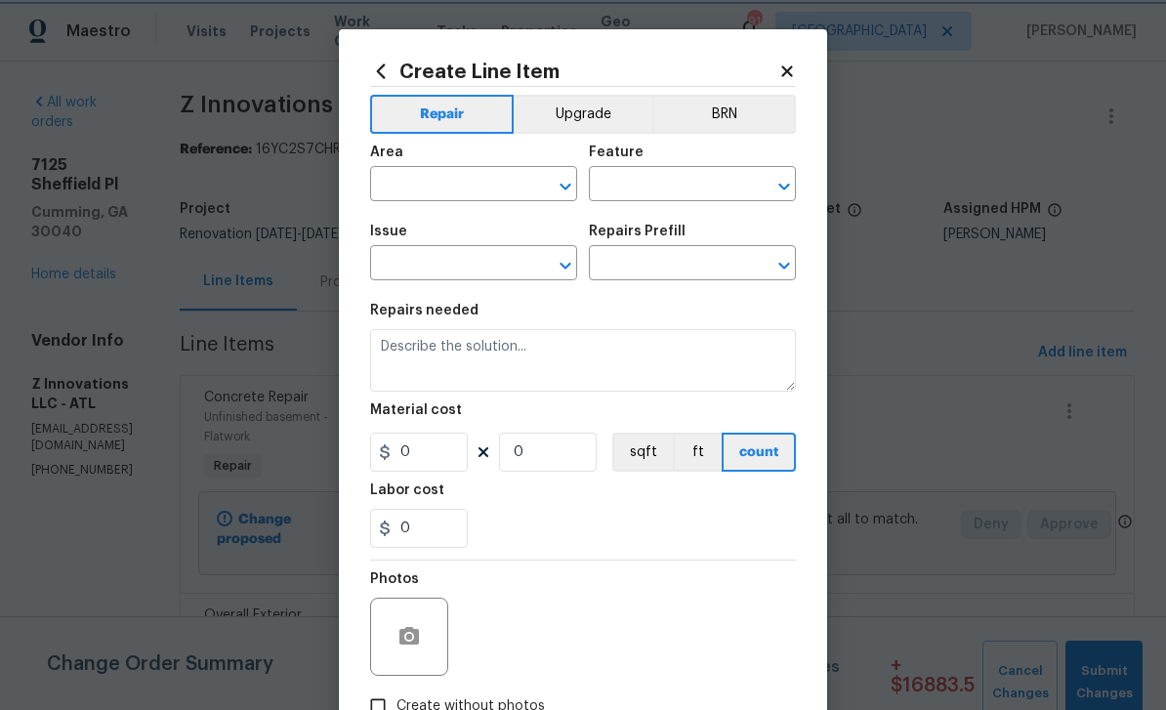
type input "1"
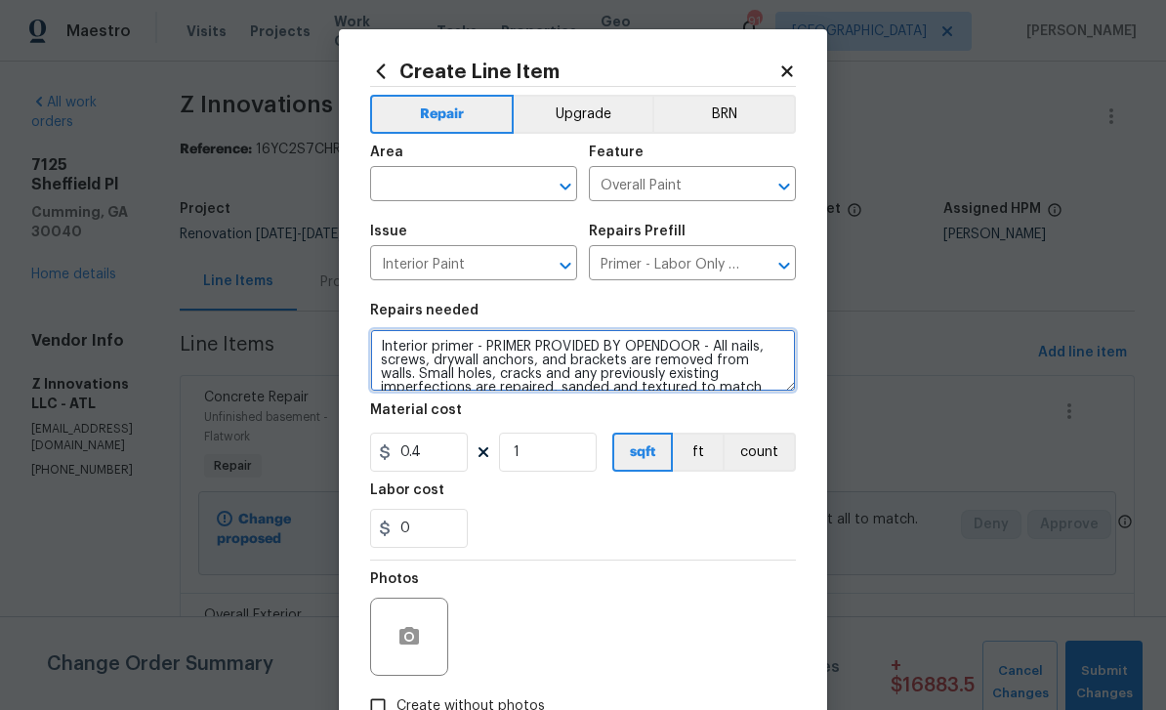
click at [750, 392] on textarea "Interior primer - PRIMER PROVIDED BY OPENDOOR - All nails, screws, drywall anch…" at bounding box center [583, 360] width 426 height 62
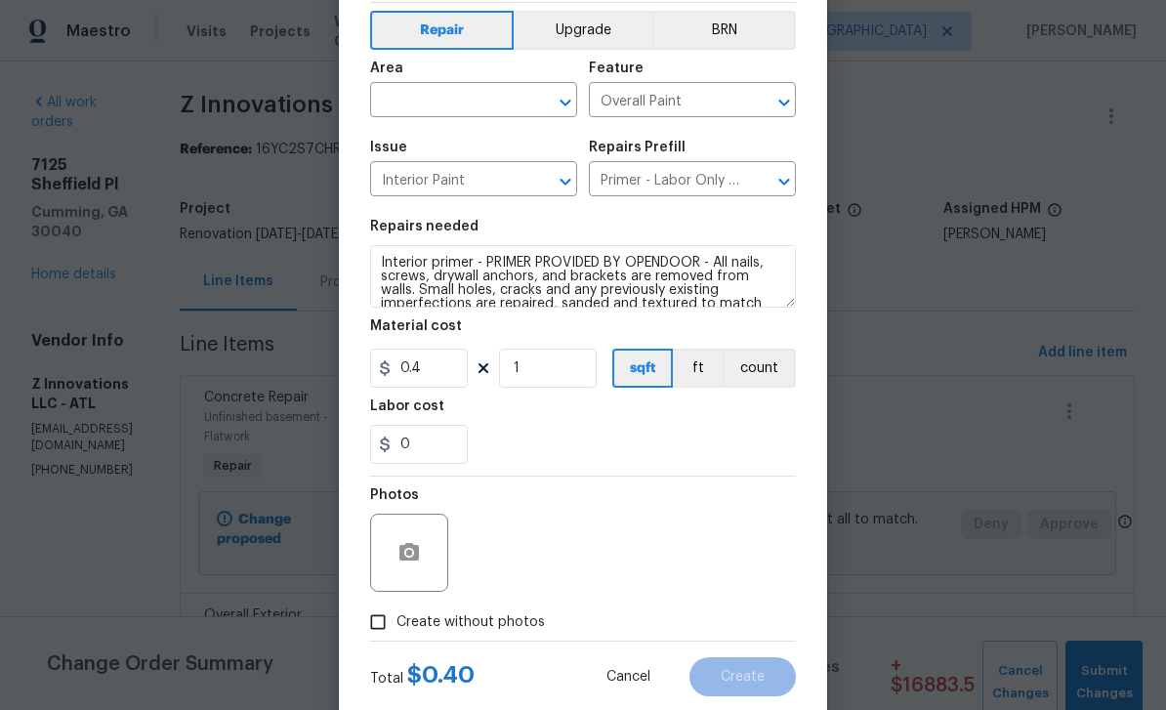
scroll to position [87, 0]
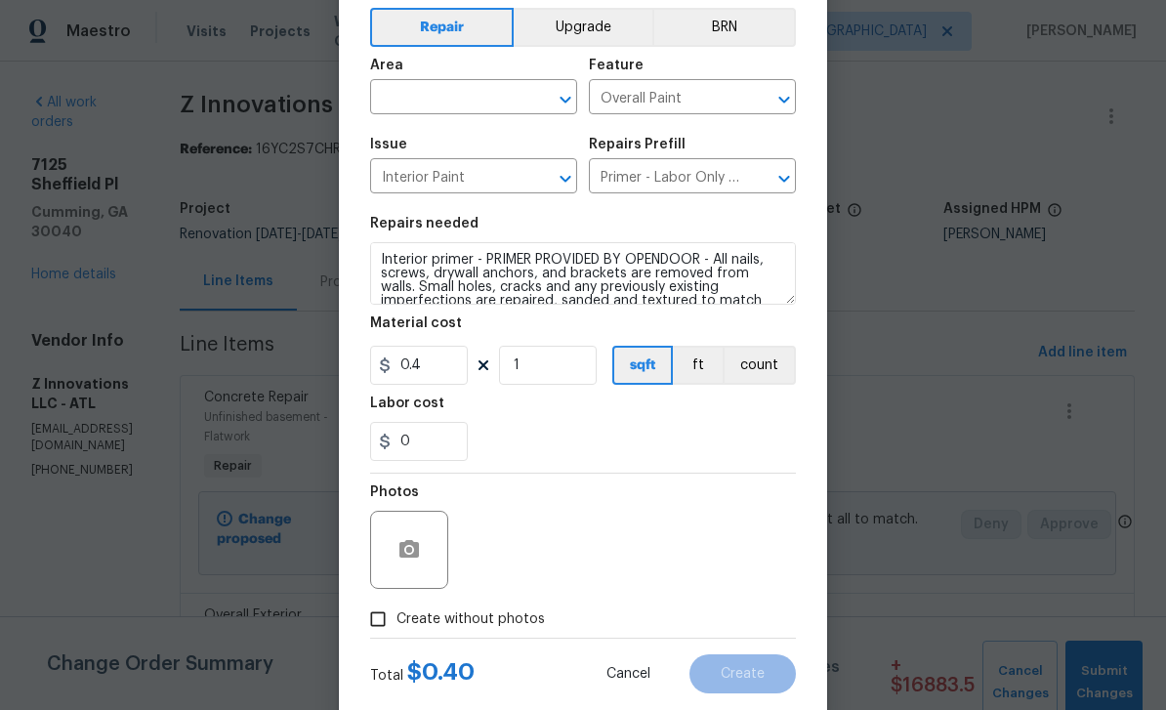
click at [475, 93] on input "text" at bounding box center [446, 99] width 152 height 30
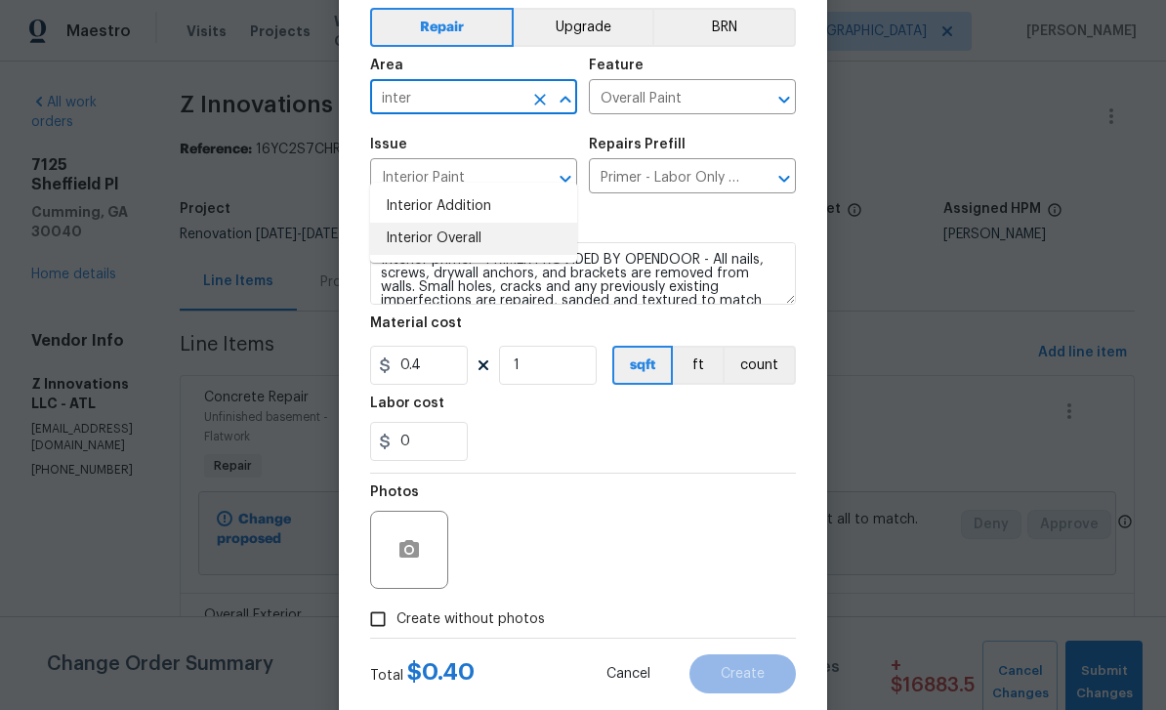
click at [464, 223] on li "Interior Overall" at bounding box center [473, 239] width 207 height 32
type input "Interior Overall"
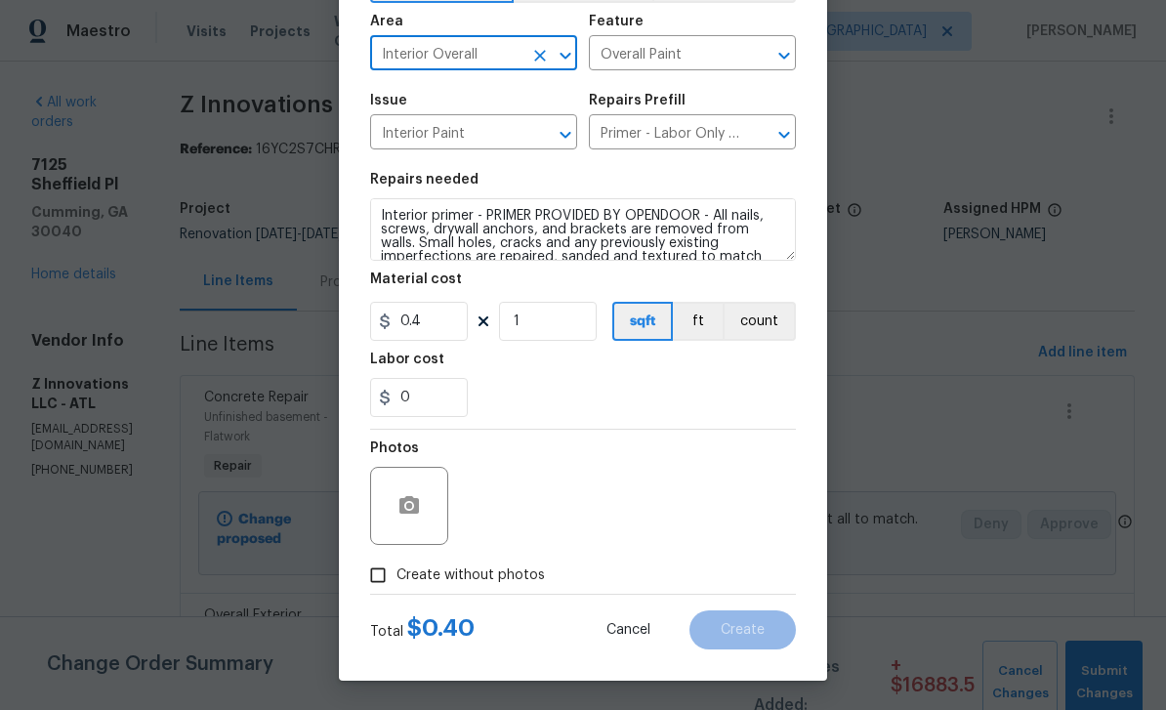
scroll to position [135, 0]
click at [380, 576] on input "Create without photos" at bounding box center [377, 575] width 37 height 37
checkbox input "true"
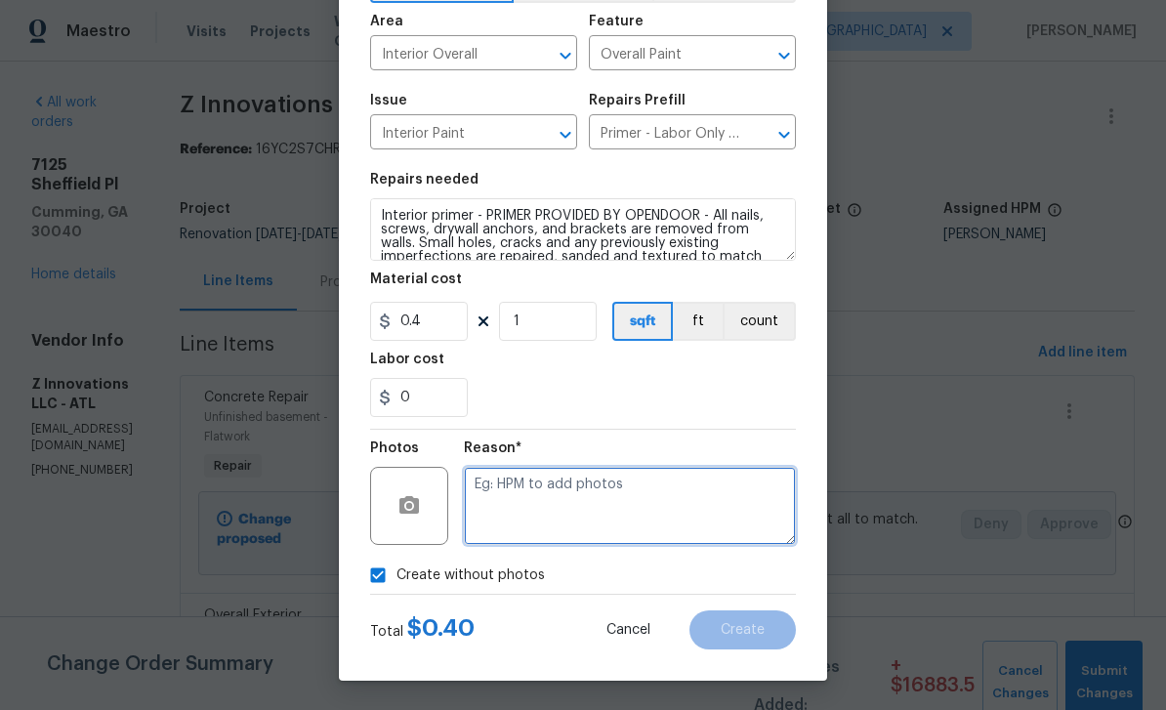
click at [733, 509] on textarea at bounding box center [630, 506] width 332 height 78
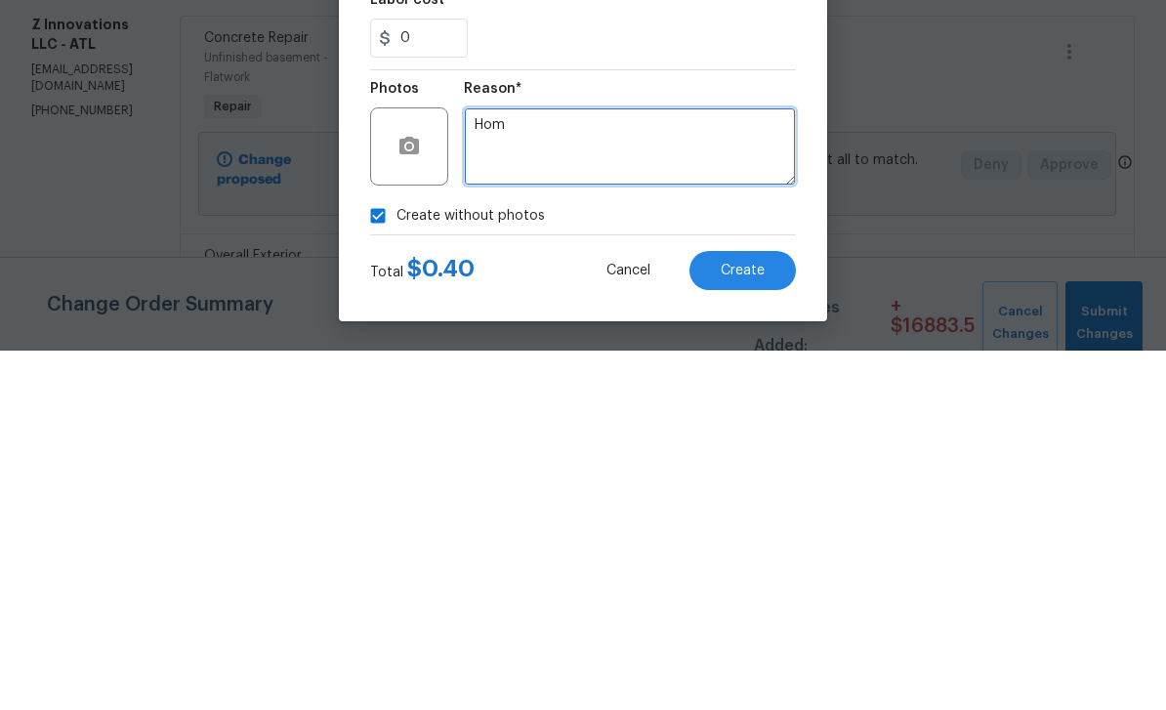
type textarea "Hom"
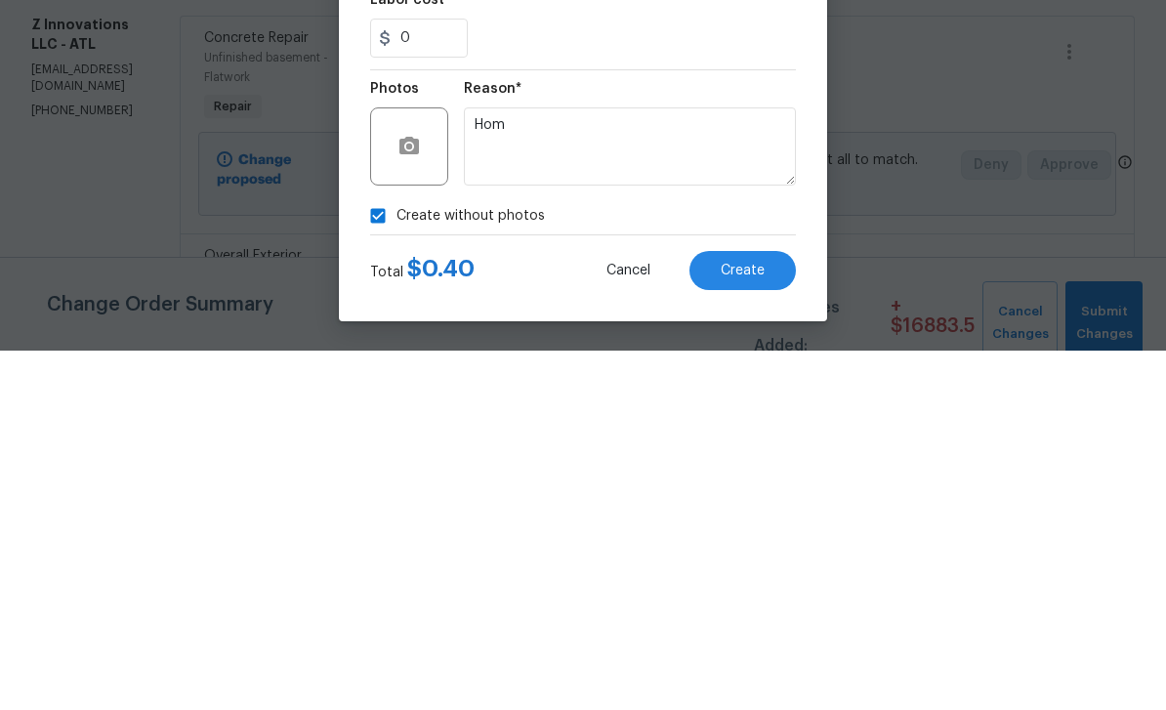
click at [757, 623] on span "Create" at bounding box center [743, 630] width 44 height 15
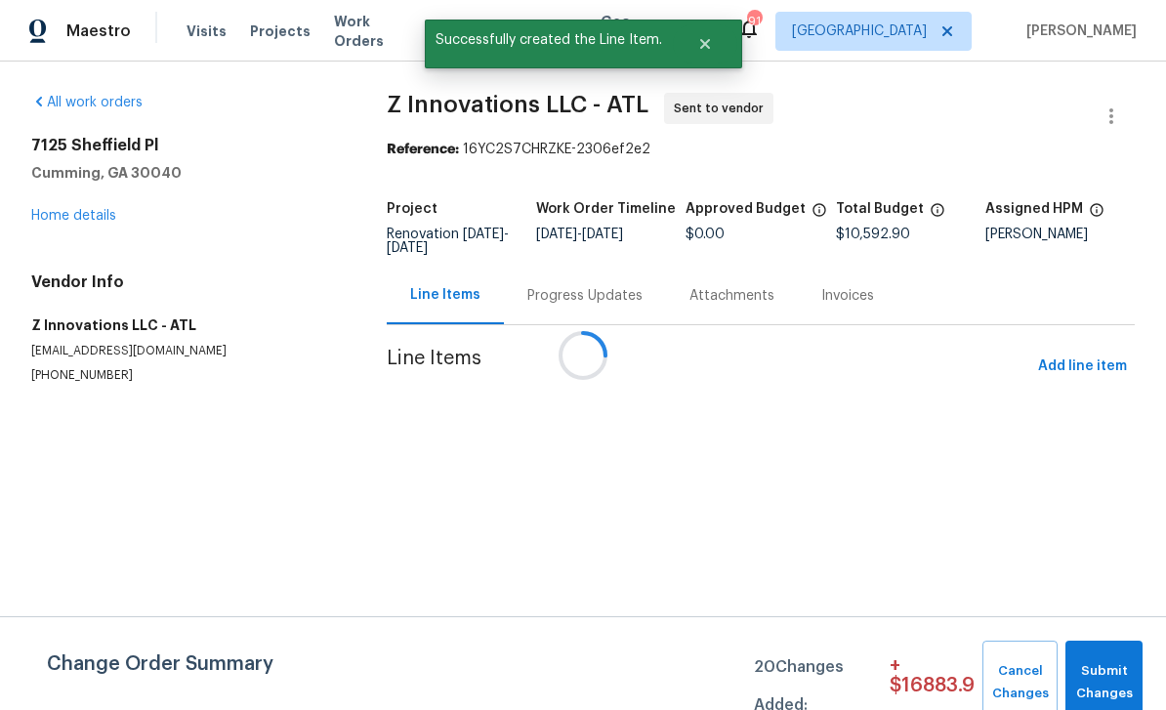
scroll to position [0, 0]
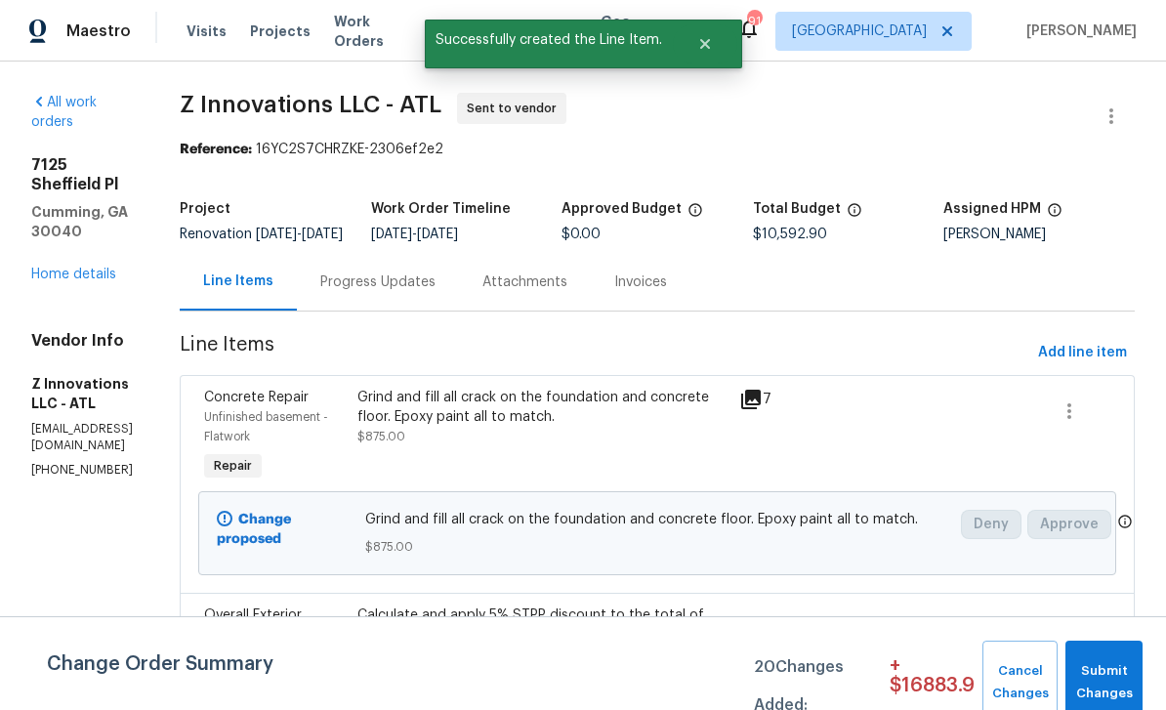
click at [76, 268] on link "Home details" at bounding box center [73, 275] width 85 height 14
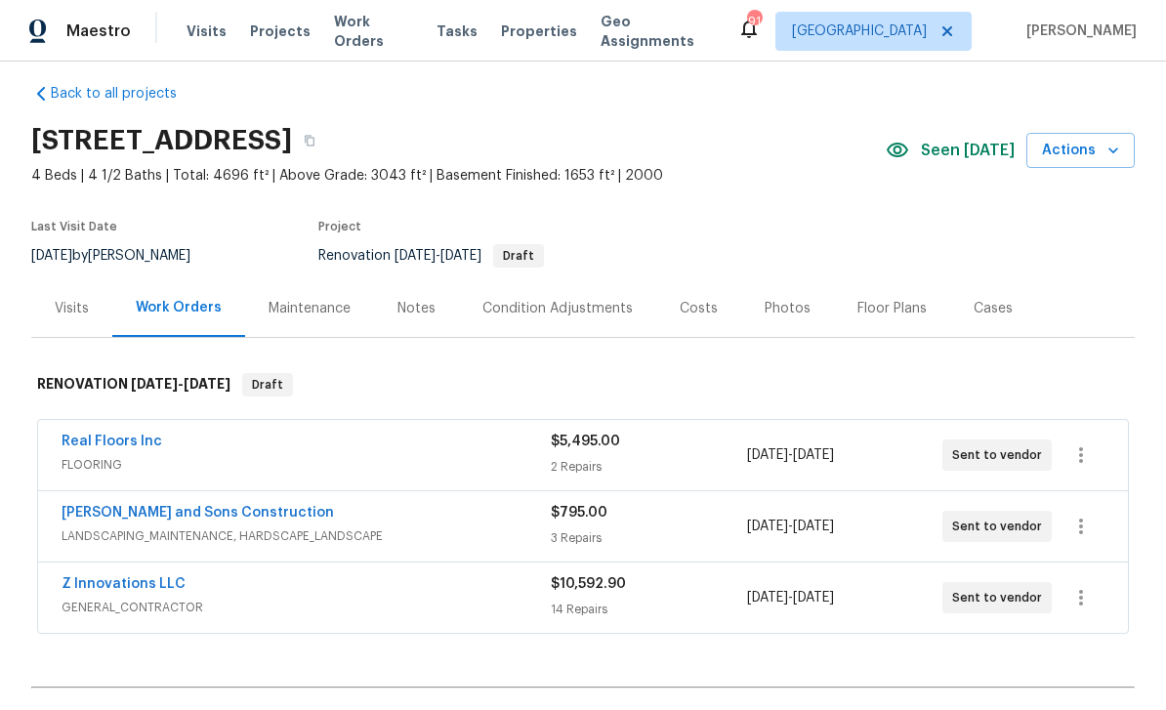
scroll to position [33, 0]
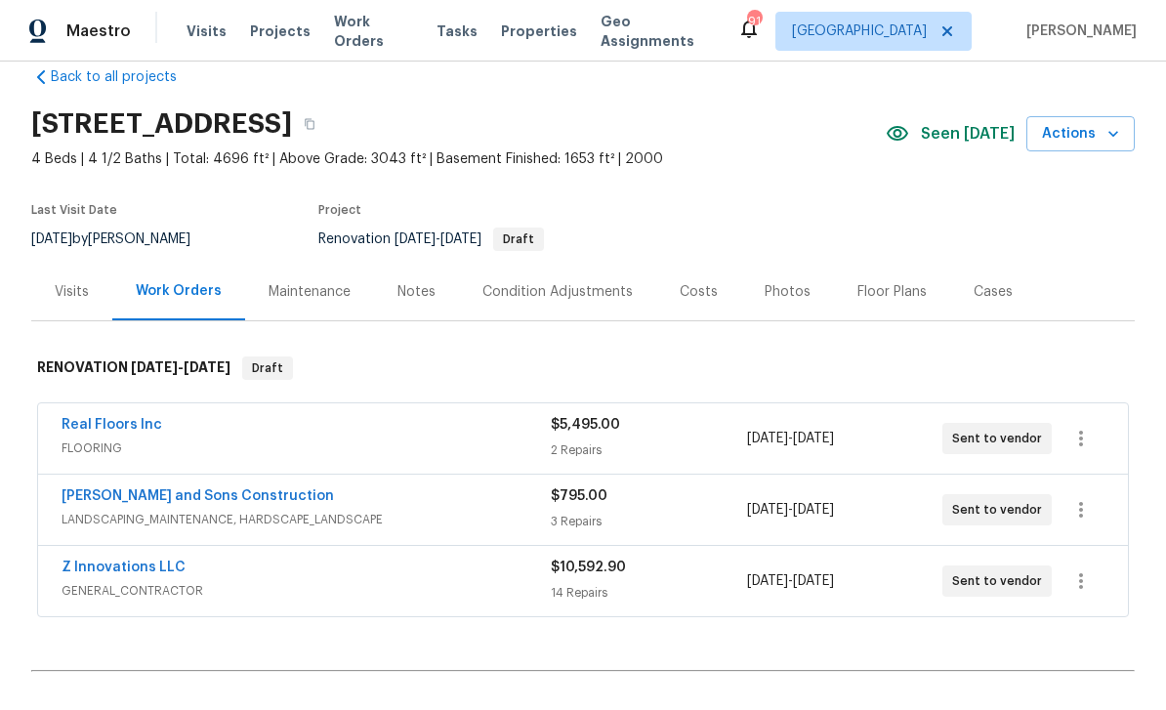
click at [109, 568] on link "Z Innovations LLC" at bounding box center [124, 567] width 124 height 14
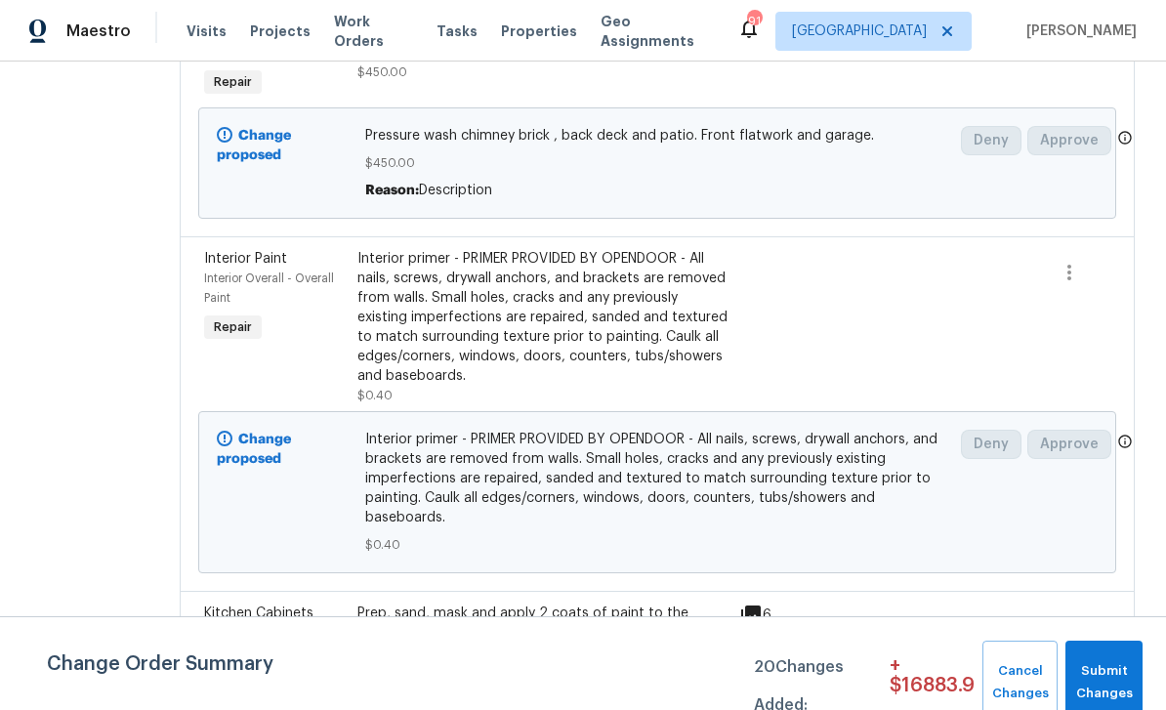
scroll to position [782, 0]
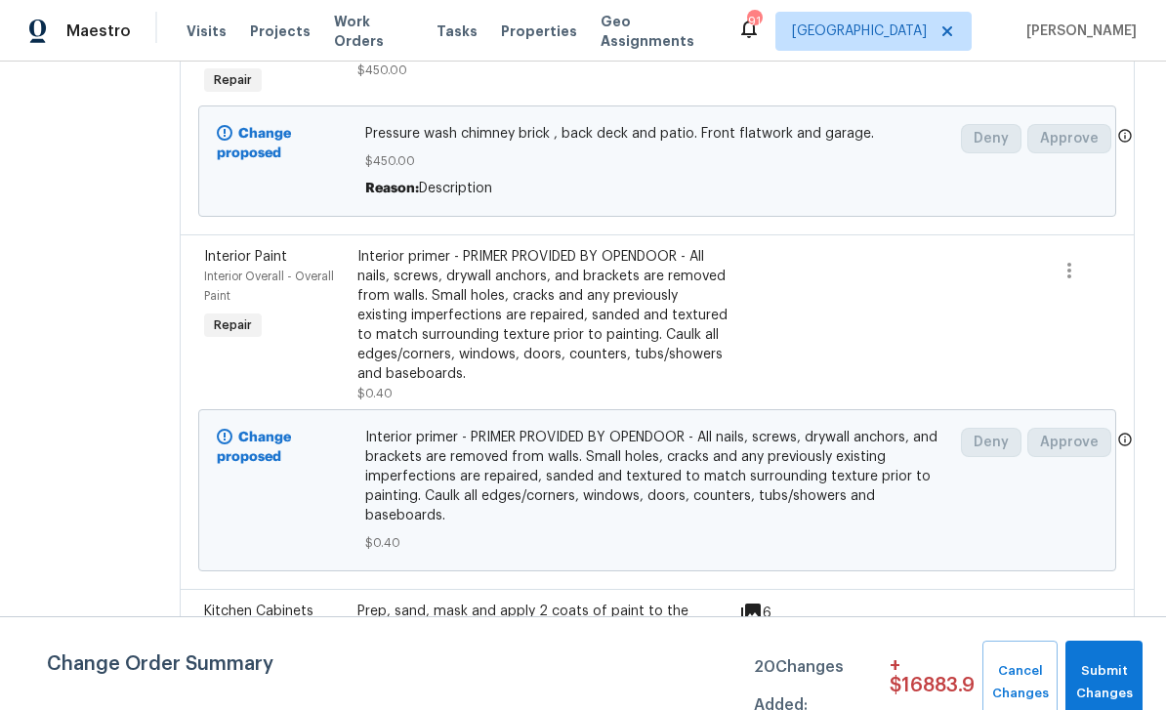
click at [280, 288] on div "Interior Overall - Overall Paint" at bounding box center [275, 286] width 142 height 39
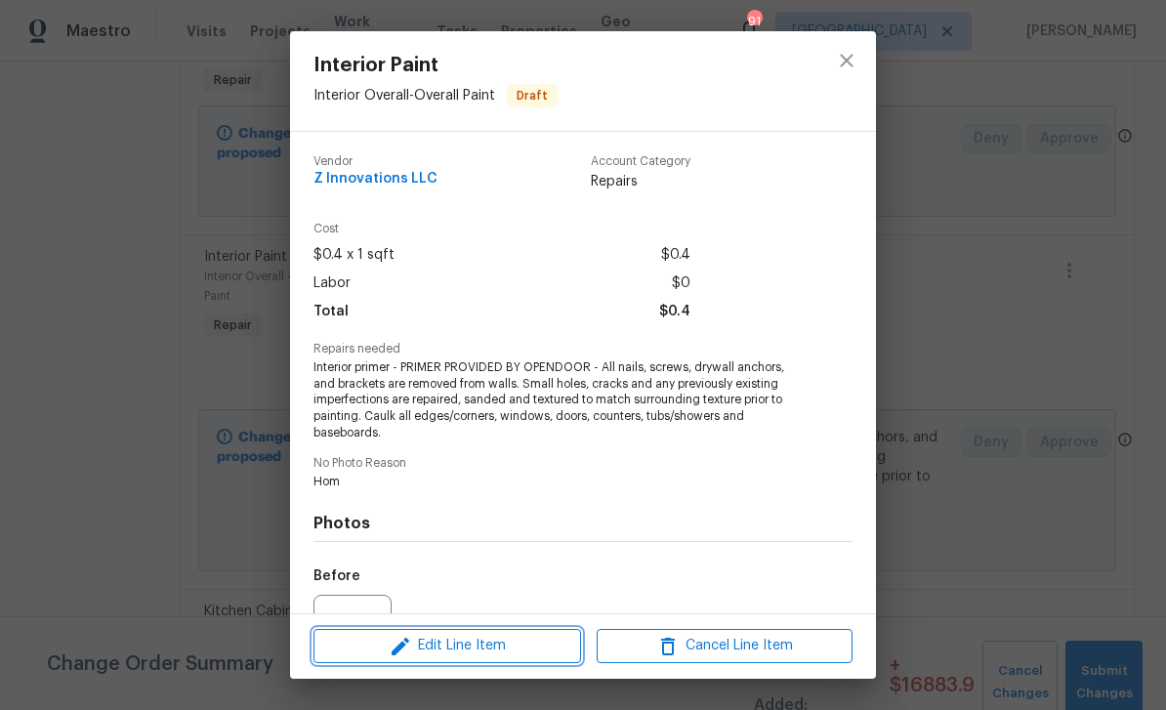
click at [517, 636] on span "Edit Line Item" at bounding box center [447, 646] width 256 height 24
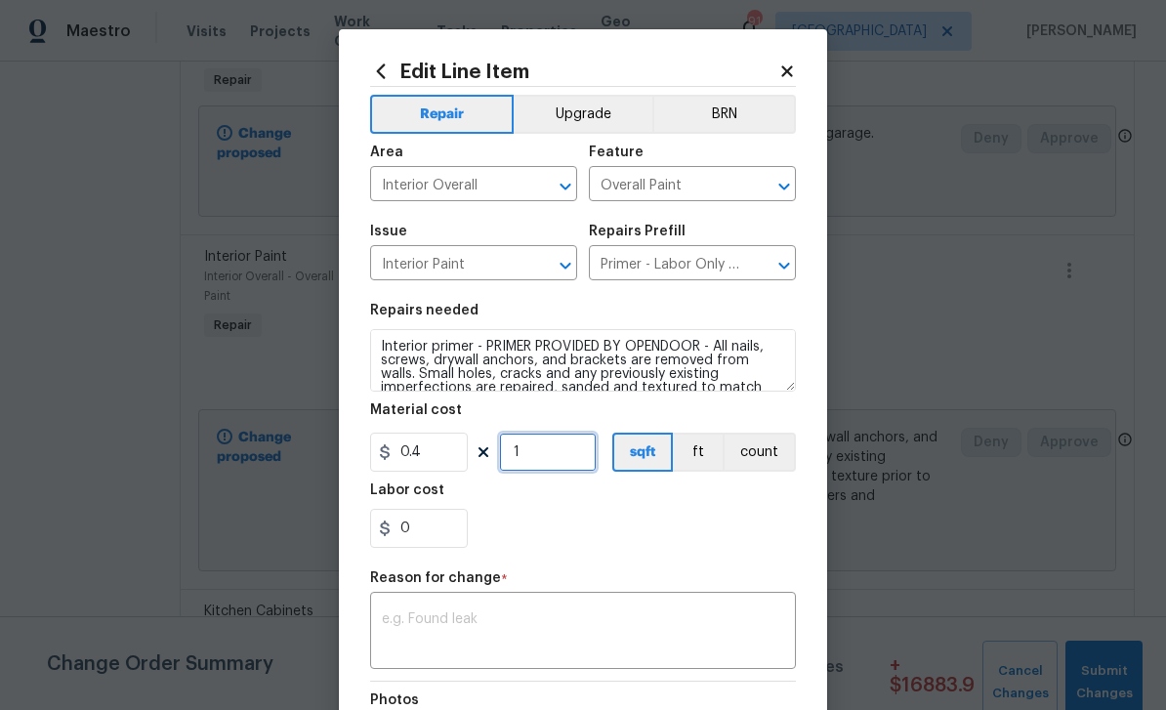
click at [551, 450] on input "1" at bounding box center [548, 452] width 98 height 39
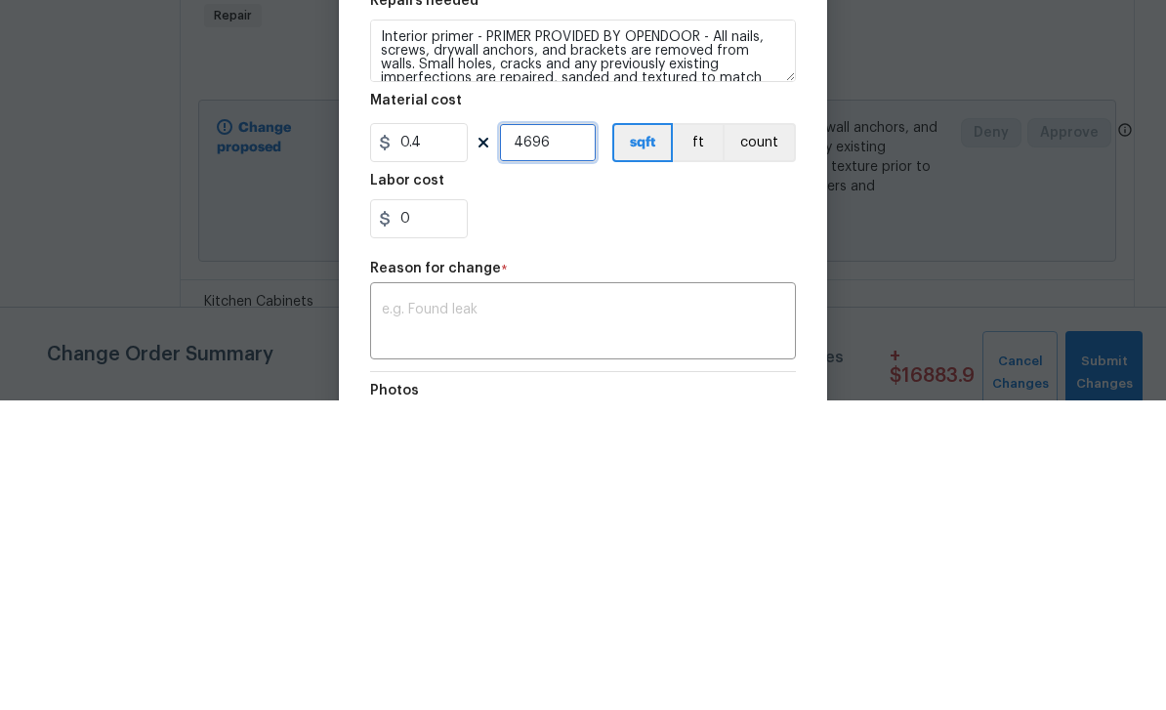
type input "4696"
click at [766, 509] on div "0" at bounding box center [583, 528] width 426 height 39
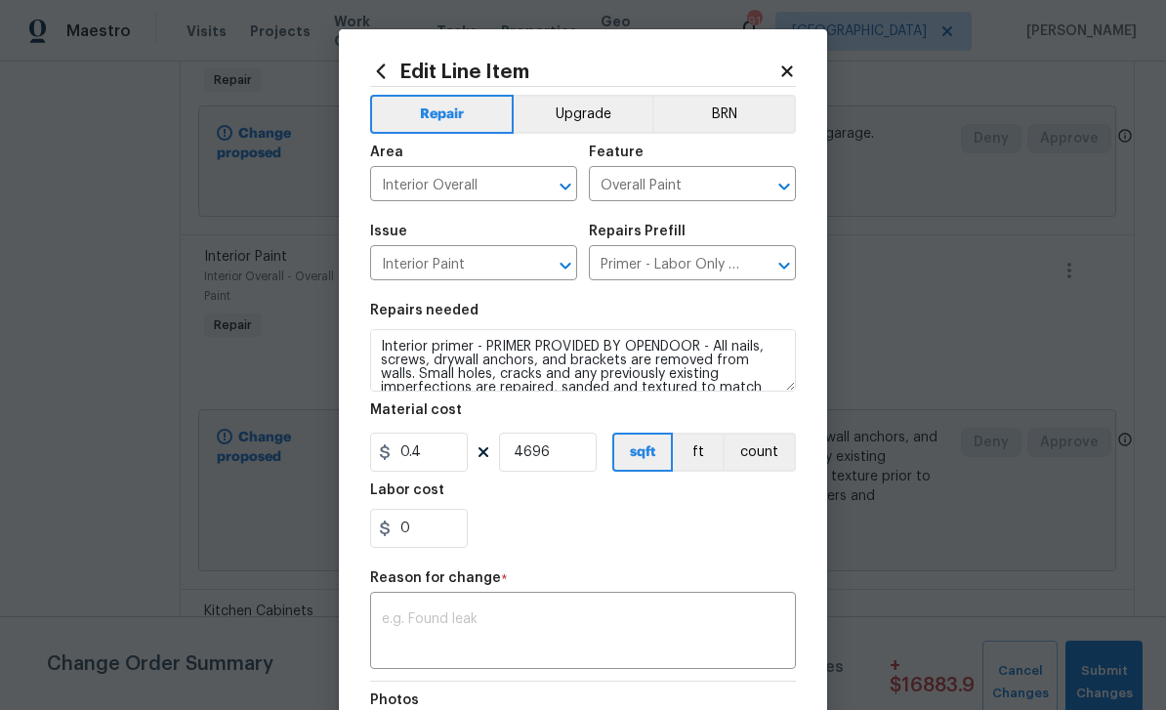
click at [684, 617] on textarea at bounding box center [583, 632] width 402 height 41
type textarea "S"
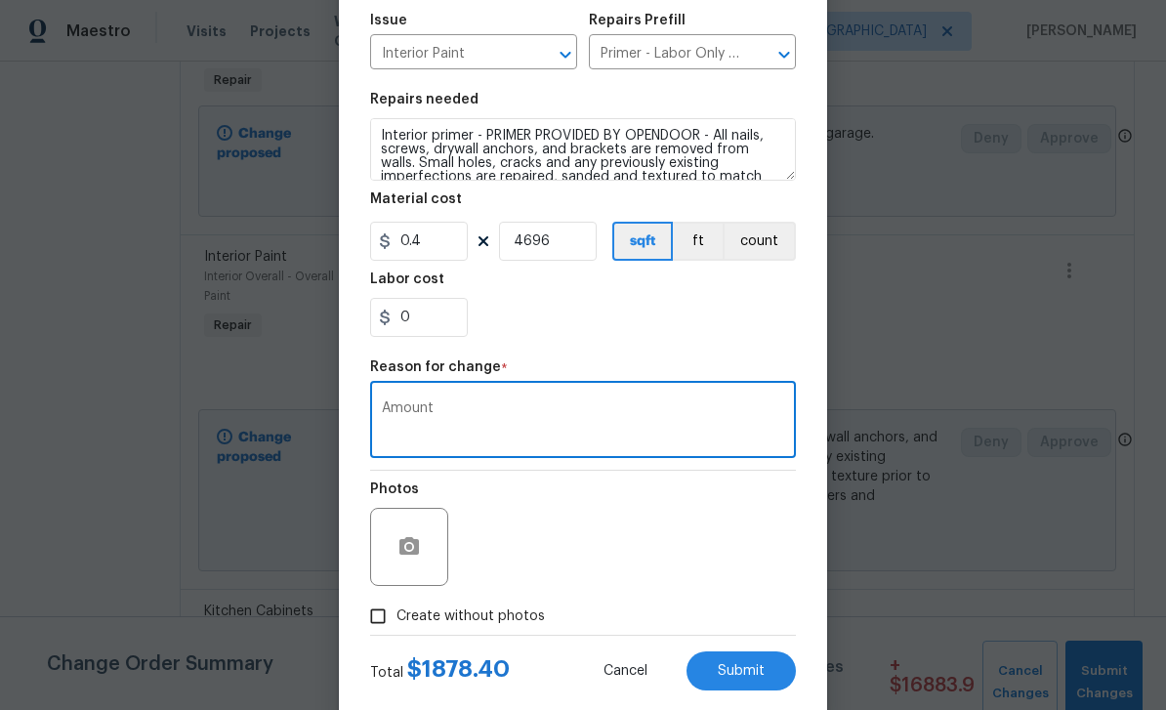
scroll to position [240, 0]
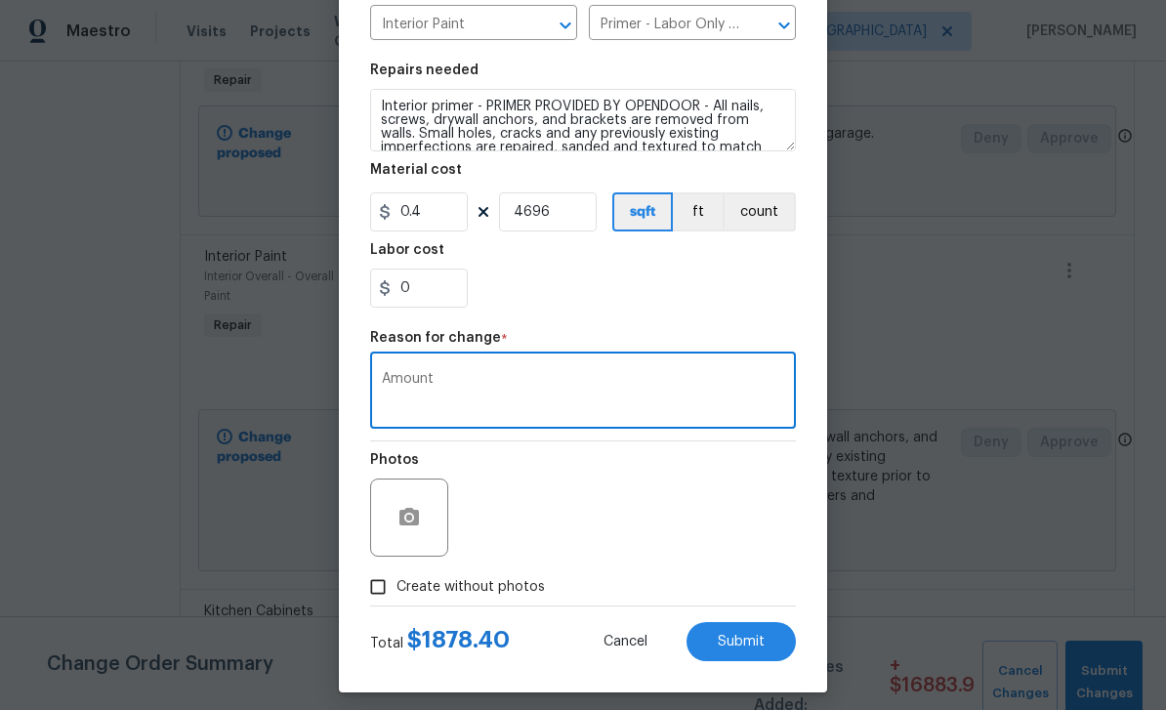
type textarea "Amount"
click at [416, 515] on icon "button" at bounding box center [409, 517] width 20 height 18
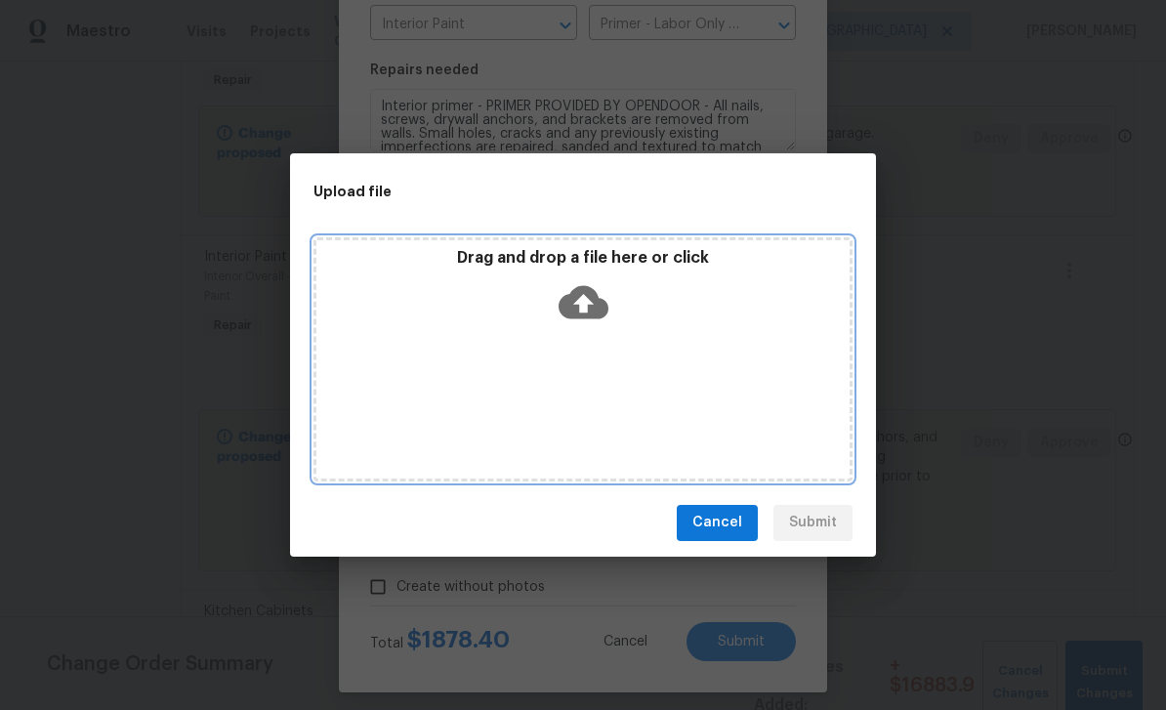
click at [797, 389] on div "Drag and drop a file here or click" at bounding box center [582, 359] width 539 height 244
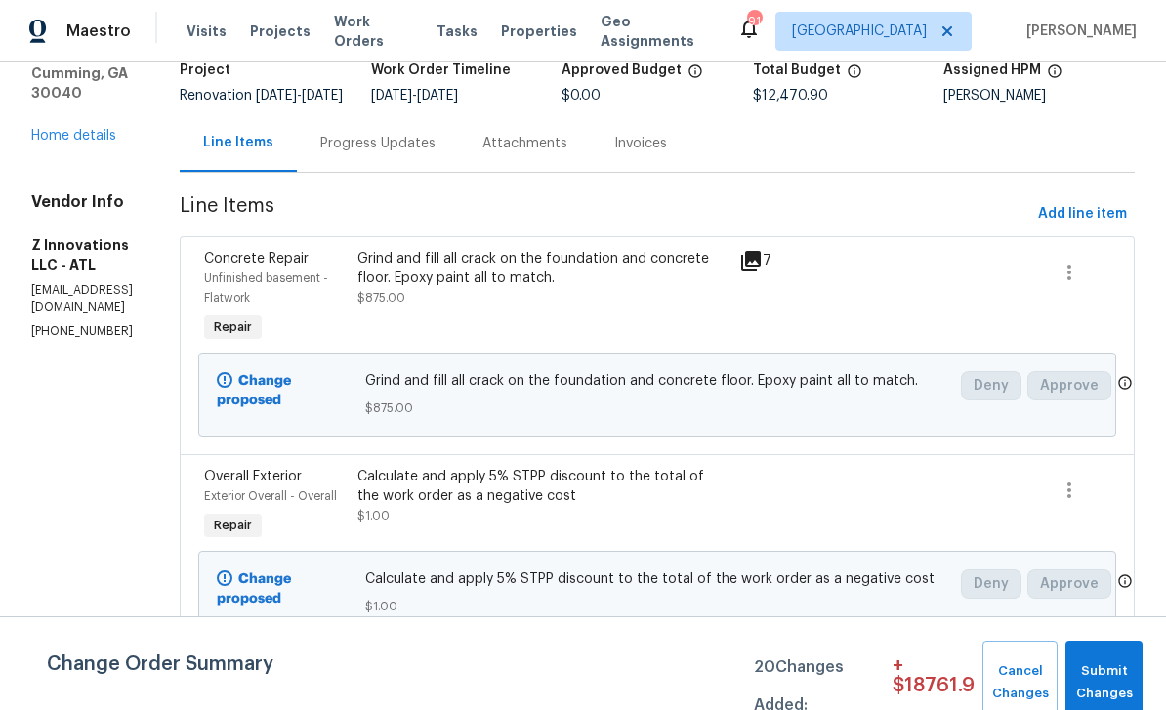
scroll to position [147, 0]
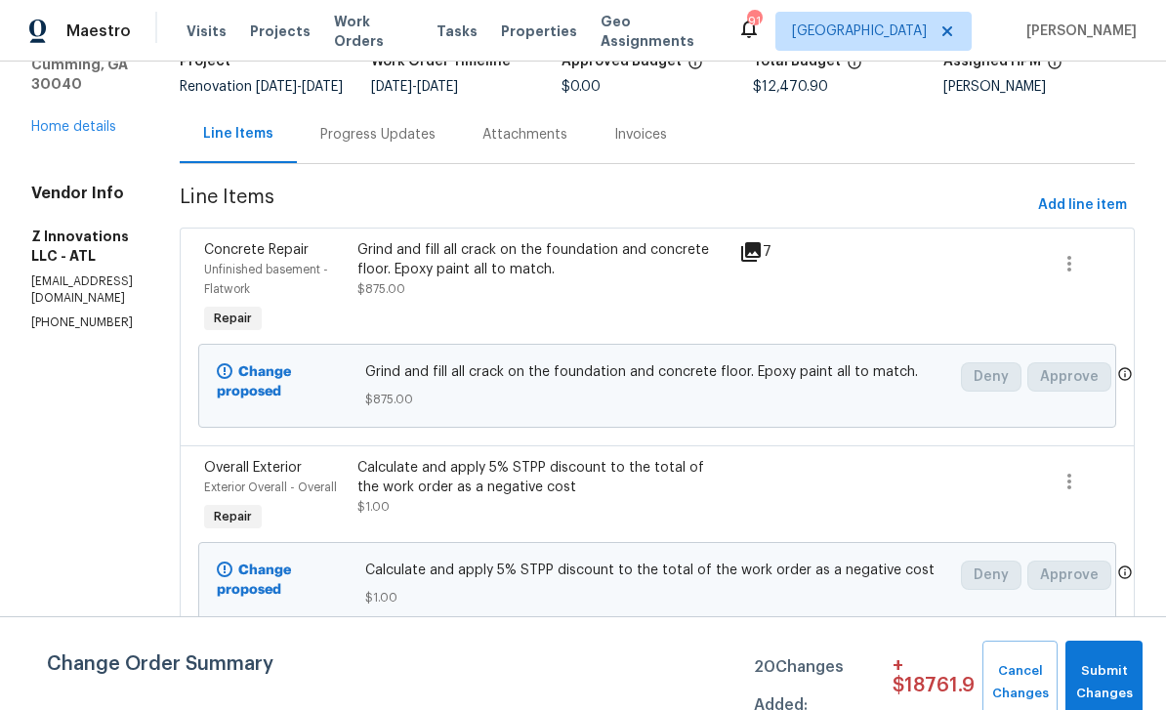
click at [77, 120] on link "Home details" at bounding box center [73, 127] width 85 height 14
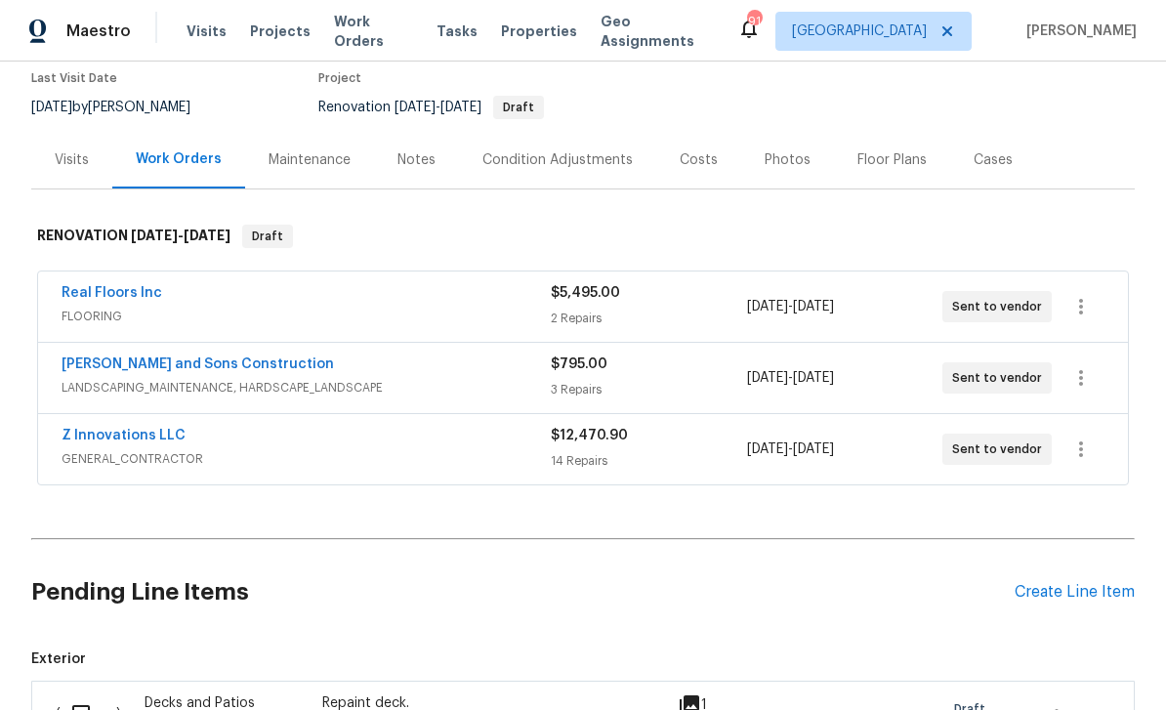
scroll to position [146, 0]
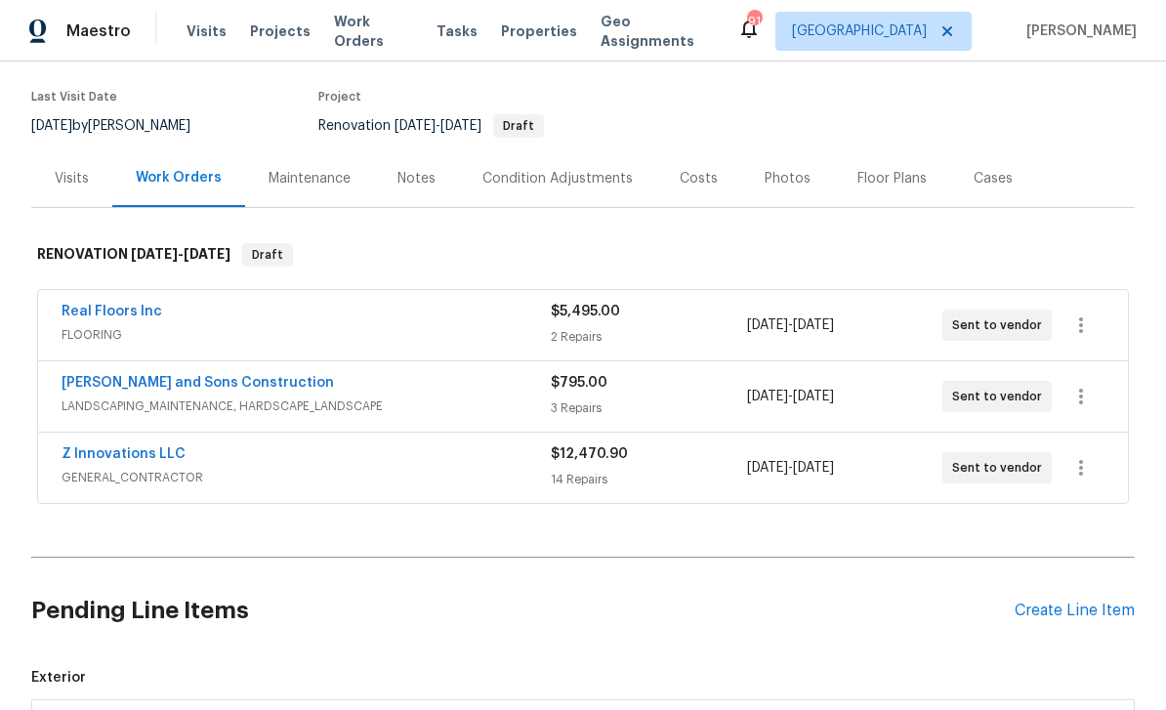
click at [98, 456] on link "Z Innovations LLC" at bounding box center [124, 454] width 124 height 14
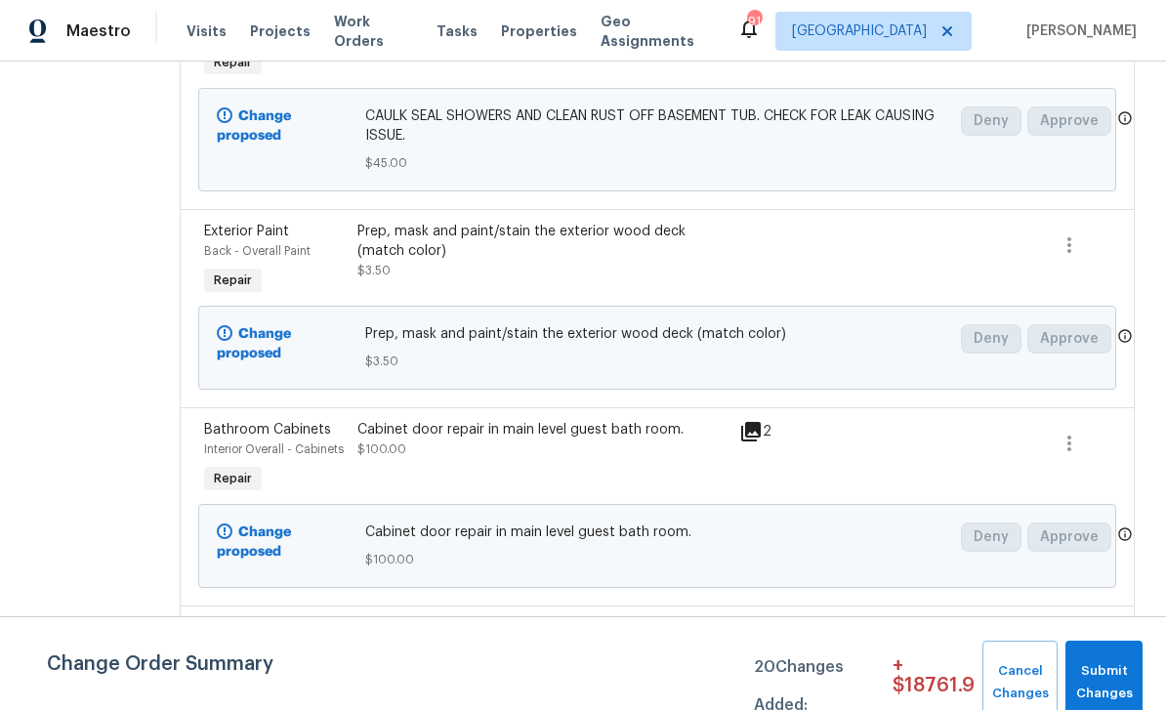
scroll to position [3458, 0]
click at [881, 298] on div at bounding box center [886, 260] width 153 height 90
click at [289, 240] on div "Exterior Paint" at bounding box center [275, 231] width 142 height 20
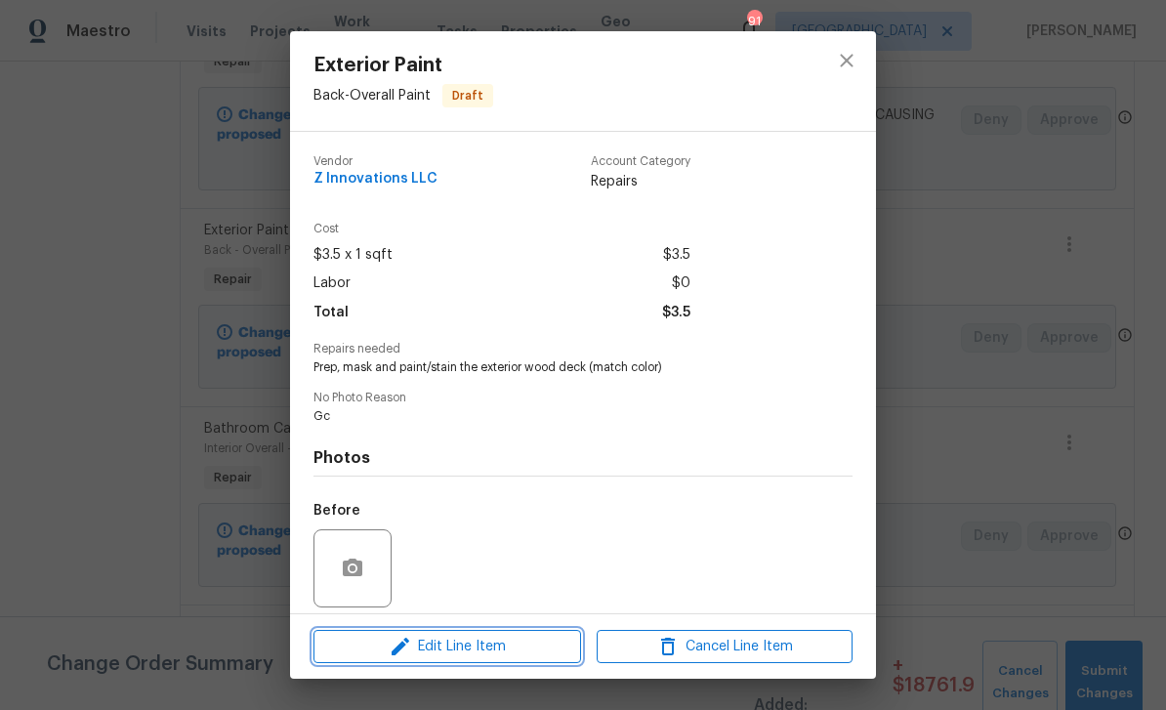
click at [422, 654] on span "Edit Line Item" at bounding box center [447, 647] width 256 height 24
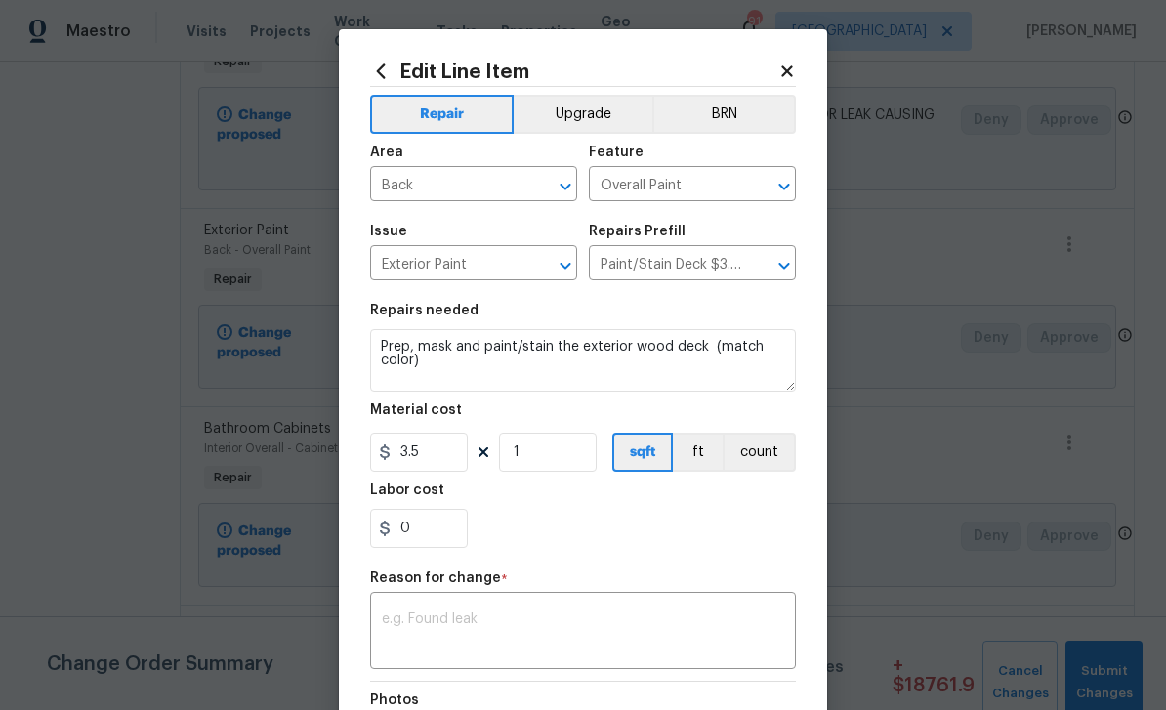
click at [790, 78] on icon at bounding box center [787, 71] width 18 height 18
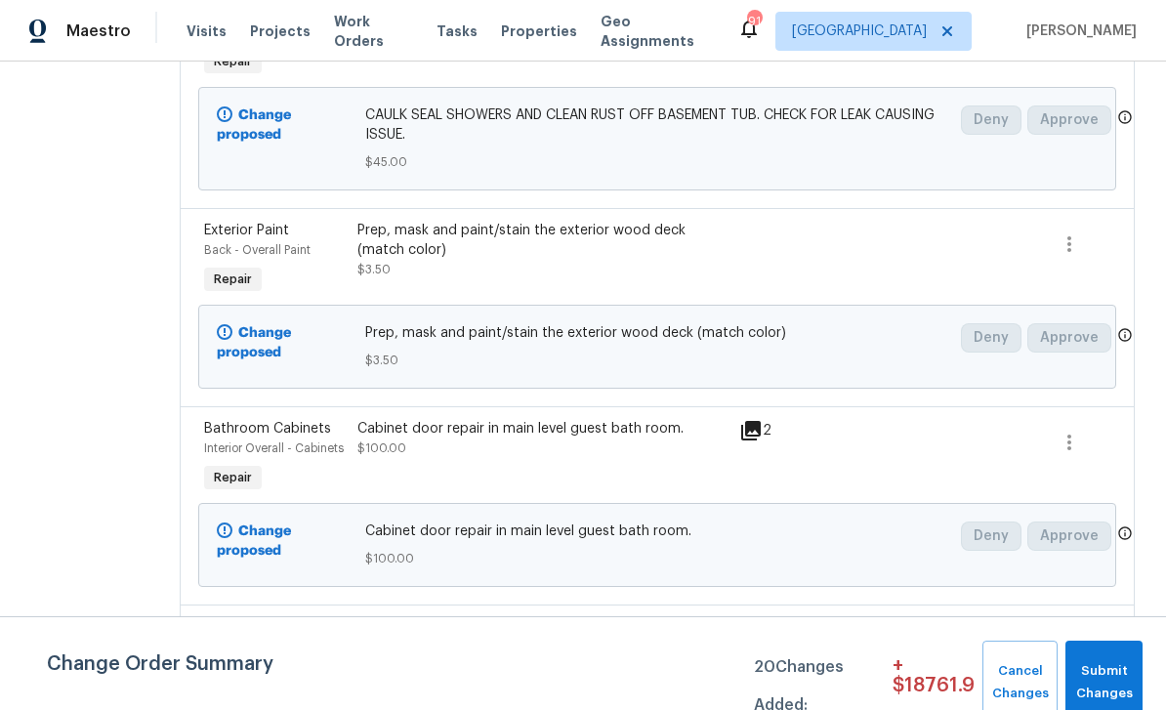
click at [285, 256] on span "Back - Overall Paint" at bounding box center [257, 250] width 106 height 12
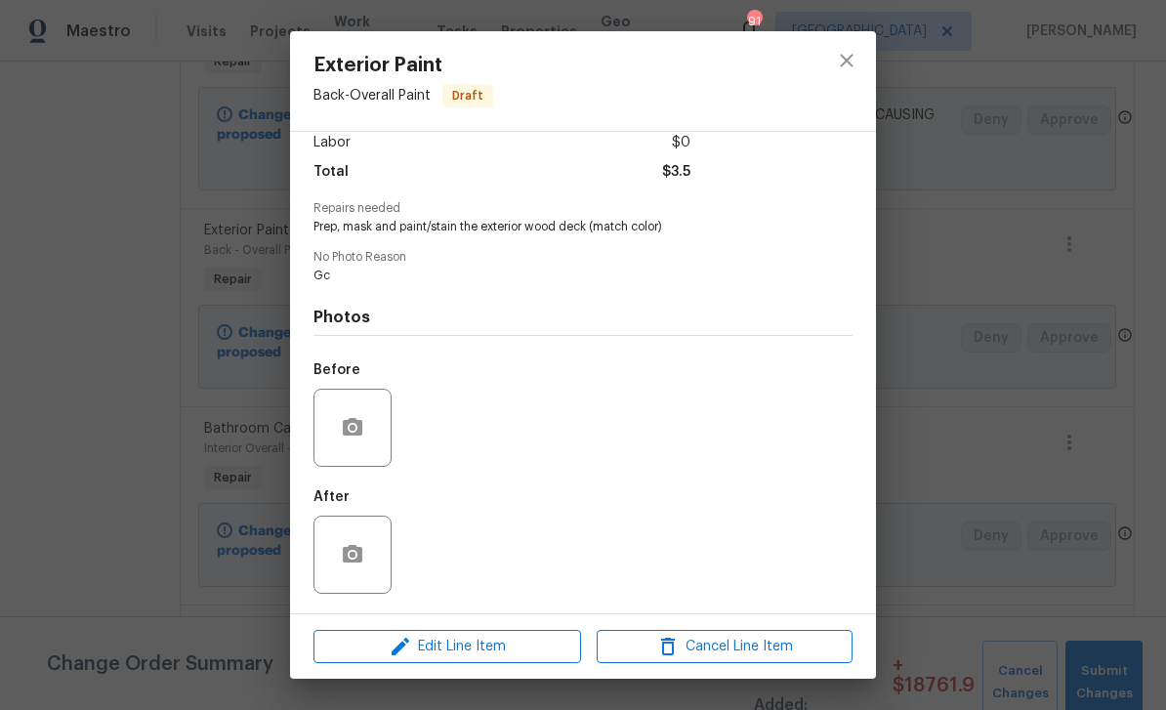
scroll to position [146, 0]
click at [363, 416] on icon "button" at bounding box center [352, 427] width 23 height 23
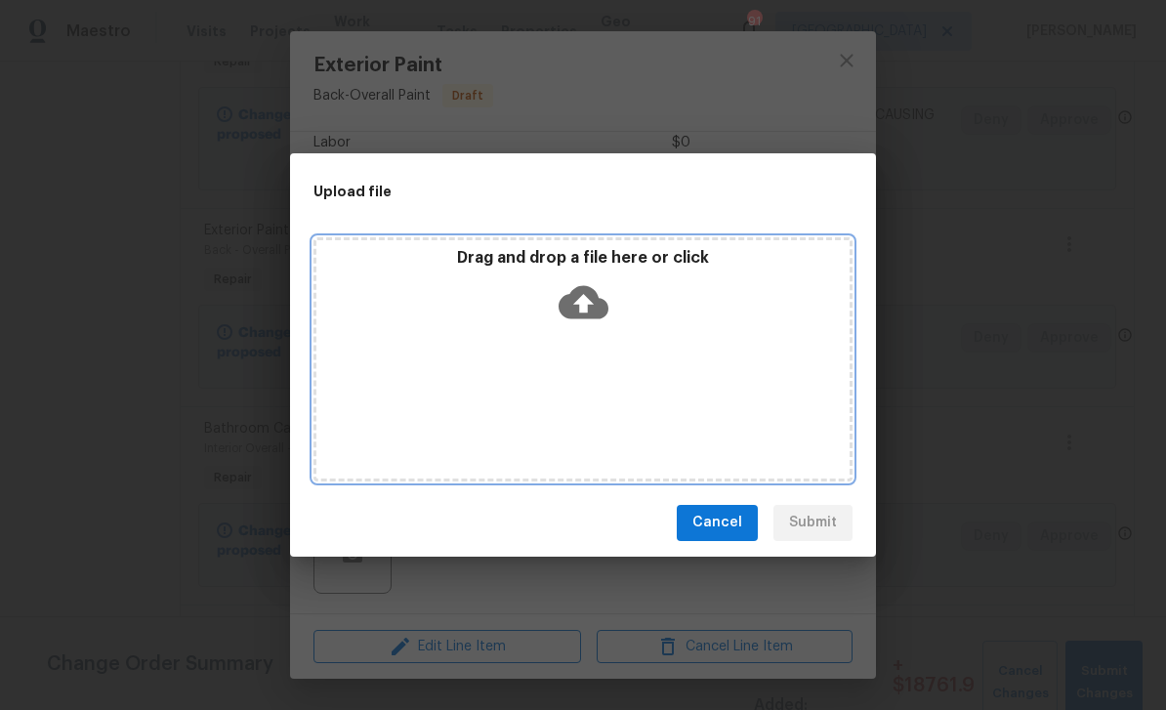
click at [764, 375] on div "Drag and drop a file here or click" at bounding box center [582, 359] width 539 height 244
